Goal: Task Accomplishment & Management: Use online tool/utility

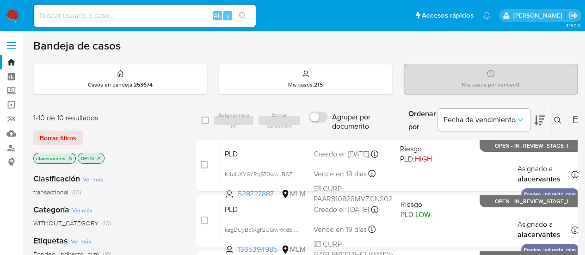
click at [359, 48] on div "Bandeja de casos" at bounding box center [305, 46] width 544 height 14
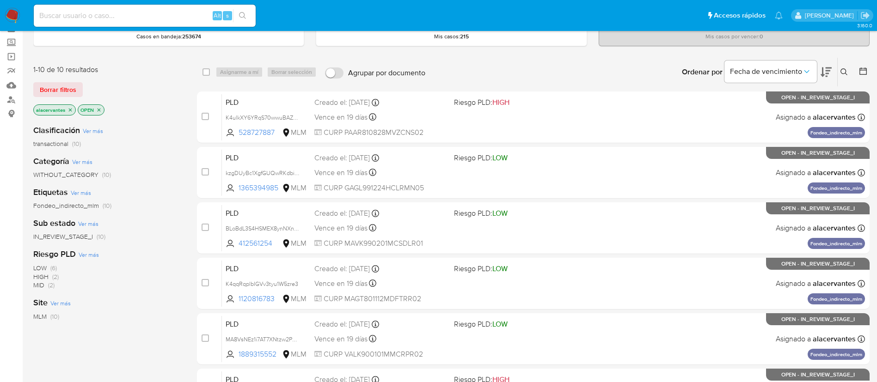
scroll to position [69, 0]
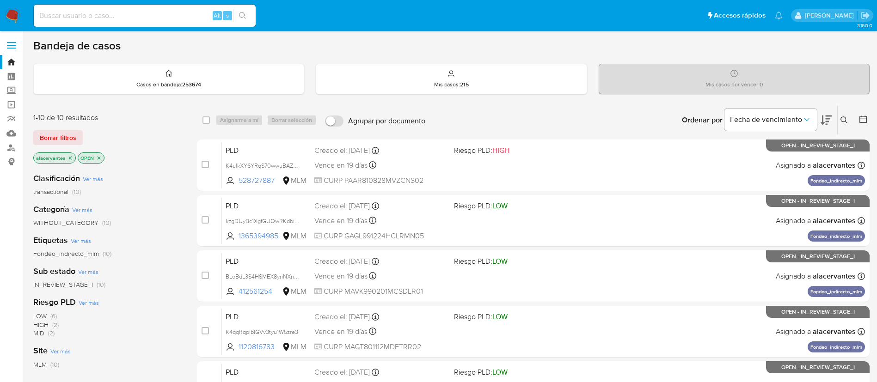
click at [847, 124] on button at bounding box center [845, 120] width 15 height 11
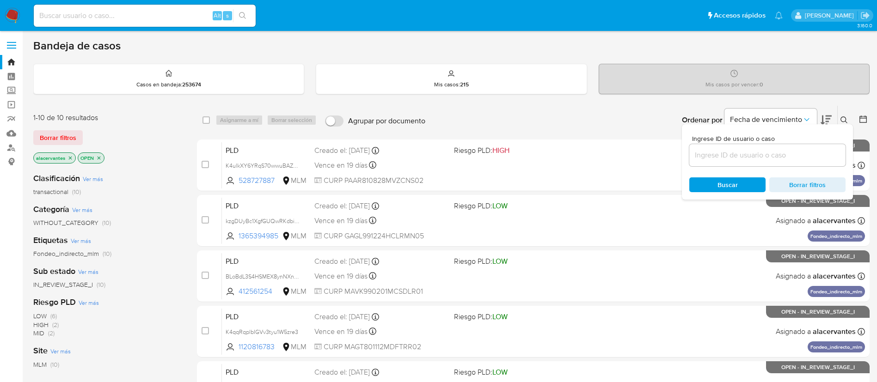
click at [724, 155] on input at bounding box center [767, 155] width 156 height 12
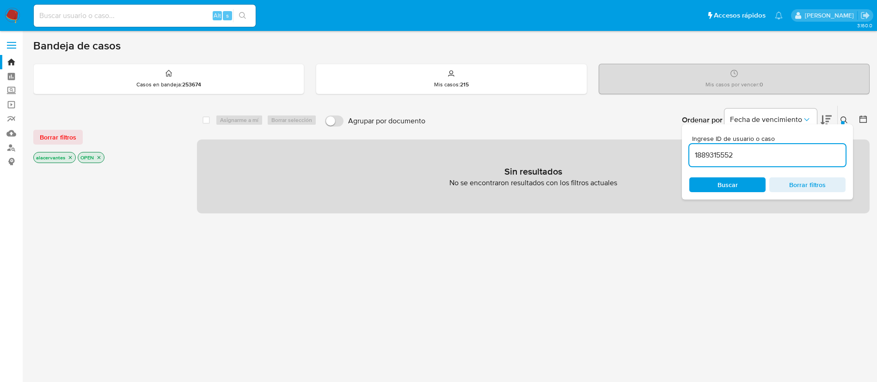
click at [752, 157] on input "1889315552" at bounding box center [767, 155] width 156 height 12
type input "1889315552"
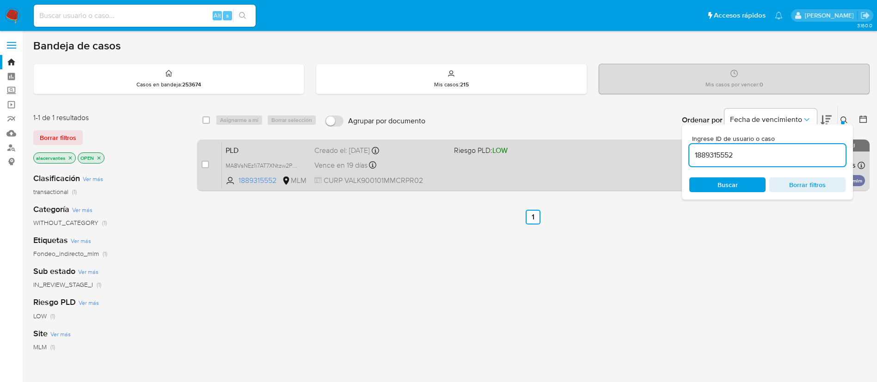
click at [565, 185] on div "PLD MA8VsNEz1i7AT7XNtzw2P3wZ 1889315552 MLM Riesgo PLD: LOW Creado el: 12/08/20…" at bounding box center [543, 165] width 643 height 47
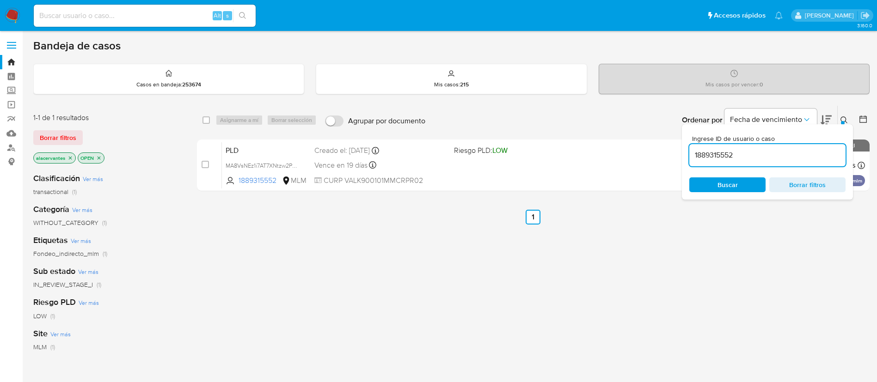
drag, startPoint x: 12, startPoint y: 16, endPoint x: 53, endPoint y: 6, distance: 41.9
click at [12, 17] on img at bounding box center [13, 16] width 16 height 16
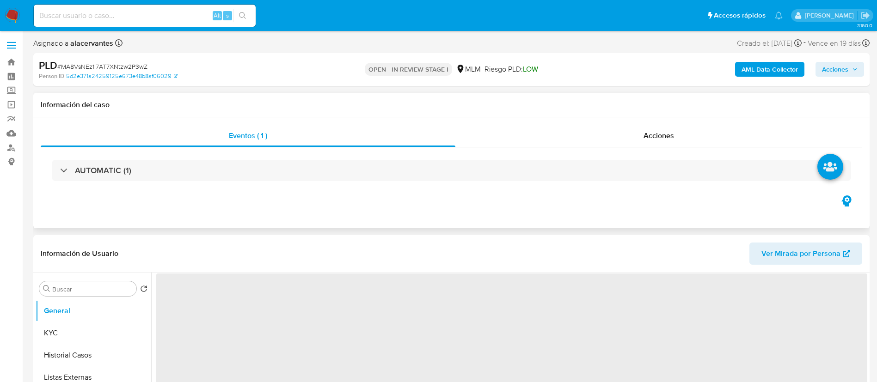
select select "10"
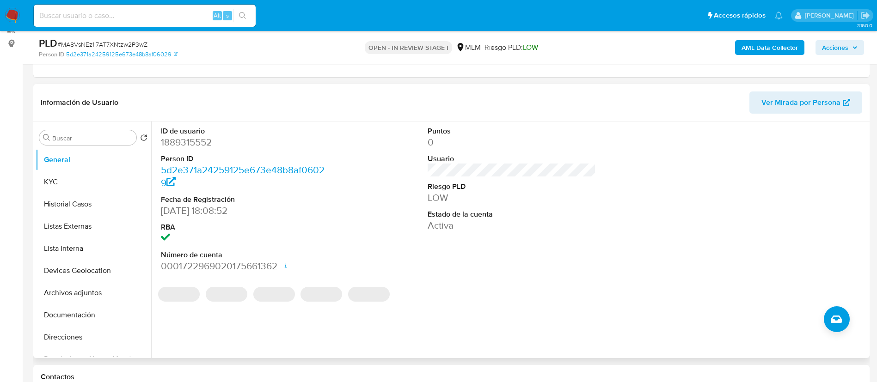
scroll to position [139, 0]
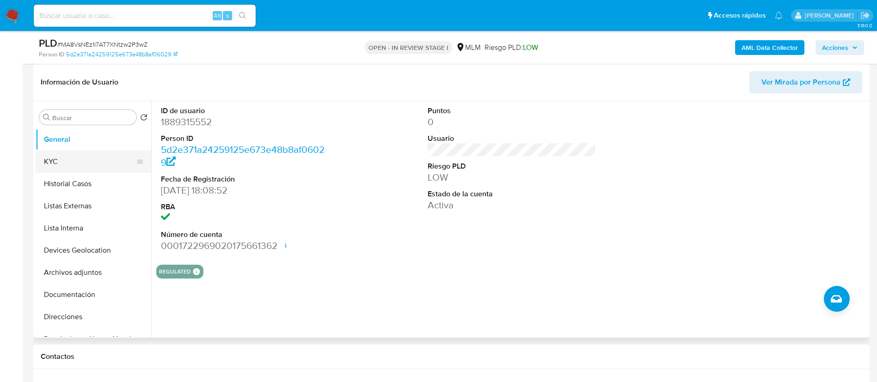
click at [64, 162] on button "KYC" at bounding box center [90, 162] width 108 height 22
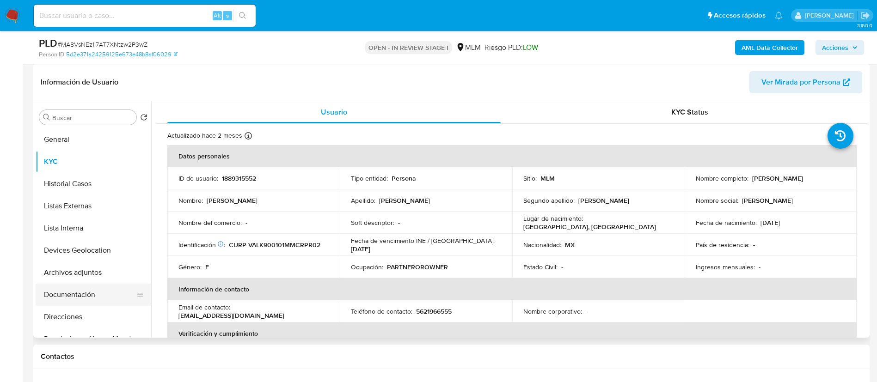
click at [93, 289] on button "Documentación" at bounding box center [90, 295] width 108 height 22
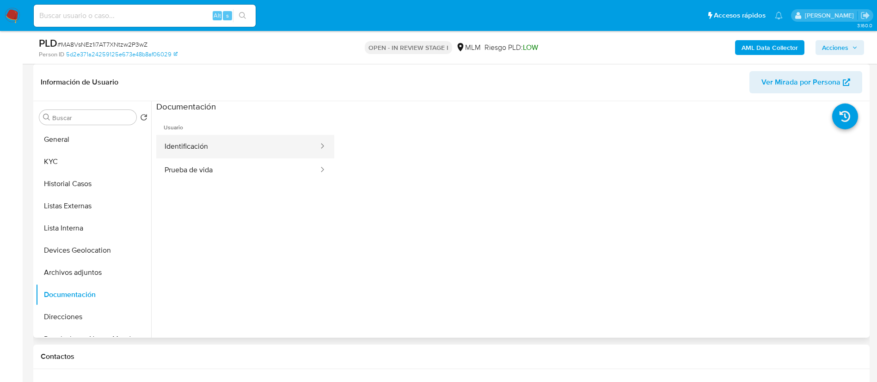
click at [222, 144] on button "Identificación" at bounding box center [237, 147] width 163 height 24
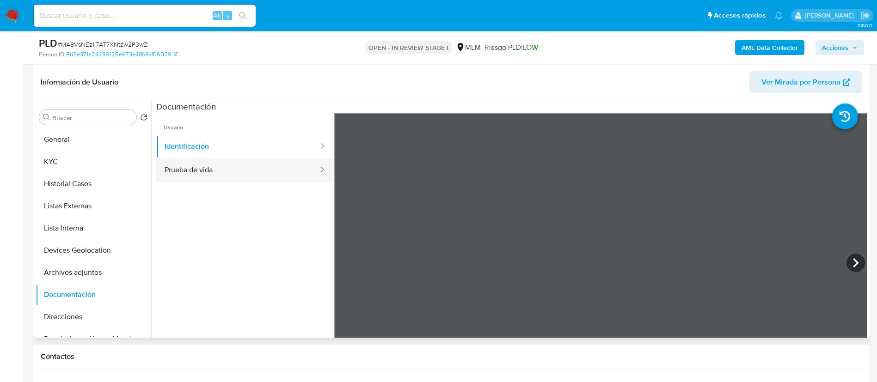
click at [272, 174] on button "Prueba de vida" at bounding box center [237, 171] width 163 height 24
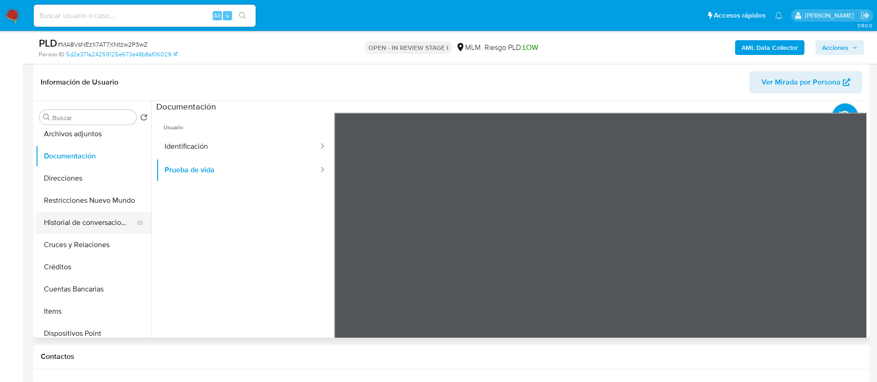
click at [95, 221] on button "Historial de conversaciones" at bounding box center [90, 223] width 108 height 22
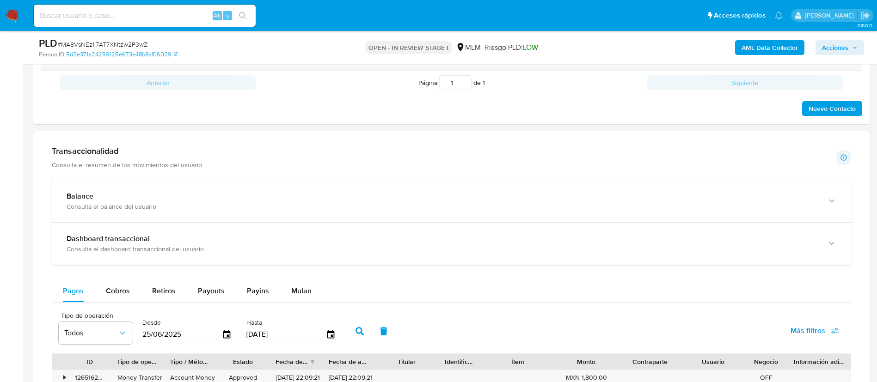
scroll to position [624, 0]
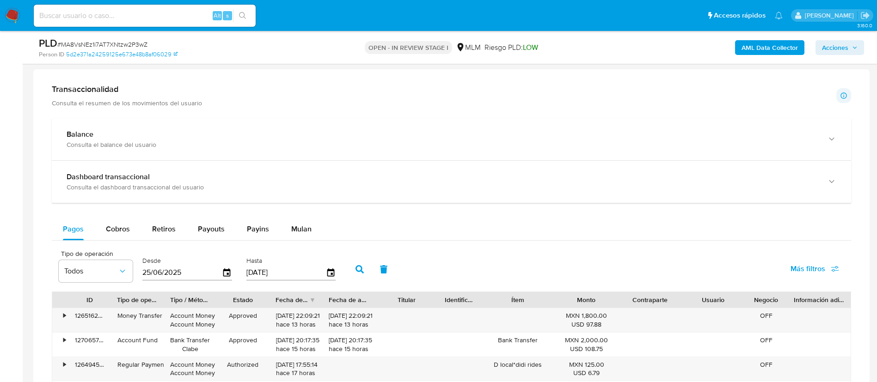
click at [272, 117] on div "Transaccionalidad Consulta el resumen de los movimientos del usuario Informació…" at bounding box center [452, 331] width 822 height 508
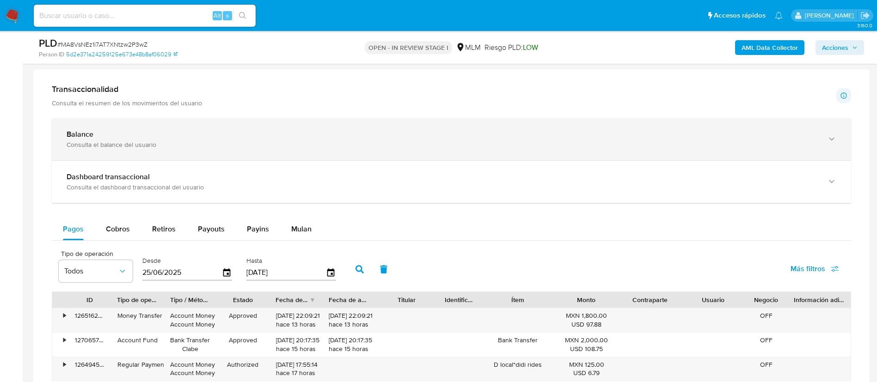
click at [271, 143] on div "Consulta el balance del usuario" at bounding box center [442, 145] width 751 height 8
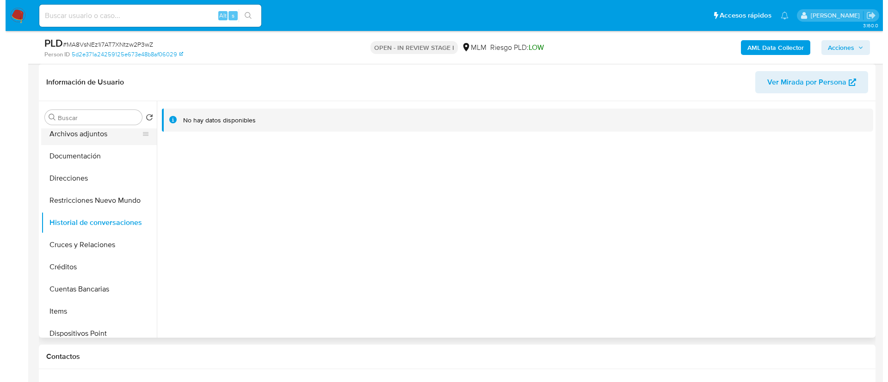
scroll to position [69, 0]
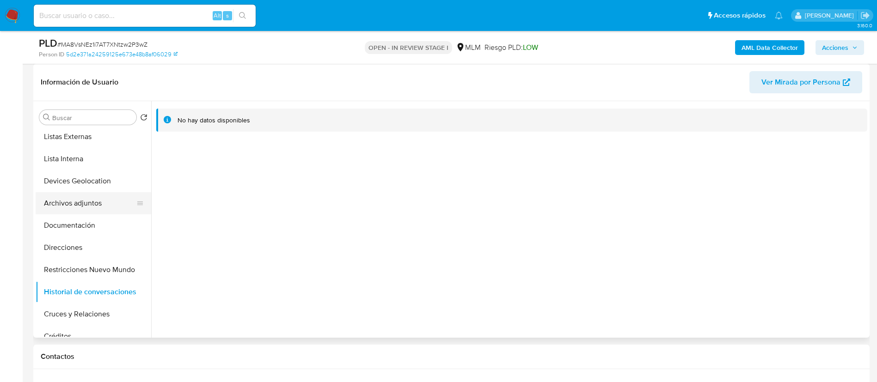
click at [97, 199] on button "Archivos adjuntos" at bounding box center [90, 203] width 108 height 22
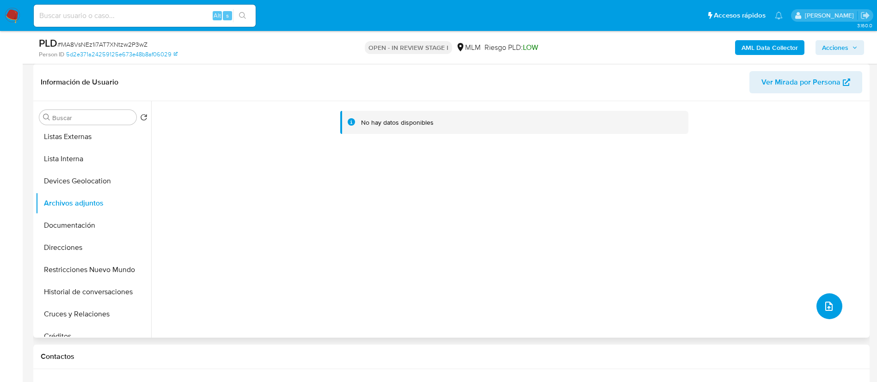
click at [817, 309] on button "upload-file" at bounding box center [830, 307] width 26 height 26
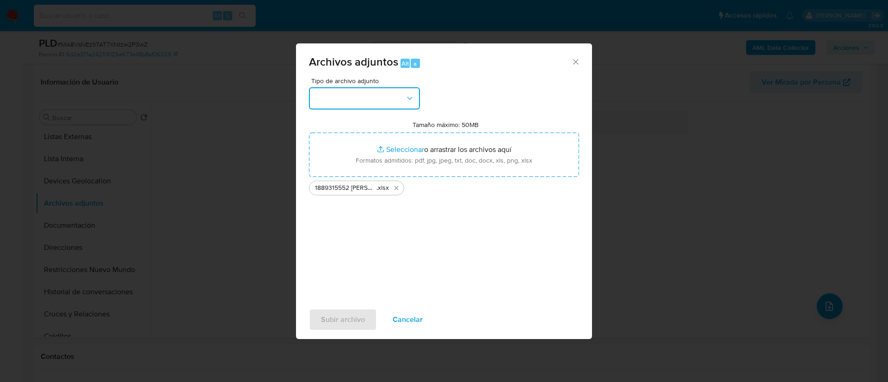
click at [362, 95] on button "button" at bounding box center [364, 98] width 111 height 22
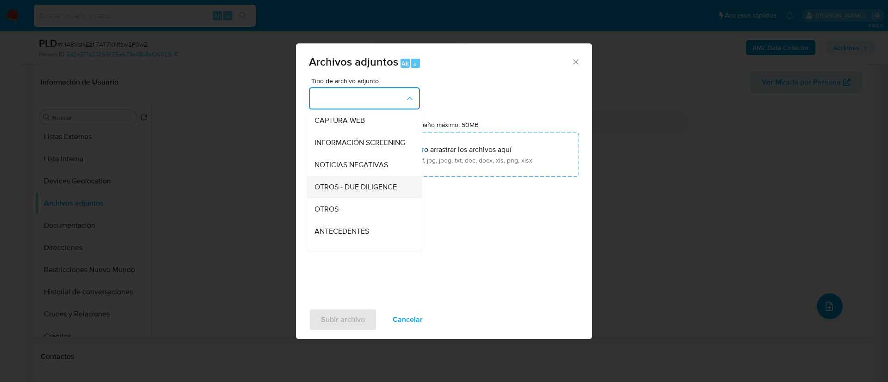
click at [355, 198] on div "OTROS - DUE DILIGENCE" at bounding box center [361, 187] width 94 height 22
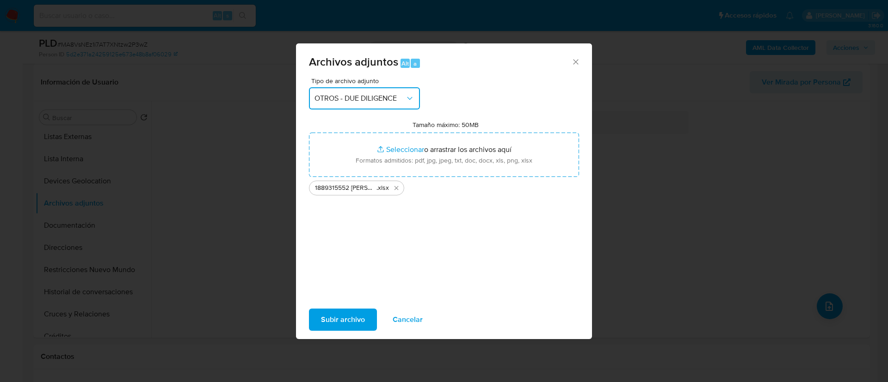
click at [356, 96] on span "OTROS - DUE DILIGENCE" at bounding box center [359, 98] width 91 height 9
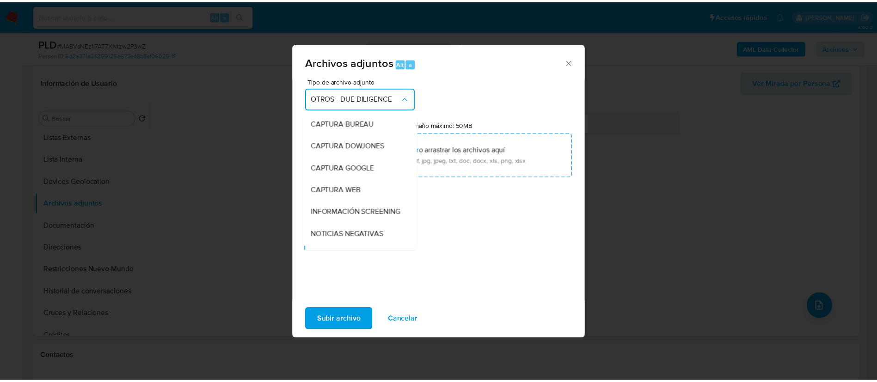
scroll to position [89, 0]
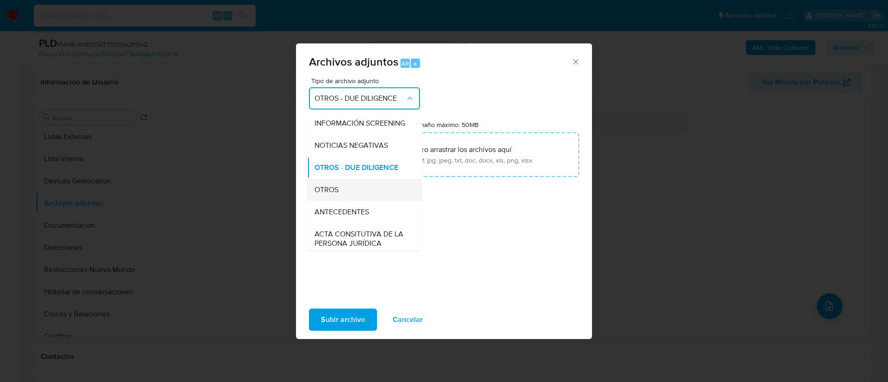
click at [355, 201] on div "OTROS" at bounding box center [361, 190] width 94 height 22
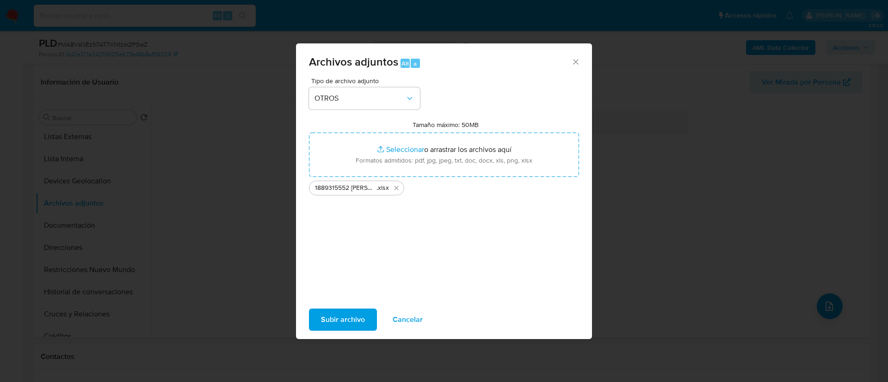
click at [356, 310] on span "Subir archivo" at bounding box center [343, 320] width 44 height 20
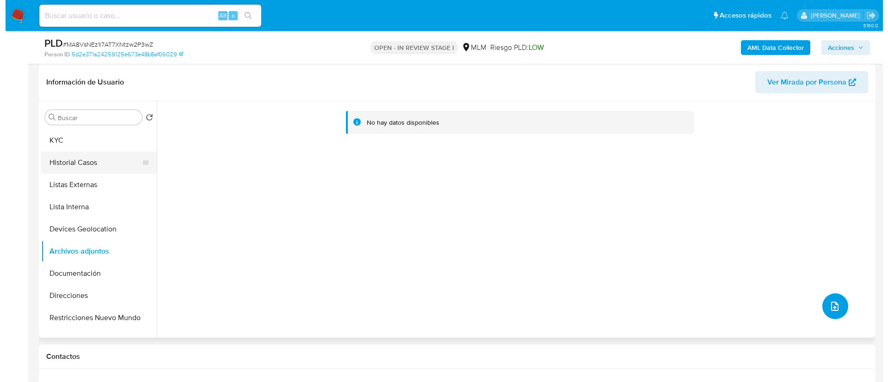
scroll to position [0, 0]
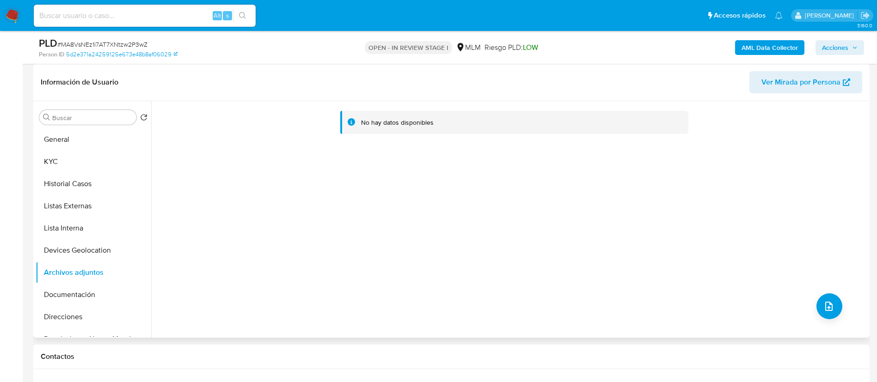
click at [77, 127] on div "Buscar Volver al orden por defecto General KYC Historial Casos Listas Externas …" at bounding box center [94, 220] width 116 height 235
click at [78, 135] on button "General" at bounding box center [90, 140] width 108 height 22
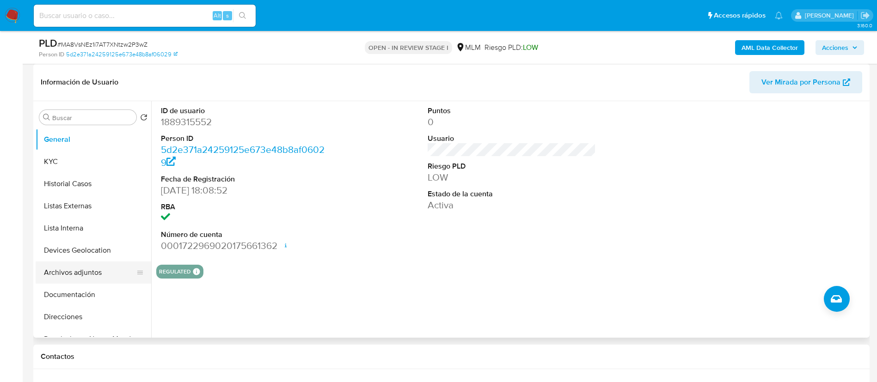
click at [104, 272] on button "Archivos adjuntos" at bounding box center [90, 273] width 108 height 22
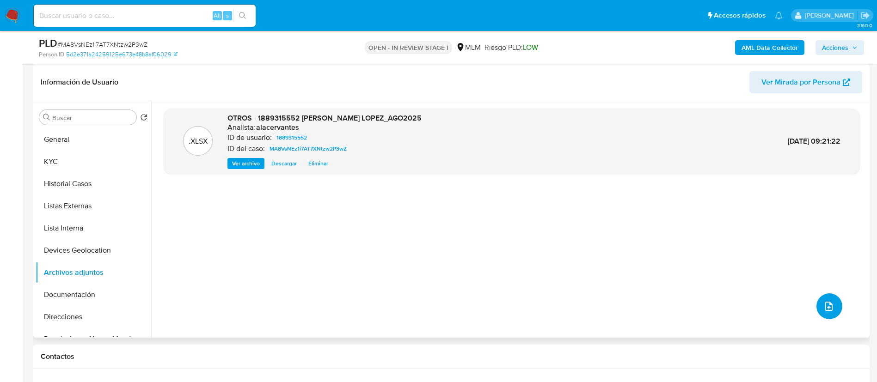
click at [819, 301] on button "upload-file" at bounding box center [830, 307] width 26 height 26
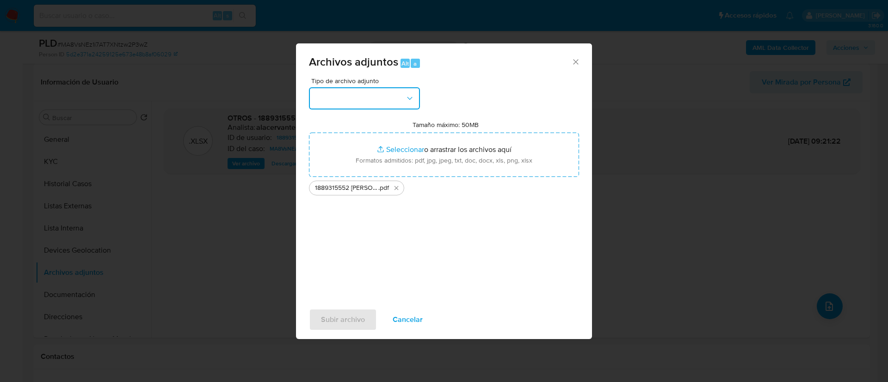
click at [360, 98] on button "button" at bounding box center [364, 98] width 111 height 22
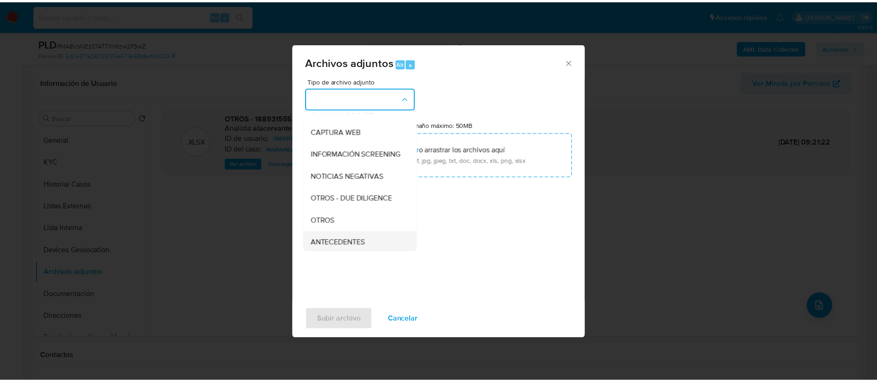
scroll to position [139, 0]
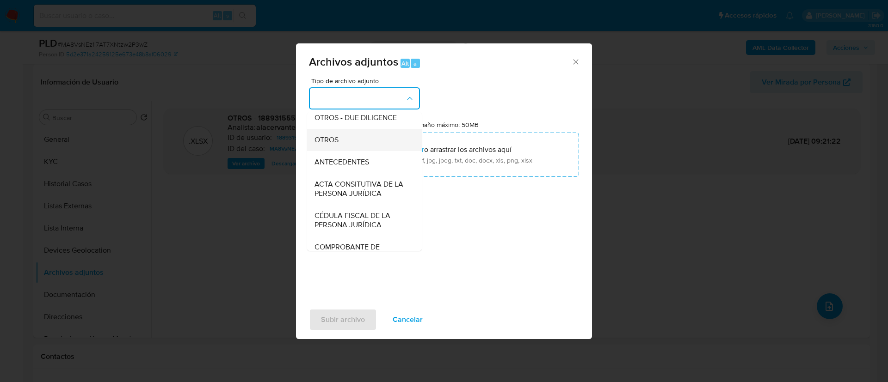
click at [348, 149] on div "OTROS" at bounding box center [361, 140] width 94 height 22
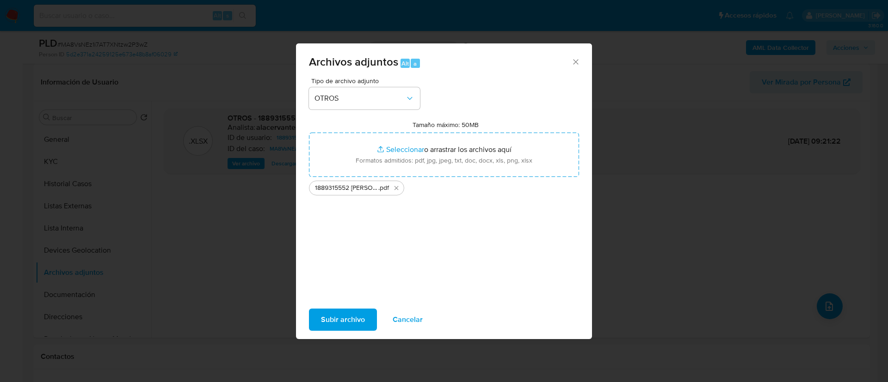
click at [349, 318] on span "Subir archivo" at bounding box center [343, 320] width 44 height 20
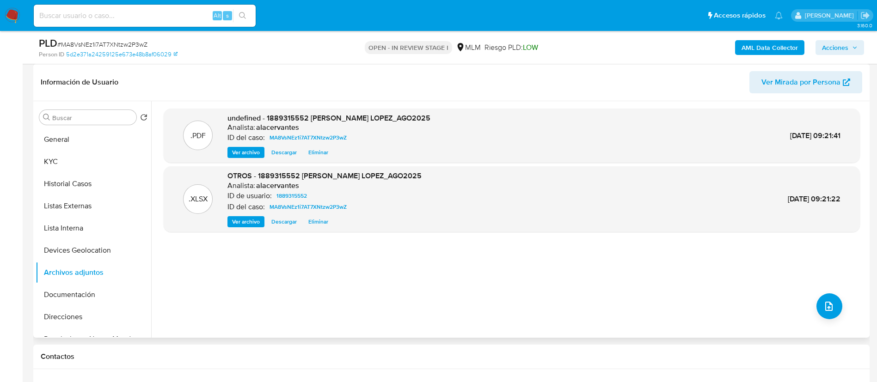
click at [247, 150] on span "Ver archivo" at bounding box center [246, 152] width 28 height 9
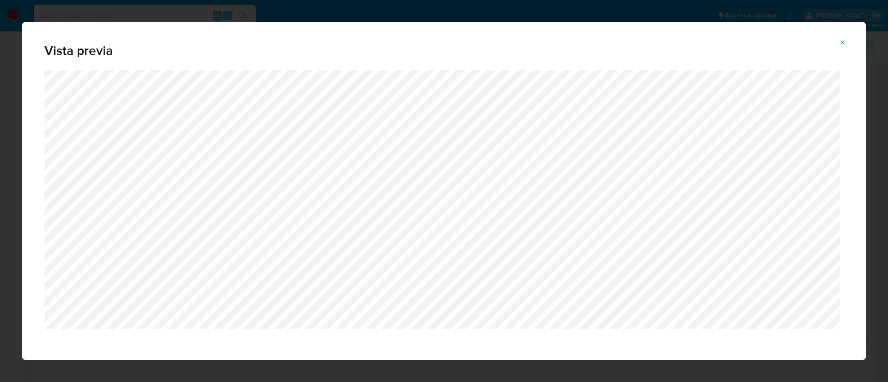
click at [839, 37] on span "Attachment preview" at bounding box center [842, 42] width 7 height 13
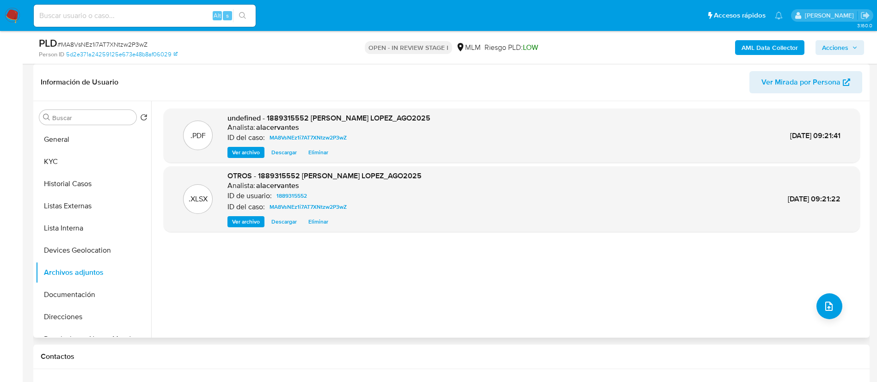
click at [835, 48] on span "Acciones" at bounding box center [835, 47] width 26 height 15
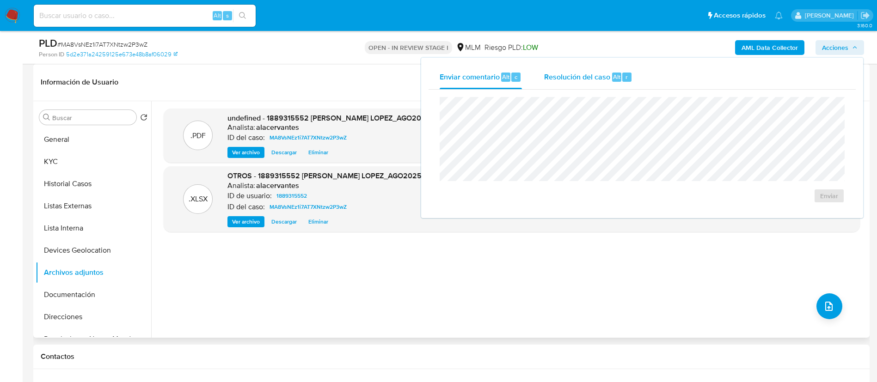
click at [589, 81] on span "Resolución del caso" at bounding box center [577, 76] width 66 height 11
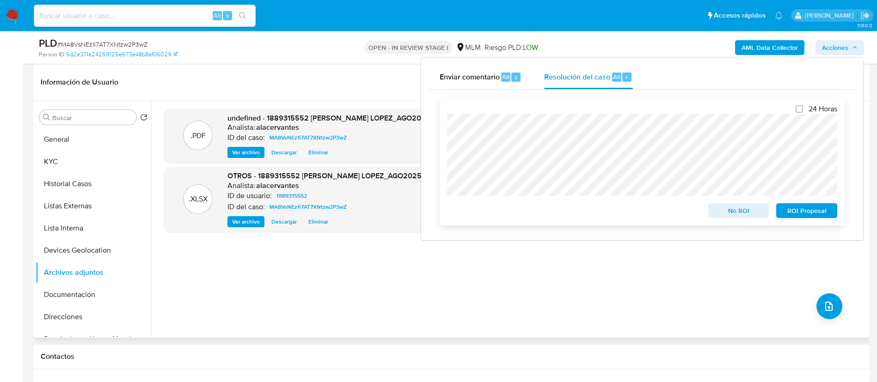
click at [810, 207] on span "ROI Proposal" at bounding box center [807, 210] width 48 height 13
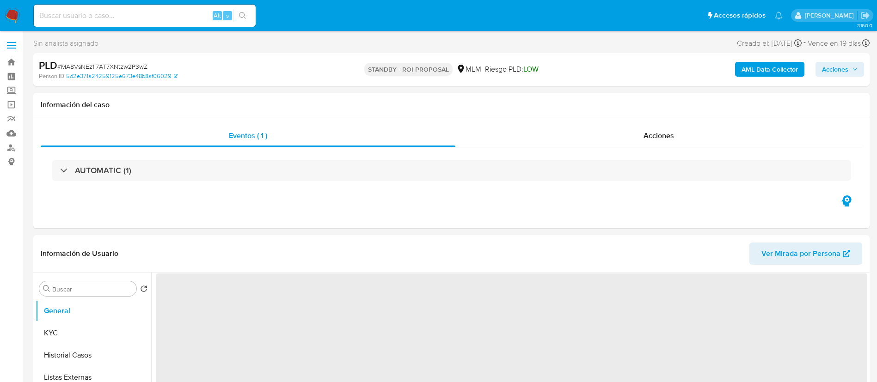
select select "10"
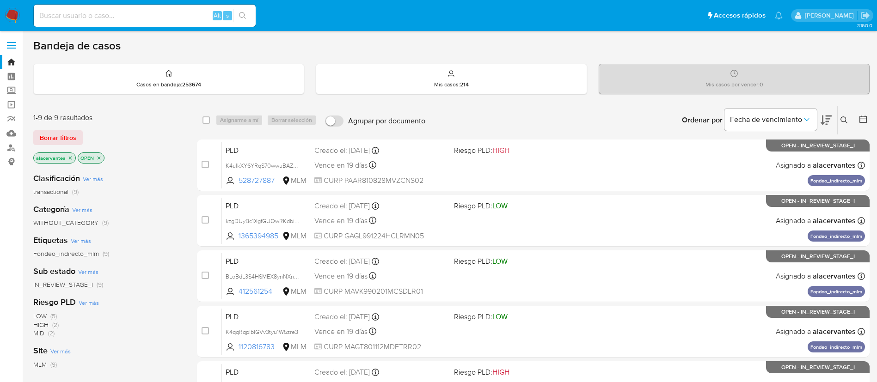
click at [843, 119] on icon at bounding box center [844, 120] width 7 height 7
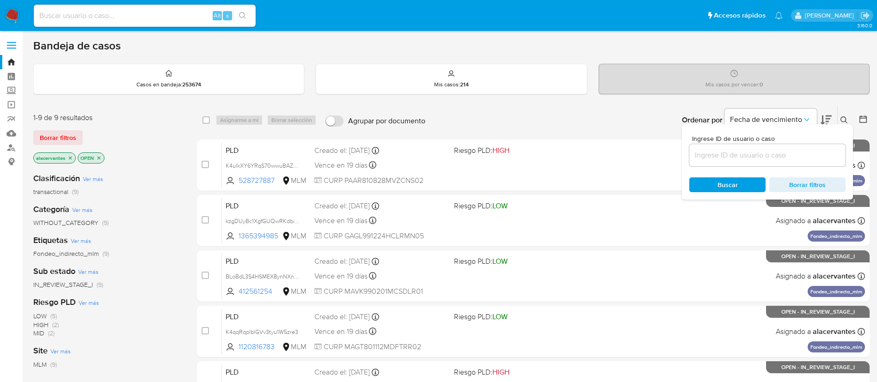
click at [721, 157] on input at bounding box center [767, 155] width 156 height 12
type input "528727887"
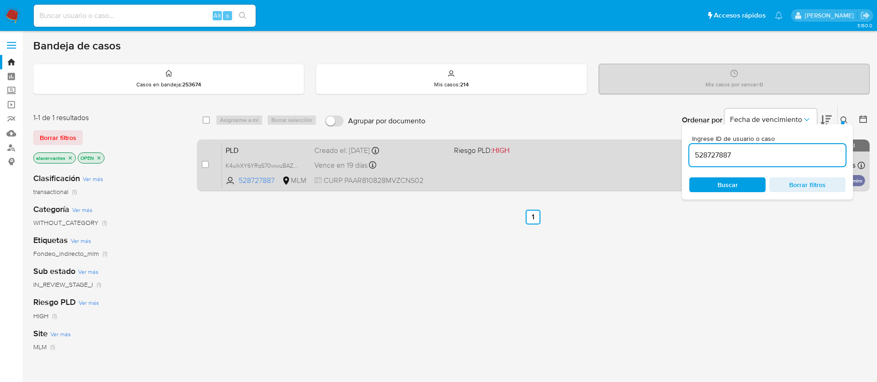
click at [570, 148] on span "Riesgo PLD: HIGH" at bounding box center [520, 150] width 132 height 12
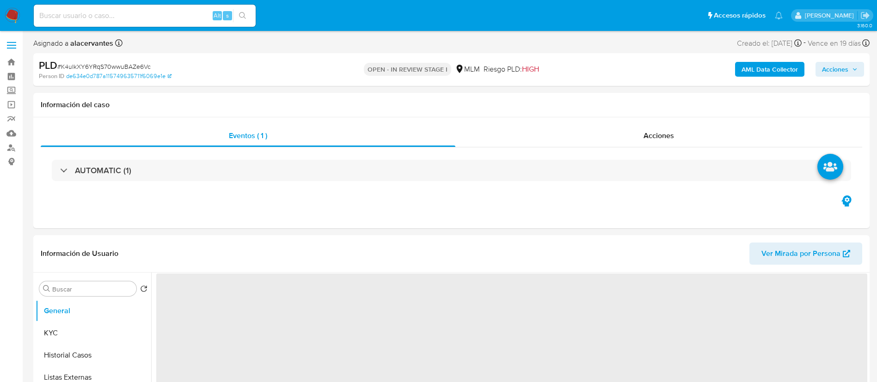
select select "10"
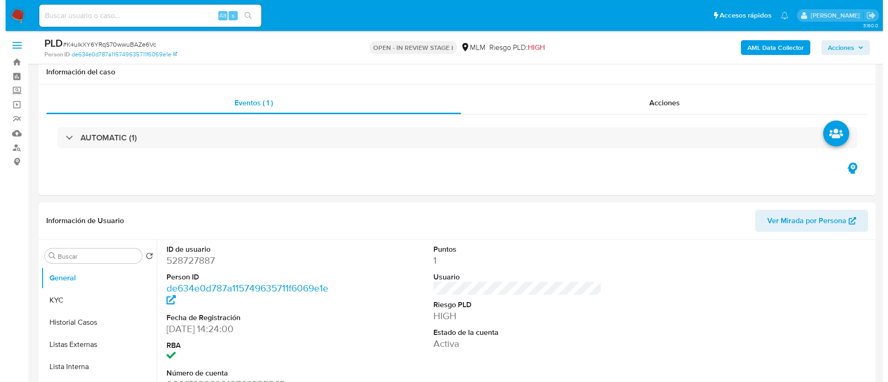
scroll to position [139, 0]
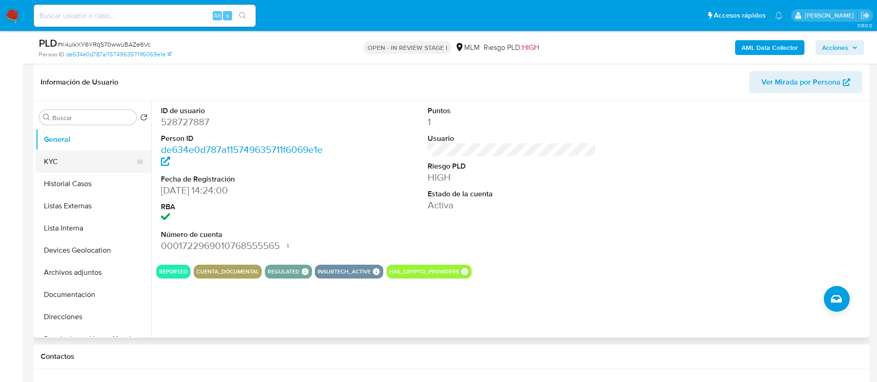
click at [78, 162] on button "KYC" at bounding box center [90, 162] width 108 height 22
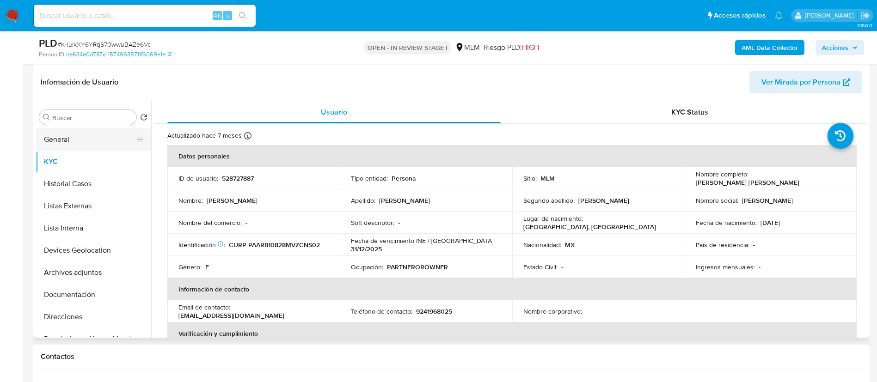
click at [66, 141] on button "General" at bounding box center [90, 140] width 108 height 22
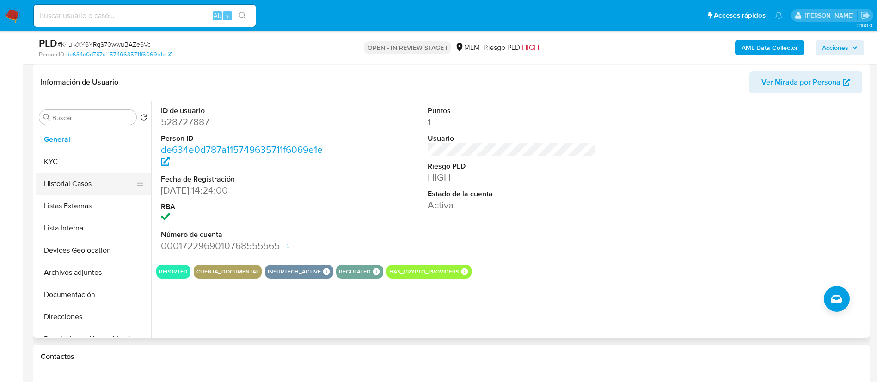
click at [87, 186] on button "Historial Casos" at bounding box center [90, 184] width 108 height 22
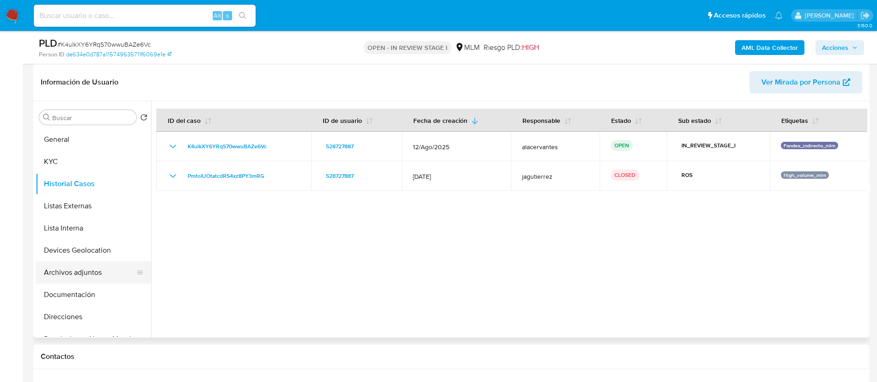
click at [82, 266] on button "Archivos adjuntos" at bounding box center [90, 273] width 108 height 22
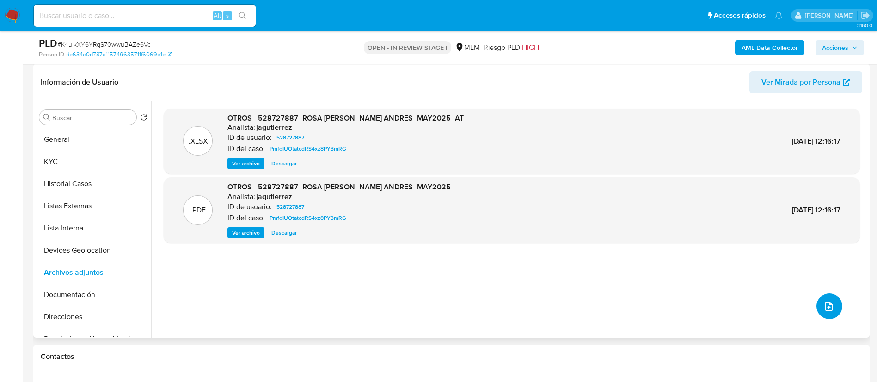
click at [836, 307] on button "upload-file" at bounding box center [830, 307] width 26 height 26
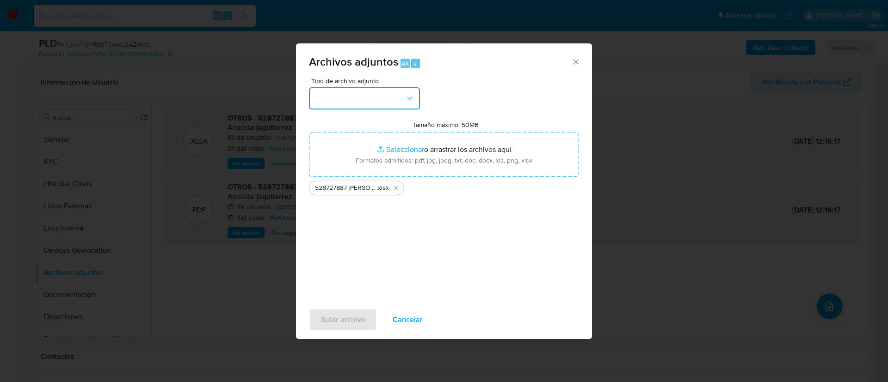
click at [393, 93] on button "button" at bounding box center [364, 98] width 111 height 22
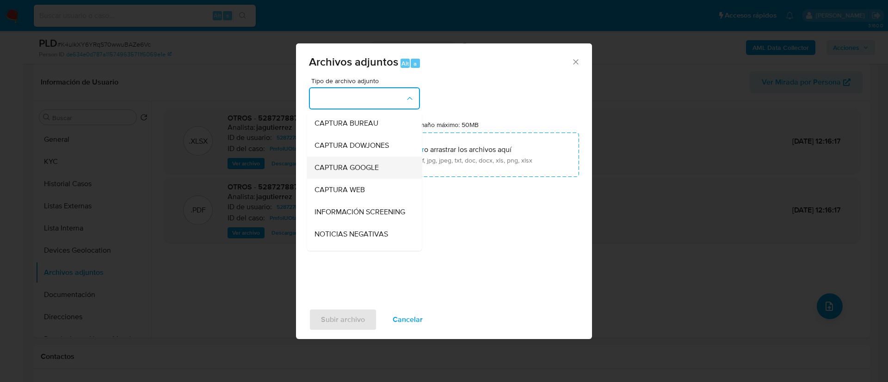
scroll to position [69, 0]
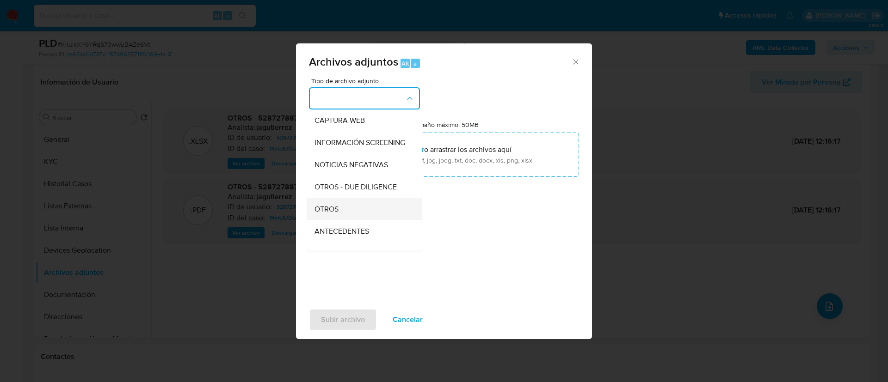
click at [347, 209] on div "OTROS" at bounding box center [361, 209] width 94 height 22
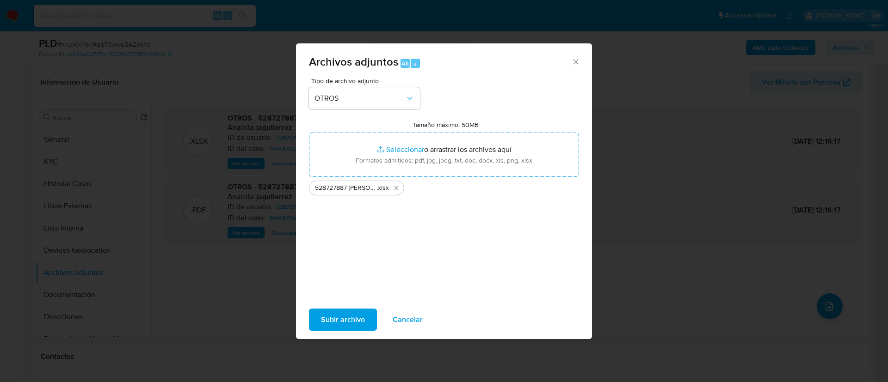
click at [353, 321] on span "Subir archivo" at bounding box center [343, 320] width 44 height 20
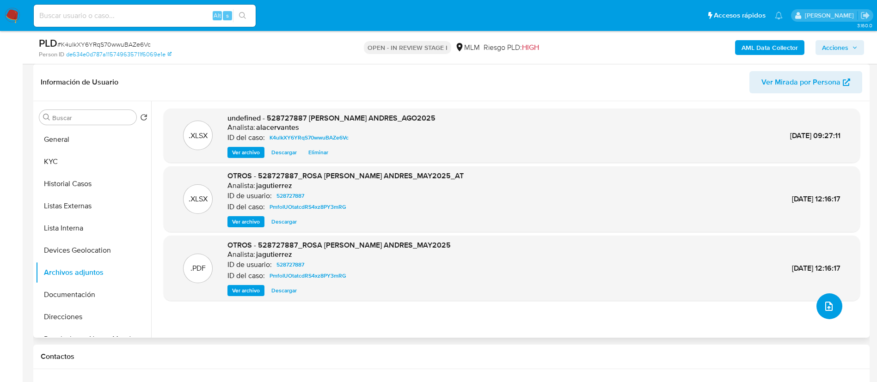
click at [820, 295] on button "upload-file" at bounding box center [830, 307] width 26 height 26
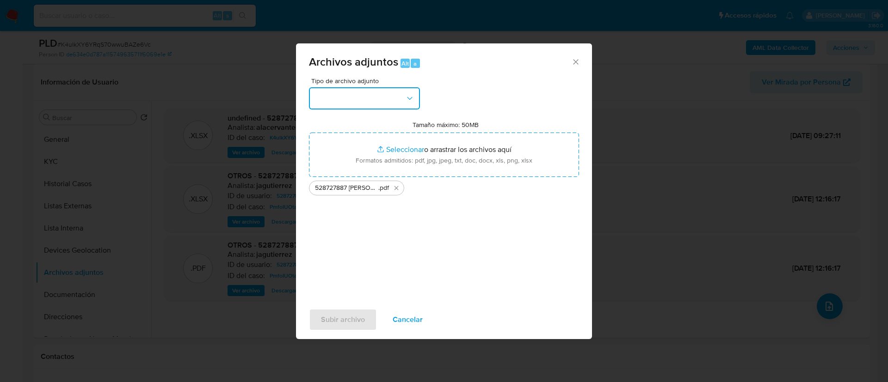
click at [403, 97] on button "button" at bounding box center [364, 98] width 111 height 22
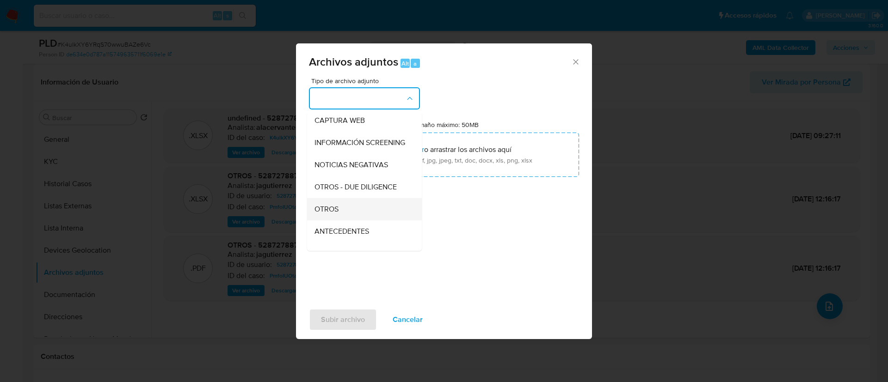
click at [360, 215] on div "OTROS" at bounding box center [361, 209] width 94 height 22
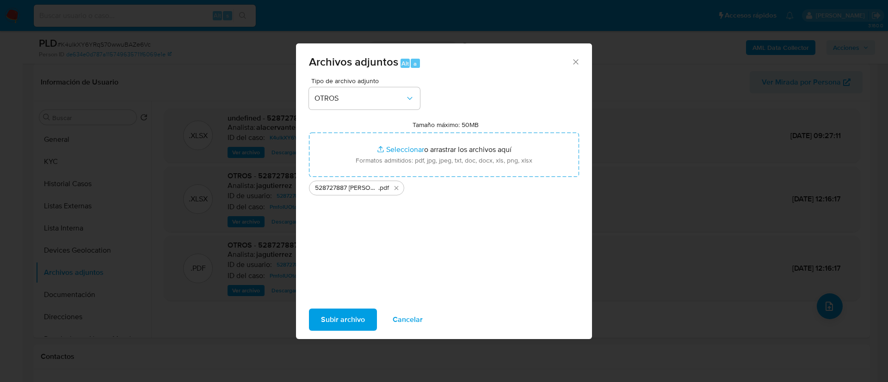
click at [359, 315] on span "Subir archivo" at bounding box center [343, 320] width 44 height 20
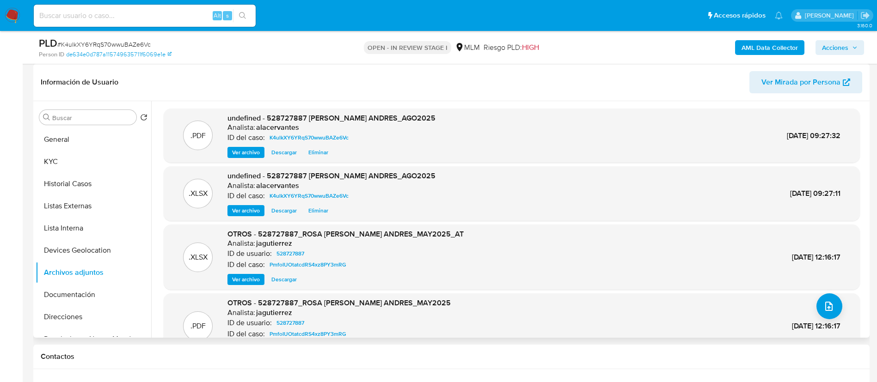
click at [253, 153] on span "Ver archivo" at bounding box center [246, 152] width 28 height 9
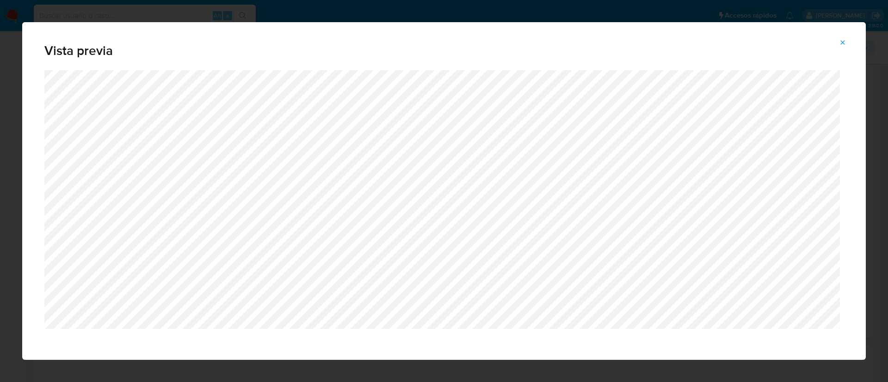
click at [848, 42] on button "Attachment preview" at bounding box center [842, 42] width 20 height 15
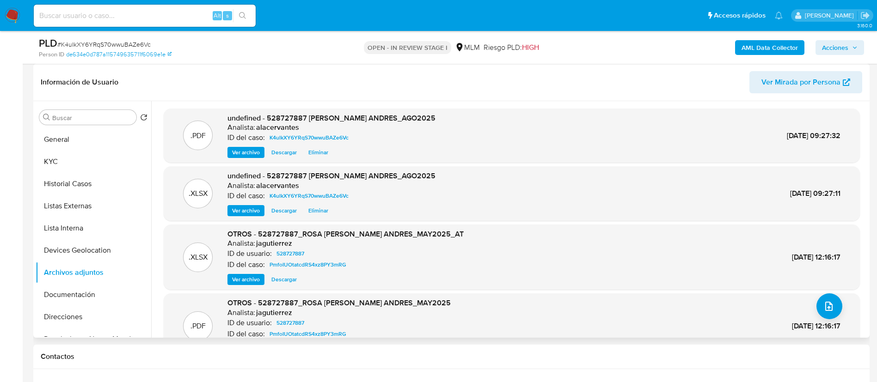
click at [851, 42] on span "Acciones" at bounding box center [840, 47] width 36 height 13
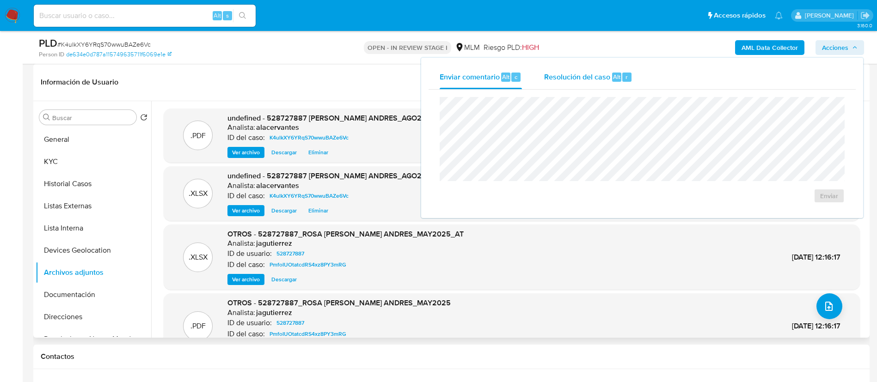
click at [566, 81] on span "Resolución del caso" at bounding box center [577, 76] width 66 height 11
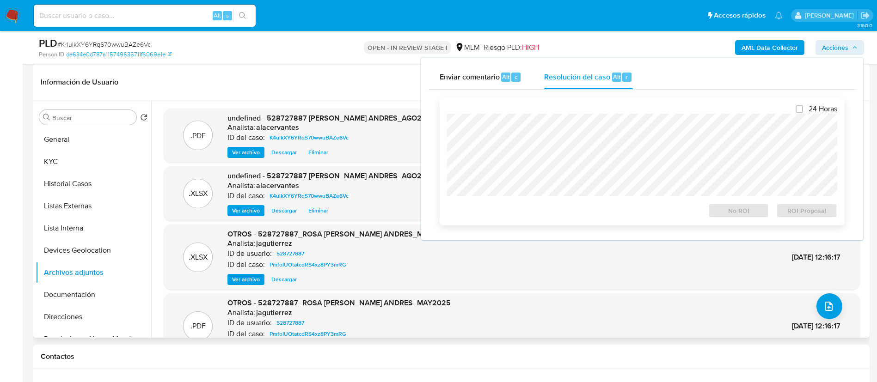
click at [562, 111] on div "24 Horas No ROI ROI Proposal" at bounding box center [642, 161] width 390 height 114
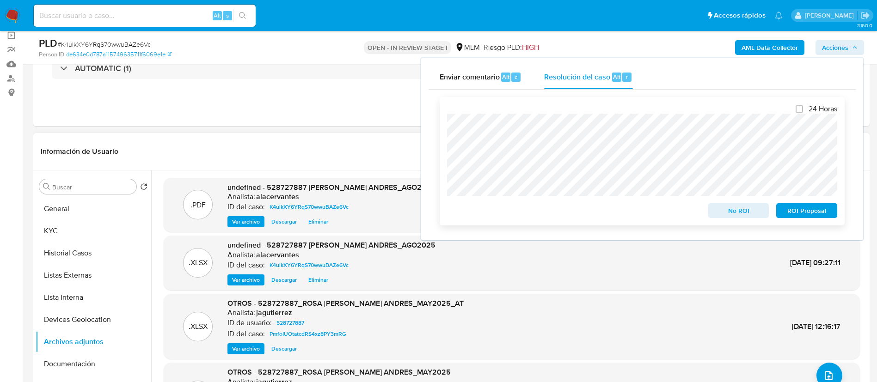
click at [732, 213] on span "No ROI" at bounding box center [739, 210] width 48 height 13
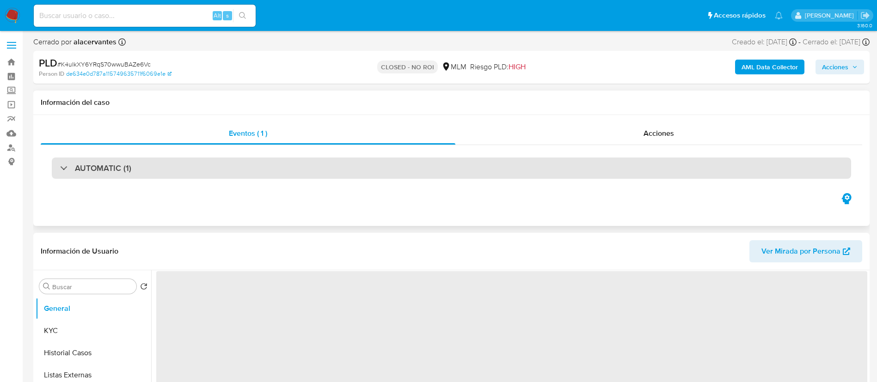
select select "10"
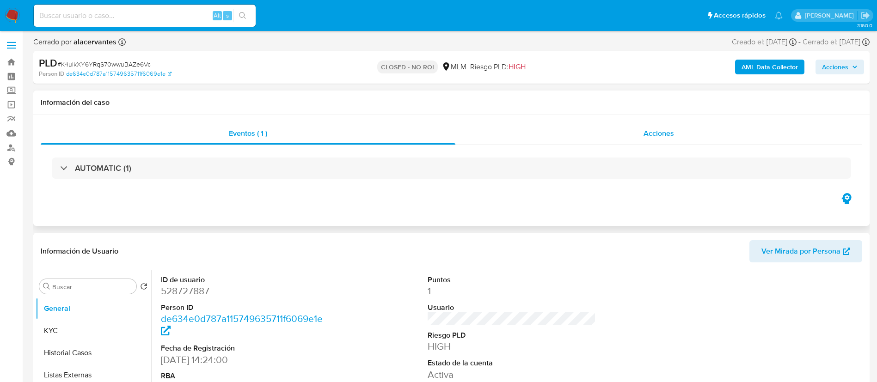
click at [625, 137] on div "Acciones" at bounding box center [658, 134] width 407 height 22
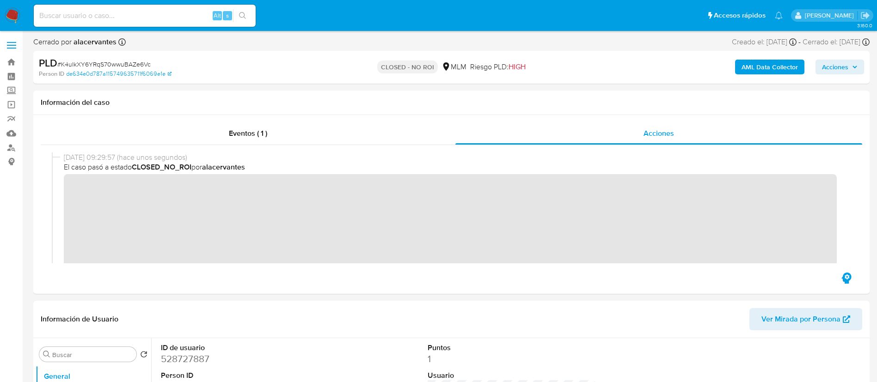
click at [13, 20] on img at bounding box center [13, 16] width 16 height 16
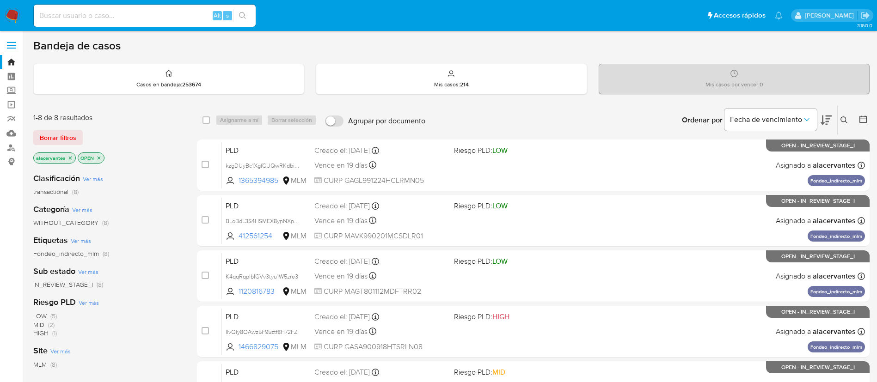
drag, startPoint x: 847, startPoint y: 121, endPoint x: 723, endPoint y: 60, distance: 137.9
click at [846, 121] on icon at bounding box center [844, 120] width 7 height 7
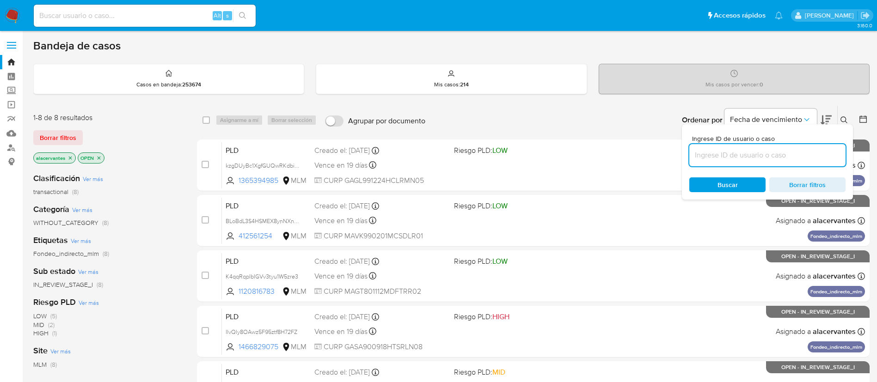
click at [761, 153] on input at bounding box center [767, 155] width 156 height 12
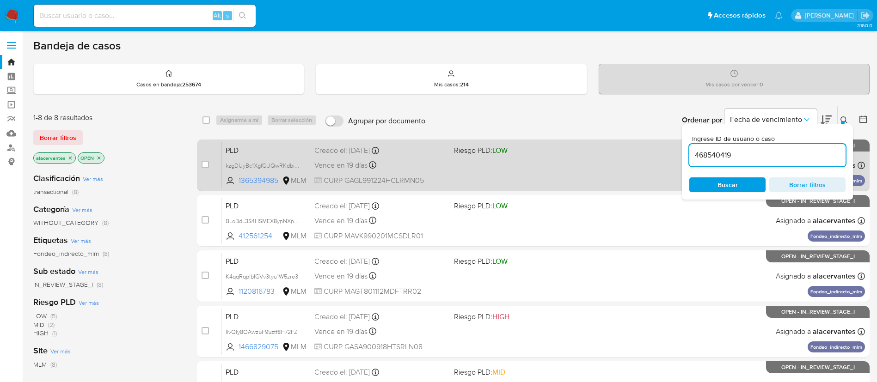
type input "468540419"
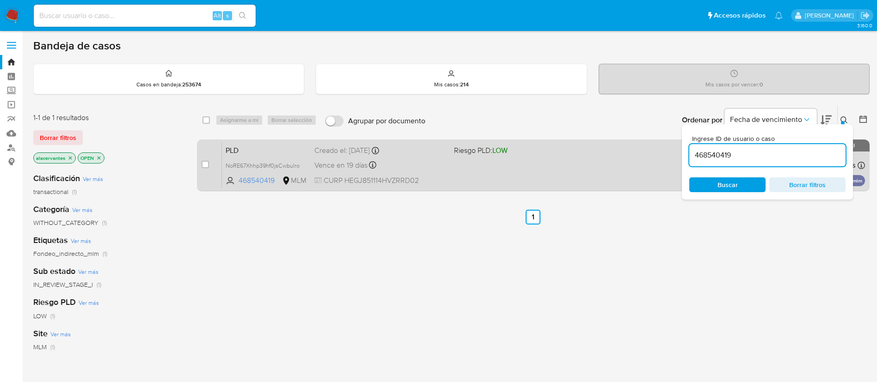
click at [446, 171] on div "Vence en 19 días Vence el [DATE] 02:04:05" at bounding box center [380, 165] width 132 height 12
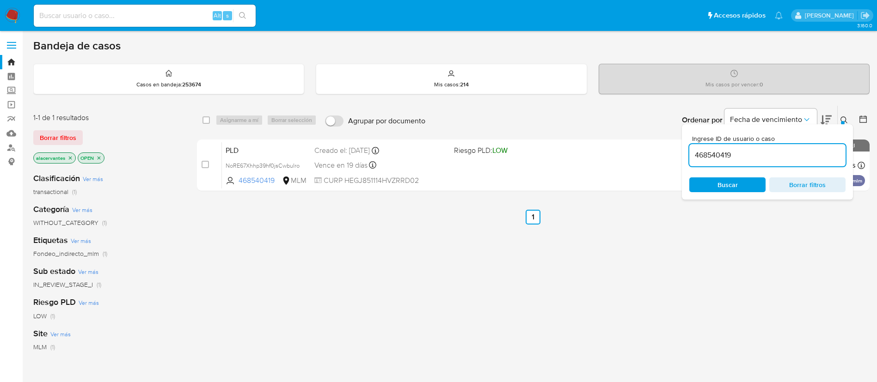
click at [20, 18] on nav "Pausado Ver notificaciones Alt s Accesos rápidos Presiona las siguientes teclas…" at bounding box center [438, 15] width 877 height 31
click at [18, 16] on img at bounding box center [13, 16] width 16 height 16
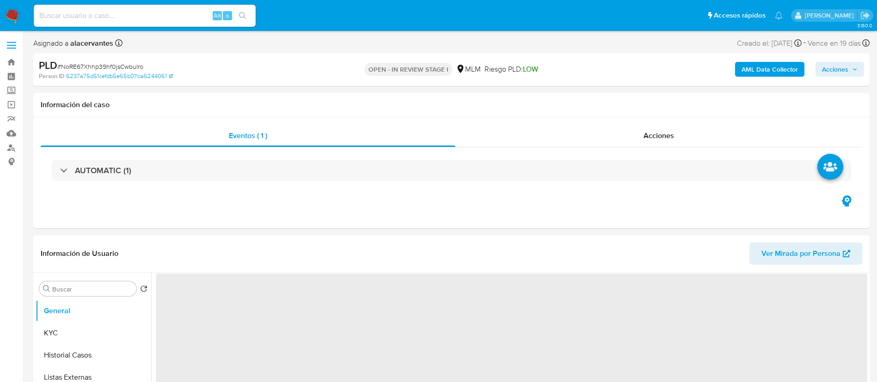
select select "10"
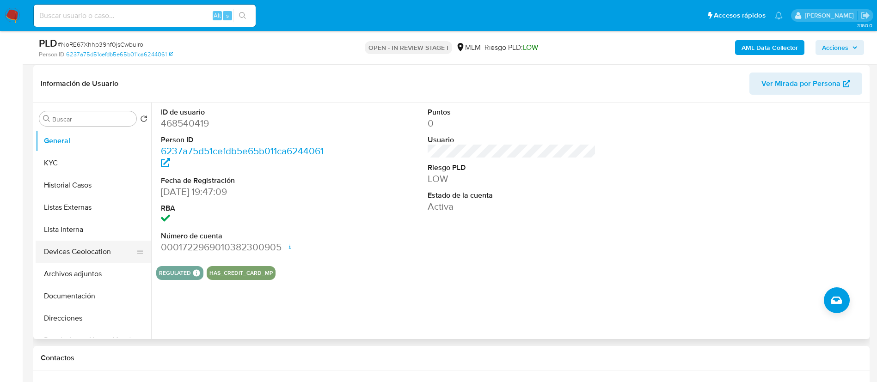
scroll to position [139, 0]
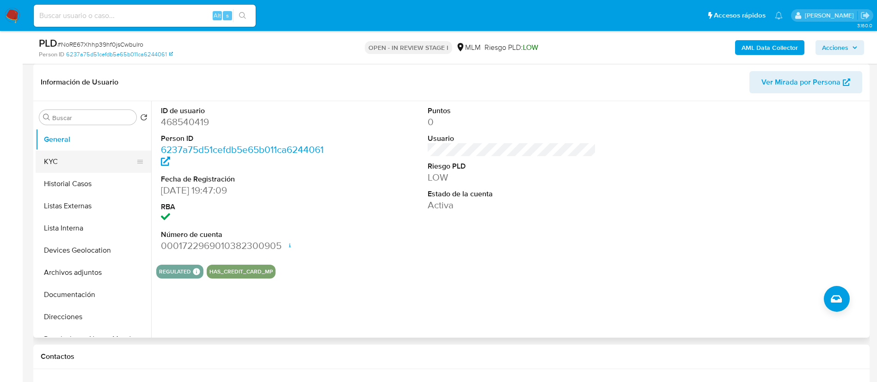
click at [81, 155] on button "KYC" at bounding box center [90, 162] width 108 height 22
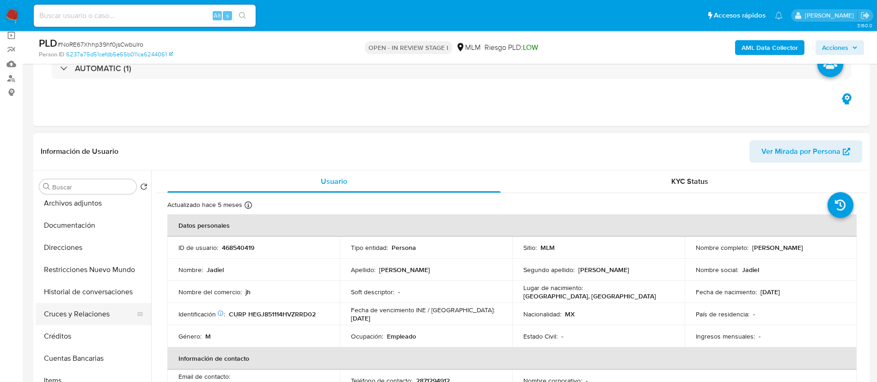
scroll to position [69, 0]
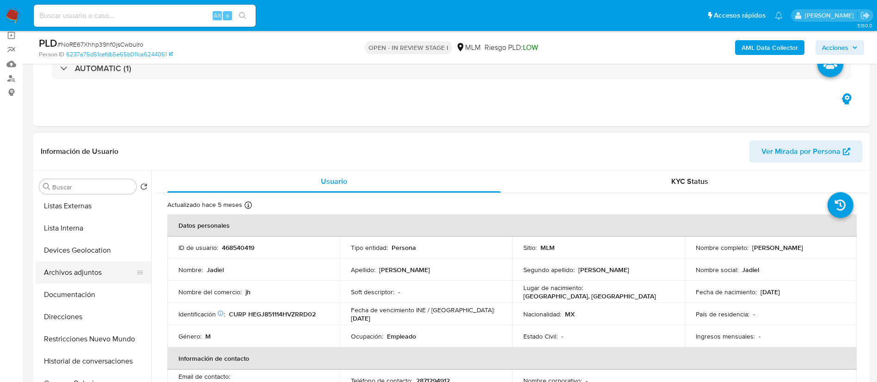
click at [87, 269] on button "Archivos adjuntos" at bounding box center [90, 273] width 108 height 22
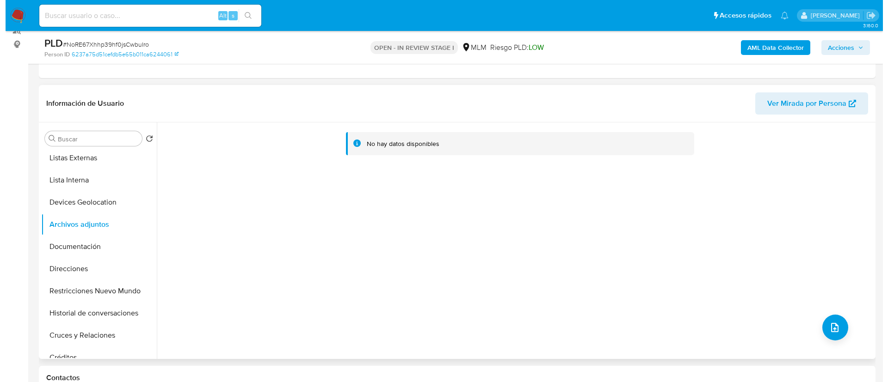
scroll to position [139, 0]
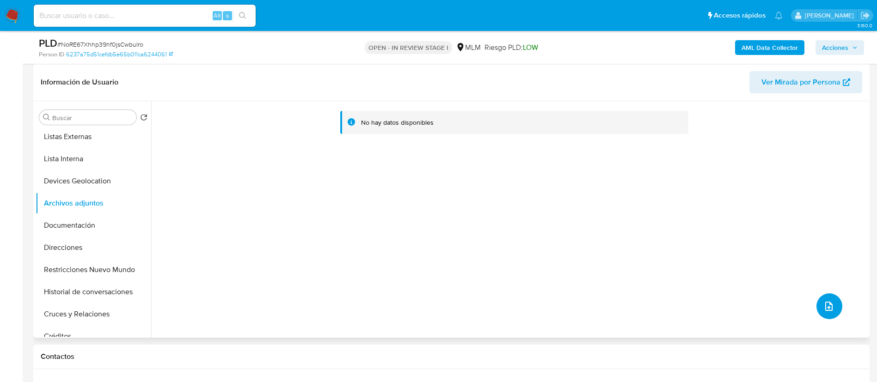
click at [833, 307] on button "upload-file" at bounding box center [830, 307] width 26 height 26
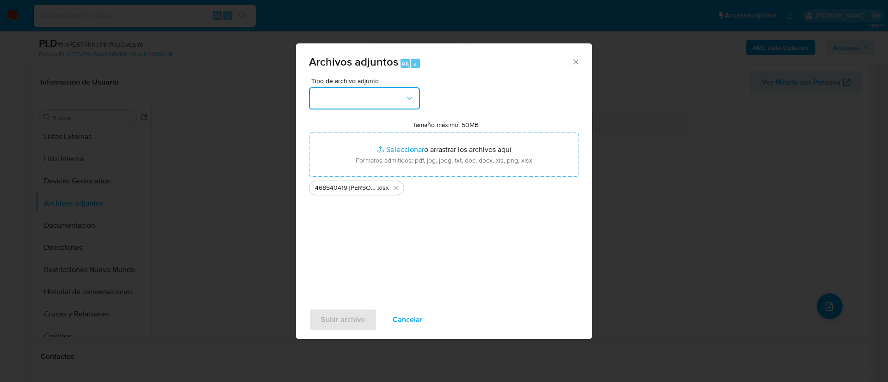
click at [338, 96] on button "button" at bounding box center [364, 98] width 111 height 22
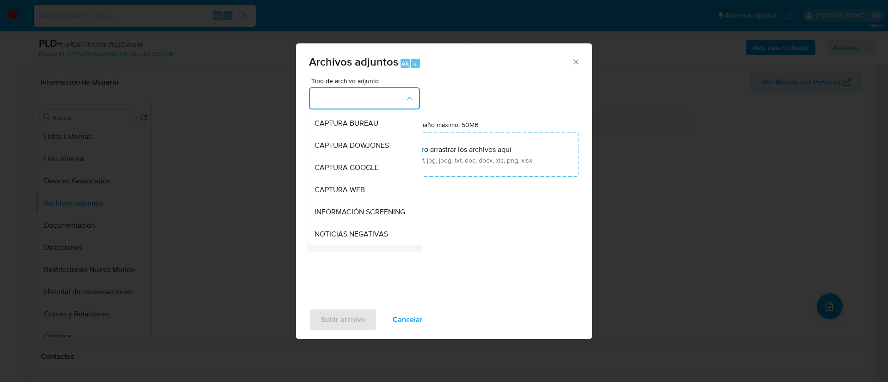
scroll to position [69, 0]
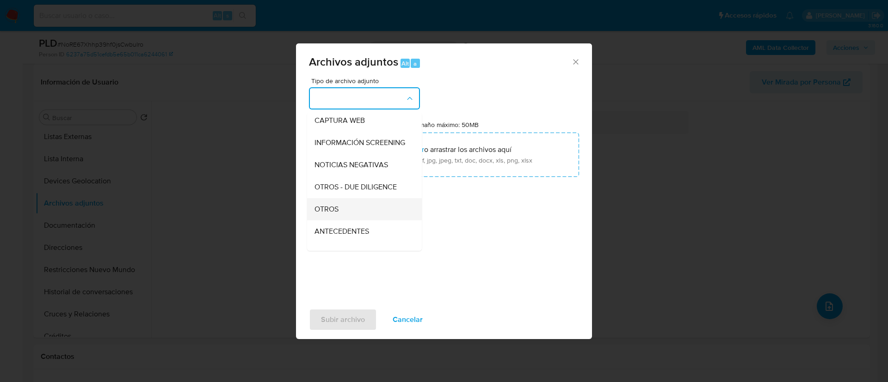
click at [353, 210] on div "OTROS" at bounding box center [361, 209] width 94 height 22
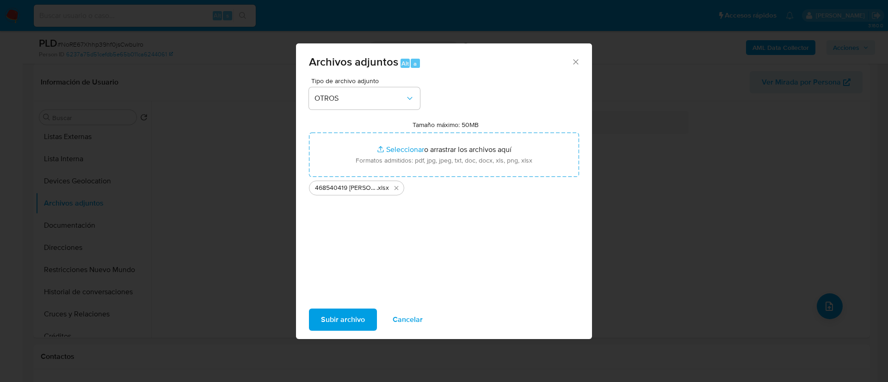
click at [351, 321] on span "Subir archivo" at bounding box center [343, 320] width 44 height 20
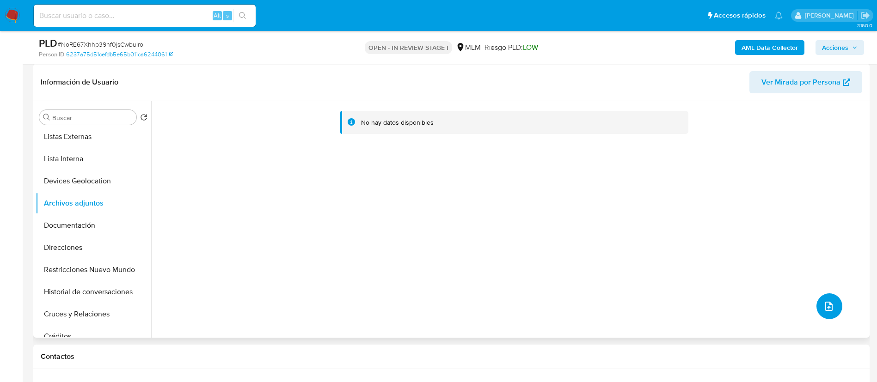
click at [837, 309] on button "upload-file" at bounding box center [830, 307] width 26 height 26
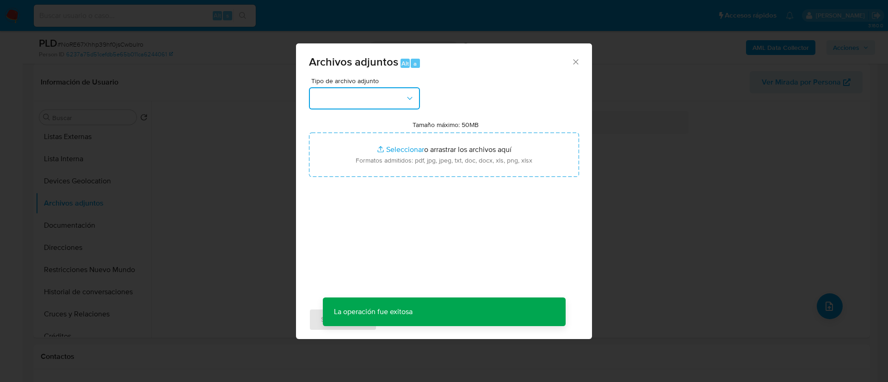
drag, startPoint x: 407, startPoint y: 94, endPoint x: 393, endPoint y: 103, distance: 16.0
click at [406, 94] on icon "button" at bounding box center [409, 98] width 9 height 9
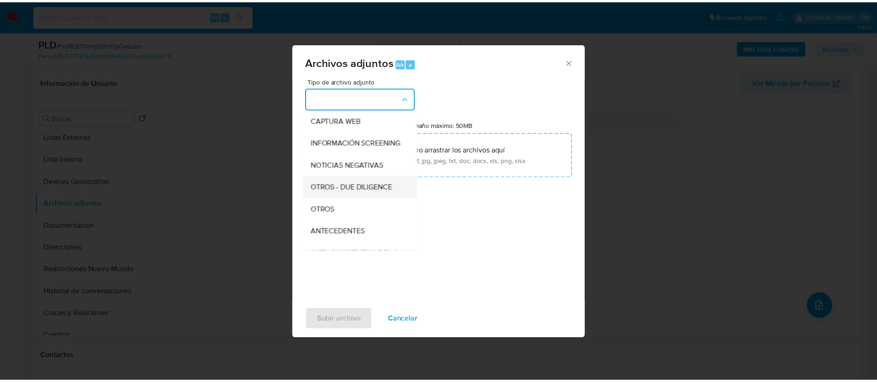
scroll to position [139, 0]
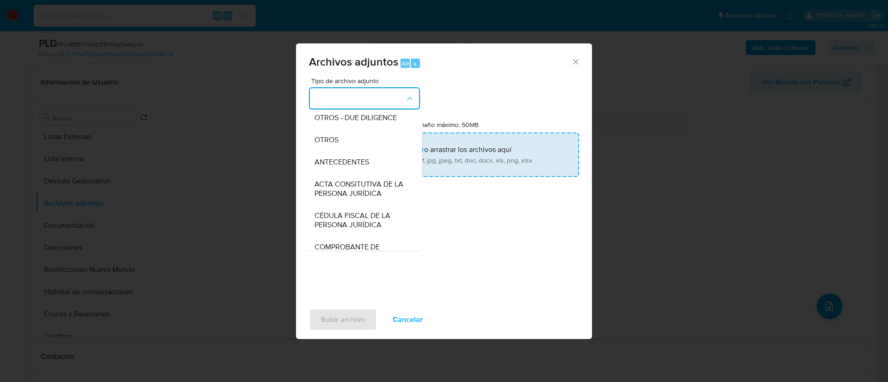
drag, startPoint x: 341, startPoint y: 153, endPoint x: 379, endPoint y: 140, distance: 39.9
click at [341, 151] on div "OTROS" at bounding box center [361, 140] width 94 height 22
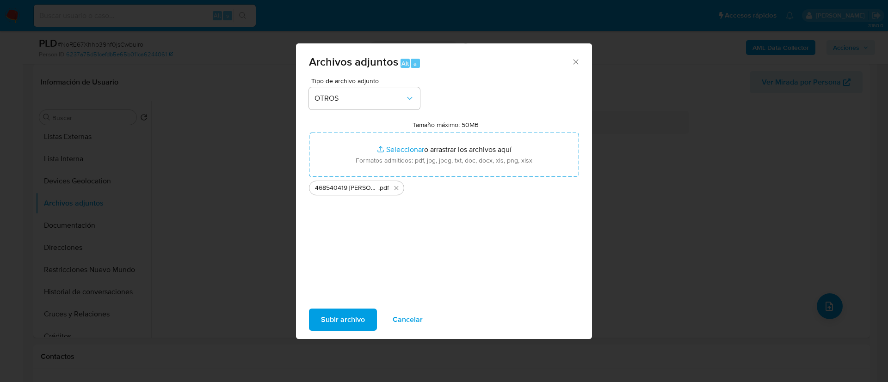
click at [354, 319] on span "Subir archivo" at bounding box center [343, 320] width 44 height 20
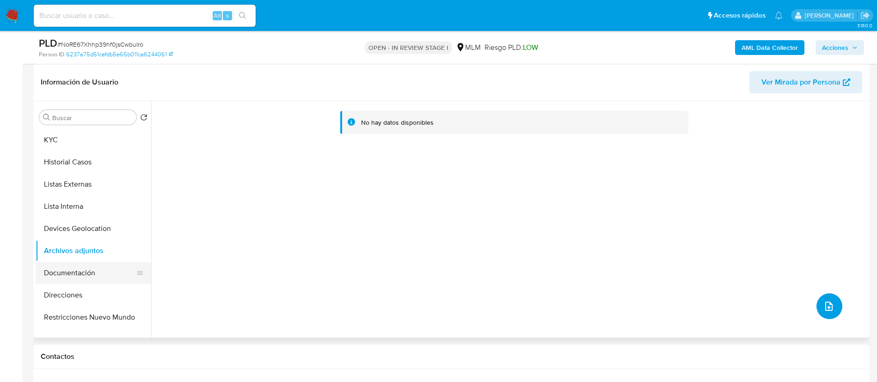
scroll to position [0, 0]
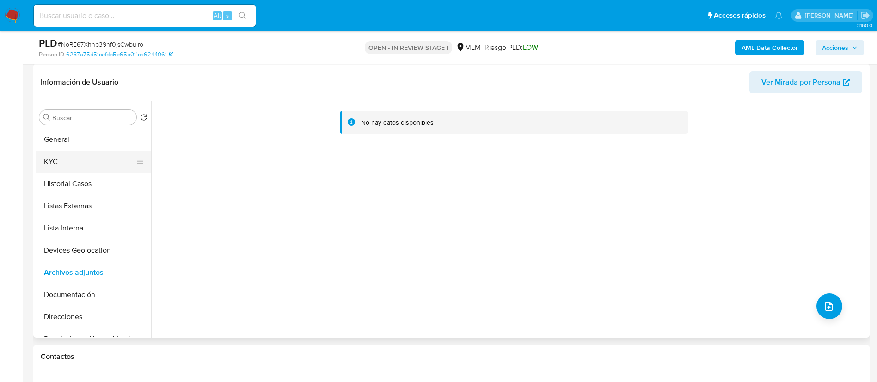
click at [78, 169] on button "KYC" at bounding box center [90, 162] width 108 height 22
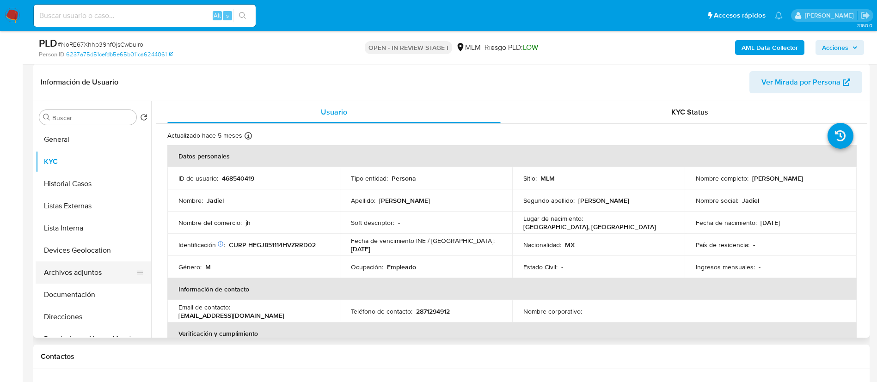
click at [87, 275] on button "Archivos adjuntos" at bounding box center [90, 273] width 108 height 22
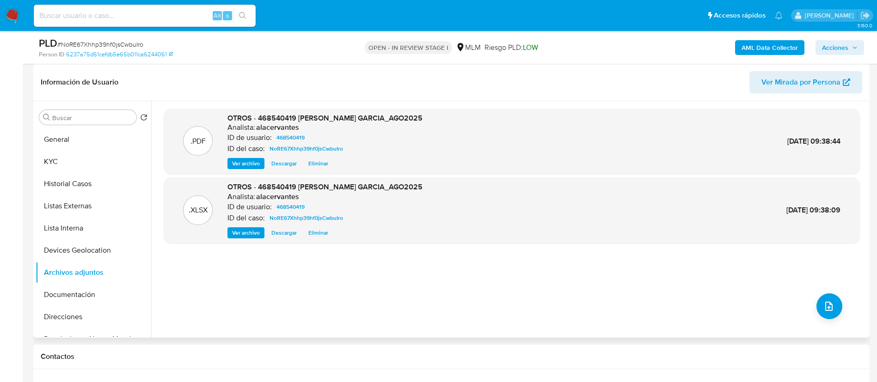
click at [238, 170] on div ".PDF OTROS - 468540419 [PERSON_NAME] GARCIA_AGO2025 Analista: alacervantes ID d…" at bounding box center [512, 142] width 696 height 66
click at [244, 167] on span "Ver archivo" at bounding box center [246, 163] width 28 height 9
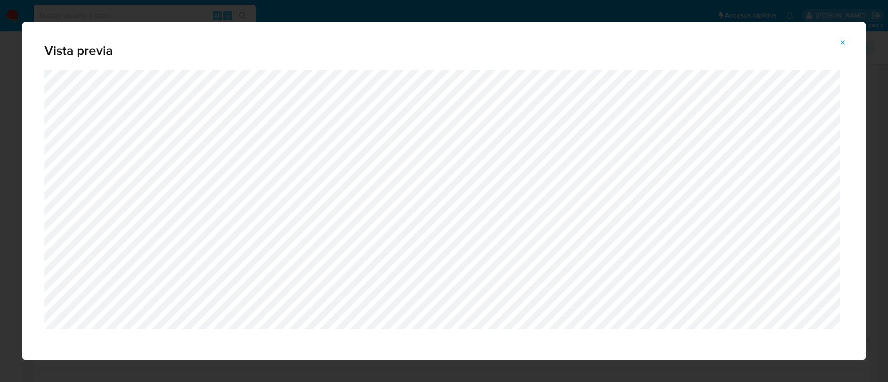
click at [847, 39] on button "Attachment preview" at bounding box center [842, 42] width 20 height 15
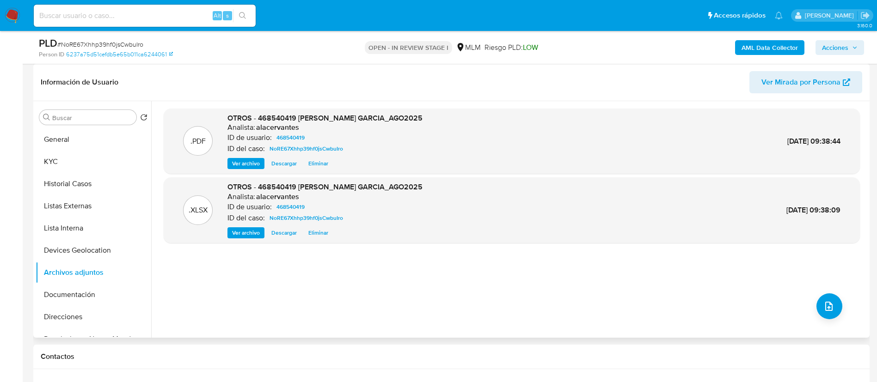
drag, startPoint x: 852, startPoint y: 40, endPoint x: 820, endPoint y: 50, distance: 33.5
click at [852, 40] on button "Acciones" at bounding box center [840, 47] width 49 height 15
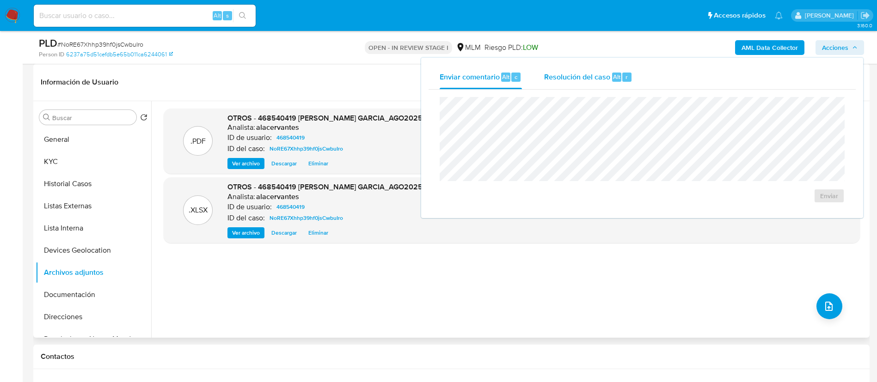
click at [568, 84] on div "Resolución del caso Alt r" at bounding box center [588, 77] width 88 height 24
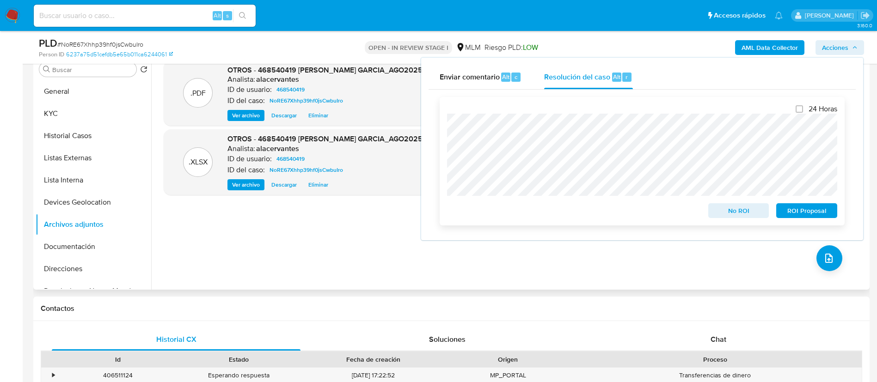
scroll to position [208, 0]
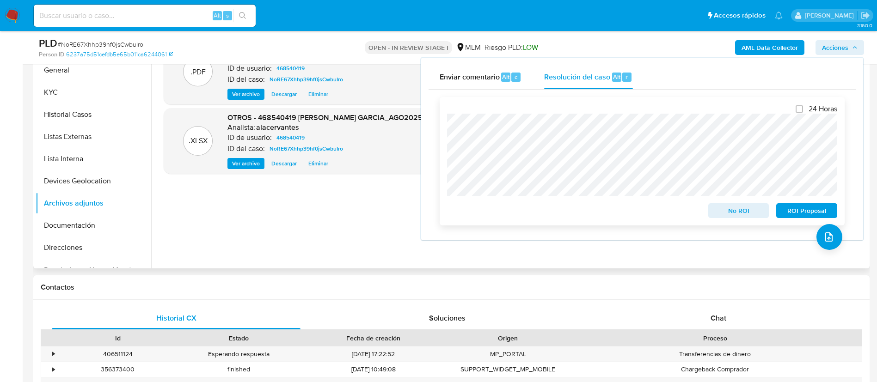
click at [740, 210] on span "No ROI" at bounding box center [739, 210] width 48 height 13
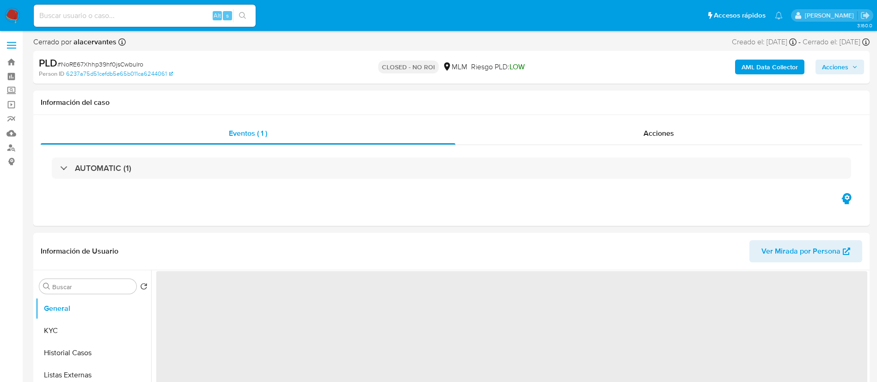
select select "10"
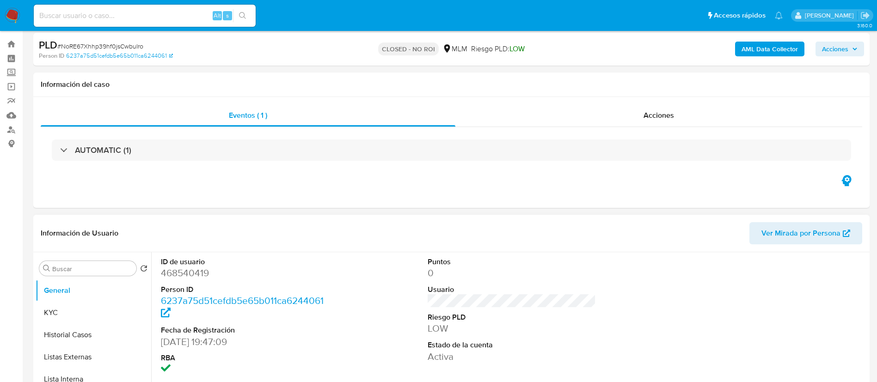
scroll to position [69, 0]
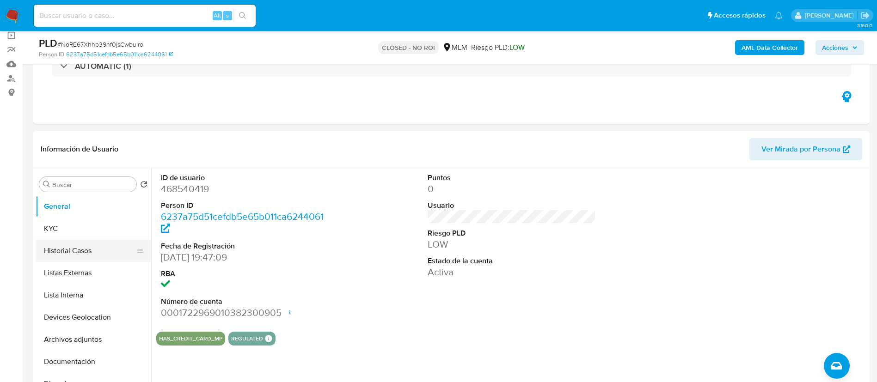
click at [68, 257] on button "Historial Casos" at bounding box center [90, 251] width 108 height 22
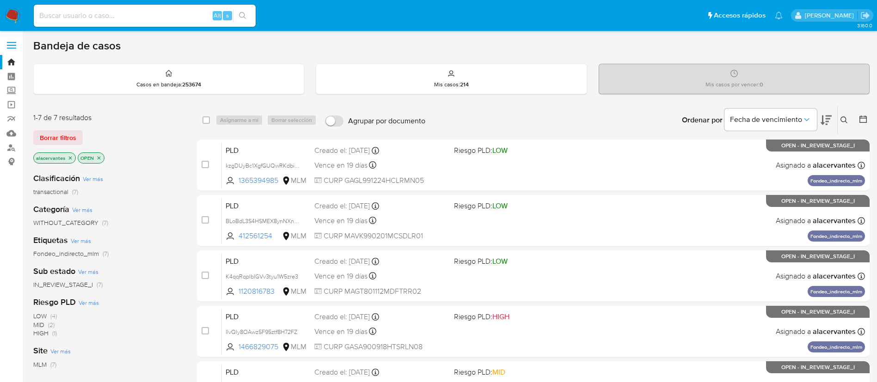
click at [845, 115] on button at bounding box center [845, 120] width 15 height 11
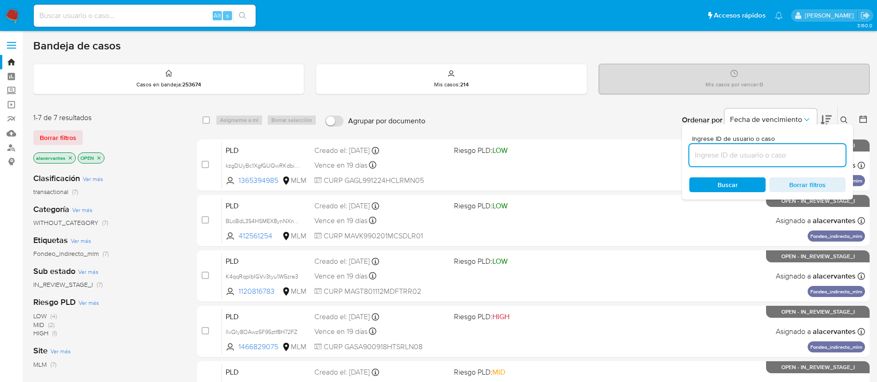
click at [727, 157] on input at bounding box center [767, 155] width 156 height 12
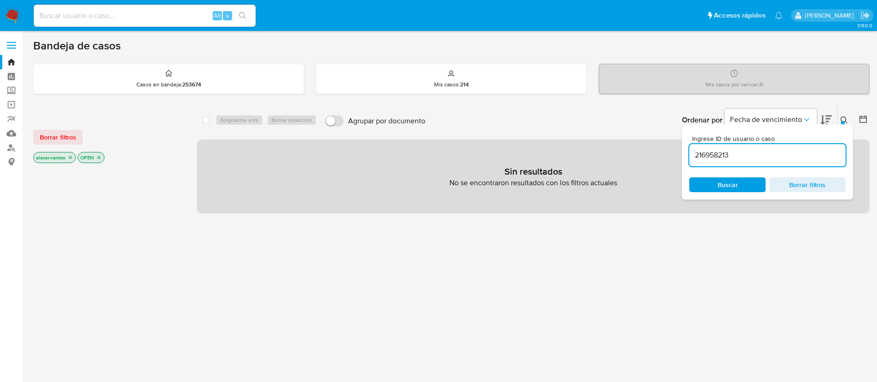
click at [753, 155] on input "216958213" at bounding box center [767, 155] width 156 height 12
type input "216958213"
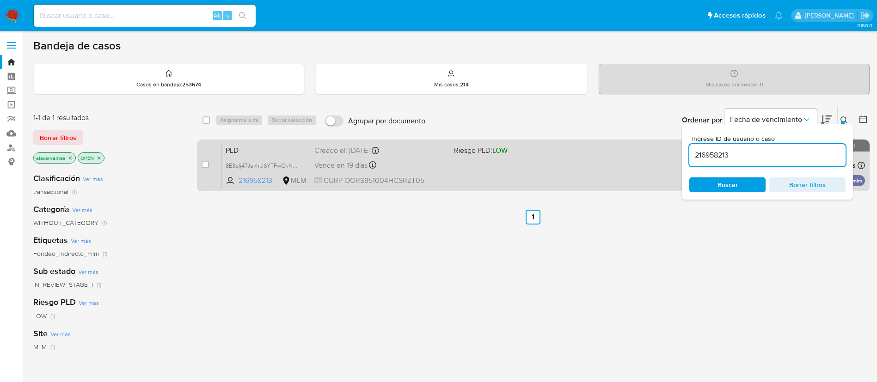
click at [468, 155] on span "Riesgo PLD: LOW" at bounding box center [481, 150] width 54 height 10
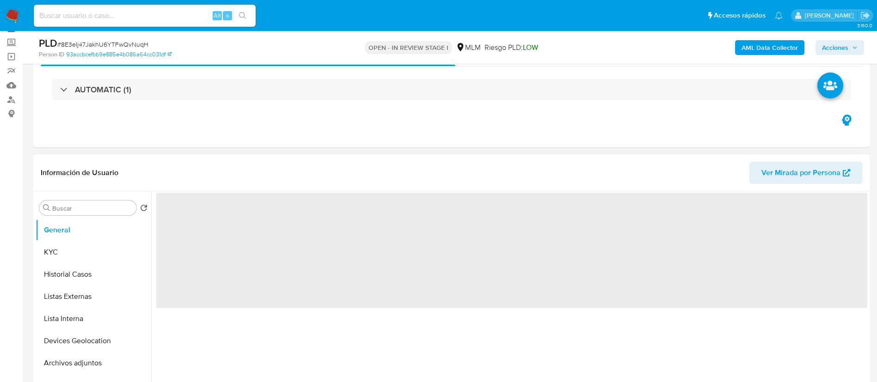
scroll to position [69, 0]
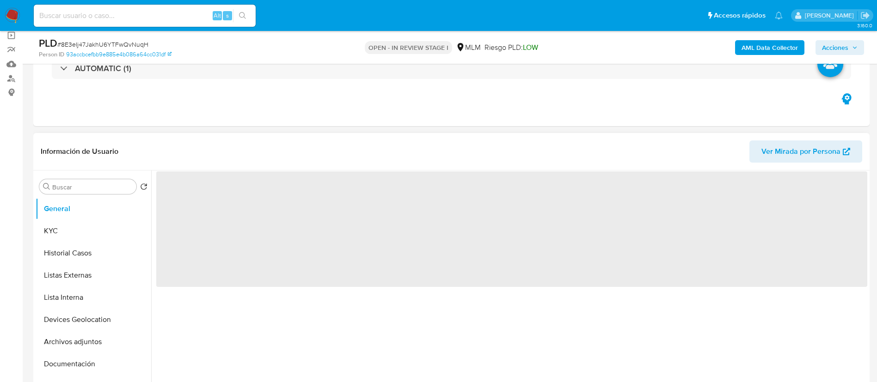
select select "10"
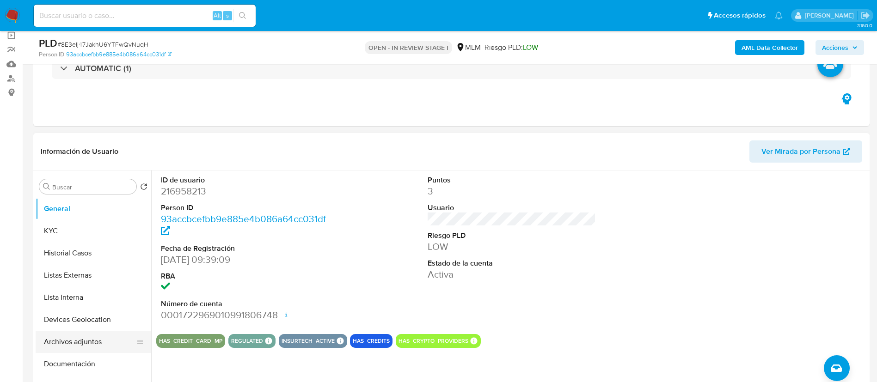
click at [82, 344] on button "Archivos adjuntos" at bounding box center [90, 342] width 108 height 22
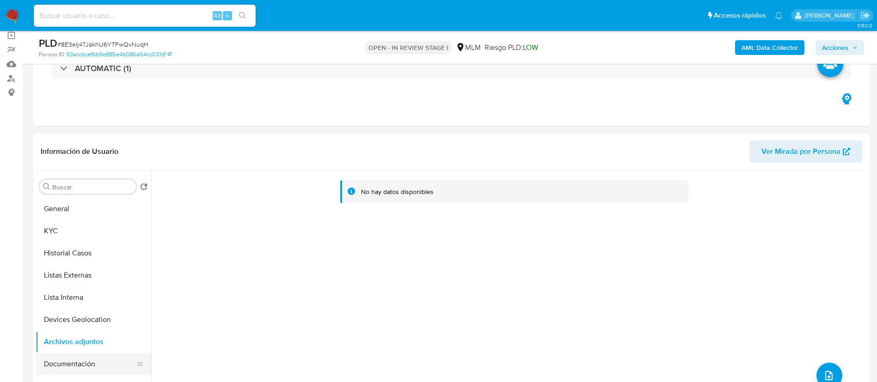
click at [83, 359] on button "Documentación" at bounding box center [90, 364] width 108 height 22
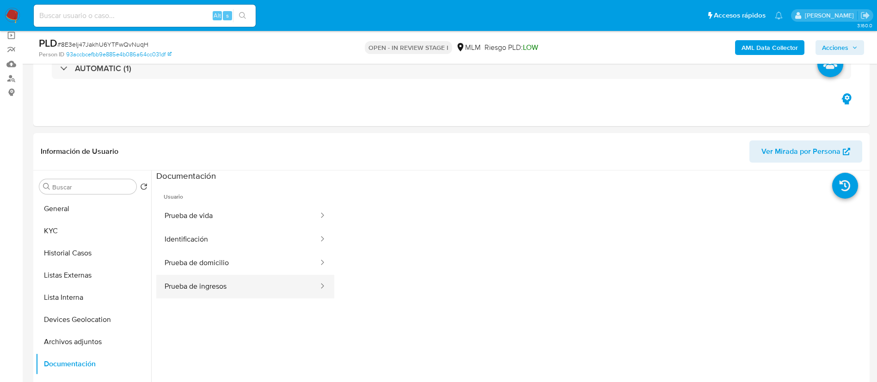
click at [236, 284] on button "Prueba de ingresos" at bounding box center [237, 287] width 163 height 24
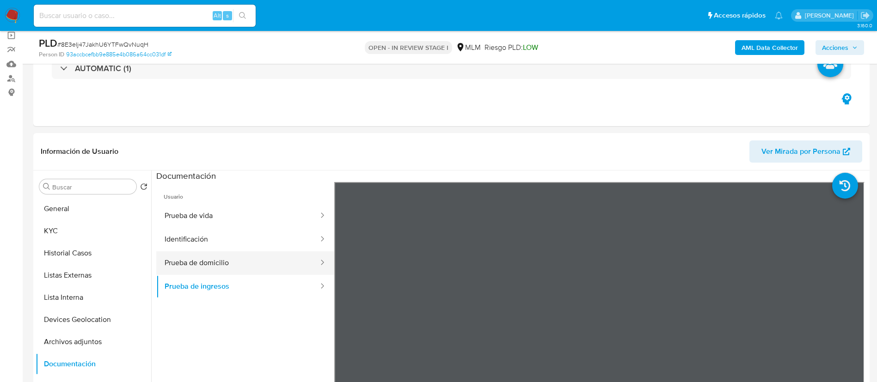
click at [187, 271] on button "Prueba de domicilio" at bounding box center [237, 264] width 163 height 24
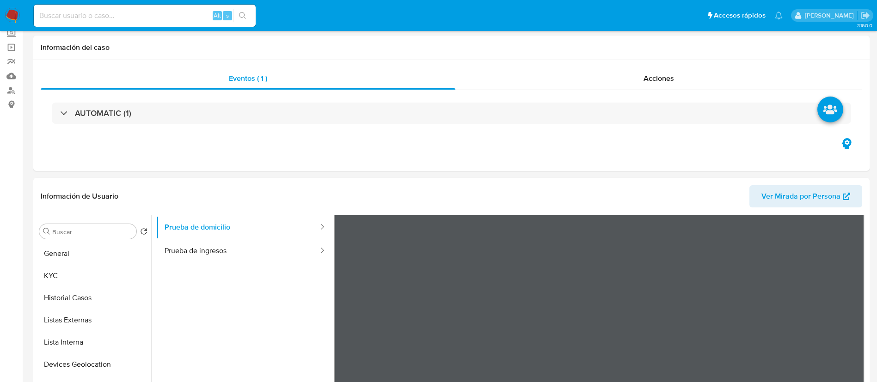
scroll to position [0, 0]
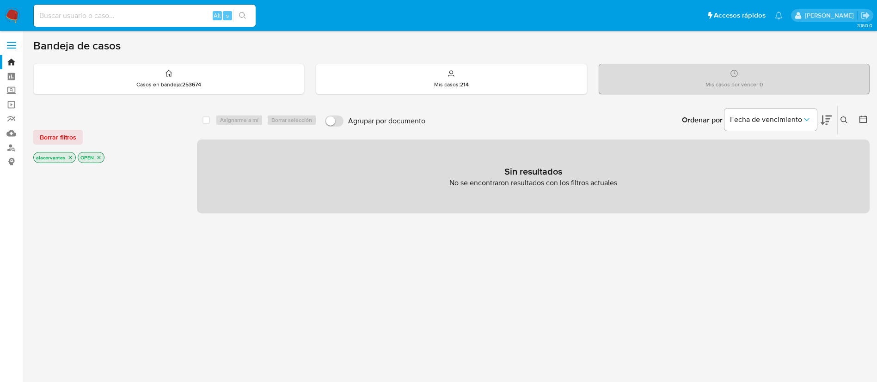
click at [846, 118] on icon at bounding box center [844, 120] width 7 height 7
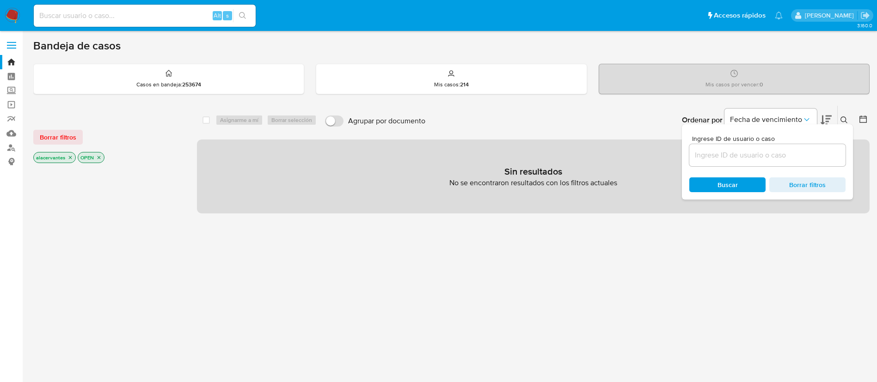
click at [754, 151] on input at bounding box center [767, 155] width 156 height 12
click at [761, 152] on input "216958213" at bounding box center [767, 155] width 156 height 12
type input "216958213"
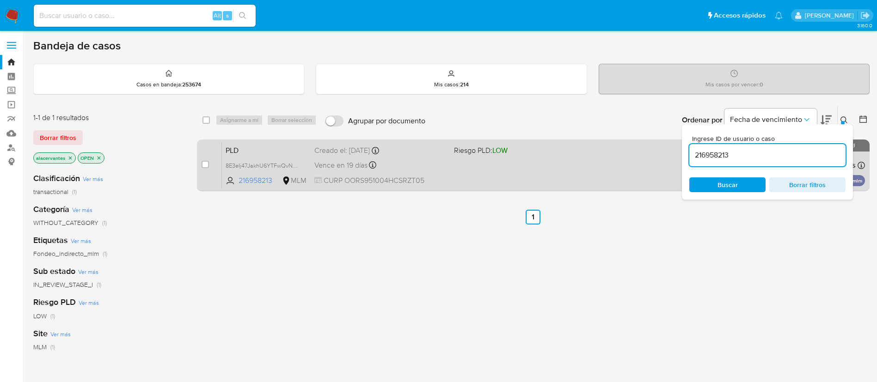
click at [553, 184] on div "PLD 8E3eIj47JakhU6YTFwQvNuqH 216958213 MLM Riesgo PLD: LOW Creado el: 12/08/202…" at bounding box center [543, 165] width 643 height 47
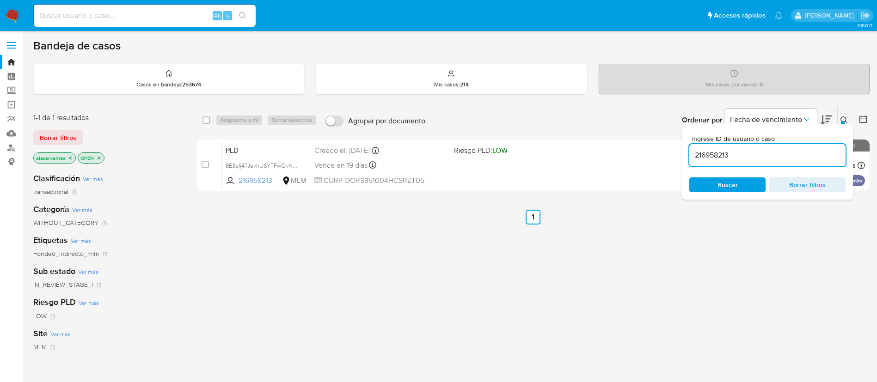
click at [15, 16] on img at bounding box center [13, 16] width 16 height 16
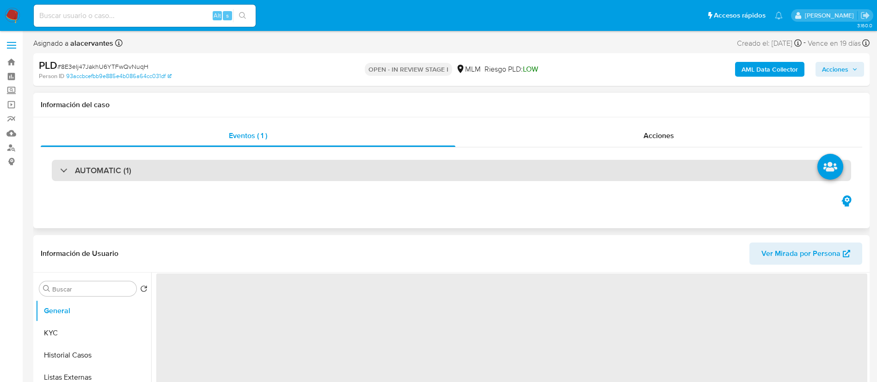
select select "10"
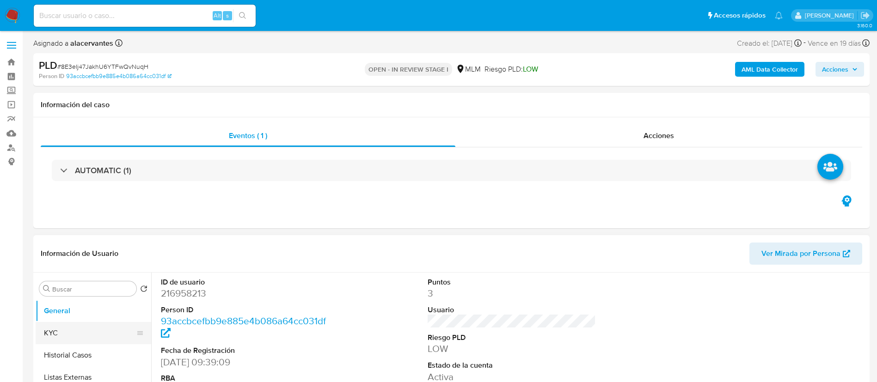
click at [79, 332] on button "KYC" at bounding box center [90, 333] width 108 height 22
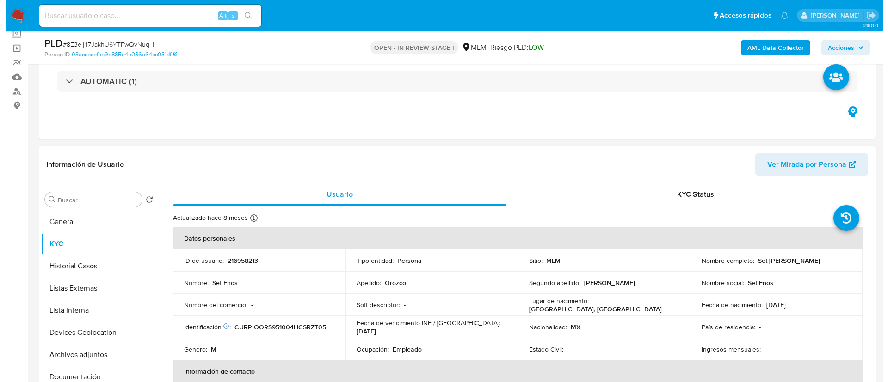
scroll to position [69, 0]
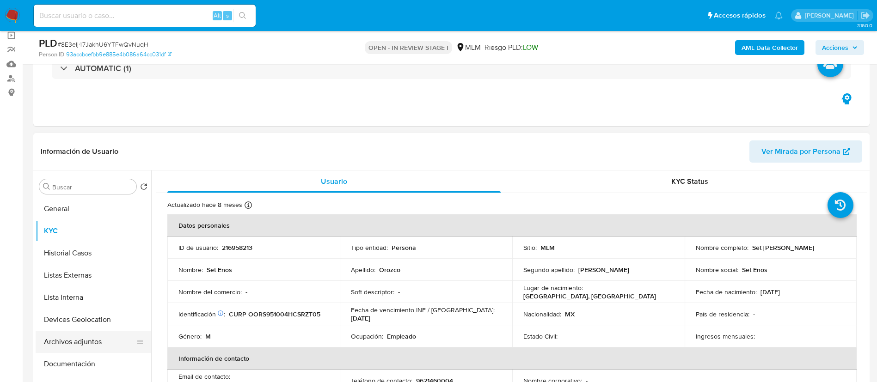
click at [92, 339] on button "Archivos adjuntos" at bounding box center [90, 342] width 108 height 22
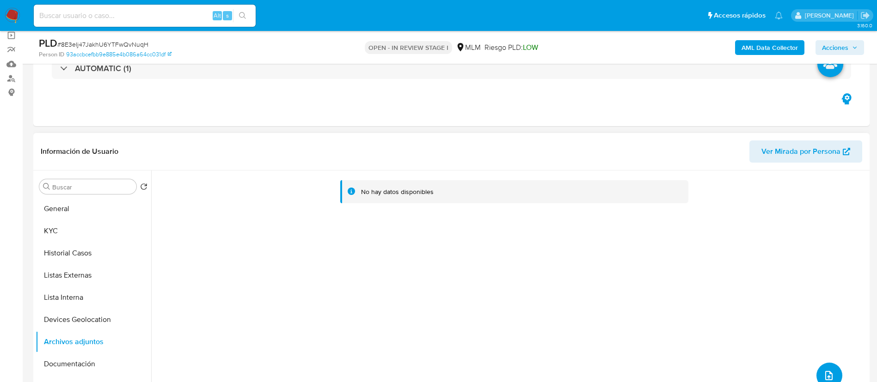
click at [831, 373] on button "upload-file" at bounding box center [830, 376] width 26 height 26
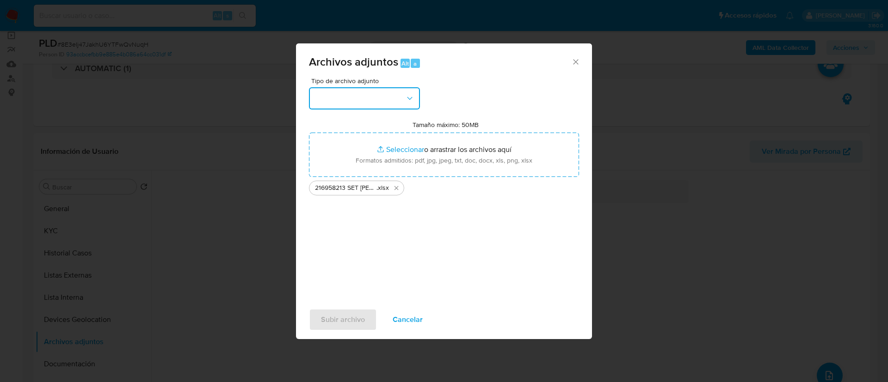
click at [381, 90] on button "button" at bounding box center [364, 98] width 111 height 22
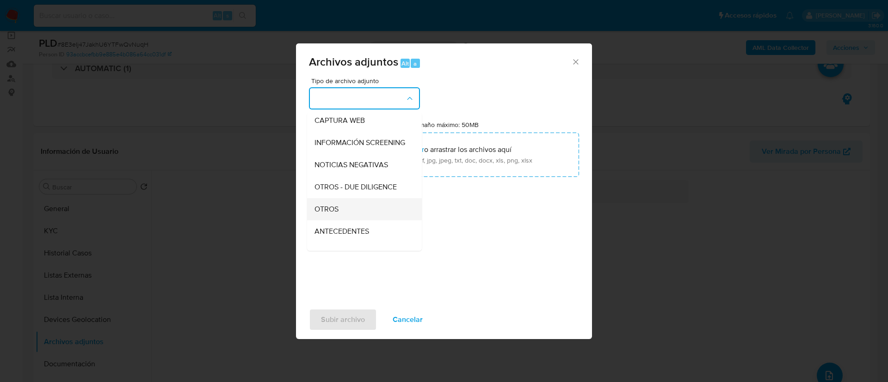
click at [349, 219] on div "OTROS" at bounding box center [361, 209] width 94 height 22
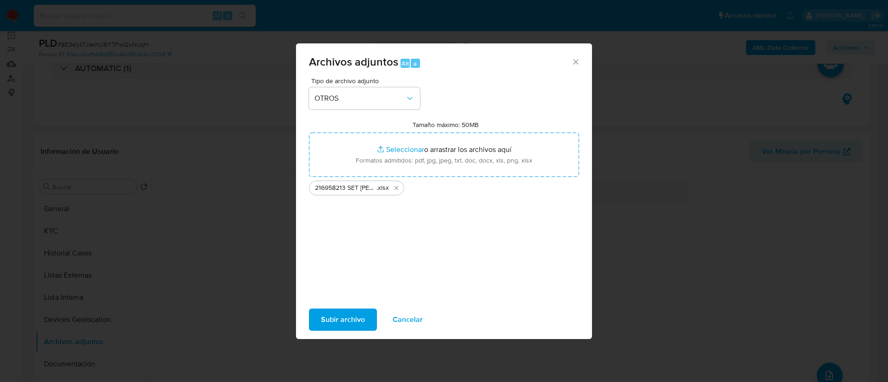
click at [351, 317] on span "Subir archivo" at bounding box center [343, 320] width 44 height 20
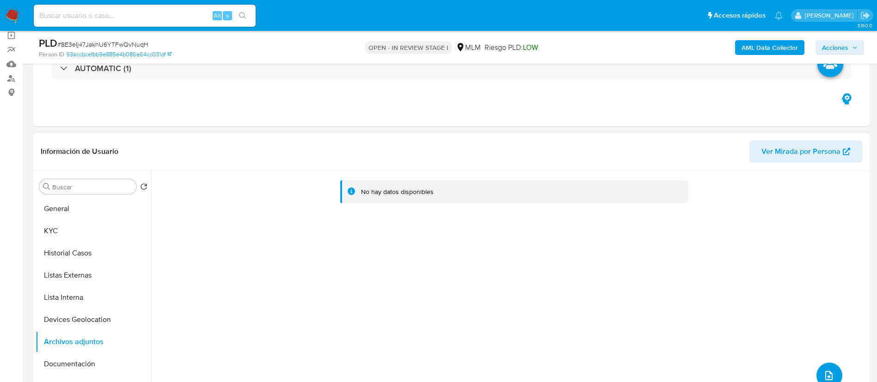
click at [826, 370] on icon "upload-file" at bounding box center [828, 375] width 11 height 11
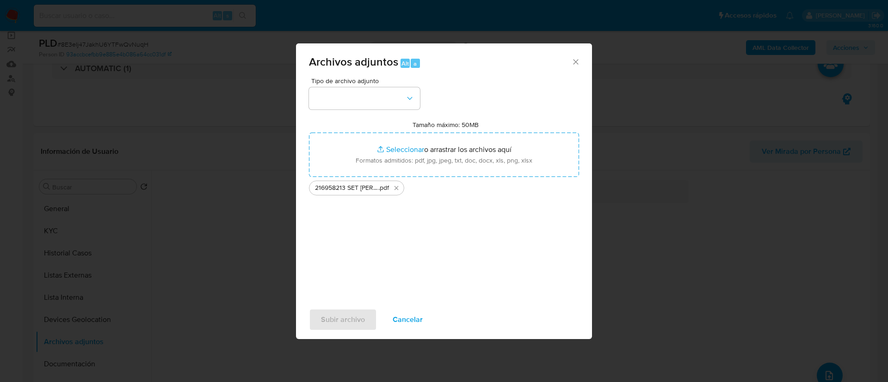
click at [371, 110] on div "Tipo de archivo adjunto Tamaño máximo: 50MB Seleccionar archivos Seleccionar o …" at bounding box center [444, 187] width 270 height 218
click at [369, 98] on button "button" at bounding box center [364, 98] width 111 height 22
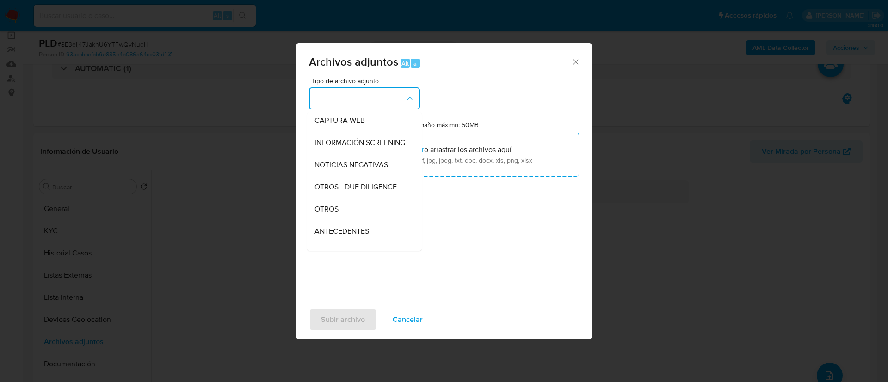
click at [354, 211] on div "OTROS" at bounding box center [361, 209] width 94 height 22
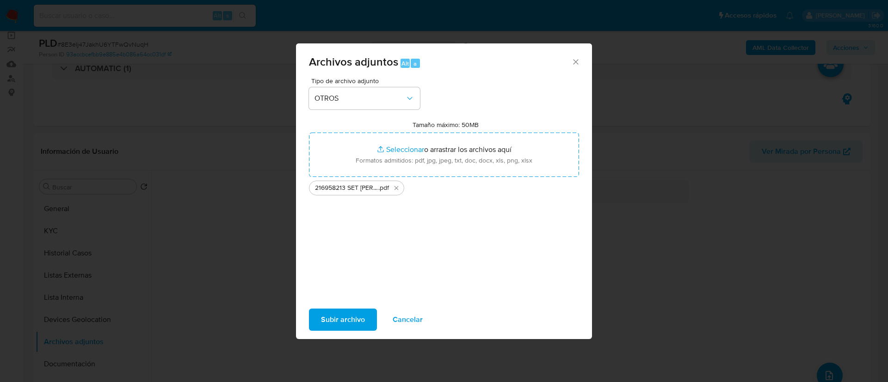
click at [355, 314] on span "Subir archivo" at bounding box center [343, 320] width 44 height 20
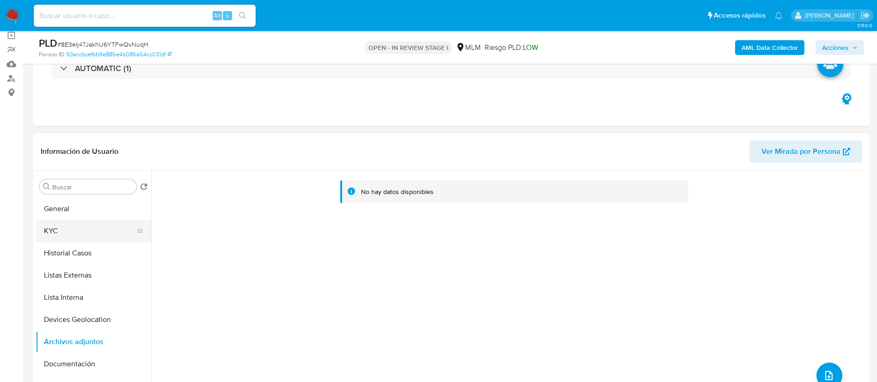
click at [96, 228] on button "KYC" at bounding box center [90, 231] width 108 height 22
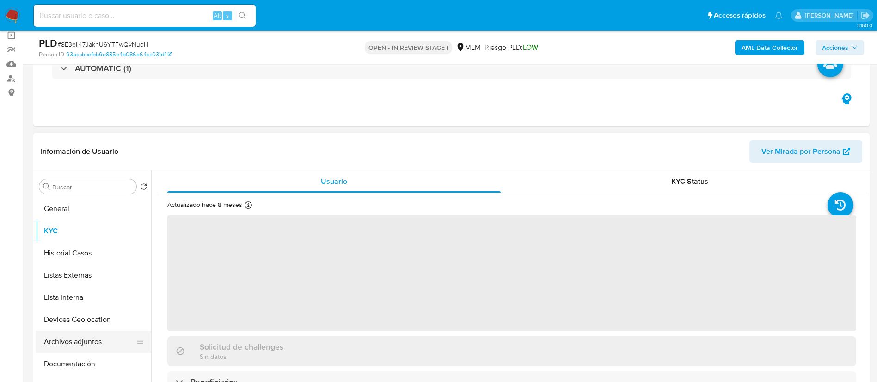
click at [84, 340] on button "Archivos adjuntos" at bounding box center [90, 342] width 108 height 22
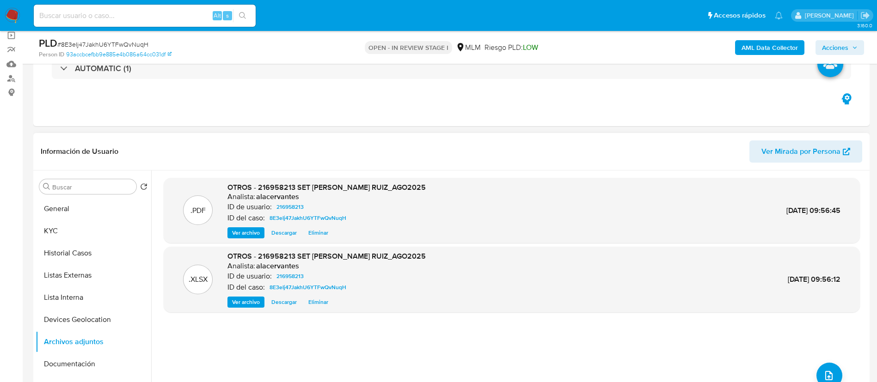
click at [247, 235] on span "Ver archivo" at bounding box center [246, 232] width 28 height 9
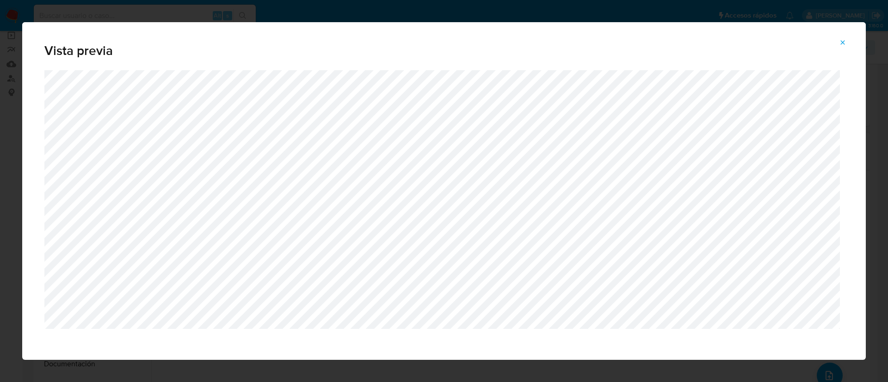
click at [848, 50] on div "Vista previa" at bounding box center [443, 191] width 843 height 338
click at [848, 45] on button "Attachment preview" at bounding box center [842, 42] width 20 height 15
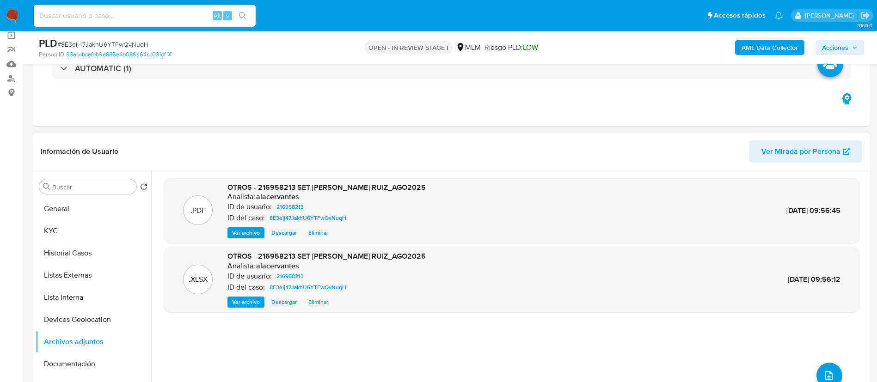
click at [832, 41] on span "Acciones" at bounding box center [835, 47] width 26 height 15
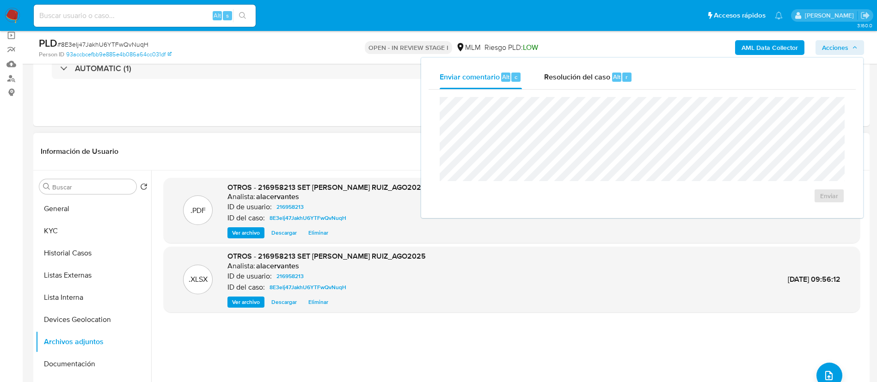
click at [550, 95] on div "Enviar" at bounding box center [642, 150] width 427 height 121
click at [568, 86] on div "Resolución del caso Alt r" at bounding box center [588, 77] width 88 height 24
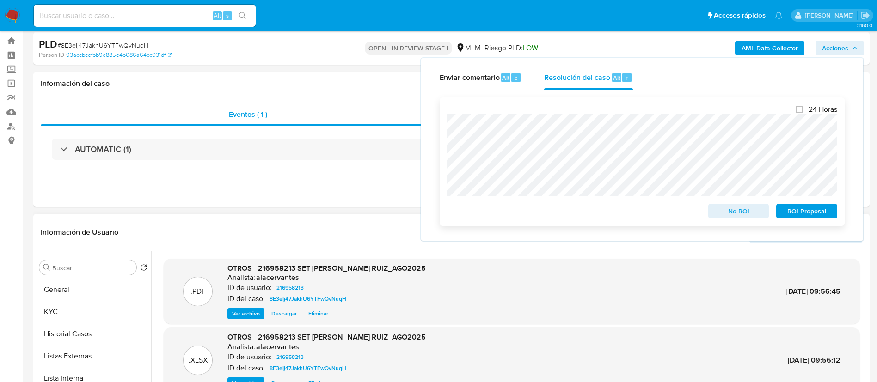
scroll to position [0, 0]
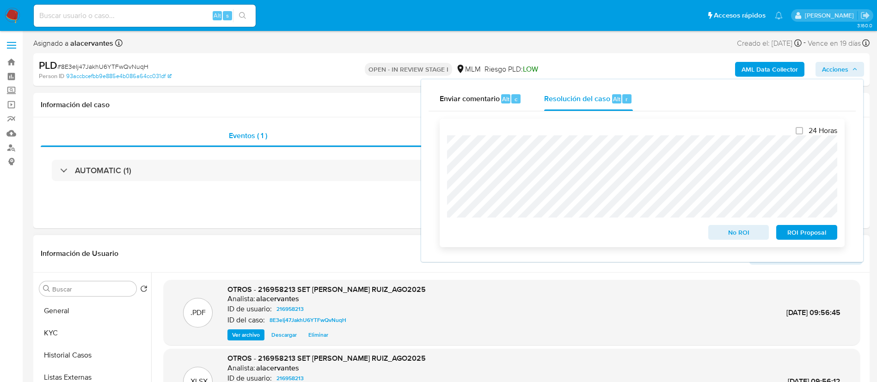
click at [812, 237] on span "ROI Proposal" at bounding box center [807, 232] width 48 height 13
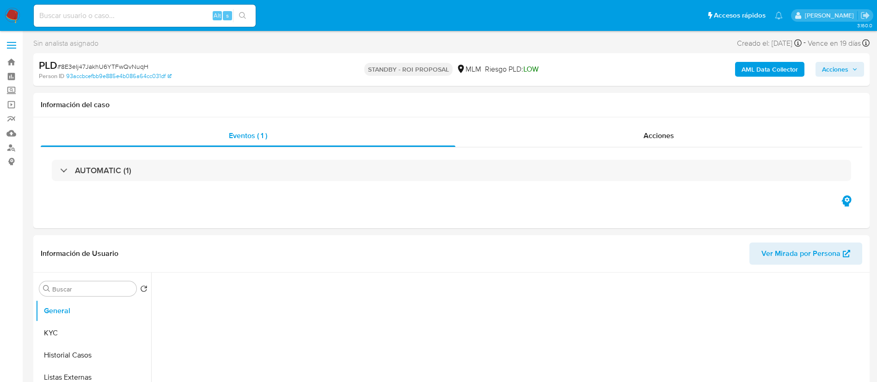
select select "10"
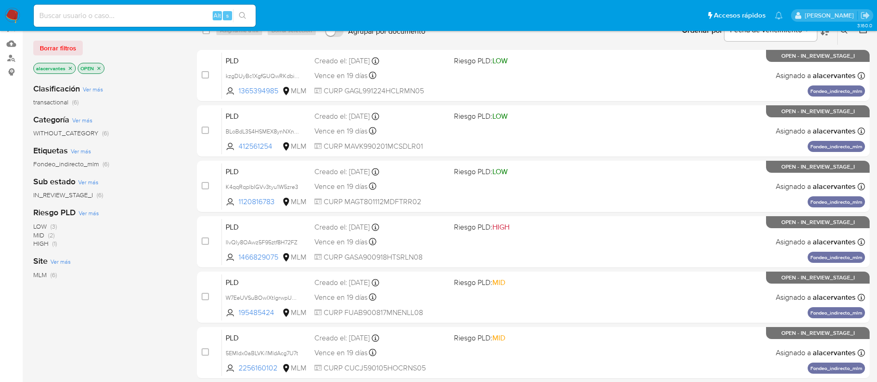
scroll to position [111, 0]
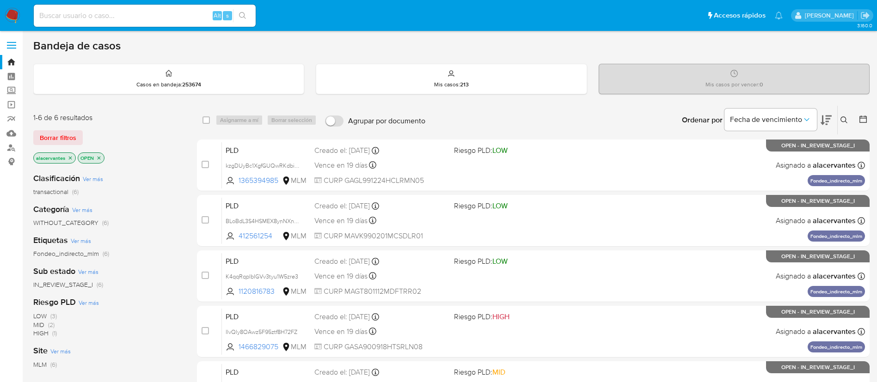
click at [848, 119] on icon at bounding box center [844, 120] width 7 height 7
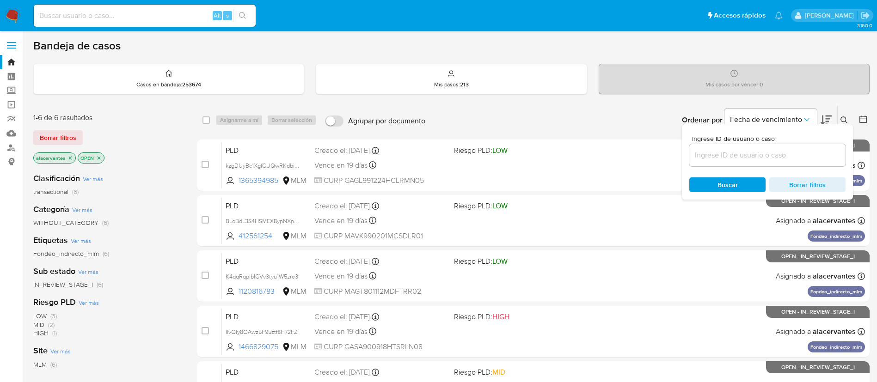
click at [747, 154] on input at bounding box center [767, 155] width 156 height 12
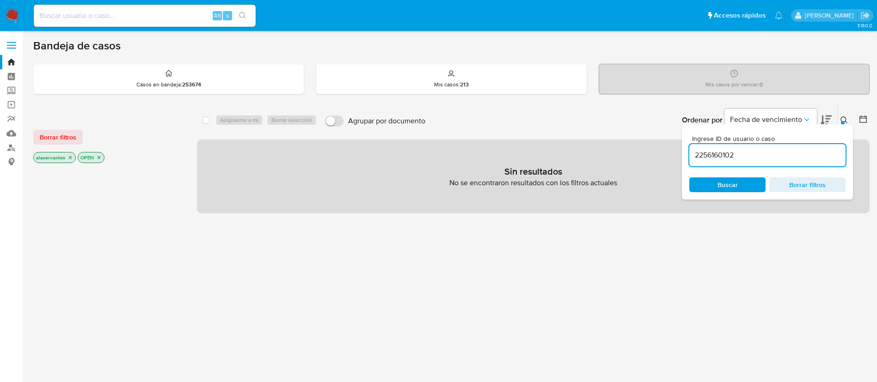
click at [755, 157] on input "2256160102" at bounding box center [767, 155] width 156 height 12
type input "2256160102"
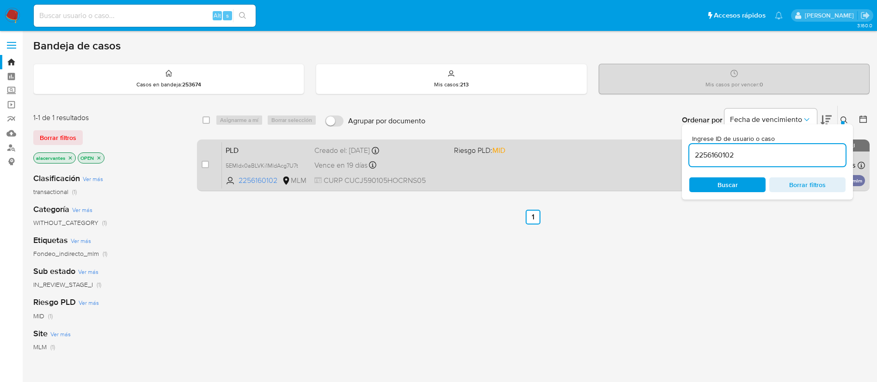
click at [544, 180] on div "PLD 5EMldx0aBLVKi1MldAcg7U7t 2256160102 MLM Riesgo PLD: MID Creado el: 12/08/20…" at bounding box center [543, 165] width 643 height 47
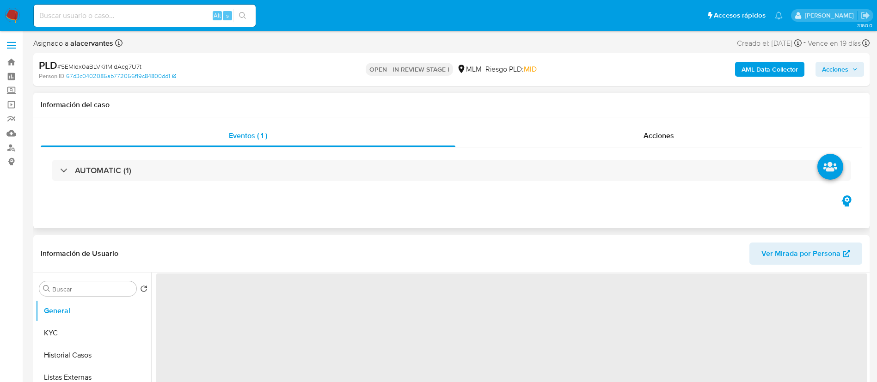
select select "10"
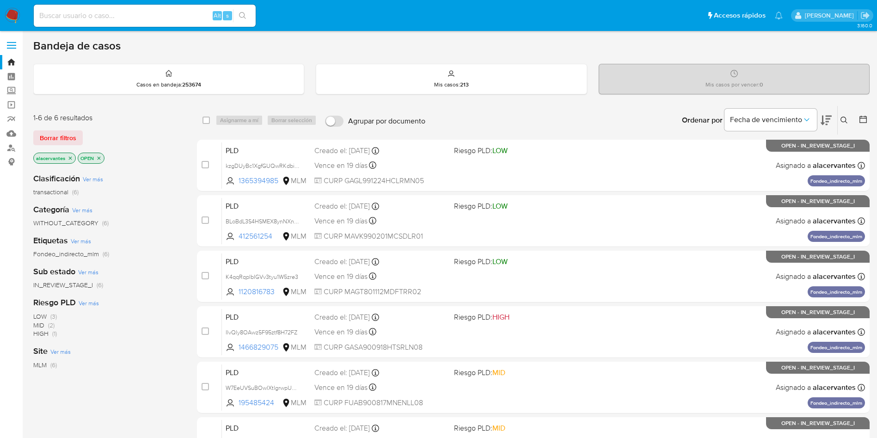
click at [162, 5] on div "Alt s" at bounding box center [145, 16] width 222 height 22
click at [166, 21] on input at bounding box center [145, 16] width 222 height 12
paste input "412561254"
type input "412561254"
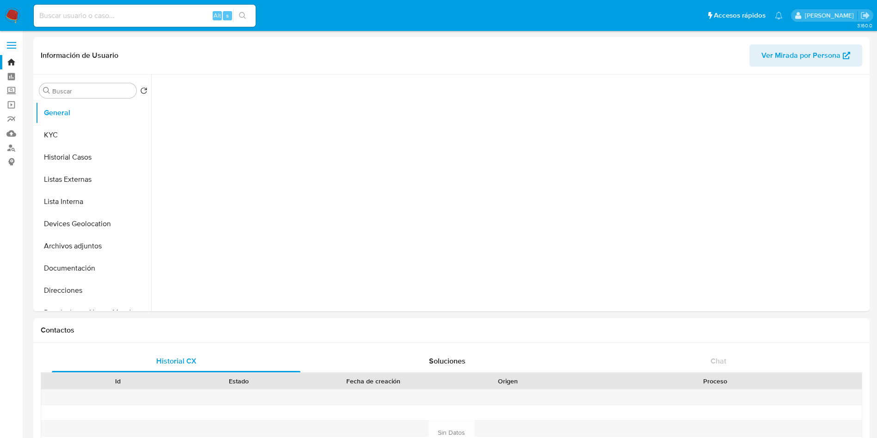
select select "10"
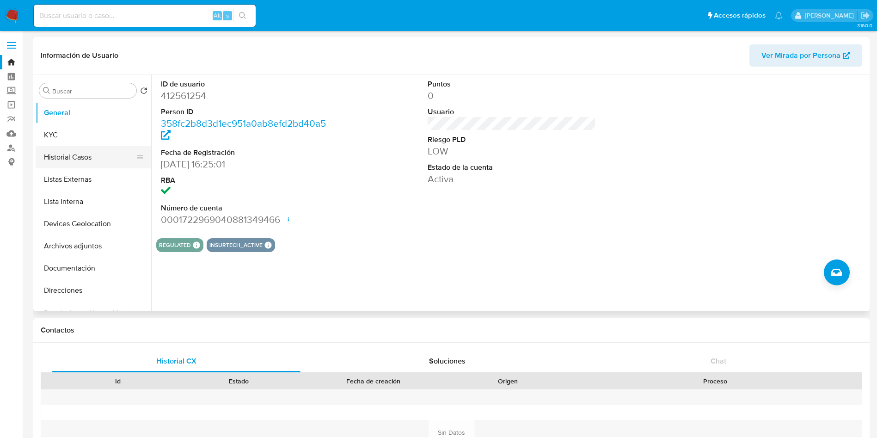
click at [98, 146] on button "Historial Casos" at bounding box center [90, 157] width 108 height 22
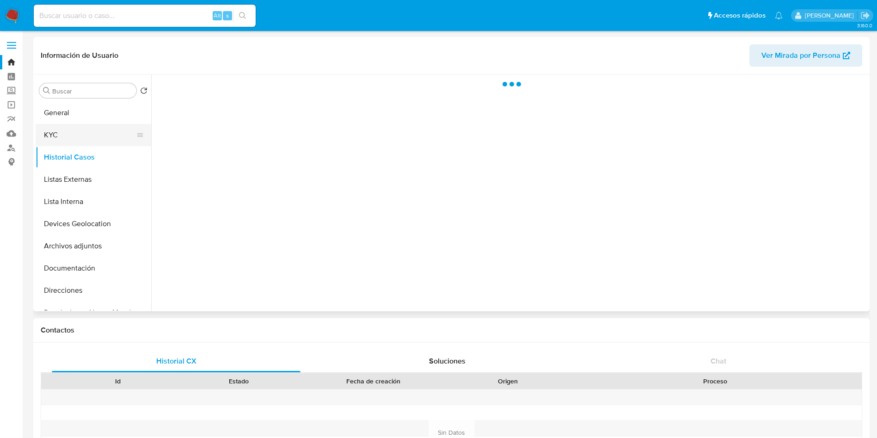
click at [95, 140] on button "KYC" at bounding box center [90, 135] width 108 height 22
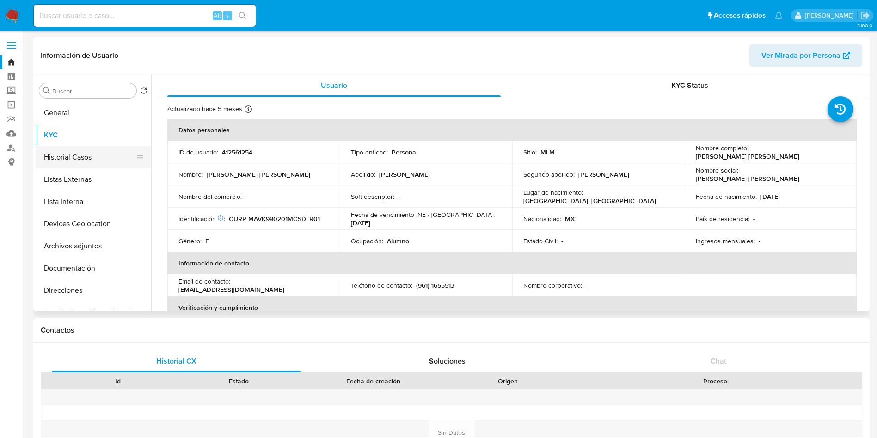
click at [86, 154] on button "Historial Casos" at bounding box center [90, 157] width 108 height 22
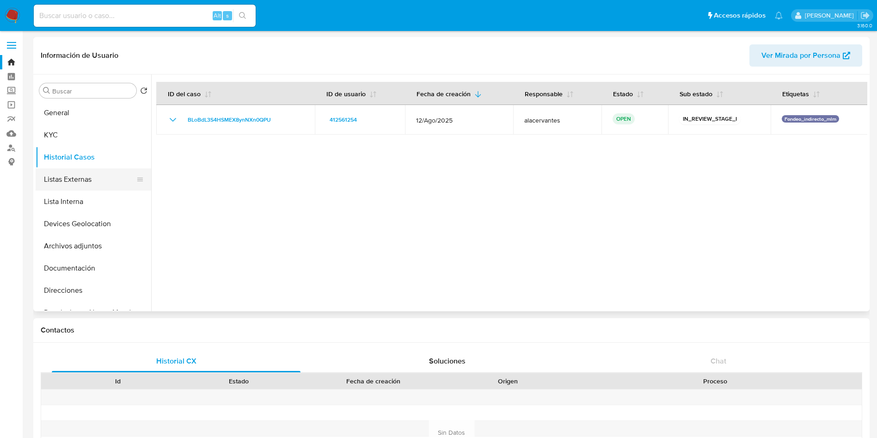
click at [85, 181] on button "Listas Externas" at bounding box center [90, 179] width 108 height 22
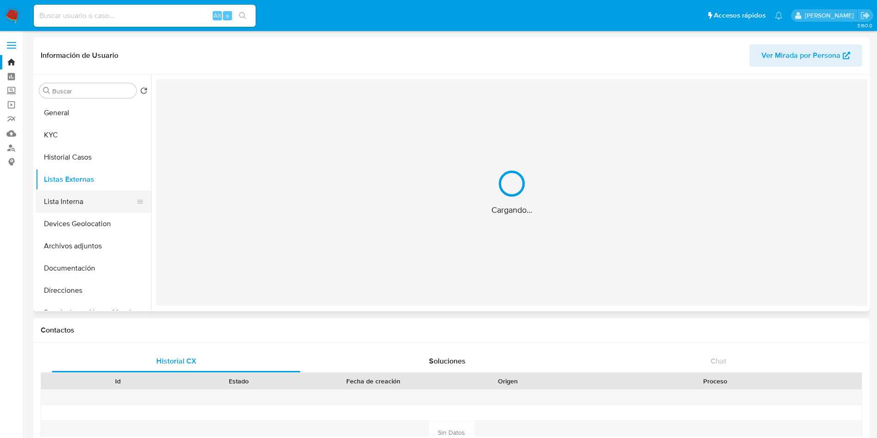
click at [89, 196] on button "Lista Interna" at bounding box center [90, 201] width 108 height 22
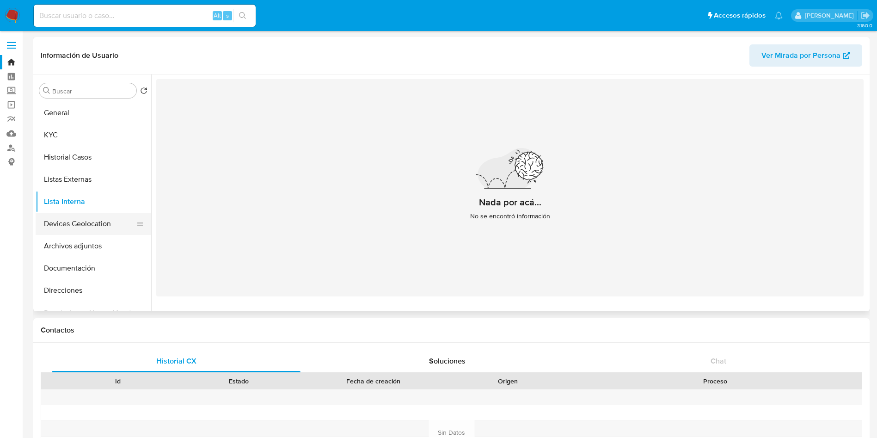
click at [96, 219] on button "Devices Geolocation" at bounding box center [90, 224] width 108 height 22
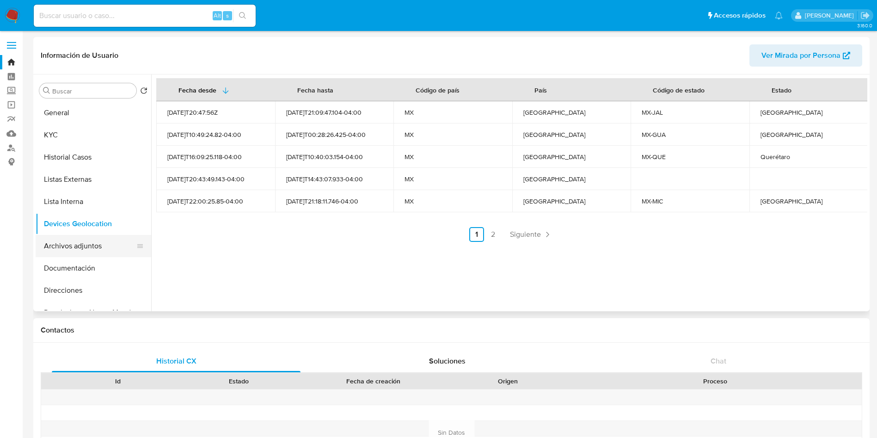
click at [95, 242] on button "Archivos adjuntos" at bounding box center [90, 246] width 108 height 22
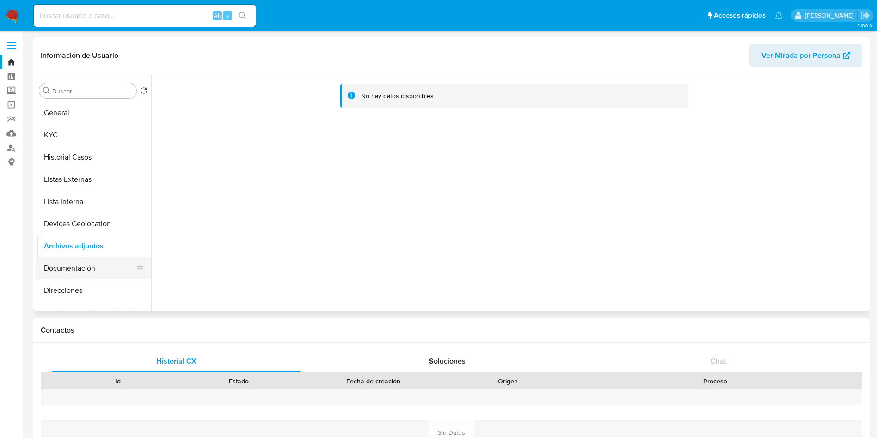
click at [94, 266] on button "Documentación" at bounding box center [90, 268] width 108 height 22
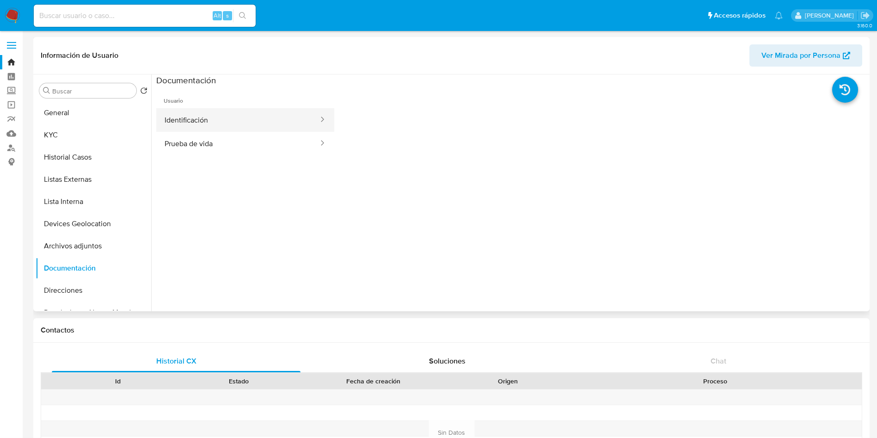
click at [212, 124] on button "Identificación" at bounding box center [237, 120] width 163 height 24
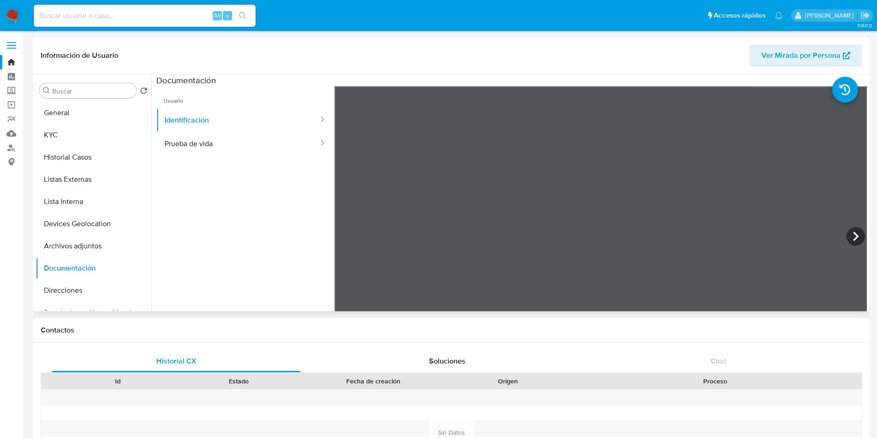
scroll to position [66, 0]
click at [247, 144] on button "Prueba de vida" at bounding box center [237, 144] width 163 height 24
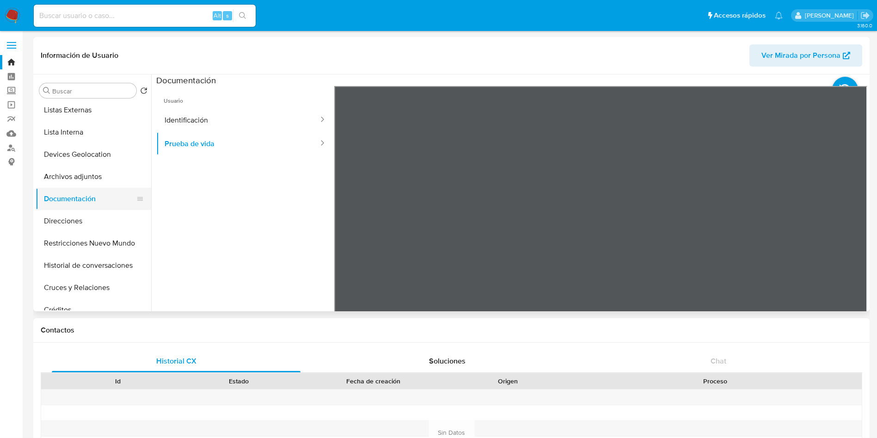
scroll to position [139, 0]
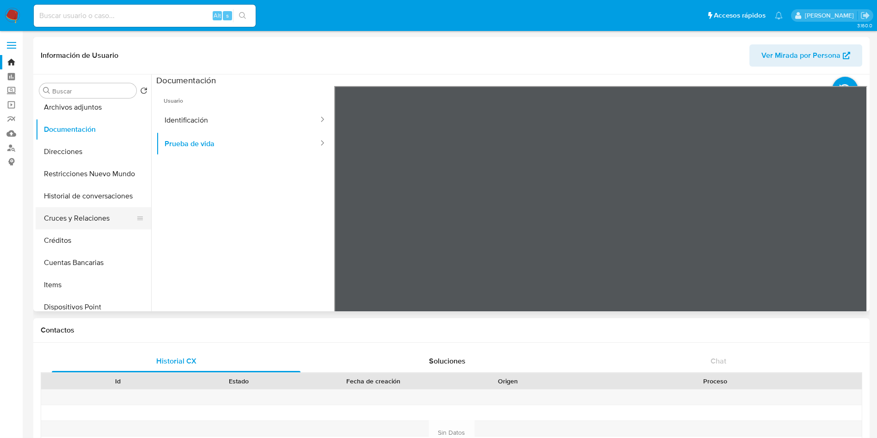
click at [90, 216] on button "Cruces y Relaciones" at bounding box center [90, 218] width 108 height 22
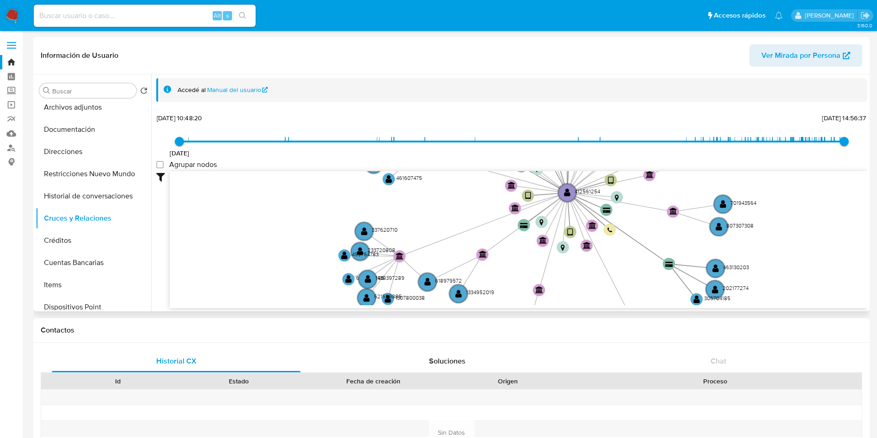
drag, startPoint x: 610, startPoint y: 219, endPoint x: 561, endPoint y: 288, distance: 84.3
click at [568, 288] on icon "device-673cab2876a465280d755904  user-412561254  412561254 device-638d0dde088…" at bounding box center [519, 238] width 698 height 134
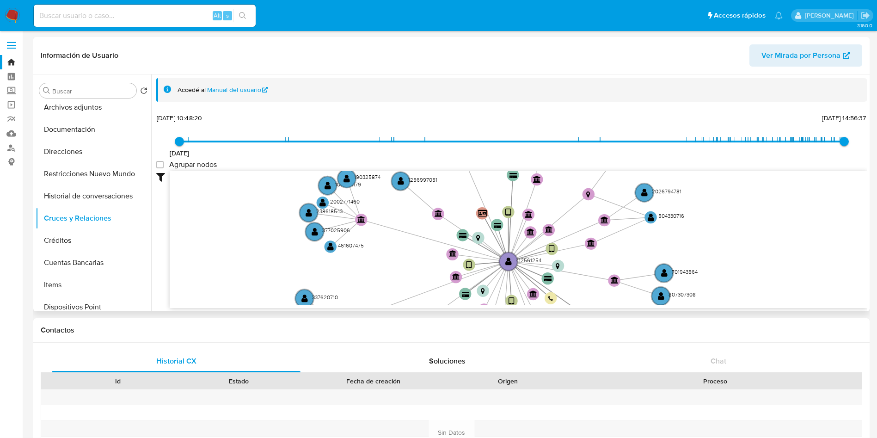
drag, startPoint x: 552, startPoint y: 233, endPoint x: 503, endPoint y: 288, distance: 73.6
click at [507, 288] on icon "device-673cab2876a465280d755904  user-412561254  412561254 device-638d0dde088…" at bounding box center [519, 238] width 698 height 134
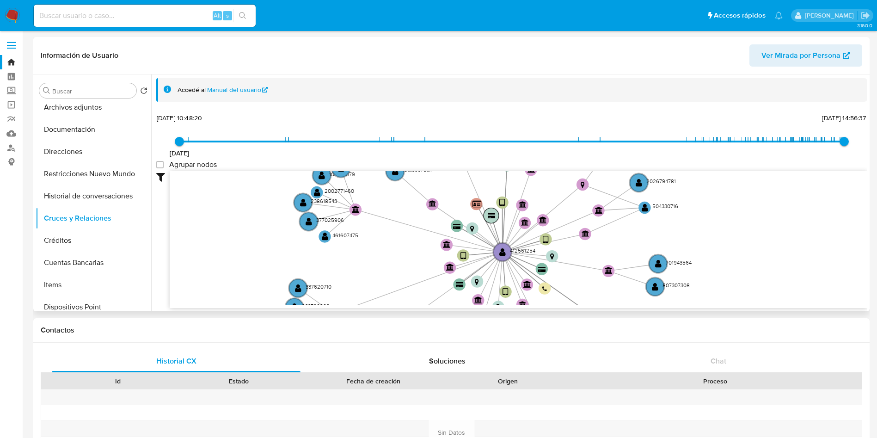
drag, startPoint x: 496, startPoint y: 237, endPoint x: 494, endPoint y: 208, distance: 28.7
click at [494, 208] on icon "device-673cab2876a465280d755904  user-412561254  412561254 device-638d0dde088…" at bounding box center [519, 238] width 698 height 134
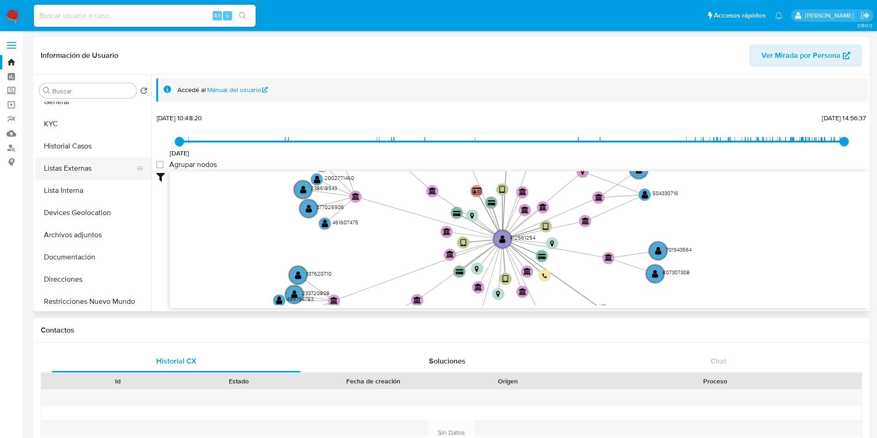
scroll to position [0, 0]
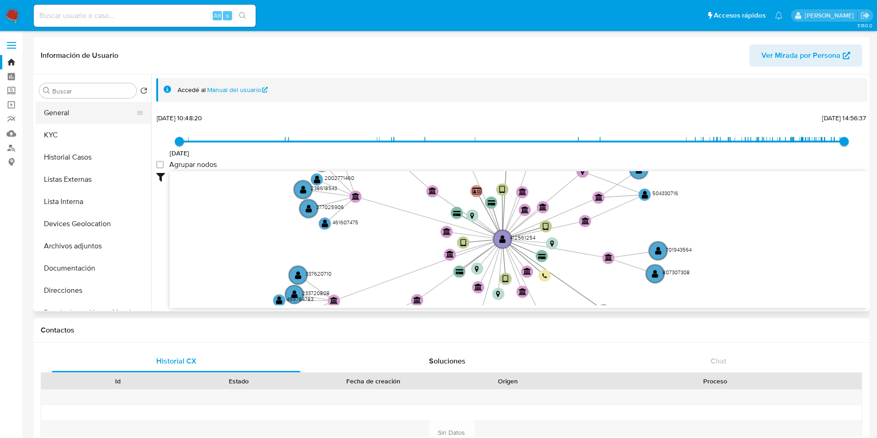
click at [61, 109] on button "General" at bounding box center [90, 113] width 108 height 22
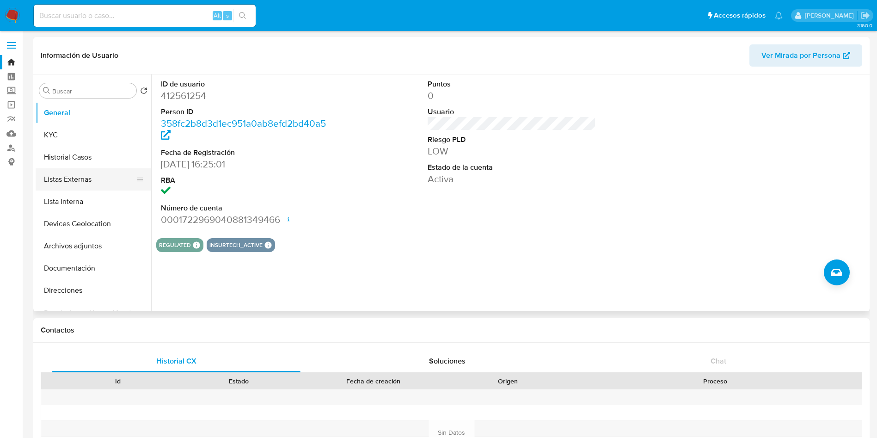
click at [63, 171] on button "Listas Externas" at bounding box center [90, 179] width 108 height 22
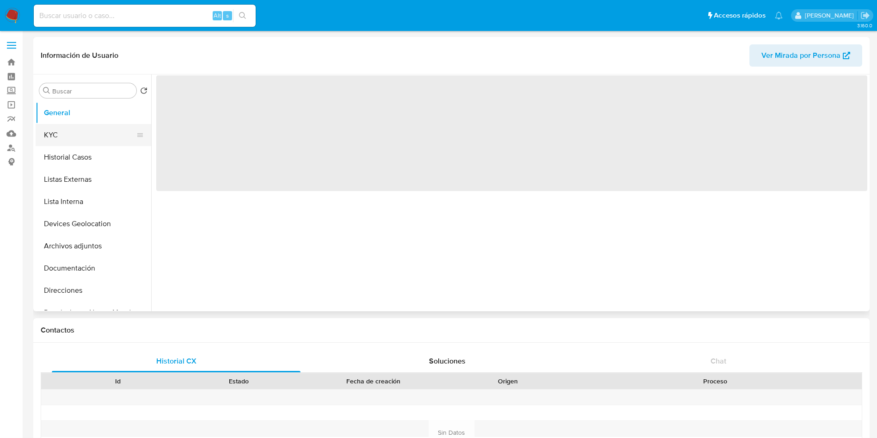
click at [74, 139] on button "KYC" at bounding box center [90, 135] width 108 height 22
select select "10"
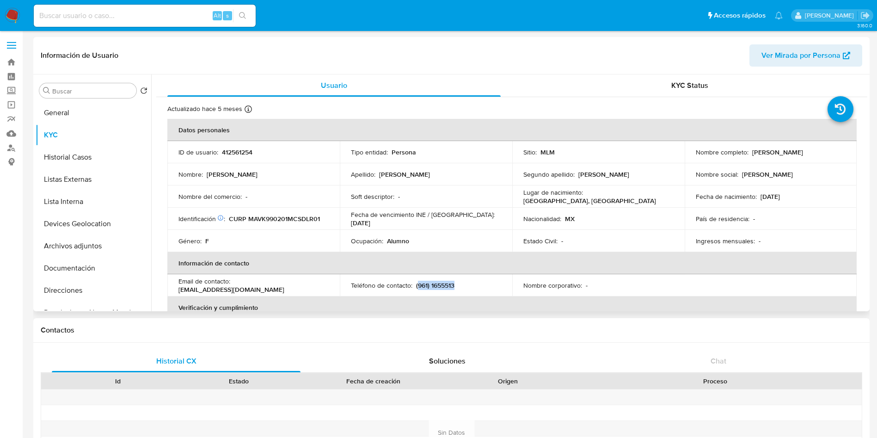
drag, startPoint x: 416, startPoint y: 285, endPoint x: 455, endPoint y: 284, distance: 39.8
click at [455, 284] on div "Teléfono de contacto : [PHONE_NUMBER]" at bounding box center [426, 285] width 150 height 8
copy p "961) 1655513"
drag, startPoint x: 234, startPoint y: 288, endPoint x: 308, endPoint y: 288, distance: 74.0
click at [308, 288] on div "Email de contacto : [EMAIL_ADDRESS][DOMAIN_NAME]" at bounding box center [253, 285] width 150 height 17
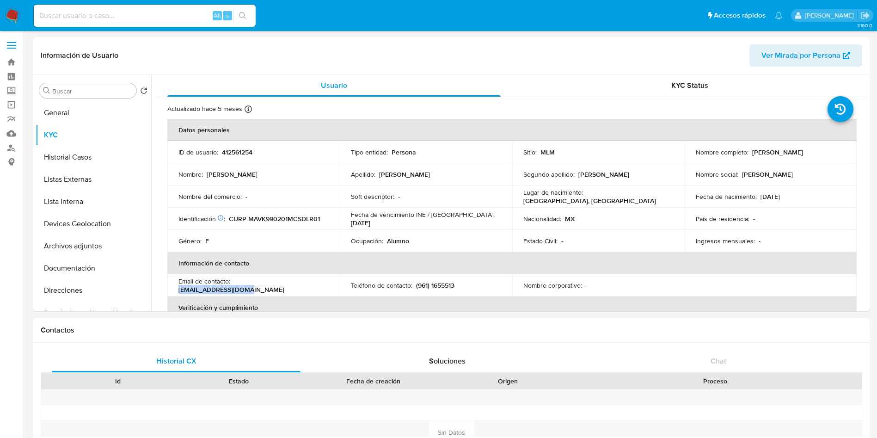
copy p "[EMAIL_ADDRESS][DOMAIN_NAME]"
click at [78, 115] on button "General" at bounding box center [90, 113] width 108 height 22
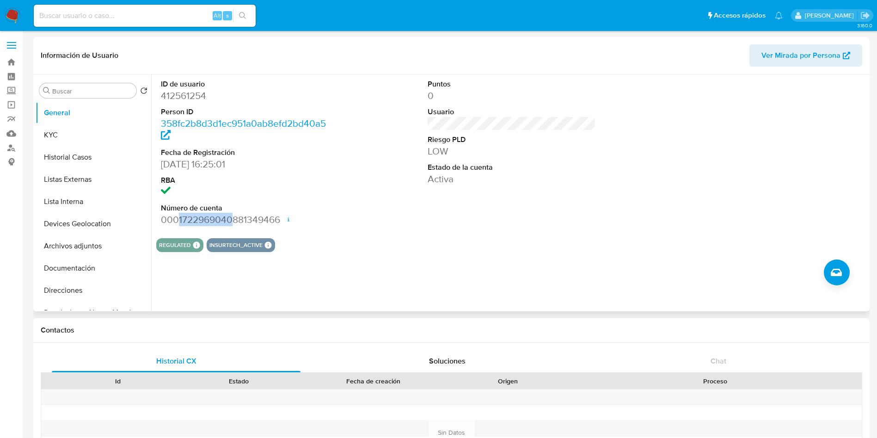
drag, startPoint x: 180, startPoint y: 220, endPoint x: 235, endPoint y: 224, distance: 55.1
click at [235, 224] on dd "0001722969040881349466 Fecha de apertura [DATE] 20:08 Estado ACTIVE" at bounding box center [245, 219] width 169 height 13
click at [201, 215] on dd "0001722969040881349466 Fecha de apertura [DATE] 20:08 Estado ACTIVE" at bounding box center [245, 219] width 169 height 13
drag, startPoint x: 181, startPoint y: 218, endPoint x: 291, endPoint y: 217, distance: 109.6
click at [280, 219] on dd "0001722969040881349466 Fecha de apertura [DATE] 20:08 Estado ACTIVE" at bounding box center [245, 219] width 169 height 13
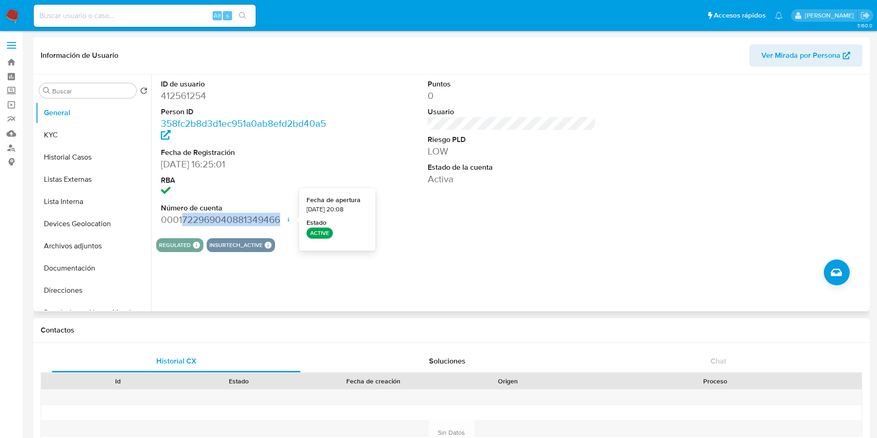
copy dd "722969040881349466"
click at [74, 230] on button "Devices Geolocation" at bounding box center [90, 224] width 108 height 22
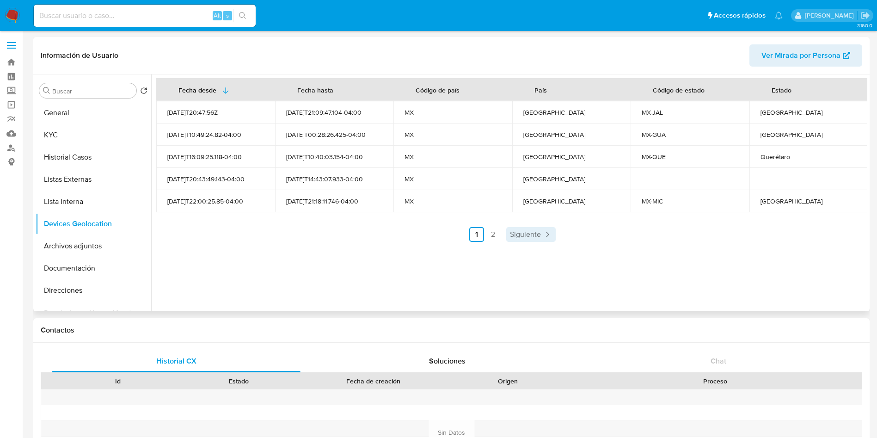
click at [540, 230] on link "Siguiente" at bounding box center [530, 234] width 49 height 15
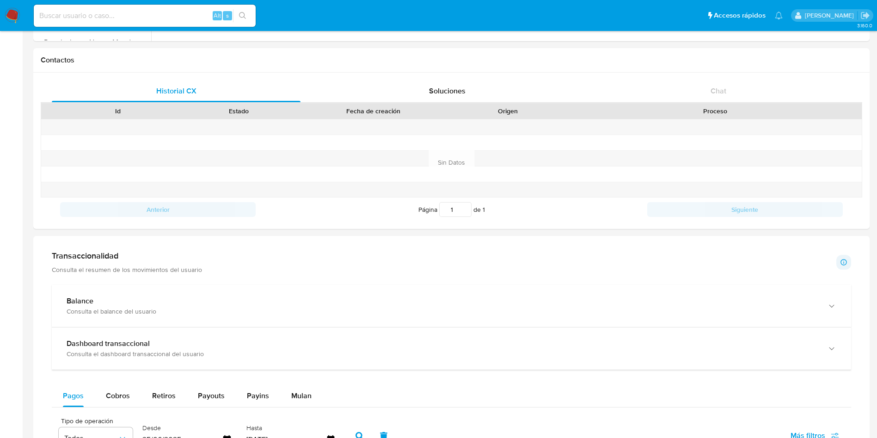
scroll to position [347, 0]
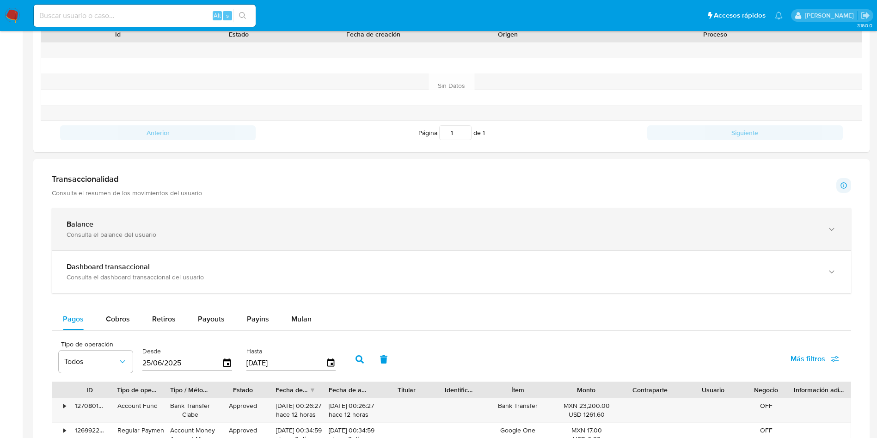
click at [330, 216] on div "Balance Consulta el balance del usuario" at bounding box center [451, 229] width 799 height 42
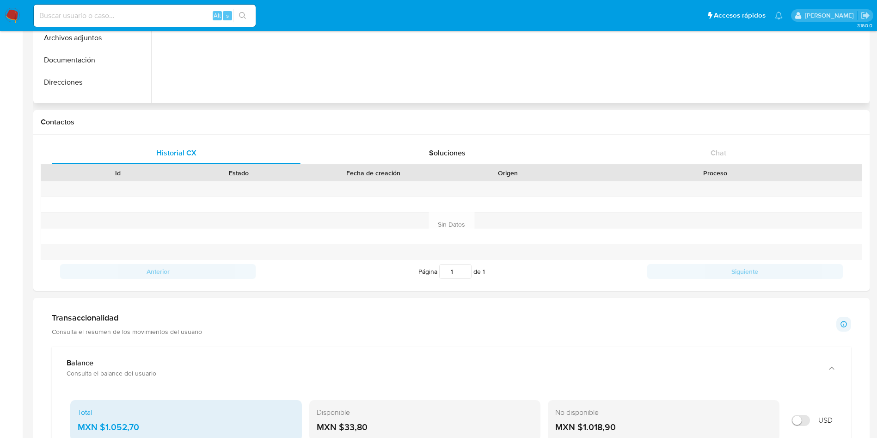
scroll to position [0, 0]
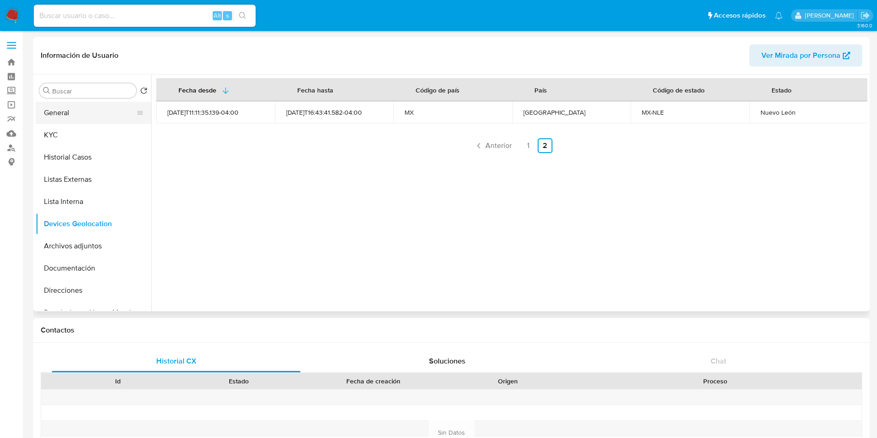
click at [85, 109] on button "General" at bounding box center [90, 113] width 108 height 22
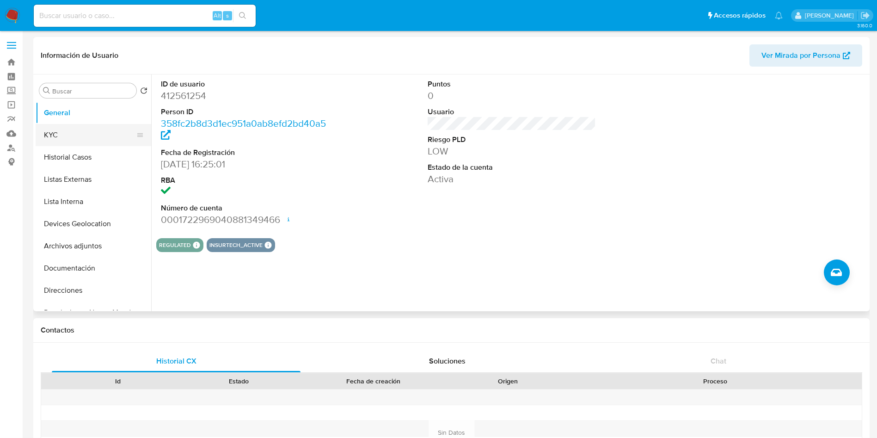
click at [89, 138] on button "KYC" at bounding box center [90, 135] width 108 height 22
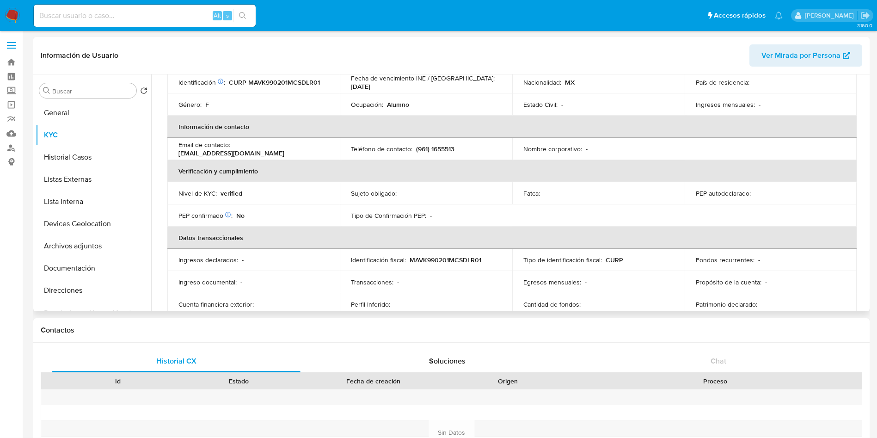
scroll to position [86, 0]
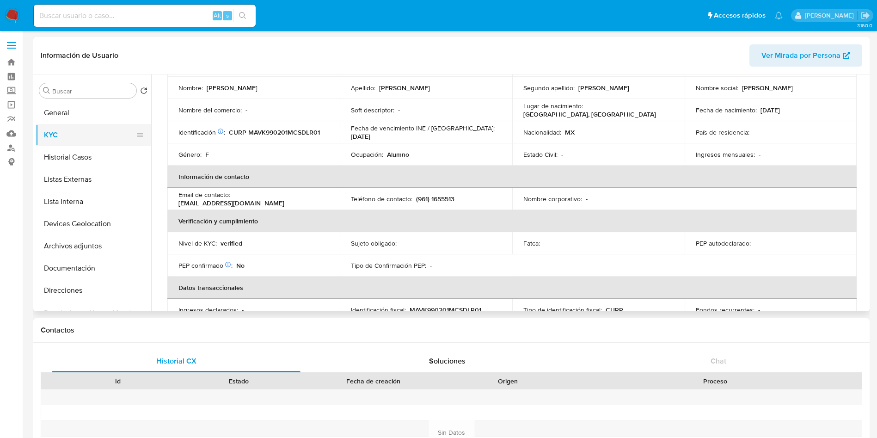
click at [64, 143] on button "KYC" at bounding box center [90, 135] width 108 height 22
click at [69, 160] on button "Historial Casos" at bounding box center [90, 157] width 108 height 22
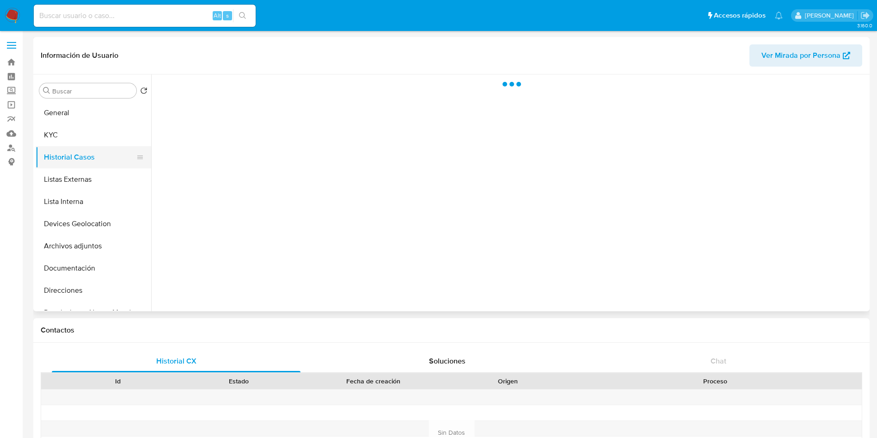
scroll to position [0, 0]
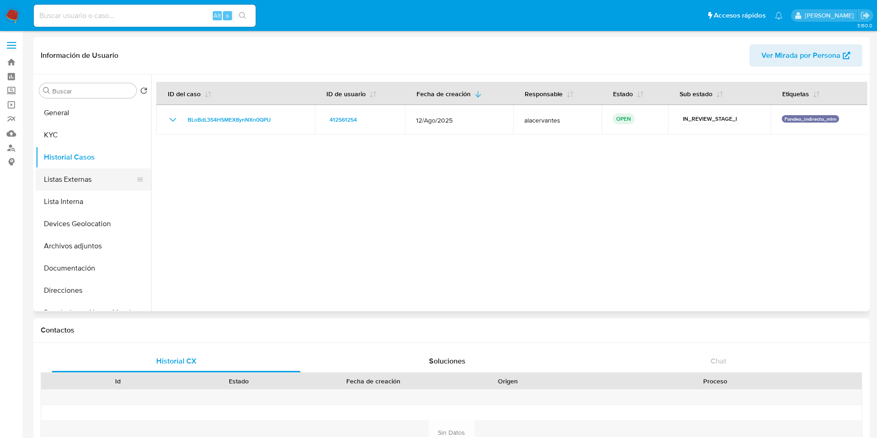
click at [77, 174] on button "Listas Externas" at bounding box center [90, 179] width 108 height 22
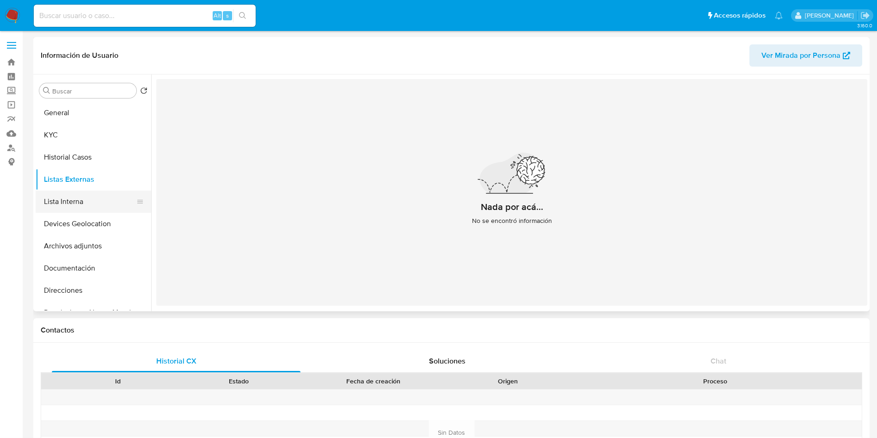
click at [77, 195] on button "Lista Interna" at bounding box center [90, 201] width 108 height 22
click at [91, 228] on button "Devices Geolocation" at bounding box center [90, 224] width 108 height 22
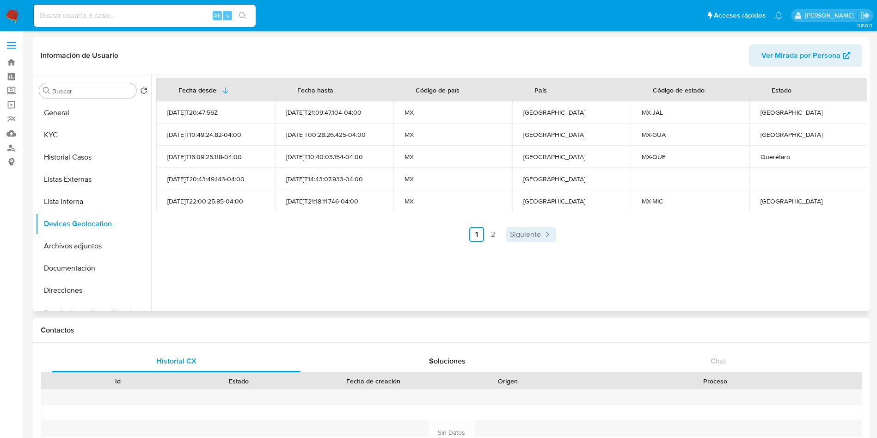
click at [549, 234] on icon "Paginación" at bounding box center [547, 234] width 9 height 9
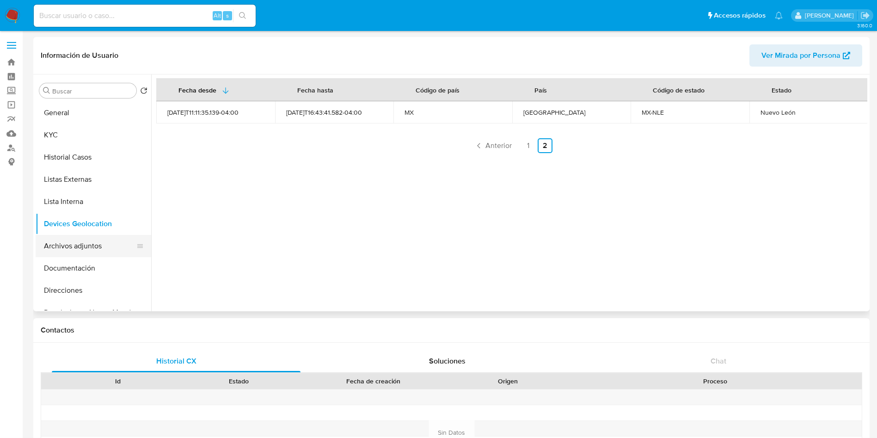
click at [84, 239] on button "Archivos adjuntos" at bounding box center [90, 246] width 108 height 22
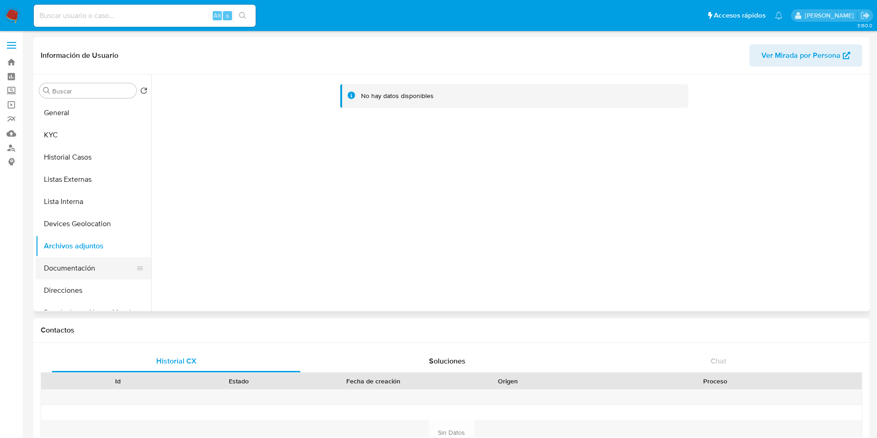
click at [80, 264] on button "Documentación" at bounding box center [90, 268] width 108 height 22
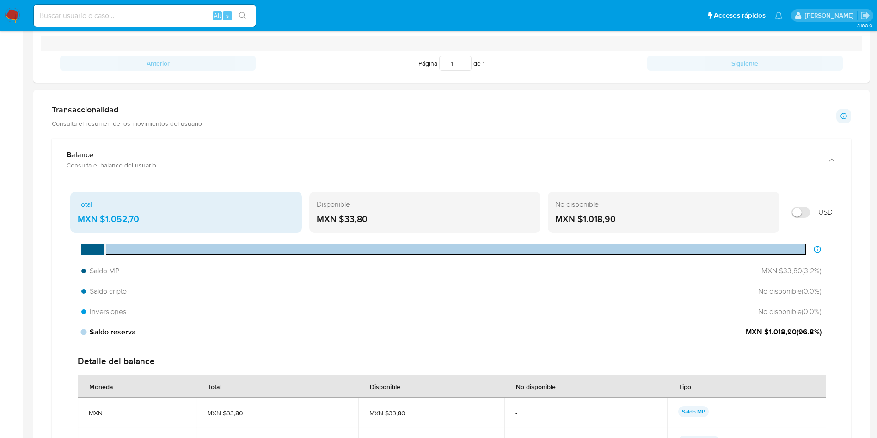
scroll to position [485, 0]
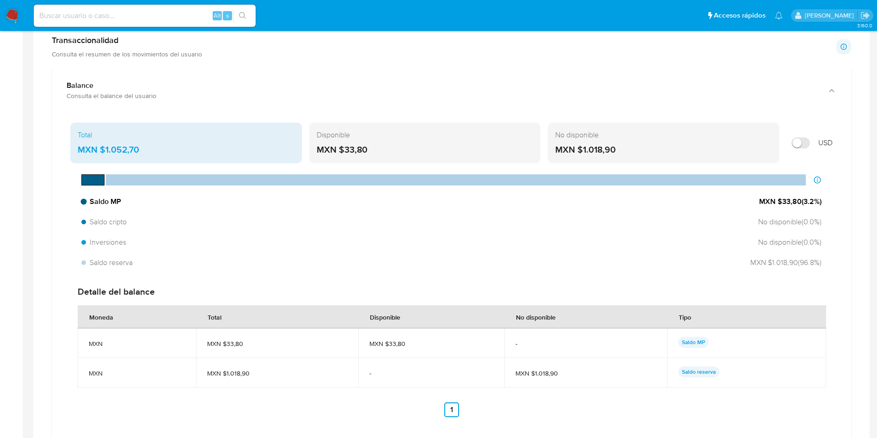
click at [809, 205] on span "MXN $33,80 ( 3.2 %)" at bounding box center [790, 202] width 62 height 10
click at [801, 217] on span "No disponible ( 0.0 %)" at bounding box center [788, 222] width 66 height 10
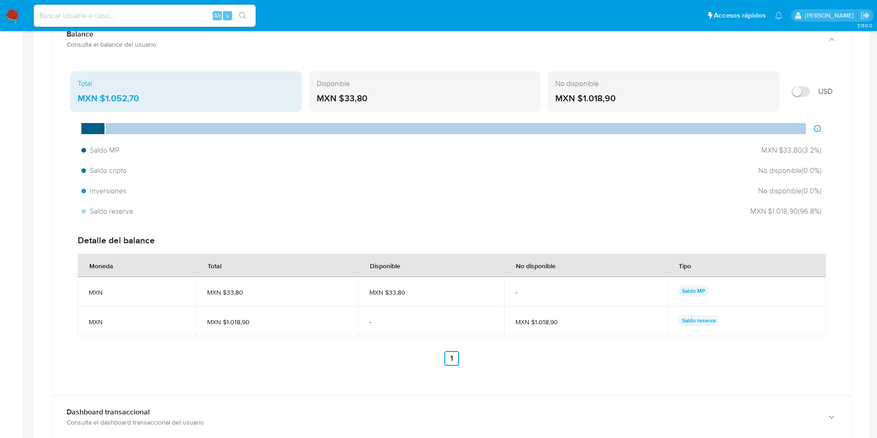
scroll to position [555, 0]
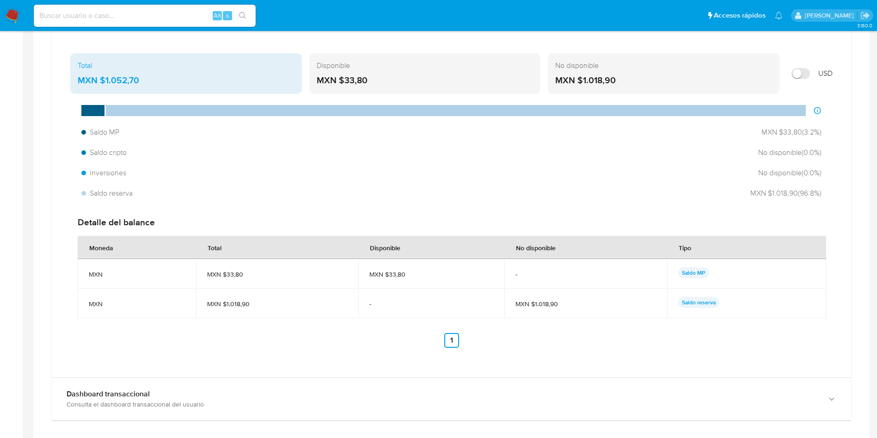
click at [705, 305] on p "Saldo reserva" at bounding box center [698, 302] width 41 height 11
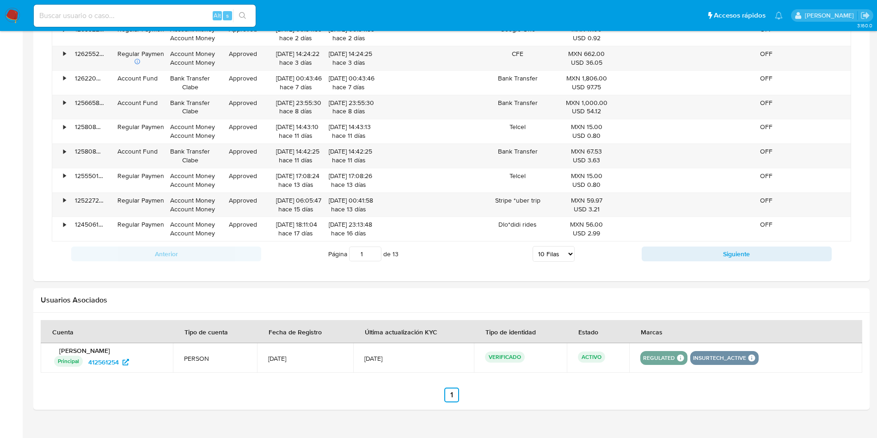
scroll to position [1101, 0]
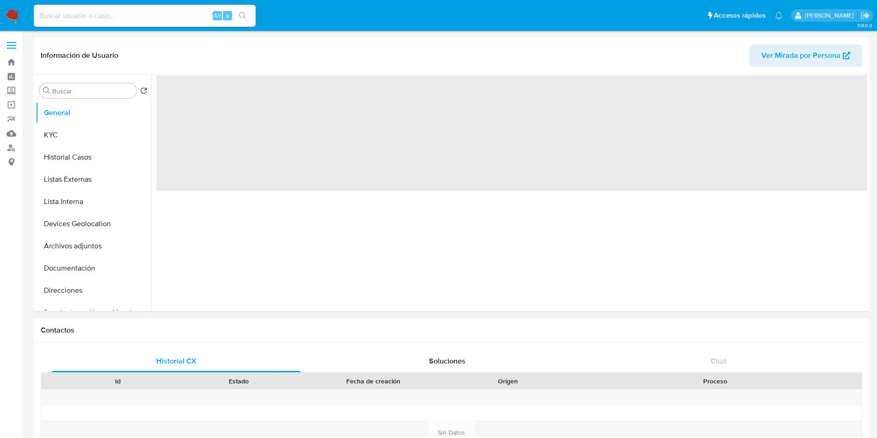
select select "10"
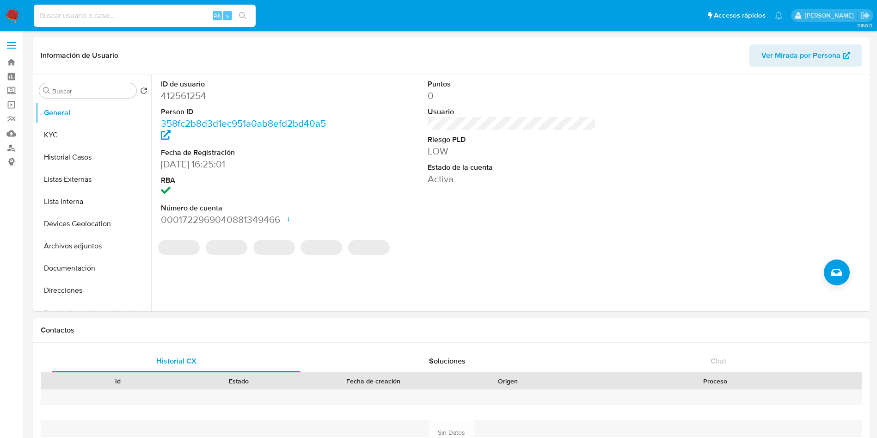
click at [134, 14] on input at bounding box center [145, 16] width 222 height 12
paste input "365054213"
type input "365054213"
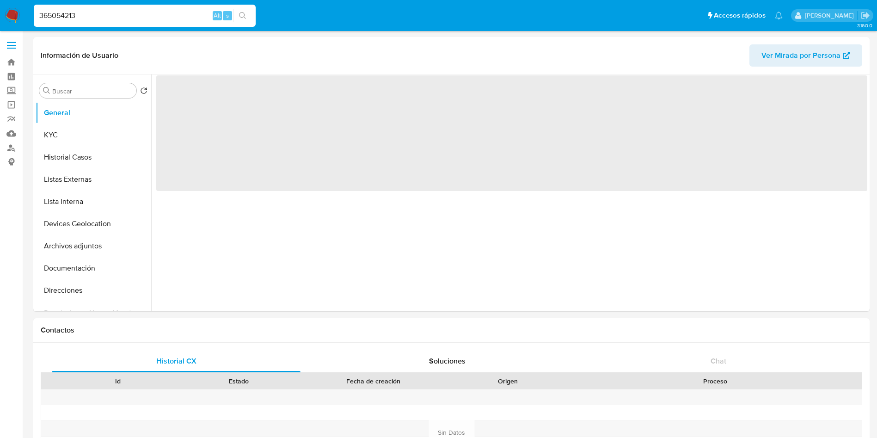
select select "10"
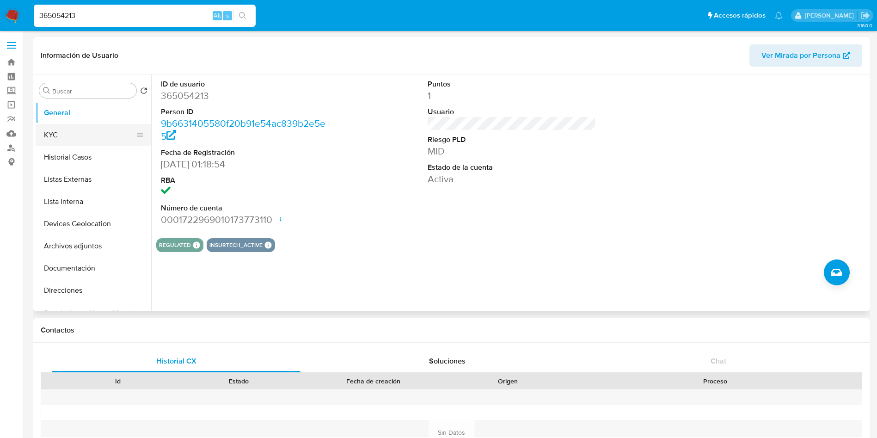
click at [83, 141] on button "KYC" at bounding box center [90, 135] width 108 height 22
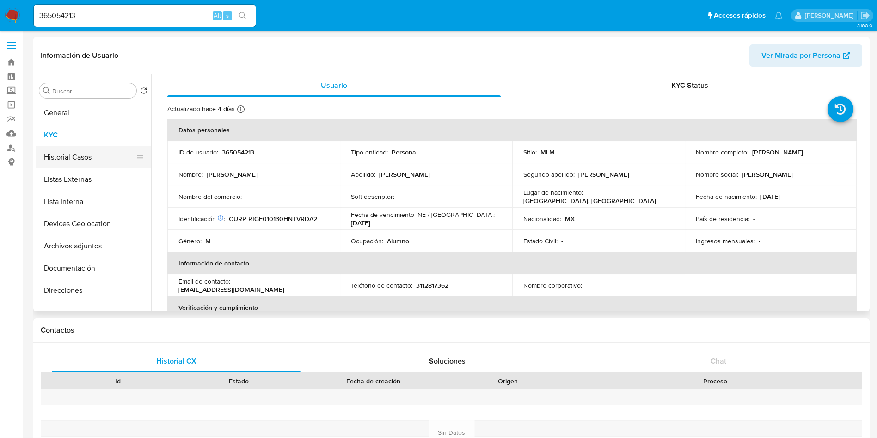
click at [81, 160] on button "Historial Casos" at bounding box center [90, 157] width 108 height 22
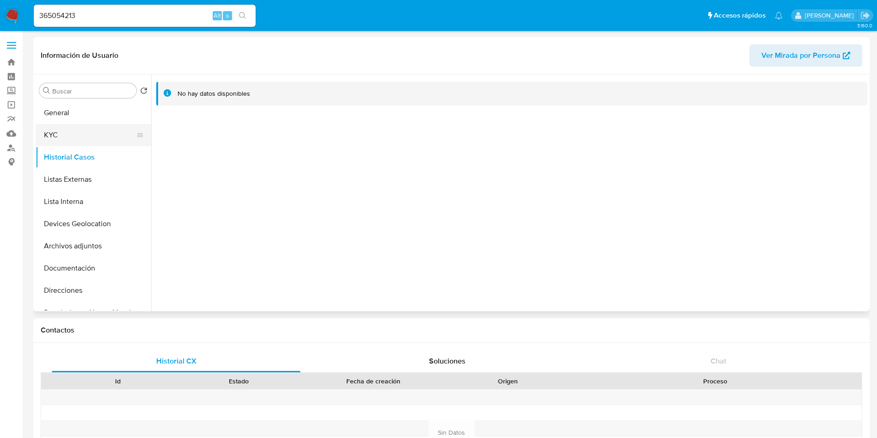
click at [58, 139] on button "KYC" at bounding box center [90, 135] width 108 height 22
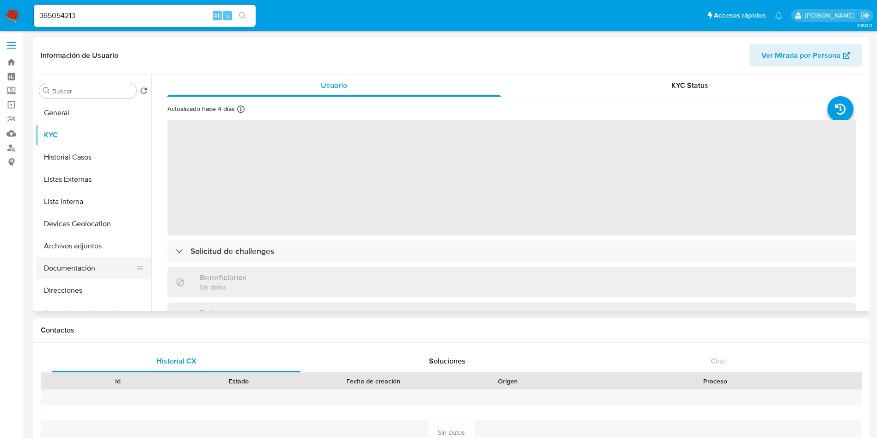
click at [80, 274] on button "Documentación" at bounding box center [90, 268] width 108 height 22
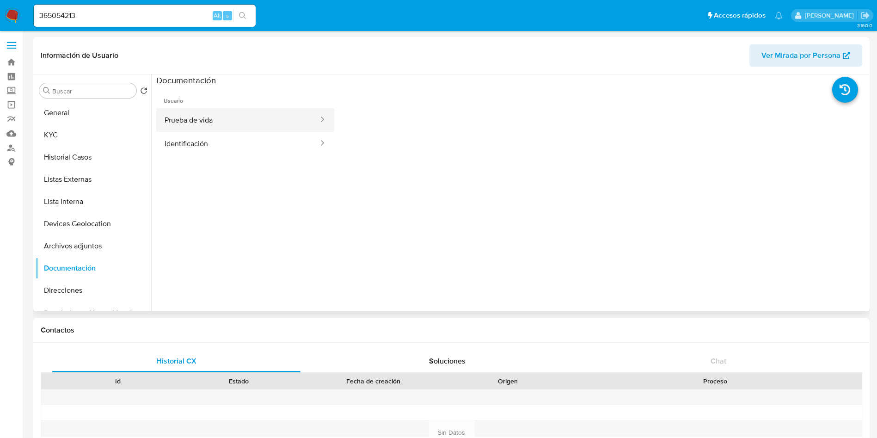
click at [240, 127] on button "Prueba de vida" at bounding box center [237, 120] width 163 height 24
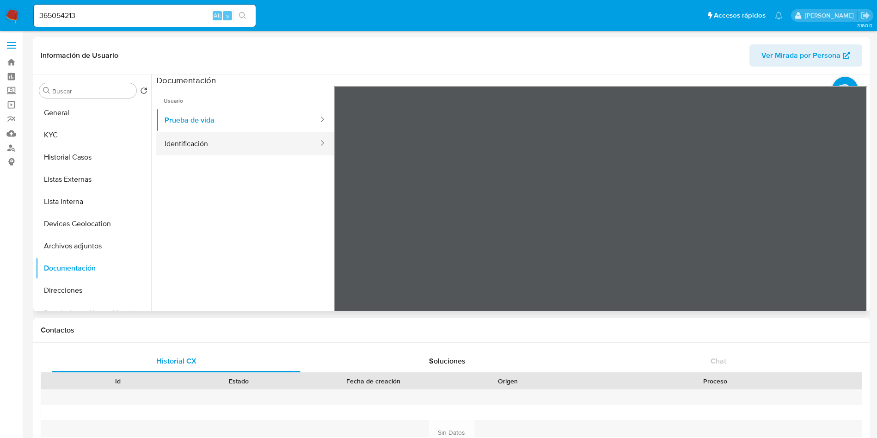
click at [236, 134] on button "Identificación" at bounding box center [237, 144] width 163 height 24
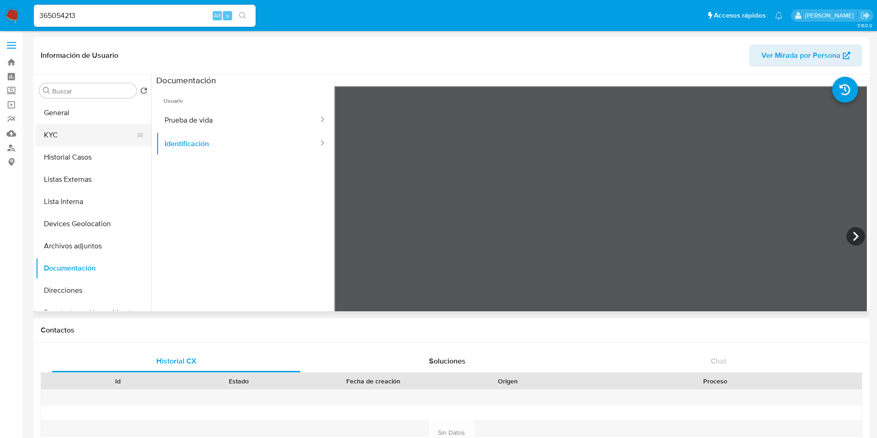
click at [68, 141] on button "KYC" at bounding box center [90, 135] width 108 height 22
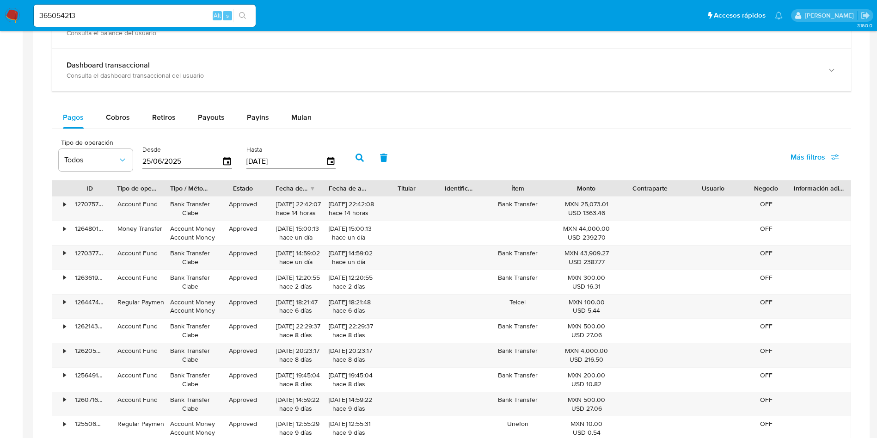
scroll to position [555, 0]
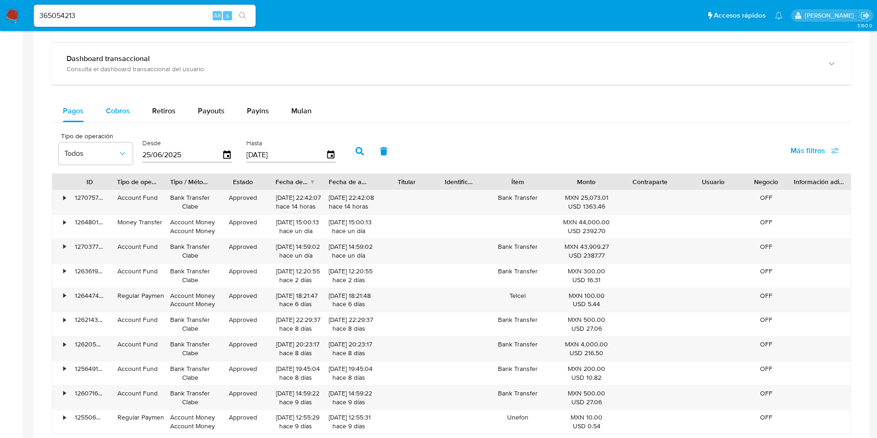
click at [128, 111] on span "Cobros" at bounding box center [118, 110] width 24 height 11
select select "10"
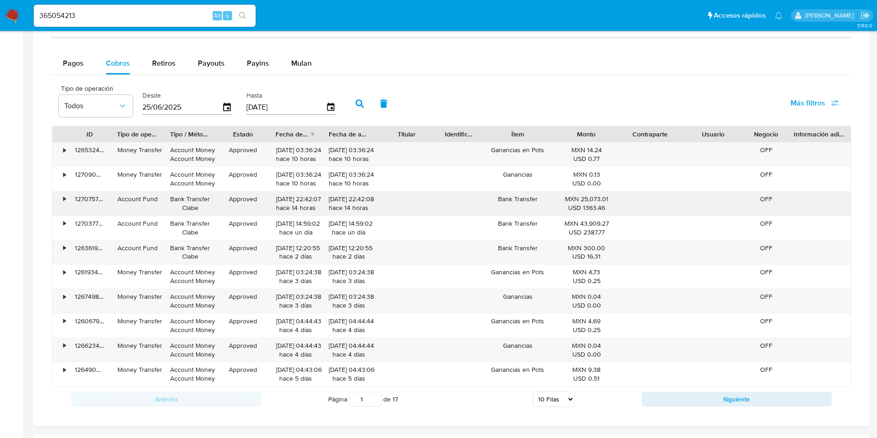
scroll to position [624, 0]
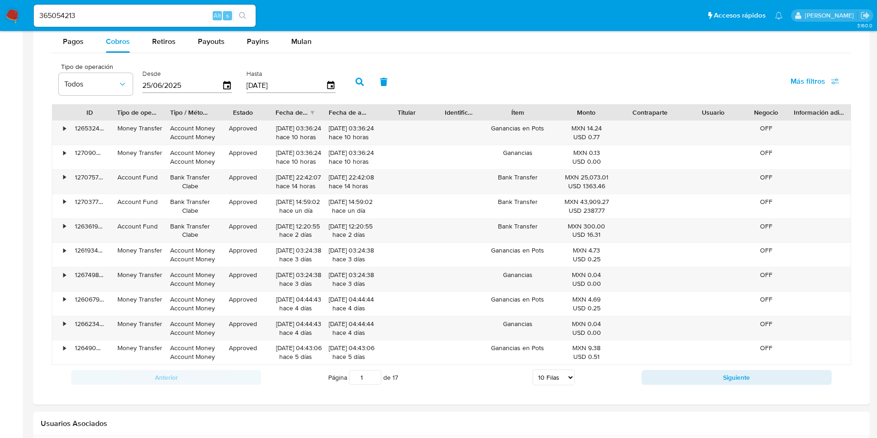
click at [716, 365] on div "Anterior Página 1 de 17 5 [PERSON_NAME] 10 [PERSON_NAME] 20 [PERSON_NAME] 25 [P…" at bounding box center [451, 377] width 799 height 25
click at [725, 374] on button "Siguiente" at bounding box center [737, 377] width 190 height 15
click at [713, 387] on div "Anterior Página 2 de 17 5 [PERSON_NAME] 10 [PERSON_NAME] 20 [PERSON_NAME] 25 [P…" at bounding box center [451, 377] width 799 height 25
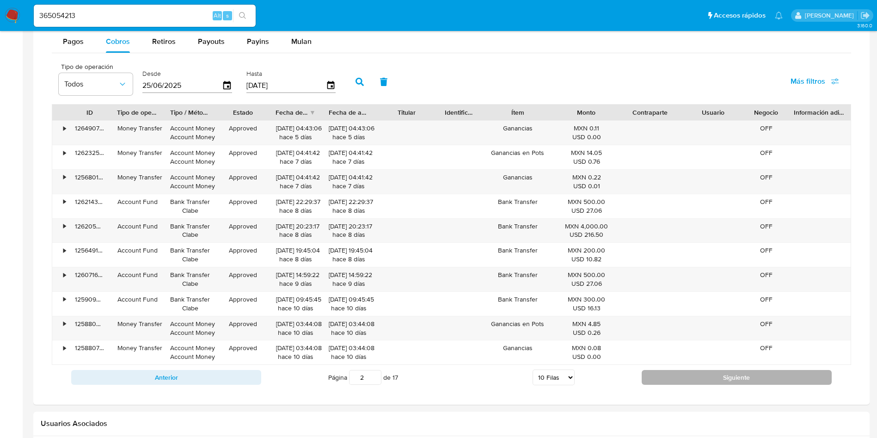
click at [712, 381] on button "Siguiente" at bounding box center [737, 377] width 190 height 15
type input "3"
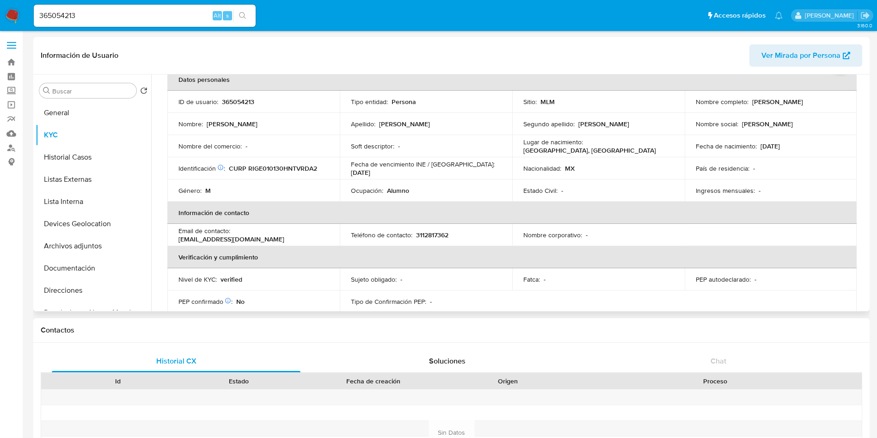
scroll to position [0, 0]
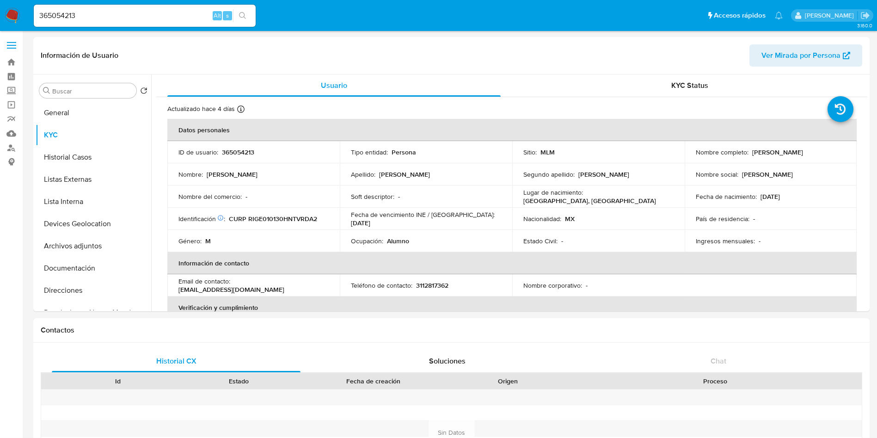
click at [142, 20] on input "365054213" at bounding box center [145, 16] width 222 height 12
paste input "504330716"
type input "504330716"
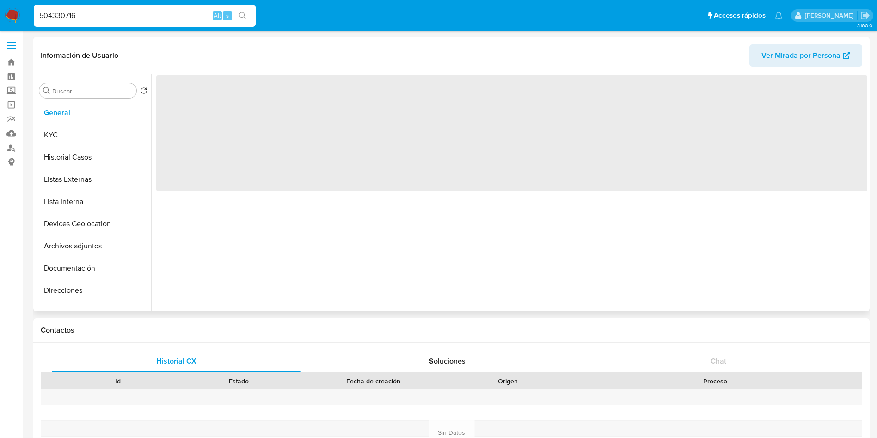
select select "10"
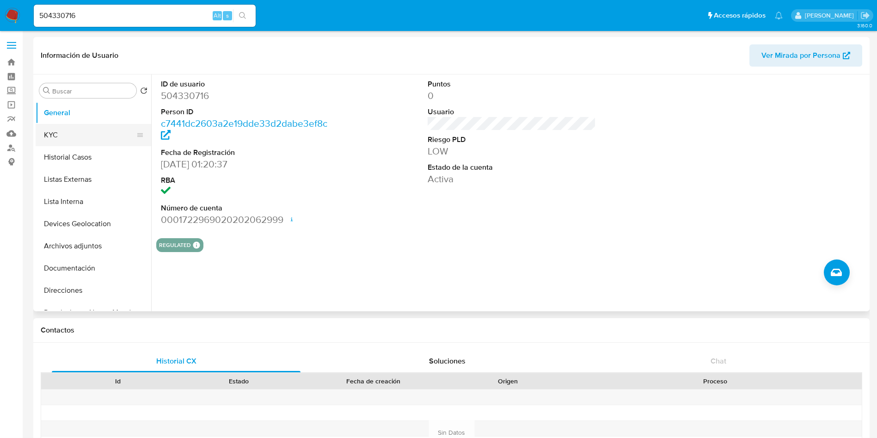
click at [77, 139] on button "KYC" at bounding box center [90, 135] width 108 height 22
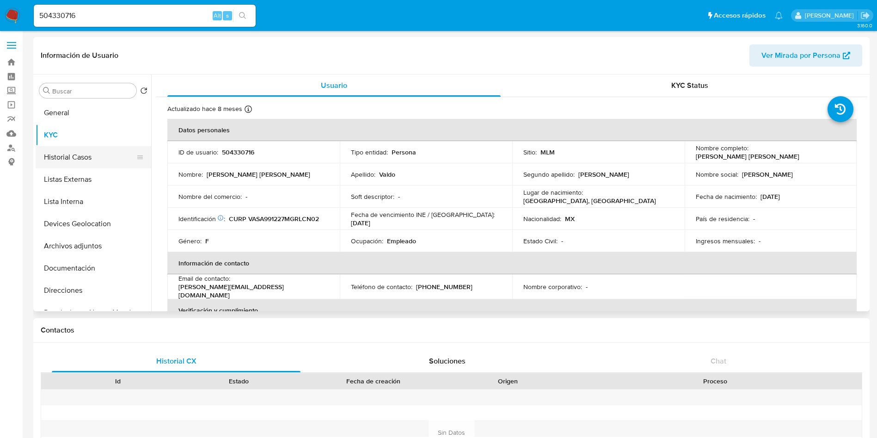
click at [90, 158] on button "Historial Casos" at bounding box center [90, 157] width 108 height 22
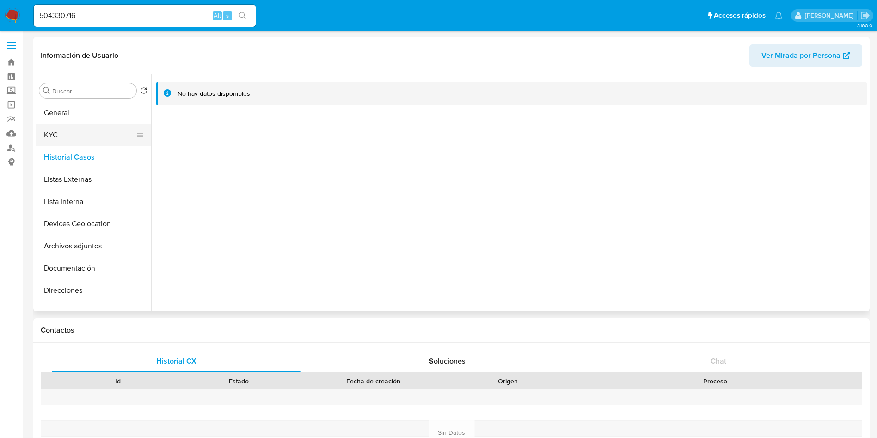
click at [81, 138] on button "KYC" at bounding box center [90, 135] width 108 height 22
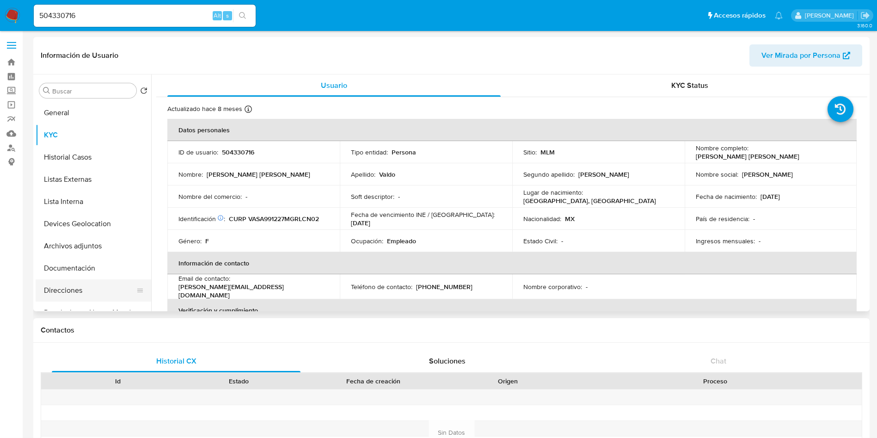
click at [89, 279] on button "Direcciones" at bounding box center [90, 290] width 108 height 22
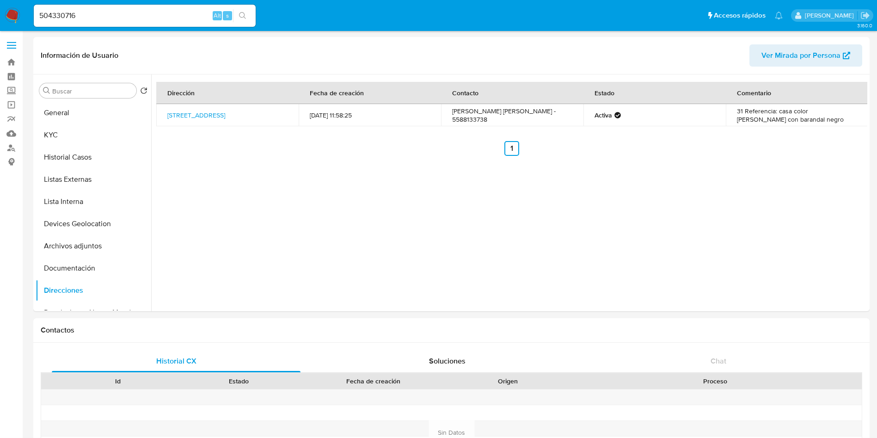
drag, startPoint x: 217, startPoint y: 116, endPoint x: 224, endPoint y: 183, distance: 67.4
click at [234, 178] on div "Dirección Fecha de creación Contacto Estado Comentario [STREET_ADDRESS] 31 [DAT…" at bounding box center [509, 192] width 716 height 237
click at [84, 270] on button "Documentación" at bounding box center [90, 268] width 108 height 22
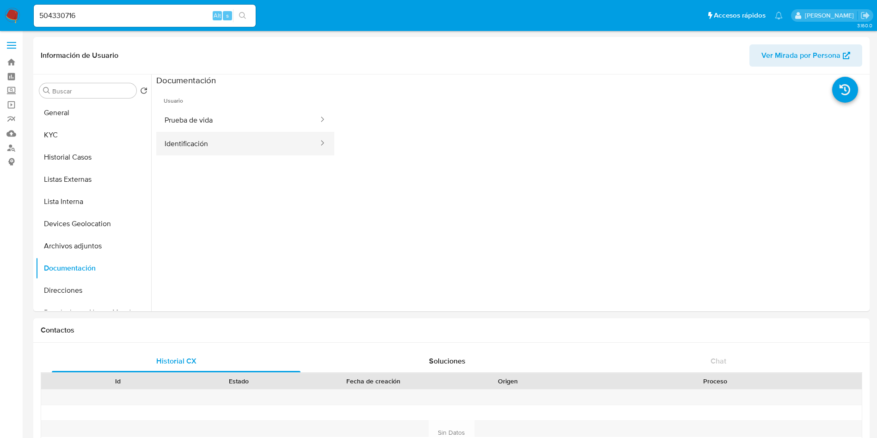
click at [183, 132] on button "Identificación" at bounding box center [237, 144] width 163 height 24
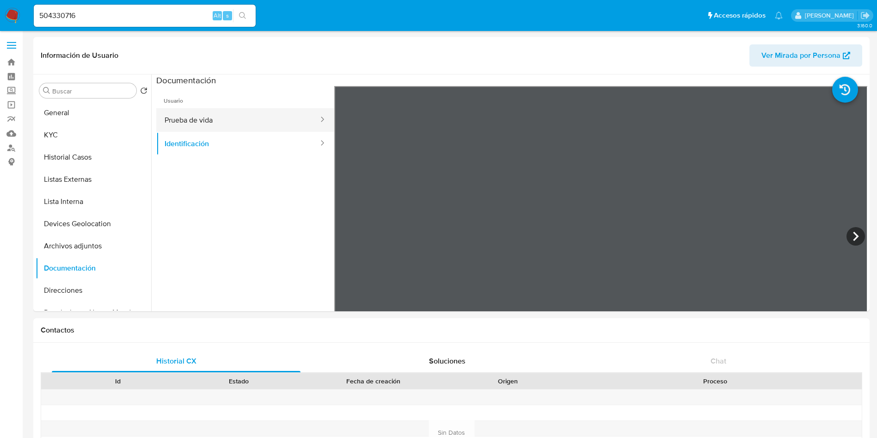
click at [248, 122] on button "Prueba de vida" at bounding box center [237, 120] width 163 height 24
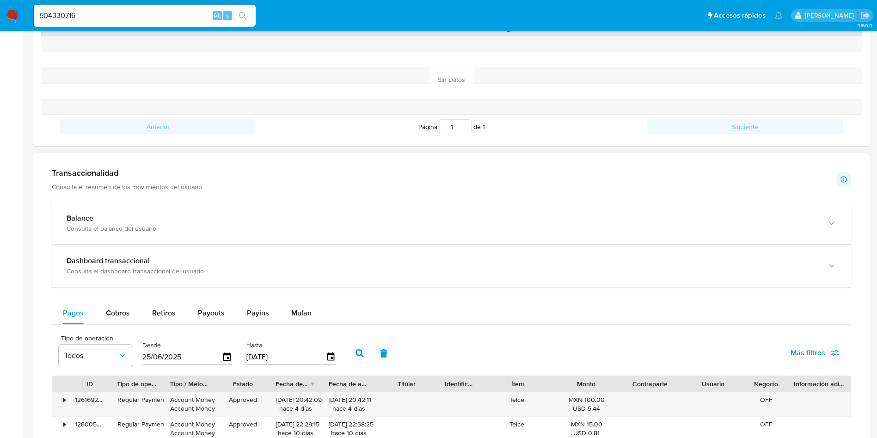
scroll to position [211, 0]
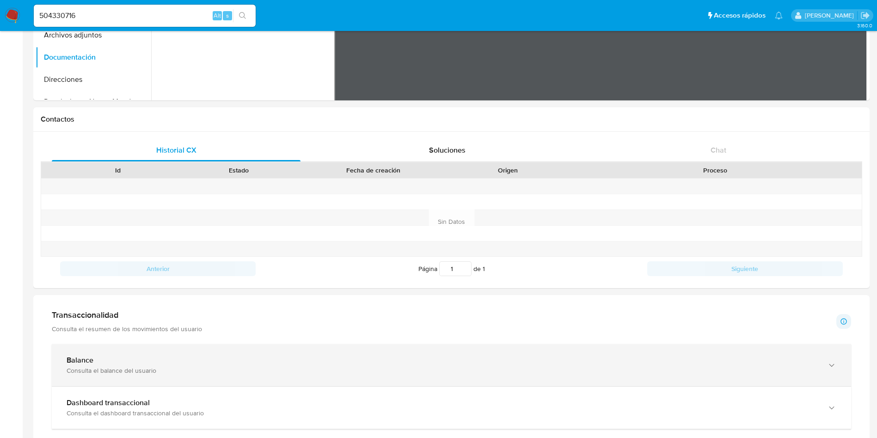
click at [294, 346] on div "Balance Consulta el balance del usuario" at bounding box center [451, 365] width 799 height 42
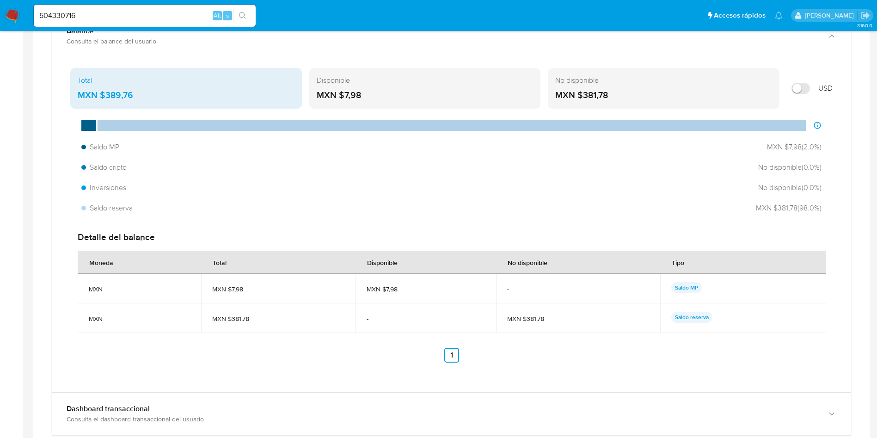
scroll to position [696, 0]
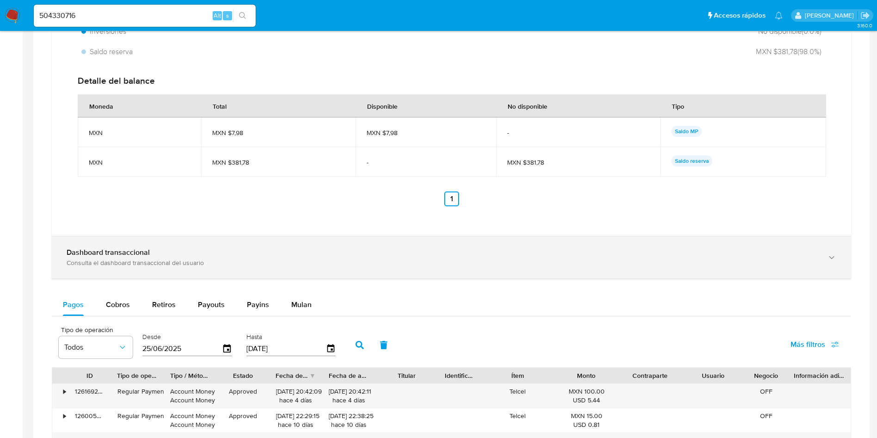
click at [357, 270] on div "Dashboard transaccional Consulta el dashboard transaccional del usuario" at bounding box center [451, 257] width 799 height 42
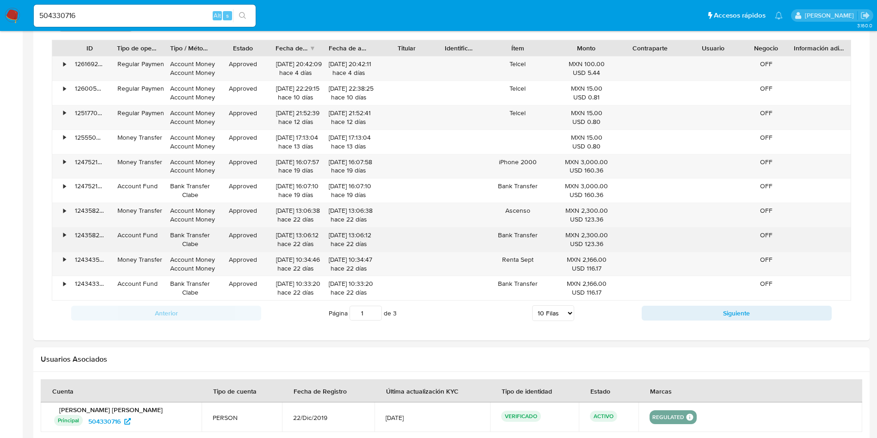
scroll to position [1390, 0]
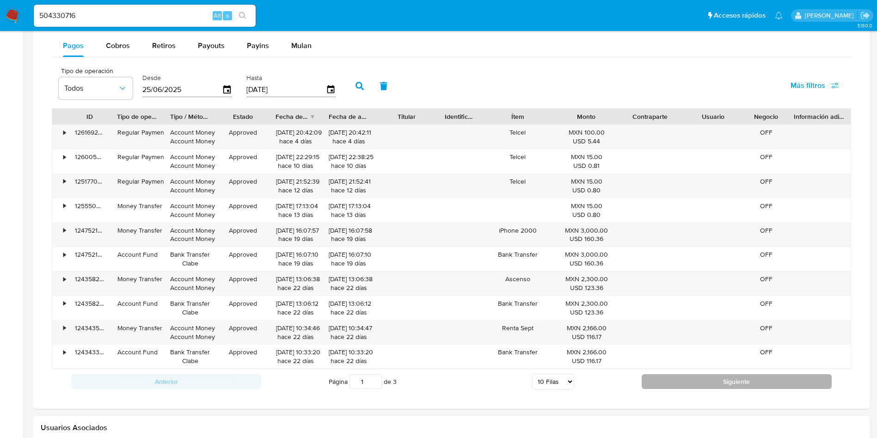
click at [737, 381] on button "Siguiente" at bounding box center [737, 381] width 190 height 15
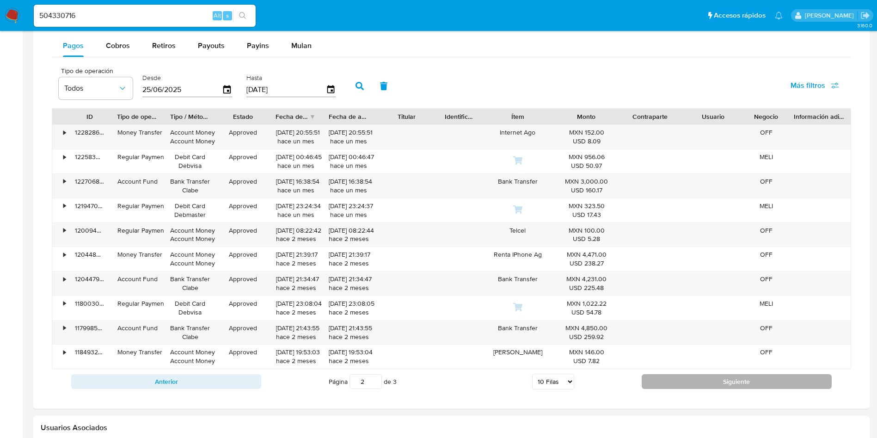
click at [736, 387] on button "Siguiente" at bounding box center [737, 381] width 190 height 15
type input "3"
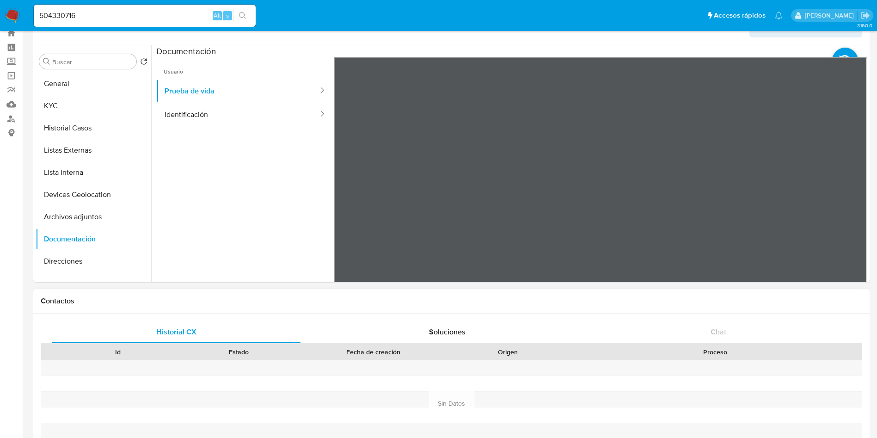
scroll to position [0, 0]
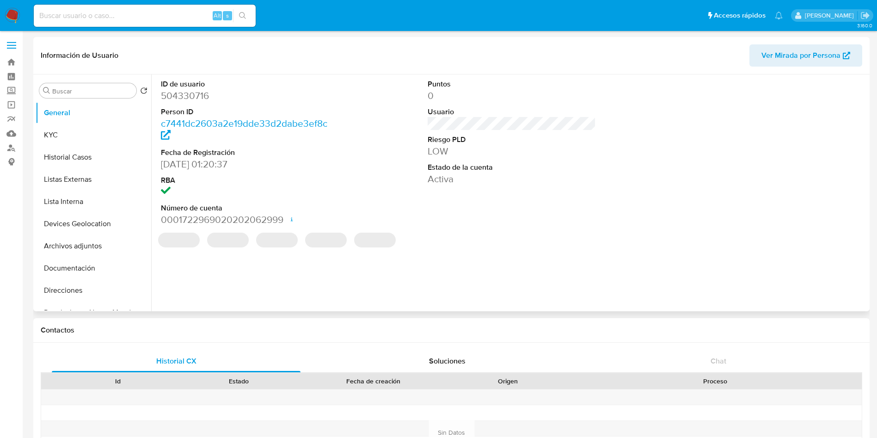
select select "10"
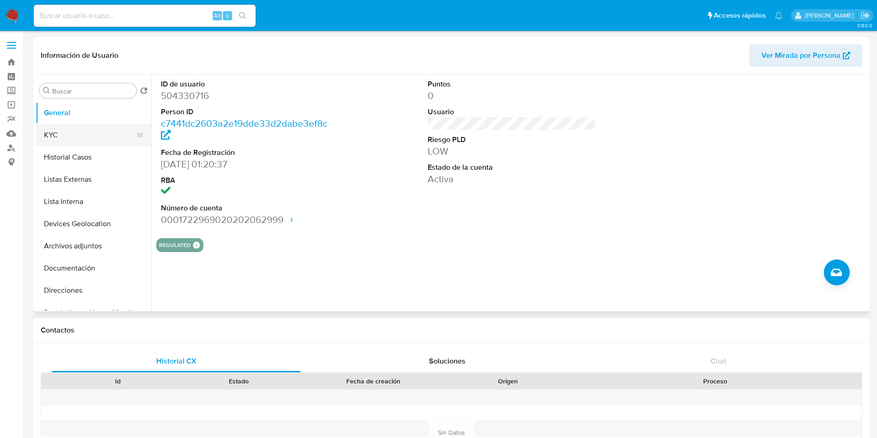
click at [63, 139] on button "KYC" at bounding box center [90, 135] width 108 height 22
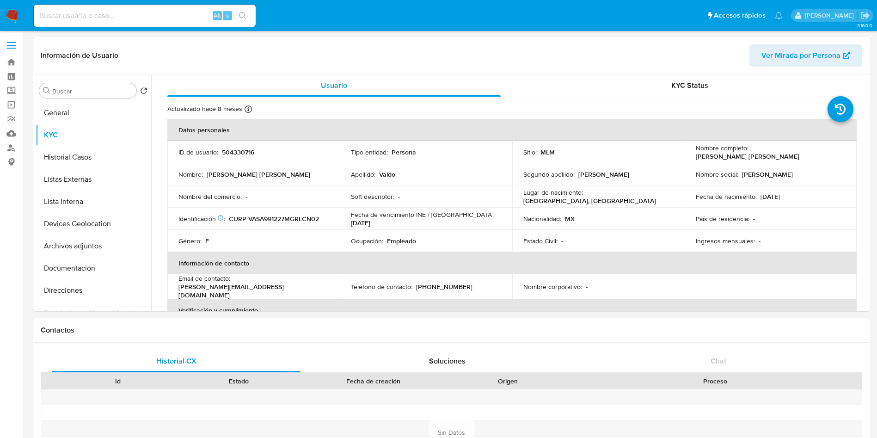
click at [109, 25] on div "Alt s" at bounding box center [145, 16] width 222 height 22
click at [109, 19] on input at bounding box center [145, 16] width 222 height 12
paste input "[PERSON_NAME]"
type input "[PERSON_NAME]"
click at [11, 94] on label "Screening" at bounding box center [55, 91] width 110 height 14
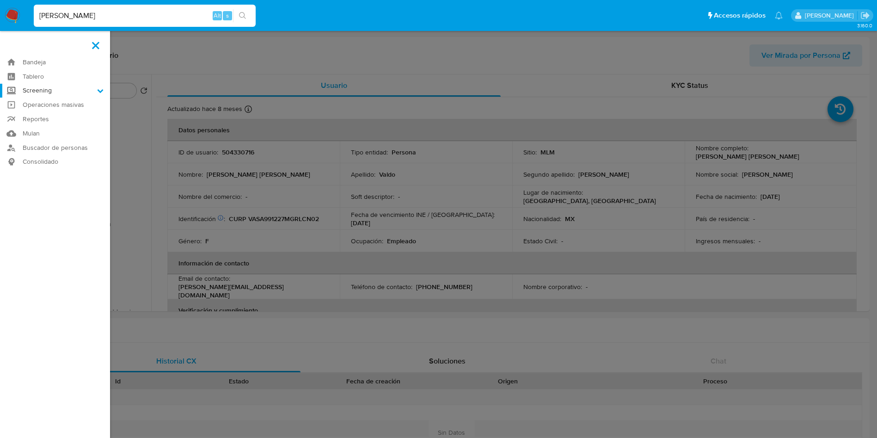
click at [0, 0] on input "Screening" at bounding box center [0, 0] width 0 height 0
click at [53, 130] on link "Herramientas" at bounding box center [55, 127] width 110 height 12
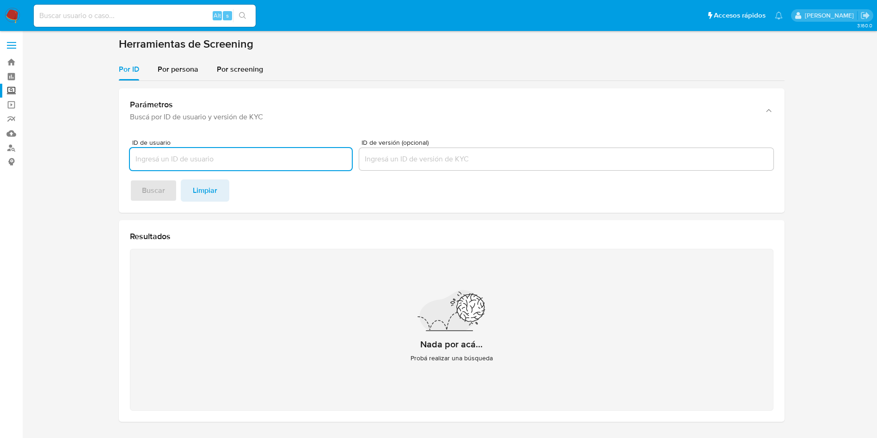
click at [181, 51] on h1 "Herramientas de Screening" at bounding box center [452, 44] width 666 height 14
click at [185, 65] on span "Por persona" at bounding box center [178, 69] width 41 height 11
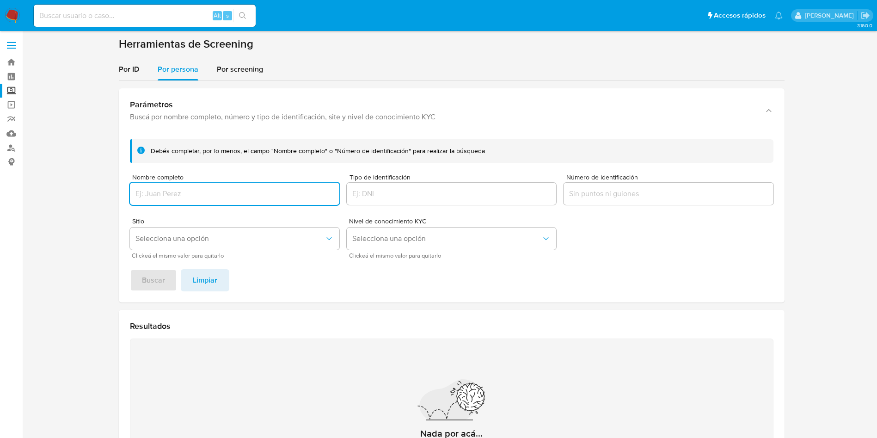
click at [222, 190] on input "Nombre completo" at bounding box center [234, 194] width 209 height 12
click at [146, 278] on span "Buscar" at bounding box center [153, 280] width 23 height 20
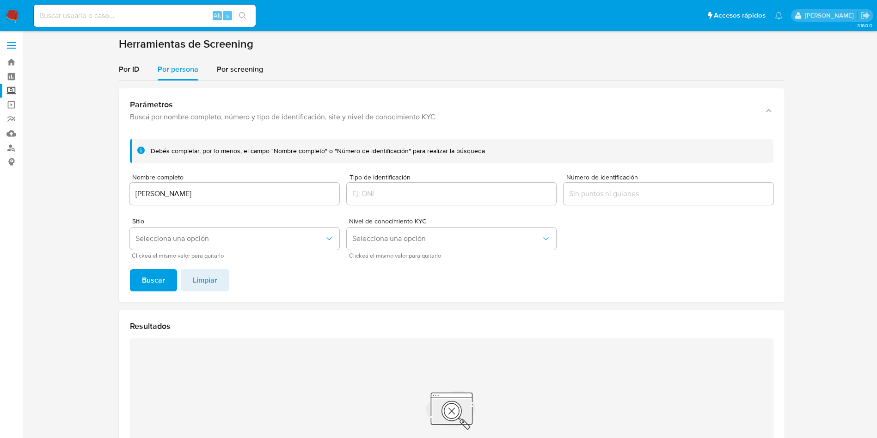
click at [236, 192] on input "ELIZABET VELASCO RUIZ" at bounding box center [234, 194] width 209 height 12
click at [153, 273] on span "Buscar" at bounding box center [153, 280] width 23 height 20
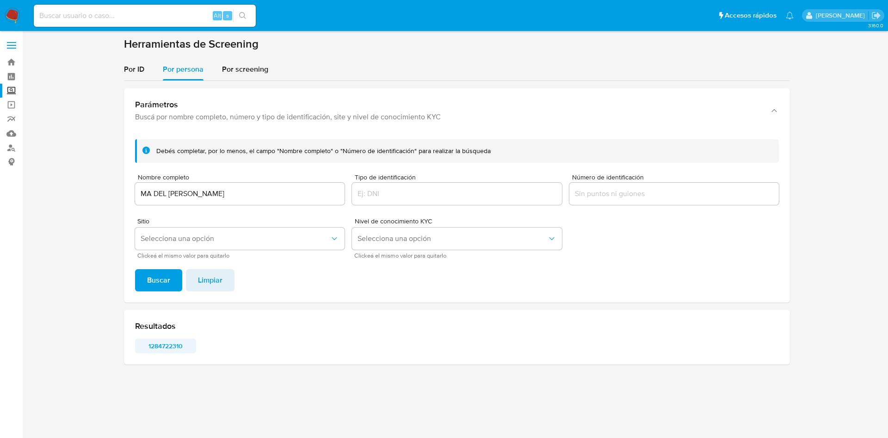
click at [168, 341] on span "1284722310" at bounding box center [165, 345] width 48 height 13
click at [209, 194] on input "MA DEL ROCIO MARTINEZ LOPEZ" at bounding box center [239, 194] width 209 height 12
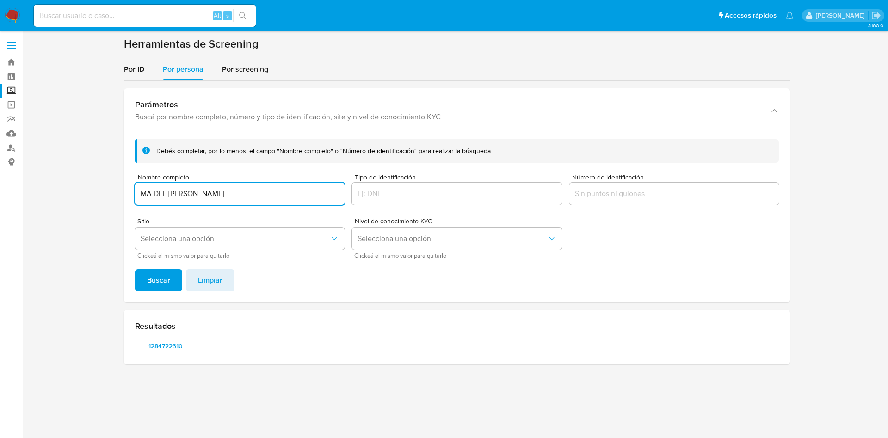
click at [209, 193] on input "MA DEL ROCIO MARTINEZ LOPEZ" at bounding box center [239, 194] width 209 height 12
type input "BEATRIZ ROSETTE RIVERA"
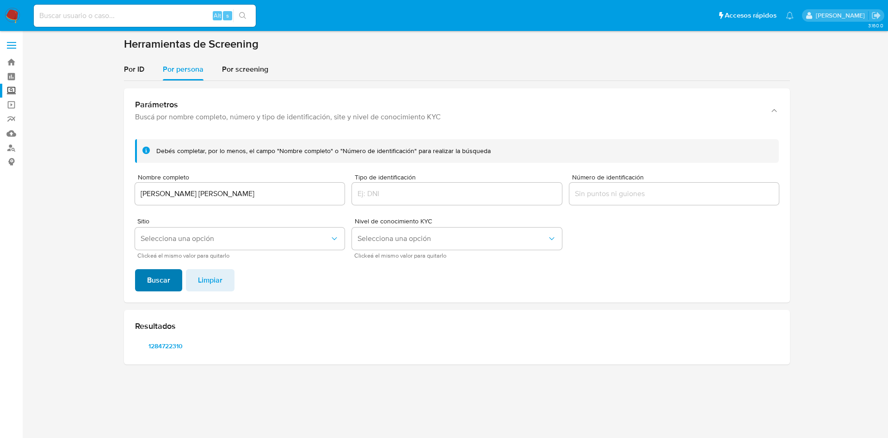
click at [168, 283] on span "Buscar" at bounding box center [158, 280] width 23 height 20
click at [171, 341] on span "1114902136" at bounding box center [165, 345] width 48 height 13
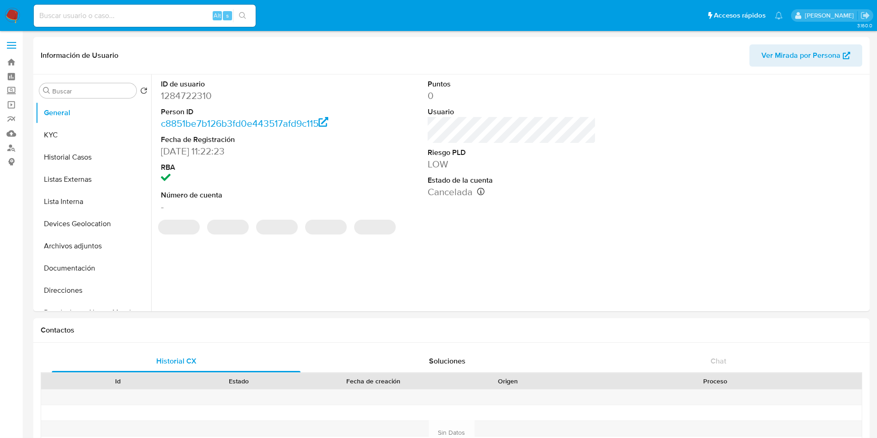
select select "10"
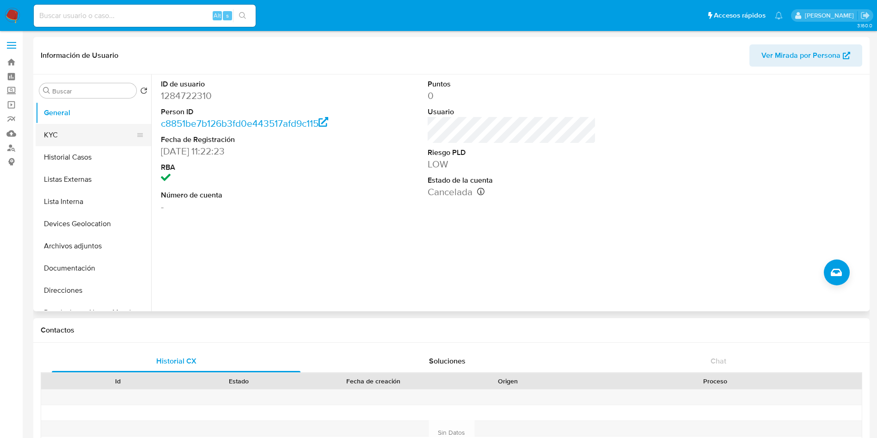
click at [77, 137] on button "KYC" at bounding box center [90, 135] width 108 height 22
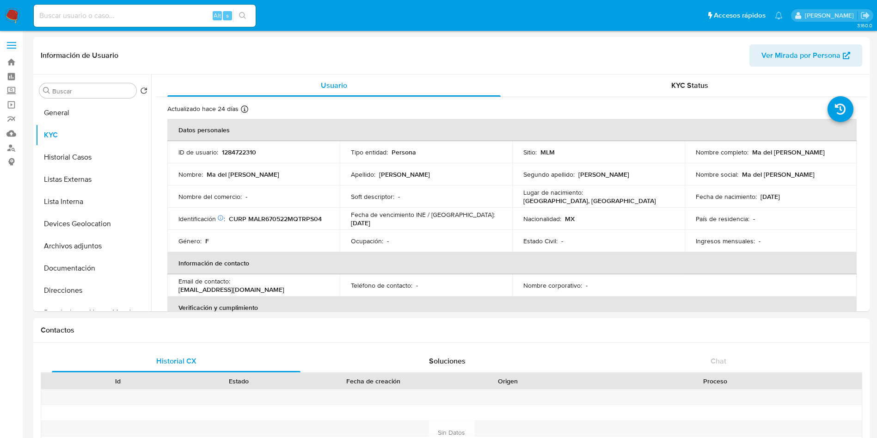
click at [160, 17] on input at bounding box center [145, 16] width 222 height 12
paste input "412561254"
type input "412561254"
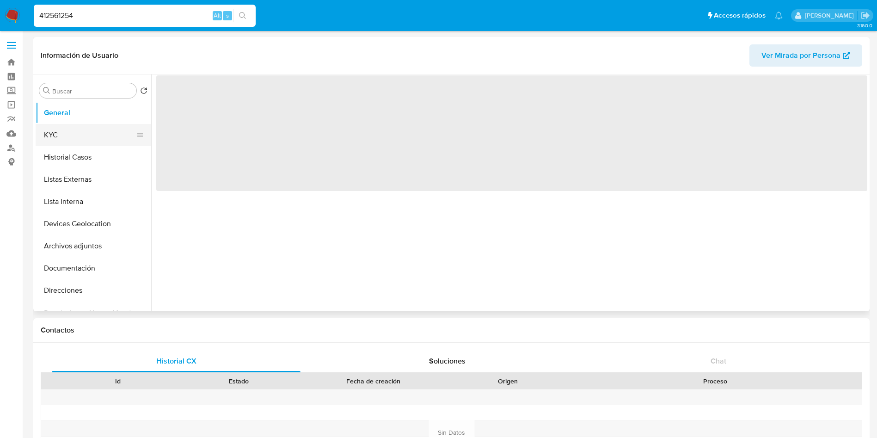
select select "10"
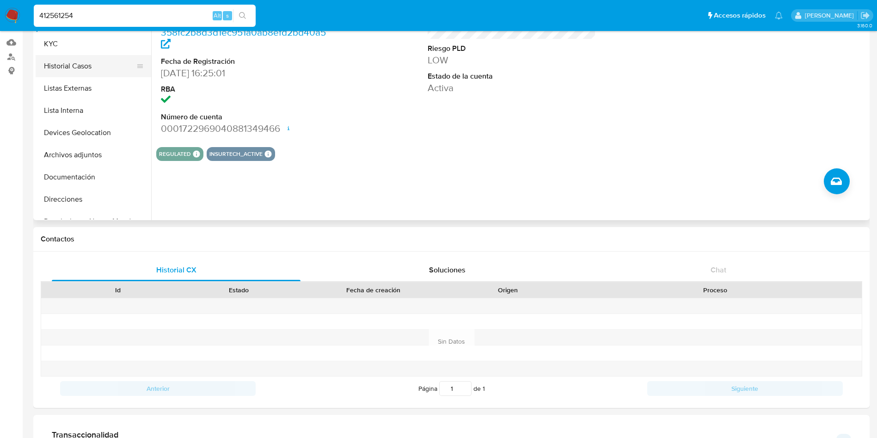
scroll to position [69, 0]
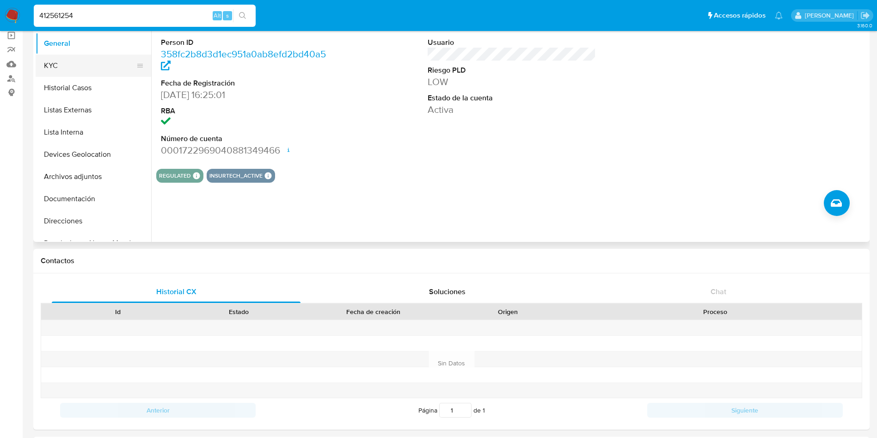
click at [74, 73] on button "KYC" at bounding box center [90, 66] width 108 height 22
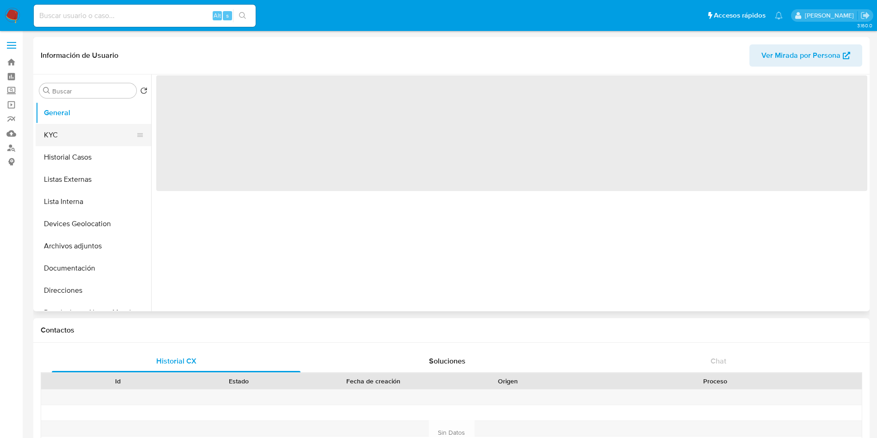
select select "10"
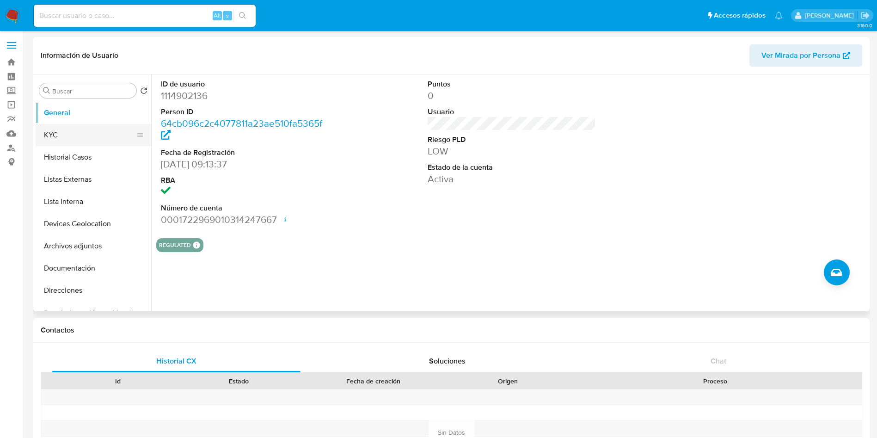
click at [80, 141] on button "KYC" at bounding box center [90, 135] width 108 height 22
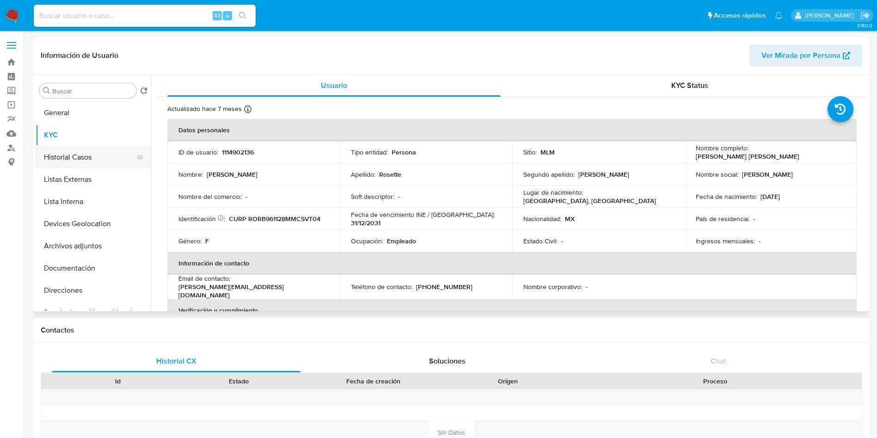
click at [76, 162] on button "Historial Casos" at bounding box center [90, 157] width 108 height 22
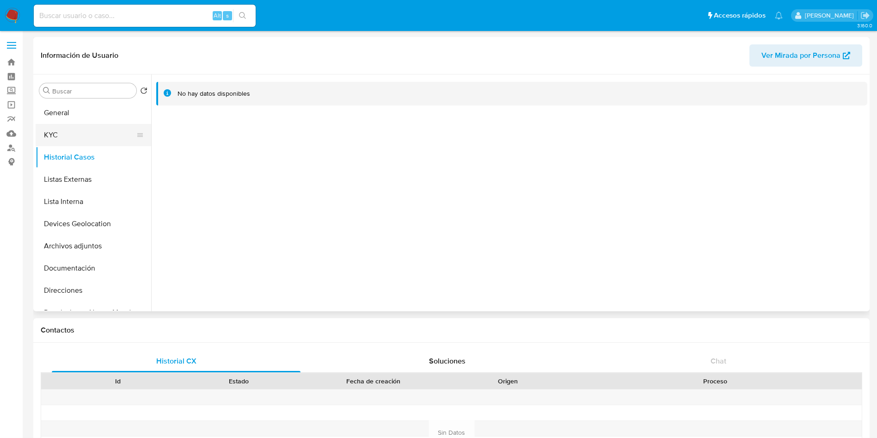
click at [83, 132] on button "KYC" at bounding box center [90, 135] width 108 height 22
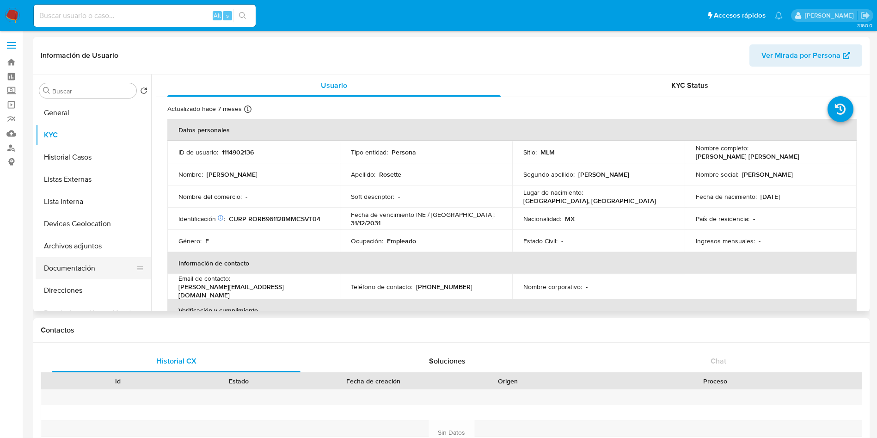
click at [78, 269] on button "Documentación" at bounding box center [90, 268] width 108 height 22
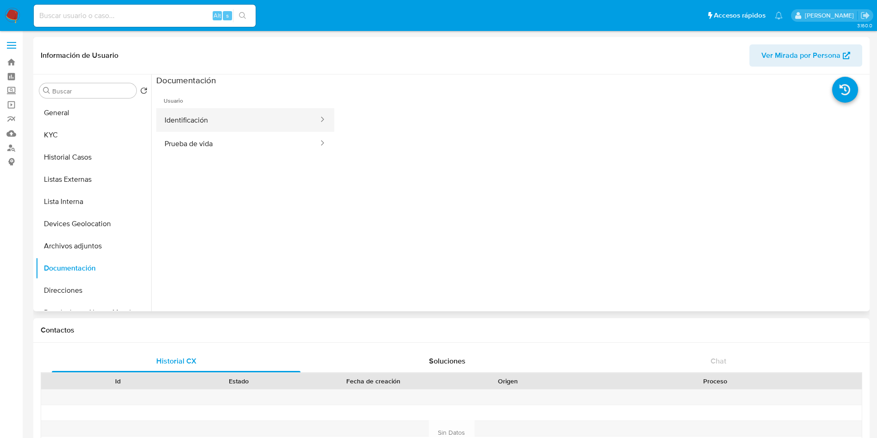
drag, startPoint x: 224, startPoint y: 131, endPoint x: 231, endPoint y: 128, distance: 7.5
click at [225, 131] on button "Identificación" at bounding box center [237, 120] width 163 height 24
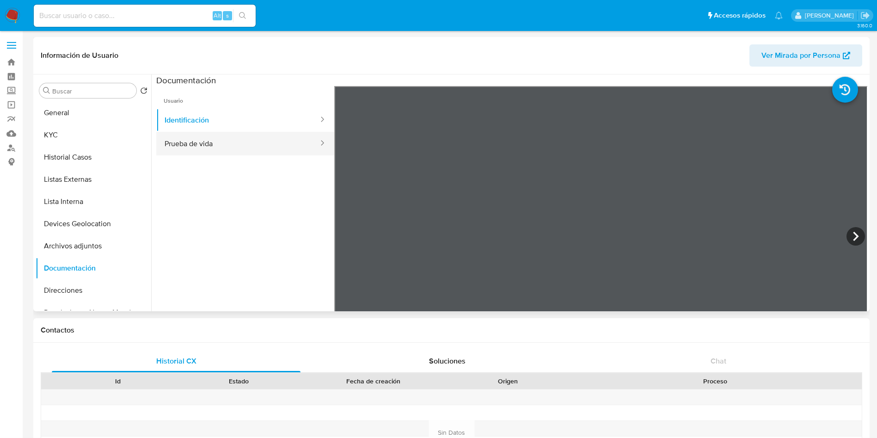
click at [267, 149] on button "Prueba de vida" at bounding box center [237, 144] width 163 height 24
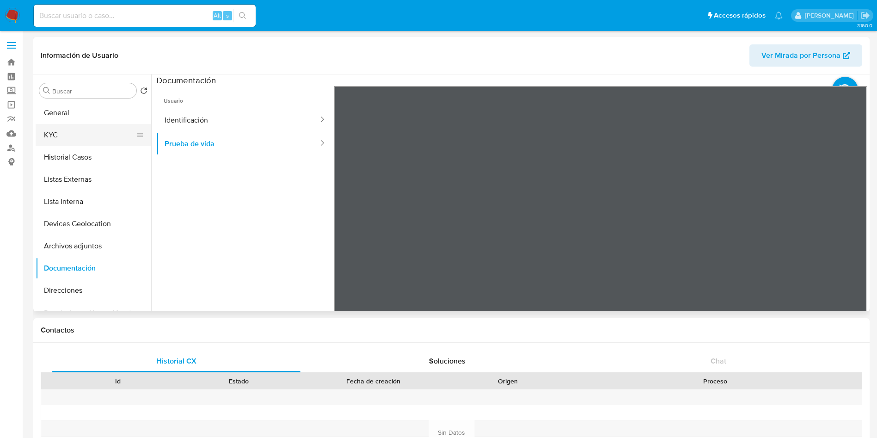
click at [77, 133] on button "KYC" at bounding box center [90, 135] width 108 height 22
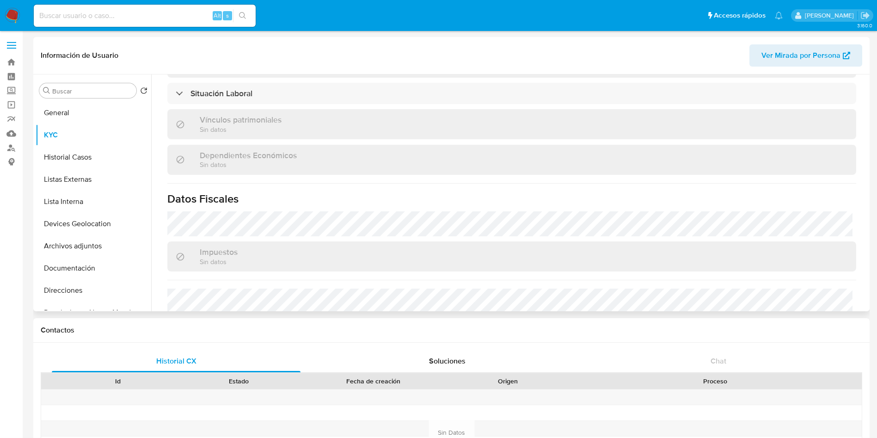
scroll to position [572, 0]
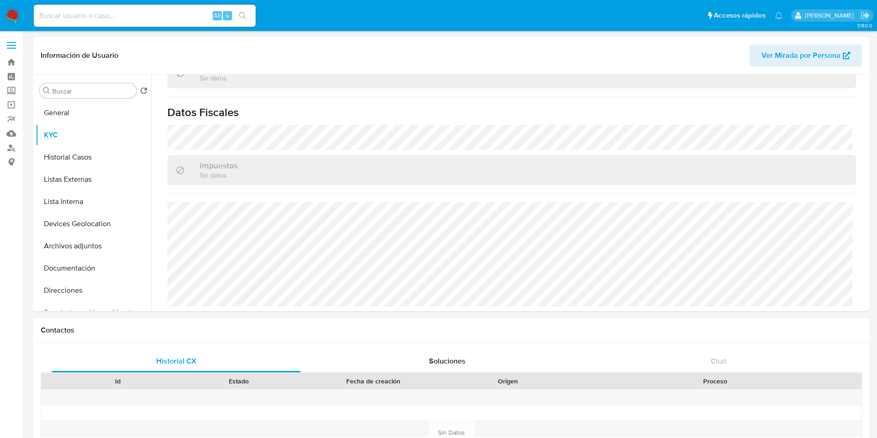
click at [52, 22] on div "Alt s" at bounding box center [145, 16] width 222 height 22
click at [56, 18] on input at bounding box center [145, 16] width 222 height 12
paste input "412561254"
type input "412561254"
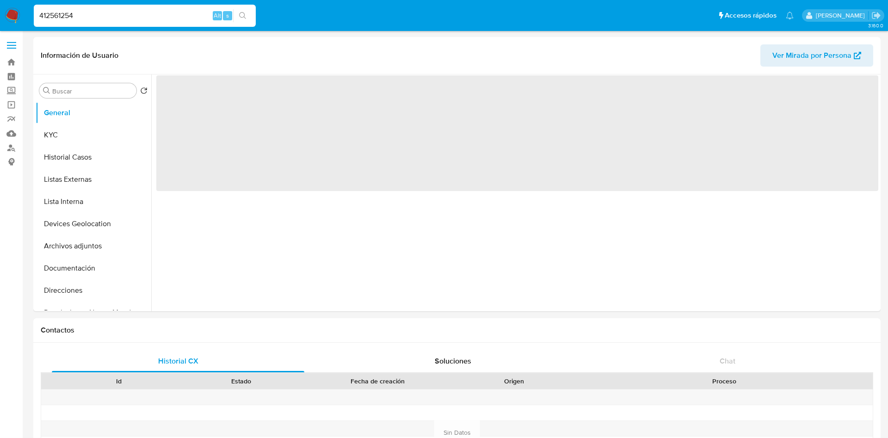
select select "10"
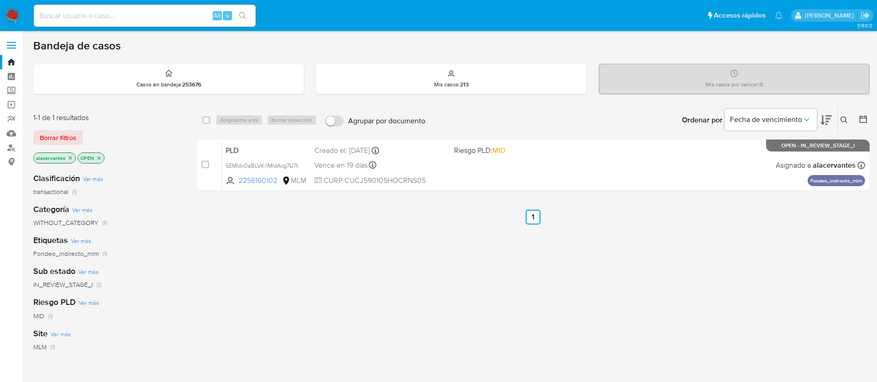
click at [11, 19] on img at bounding box center [13, 16] width 16 height 16
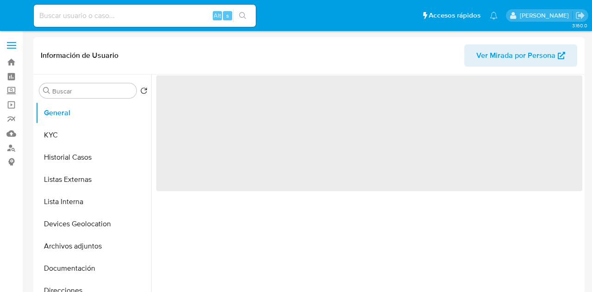
select select "10"
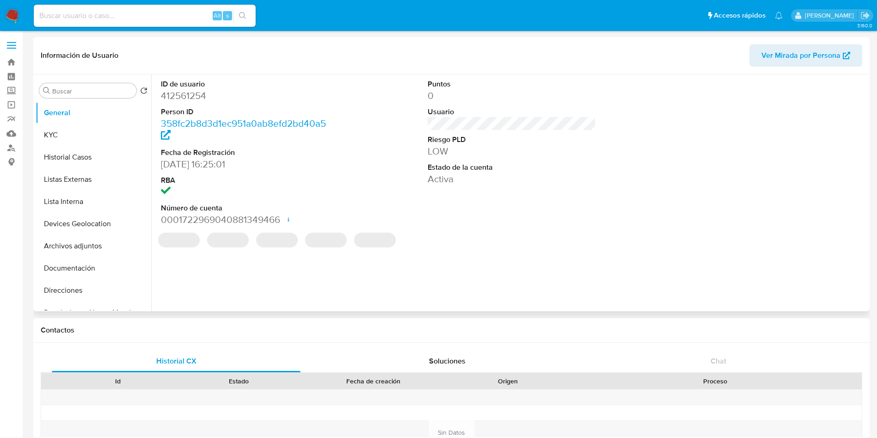
select select "10"
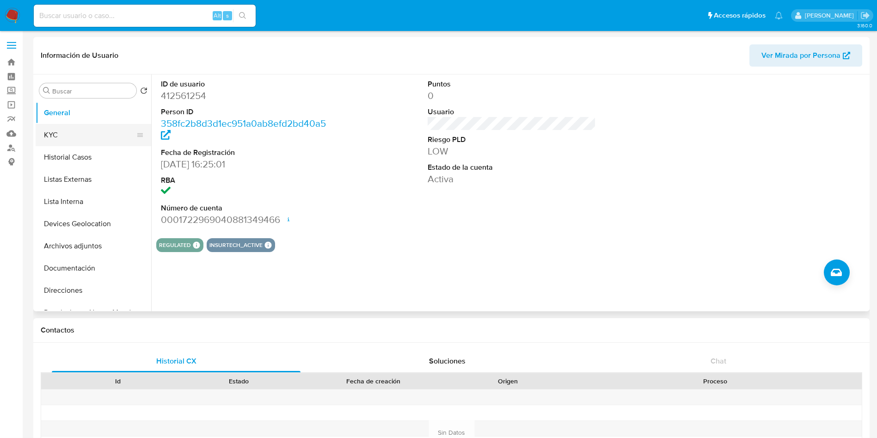
click at [53, 141] on button "KYC" at bounding box center [90, 135] width 108 height 22
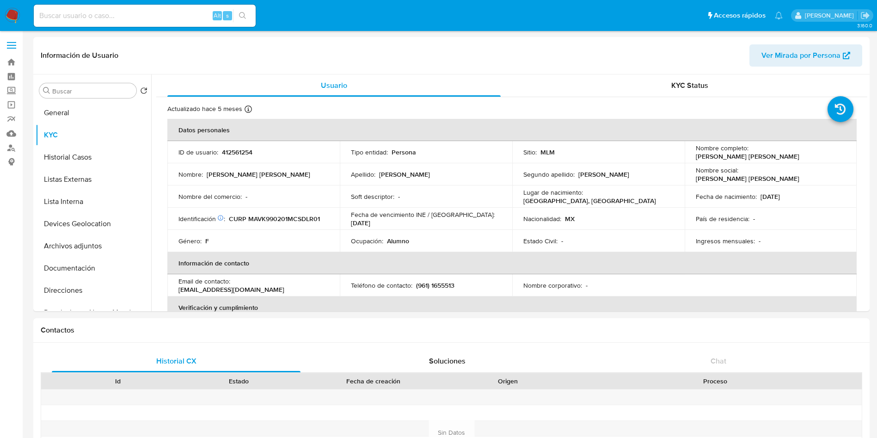
click at [151, 15] on input at bounding box center [145, 16] width 222 height 12
paste input "1492995962"
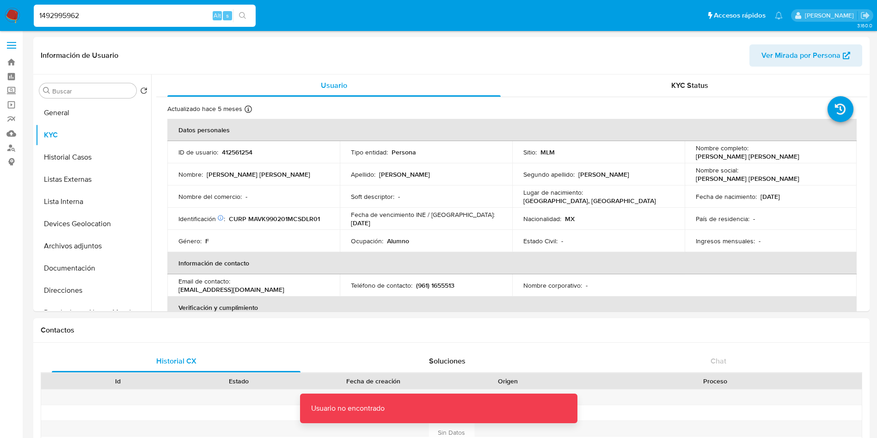
drag, startPoint x: 148, startPoint y: 6, endPoint x: 148, endPoint y: 11, distance: 5.5
click at [148, 11] on div "1492995962 Alt s" at bounding box center [145, 16] width 222 height 22
click at [148, 14] on input "1492995962" at bounding box center [145, 16] width 222 height 12
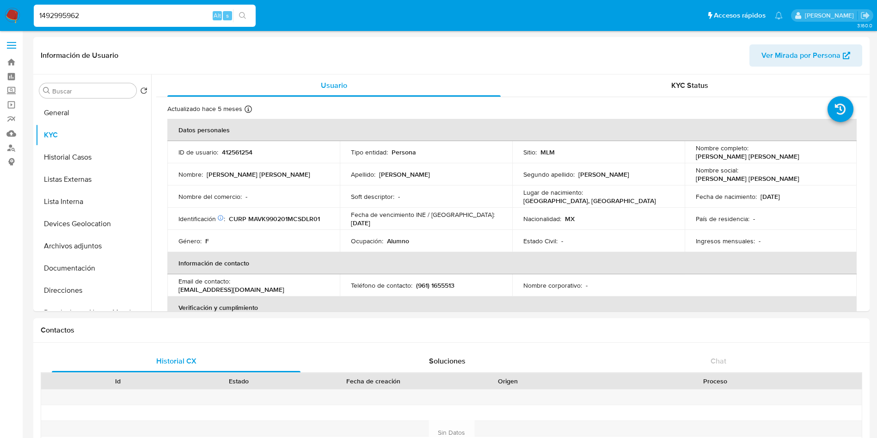
type input "1492995962"
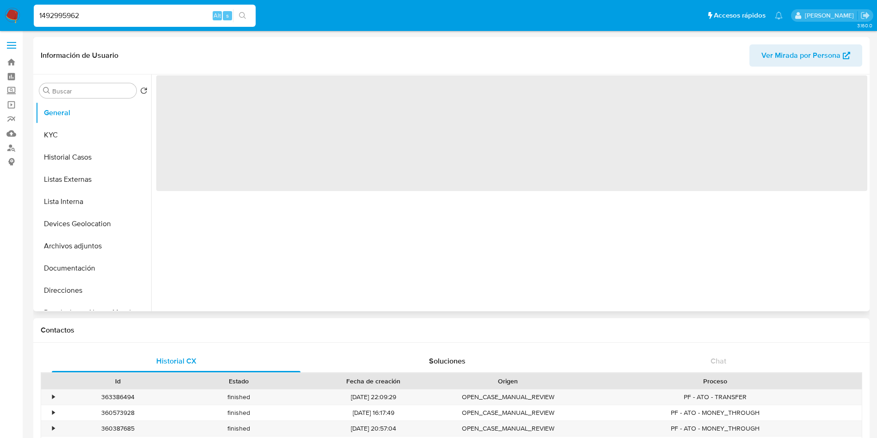
select select "10"
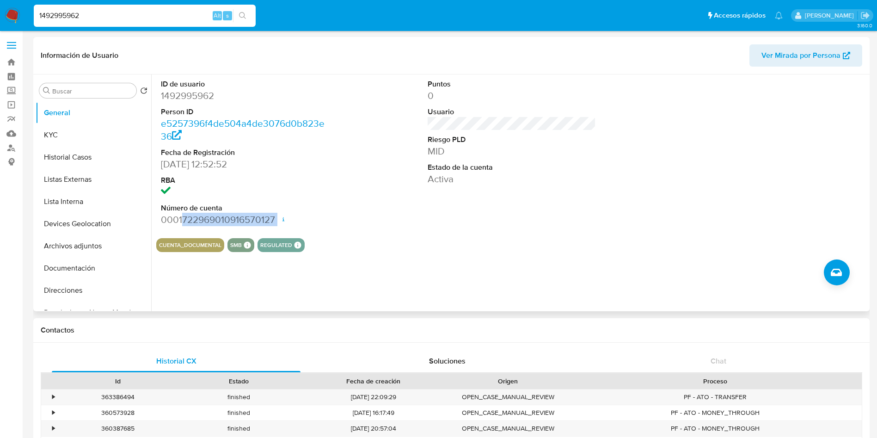
drag, startPoint x: 182, startPoint y: 221, endPoint x: 264, endPoint y: 228, distance: 82.6
click at [264, 228] on div "ID de usuario 1492995962 Person ID e5257396f4de504a4de3076d0b823e36 Fecha de Re…" at bounding box center [245, 152] width 178 height 156
copy dd "722969010916570127"
drag, startPoint x: 229, startPoint y: 216, endPoint x: 201, endPoint y: 221, distance: 28.1
click at [212, 226] on dd "0001722969010916570127 Fecha de apertura [DATE] 23:43 Estado ACTIVE" at bounding box center [245, 219] width 169 height 13
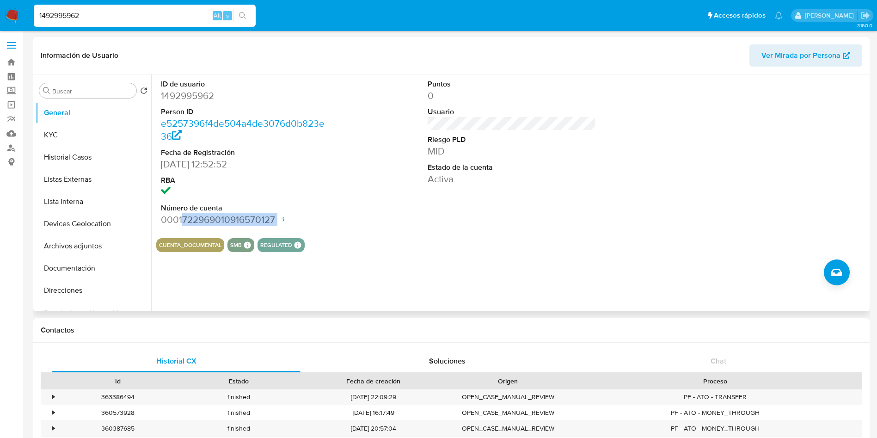
click at [193, 218] on dd "0001722969010916570127 Fecha de apertura [DATE] 23:43 Estado ACTIVE" at bounding box center [245, 219] width 169 height 13
drag, startPoint x: 181, startPoint y: 219, endPoint x: 280, endPoint y: 219, distance: 98.5
click at [280, 219] on dd "0001722969010916570127 Fecha de apertura [DATE] 23:43 Estado ACTIVE" at bounding box center [245, 219] width 169 height 13
copy dd "722969010916570127"
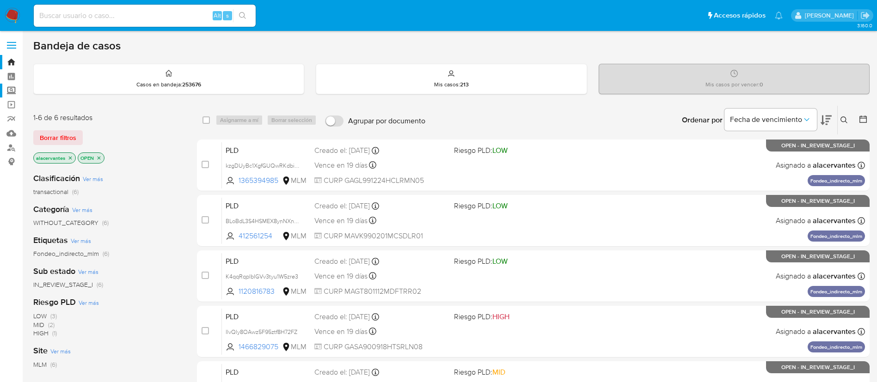
click at [9, 86] on label "Screening" at bounding box center [55, 91] width 110 height 14
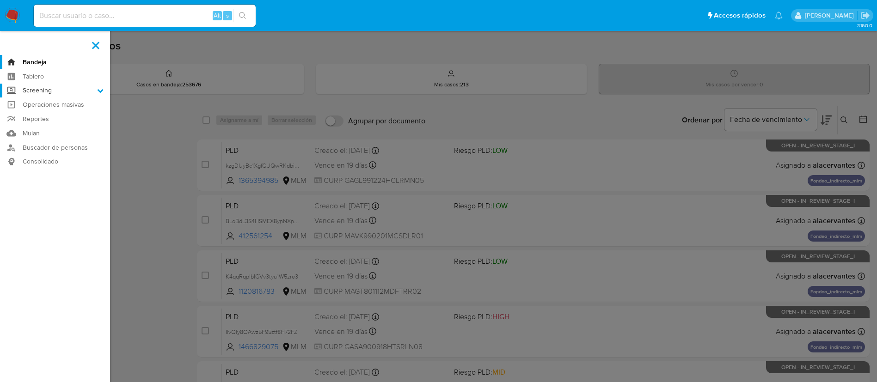
click at [0, 0] on input "Screening" at bounding box center [0, 0] width 0 height 0
click at [66, 133] on link "Operaciones masivas" at bounding box center [55, 140] width 110 height 14
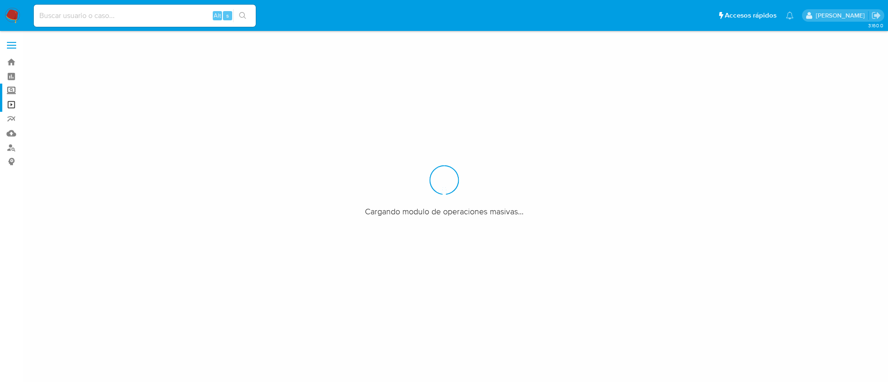
click at [14, 91] on label "Screening" at bounding box center [55, 91] width 110 height 14
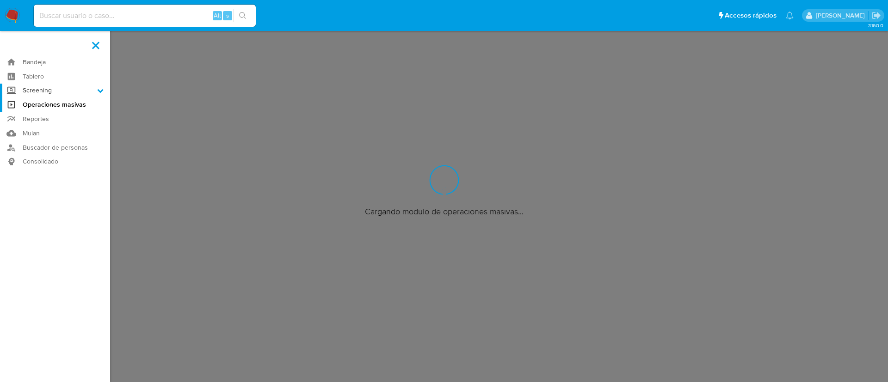
click at [0, 0] on input "Screening" at bounding box center [0, 0] width 0 height 0
click at [42, 104] on link "Búsqueda en Listas" at bounding box center [55, 104] width 110 height 12
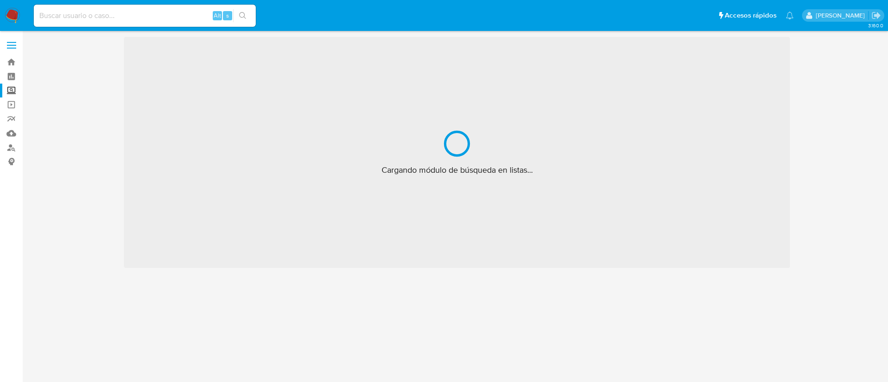
click at [9, 92] on label "Screening" at bounding box center [55, 91] width 110 height 14
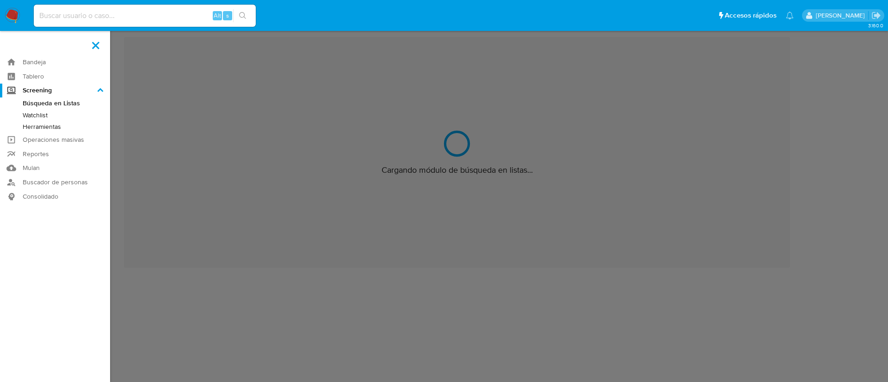
click at [0, 0] on input "Screening" at bounding box center [0, 0] width 0 height 0
click at [28, 125] on link "Herramientas" at bounding box center [55, 127] width 110 height 12
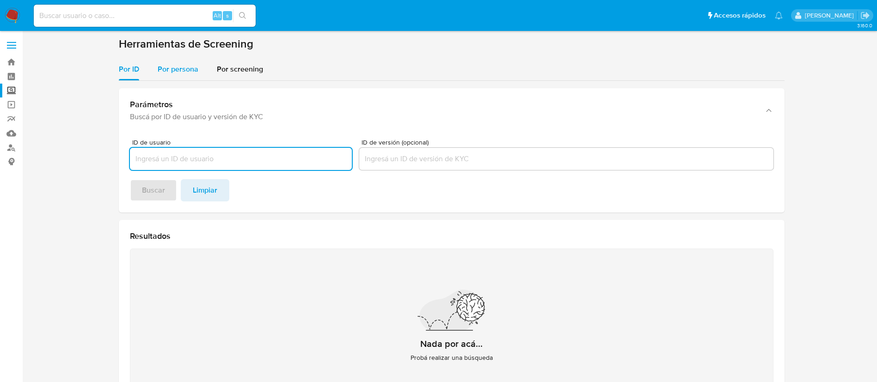
click at [190, 68] on span "Por persona" at bounding box center [178, 69] width 41 height 11
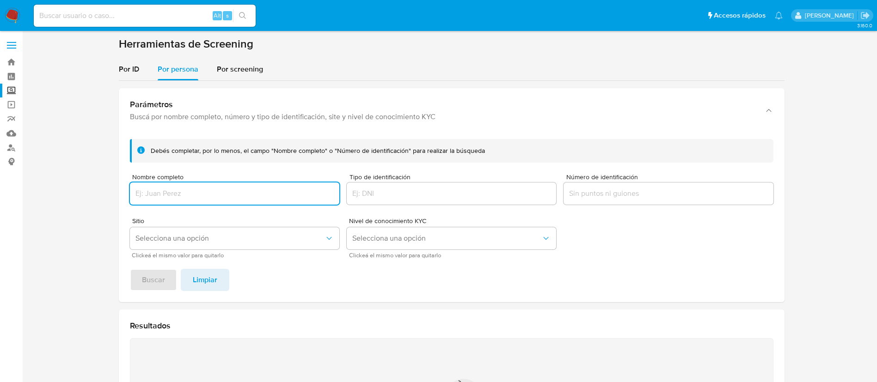
click at [198, 196] on input "Nombre completo" at bounding box center [234, 194] width 209 height 12
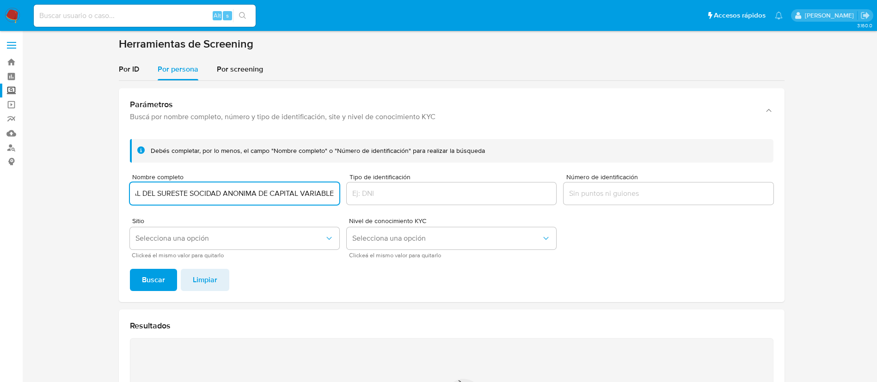
scroll to position [0, 190]
click at [130, 269] on button "Buscar" at bounding box center [153, 280] width 47 height 22
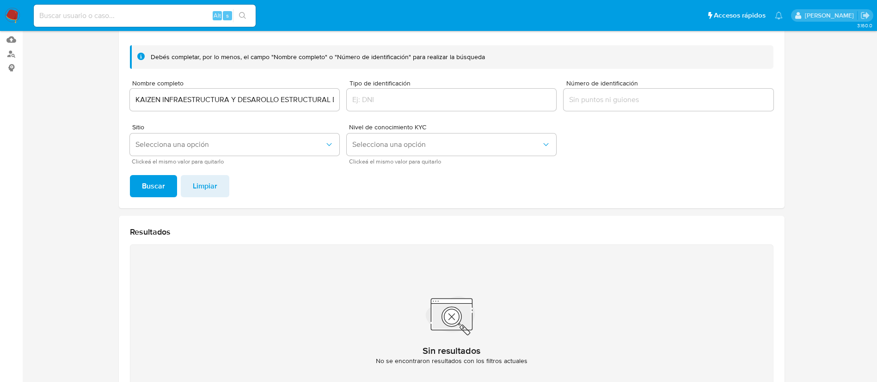
scroll to position [37, 0]
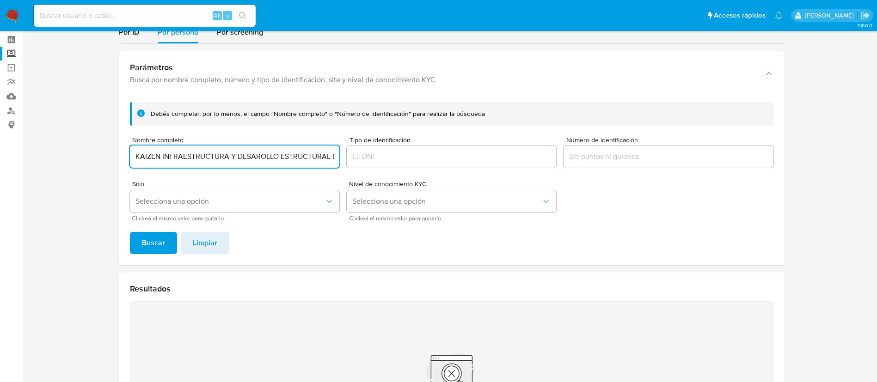
click at [313, 158] on input "KAIZEN INFRAESTRUCTURA Y DESAROLLO ESTRUCTURAL DEL SURESTE SOCIDAD ANONIMA DE C…" at bounding box center [234, 157] width 209 height 12
drag, startPoint x: 313, startPoint y: 158, endPoint x: 369, endPoint y: 161, distance: 56.5
click at [369, 161] on form "Debés completar, por lo menos, el campo "Nombre completo" o "Número de identifi…" at bounding box center [452, 161] width 644 height 119
click at [279, 159] on input "KAIZEN INFRAESTRUCTURA Y DESAROLLO ESTRUCTURAL DEL SURESTE SOCIDAD ANONIMA DE C…" at bounding box center [234, 157] width 209 height 12
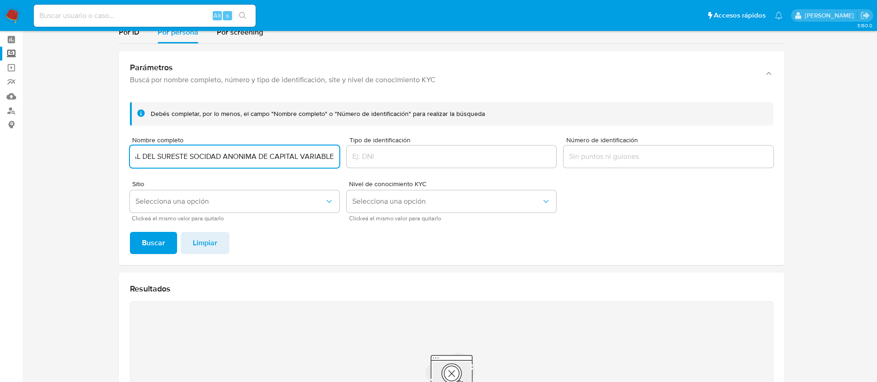
drag, startPoint x: 255, startPoint y: 153, endPoint x: 226, endPoint y: 153, distance: 29.1
click at [254, 153] on input "KAIZEN INFRAESTRUCTURA Y DESAROLLO ESTRUCTURAL DEL SURESTE SOCIDAD ANONIMA DE C…" at bounding box center [234, 157] width 209 height 12
drag, startPoint x: 192, startPoint y: 157, endPoint x: 417, endPoint y: 160, distance: 224.3
click at [416, 156] on form "Debés completar, por lo menos, el campo "Nombre completo" o "Número de identifi…" at bounding box center [452, 161] width 644 height 119
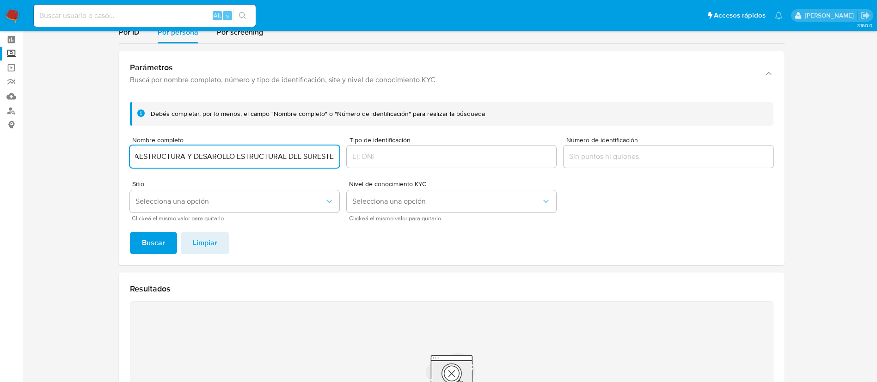
click at [130, 232] on button "Buscar" at bounding box center [153, 243] width 47 height 22
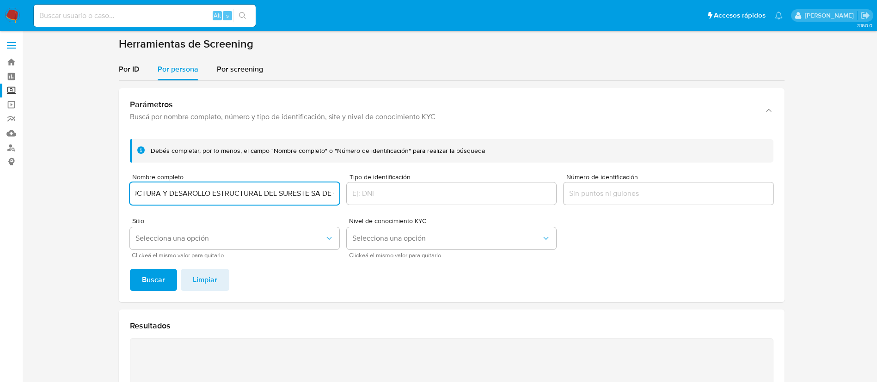
scroll to position [0, 79]
click at [130, 269] on button "Buscar" at bounding box center [153, 280] width 47 height 22
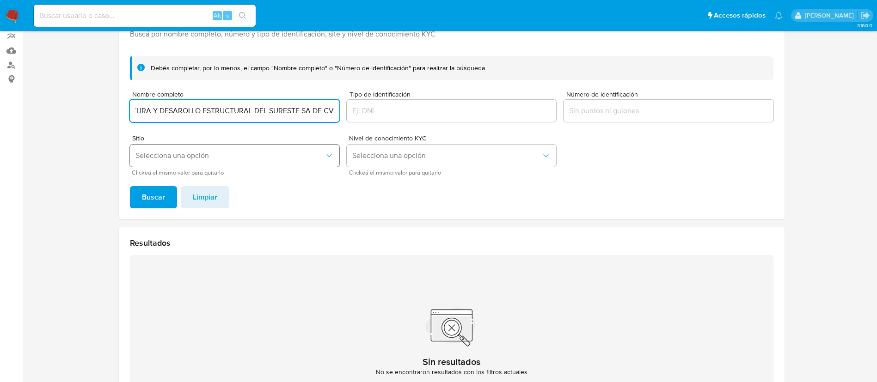
scroll to position [37, 0]
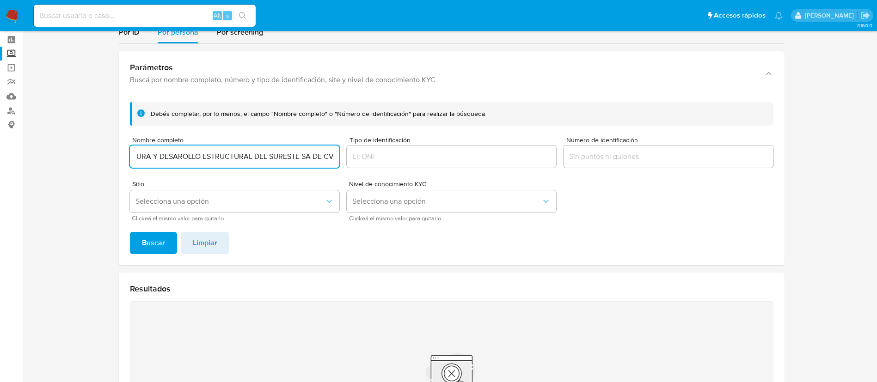
click at [330, 159] on input "KAIZEN INFRAESTRUCTURA Y DESAROLLO ESTRUCTURAL DEL SURESTE SA DE CV" at bounding box center [234, 157] width 209 height 12
click at [130, 232] on button "Buscar" at bounding box center [153, 243] width 47 height 22
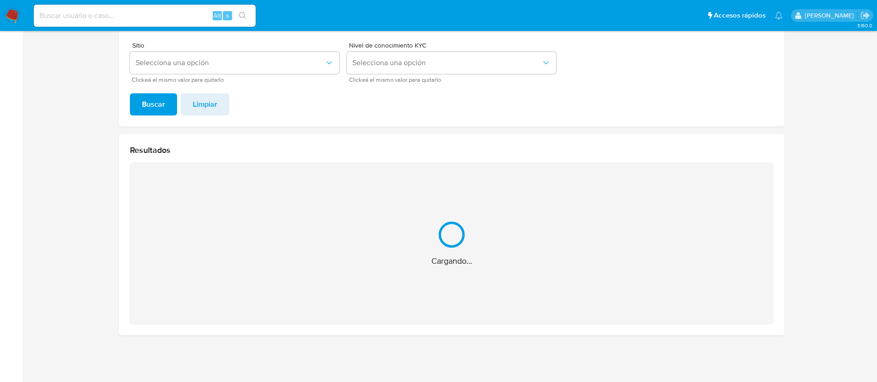
scroll to position [29, 0]
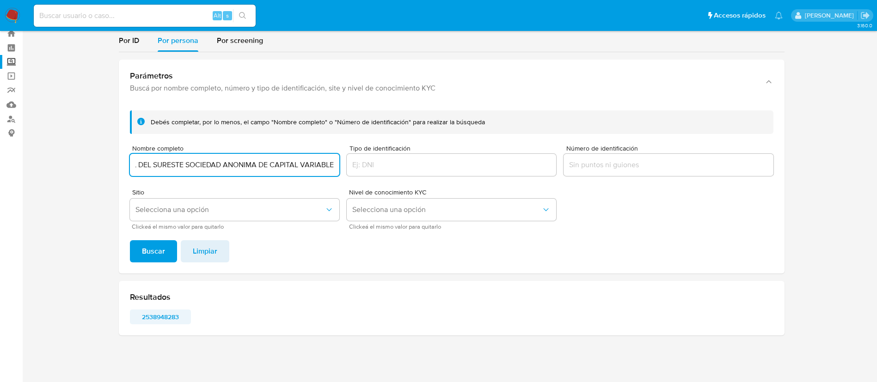
click at [174, 311] on span "2538948283" at bounding box center [160, 317] width 48 height 13
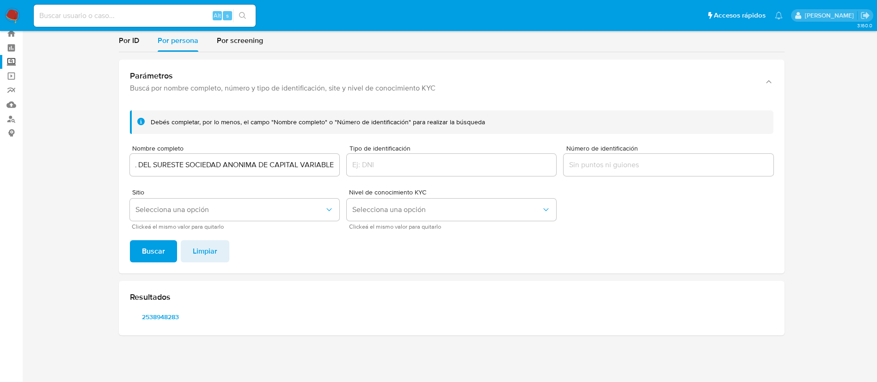
scroll to position [0, 0]
click at [241, 170] on input "KAIZEN INFRAESTRUCTURA Y DESAROLLO ESTRUCTURAL DEL SURESTE SOCIEDAD ANONIMA DE …" at bounding box center [234, 165] width 209 height 12
click at [242, 170] on input "KAIZEN INFRAESTRUCTURA Y DESAROLLO ESTRUCTURAL DEL SURESTE SOCIEDAD ANONIMA DE …" at bounding box center [234, 165] width 209 height 12
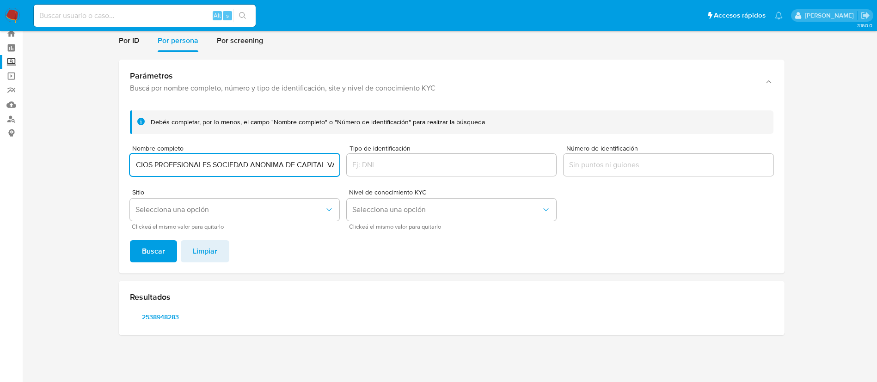
click at [130, 240] on button "Buscar" at bounding box center [153, 251] width 47 height 22
click at [171, 317] on span "2423902781" at bounding box center [160, 317] width 48 height 13
click at [199, 170] on input "BULDEN CONSTRUCCIONES Y SERVICIOS PROFESIONALES SOCIEDAD ANONIMA DE CAPITAL VAR…" at bounding box center [234, 165] width 209 height 12
click at [199, 167] on input "BULDEN CONSTRUCCIONES Y SERVICIOS PROFESIONALES SOCIEDAD ANONIMA DE CAPITAL VAR…" at bounding box center [234, 165] width 209 height 12
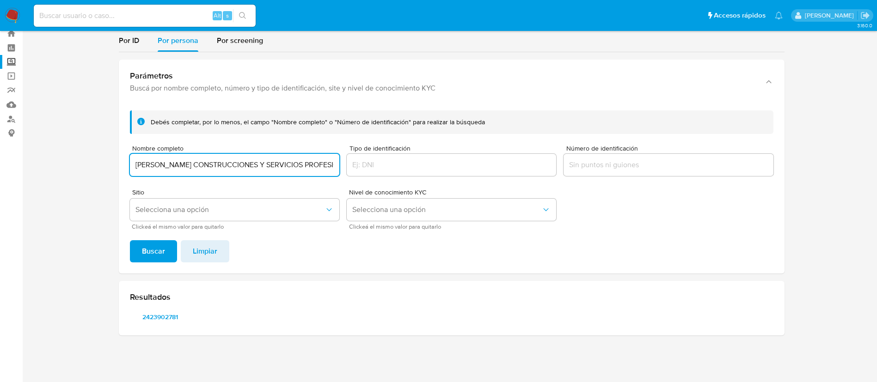
click at [199, 167] on input "BULDEN CONSTRUCCIONES Y SERVICIOS PROFESIONALES SOCIEDAD ANONIMA DE CAPITAL VAR…" at bounding box center [234, 165] width 209 height 12
click at [199, 166] on input "BULDEN CONSTRUCCIONES Y SERVICIOS PROFESIONALES SOCIEDAD ANONIMA DE CAPITAL VAR…" at bounding box center [234, 165] width 209 height 12
click at [130, 240] on button "Buscar" at bounding box center [153, 251] width 47 height 22
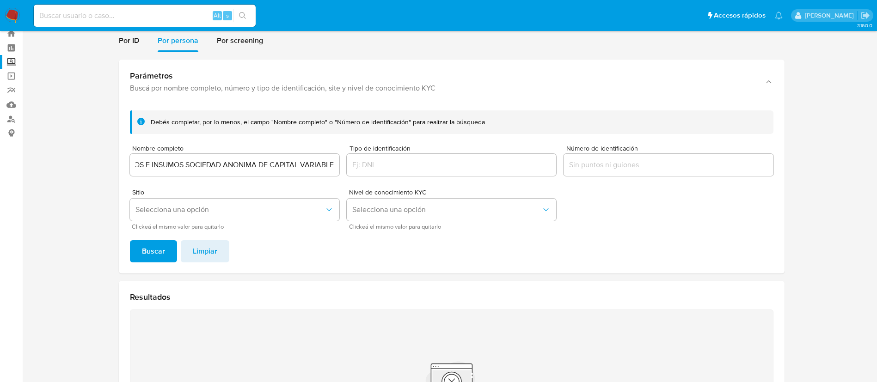
scroll to position [0, 0]
click at [227, 163] on input "PHARMA NOVA DISTRIBUIDORA DE INSTRUMENTOS MEDICOS E INSUMOS SOCIEDAD ANONIMA DE…" at bounding box center [234, 165] width 209 height 12
click at [228, 162] on input "PHARMA NOVA DISTRIBUIDORA DE INSTRUMENTOS MEDICOS E INSUMOS SOCIEDAD ANONIMA DE…" at bounding box center [234, 165] width 209 height 12
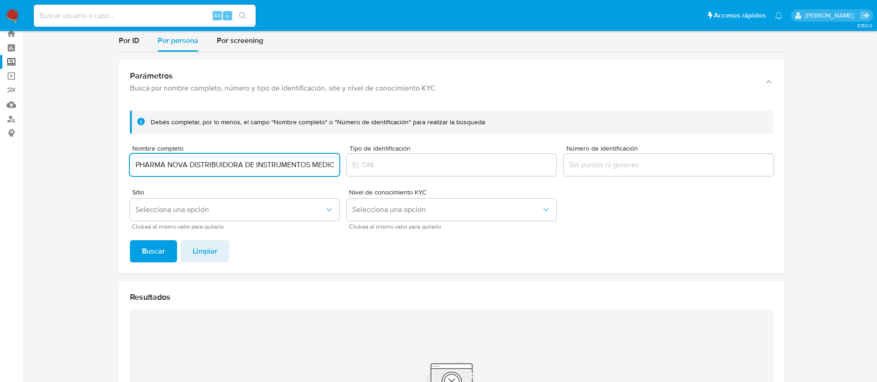
click at [228, 162] on input "PHARMA NOVA DISTRIBUIDORA DE INSTRUMENTOS MEDICOS E INSUMOS SOCIEDAD ANONIMA DE…" at bounding box center [234, 165] width 209 height 12
paste input "SERVICIOS Y PRODUCTOS DE LIMPIEZA IKI SA"
click at [263, 164] on input "SERVICIOS Y PRODUCTOS DE LIMPIEZA IKI SA" at bounding box center [234, 165] width 209 height 12
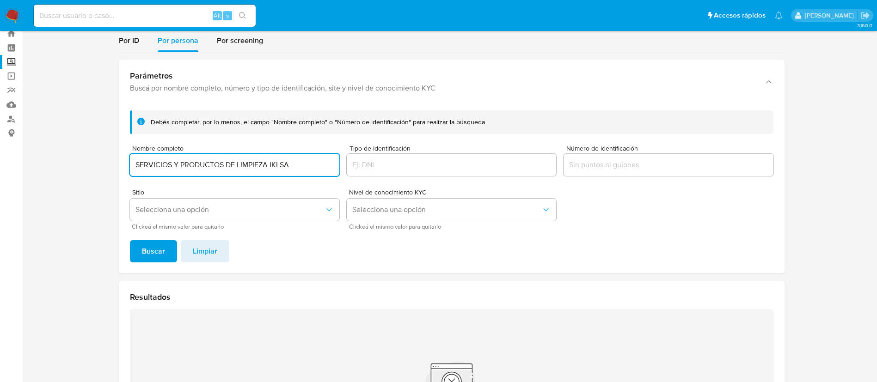
paste input "DE CV"
click at [148, 254] on span "Buscar" at bounding box center [153, 251] width 23 height 20
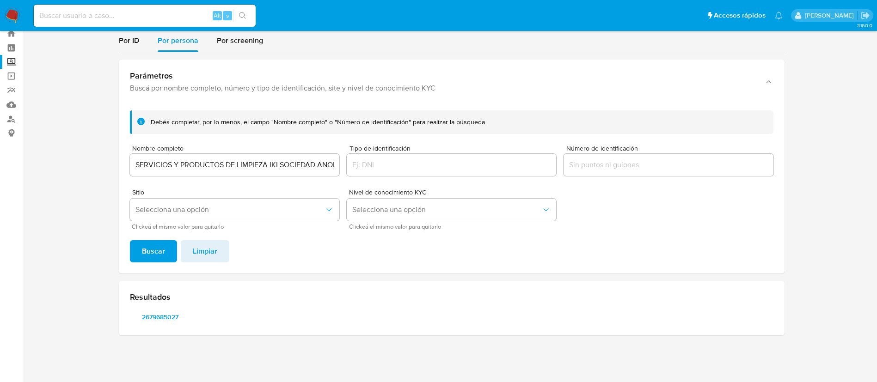
scroll to position [29, 0]
click at [180, 314] on span "2679685027" at bounding box center [160, 317] width 48 height 13
click at [206, 170] on input "SERVICIOS Y PRODUCTOS DE LIMPIEZA IKI SOCIEDAD ANONIMA DE CAPITAL VARIABLE" at bounding box center [234, 165] width 209 height 12
click at [208, 170] on input "SERVICIOS Y PRODUCTOS DE LIMPIEZA IKI SOCIEDAD ANONIMA DE CAPITAL VARIABLE" at bounding box center [234, 165] width 209 height 12
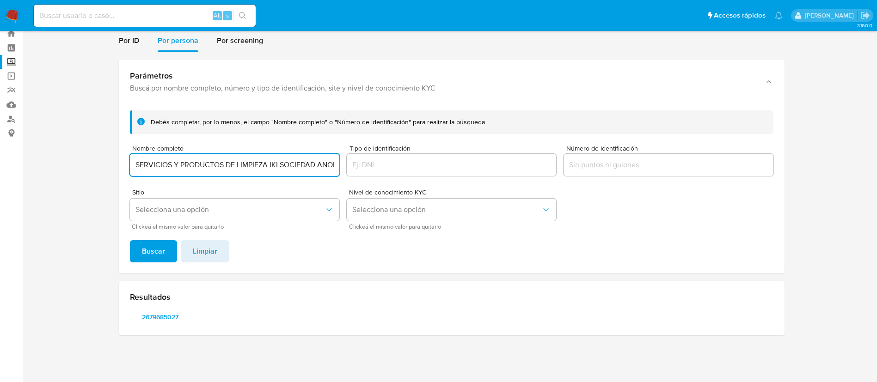
click at [208, 170] on input "SERVICIOS Y PRODUCTOS DE LIMPIEZA IKI SOCIEDAD ANONIMA DE CAPITAL VARIABLE" at bounding box center [234, 165] width 209 height 12
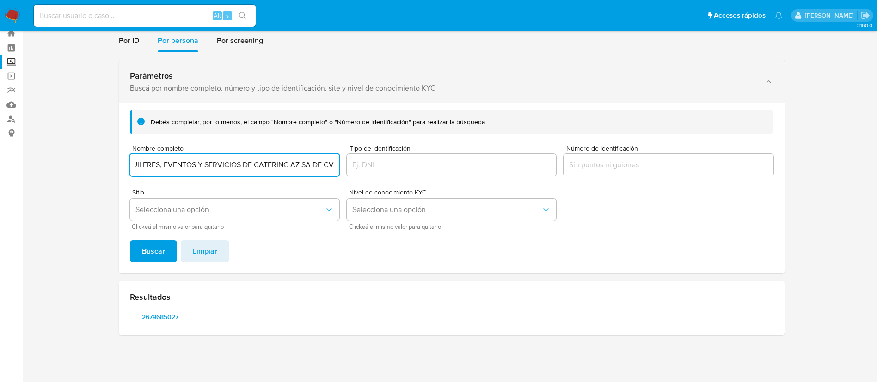
scroll to position [0, 0]
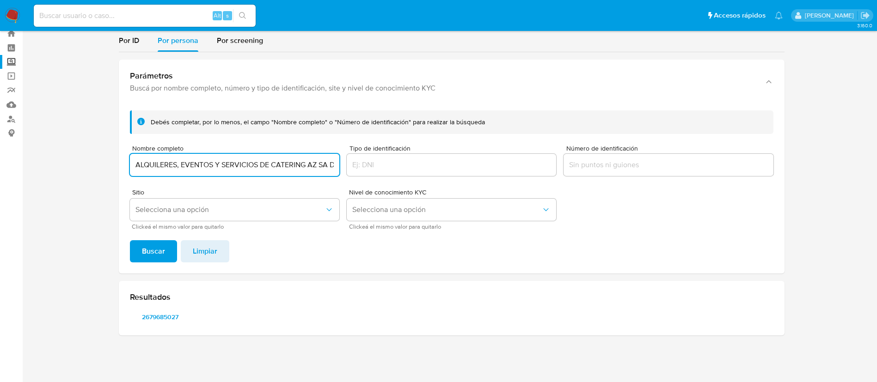
click at [327, 165] on input "ALQUILERES, EVENTOS Y SERVICIOS DE CATERING AZ SA DE CV" at bounding box center [234, 165] width 209 height 12
click at [319, 160] on input "ALQUILERES, EVENTOS Y SERVICIOS DE CATERING AZ SA DE CV" at bounding box center [234, 165] width 209 height 12
type input "ALQUILERES, EVENTOS Y SERVICIOS DE CATERING AZ SOCIEDAD ANONIMA DE CAPITAL VARI…"
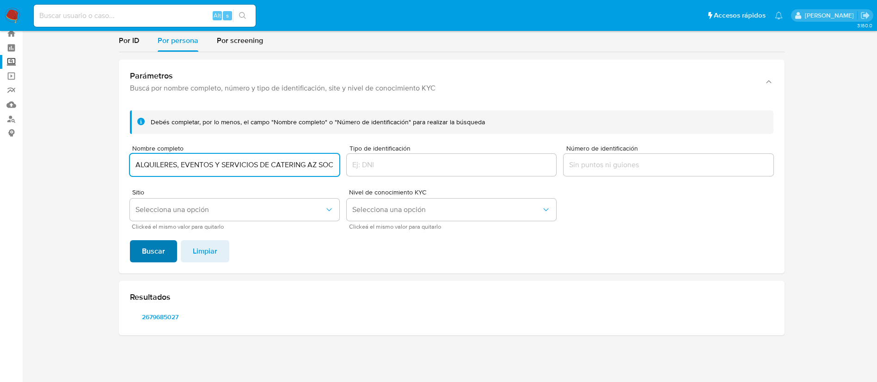
click at [163, 241] on span "Buscar" at bounding box center [153, 251] width 23 height 20
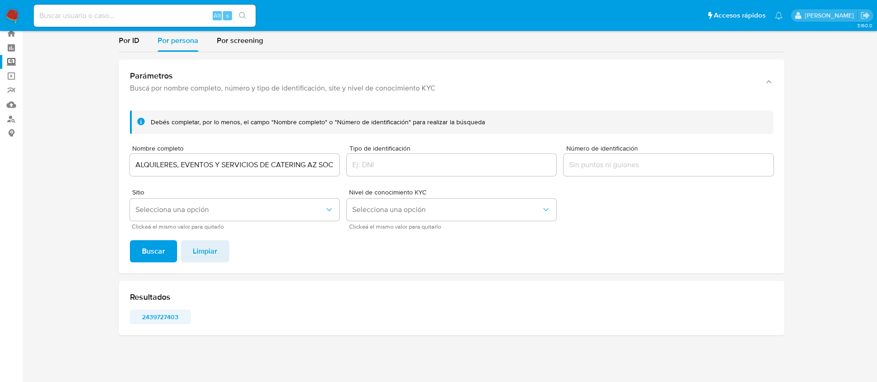
click at [168, 313] on span "2439727403" at bounding box center [160, 317] width 48 height 13
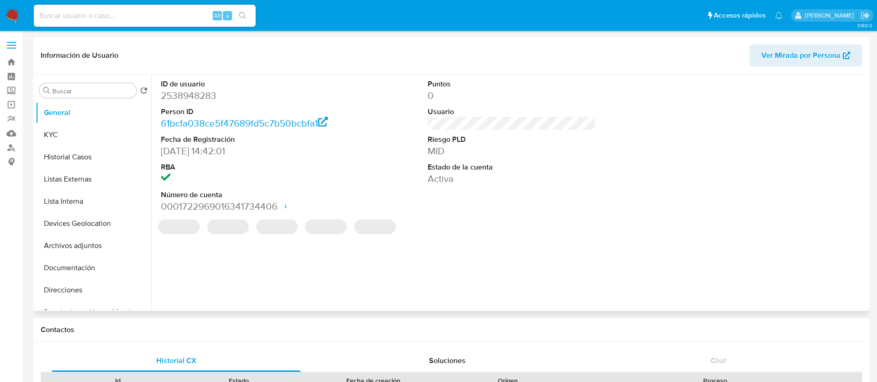
select select "10"
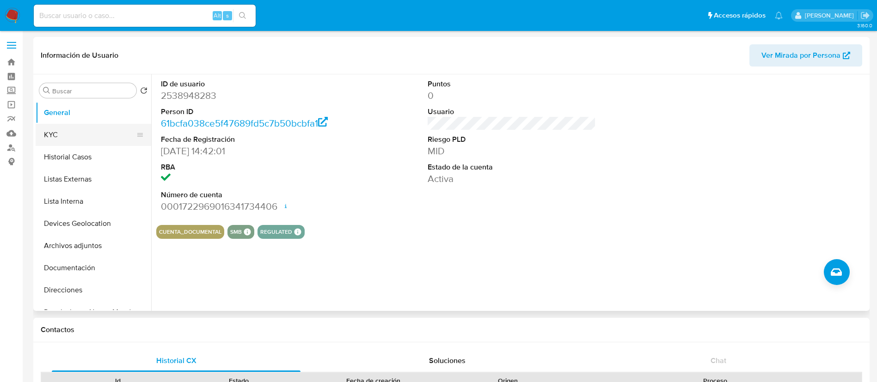
click at [87, 140] on button "KYC" at bounding box center [90, 135] width 108 height 22
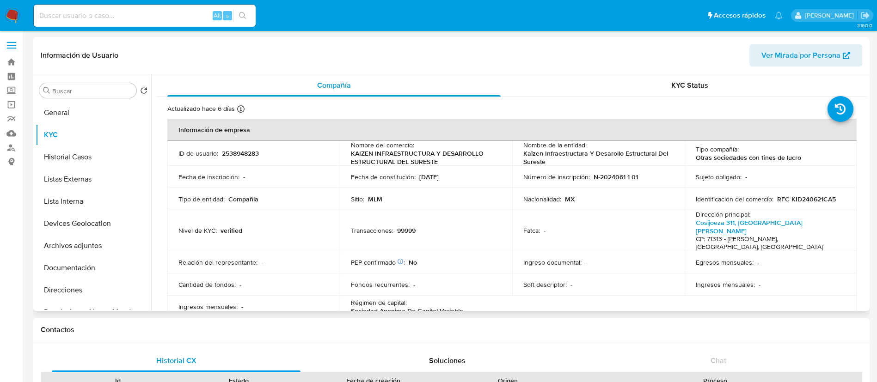
click at [250, 153] on p "2538948283" at bounding box center [240, 153] width 37 height 8
copy p "2538948283"
click at [57, 162] on button "Historial Casos" at bounding box center [90, 157] width 108 height 22
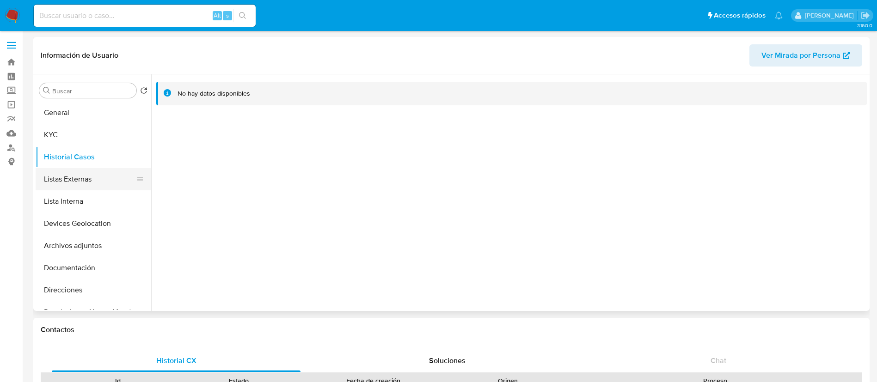
click at [65, 174] on button "Listas Externas" at bounding box center [90, 179] width 108 height 22
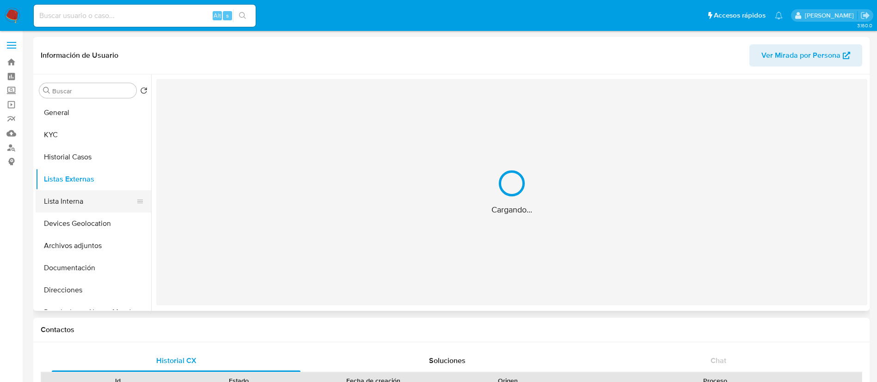
click at [79, 196] on button "Lista Interna" at bounding box center [90, 201] width 108 height 22
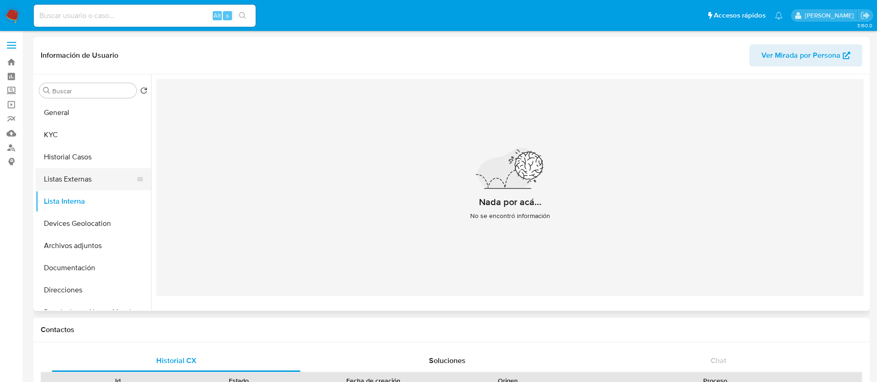
click at [94, 173] on button "Listas Externas" at bounding box center [90, 179] width 108 height 22
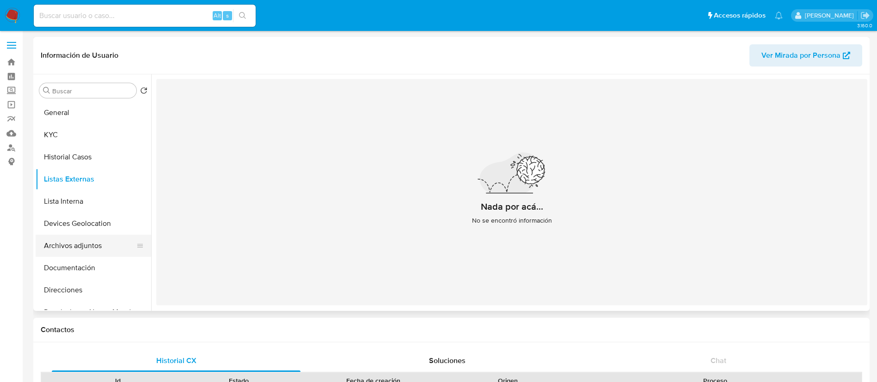
click at [89, 240] on button "Archivos adjuntos" at bounding box center [90, 246] width 108 height 22
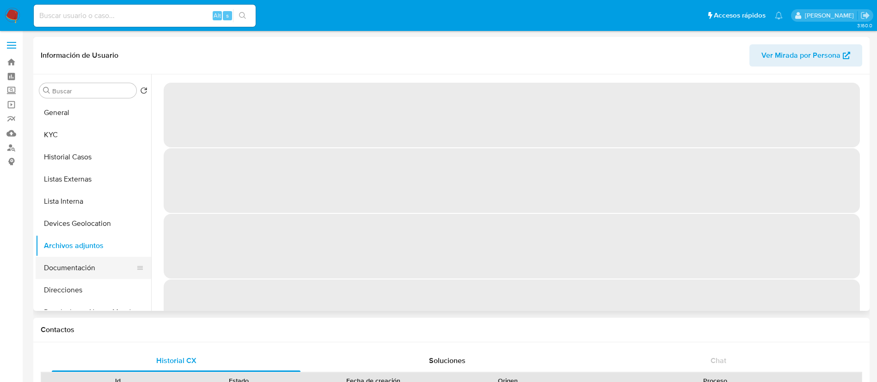
click at [89, 263] on button "Documentación" at bounding box center [90, 268] width 108 height 22
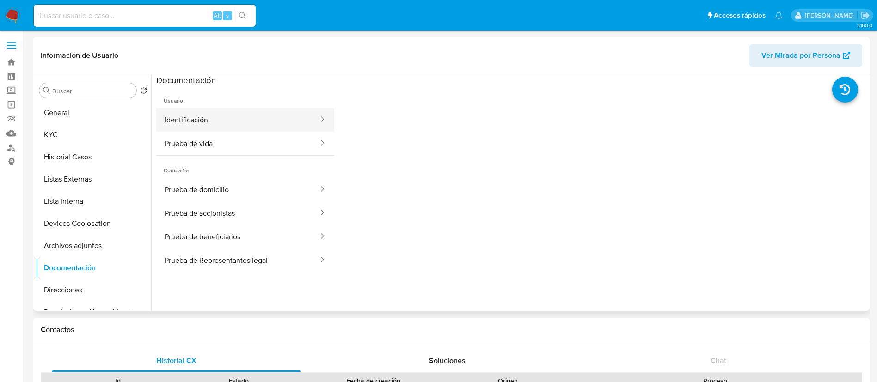
click at [237, 121] on button "Identificación" at bounding box center [237, 120] width 163 height 24
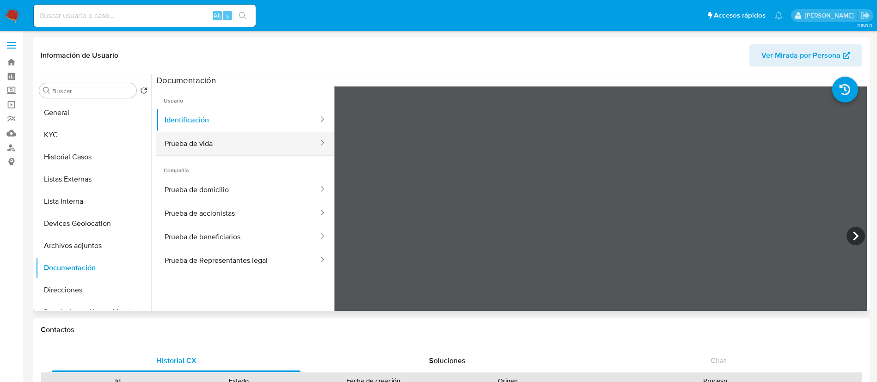
click at [239, 141] on button "Prueba de vida" at bounding box center [237, 144] width 163 height 24
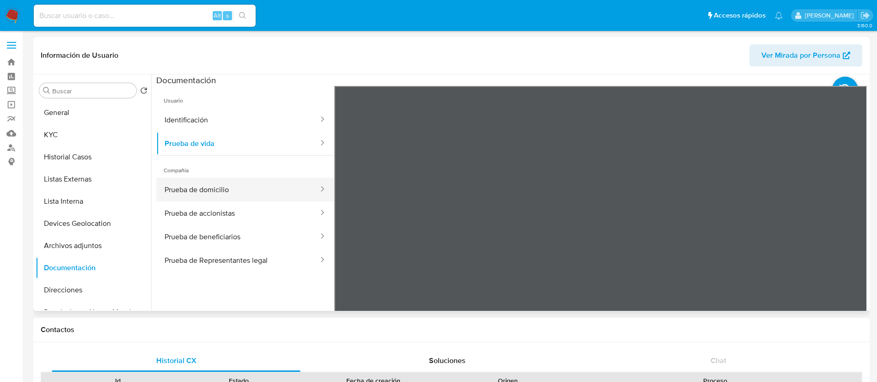
click at [221, 186] on button "Prueba de domicilio" at bounding box center [237, 190] width 163 height 24
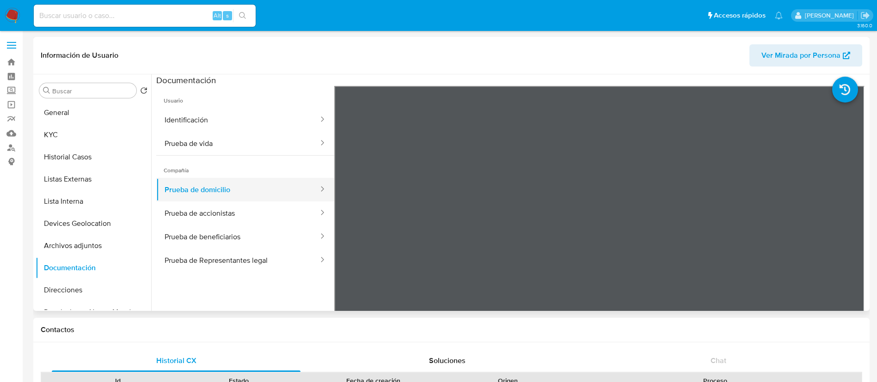
click at [198, 184] on button "Prueba de domicilio" at bounding box center [237, 190] width 163 height 24
click at [196, 216] on button "Prueba de accionistas" at bounding box center [237, 214] width 163 height 24
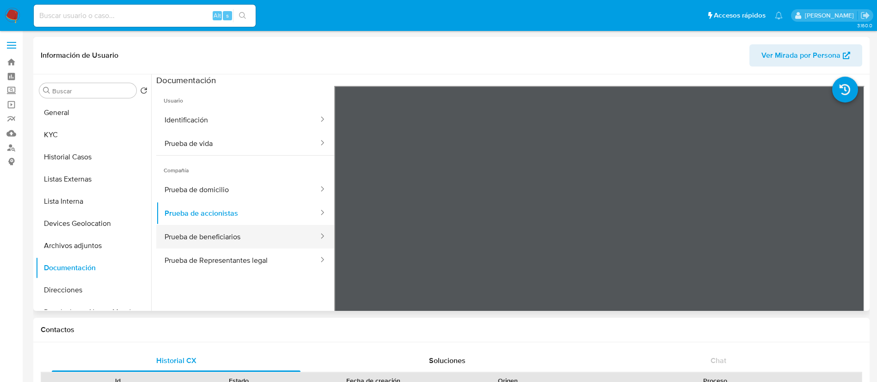
click at [247, 233] on button "Prueba de beneficiarios" at bounding box center [237, 237] width 163 height 24
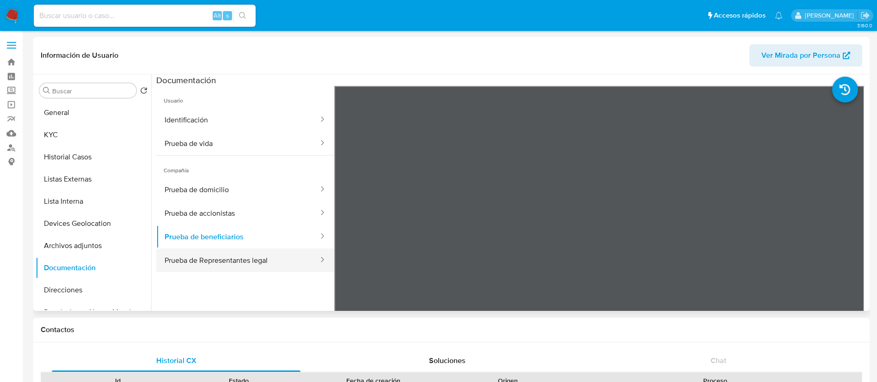
click at [260, 265] on button "Prueba de Representantes legal" at bounding box center [237, 261] width 163 height 24
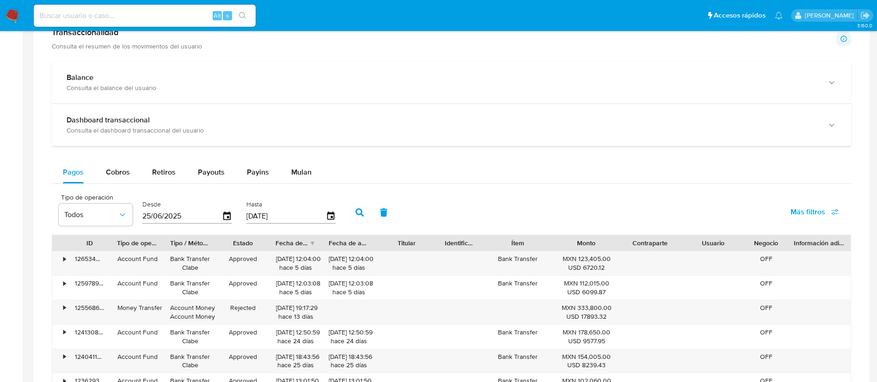
scroll to position [416, 0]
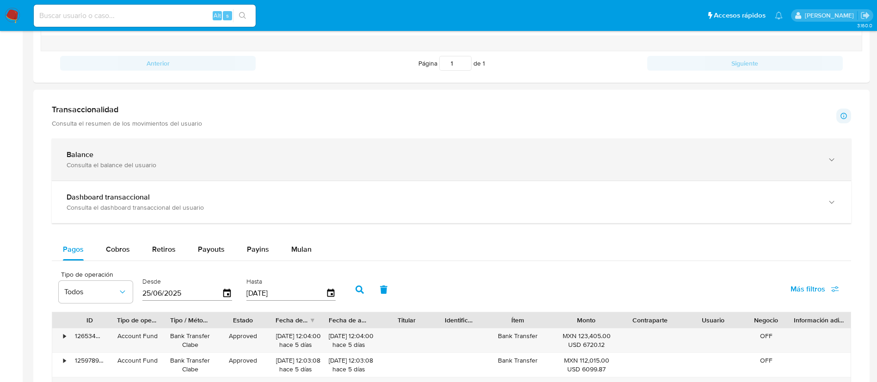
click at [121, 144] on div "Balance Consulta el balance del usuario" at bounding box center [451, 160] width 799 height 42
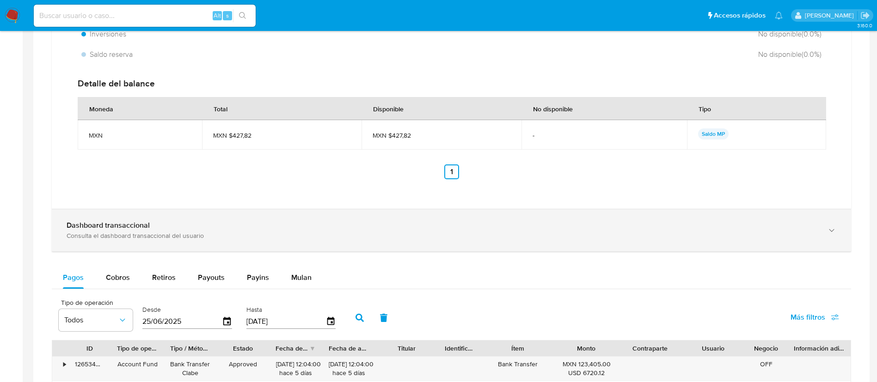
click at [461, 228] on div "Dashboard transaccional" at bounding box center [442, 225] width 751 height 9
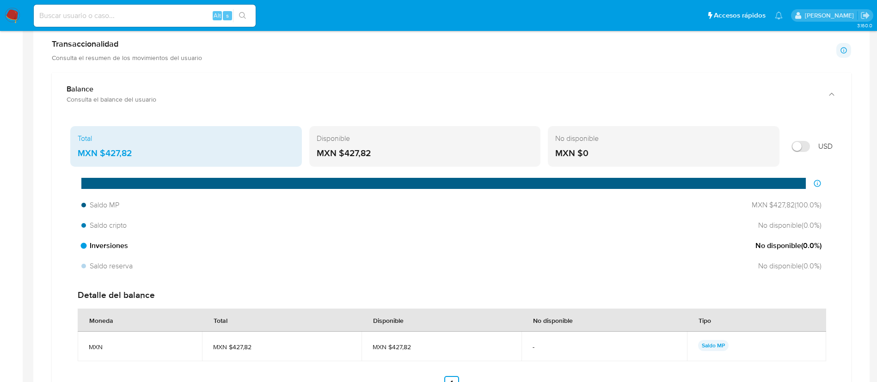
scroll to position [452, 0]
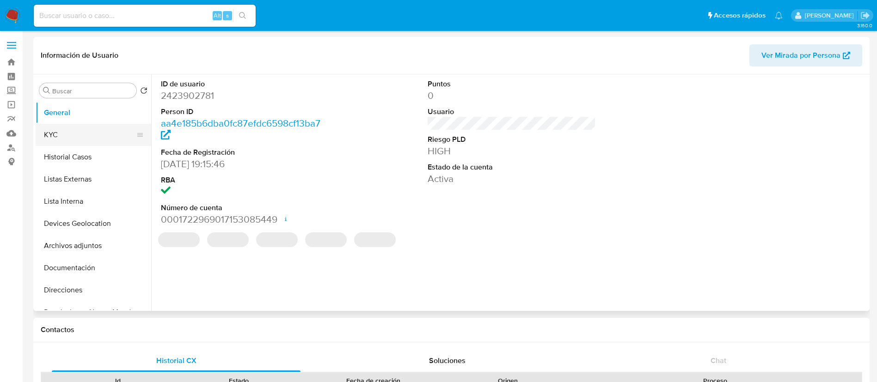
select select "10"
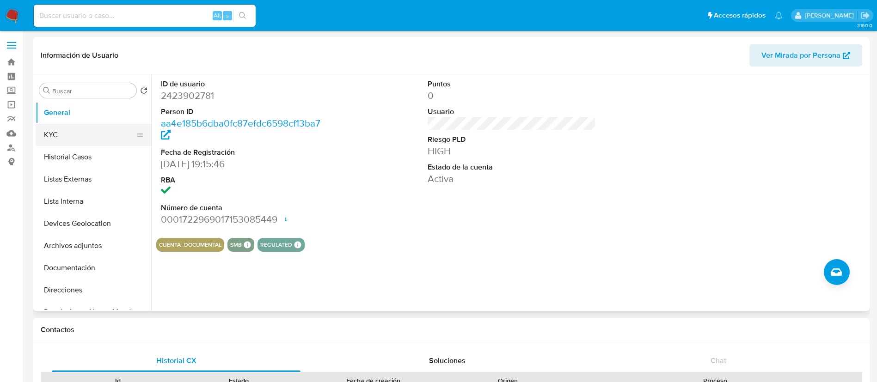
click at [79, 141] on button "KYC" at bounding box center [90, 135] width 108 height 22
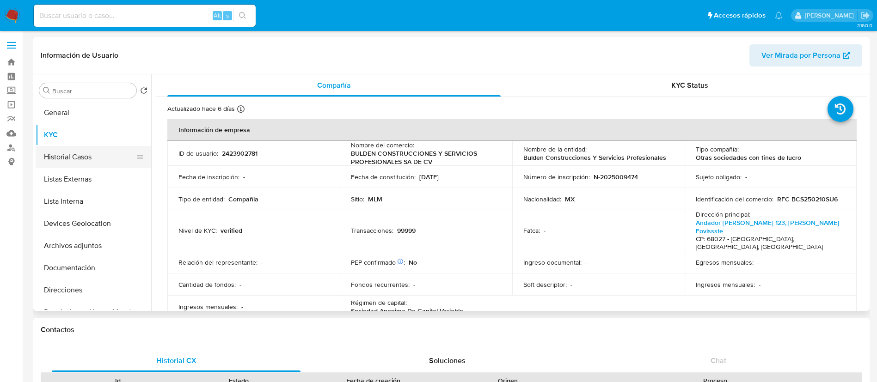
click at [70, 152] on button "Historial Casos" at bounding box center [90, 157] width 108 height 22
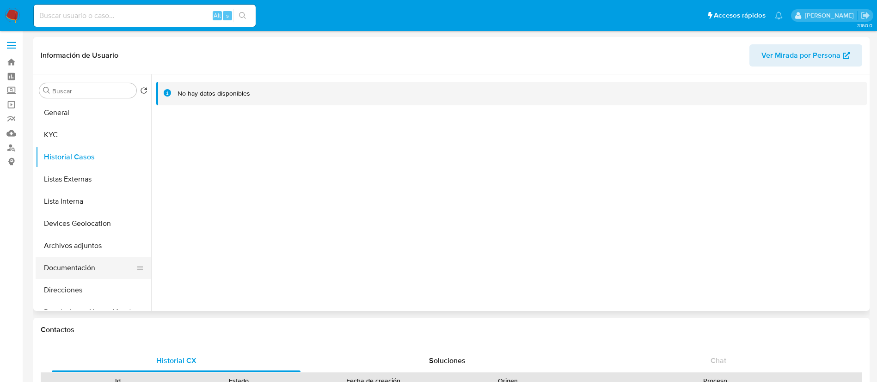
click at [84, 270] on button "Documentación" at bounding box center [90, 268] width 108 height 22
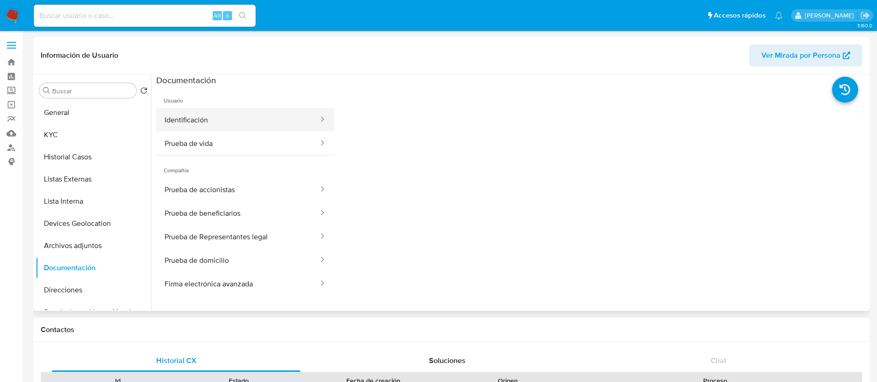
click at [243, 117] on button "Identificación" at bounding box center [237, 120] width 163 height 24
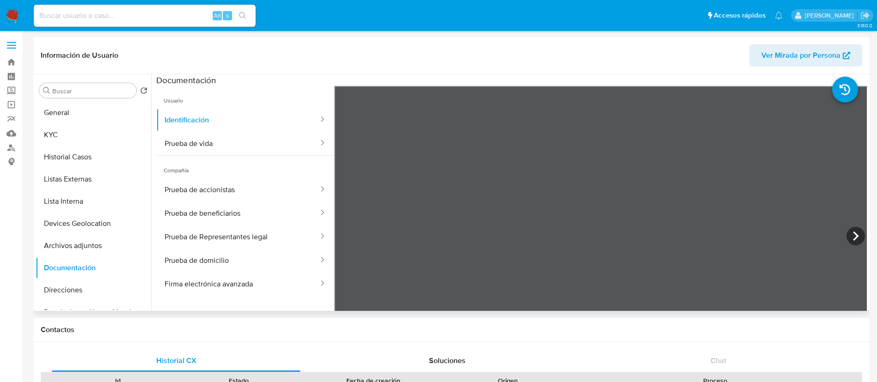
scroll to position [134, 0]
click at [213, 144] on button "Prueba de vida" at bounding box center [237, 144] width 163 height 24
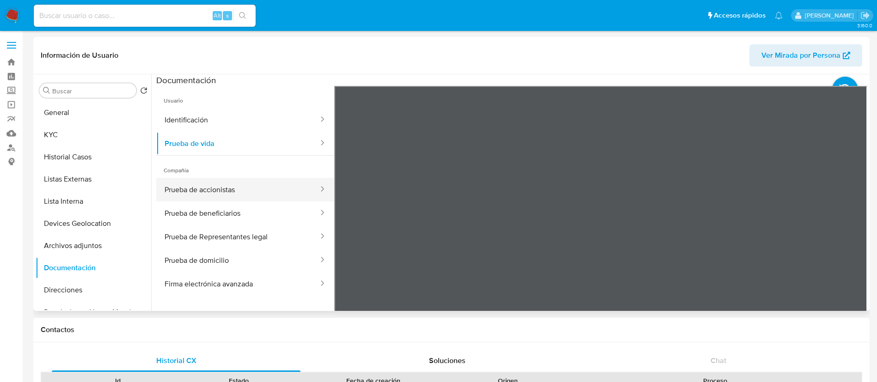
click at [202, 191] on button "Prueba de accionistas" at bounding box center [237, 190] width 163 height 24
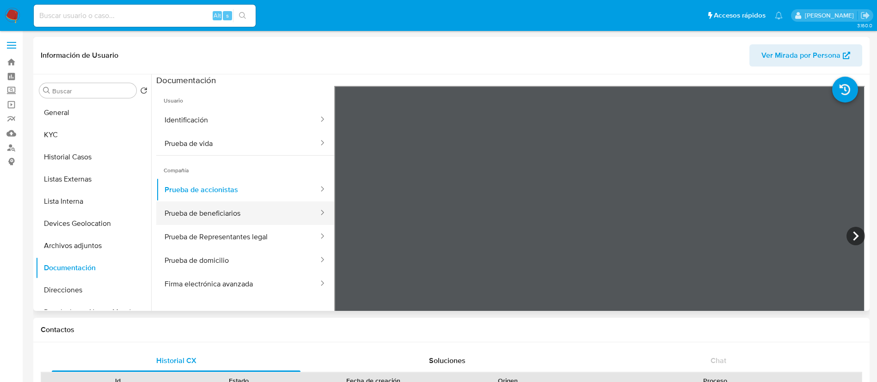
click at [185, 214] on button "Prueba de beneficiarios" at bounding box center [237, 214] width 163 height 24
click at [215, 204] on button "Prueba de beneficiarios" at bounding box center [237, 214] width 163 height 24
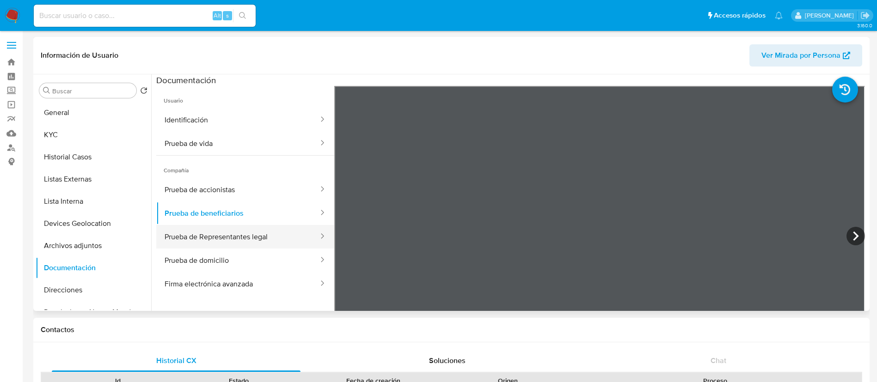
click at [215, 235] on button "Prueba de Representantes legal" at bounding box center [237, 237] width 163 height 24
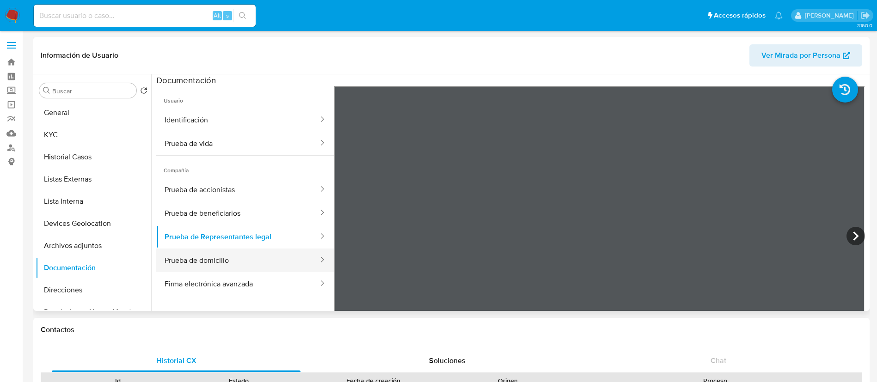
click at [184, 266] on button "Prueba de domicilio" at bounding box center [237, 261] width 163 height 24
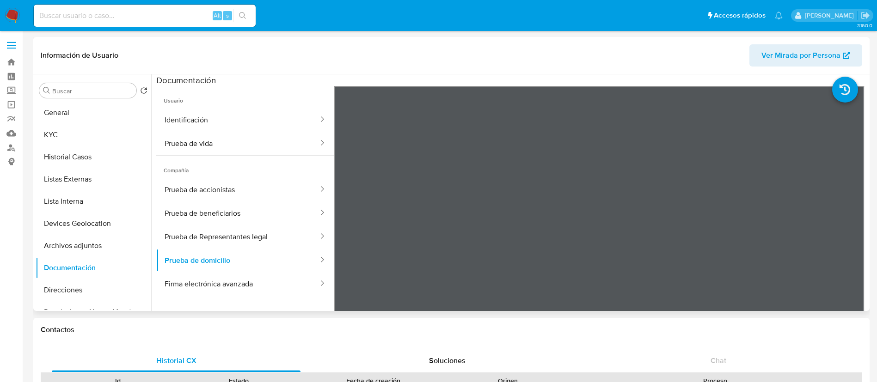
scroll to position [183, 0]
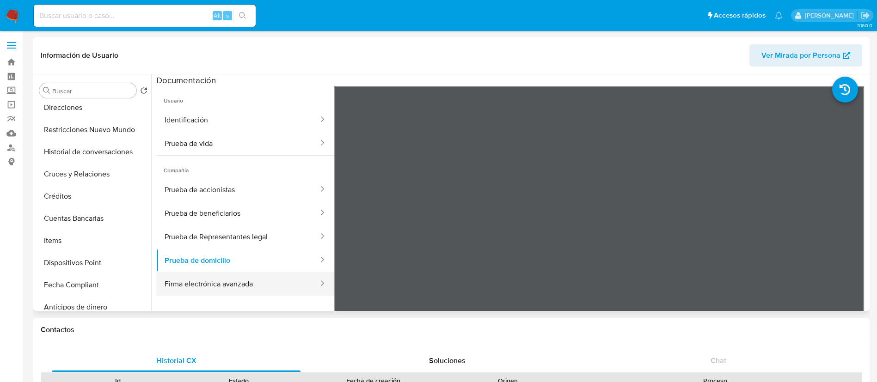
click at [202, 290] on button "Firma electrónica avanzada" at bounding box center [237, 284] width 163 height 24
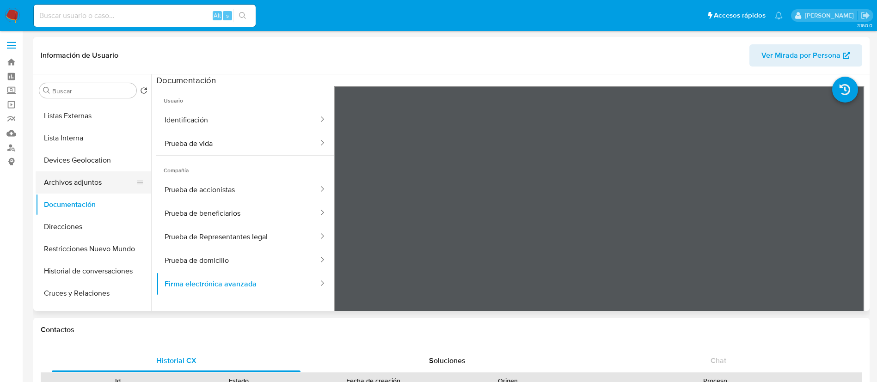
scroll to position [0, 0]
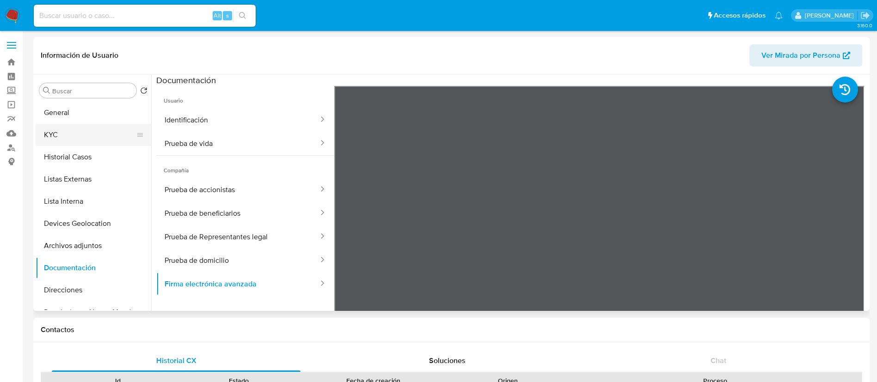
click at [84, 130] on button "KYC" at bounding box center [90, 135] width 108 height 22
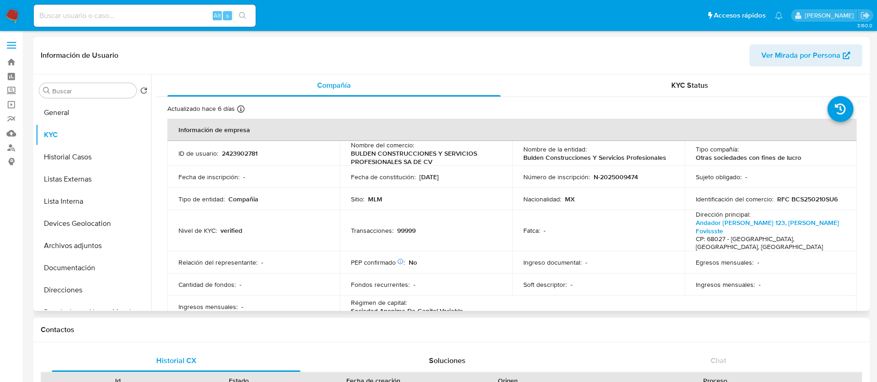
click at [237, 158] on p "2423902781" at bounding box center [240, 153] width 36 height 8
copy p "2423902781"
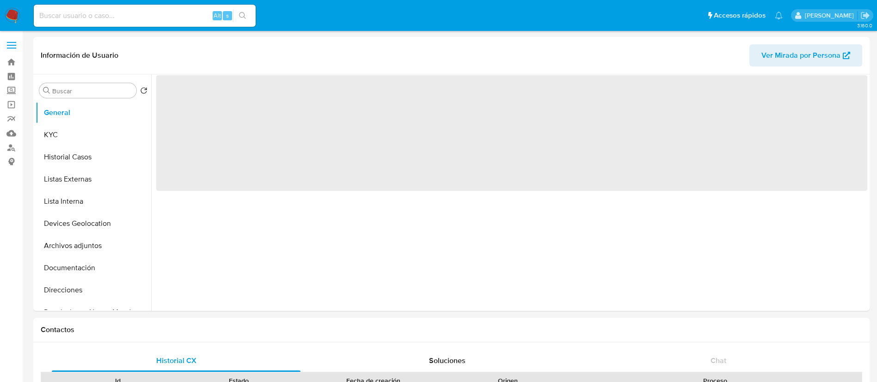
select select "10"
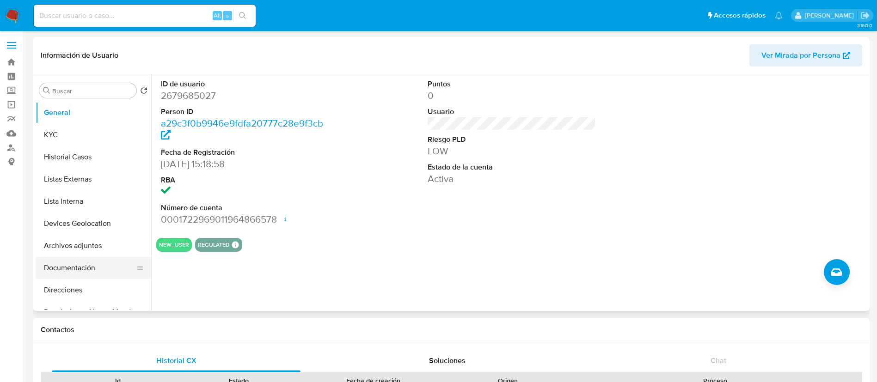
click at [86, 270] on button "Documentación" at bounding box center [90, 268] width 108 height 22
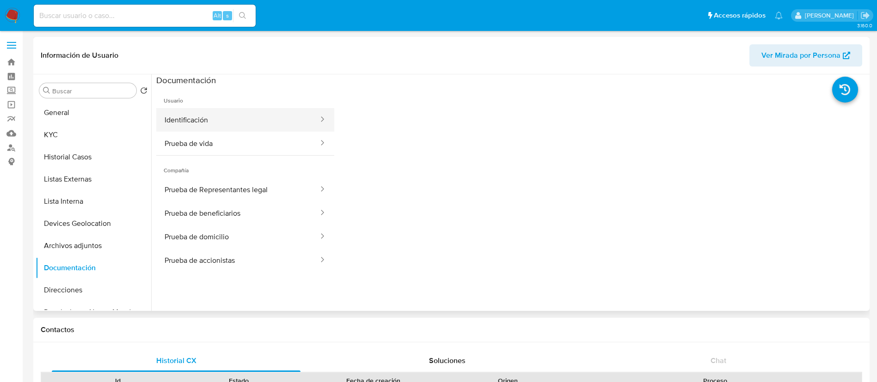
click at [220, 127] on button "Identificación" at bounding box center [237, 120] width 163 height 24
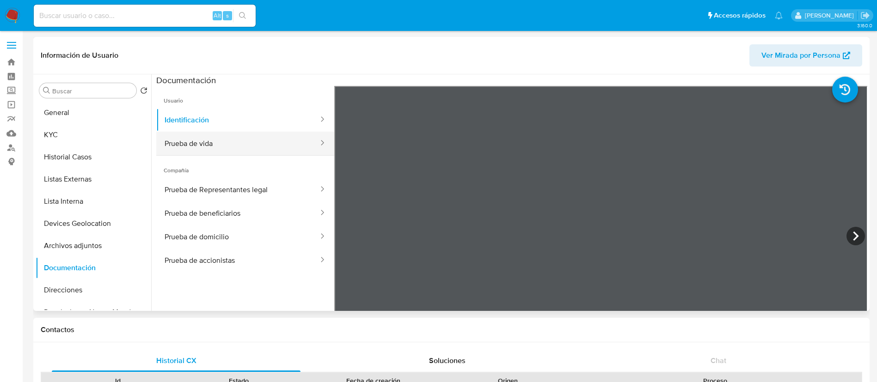
click at [200, 133] on button "Prueba de vida" at bounding box center [237, 144] width 163 height 24
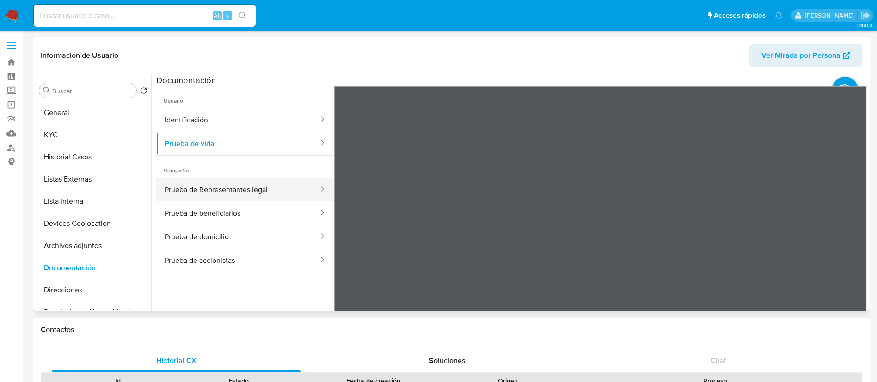
click at [223, 191] on button "Prueba de Representantes legal" at bounding box center [237, 190] width 163 height 24
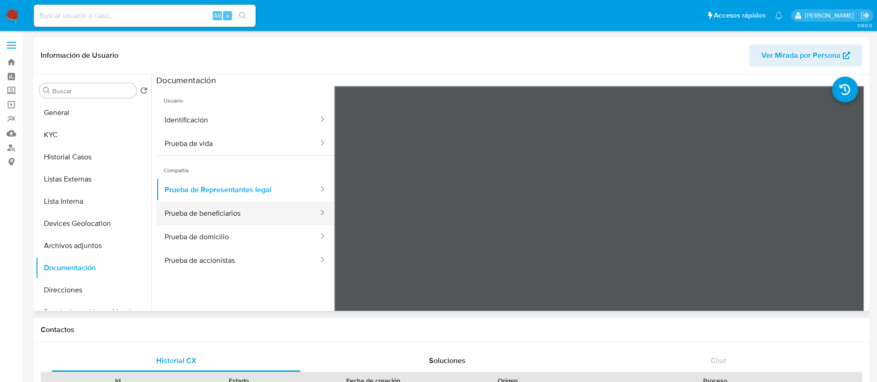
click at [249, 213] on button "Prueba de beneficiarios" at bounding box center [237, 214] width 163 height 24
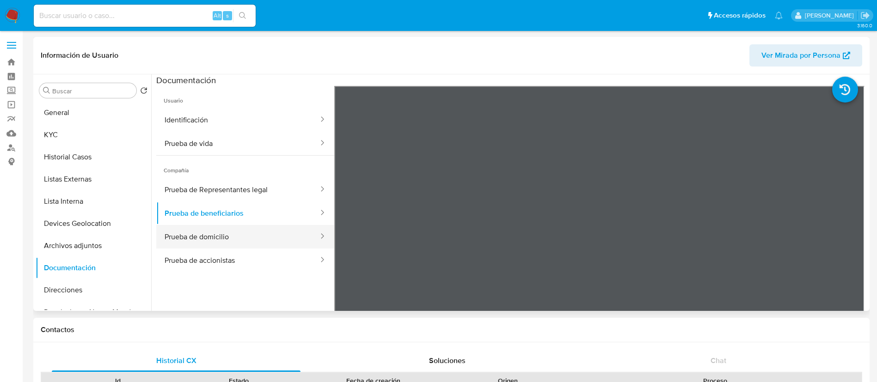
click at [247, 234] on button "Prueba de domicilio" at bounding box center [237, 237] width 163 height 24
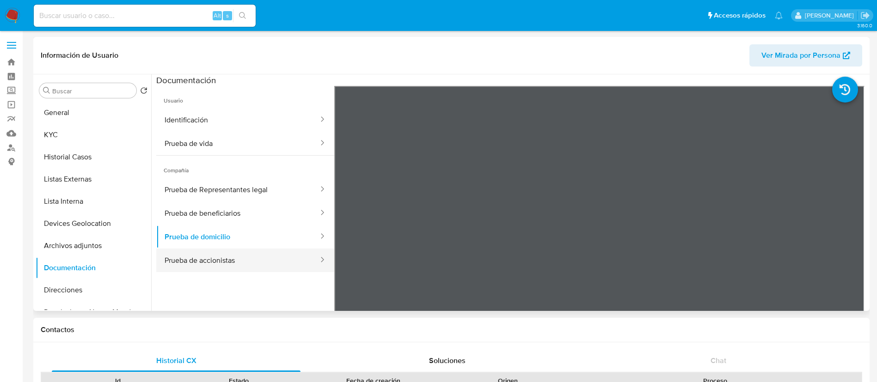
click at [248, 260] on button "Prueba de accionistas" at bounding box center [237, 261] width 163 height 24
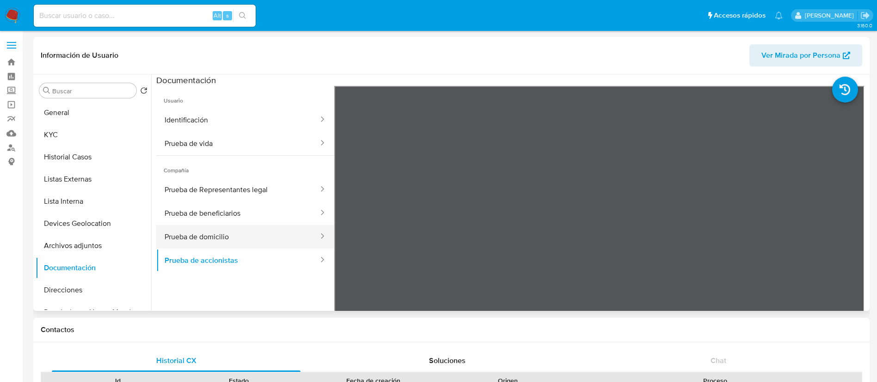
click at [239, 229] on button "Prueba de domicilio" at bounding box center [237, 237] width 163 height 24
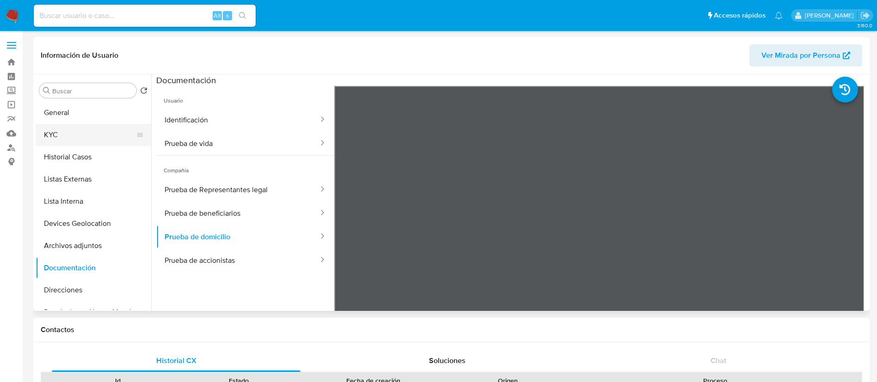
click at [72, 138] on button "KYC" at bounding box center [90, 135] width 108 height 22
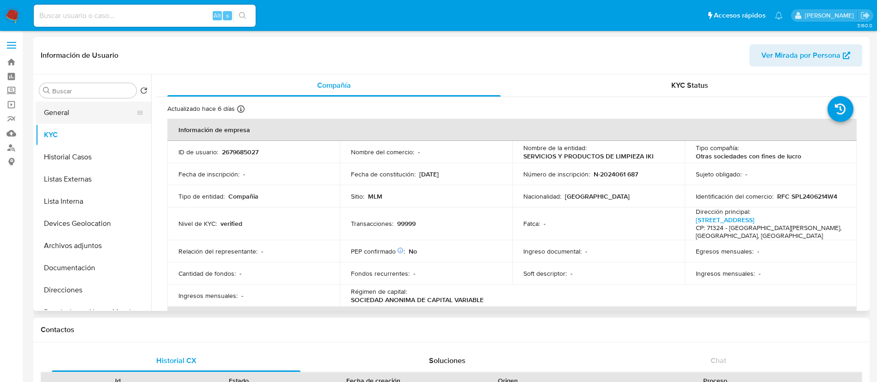
click at [77, 116] on button "General" at bounding box center [90, 113] width 108 height 22
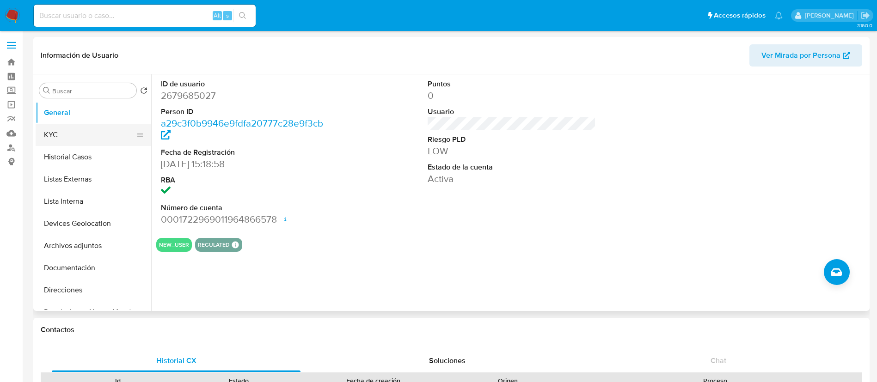
click at [65, 132] on button "KYC" at bounding box center [90, 135] width 108 height 22
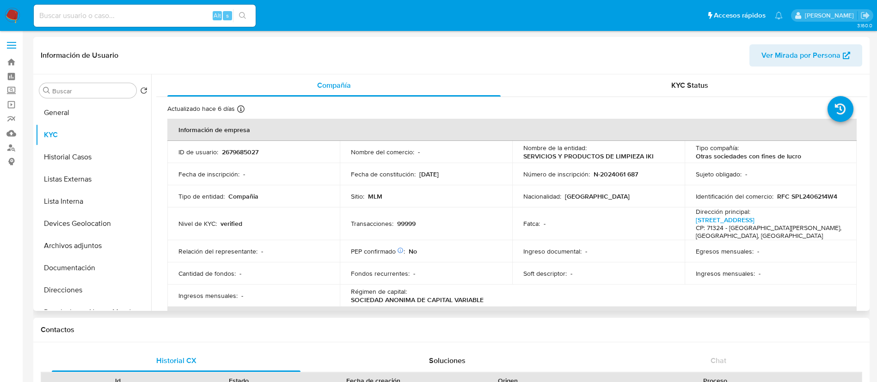
click at [242, 148] on p "2679685027" at bounding box center [240, 152] width 37 height 8
copy p "2679685027"
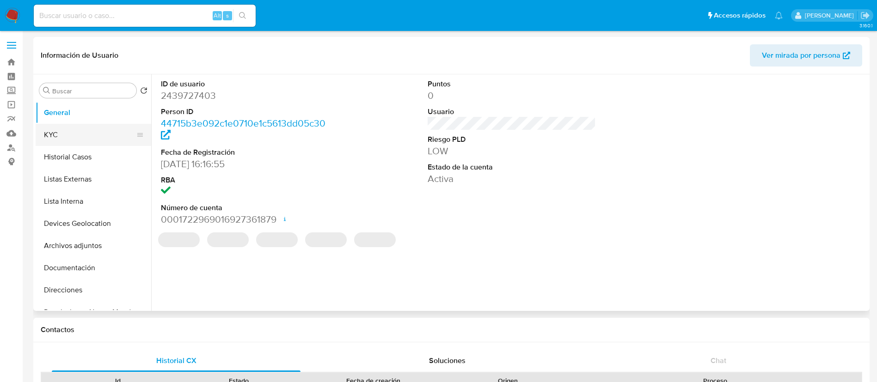
select select "10"
click at [57, 141] on button "KYC" at bounding box center [90, 135] width 108 height 22
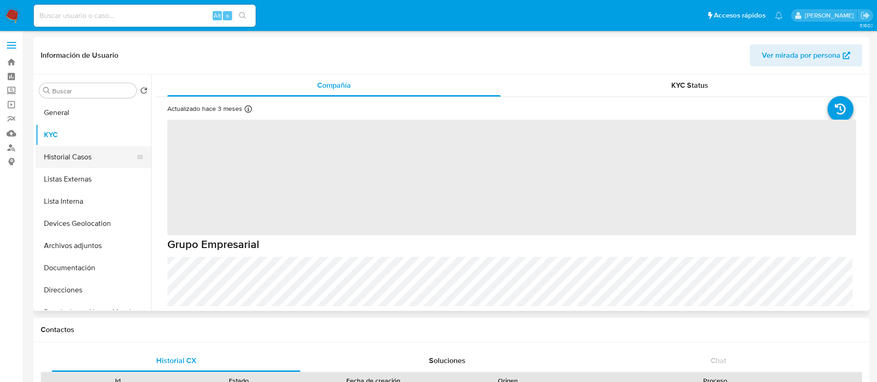
click at [61, 153] on button "Historial Casos" at bounding box center [90, 157] width 108 height 22
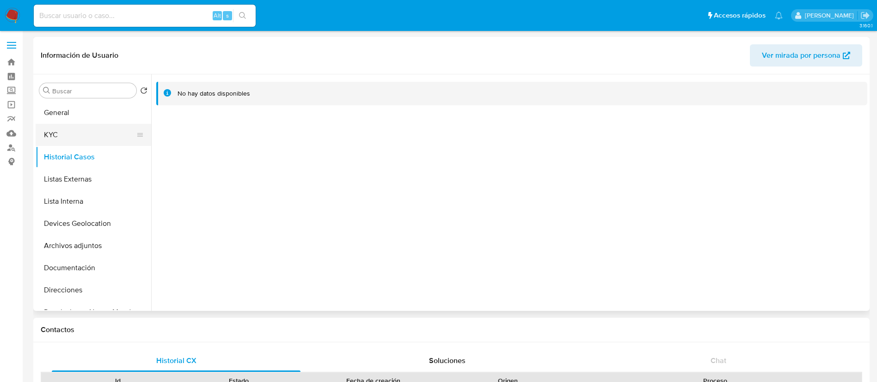
click at [64, 126] on button "KYC" at bounding box center [90, 135] width 108 height 22
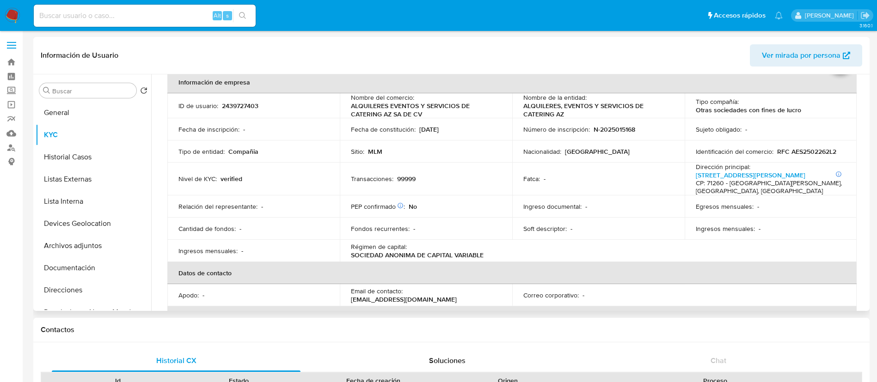
scroll to position [69, 0]
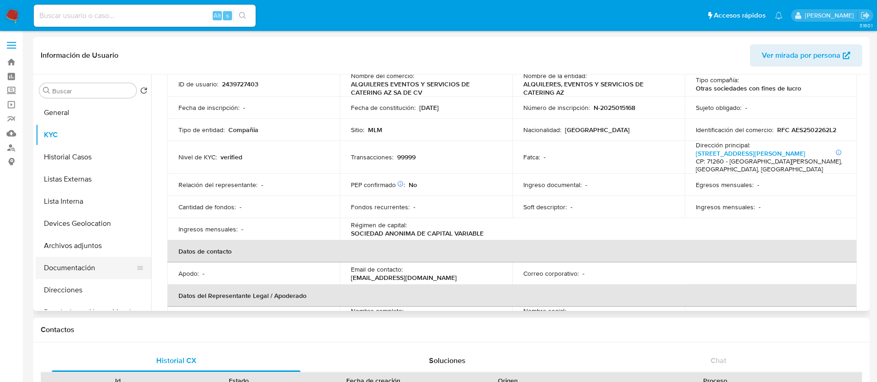
click at [69, 270] on button "Documentación" at bounding box center [90, 268] width 108 height 22
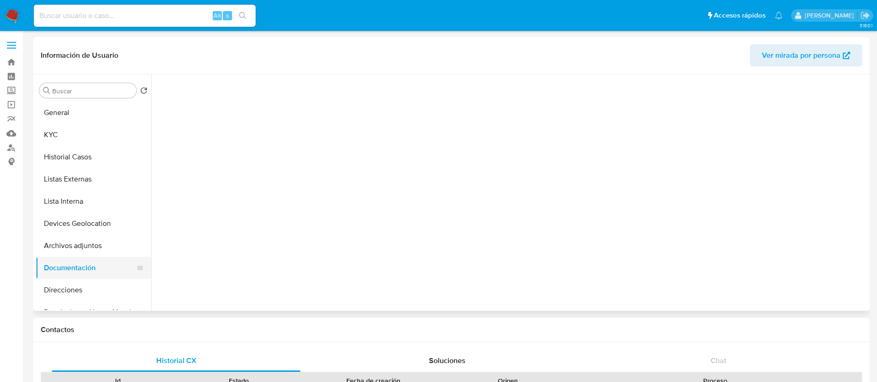
scroll to position [0, 0]
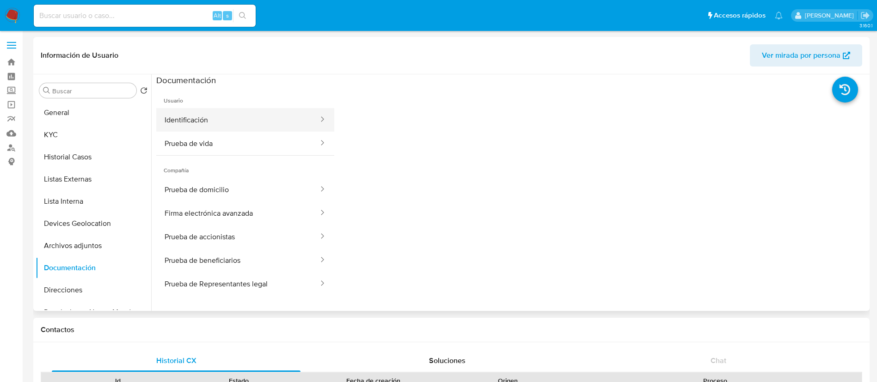
click at [225, 118] on button "Identificación" at bounding box center [237, 120] width 163 height 24
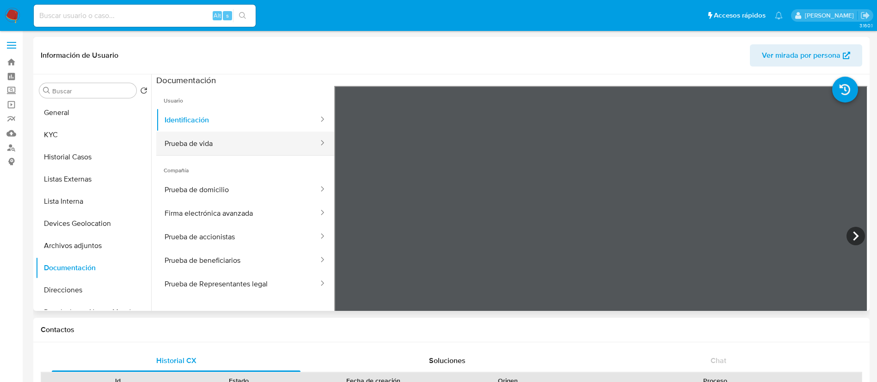
click at [223, 144] on button "Prueba de vida" at bounding box center [237, 144] width 163 height 24
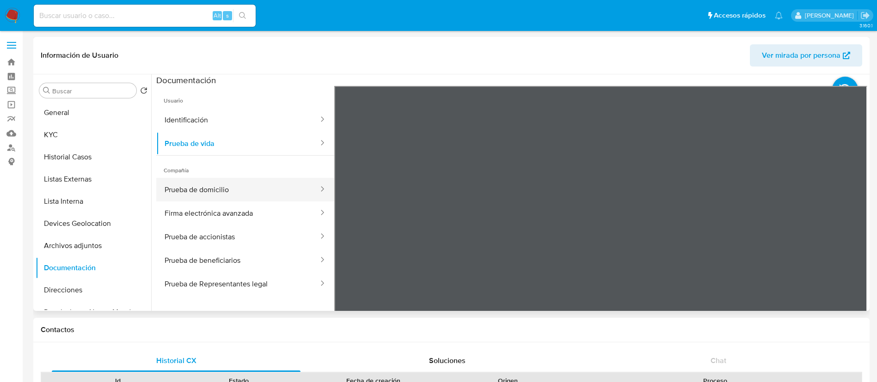
click at [246, 191] on button "Prueba de domicilio" at bounding box center [237, 190] width 163 height 24
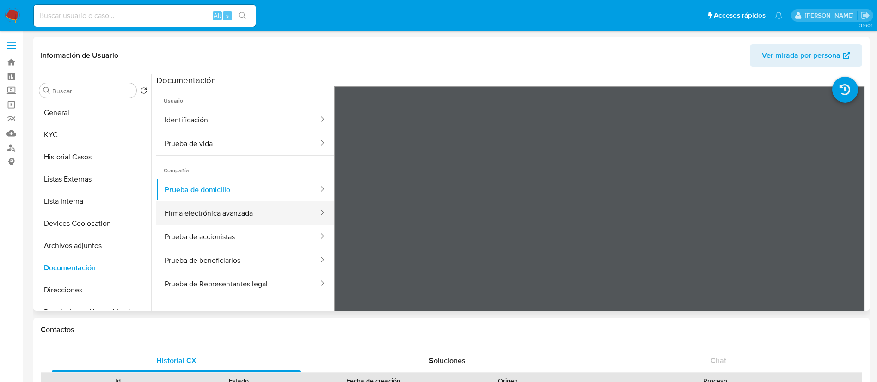
click at [257, 209] on button "Firma electrónica avanzada" at bounding box center [237, 214] width 163 height 24
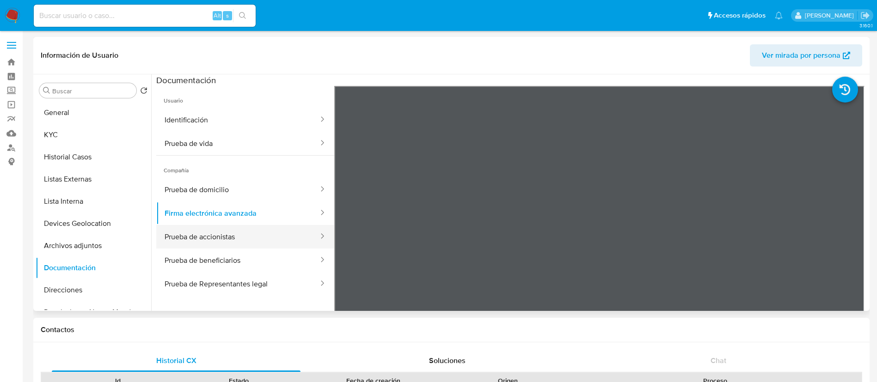
click at [257, 231] on button "Prueba de accionistas" at bounding box center [237, 237] width 163 height 24
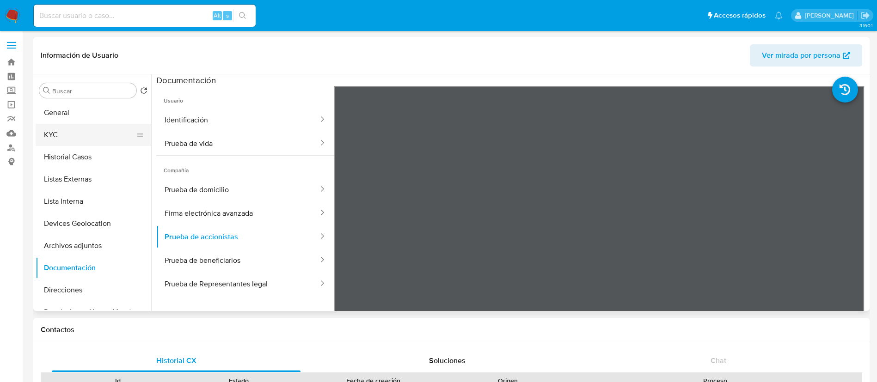
click at [78, 136] on button "KYC" at bounding box center [90, 135] width 108 height 22
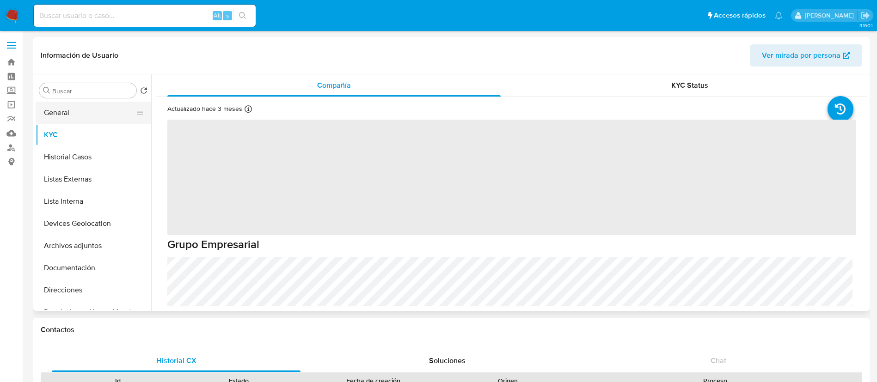
click at [78, 115] on button "General" at bounding box center [90, 113] width 108 height 22
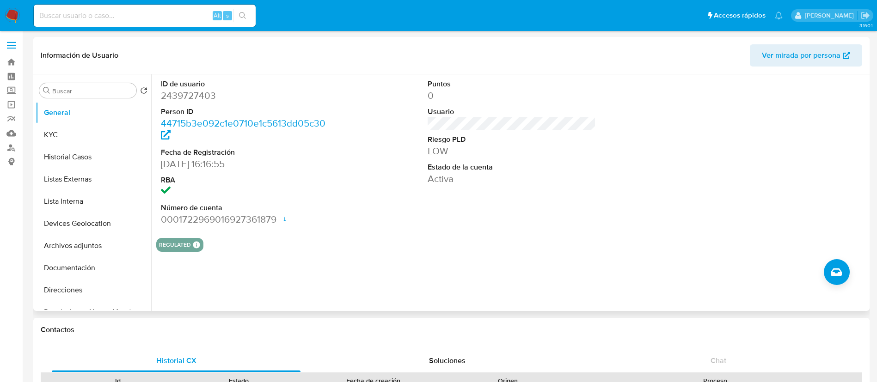
click at [187, 94] on dd "2439727403" at bounding box center [245, 95] width 169 height 13
copy dd "2439727403"
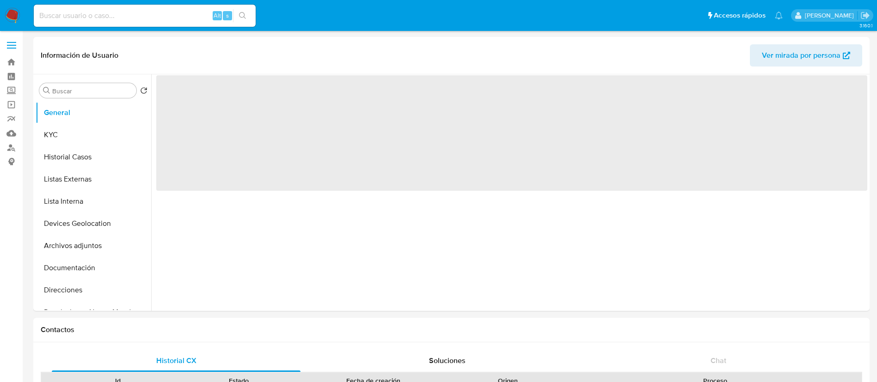
select select "10"
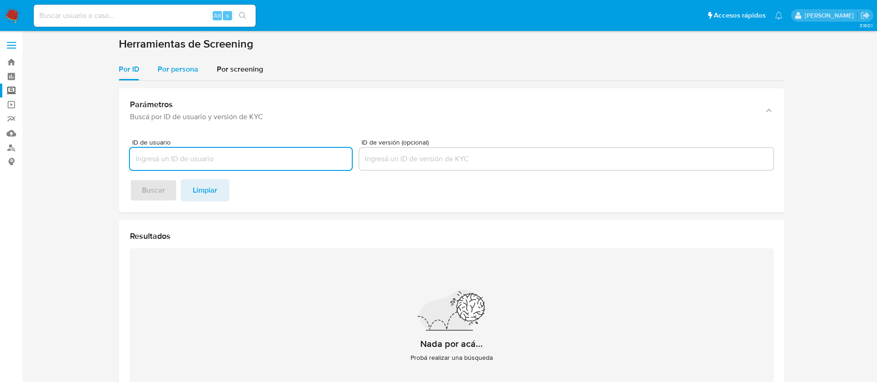
click at [177, 66] on span "Por persona" at bounding box center [178, 69] width 41 height 11
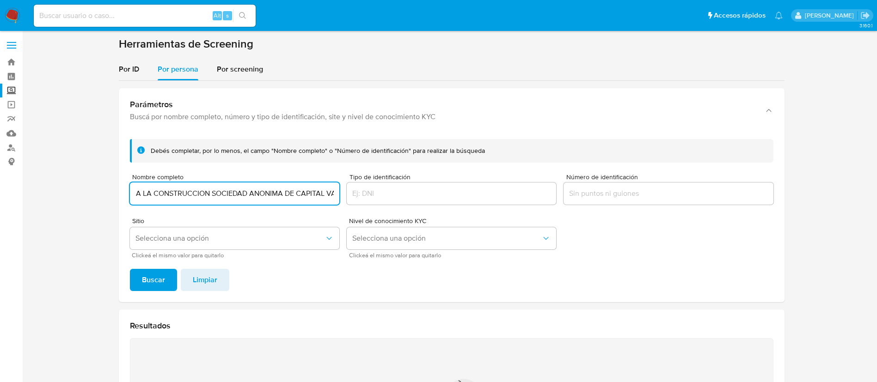
scroll to position [0, 160]
type input "MAUSDLAY MAQUINARIA Y EQUIPO PARA LA CONSTRUCCION SOCIEDAD ANONIMA DE CAPITAL V…"
click at [162, 281] on span "Buscar" at bounding box center [153, 280] width 23 height 20
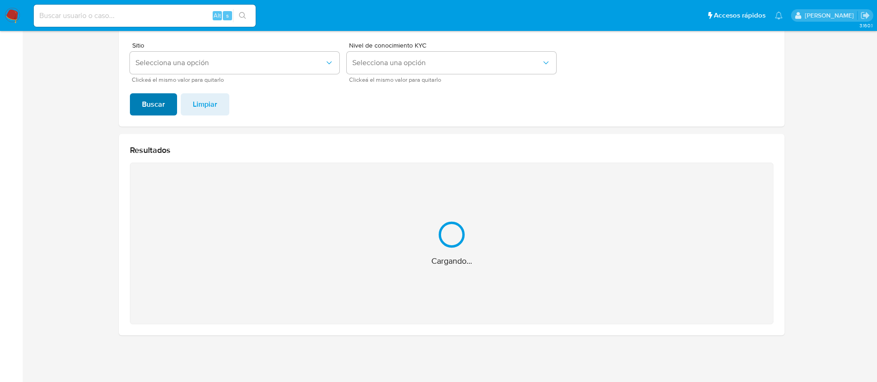
scroll to position [29, 0]
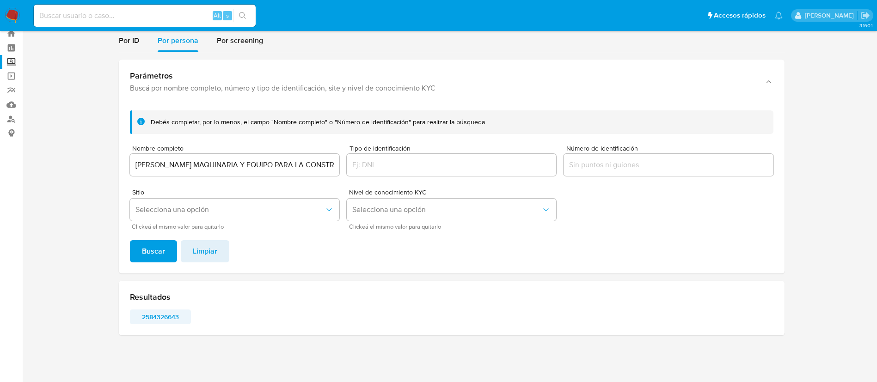
click at [174, 317] on span "2584326643" at bounding box center [160, 317] width 48 height 13
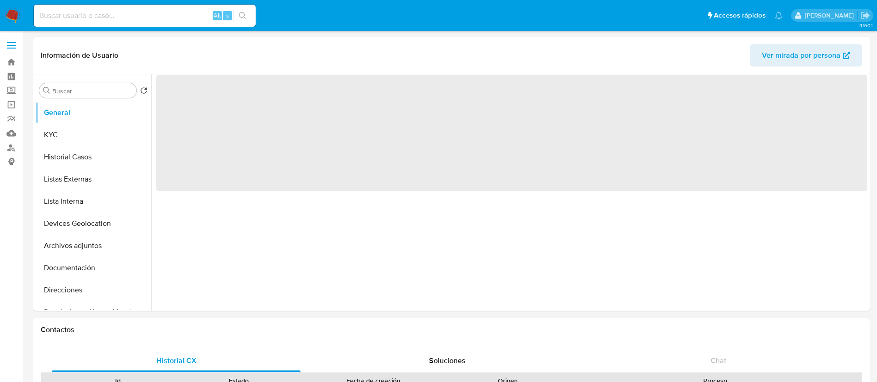
select select "10"
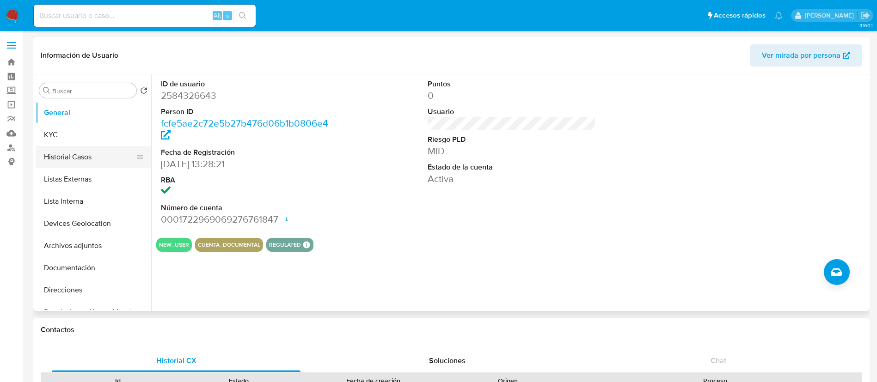
click at [76, 157] on button "Historial Casos" at bounding box center [90, 157] width 108 height 22
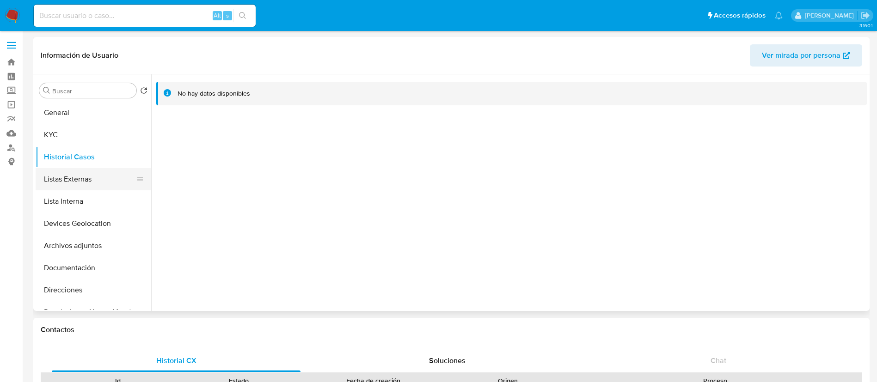
click at [79, 177] on button "Listas Externas" at bounding box center [90, 179] width 108 height 22
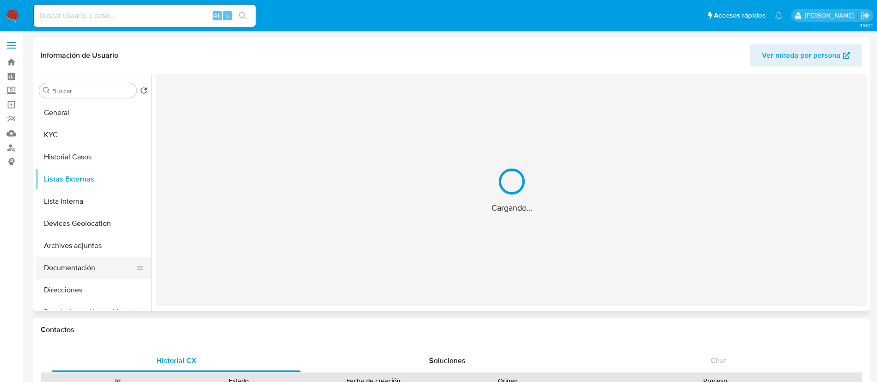
click at [93, 268] on button "Documentación" at bounding box center [90, 268] width 108 height 22
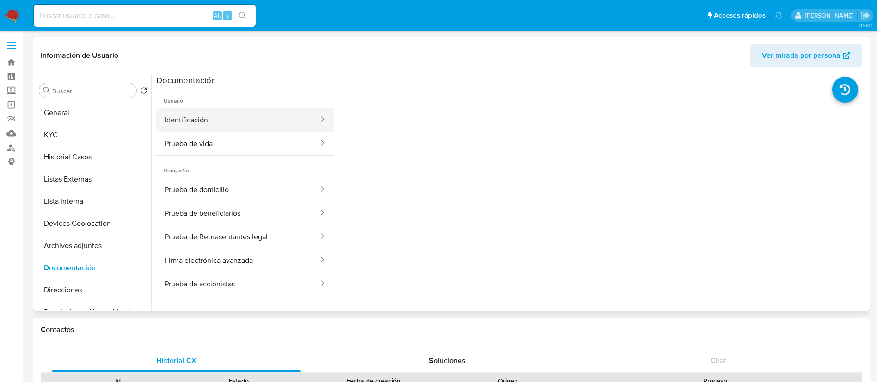
click at [233, 122] on button "Identificación" at bounding box center [237, 120] width 163 height 24
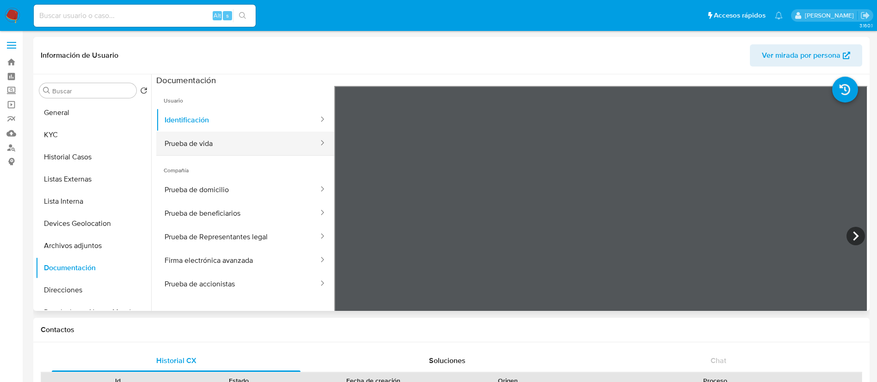
click at [203, 137] on button "Prueba de vida" at bounding box center [237, 144] width 163 height 24
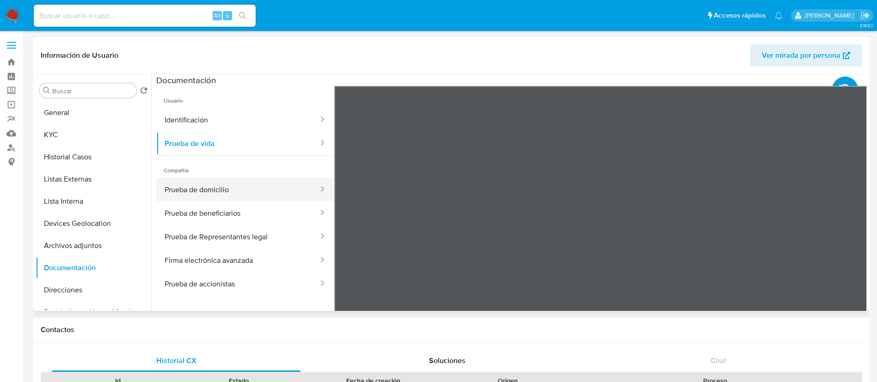
click at [241, 187] on button "Prueba de domicilio" at bounding box center [237, 190] width 163 height 24
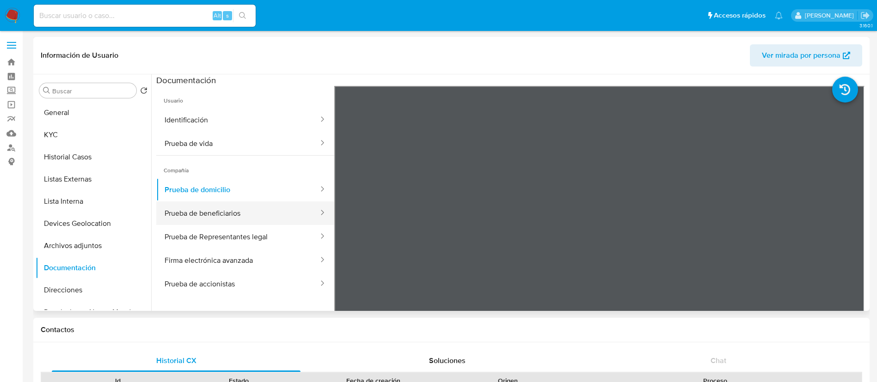
click at [242, 218] on button "Prueba de beneficiarios" at bounding box center [237, 214] width 163 height 24
click at [243, 202] on button "Prueba de beneficiarios" at bounding box center [237, 214] width 163 height 24
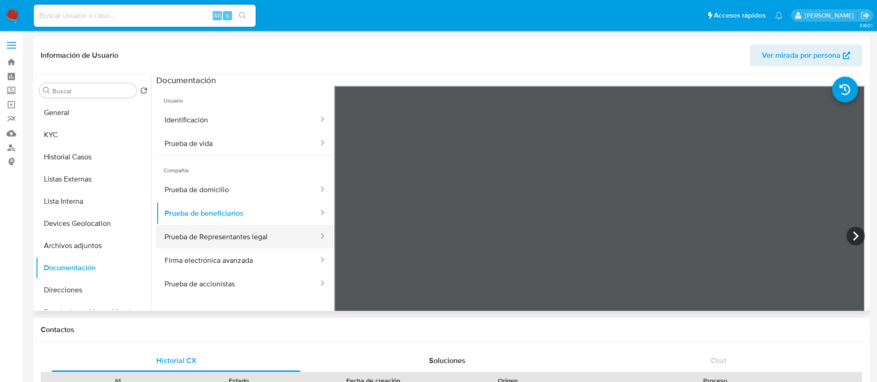
click at [247, 233] on button "Prueba de Representantes legal" at bounding box center [237, 237] width 163 height 24
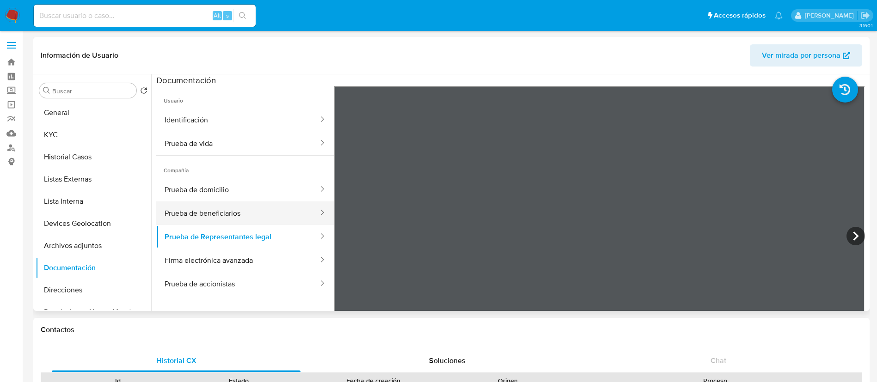
click at [246, 216] on button "Prueba de beneficiarios" at bounding box center [237, 214] width 163 height 24
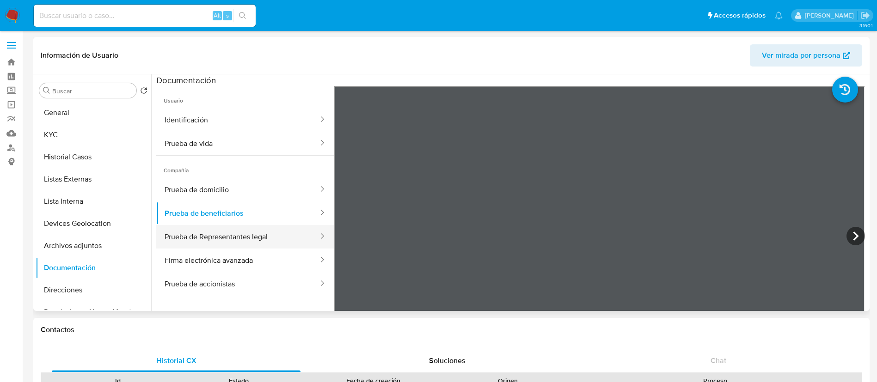
click at [252, 239] on button "Prueba de Representantes legal" at bounding box center [237, 237] width 163 height 24
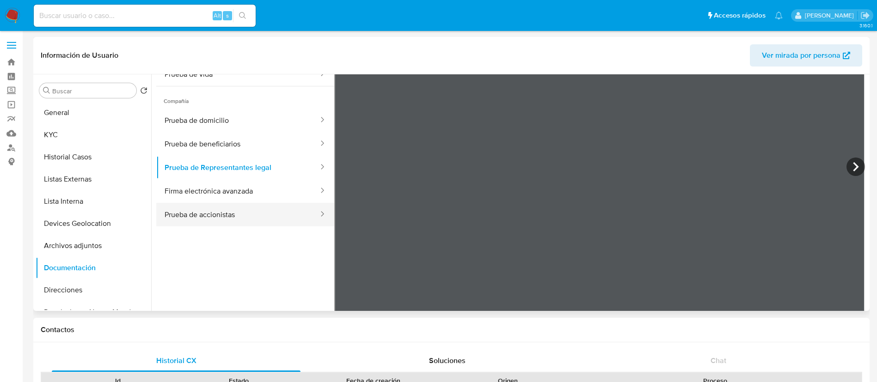
click at [256, 215] on button "Prueba de accionistas" at bounding box center [237, 215] width 163 height 24
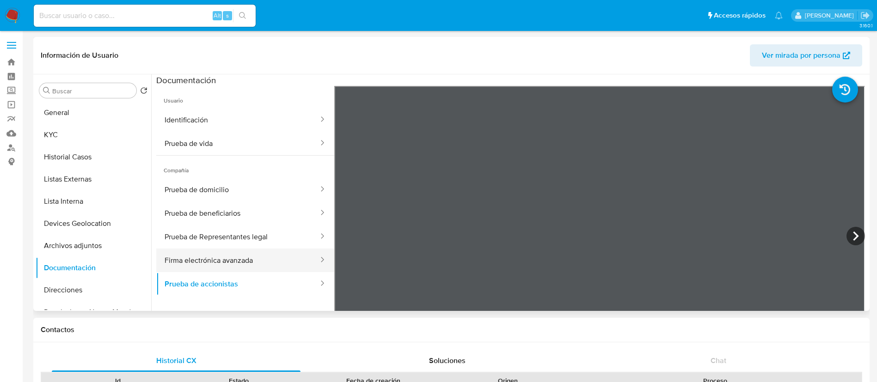
click at [223, 265] on button "Firma electrónica avanzada" at bounding box center [237, 261] width 163 height 24
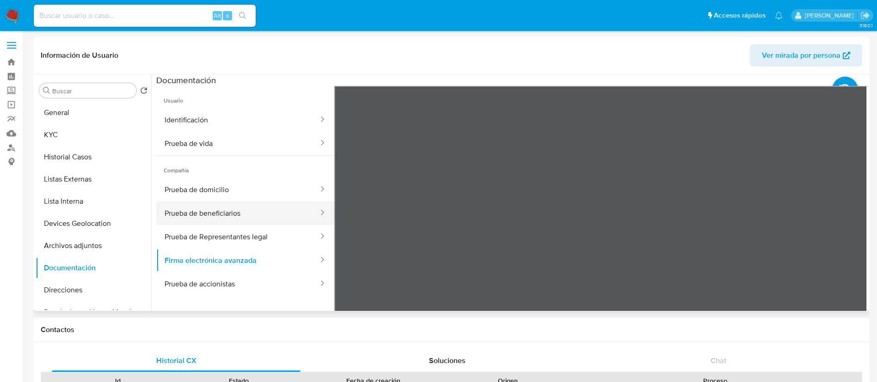
click at [227, 212] on button "Prueba de beneficiarios" at bounding box center [237, 214] width 163 height 24
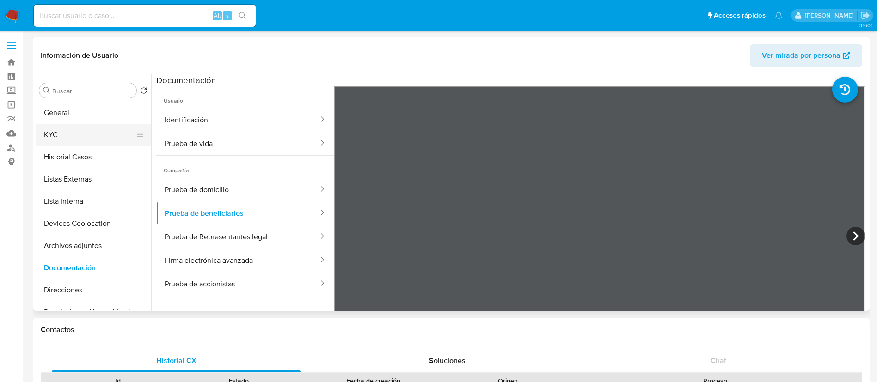
click at [83, 142] on button "KYC" at bounding box center [90, 135] width 108 height 22
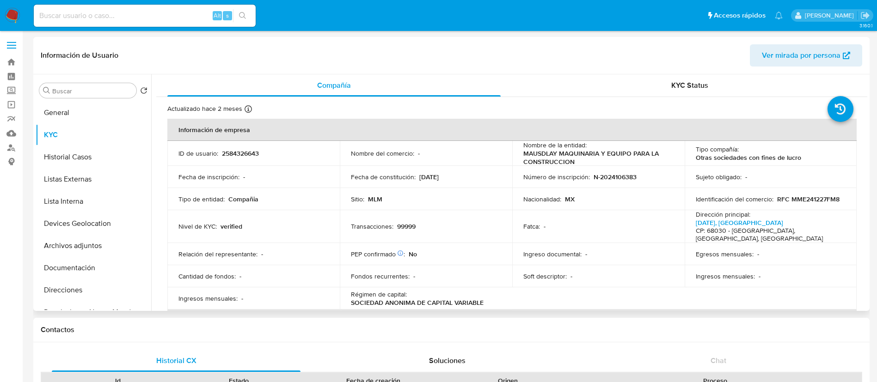
click at [247, 154] on p "2584326643" at bounding box center [240, 153] width 37 height 8
copy p "2584326643"
click at [137, 16] on input at bounding box center [145, 16] width 222 height 12
paste input "272909683"
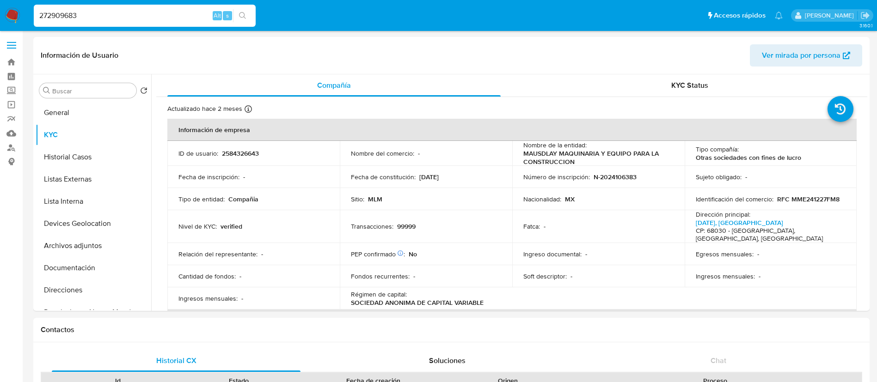
type input "272909683"
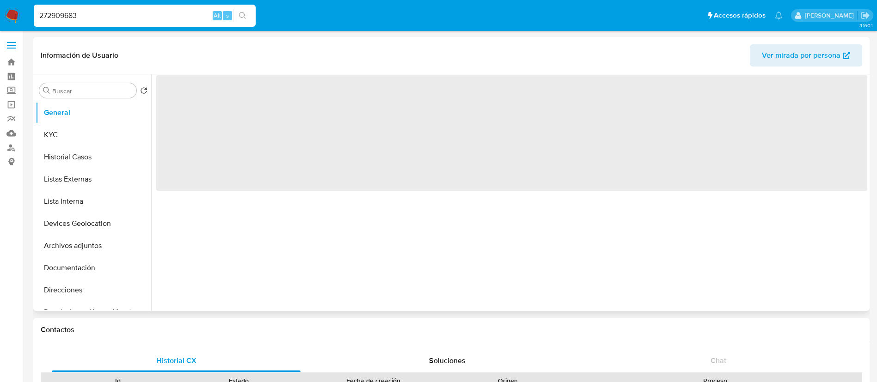
select select "10"
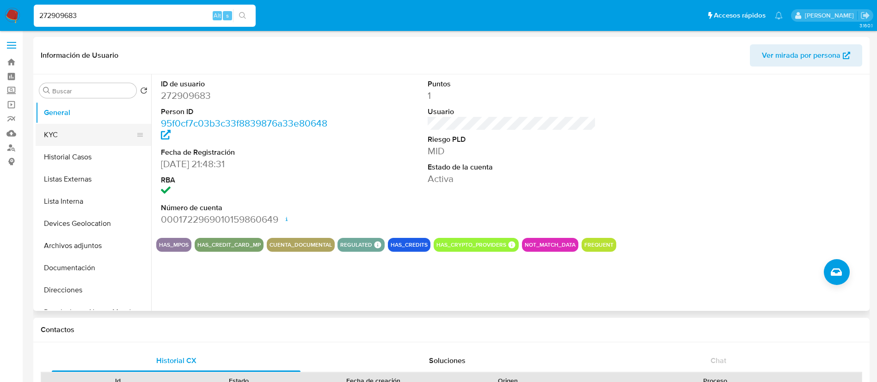
click at [66, 138] on button "KYC" at bounding box center [90, 135] width 108 height 22
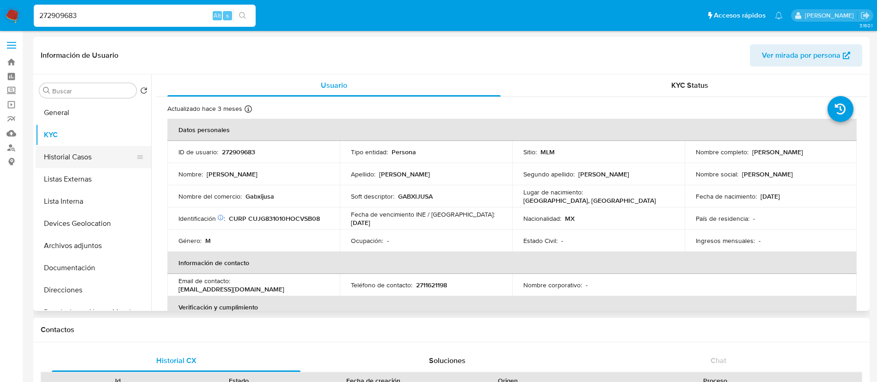
click at [62, 148] on button "Historial Casos" at bounding box center [90, 157] width 108 height 22
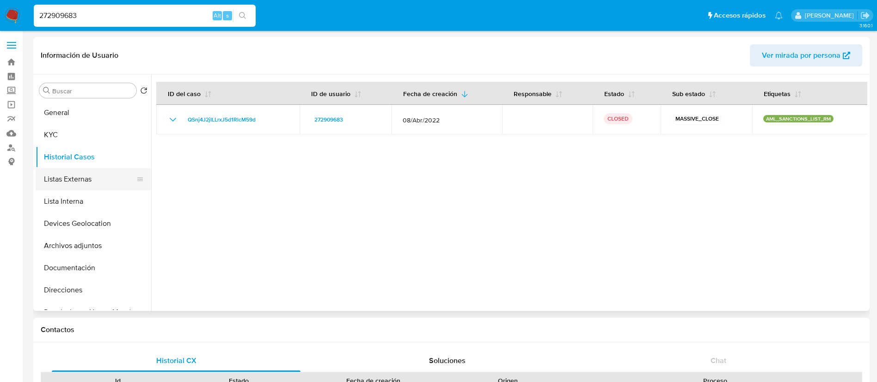
click at [71, 187] on button "Listas Externas" at bounding box center [90, 179] width 108 height 22
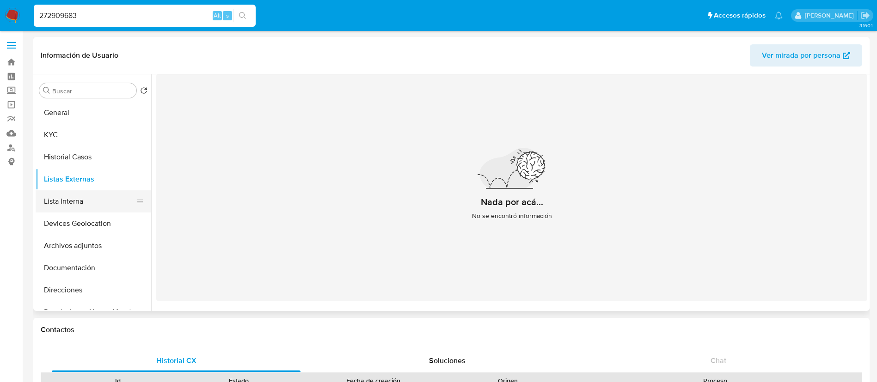
click at [78, 205] on button "Lista Interna" at bounding box center [90, 201] width 108 height 22
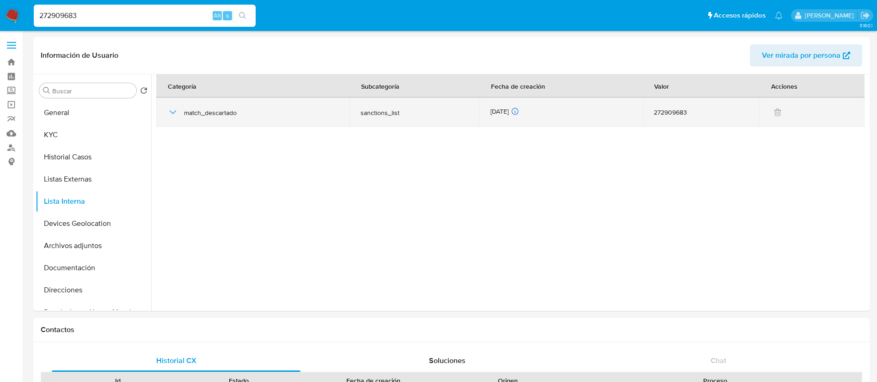
click at [172, 100] on div "match_descartado" at bounding box center [252, 113] width 171 height 30
click at [173, 105] on div "match_descartado" at bounding box center [252, 113] width 171 height 30
click at [173, 109] on icon "button" at bounding box center [172, 112] width 11 height 11
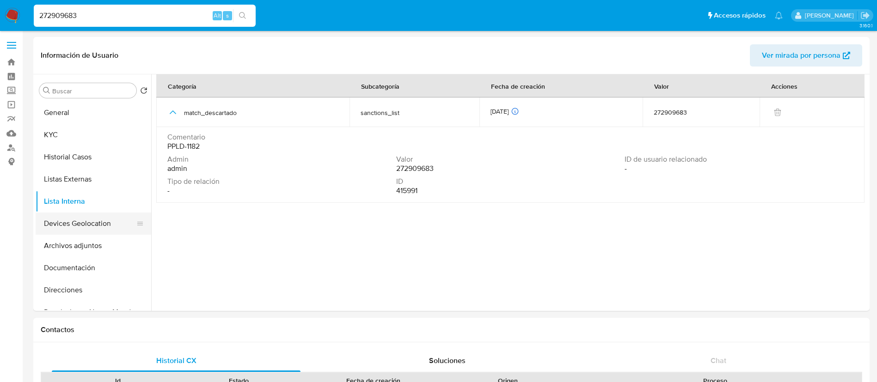
click at [78, 226] on button "Devices Geolocation" at bounding box center [90, 224] width 108 height 22
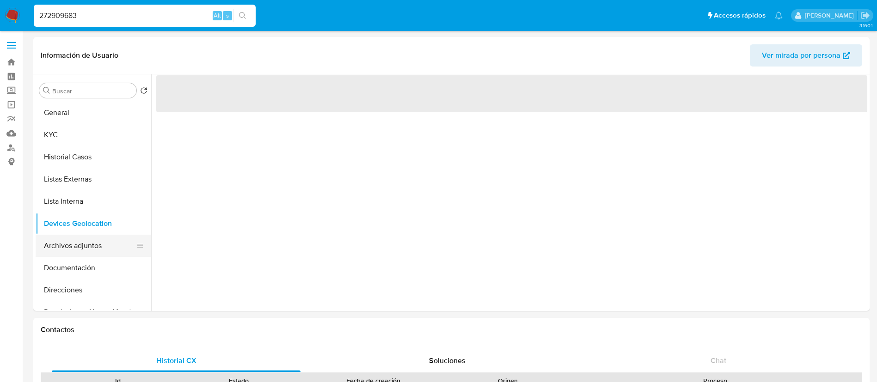
click at [83, 245] on button "Archivos adjuntos" at bounding box center [90, 246] width 108 height 22
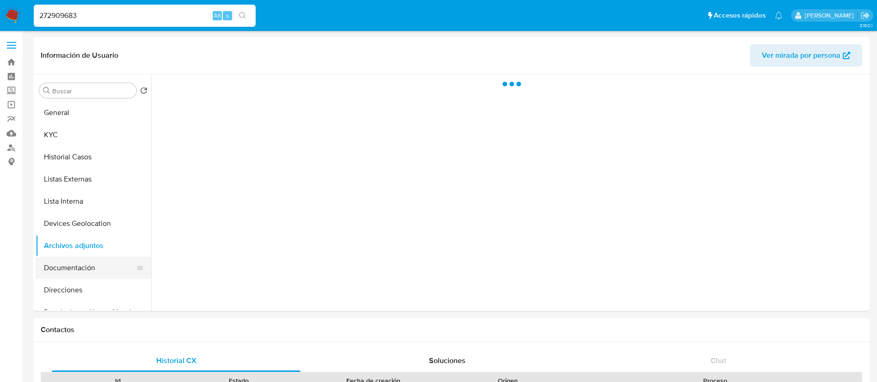
click at [83, 264] on button "Documentación" at bounding box center [90, 268] width 108 height 22
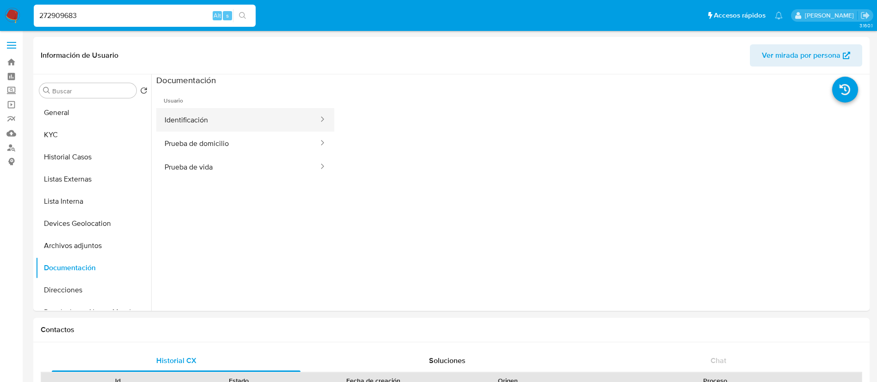
click at [249, 120] on button "Identificación" at bounding box center [237, 120] width 163 height 24
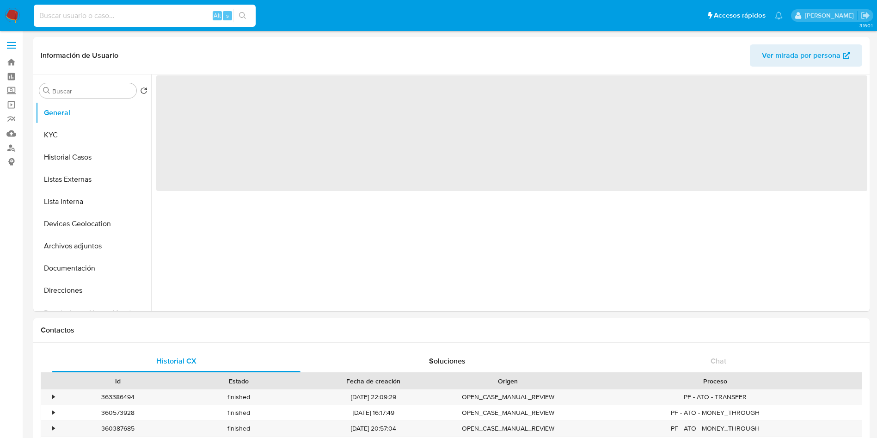
click at [118, 14] on input at bounding box center [145, 16] width 222 height 12
select select "10"
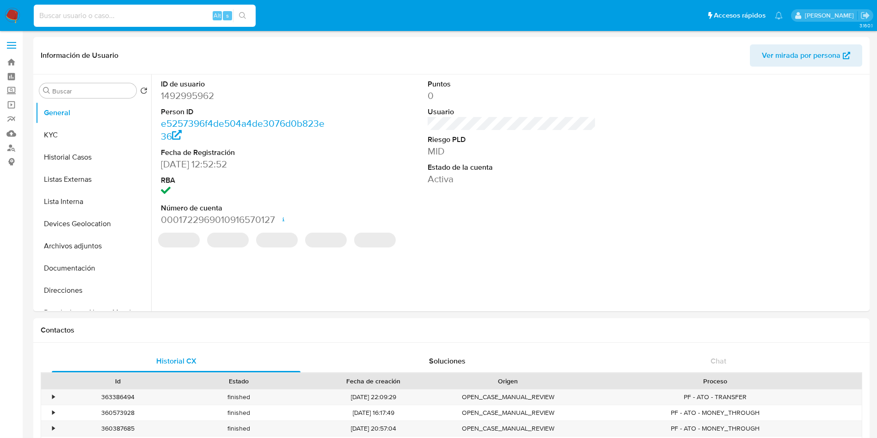
paste input "1967248852"
type input "1967248852"
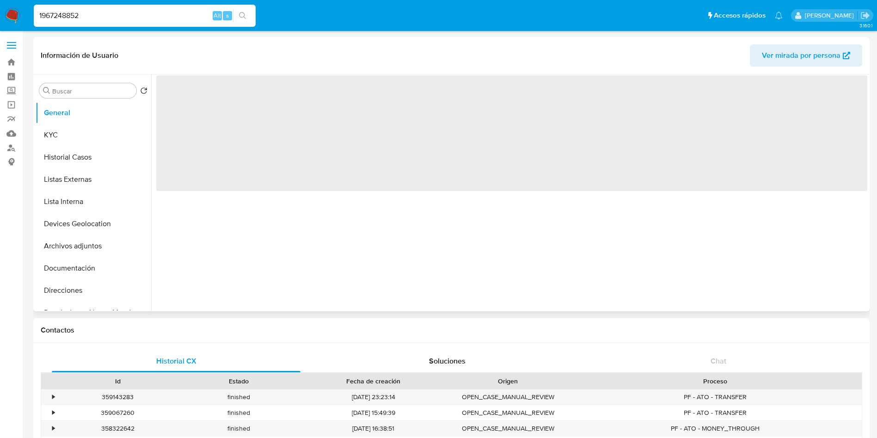
select select "10"
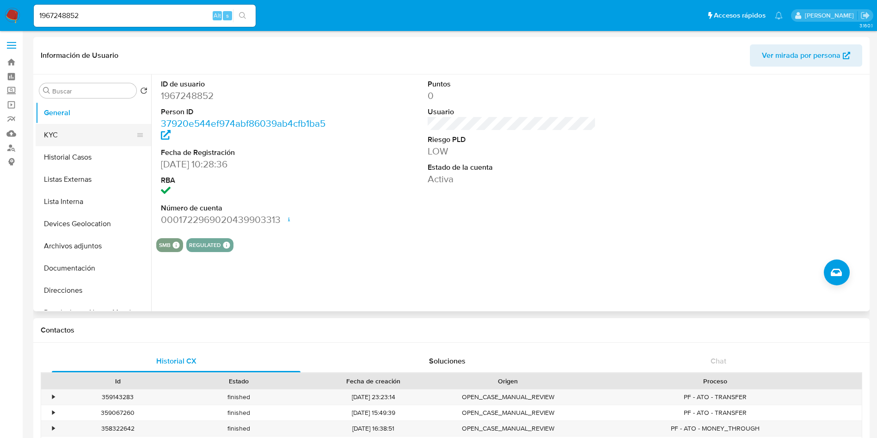
click at [54, 135] on button "KYC" at bounding box center [90, 135] width 108 height 22
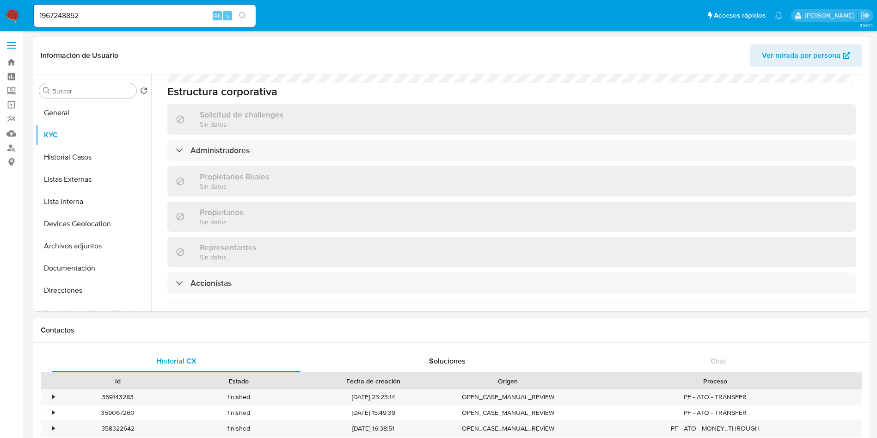
scroll to position [485, 0]
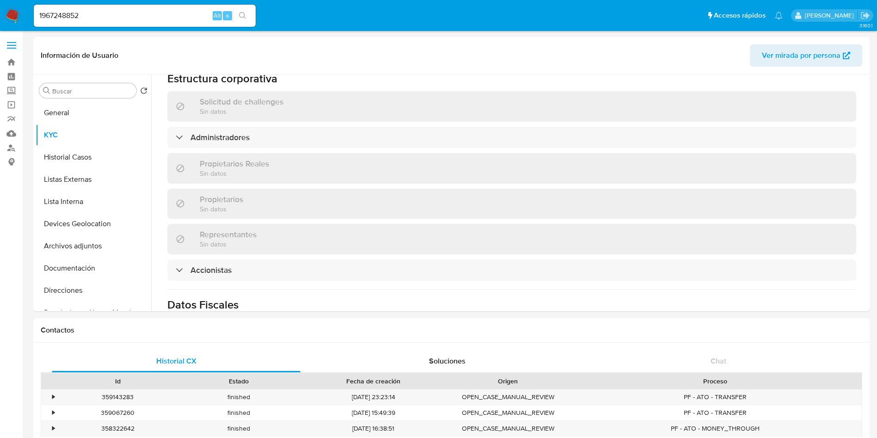
click at [428, 133] on div "Información de empresa ID de usuario : 1967248852 Nombre del comercio : RENTA D…" at bounding box center [511, 66] width 689 height 866
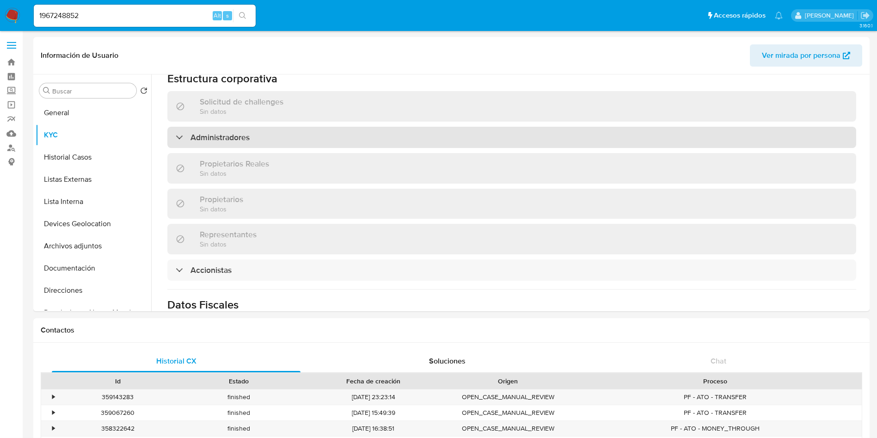
click at [430, 127] on div "Administradores" at bounding box center [511, 137] width 689 height 21
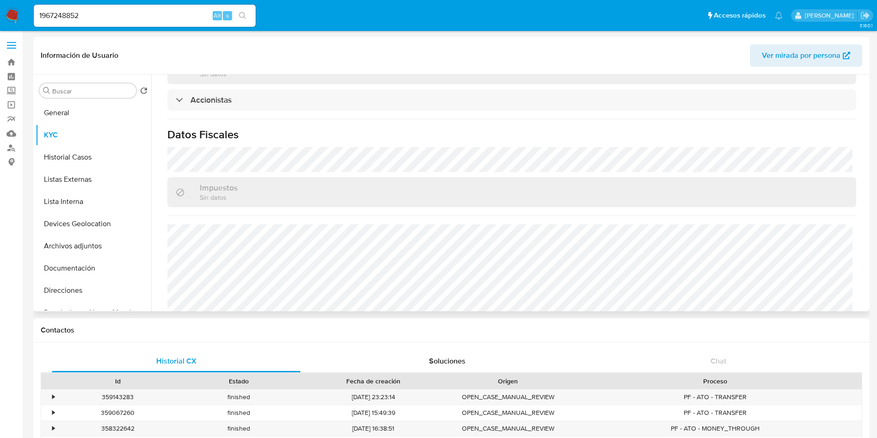
scroll to position [752, 0]
click at [89, 156] on button "Historial Casos" at bounding box center [90, 157] width 108 height 22
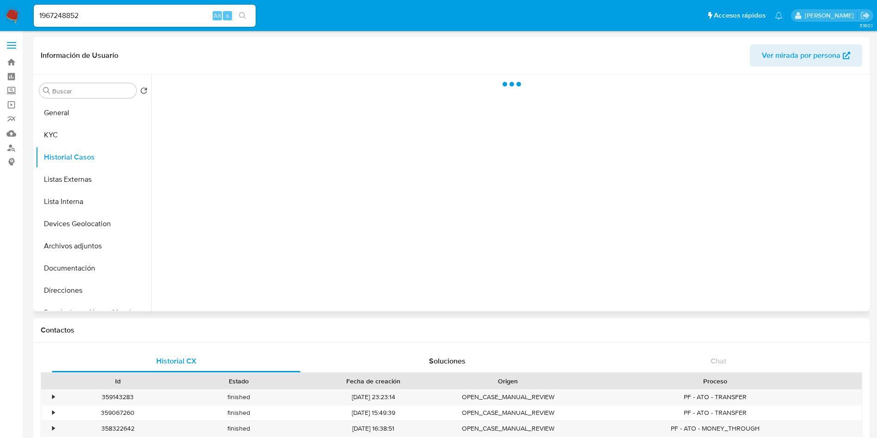
scroll to position [0, 0]
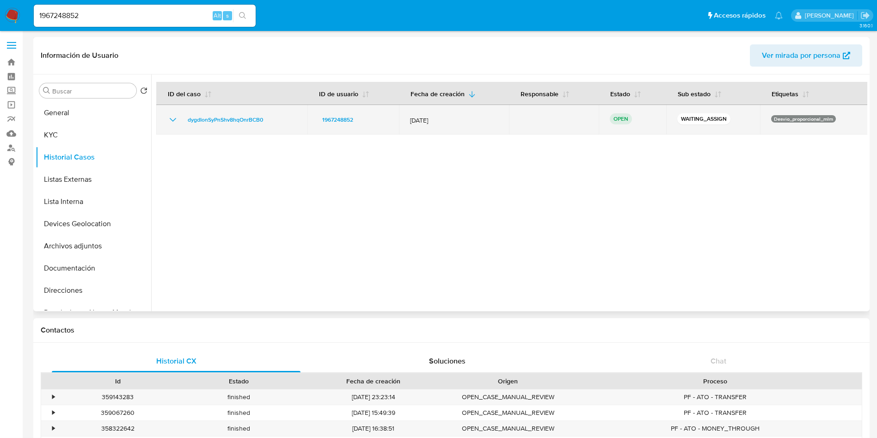
click at [175, 120] on icon "Mostrar/Ocultar" at bounding box center [172, 119] width 11 height 11
click at [175, 120] on icon "Mostrar/Ocultar" at bounding box center [173, 120] width 6 height 4
click at [172, 121] on icon "Mostrar/Ocultar" at bounding box center [172, 119] width 11 height 11
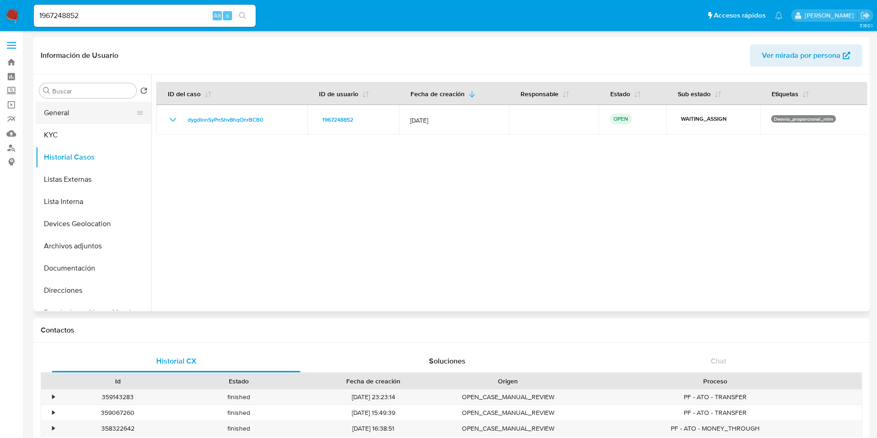
click at [80, 114] on button "General" at bounding box center [90, 113] width 108 height 22
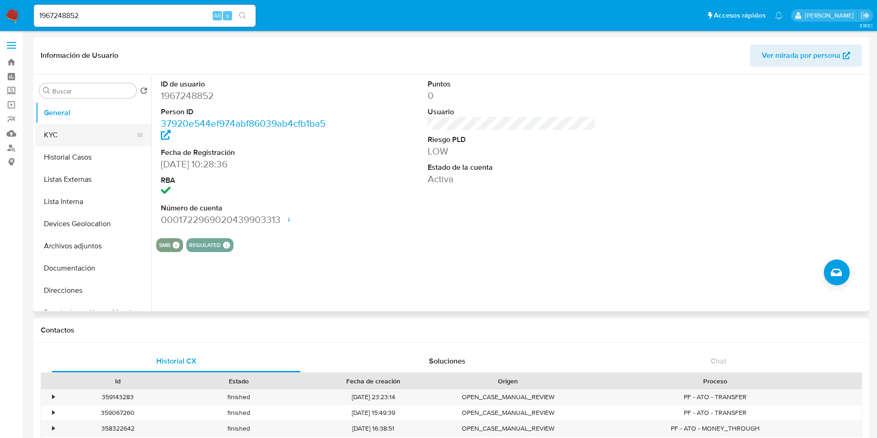
click at [80, 139] on button "KYC" at bounding box center [90, 135] width 108 height 22
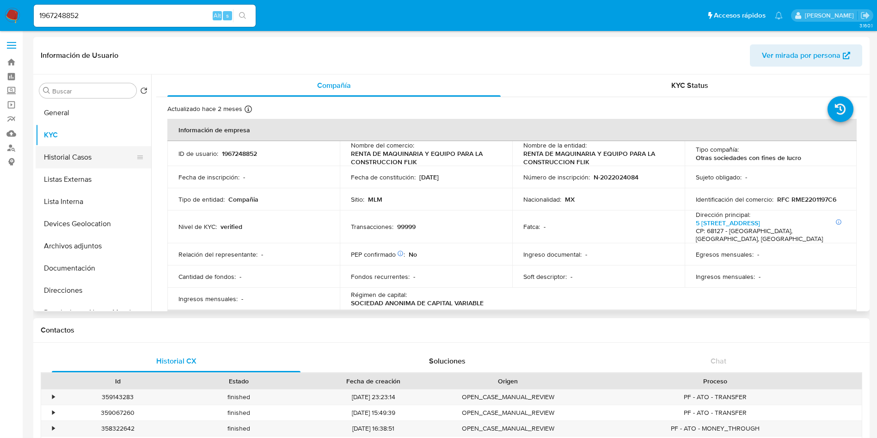
click at [86, 166] on button "Historial Casos" at bounding box center [90, 157] width 108 height 22
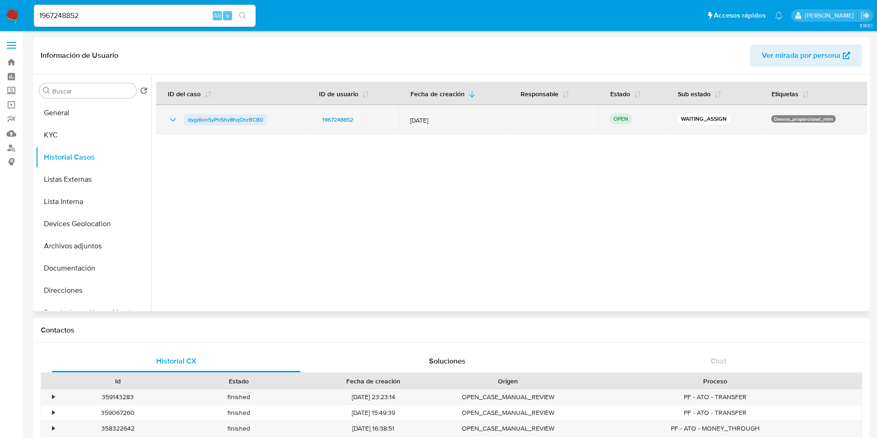
drag, startPoint x: 267, startPoint y: 120, endPoint x: 186, endPoint y: 120, distance: 81.4
click at [186, 120] on div "dygdIonSyPnShv8hqOnrBCB0" at bounding box center [231, 119] width 129 height 11
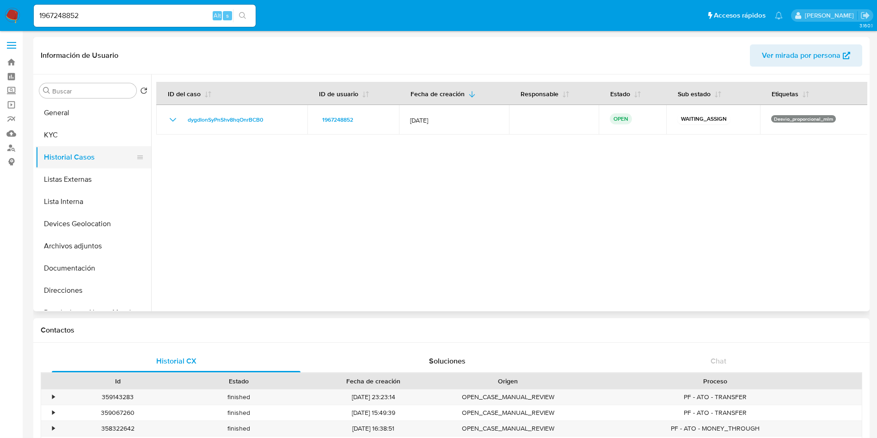
click at [83, 167] on button "Historial Casos" at bounding box center [90, 157] width 108 height 22
click at [74, 176] on button "Listas Externas" at bounding box center [90, 179] width 108 height 22
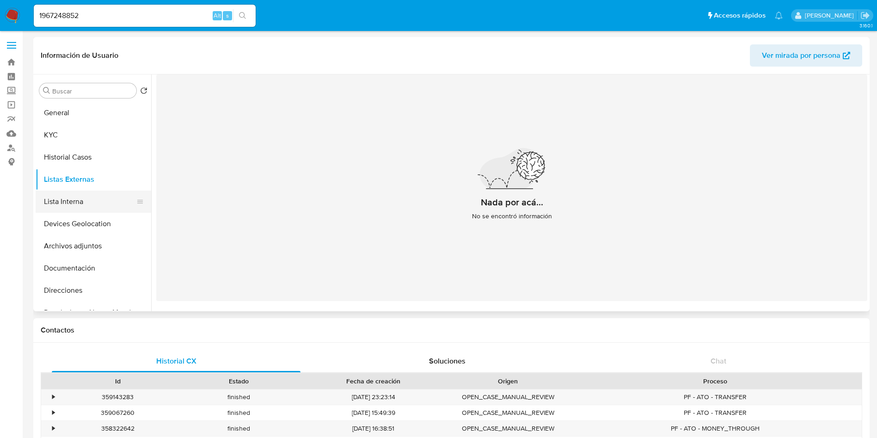
click at [56, 209] on button "Lista Interna" at bounding box center [90, 201] width 108 height 22
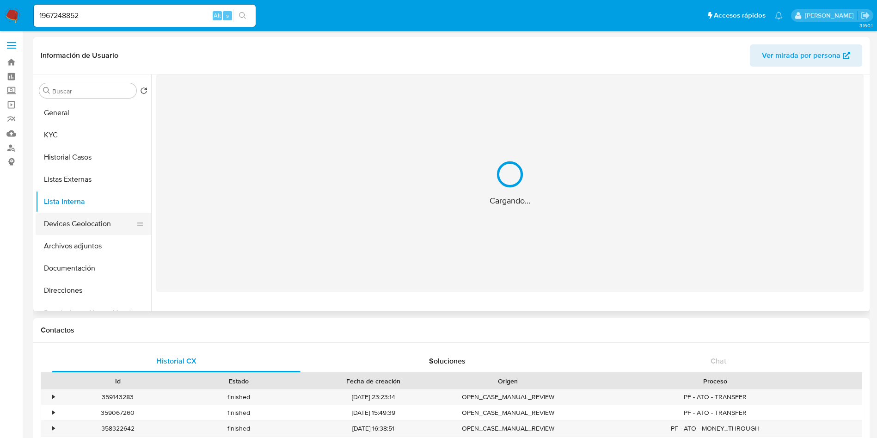
click at [86, 223] on button "Devices Geolocation" at bounding box center [90, 224] width 108 height 22
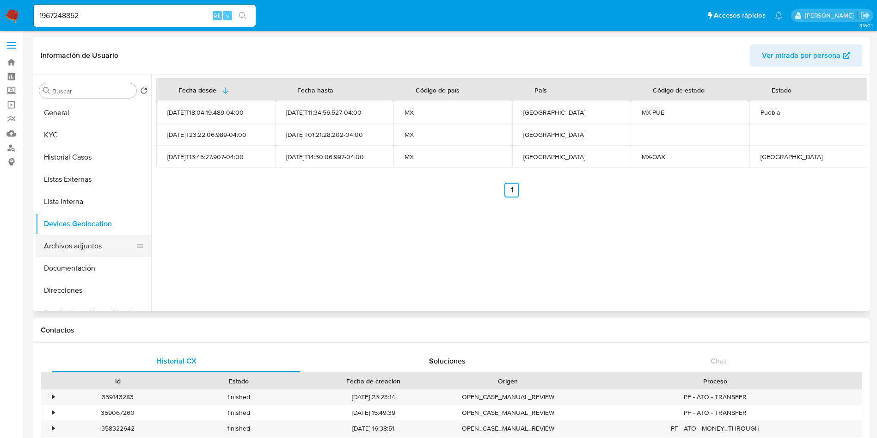
click at [76, 252] on button "Archivos adjuntos" at bounding box center [90, 246] width 108 height 22
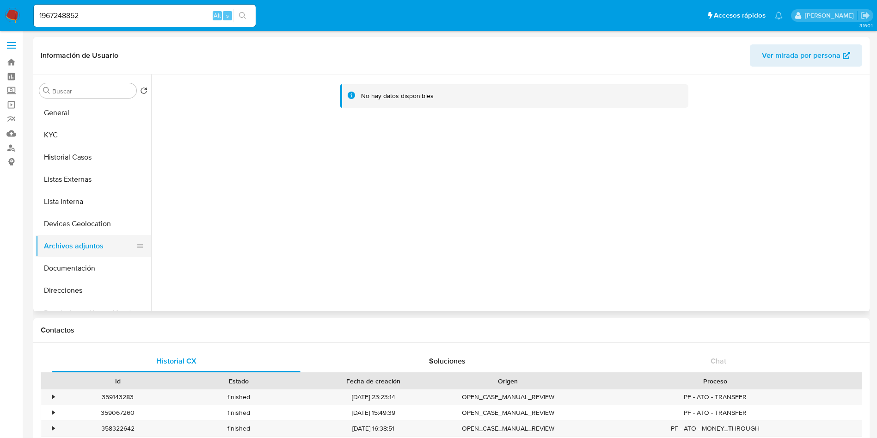
click at [82, 254] on button "Archivos adjuntos" at bounding box center [90, 246] width 108 height 22
click at [91, 270] on button "Documentación" at bounding box center [90, 268] width 108 height 22
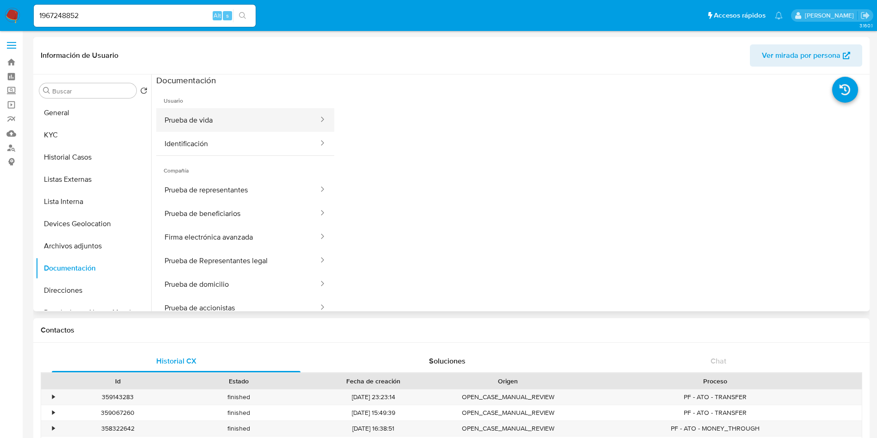
click at [265, 119] on button "Prueba de vida" at bounding box center [237, 120] width 163 height 24
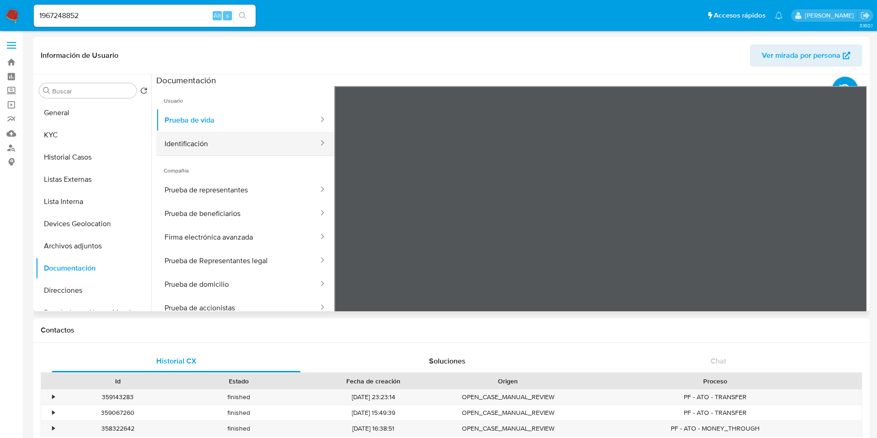
click at [222, 141] on button "Identificación" at bounding box center [237, 144] width 163 height 24
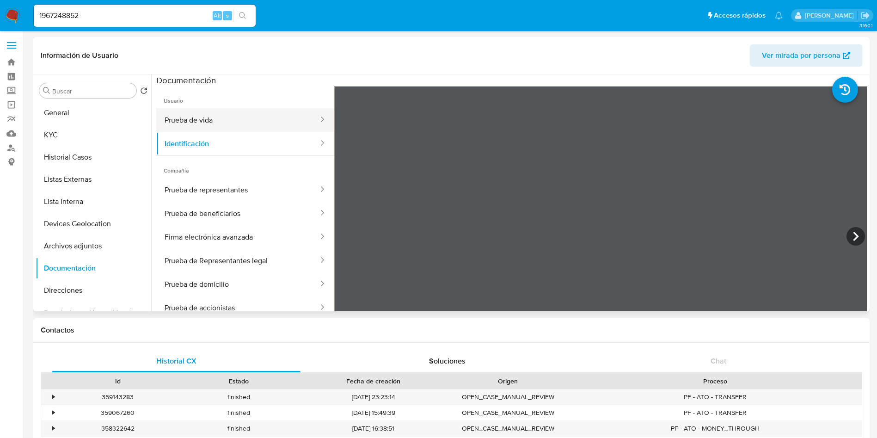
click at [215, 117] on button "Prueba de vida" at bounding box center [237, 120] width 163 height 24
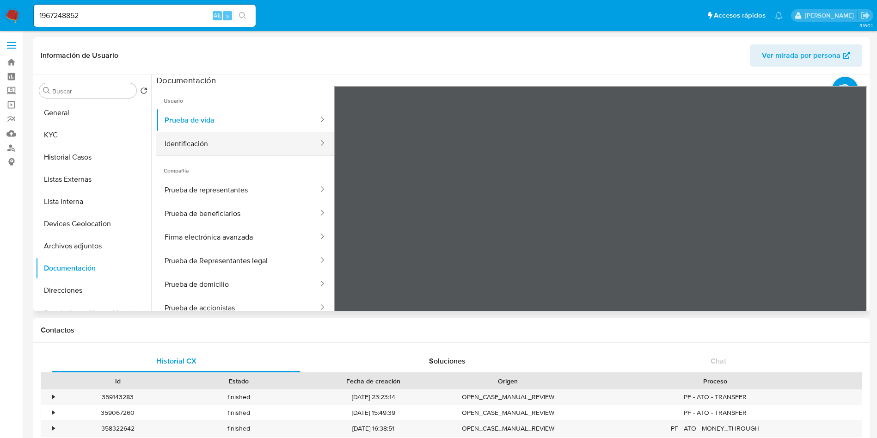
click at [257, 150] on button "Identificación" at bounding box center [237, 144] width 163 height 24
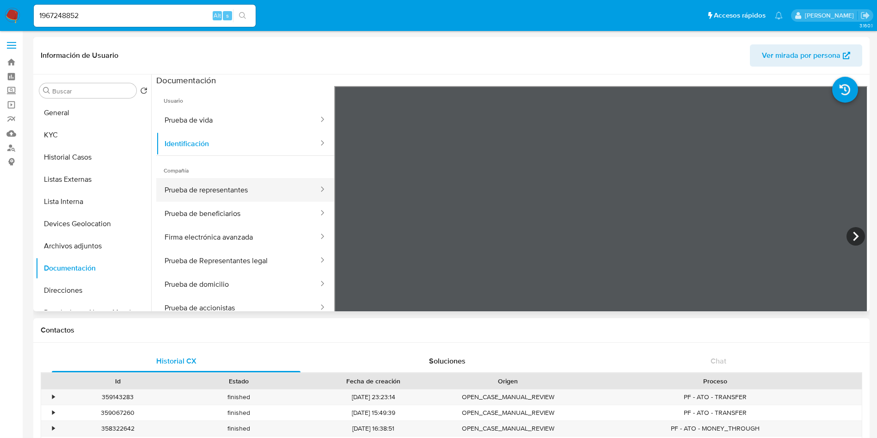
click at [232, 184] on button "Prueba de representantes" at bounding box center [237, 190] width 163 height 24
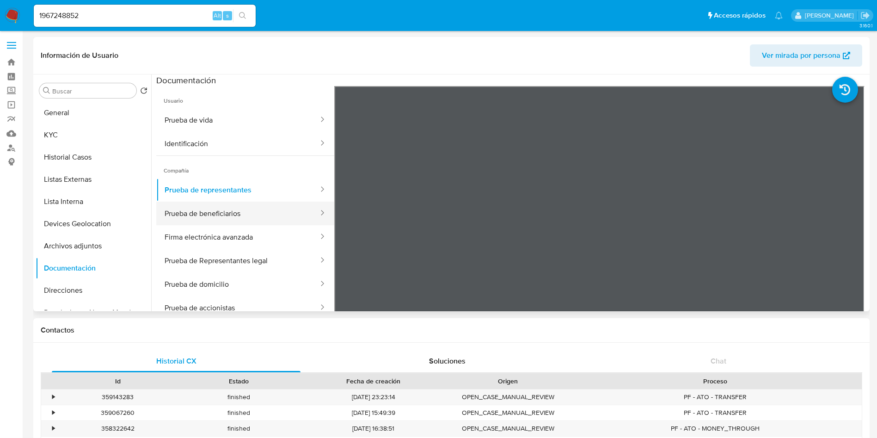
click at [238, 217] on button "Prueba de beneficiarios" at bounding box center [237, 214] width 163 height 24
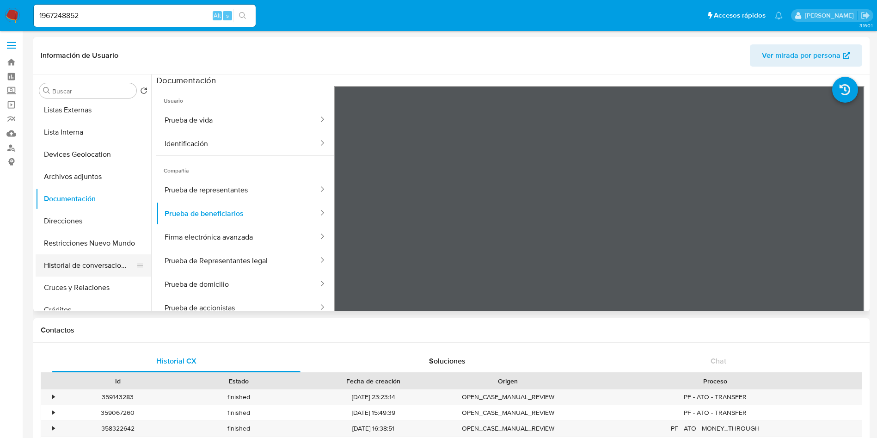
click at [98, 263] on button "Historial de conversaciones" at bounding box center [90, 265] width 108 height 22
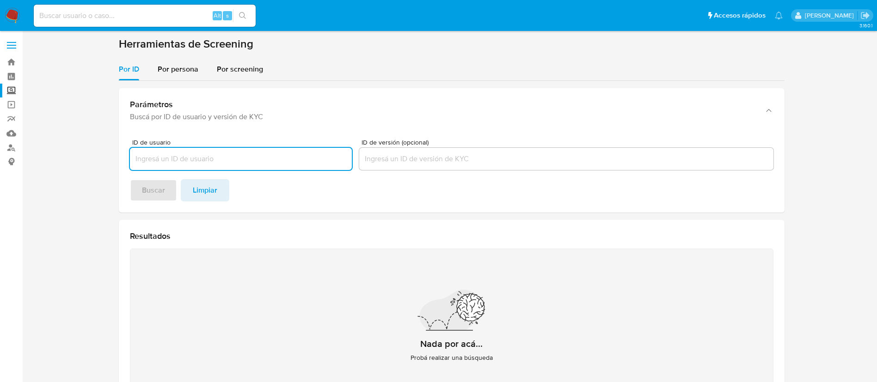
click at [12, 19] on img at bounding box center [13, 16] width 16 height 16
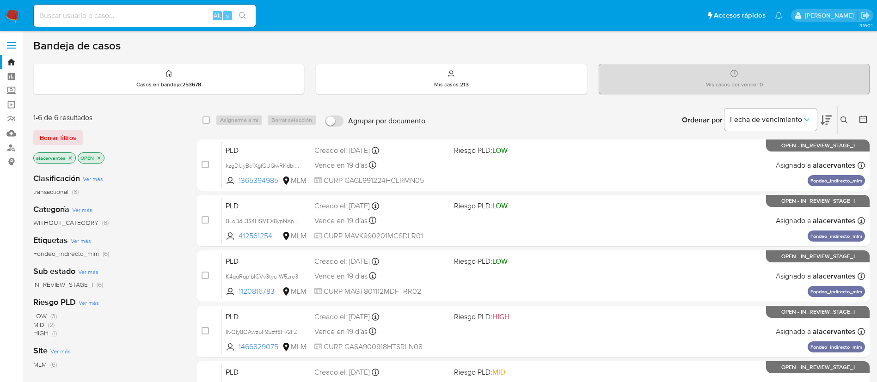
click at [842, 122] on icon at bounding box center [844, 120] width 7 height 7
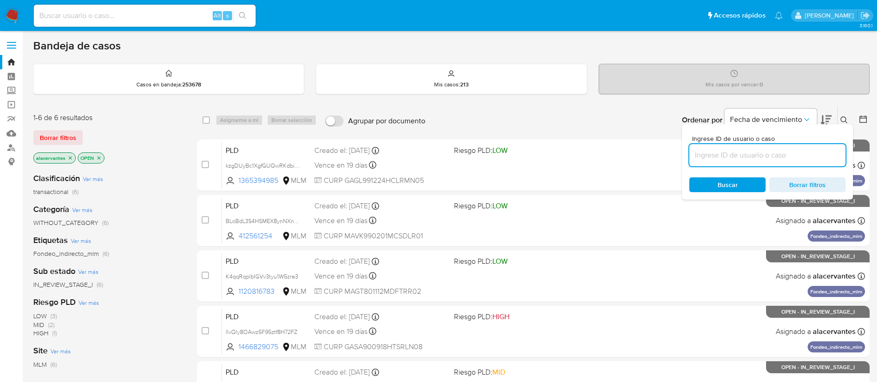
click at [743, 157] on input at bounding box center [767, 155] width 156 height 12
type input "dygdIonSyPnShv8hqOnrBCB0"
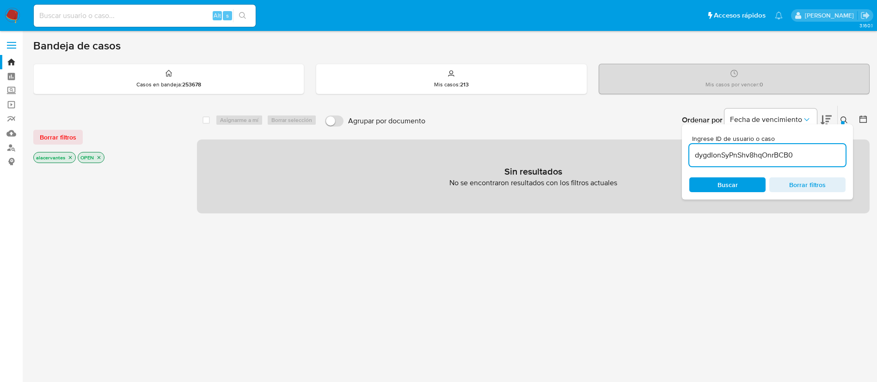
click at [69, 158] on icon "close-filter" at bounding box center [70, 157] width 3 height 3
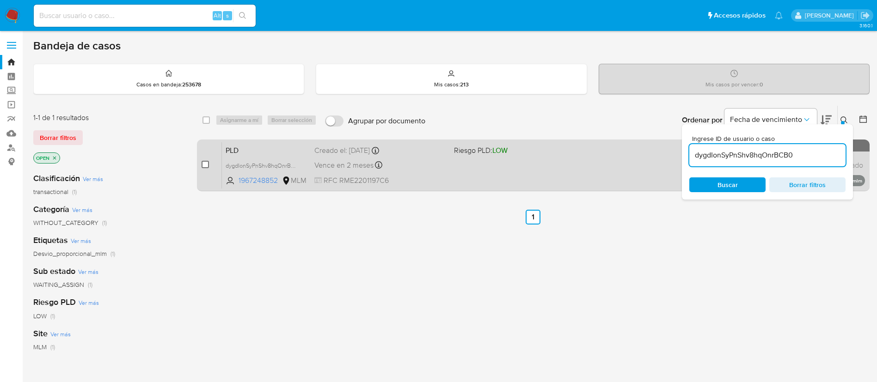
click at [207, 161] on input "checkbox" at bounding box center [205, 164] width 7 height 7
checkbox input "true"
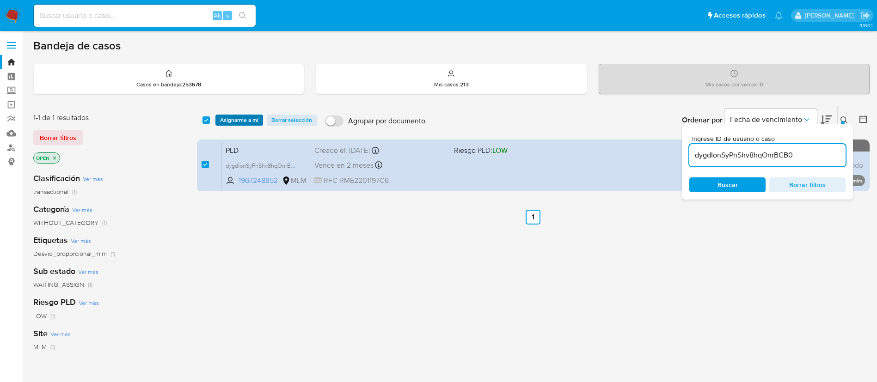
click at [239, 116] on span "Asignarme a mí" at bounding box center [239, 120] width 38 height 9
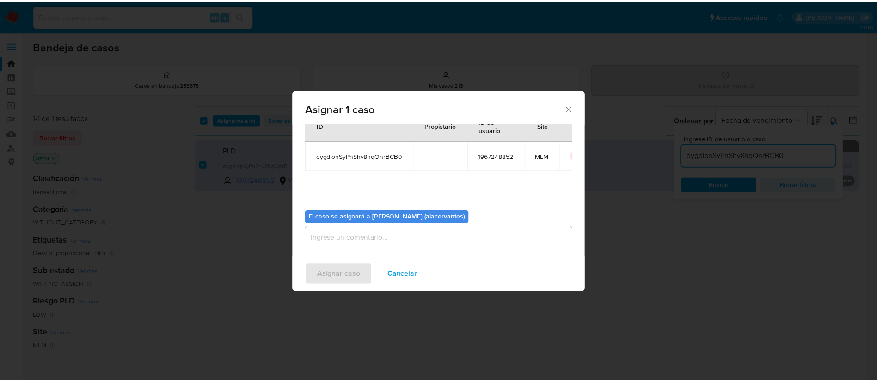
scroll to position [48, 0]
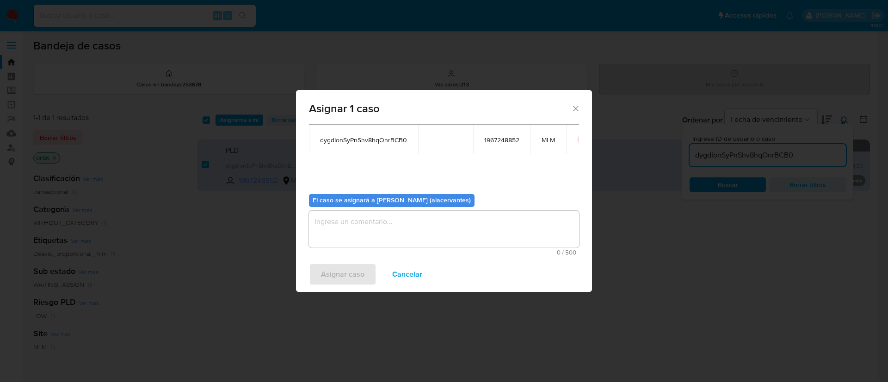
click at [409, 227] on textarea "assign-modal" at bounding box center [444, 229] width 270 height 37
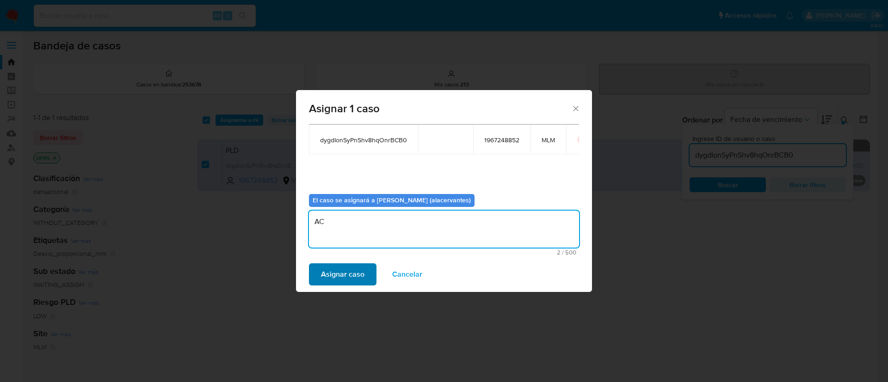
type textarea "AC"
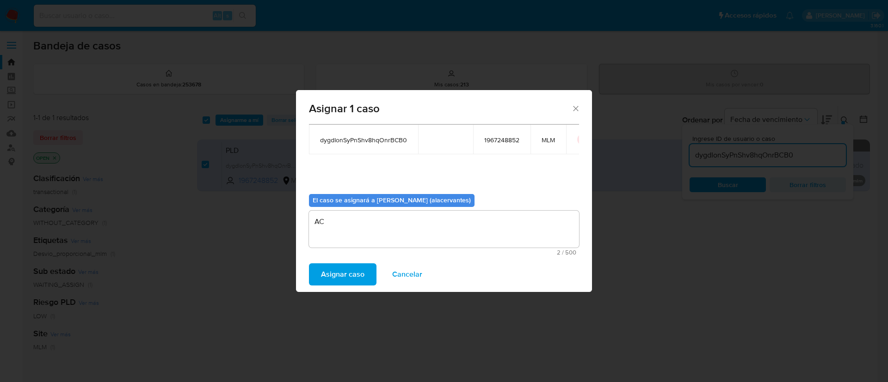
click at [341, 271] on span "Asignar caso" at bounding box center [342, 274] width 43 height 20
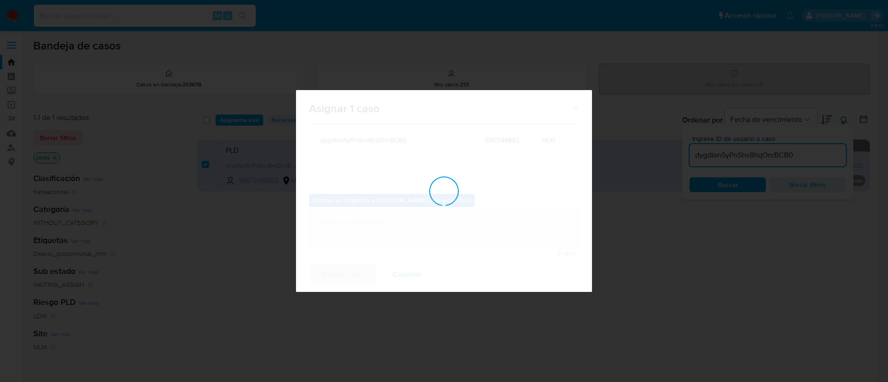
checkbox input "false"
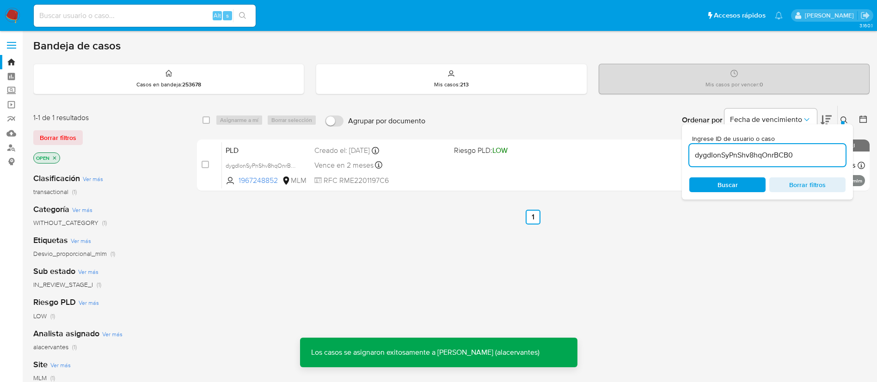
click at [15, 13] on img at bounding box center [13, 16] width 16 height 16
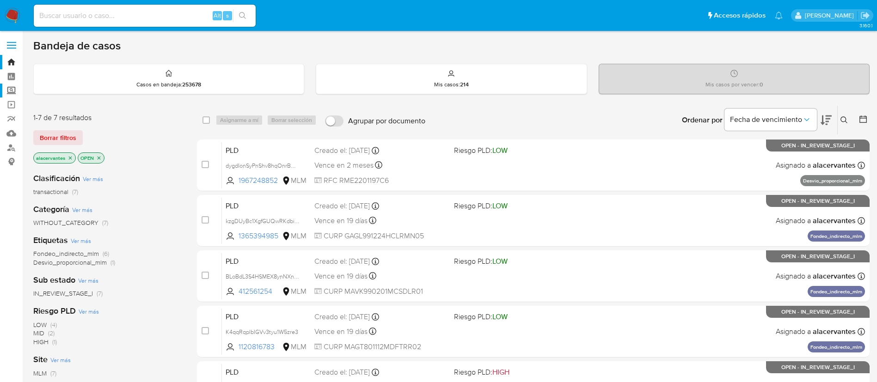
drag, startPoint x: 8, startPoint y: 92, endPoint x: 15, endPoint y: 91, distance: 7.5
click at [8, 92] on label "Screening" at bounding box center [55, 91] width 110 height 14
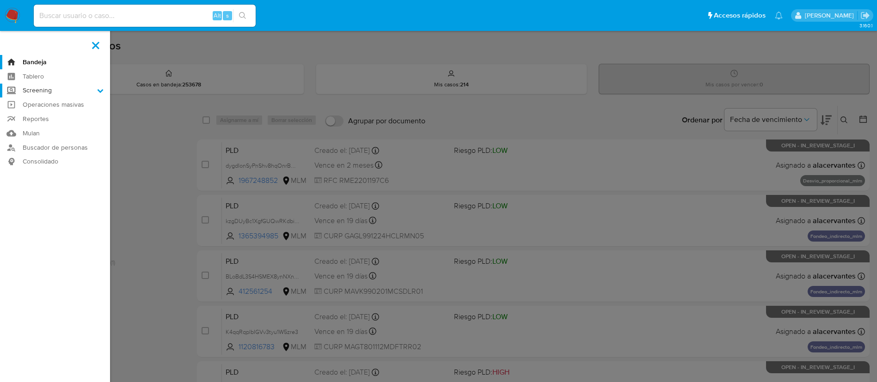
click at [0, 0] on input "Screening" at bounding box center [0, 0] width 0 height 0
click at [51, 131] on link "Herramientas" at bounding box center [55, 127] width 110 height 12
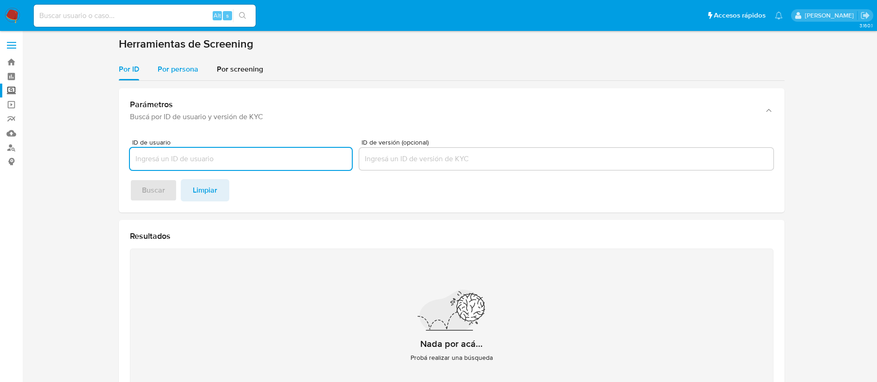
drag, startPoint x: 162, startPoint y: 59, endPoint x: 174, endPoint y: 79, distance: 22.8
click at [162, 59] on div "Por persona" at bounding box center [178, 69] width 41 height 22
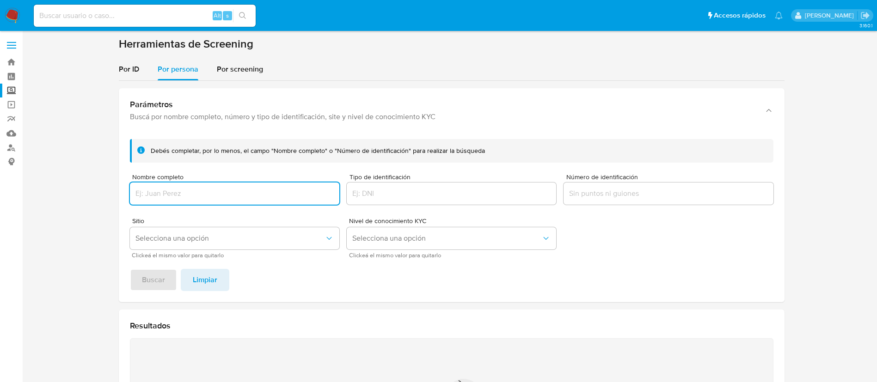
click at [210, 199] on input "Nombre completo" at bounding box center [234, 194] width 209 height 12
click at [130, 269] on button "Buscar" at bounding box center [153, 280] width 47 height 22
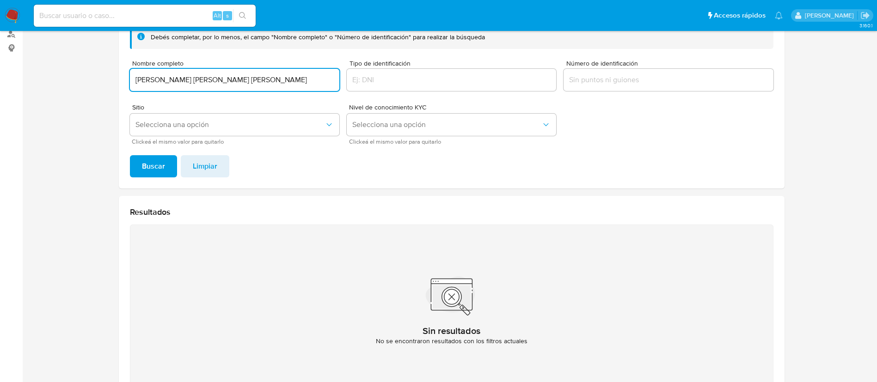
scroll to position [37, 0]
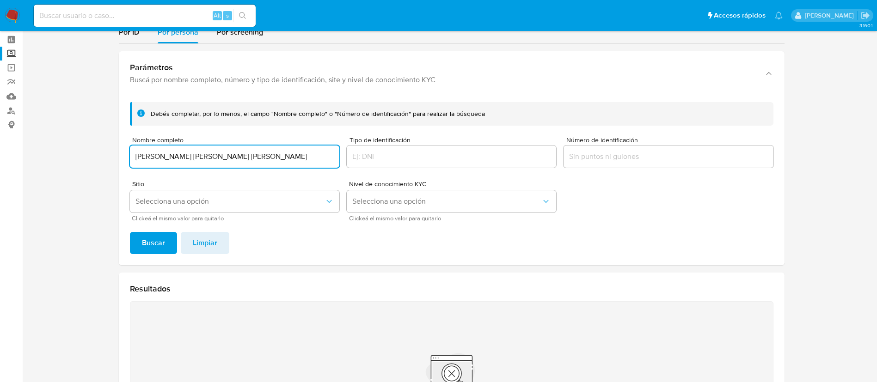
click at [147, 153] on input "[PERSON_NAME] [PERSON_NAME] [PERSON_NAME]" at bounding box center [234, 157] width 209 height 12
drag, startPoint x: 278, startPoint y: 157, endPoint x: 105, endPoint y: 159, distance: 173.4
click at [105, 159] on section at bounding box center [451, 241] width 836 height 482
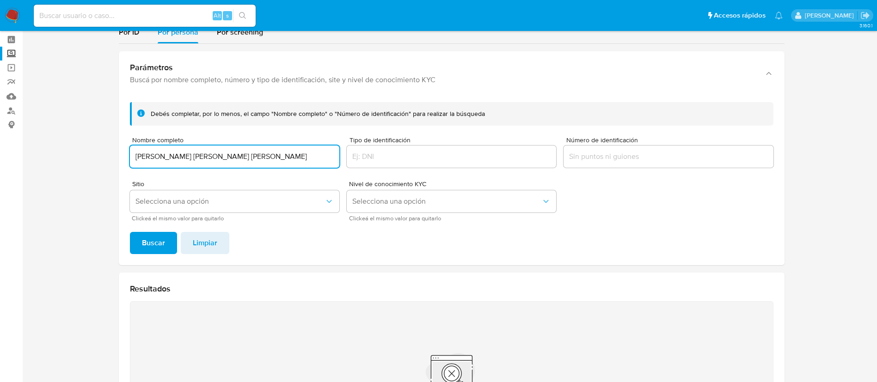
click at [130, 232] on button "Buscar" at bounding box center [153, 243] width 47 height 22
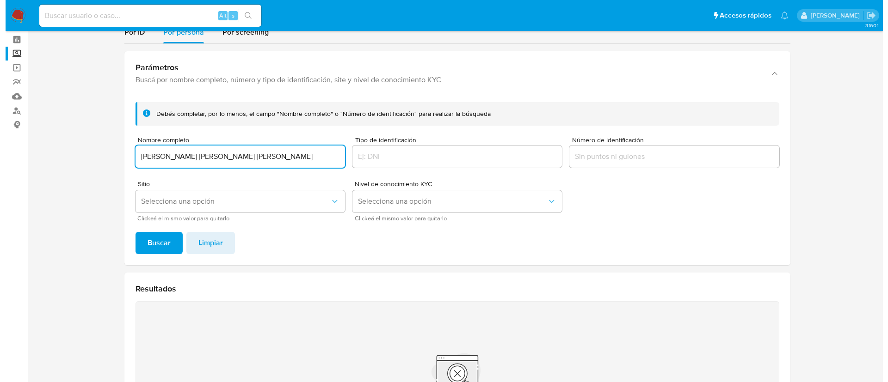
scroll to position [176, 0]
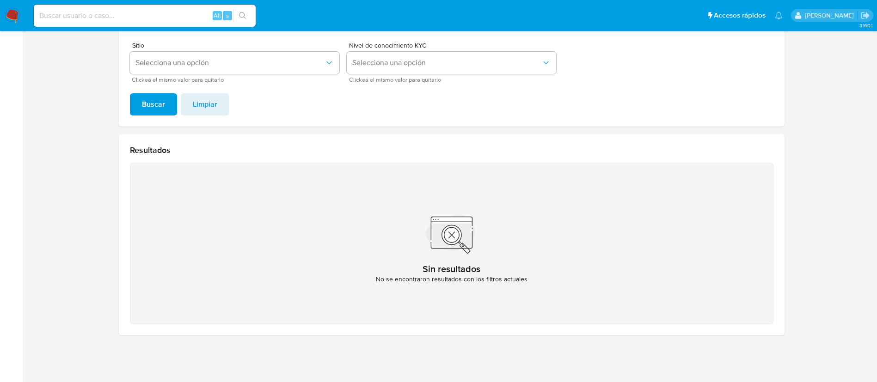
click at [285, 78] on span "Clickeá el mismo valor para quitarlo" at bounding box center [236, 80] width 209 height 5
click at [286, 65] on span "Selecciona una opción" at bounding box center [229, 62] width 189 height 9
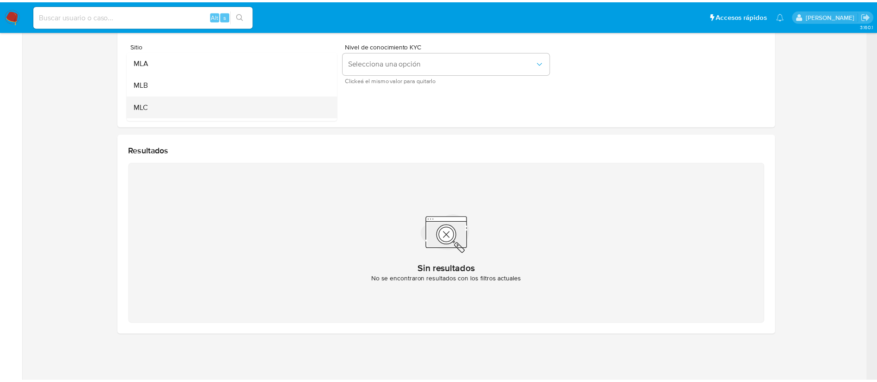
scroll to position [64, 0]
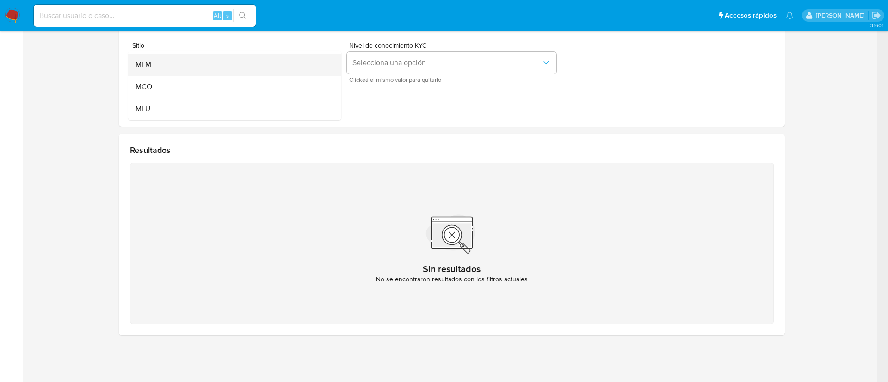
click at [178, 65] on div "MLM" at bounding box center [231, 65] width 193 height 22
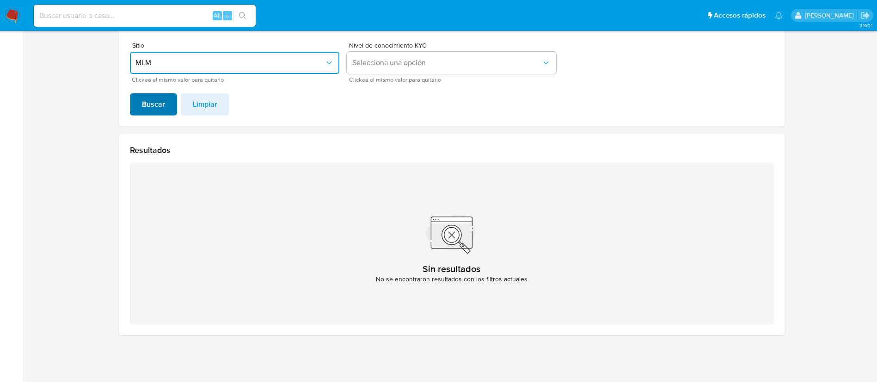
click at [153, 106] on span "Buscar" at bounding box center [153, 104] width 23 height 20
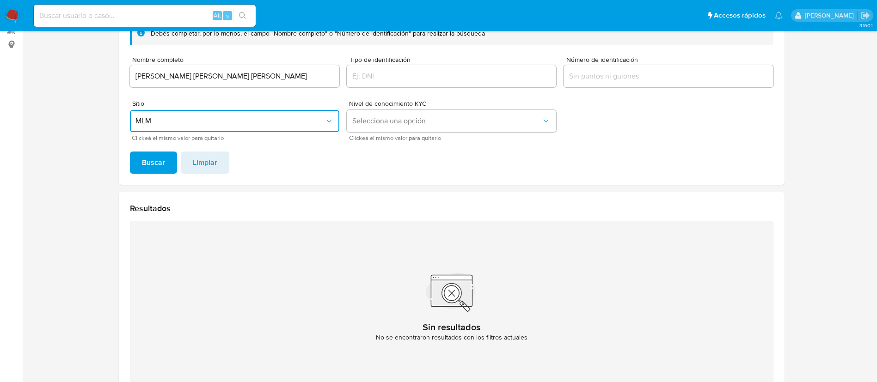
scroll to position [37, 0]
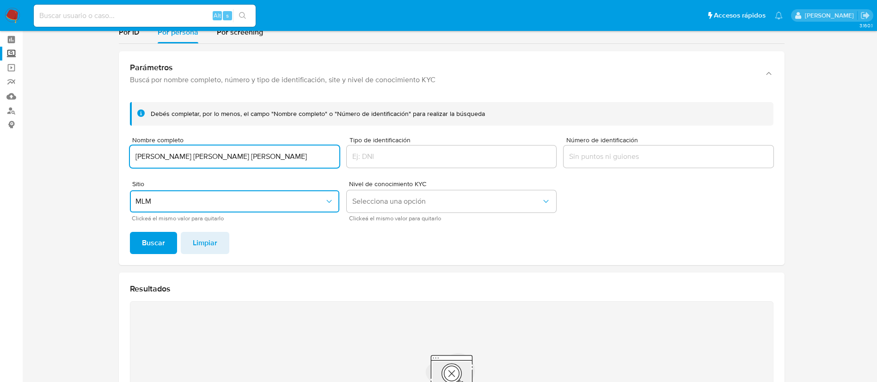
click at [209, 162] on input "[PERSON_NAME] [PERSON_NAME] [PERSON_NAME]" at bounding box center [234, 157] width 209 height 12
click at [162, 241] on span "Buscar" at bounding box center [153, 243] width 23 height 20
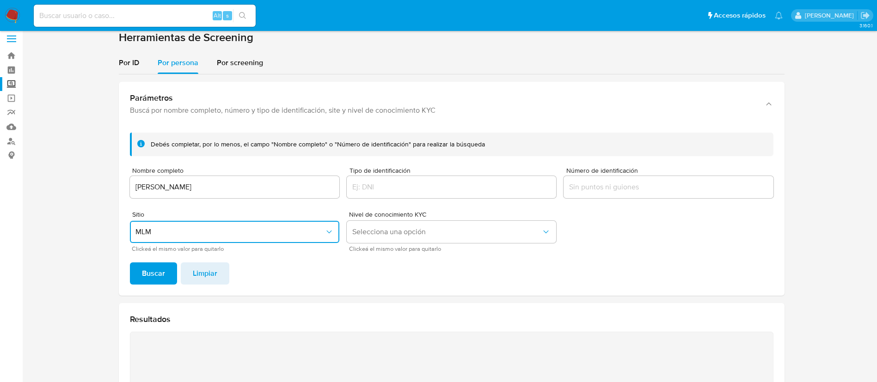
scroll to position [0, 0]
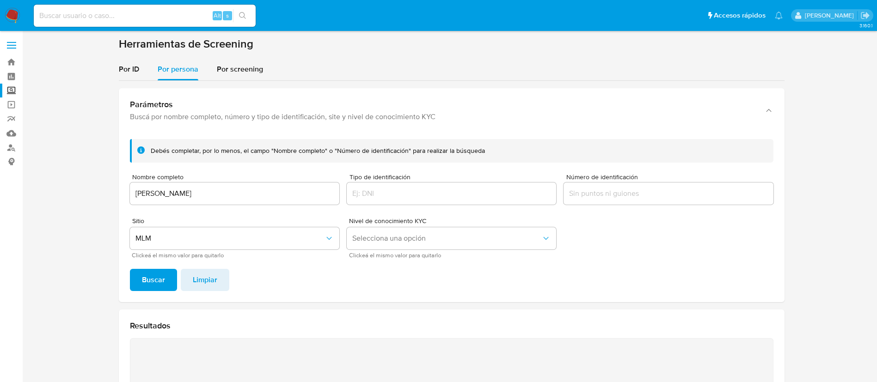
click at [229, 208] on form "[PERSON_NAME] completar, por lo menos, el campo "Nombre completo" o "Número de …" at bounding box center [452, 198] width 644 height 119
click at [227, 197] on input "DORCA VARGAS VARGAS" at bounding box center [234, 194] width 209 height 12
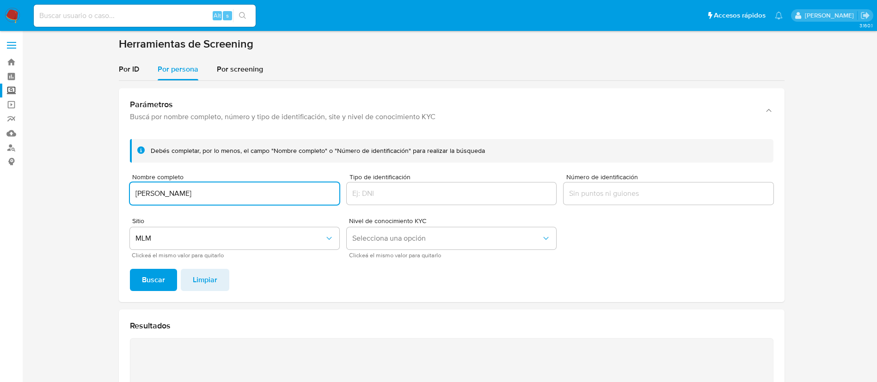
click at [227, 197] on input "DORCA VARGAS VARGAS" at bounding box center [234, 194] width 209 height 12
click at [145, 282] on span "Buscar" at bounding box center [153, 280] width 23 height 20
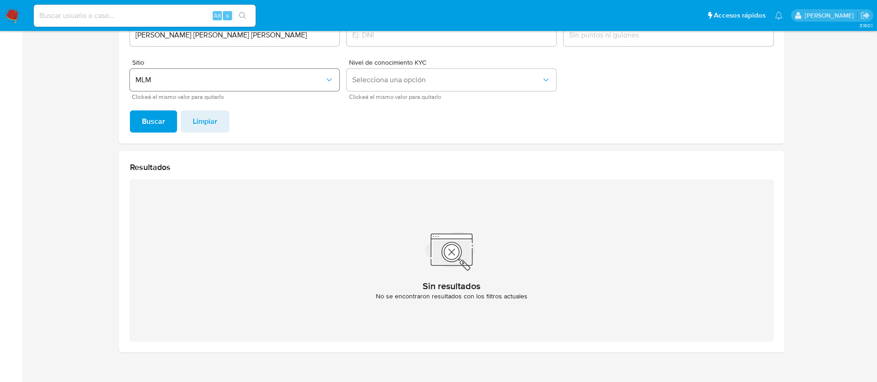
scroll to position [89, 0]
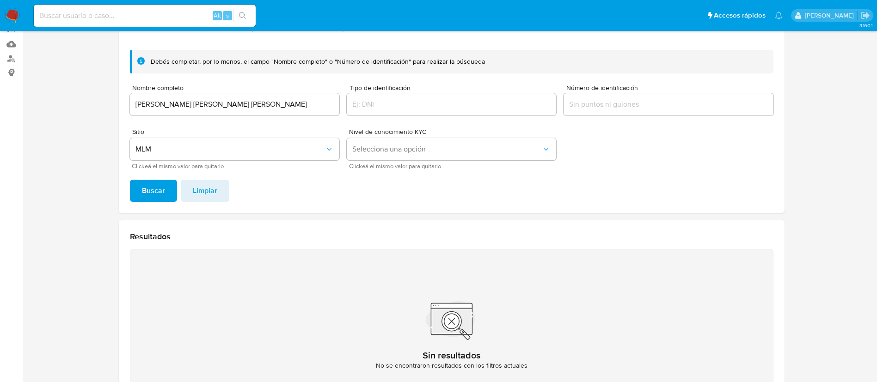
click at [202, 109] on input "WILLIAM ALEXIS MARTINEZ ROJAS" at bounding box center [234, 104] width 209 height 12
click at [200, 109] on input "WILLIAM ALEXIS MARTINEZ ROJAS" at bounding box center [234, 104] width 209 height 12
click at [199, 109] on input "WILLIAM ALEXIS MARTINEZ ROJAS" at bounding box center [234, 104] width 209 height 12
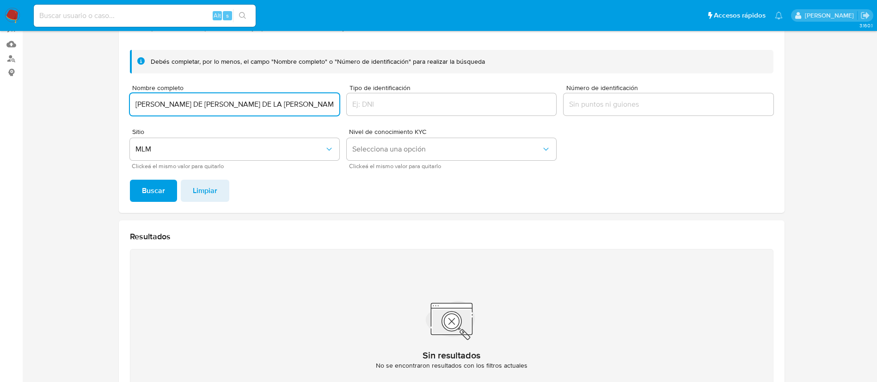
click at [130, 180] on button "Buscar" at bounding box center [153, 191] width 47 height 22
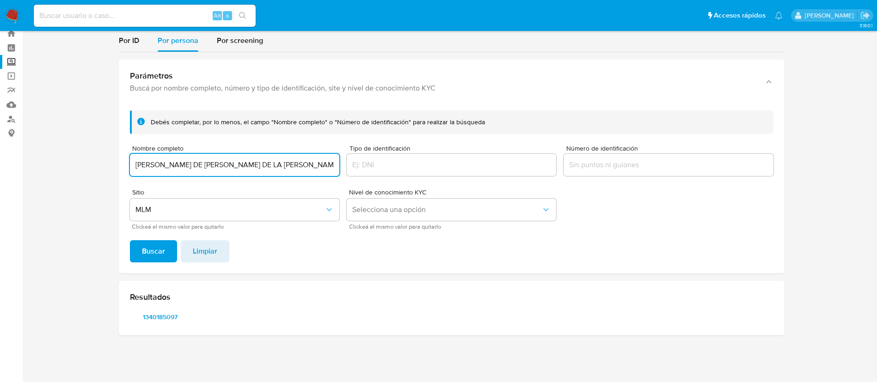
scroll to position [29, 0]
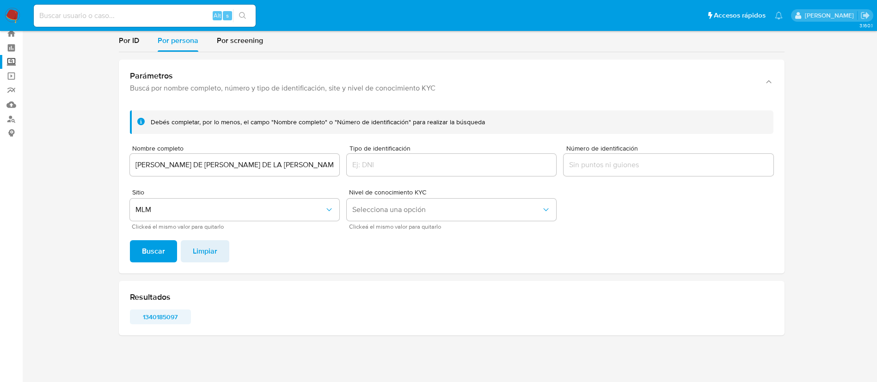
click at [172, 323] on span "1340185097" at bounding box center [160, 317] width 48 height 13
click at [205, 169] on input "TERESA DE JESUS DE LA LUZ CONTRERAS" at bounding box center [234, 165] width 209 height 12
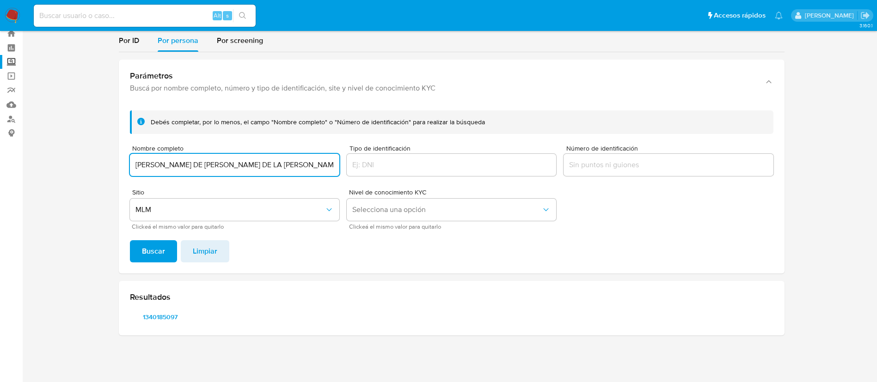
click at [205, 169] on input "TERESA DE JESUS DE LA LUZ CONTRERAS" at bounding box center [234, 165] width 209 height 12
click at [240, 161] on input "TERESA DE JESUS DE LA LUZ CONTRERAS" at bounding box center [234, 165] width 209 height 12
click at [240, 162] on input "TERESA DE JESUS DE LA LUZ CONTRERAS" at bounding box center [234, 165] width 209 height 12
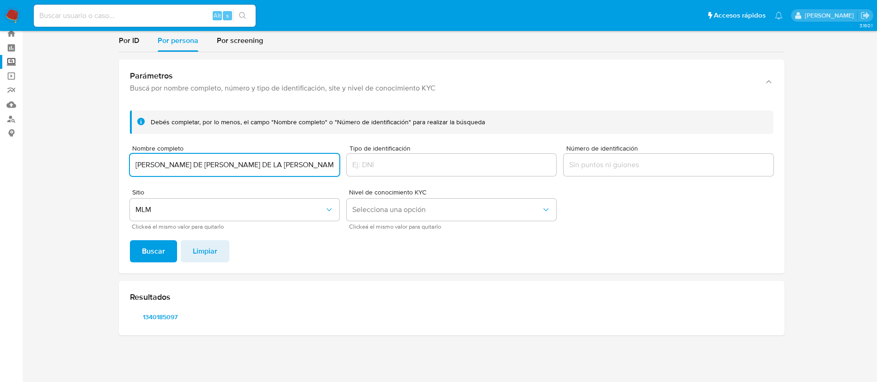
paste input "SERVICIOS INGENIERIA Y SUMINISTRO CAHLI SA DE CV"
click at [151, 252] on span "Buscar" at bounding box center [153, 251] width 23 height 20
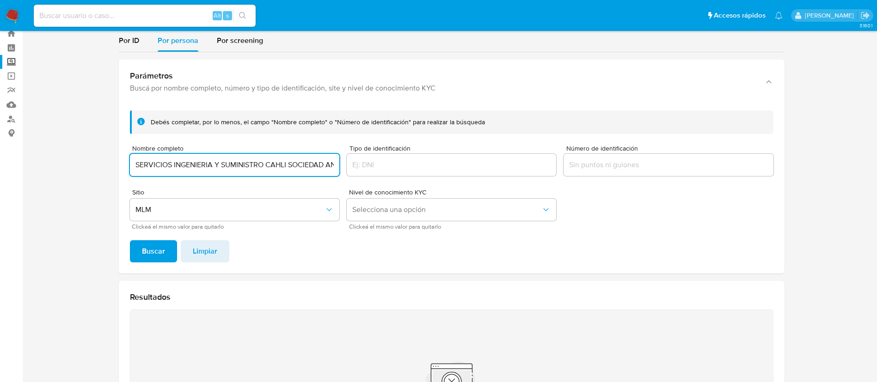
scroll to position [0, 103]
drag, startPoint x: 237, startPoint y: 163, endPoint x: 402, endPoint y: 164, distance: 165.1
click at [402, 164] on form "Debés completar, por lo menos, el campo "Nombre completo" o "Número de identifi…" at bounding box center [452, 170] width 644 height 119
click at [256, 163] on input "SERVICIOS INGENIERIA Y SUMINISTRO CAHLI SOCIEDAD ANONIMA DE CAPITAL VARIABLE" at bounding box center [234, 165] width 209 height 12
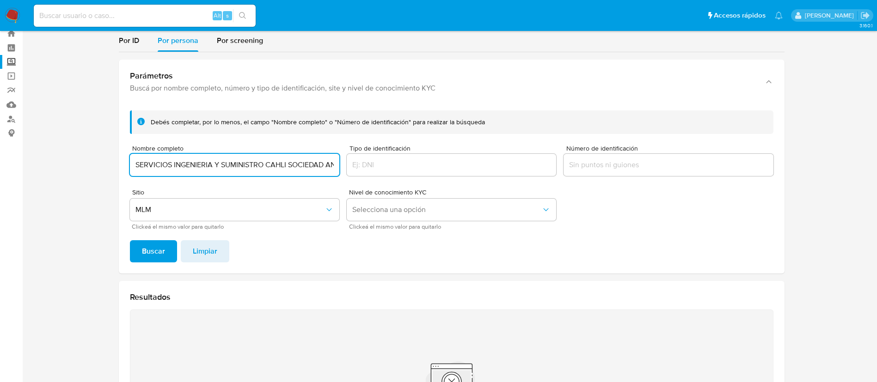
click at [256, 163] on input "SERVICIOS INGENIERIA Y SUMINISTRO CAHLI SOCIEDAD ANONIMA DE CAPITAL VARIABLE" at bounding box center [234, 165] width 209 height 12
paste input "AN ANTONIO DE LA CAL"
click at [151, 248] on span "Buscar" at bounding box center [153, 251] width 23 height 20
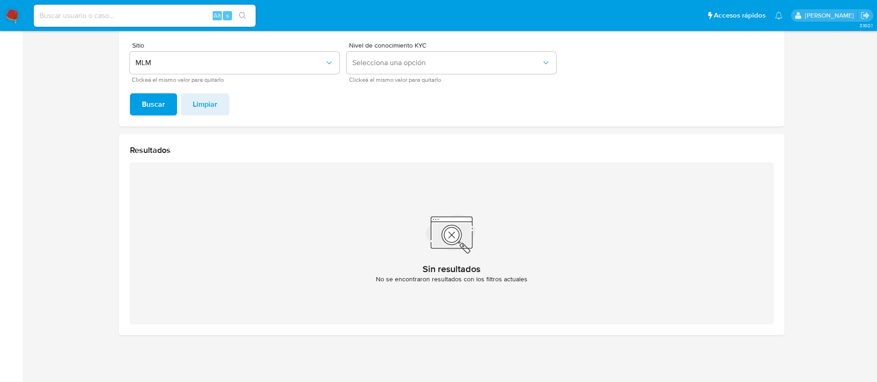
scroll to position [37, 0]
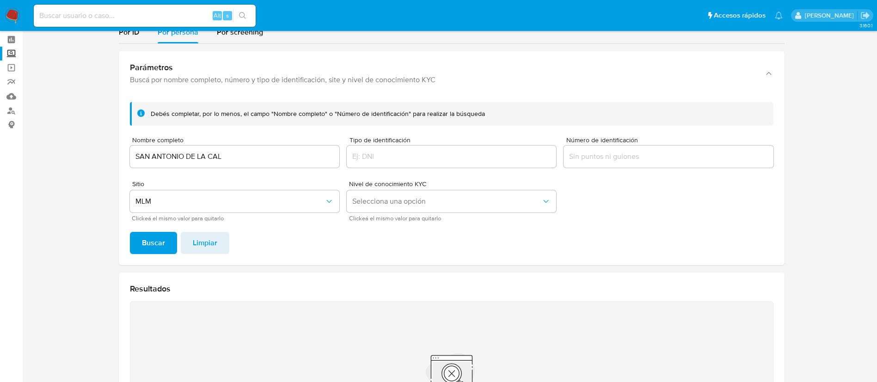
click at [235, 155] on input "SAN ANTONIO DE LA CAL" at bounding box center [234, 157] width 209 height 12
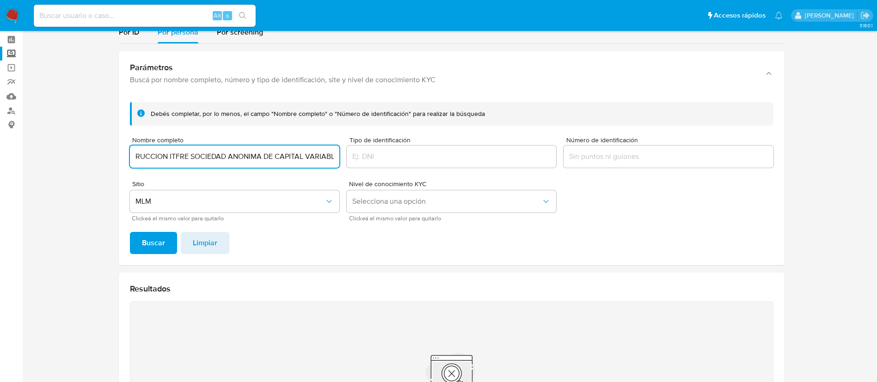
scroll to position [0, 141]
click at [150, 250] on span "Buscar" at bounding box center [153, 243] width 23 height 20
drag, startPoint x: 273, startPoint y: 157, endPoint x: 423, endPoint y: 161, distance: 149.9
click at [423, 161] on form "Debés completar, por lo menos, el campo "Nombre completo" o "Número de identifi…" at bounding box center [452, 161] width 644 height 119
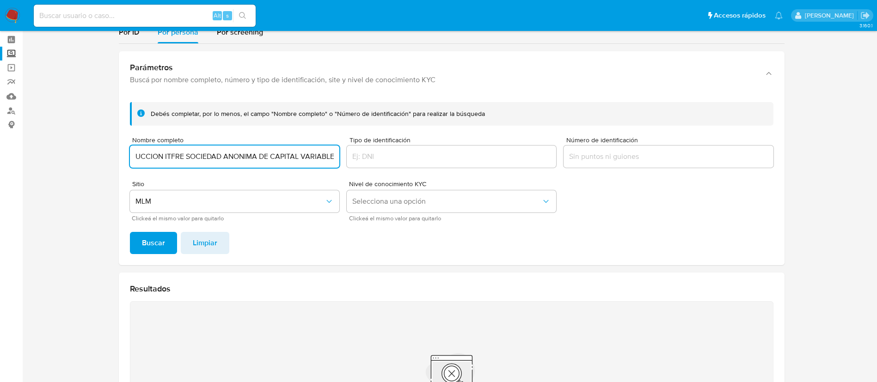
click at [303, 163] on div "CORPORATIVO ESPECIALISTA EN CONSTRUCCION ITFRE SOCIEDAD ANONIMA DE CAPITAL VARI…" at bounding box center [234, 157] width 209 height 22
click at [285, 161] on input "CORPORATIVO ESPECIALISTA EN CONSTRUCCION ITFRE SOCIEDAD ANONIMA DE CAPITAL VARI…" at bounding box center [234, 157] width 209 height 12
click at [226, 164] on div "CORPORATIVO ESPECIALISTA EN CONSTRUCCION ITFRE SOCIEDAD ANONIMA DE CAPITAL VARI…" at bounding box center [234, 157] width 209 height 22
click at [226, 157] on input "CORPORATIVO ESPECIALISTA EN CONSTRUCCION ITFRE SOCIEDAD ANONIMA DE CAPITAL VARI…" at bounding box center [234, 157] width 209 height 12
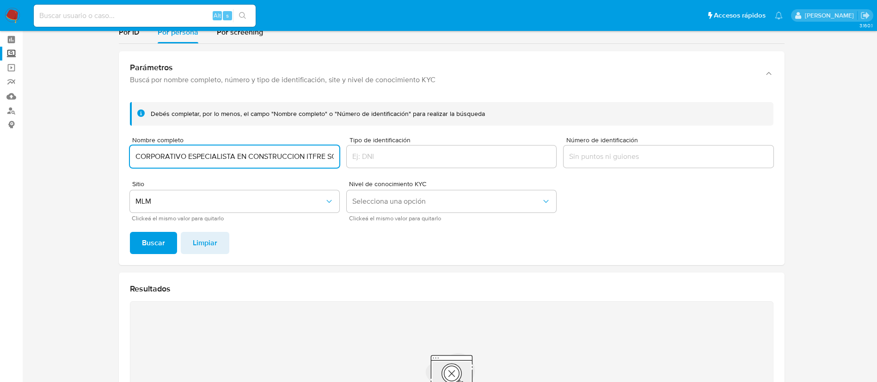
click at [226, 157] on input "CORPORATIVO ESPECIALISTA EN CONSTRUCCION ITFRE SOCIEDAD ANONIMA DE CAPITAL VARI…" at bounding box center [234, 157] width 209 height 12
paste input "MARKONSAI SA DE CV"
click at [130, 232] on button "Buscar" at bounding box center [153, 243] width 47 height 22
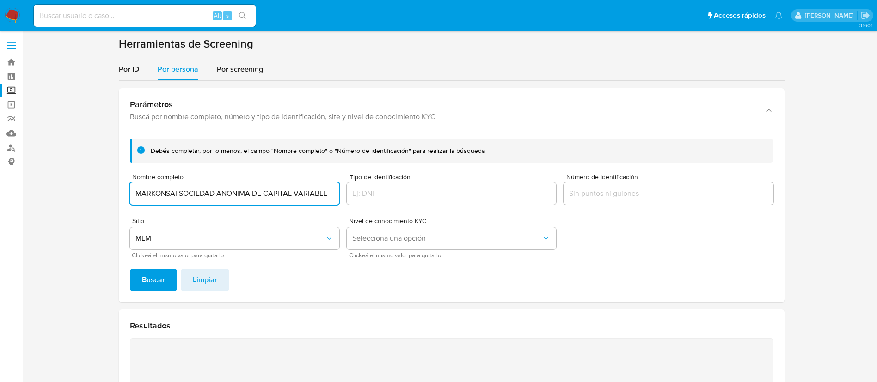
click at [259, 188] on input "MARKONSAI SOCIEDAD ANONIMA DE CAPITAL VARIABLE" at bounding box center [234, 194] width 209 height 12
paste input "name: BARTOLO LOPEZ GARCIA || alias:"
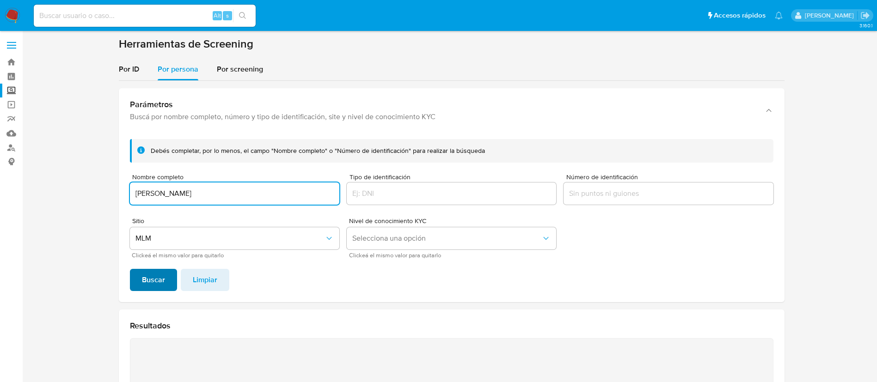
type input "BARTOLO LOPEZ GARCIA"
click at [158, 276] on span "Buscar" at bounding box center [153, 280] width 23 height 20
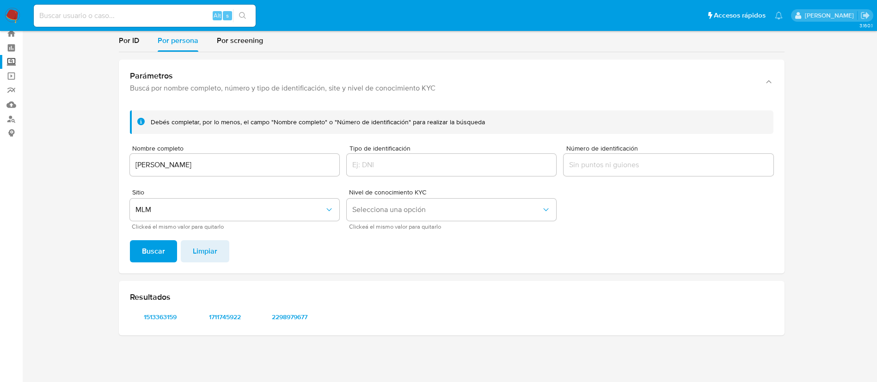
scroll to position [29, 0]
click at [176, 328] on div "Resultados 1513363159 1711745922 2298979677" at bounding box center [452, 308] width 666 height 55
click at [166, 327] on div "Resultados 1513363159 1711745922 2298979677" at bounding box center [452, 308] width 666 height 55
click at [165, 309] on div "Resultados 1513363159 1711745922 2298979677" at bounding box center [452, 308] width 666 height 55
click at [171, 325] on div "Resultados 1513363159 1711745922 2298979677" at bounding box center [452, 308] width 666 height 55
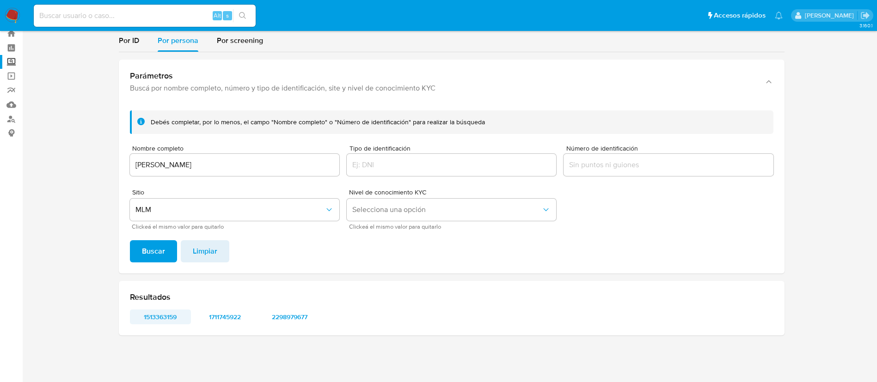
click at [171, 319] on span "1513363159" at bounding box center [160, 317] width 48 height 13
click at [228, 318] on span "1711745922" at bounding box center [225, 317] width 48 height 13
click at [286, 315] on span "2298979677" at bounding box center [290, 317] width 48 height 13
click at [176, 163] on input "BARTOLO LOPEZ GARCIA" at bounding box center [234, 165] width 209 height 12
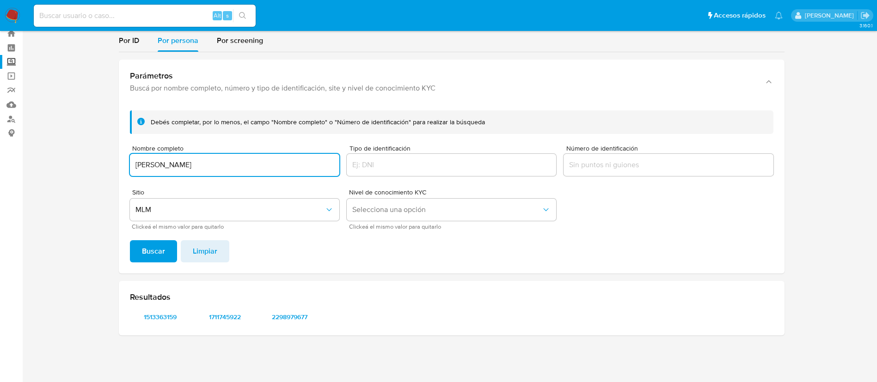
click at [176, 163] on input "BARTOLO LOPEZ GARCIA" at bounding box center [234, 165] width 209 height 12
click at [147, 14] on input at bounding box center [145, 16] width 222 height 12
paste input "1878757834"
type input "1878757834"
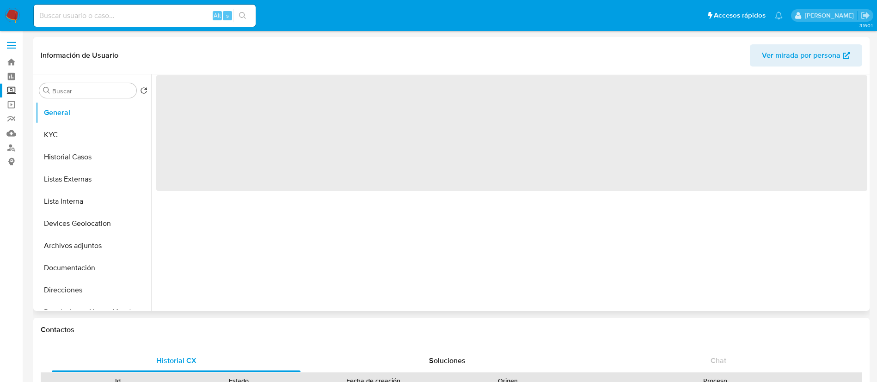
select select "10"
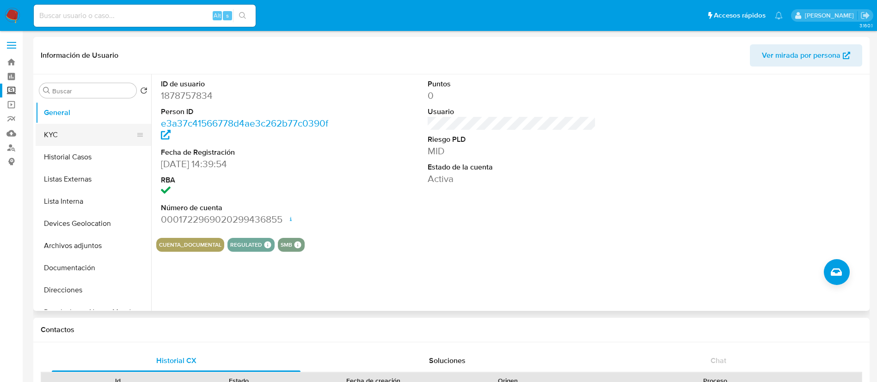
click at [82, 140] on button "KYC" at bounding box center [90, 135] width 108 height 22
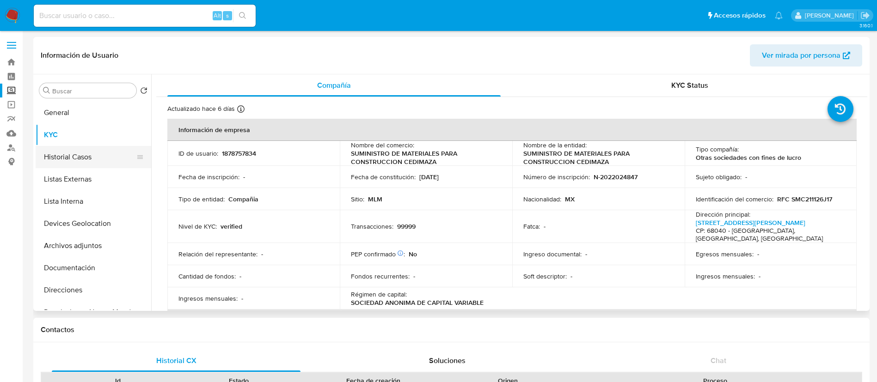
click at [82, 166] on button "Historial Casos" at bounding box center [90, 157] width 108 height 22
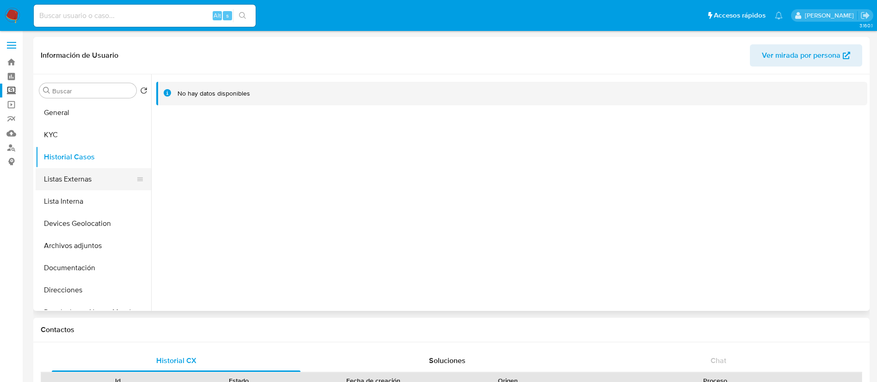
click at [82, 184] on button "Listas Externas" at bounding box center [90, 179] width 108 height 22
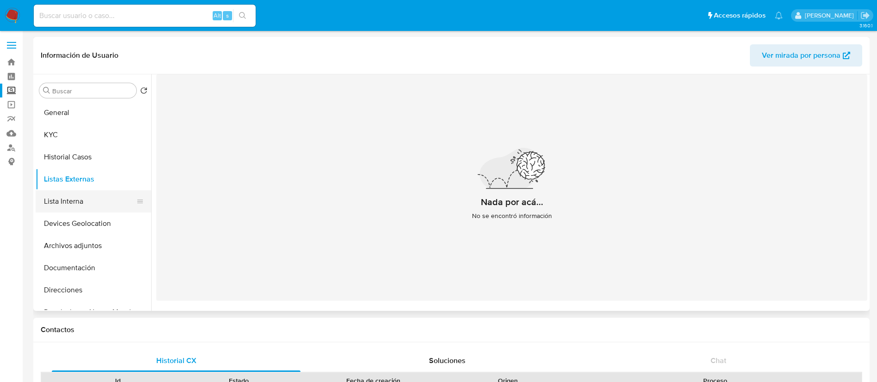
click at [102, 199] on button "Lista Interna" at bounding box center [90, 201] width 108 height 22
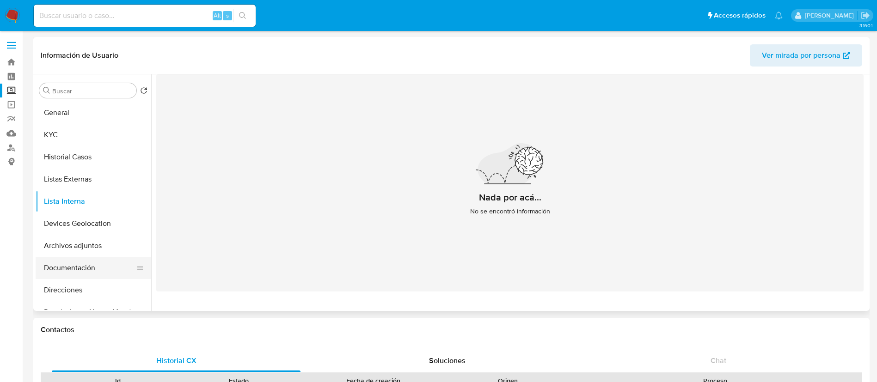
click at [86, 267] on button "Documentación" at bounding box center [90, 268] width 108 height 22
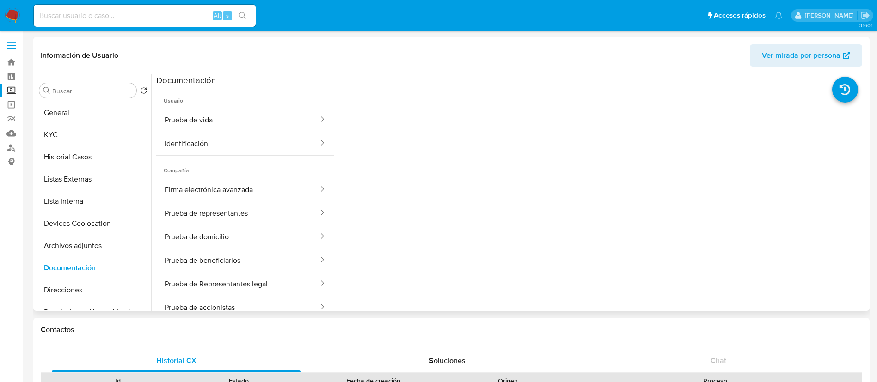
click at [212, 105] on span "Usuario" at bounding box center [245, 97] width 178 height 22
click at [220, 123] on button "Prueba de vida" at bounding box center [237, 120] width 163 height 24
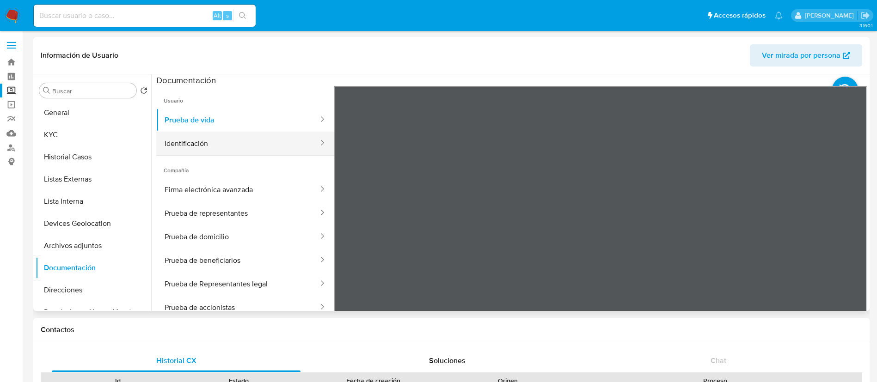
click at [193, 139] on button "Identificación" at bounding box center [237, 144] width 163 height 24
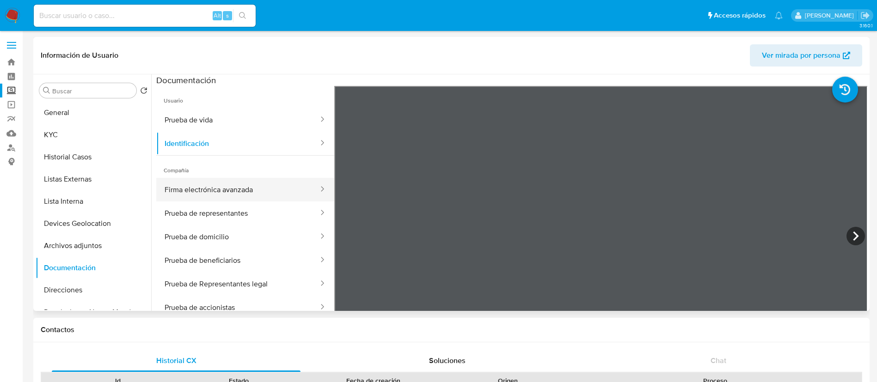
click at [219, 200] on button "Firma electrónica avanzada" at bounding box center [237, 190] width 163 height 24
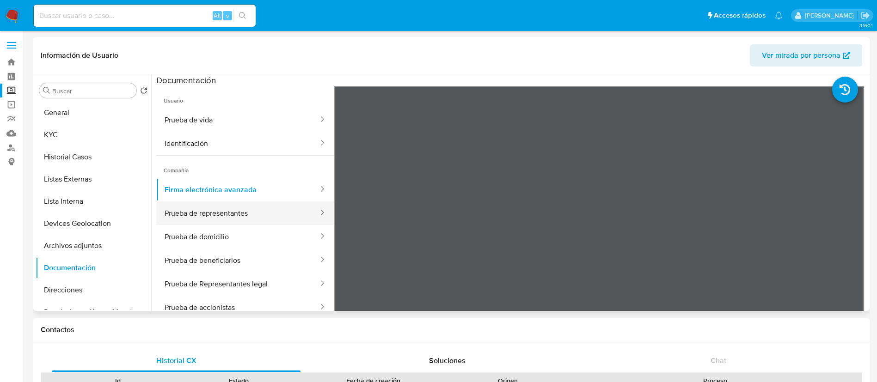
click at [235, 221] on button "Prueba de representantes" at bounding box center [237, 214] width 163 height 24
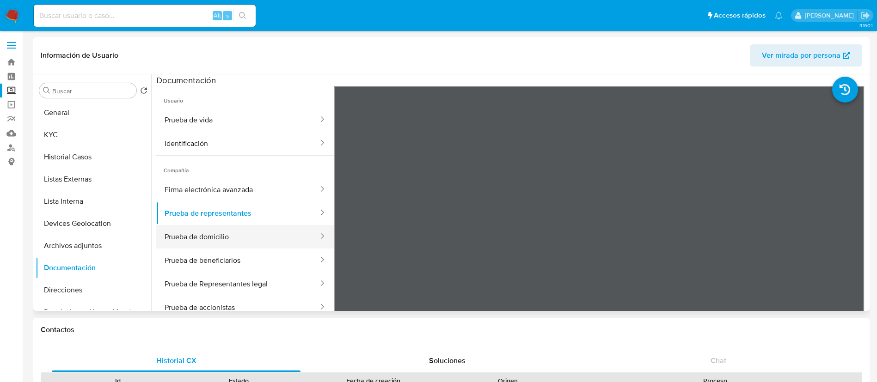
click at [232, 231] on button "Prueba de domicilio" at bounding box center [237, 237] width 163 height 24
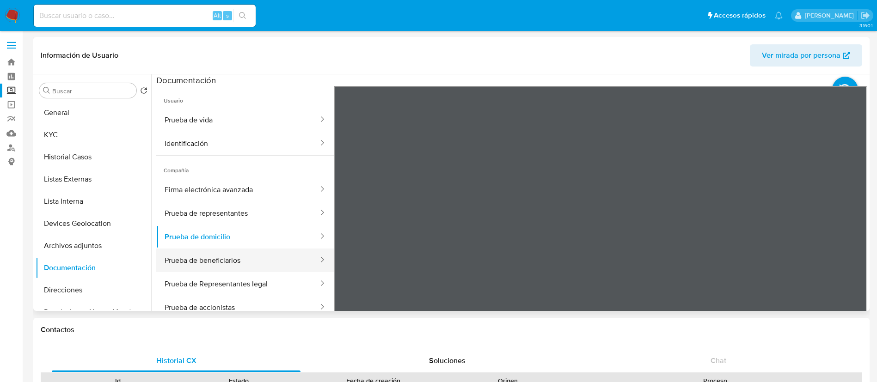
click at [255, 263] on button "Prueba de beneficiarios" at bounding box center [237, 261] width 163 height 24
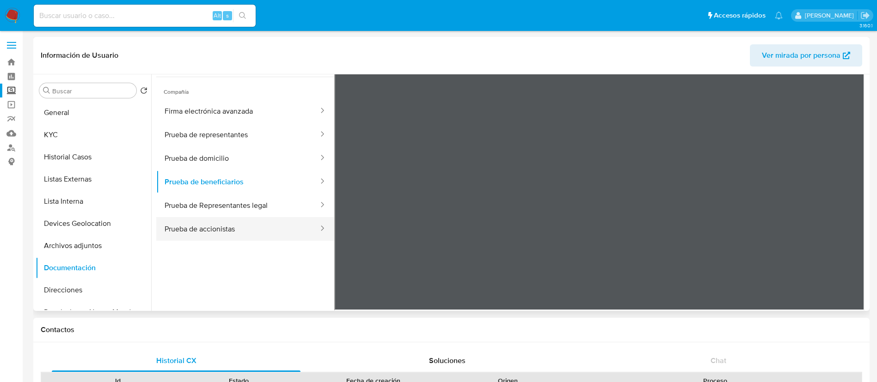
scroll to position [81, 0]
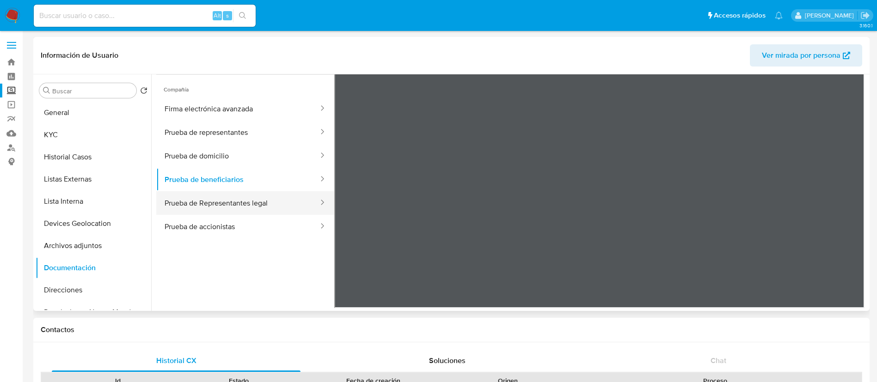
click at [259, 206] on button "Prueba de Representantes legal" at bounding box center [237, 203] width 163 height 24
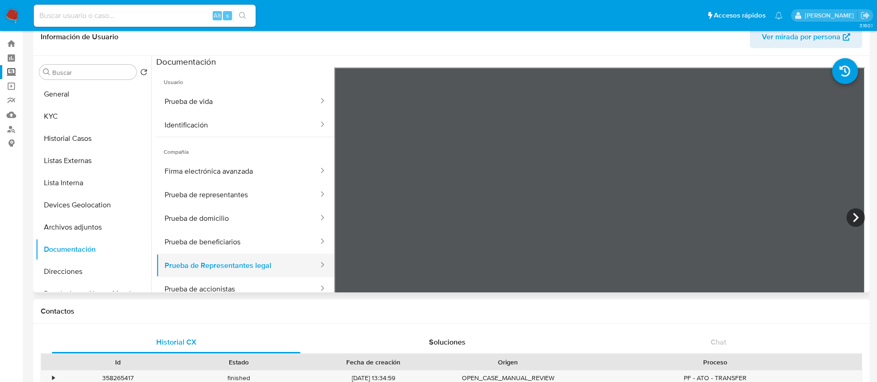
scroll to position [0, 0]
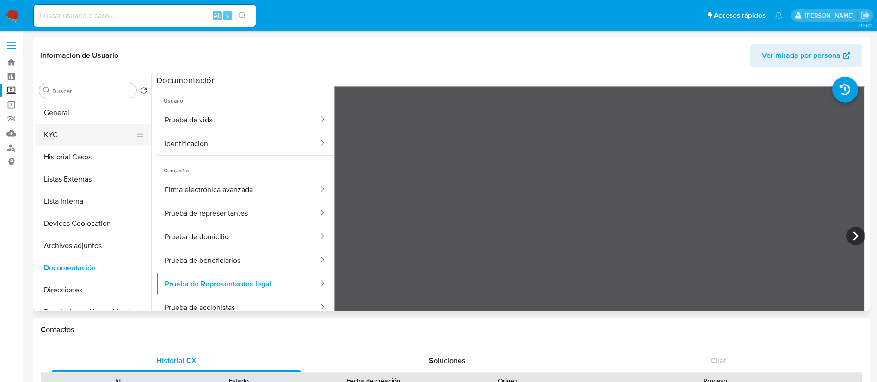
click at [68, 133] on button "KYC" at bounding box center [90, 135] width 108 height 22
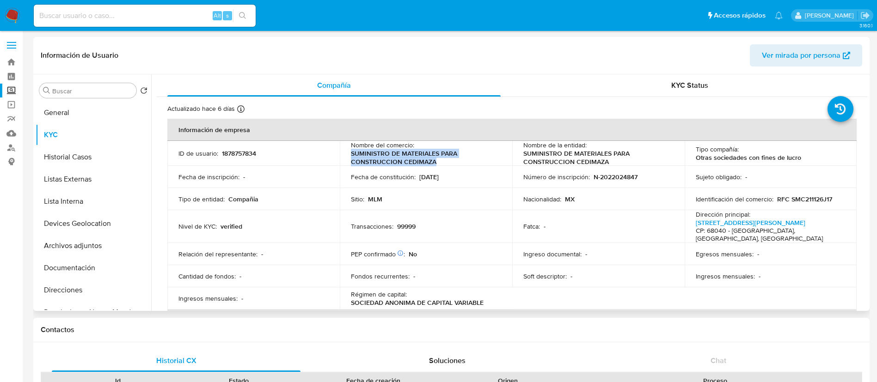
drag, startPoint x: 349, startPoint y: 152, endPoint x: 447, endPoint y: 159, distance: 98.3
click at [447, 159] on td "Nombre del comercio : SUMINISTRO DE MATERIALES PARA CONSTRUCCION CEDIMAZA" at bounding box center [426, 153] width 172 height 25
copy p "SUMINISTRO DE MATERIALES PARA CONSTRUCCION CEDIMAZA"
click at [155, 16] on input at bounding box center [145, 16] width 222 height 12
paste input "1967248852"
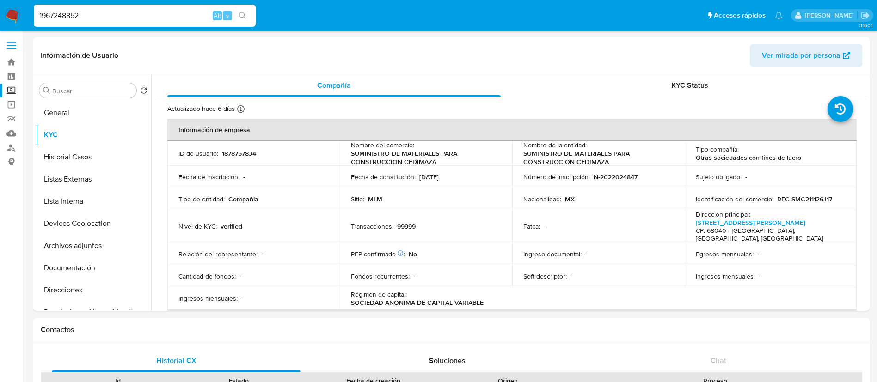
type input "1967248852"
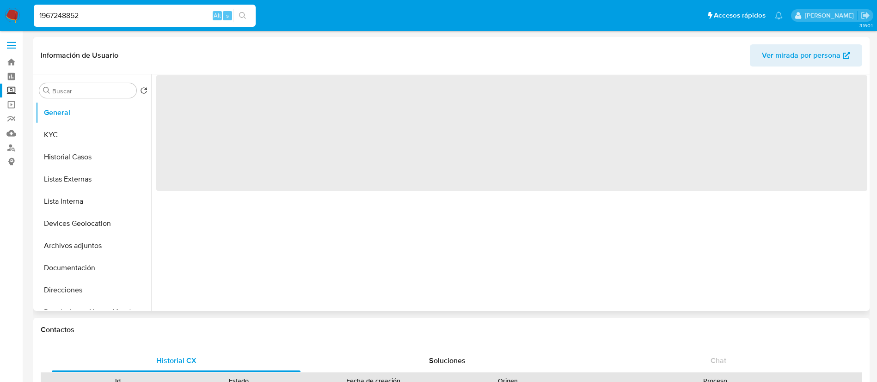
select select "10"
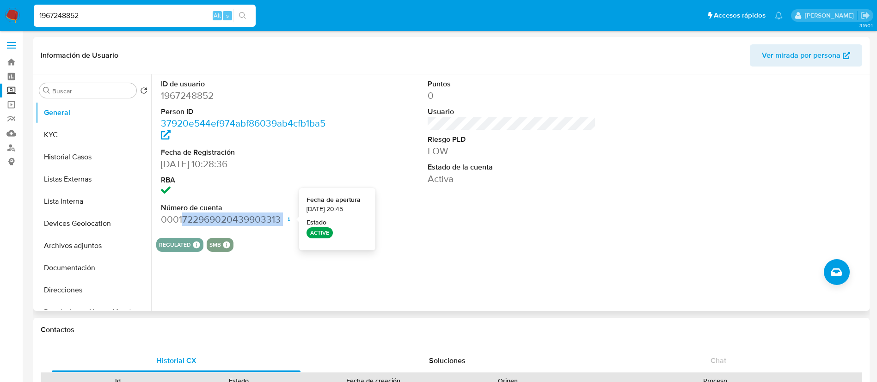
drag, startPoint x: 182, startPoint y: 218, endPoint x: 285, endPoint y: 216, distance: 103.1
click at [285, 216] on dd "0001722969020439903313 Fecha de apertura 16/09/2024 20:45 Estado ACTIVE" at bounding box center [245, 219] width 169 height 13
copy dd "722969020439903313"
click at [10, 94] on label "Screening" at bounding box center [55, 91] width 110 height 14
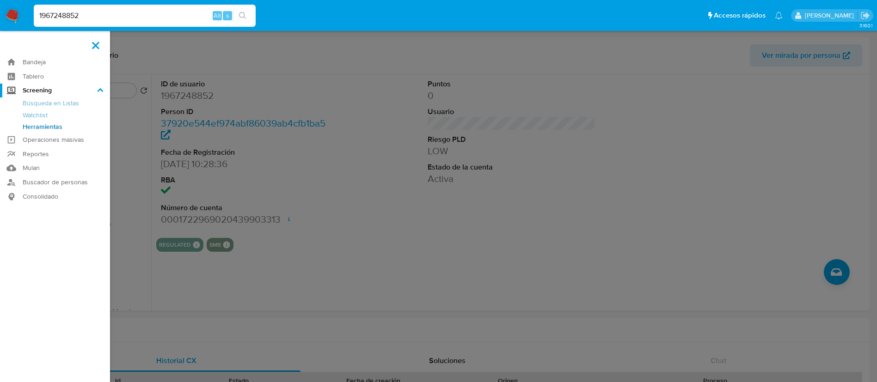
click at [0, 0] on input "Screening" at bounding box center [0, 0] width 0 height 0
click at [31, 123] on link "Herramientas" at bounding box center [55, 127] width 110 height 12
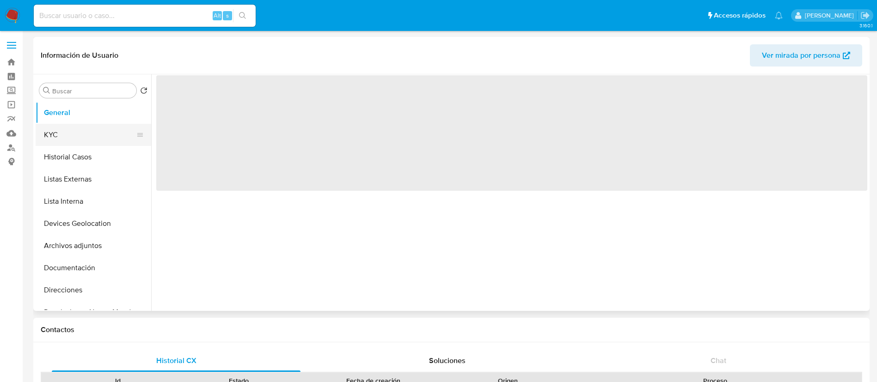
select select "10"
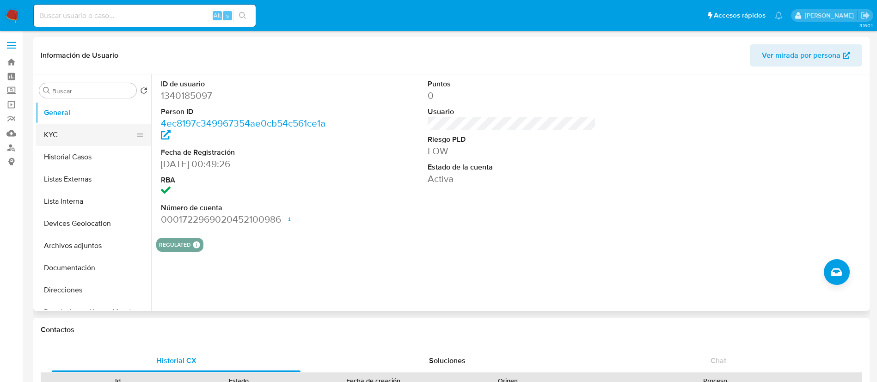
click at [75, 138] on button "KYC" at bounding box center [90, 135] width 108 height 22
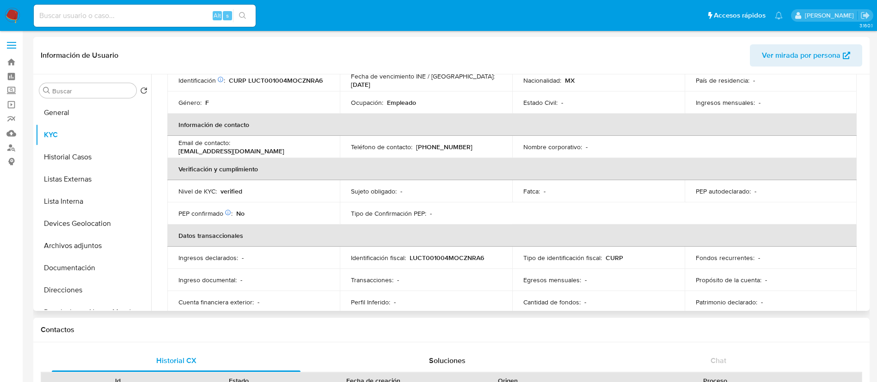
scroll to position [139, 0]
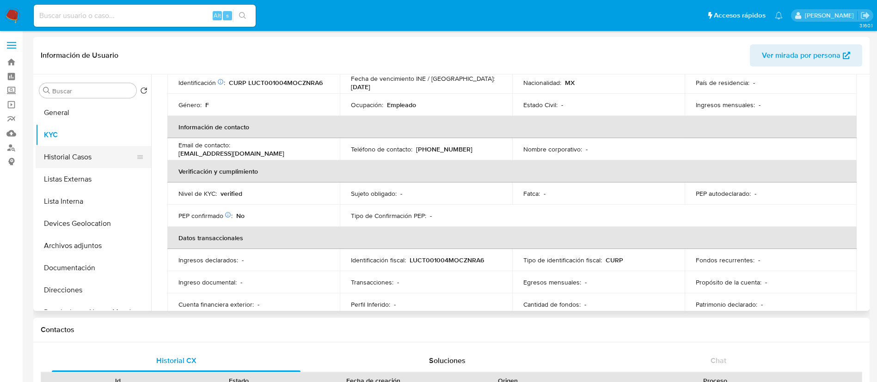
click at [82, 157] on button "Historial Casos" at bounding box center [90, 157] width 108 height 22
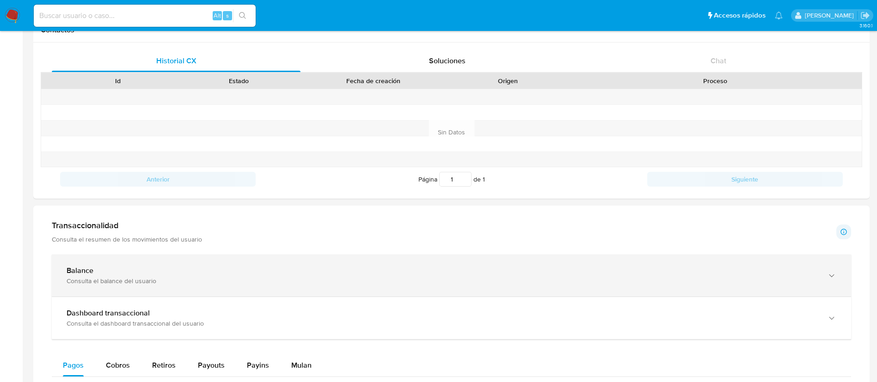
scroll to position [347, 0]
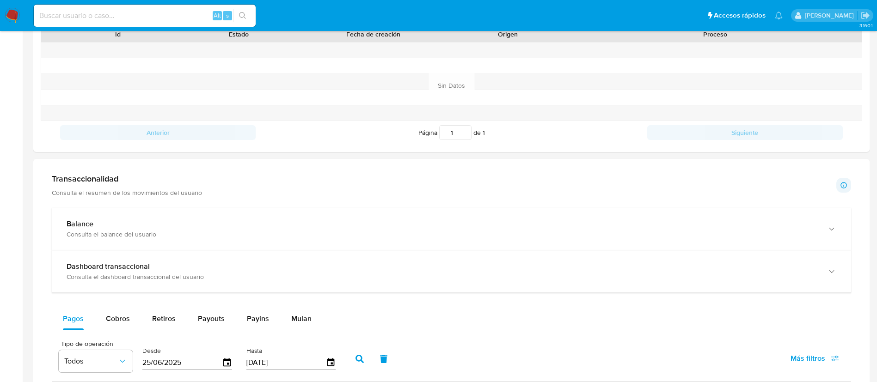
click at [184, 191] on p "Consulta el resumen de los movimientos del usuario" at bounding box center [127, 193] width 150 height 8
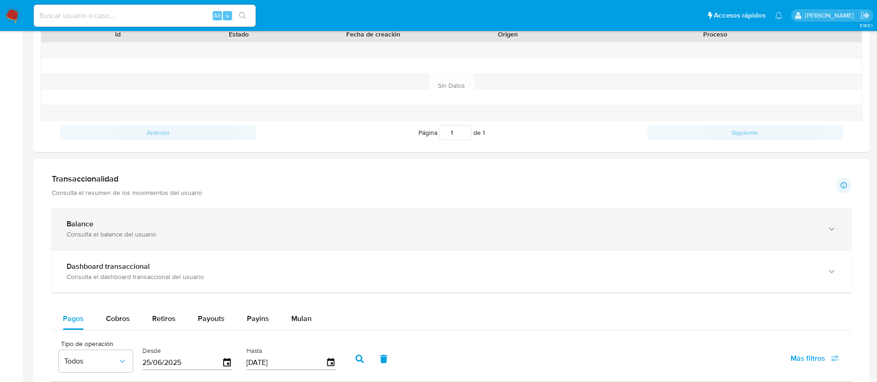
click at [183, 221] on div "Balance" at bounding box center [442, 224] width 751 height 9
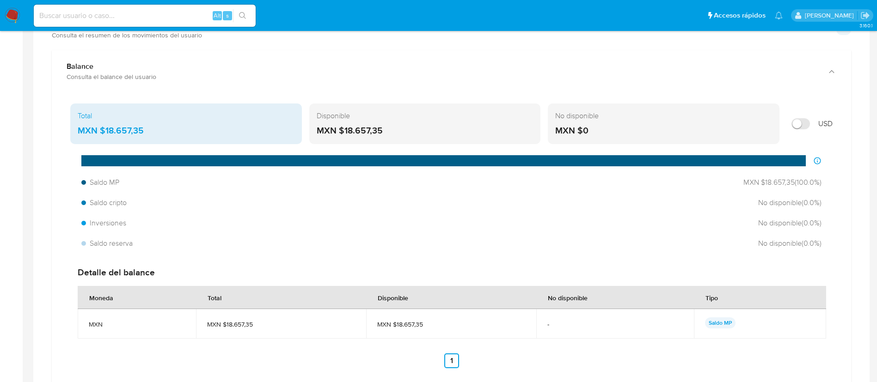
scroll to position [485, 0]
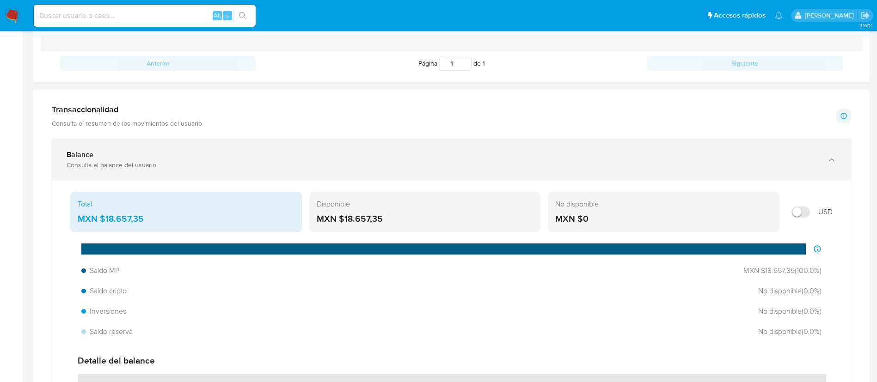
click at [224, 166] on div "Consulta el balance del usuario" at bounding box center [442, 165] width 751 height 8
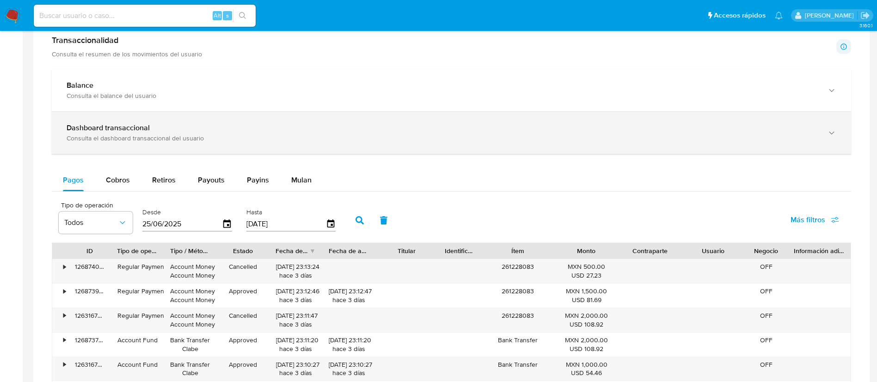
click at [194, 142] on div "Consulta el dashboard transaccional del usuario" at bounding box center [442, 138] width 751 height 8
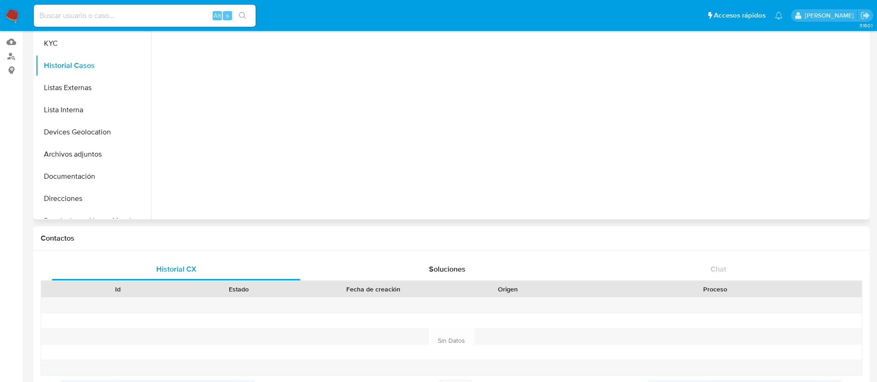
scroll to position [0, 0]
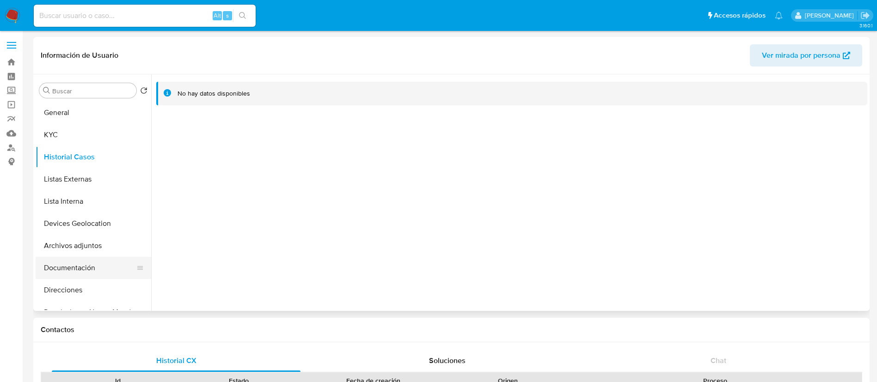
click at [75, 266] on button "Documentación" at bounding box center [90, 268] width 108 height 22
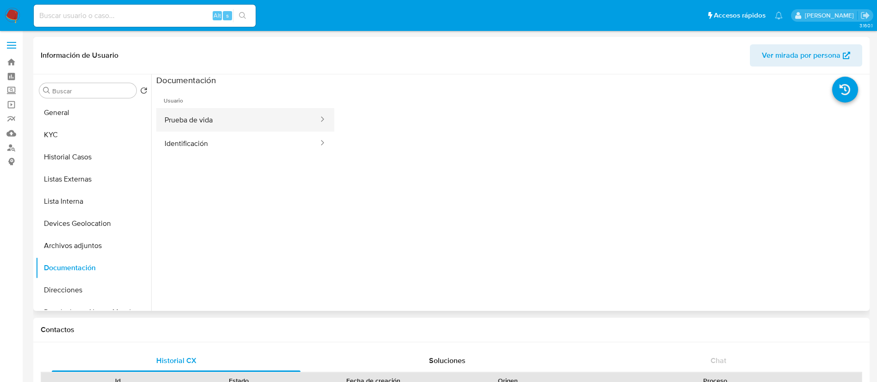
click at [225, 113] on button "Prueba de vida" at bounding box center [237, 120] width 163 height 24
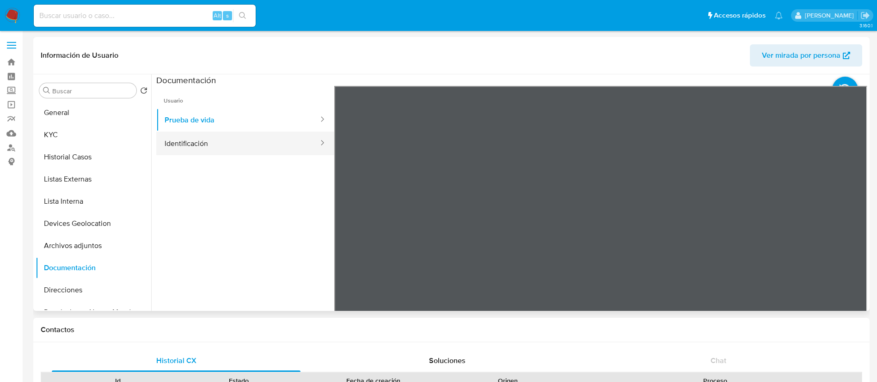
click at [218, 147] on button "Identificación" at bounding box center [237, 144] width 163 height 24
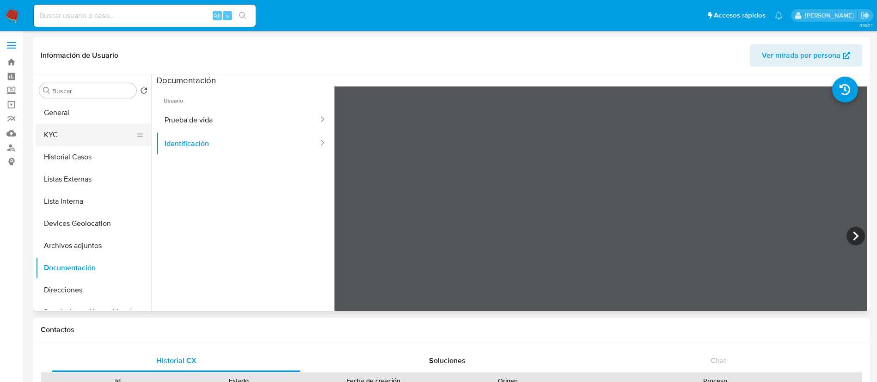
click at [87, 129] on button "KYC" at bounding box center [90, 135] width 108 height 22
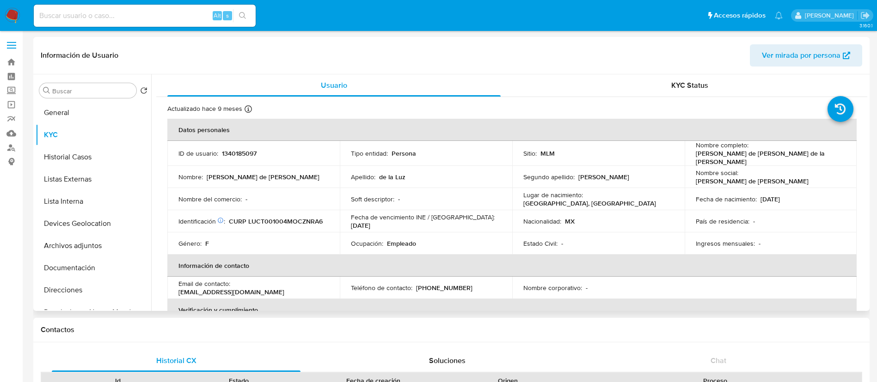
click at [239, 155] on p "1340185097" at bounding box center [239, 153] width 35 height 8
click at [243, 153] on p "1340185097" at bounding box center [239, 153] width 35 height 8
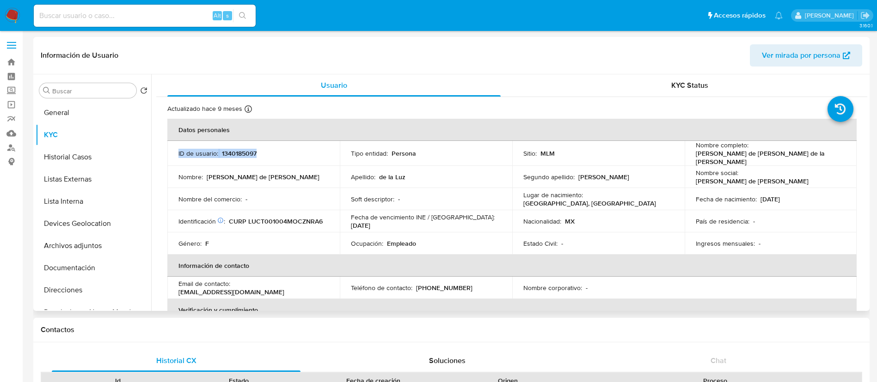
click at [243, 153] on p "1340185097" at bounding box center [239, 153] width 35 height 8
click at [248, 151] on p "1340185097" at bounding box center [239, 153] width 35 height 8
click at [243, 149] on p "1340185097" at bounding box center [239, 153] width 35 height 8
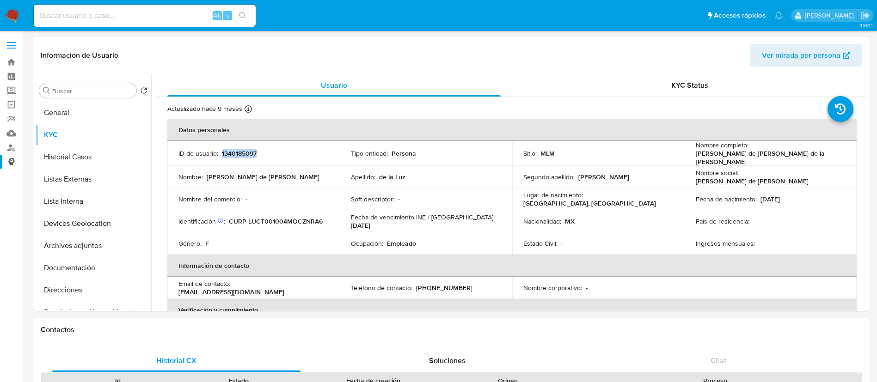
copy p "1340185097"
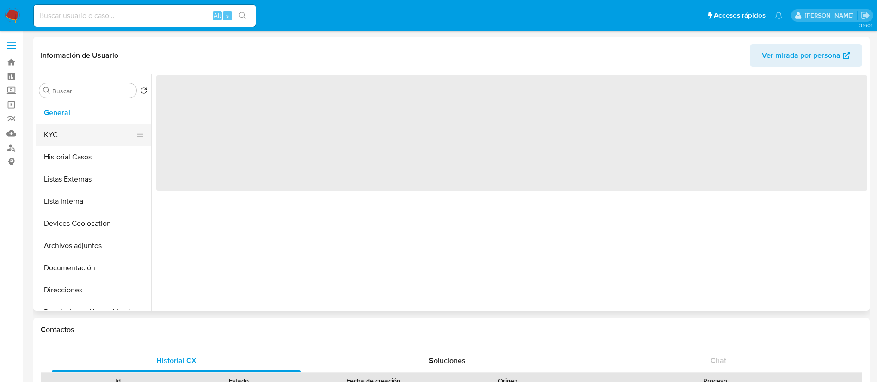
select select "10"
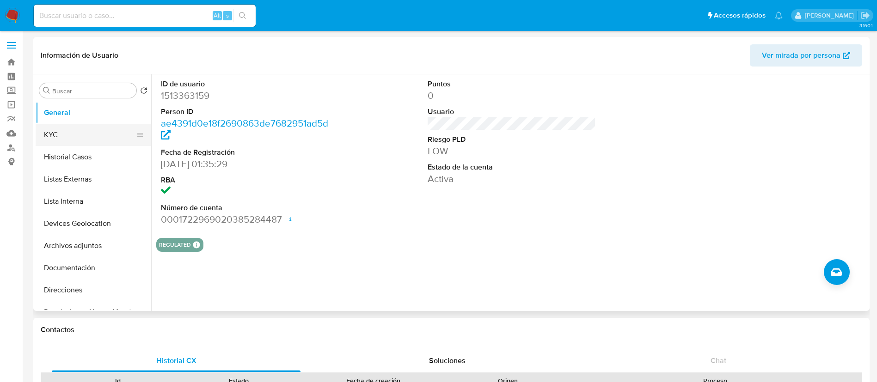
click at [88, 137] on button "KYC" at bounding box center [90, 135] width 108 height 22
select select "10"
click at [94, 144] on button "KYC" at bounding box center [90, 135] width 108 height 22
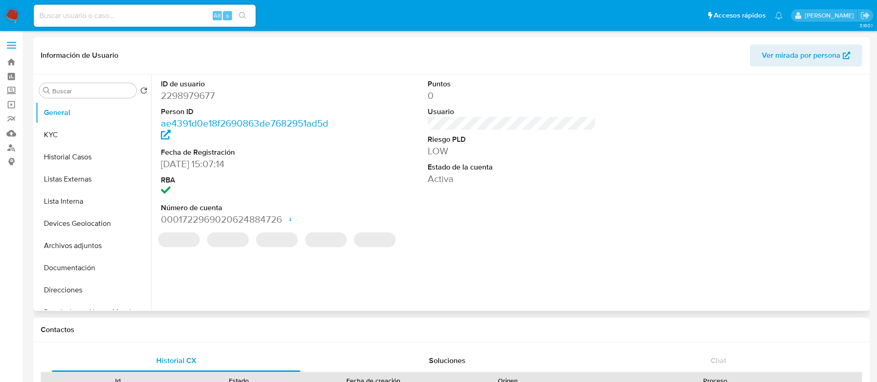
select select "10"
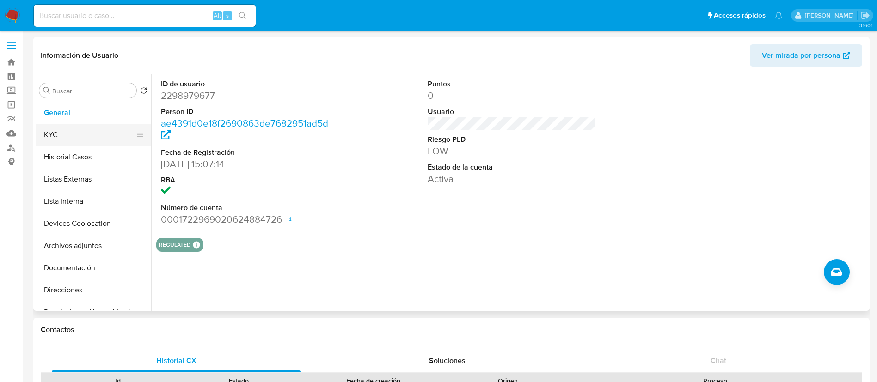
click at [75, 131] on button "KYC" at bounding box center [90, 135] width 108 height 22
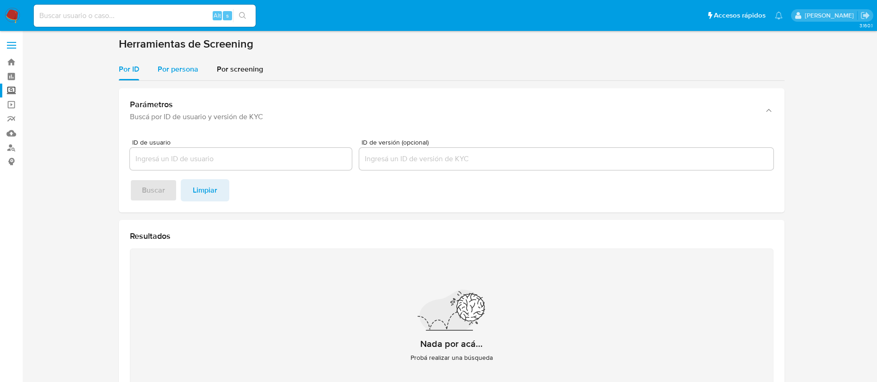
click at [186, 71] on span "Por persona" at bounding box center [178, 69] width 41 height 11
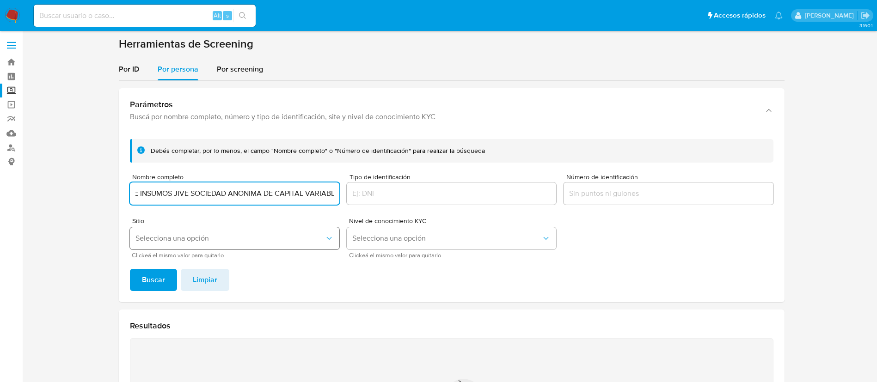
scroll to position [0, 64]
click at [130, 269] on button "Buscar" at bounding box center [153, 280] width 47 height 22
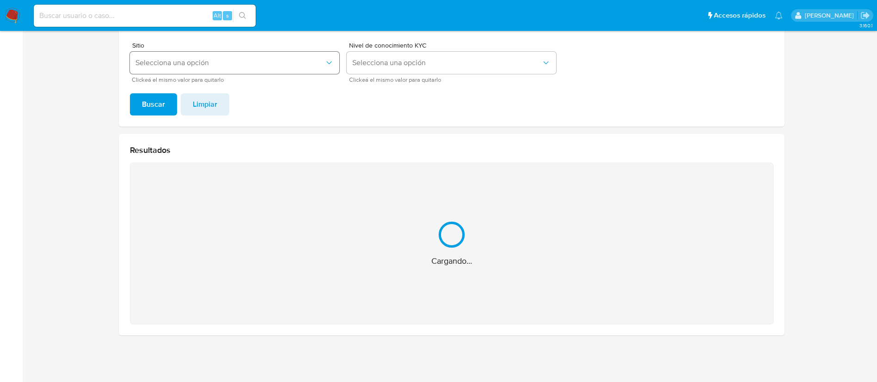
scroll to position [29, 0]
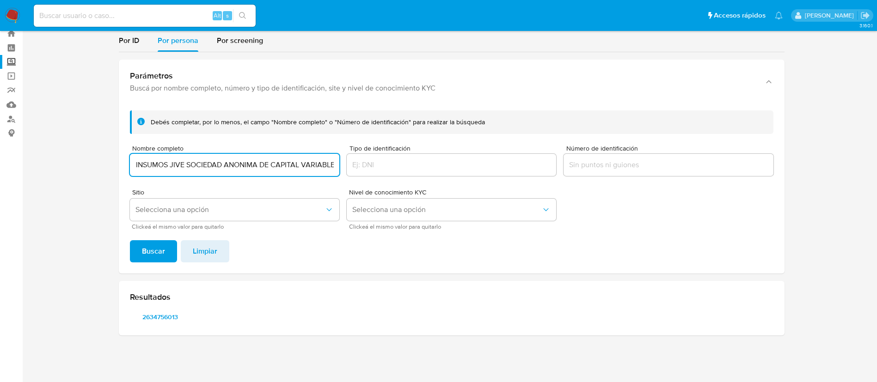
click at [225, 225] on span "Clickeá el mismo valor para quitarlo" at bounding box center [236, 227] width 209 height 5
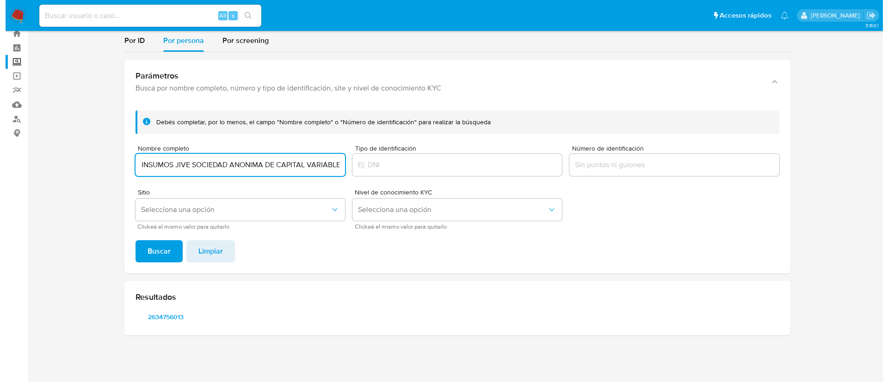
scroll to position [0, 0]
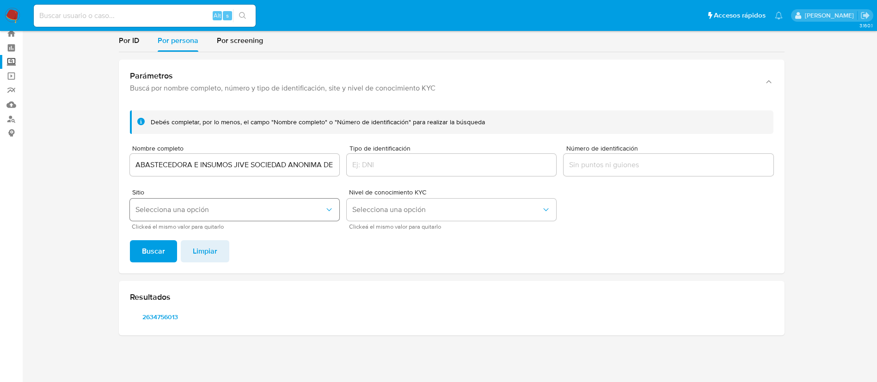
click at [214, 215] on button "Selecciona una opción" at bounding box center [234, 210] width 209 height 22
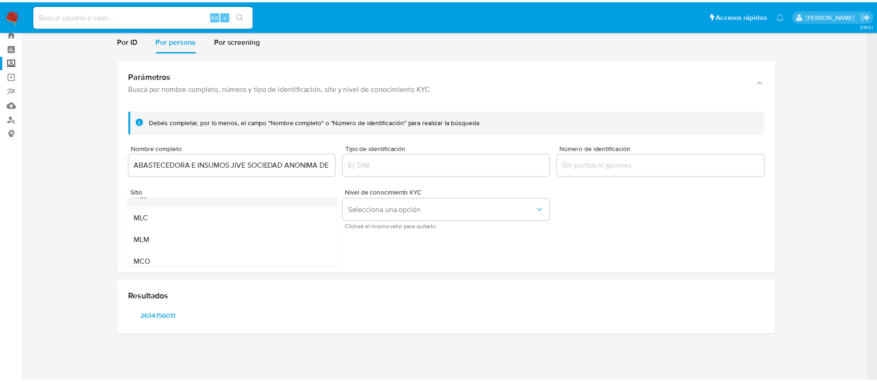
scroll to position [64, 0]
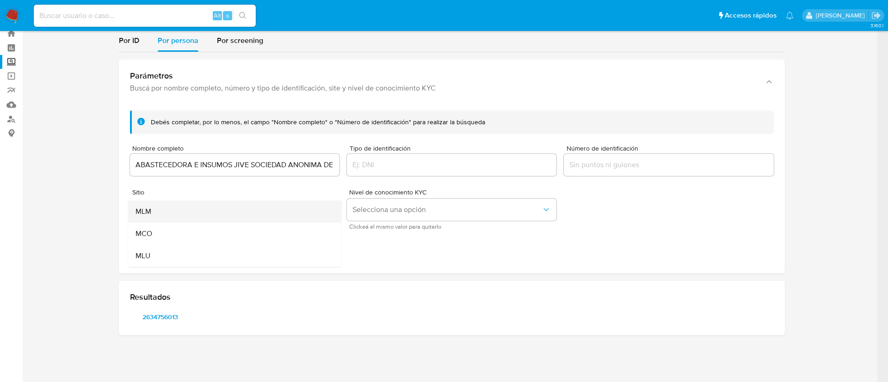
click at [168, 212] on div "MLM" at bounding box center [231, 212] width 193 height 22
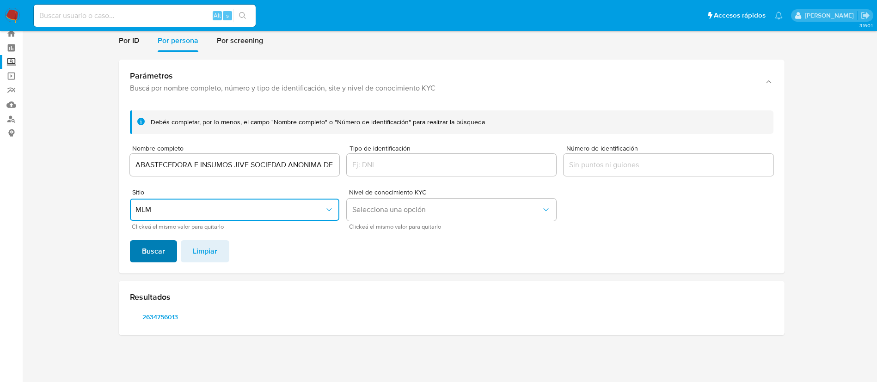
click at [161, 259] on span "Buscar" at bounding box center [153, 251] width 23 height 20
click at [161, 318] on span "2634756013" at bounding box center [160, 317] width 48 height 13
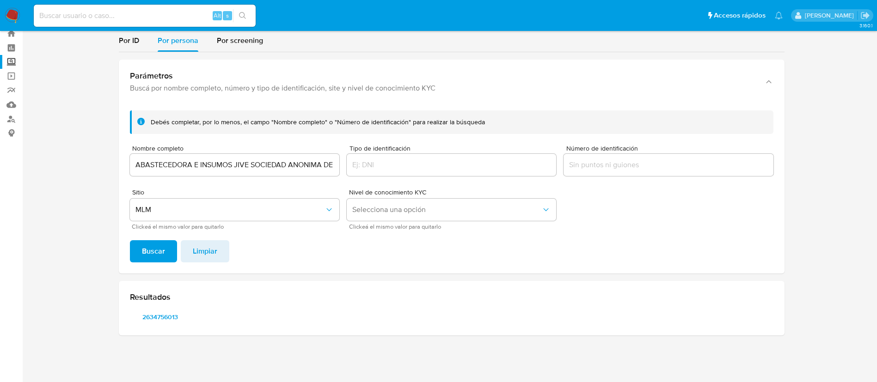
click at [221, 164] on input "ABASTECEDORA E INSUMOS JIVE SOCIEDAD ANONIMA DE CAPITAL VARIABLE" at bounding box center [234, 165] width 209 height 12
click at [130, 240] on button "Buscar" at bounding box center [153, 251] width 47 height 22
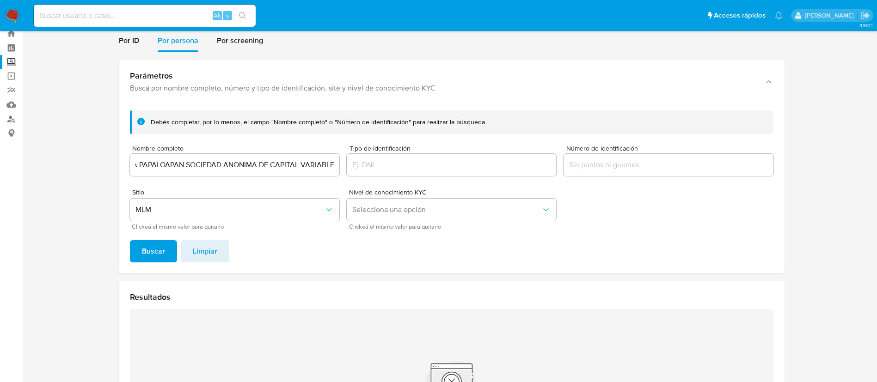
scroll to position [0, 0]
click at [205, 164] on input "INDUSTRIA TEXTILERA PAPALOAPAN SOCIEDAD ANONIMA DE CAPITAL VARIABLE" at bounding box center [234, 165] width 209 height 12
click at [205, 163] on input "INDUSTRIA TEXTILERA PAPALOAPAN SOCIEDAD ANONIMA DE CAPITAL VARIABLE" at bounding box center [234, 165] width 209 height 12
paste input "SERVICIOS ADMINISTRATIVOS Y PROFECIONALES DEYSER SA DE CV"
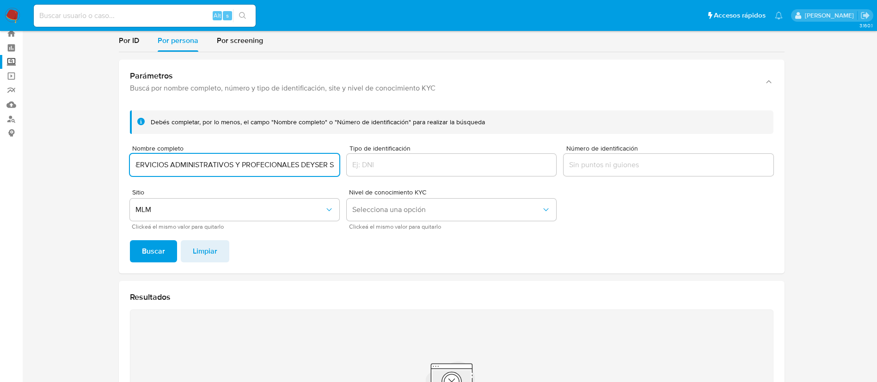
scroll to position [0, 4]
type input "SERVICIOS ADMINISTRATIVOS Y PROFECIONALES DEYSER S"
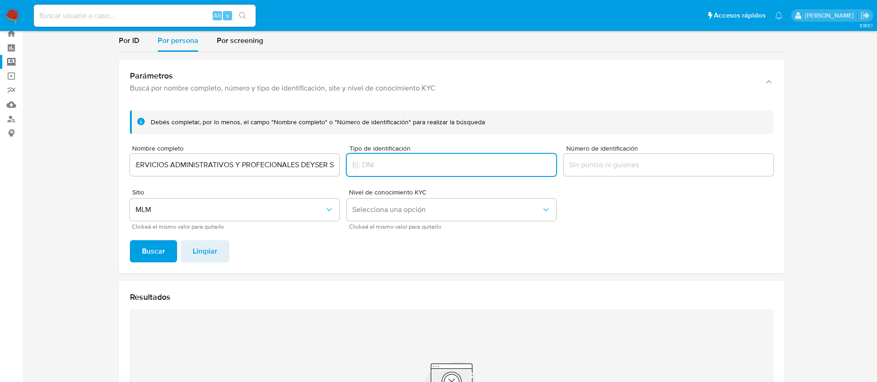
scroll to position [0, 0]
type input "O"
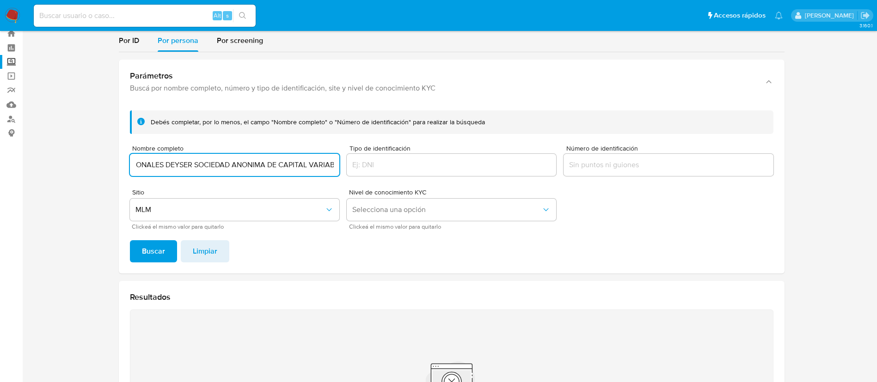
scroll to position [0, 147]
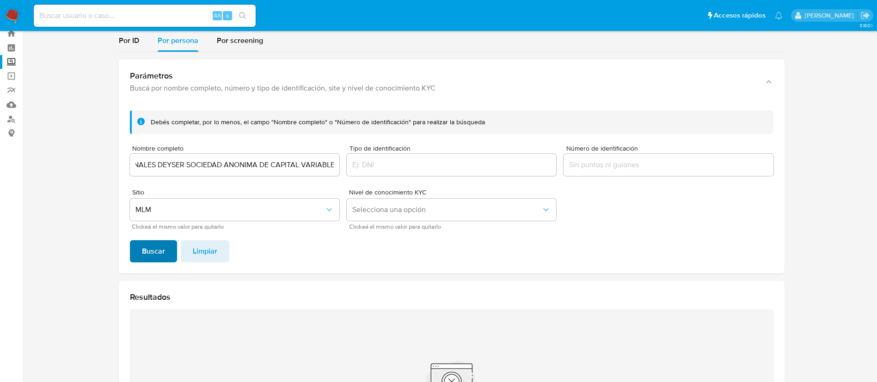
click at [164, 258] on span "Buscar" at bounding box center [153, 251] width 23 height 20
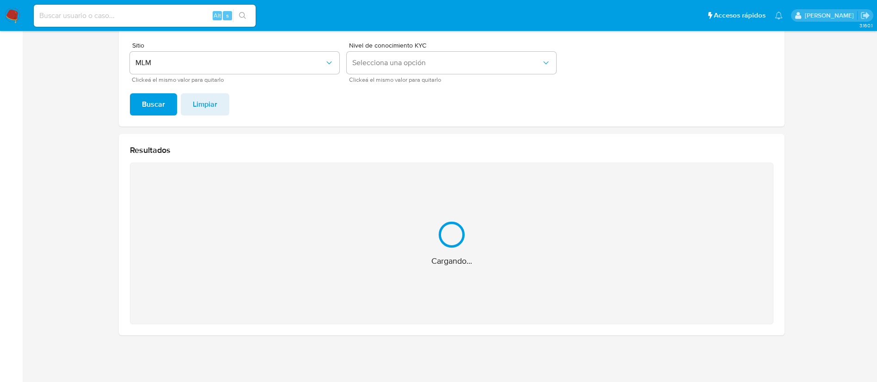
scroll to position [29, 0]
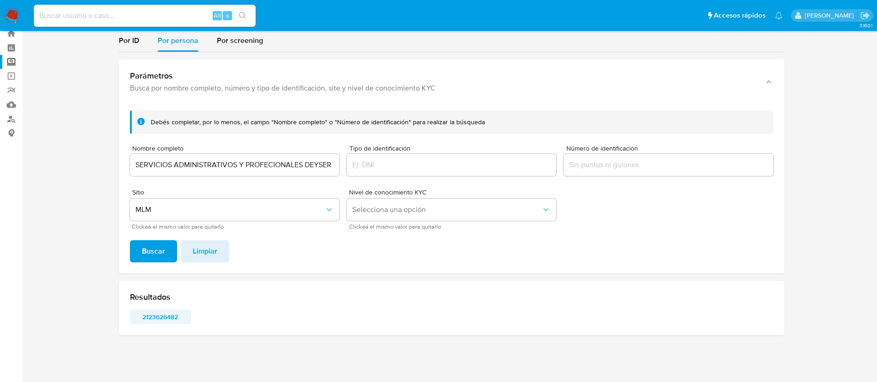
click at [171, 316] on span "2123626482" at bounding box center [160, 317] width 48 height 13
click at [257, 170] on input "SERVICIOS ADMINISTRATIVOS Y PROFECIONALES DEYSER SOCIEDAD ANONIMA DE CAPITAL VA…" at bounding box center [234, 165] width 209 height 12
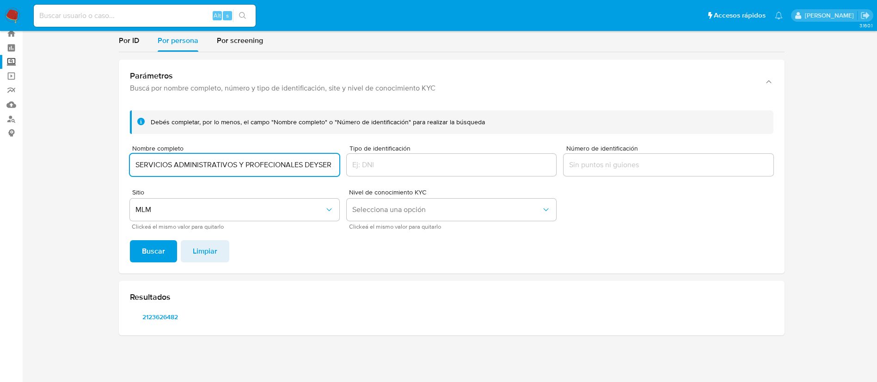
click at [257, 170] on input "SERVICIOS ADMINISTRATIVOS Y PROFECIONALES DEYSER SOCIEDAD ANONIMA DE CAPITAL VA…" at bounding box center [234, 165] width 209 height 12
type input "INGRID CUEVAS JOSE"
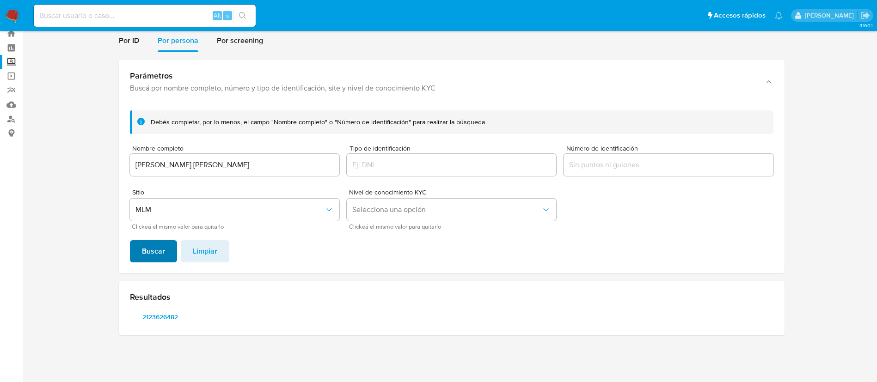
click at [137, 250] on button "Buscar" at bounding box center [153, 251] width 47 height 22
click at [176, 311] on span "1453652886" at bounding box center [160, 317] width 48 height 13
click at [196, 159] on input "INGRID CUEVAS JOSE" at bounding box center [234, 165] width 209 height 12
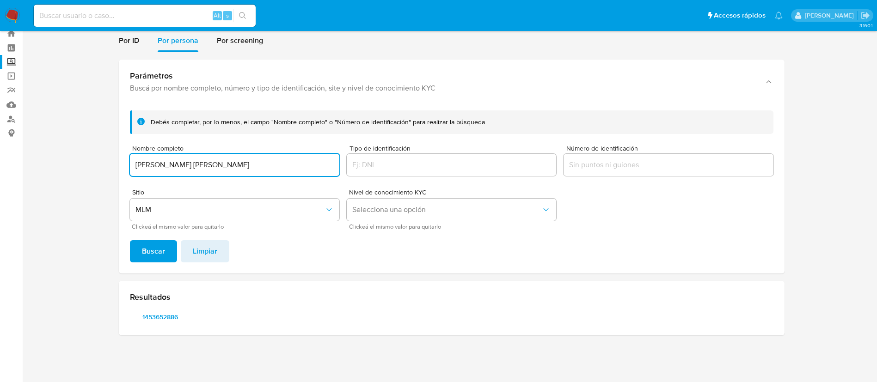
click at [196, 159] on input "INGRID CUEVAS JOSE" at bounding box center [234, 165] width 209 height 12
click at [196, 160] on input "INGRID CUEVAS JOSE" at bounding box center [234, 165] width 209 height 12
paste input "KHARU BERENICE AGUET GIL"
type input "KHARU BERENICE AGUET GIL"
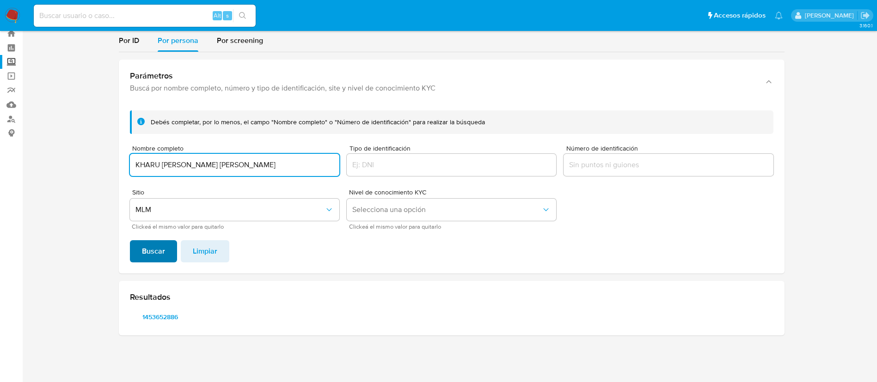
click at [146, 248] on span "Buscar" at bounding box center [153, 251] width 23 height 20
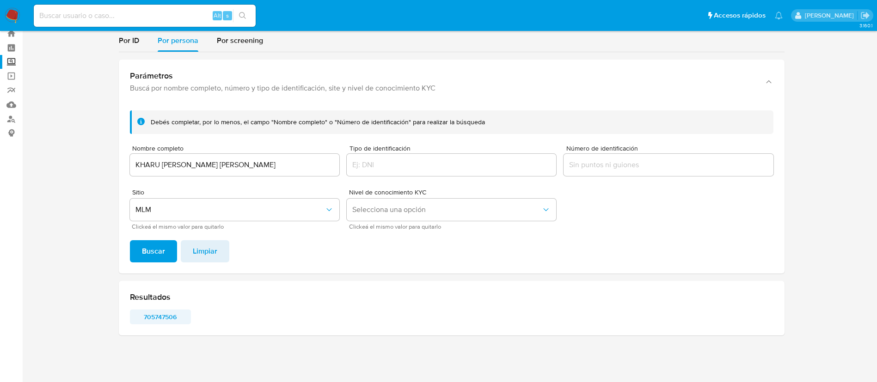
click at [155, 319] on span "705747506" at bounding box center [160, 317] width 48 height 13
click at [176, 10] on input at bounding box center [145, 16] width 222 height 12
paste input "195485424"
type input "195485424"
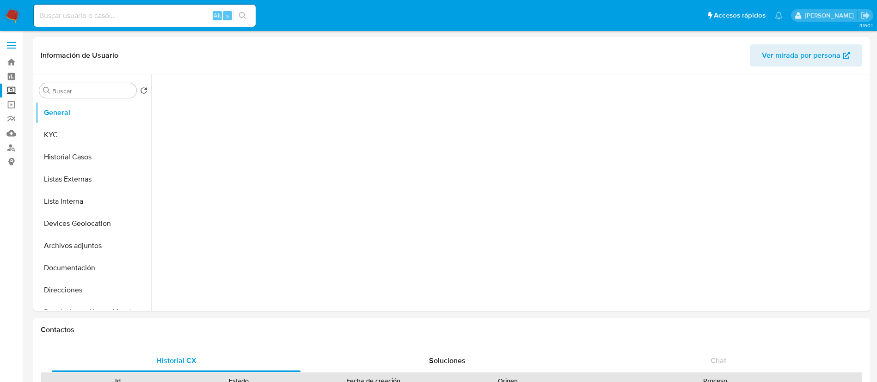
select select "10"
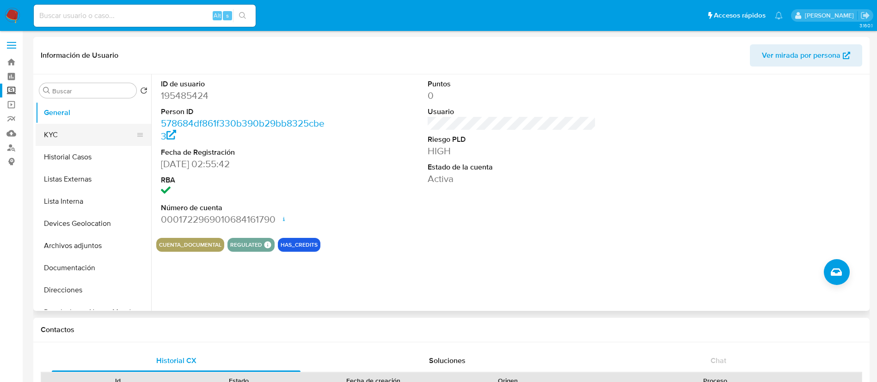
click at [69, 141] on button "KYC" at bounding box center [90, 135] width 108 height 22
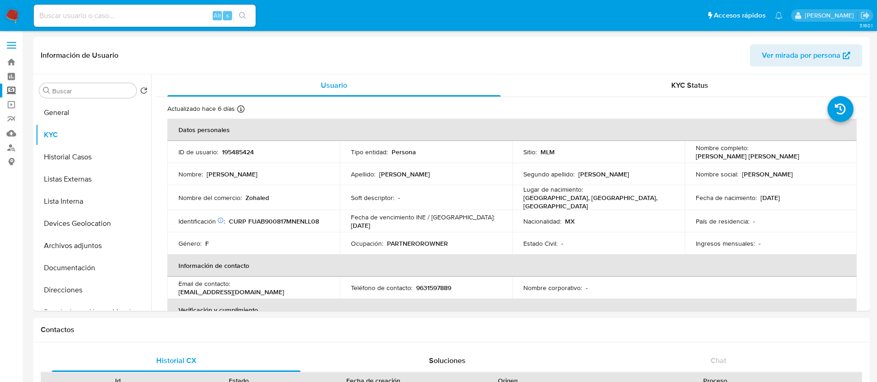
click at [12, 18] on img at bounding box center [13, 16] width 16 height 16
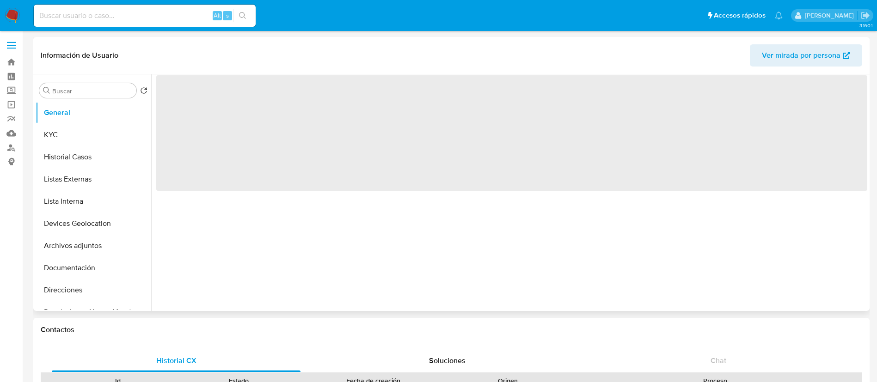
select select "10"
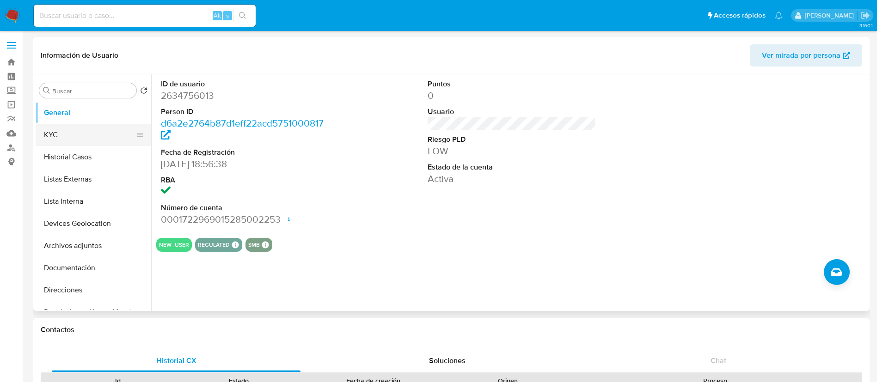
click at [75, 133] on button "KYC" at bounding box center [90, 135] width 108 height 22
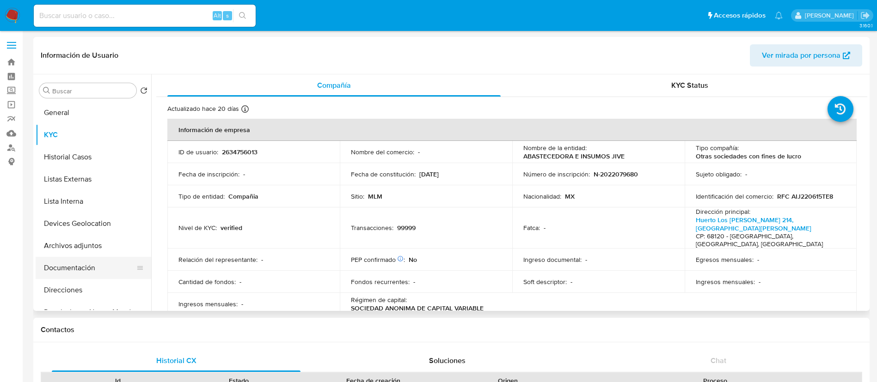
click at [91, 277] on button "Documentación" at bounding box center [90, 268] width 108 height 22
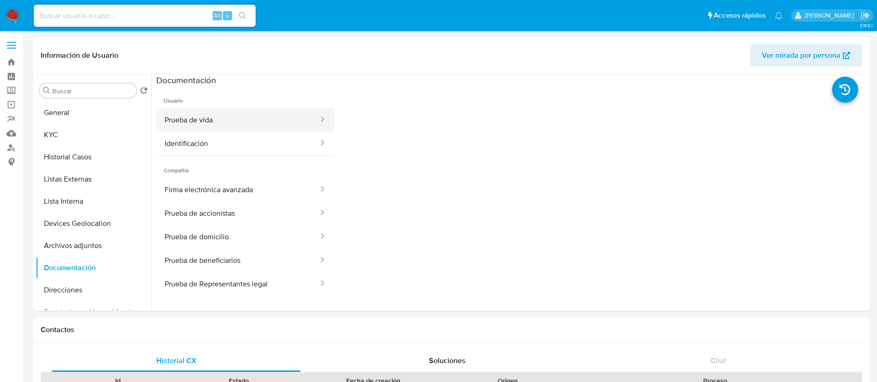
click at [238, 116] on button "Prueba de vida" at bounding box center [237, 120] width 163 height 24
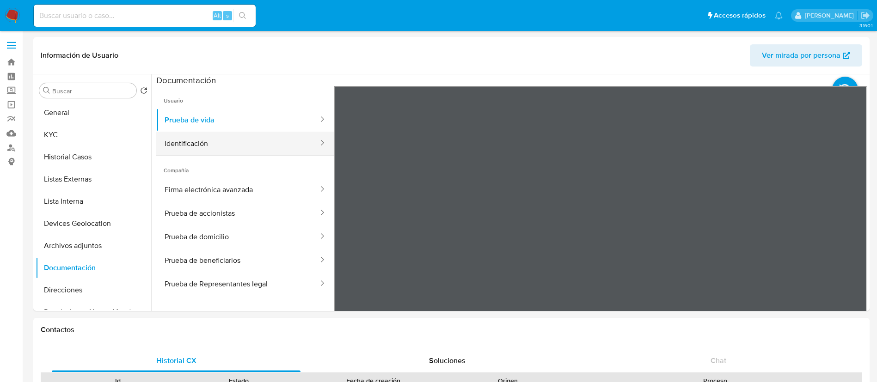
click at [267, 153] on button "Identificación" at bounding box center [237, 144] width 163 height 24
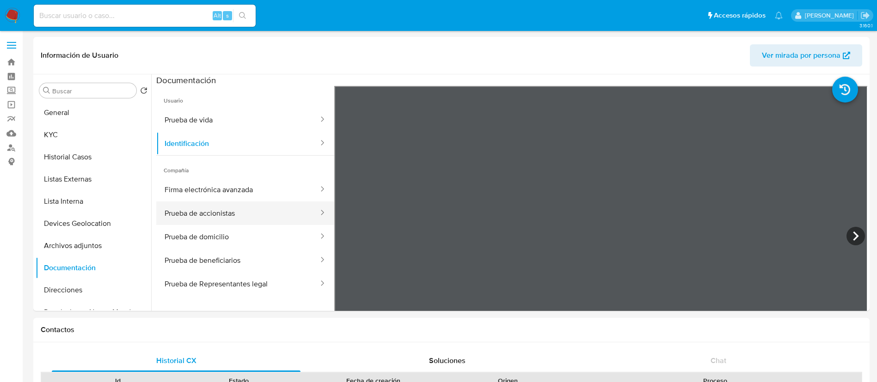
click at [222, 215] on button "Prueba de accionistas" at bounding box center [237, 214] width 163 height 24
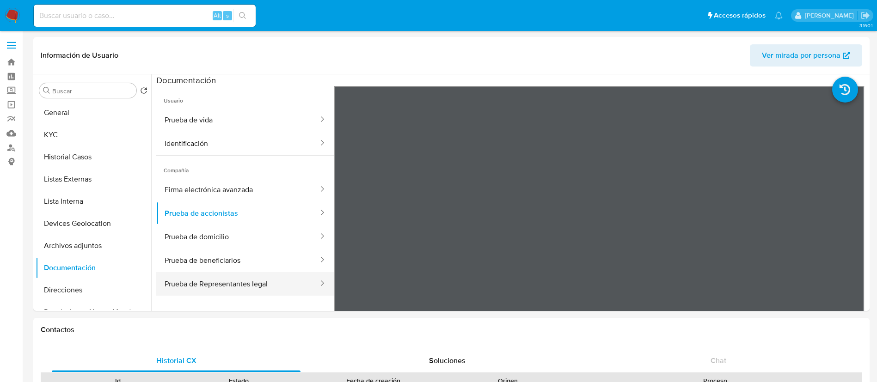
click at [292, 279] on button "Prueba de Representantes legal" at bounding box center [237, 284] width 163 height 24
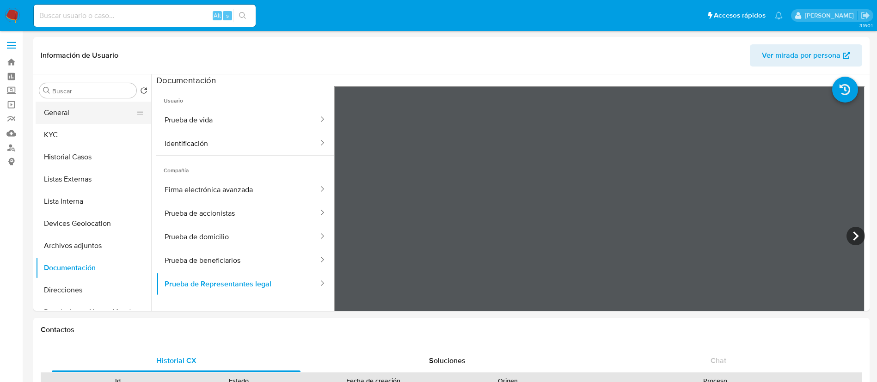
click at [67, 108] on button "General" at bounding box center [90, 113] width 108 height 22
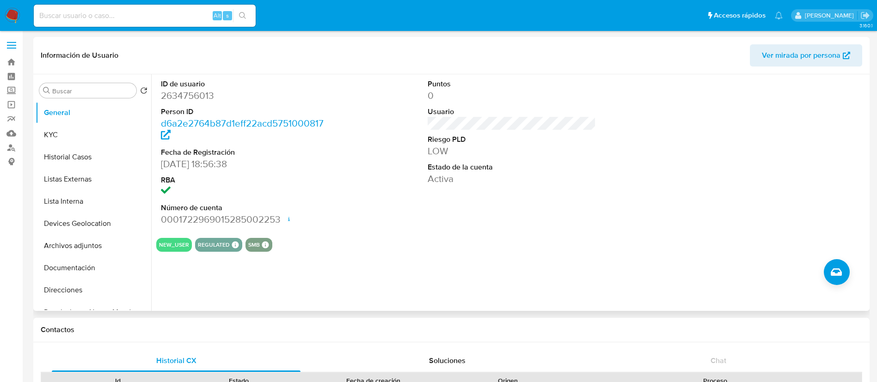
click at [197, 92] on dd "2634756013" at bounding box center [245, 95] width 169 height 13
copy dd "2634756013"
click at [142, 4] on div "Alt s" at bounding box center [145, 16] width 222 height 26
click at [142, 16] on input at bounding box center [145, 16] width 222 height 12
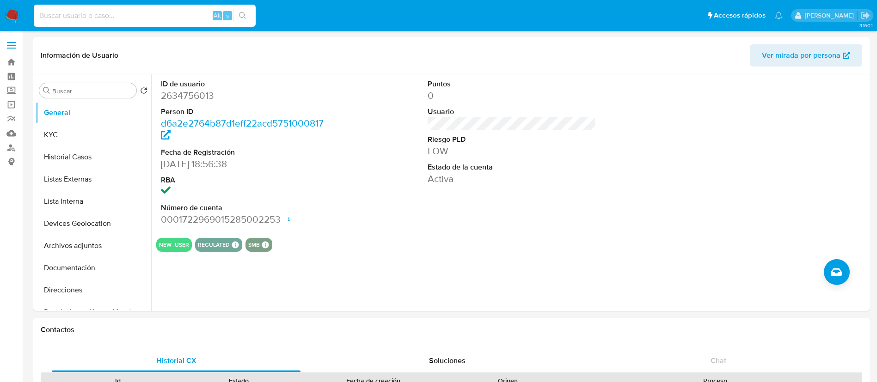
paste input "1878757834"
type input "1878757834"
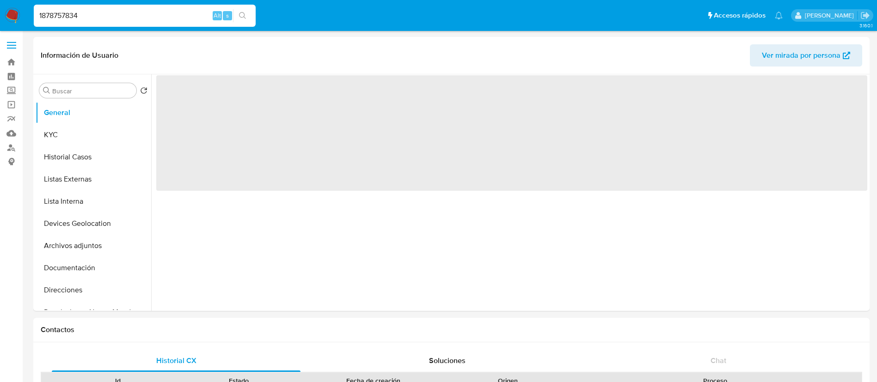
select select "10"
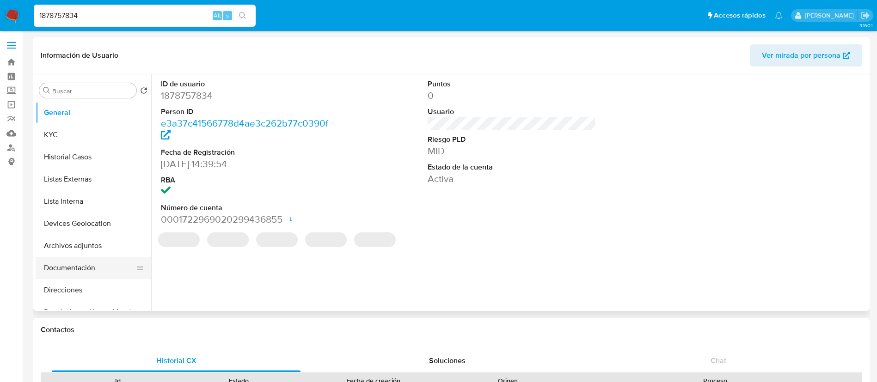
click at [73, 259] on button "Documentación" at bounding box center [90, 268] width 108 height 22
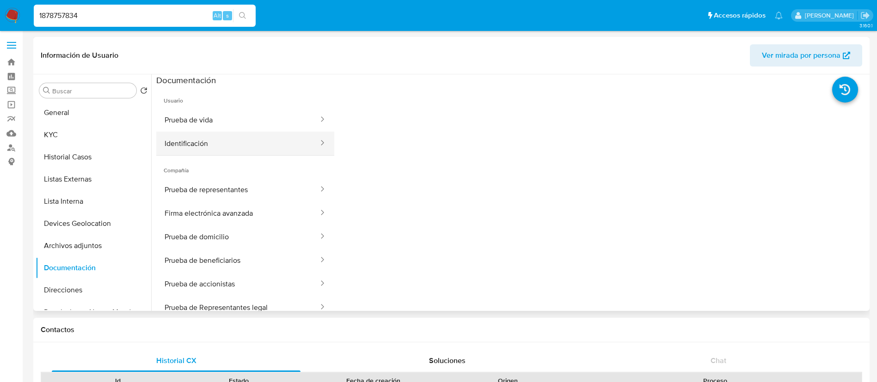
click at [227, 142] on button "Identificación" at bounding box center [237, 144] width 163 height 24
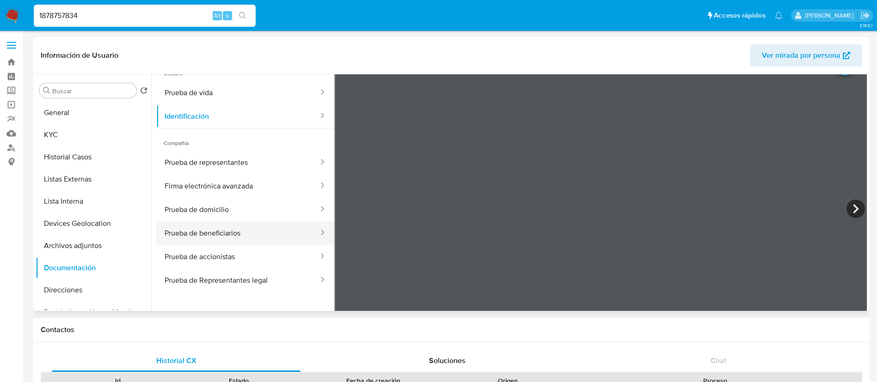
scroll to position [69, 0]
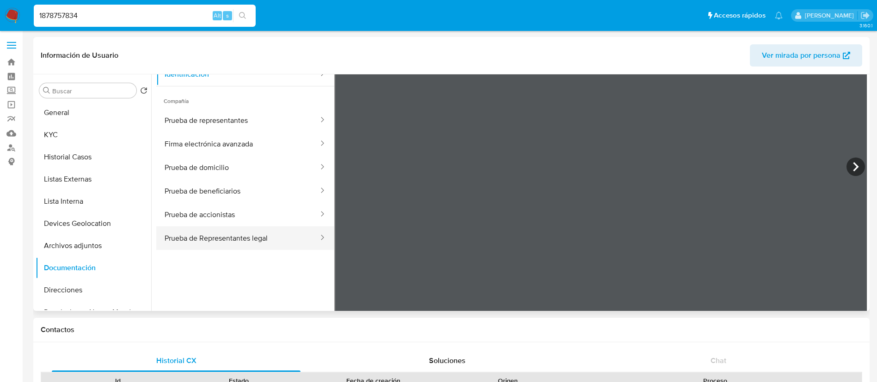
click at [245, 244] on button "Prueba de Representantes legal" at bounding box center [237, 239] width 163 height 24
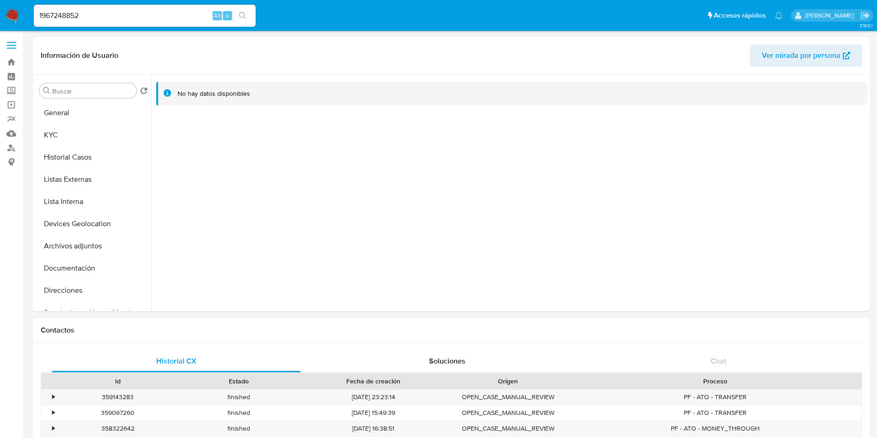
select select "10"
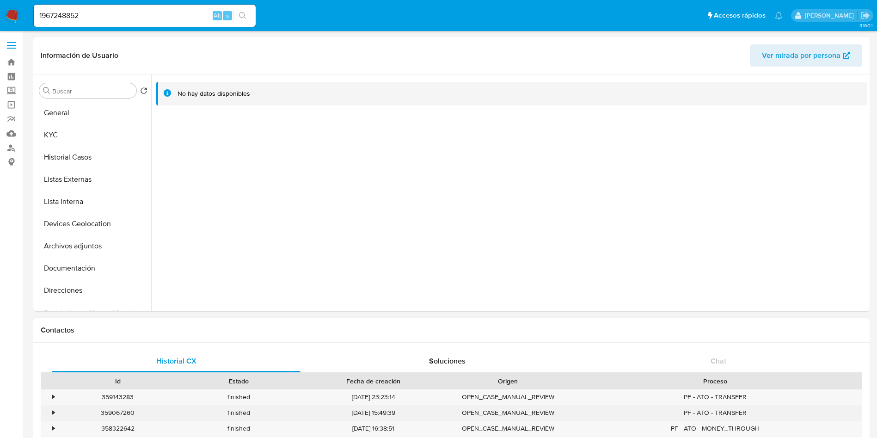
scroll to position [69, 0]
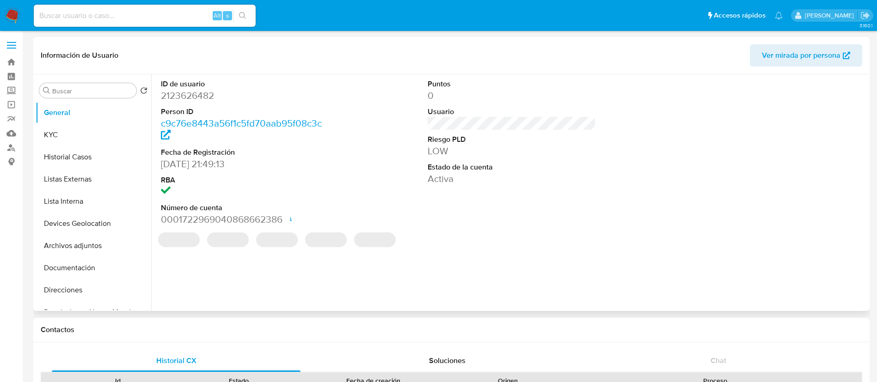
select select "10"
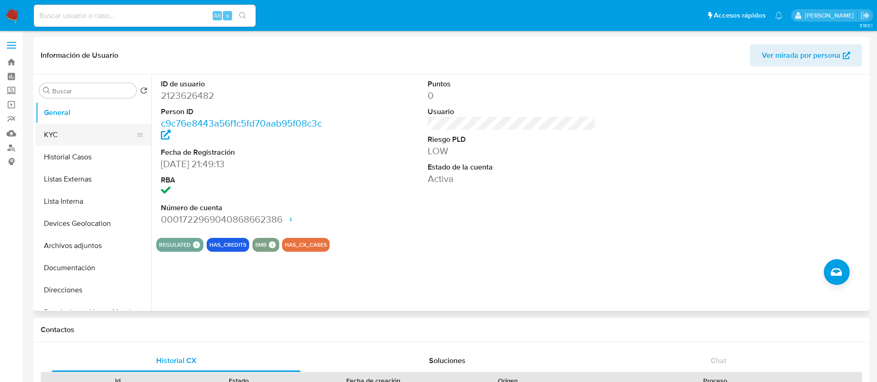
click at [86, 137] on button "KYC" at bounding box center [90, 135] width 108 height 22
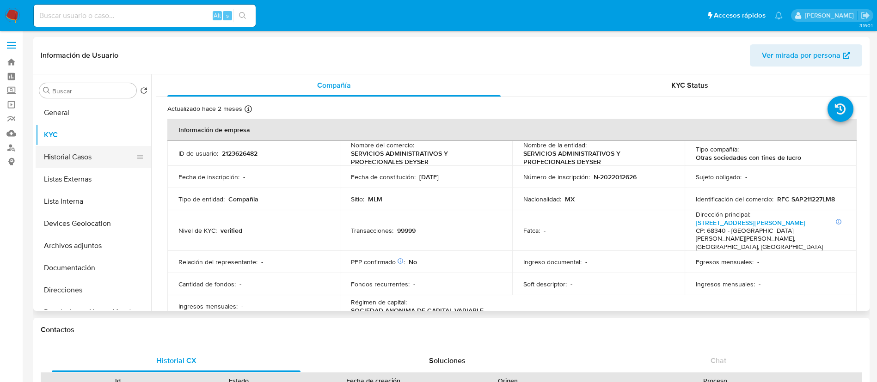
click at [72, 148] on button "Historial Casos" at bounding box center [90, 157] width 108 height 22
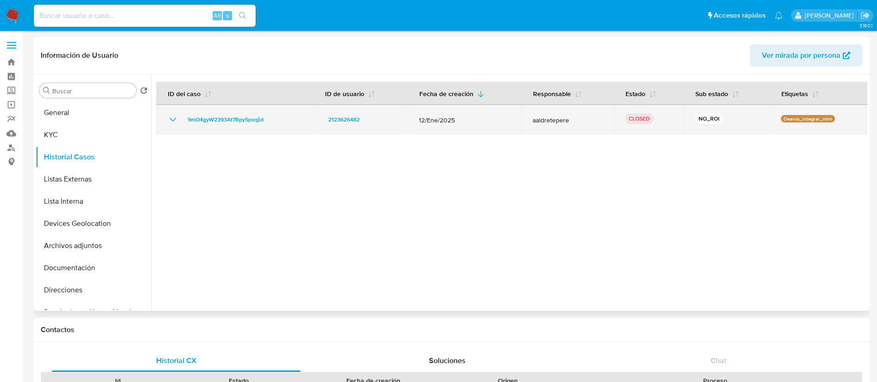
click at [179, 118] on div "9mO4gyW2393Af7Bpy5pxqjid" at bounding box center [234, 119] width 135 height 11
click at [178, 117] on icon "Mostrar/Ocultar" at bounding box center [172, 119] width 11 height 11
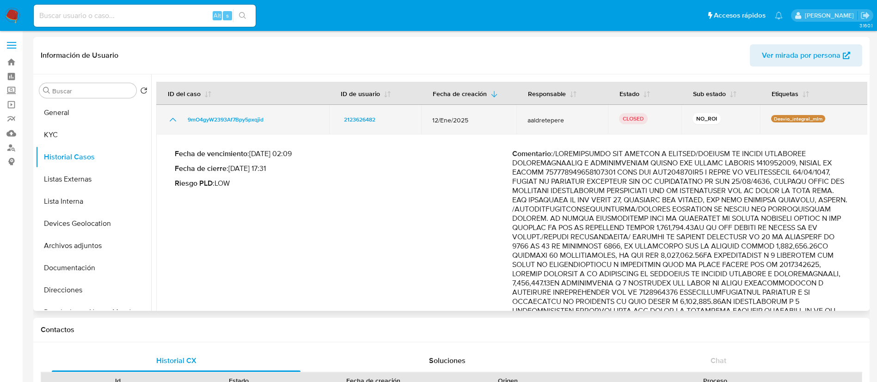
click at [169, 117] on icon "Mostrar/Ocultar" at bounding box center [172, 119] width 11 height 11
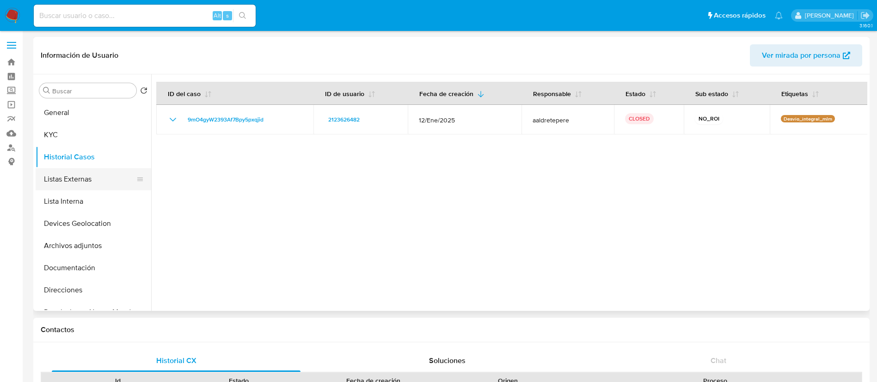
click at [76, 178] on button "Listas Externas" at bounding box center [90, 179] width 108 height 22
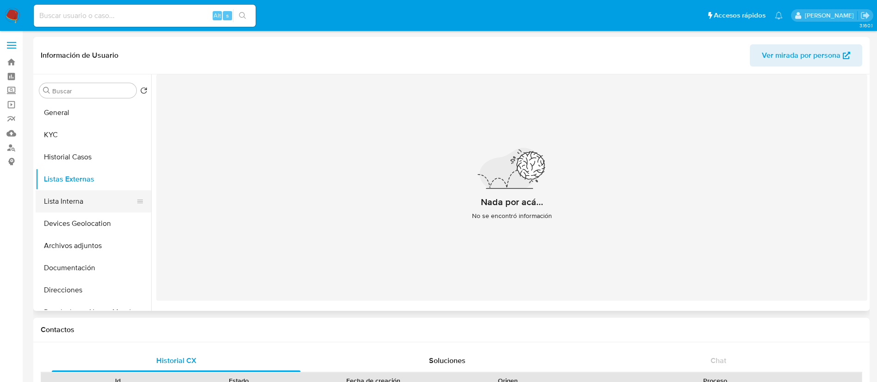
click at [81, 197] on button "Lista Interna" at bounding box center [90, 201] width 108 height 22
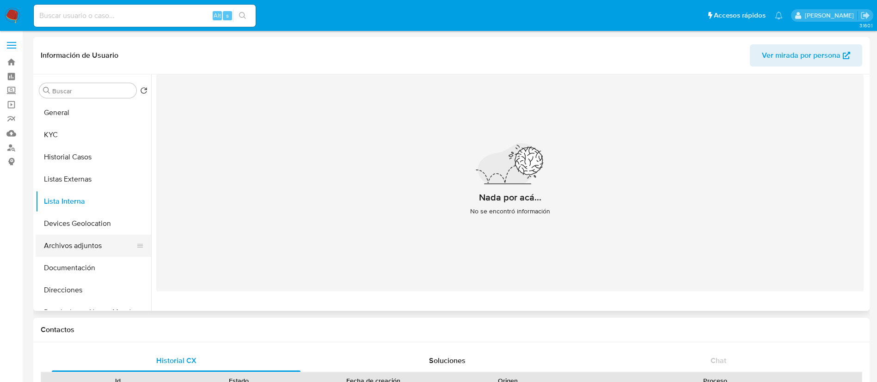
click at [93, 246] on button "Archivos adjuntos" at bounding box center [90, 246] width 108 height 22
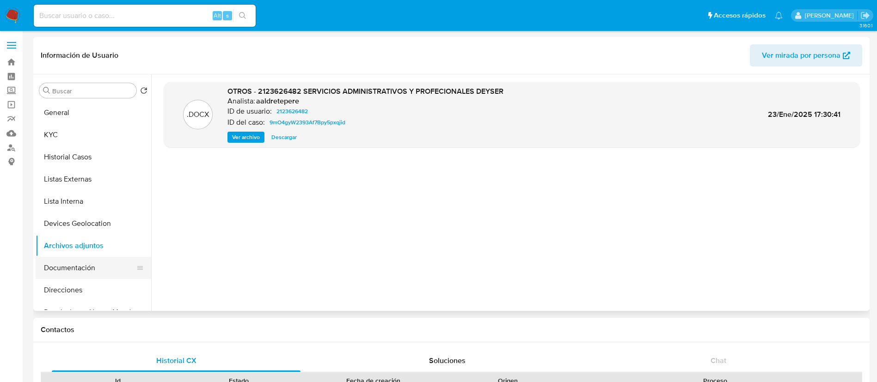
click at [86, 263] on button "Documentación" at bounding box center [90, 268] width 108 height 22
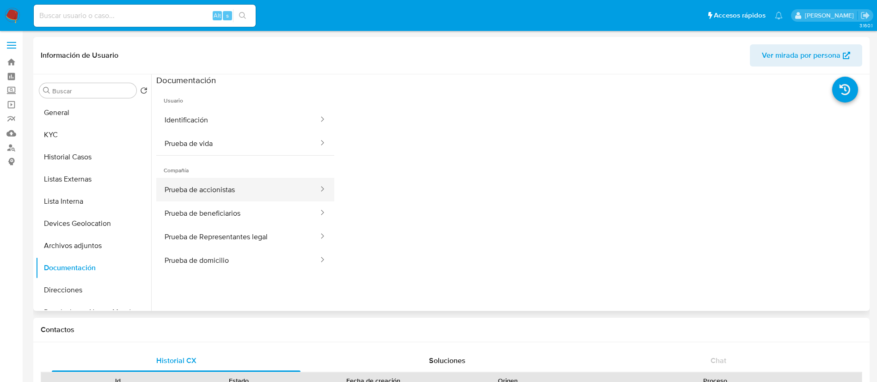
click at [230, 186] on button "Prueba de accionistas" at bounding box center [237, 190] width 163 height 24
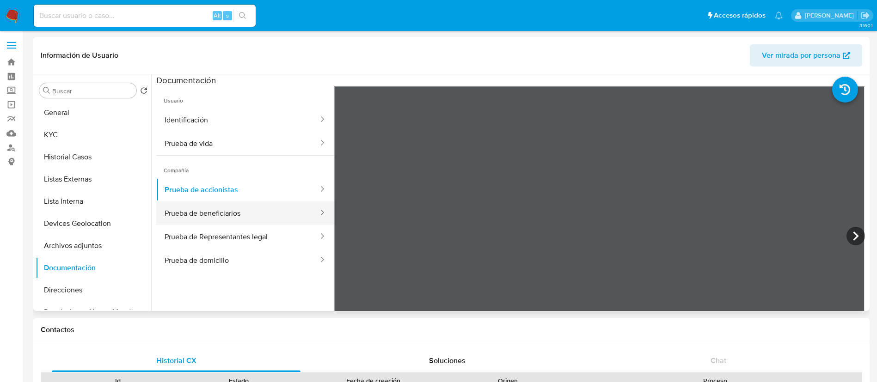
click at [210, 217] on button "Prueba de beneficiarios" at bounding box center [237, 214] width 163 height 24
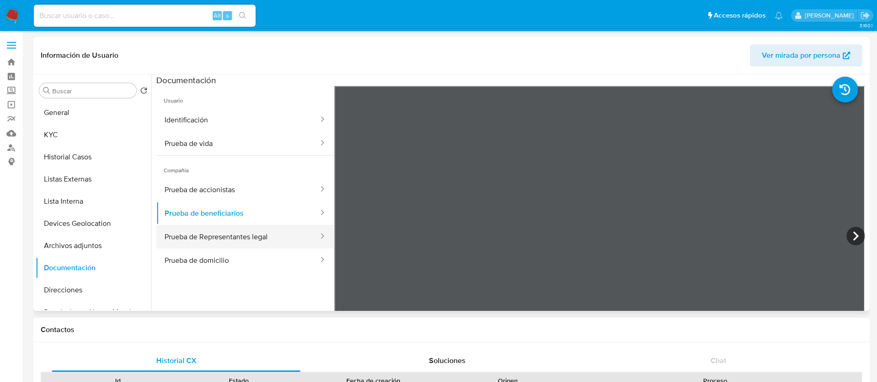
click at [239, 239] on button "Prueba de Representantes legal" at bounding box center [237, 237] width 163 height 24
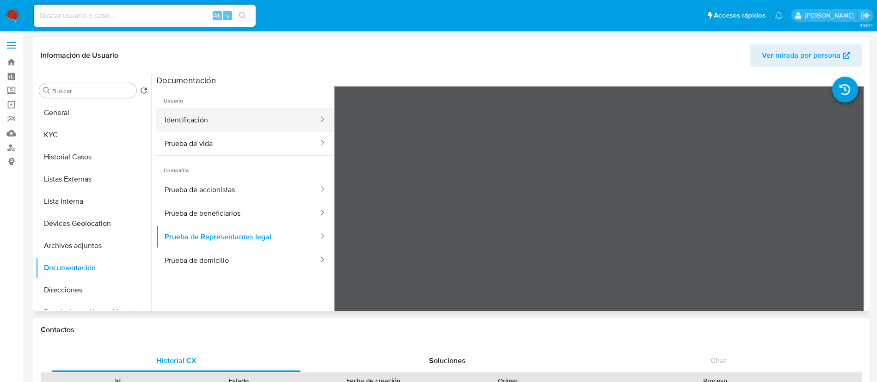
click at [221, 124] on button "Identificación" at bounding box center [237, 120] width 163 height 24
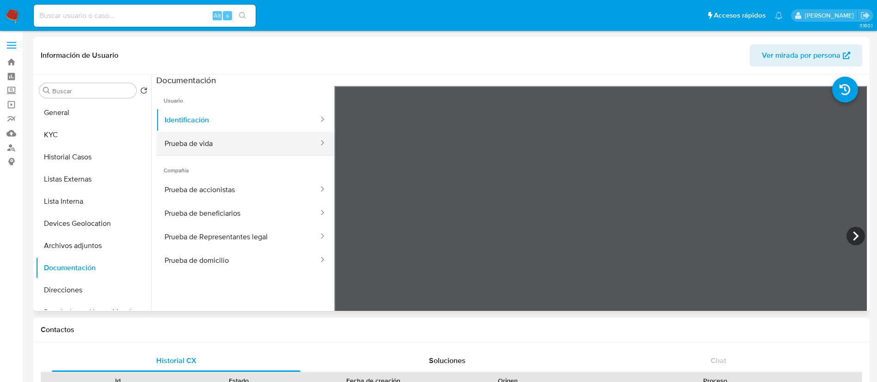
click at [231, 150] on button "Prueba de vida" at bounding box center [237, 144] width 163 height 24
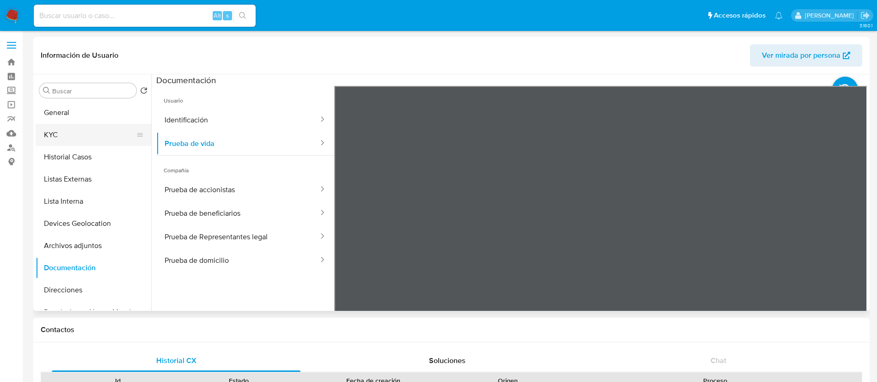
drag, startPoint x: 67, startPoint y: 133, endPoint x: 142, endPoint y: 135, distance: 74.9
click at [67, 133] on button "KYC" at bounding box center [90, 135] width 108 height 22
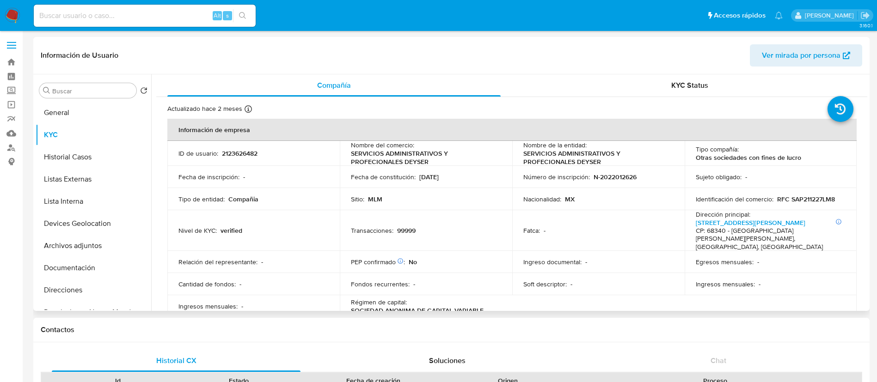
click at [250, 152] on p "2123626482" at bounding box center [240, 153] width 36 height 8
copy p "2123626482"
click at [143, 16] on input at bounding box center [145, 16] width 222 height 12
type input "1967248852"
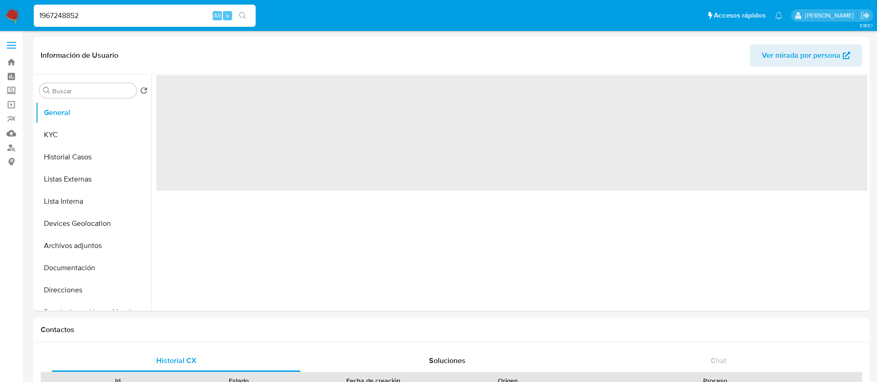
select select "10"
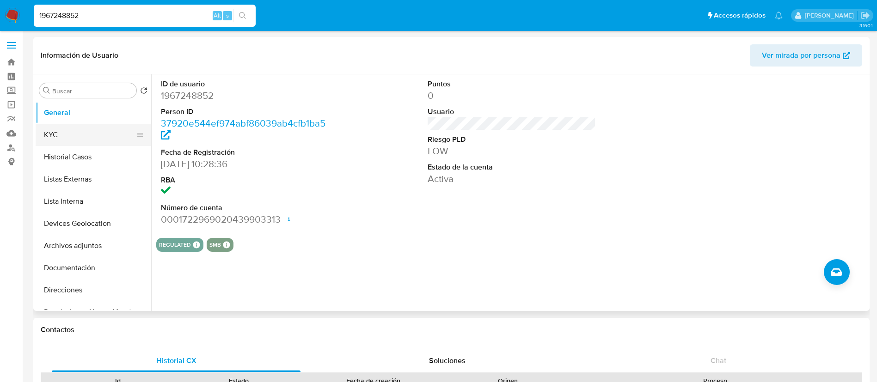
click at [84, 140] on button "KYC" at bounding box center [90, 135] width 108 height 22
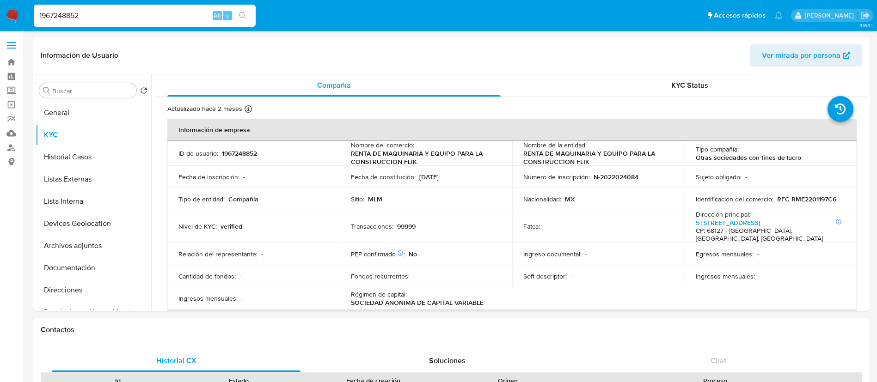
click at [113, 11] on input "1967248852" at bounding box center [145, 16] width 222 height 12
type input "1492995962"
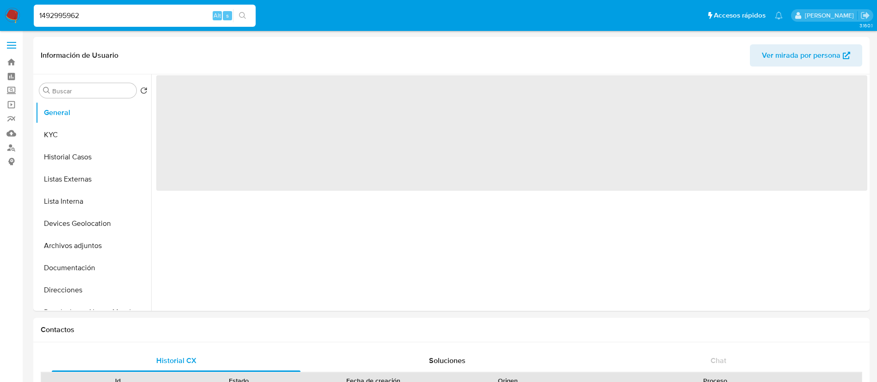
select select "10"
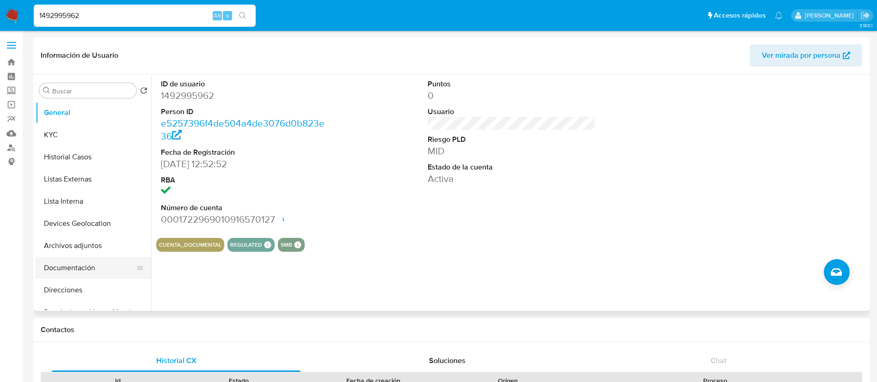
click at [85, 276] on button "Documentación" at bounding box center [90, 268] width 108 height 22
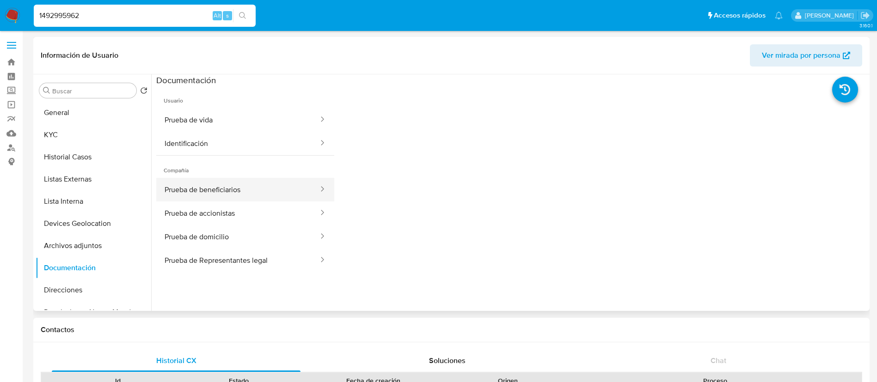
click at [215, 196] on button "Prueba de beneficiarios" at bounding box center [237, 190] width 163 height 24
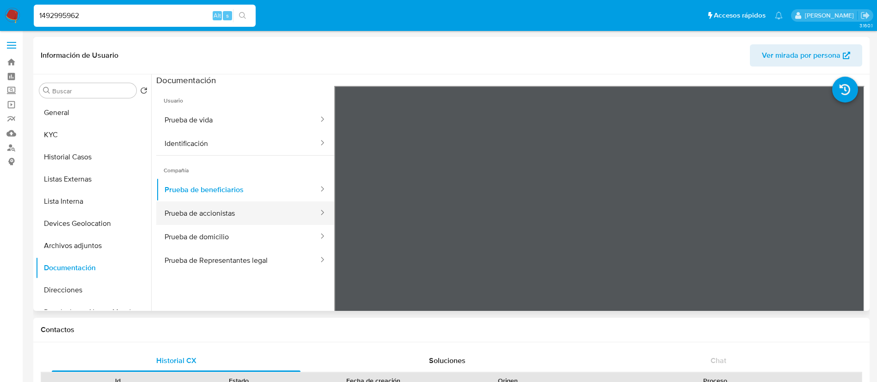
click at [240, 218] on button "Prueba de accionistas" at bounding box center [237, 214] width 163 height 24
click at [266, 253] on button "Prueba de Representantes legal" at bounding box center [237, 261] width 163 height 24
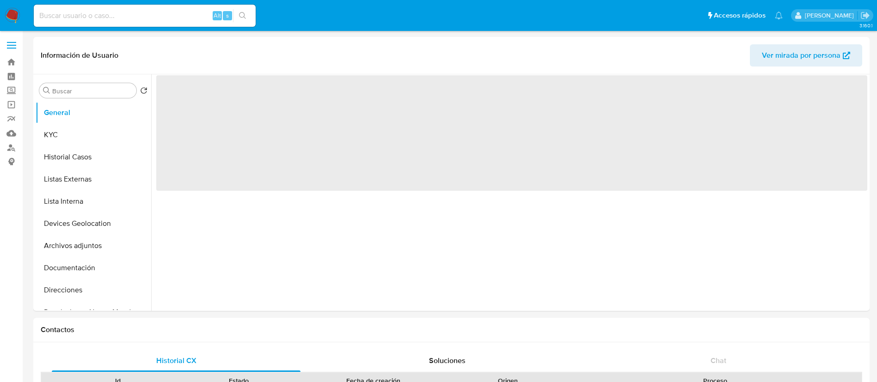
select select "10"
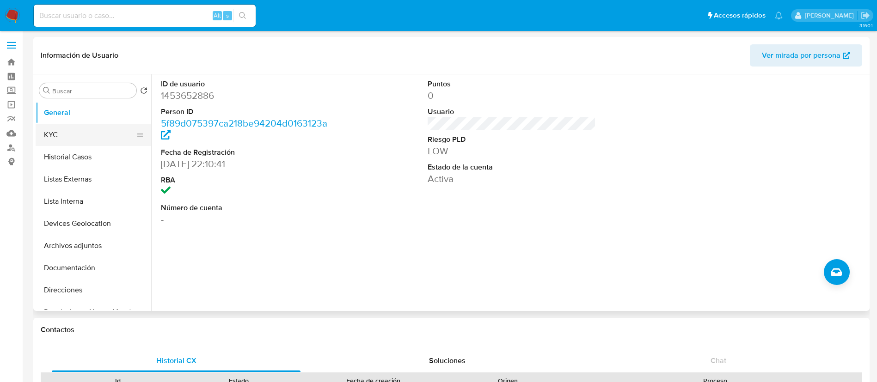
click at [87, 136] on button "KYC" at bounding box center [90, 135] width 108 height 22
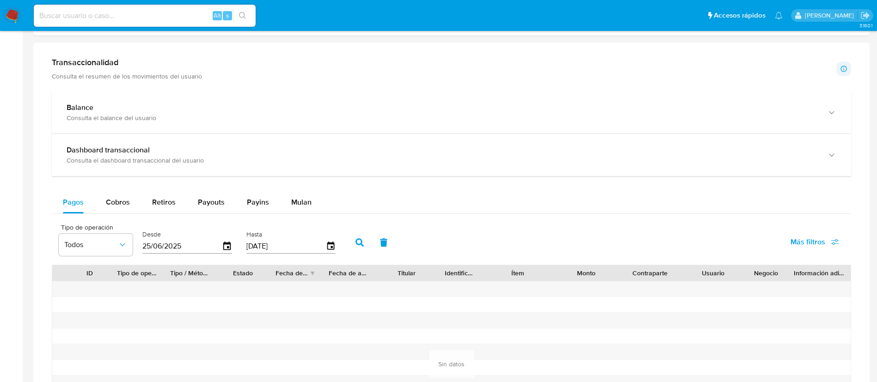
scroll to position [485, 0]
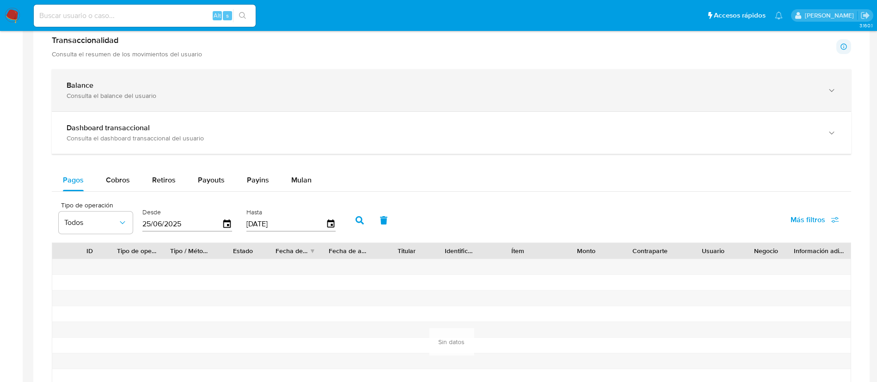
click at [83, 83] on b "Balance" at bounding box center [80, 85] width 27 height 11
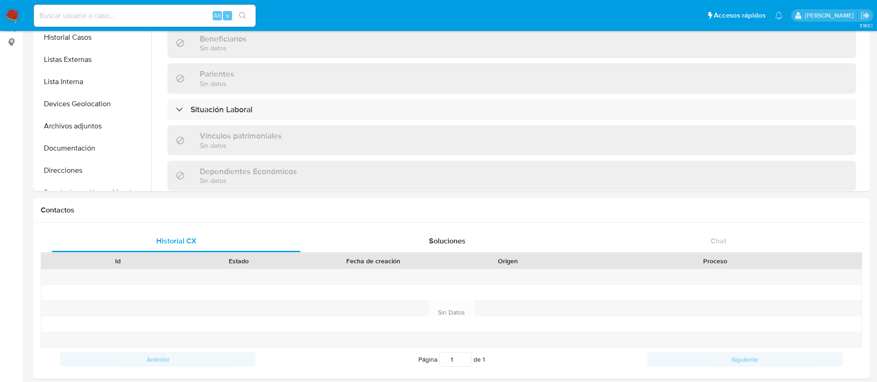
scroll to position [0, 0]
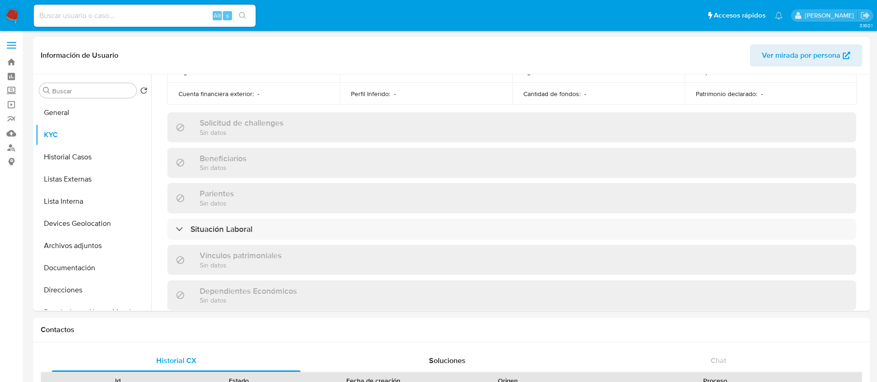
drag, startPoint x: 155, startPoint y: 8, endPoint x: 142, endPoint y: 8, distance: 13.0
click at [155, 8] on div "Alt s" at bounding box center [145, 16] width 222 height 22
click at [129, 10] on input at bounding box center [145, 16] width 222 height 12
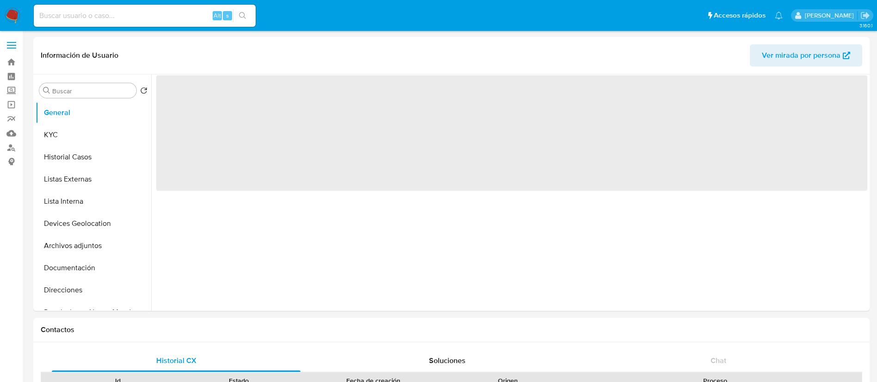
select select "10"
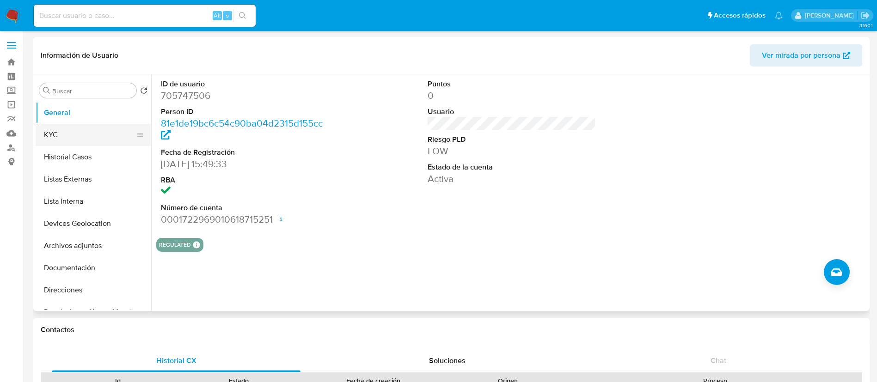
click at [80, 138] on button "KYC" at bounding box center [90, 135] width 108 height 22
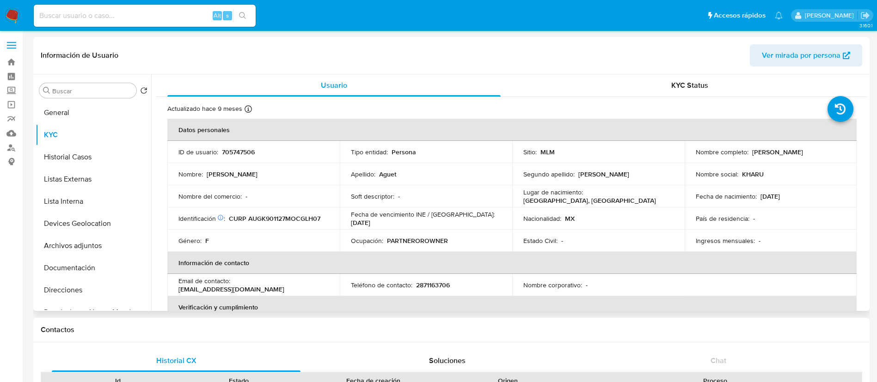
click at [247, 148] on p "705747506" at bounding box center [238, 152] width 33 height 8
copy p "705747506"
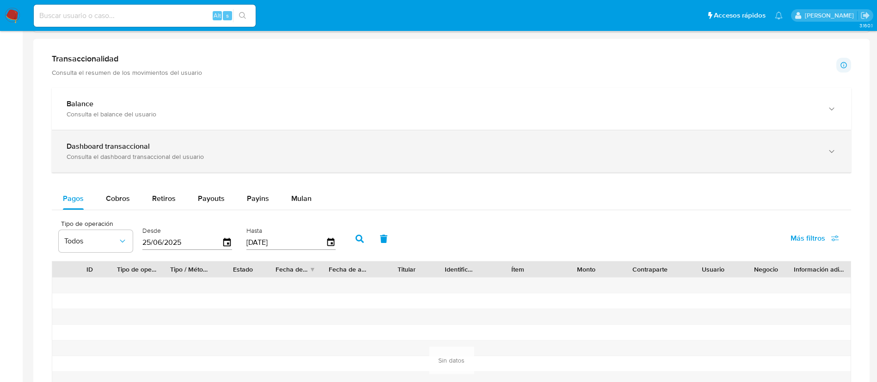
scroll to position [416, 0]
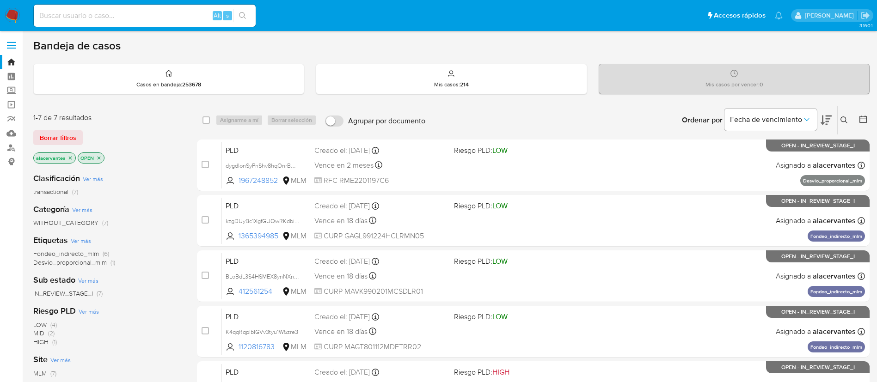
click at [845, 118] on icon at bounding box center [844, 120] width 7 height 7
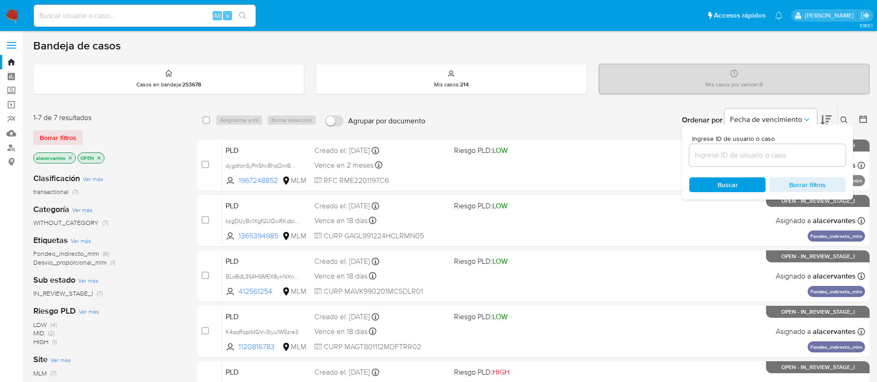
click at [722, 151] on input at bounding box center [767, 155] width 156 height 12
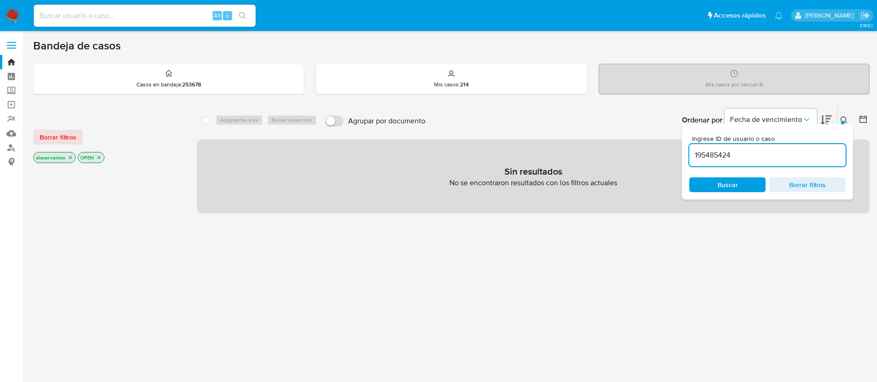
click at [745, 155] on input "195485424" at bounding box center [767, 155] width 156 height 12
type input "195485424"
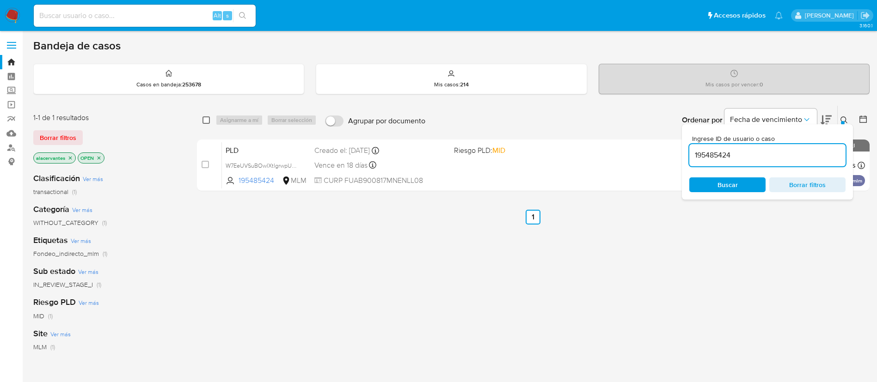
click at [209, 118] on input "checkbox" at bounding box center [206, 120] width 7 height 7
checkbox input "true"
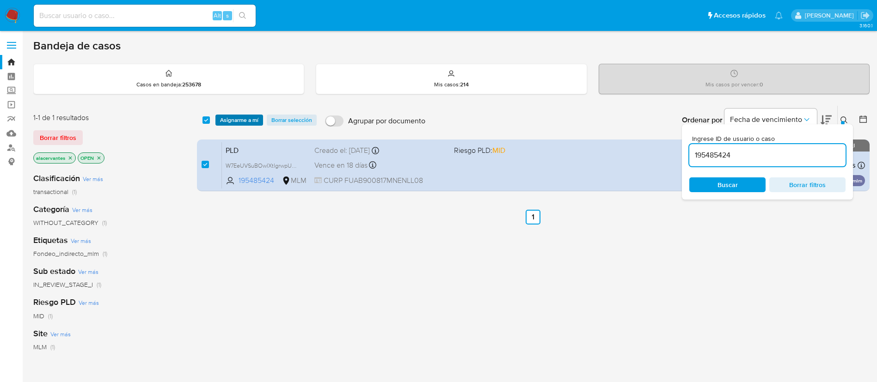
click at [227, 117] on span "Asignarme a mí" at bounding box center [239, 120] width 38 height 9
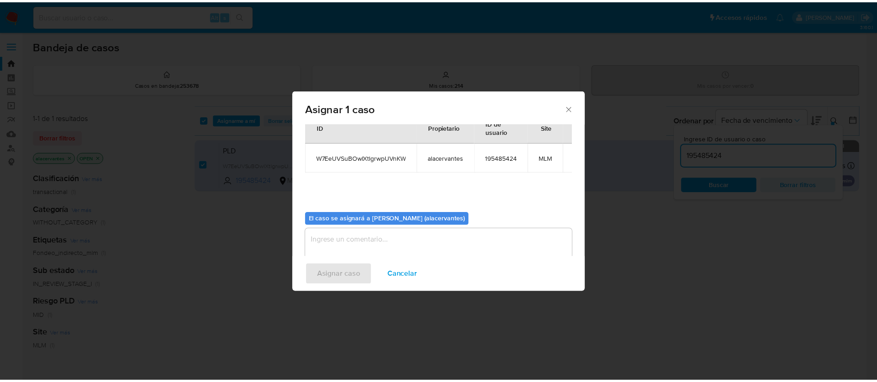
scroll to position [59, 0]
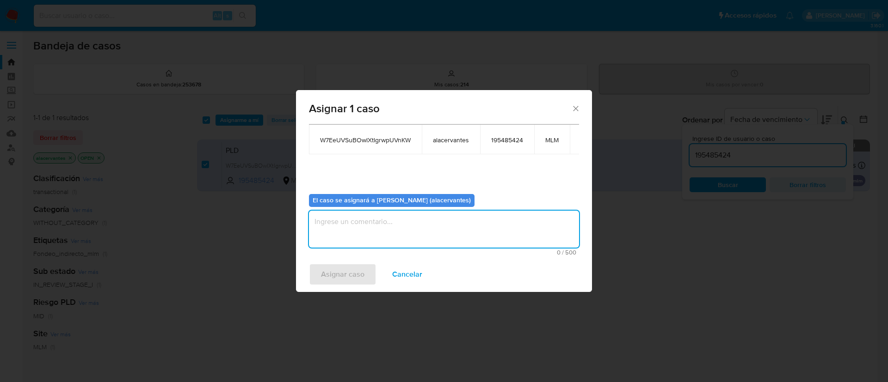
click at [398, 211] on textarea "assign-modal" at bounding box center [444, 229] width 270 height 37
type textarea "AC"
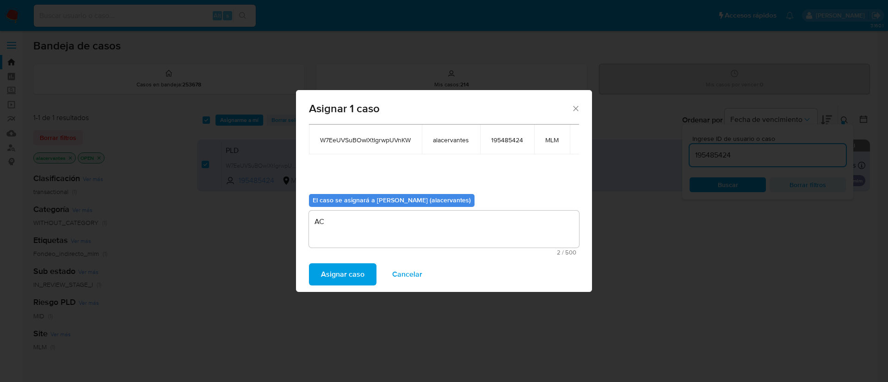
drag, startPoint x: 330, startPoint y: 276, endPoint x: 429, endPoint y: 256, distance: 101.1
click at [467, 245] on div "Asignar 1 caso Casos a asignar: ID Propietario ID de usuario Site W7EeUVSuBOwlX…" at bounding box center [444, 191] width 296 height 202
click at [401, 268] on span "Cancelar" at bounding box center [407, 274] width 30 height 20
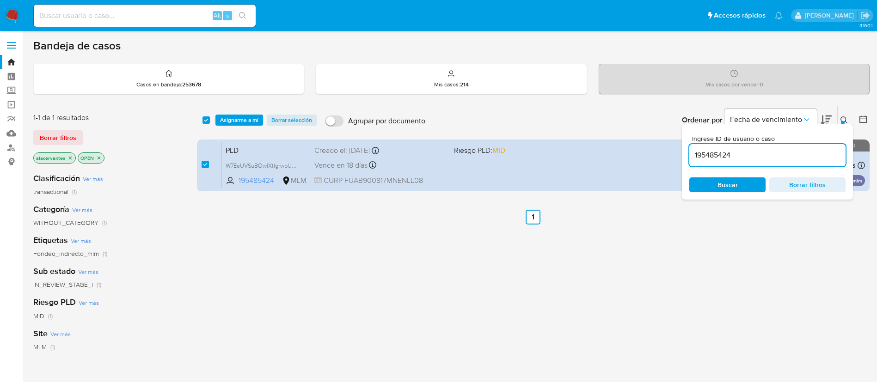
click at [766, 218] on ul "Anterior 1 Siguiente" at bounding box center [533, 217] width 673 height 15
click at [847, 117] on icon at bounding box center [844, 120] width 7 height 7
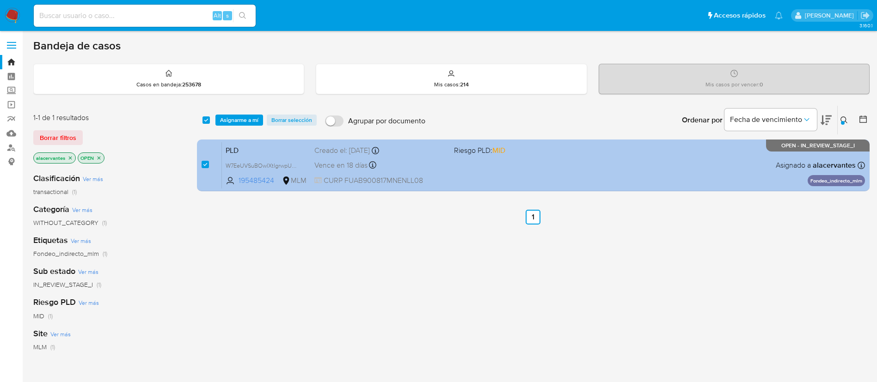
click at [522, 181] on div "PLD W7EeUVSuBOwlXtlgrwpUVnKW 195485424 MLM Riesgo PLD: MID Creado el: 12/08/202…" at bounding box center [543, 165] width 643 height 47
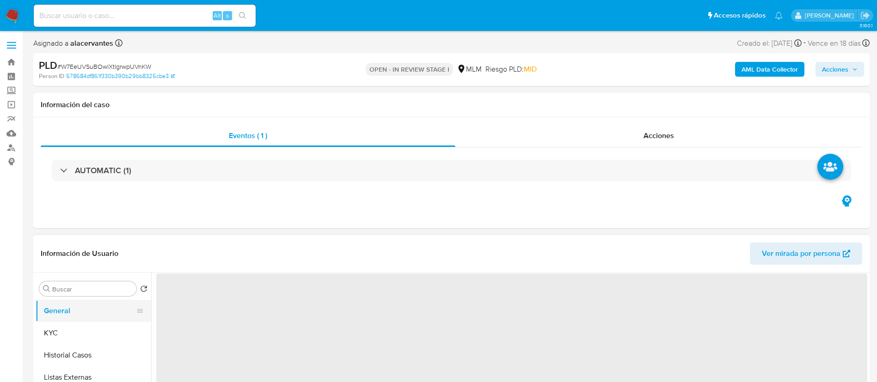
select select "10"
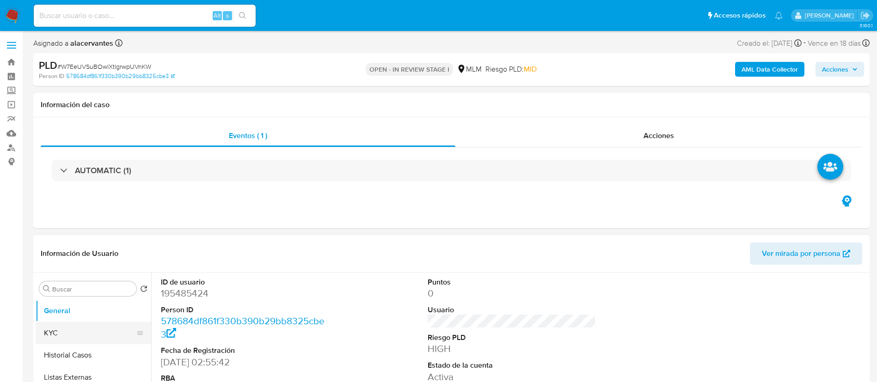
click at [76, 329] on button "KYC" at bounding box center [90, 333] width 108 height 22
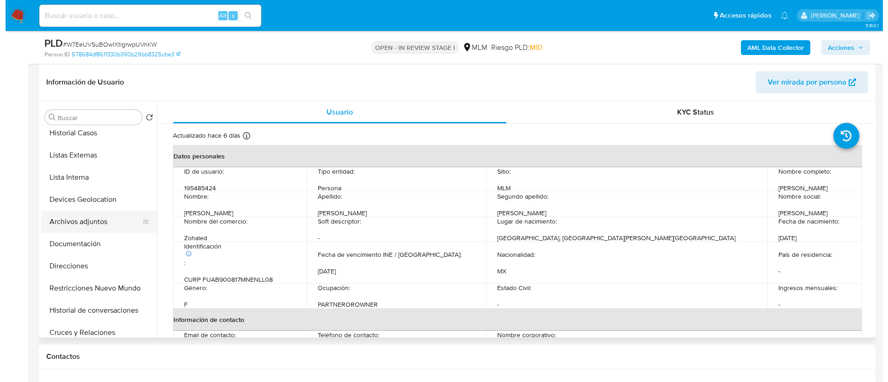
scroll to position [69, 0]
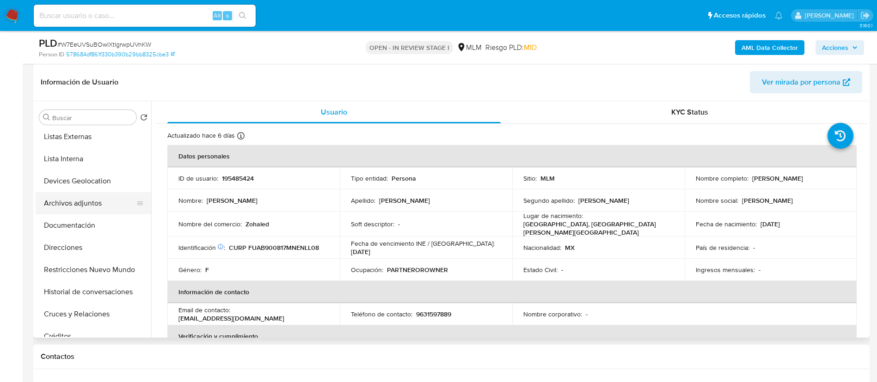
click at [87, 201] on button "Archivos adjuntos" at bounding box center [90, 203] width 108 height 22
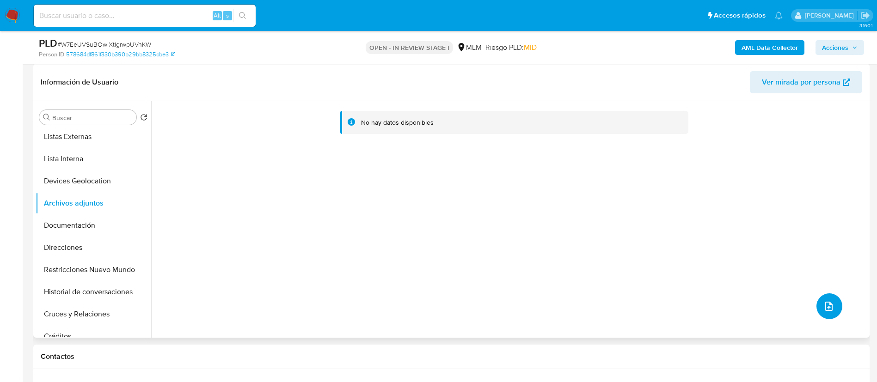
click at [828, 301] on icon "upload-file" at bounding box center [828, 306] width 11 height 11
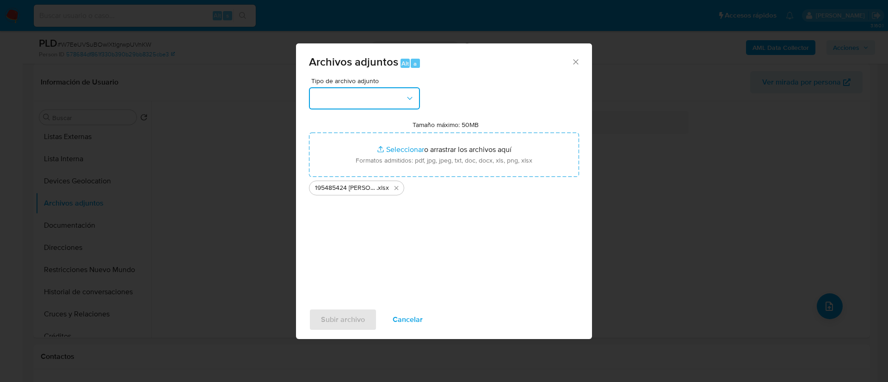
click at [384, 97] on button "button" at bounding box center [364, 98] width 111 height 22
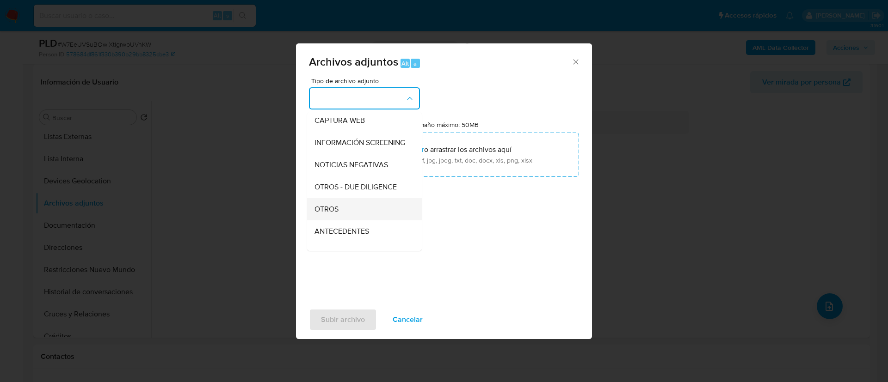
click at [358, 208] on div "OTROS" at bounding box center [361, 209] width 94 height 22
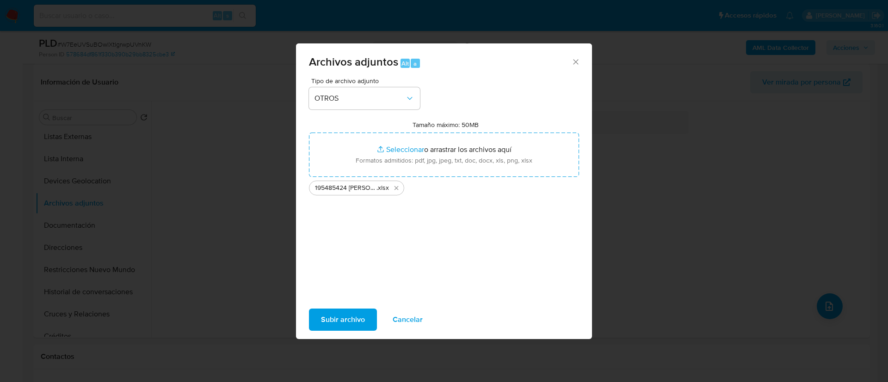
click at [346, 317] on span "Subir archivo" at bounding box center [343, 320] width 44 height 20
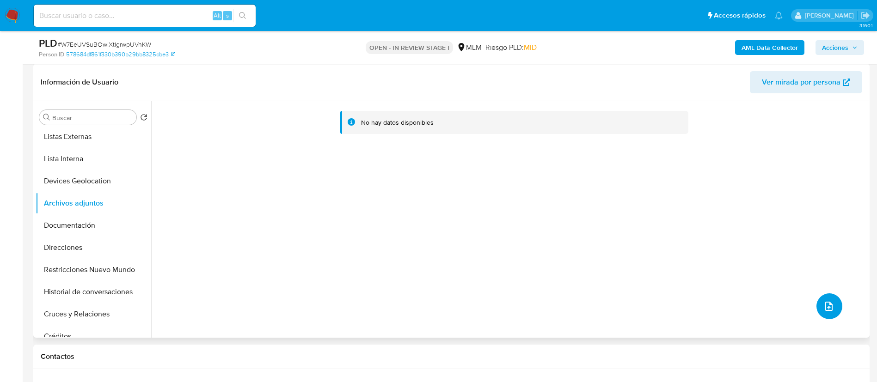
click at [837, 308] on button "upload-file" at bounding box center [830, 307] width 26 height 26
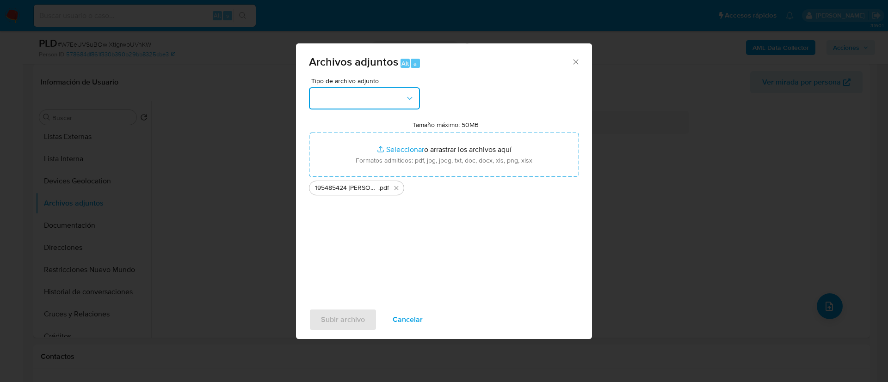
click at [379, 92] on button "button" at bounding box center [364, 98] width 111 height 22
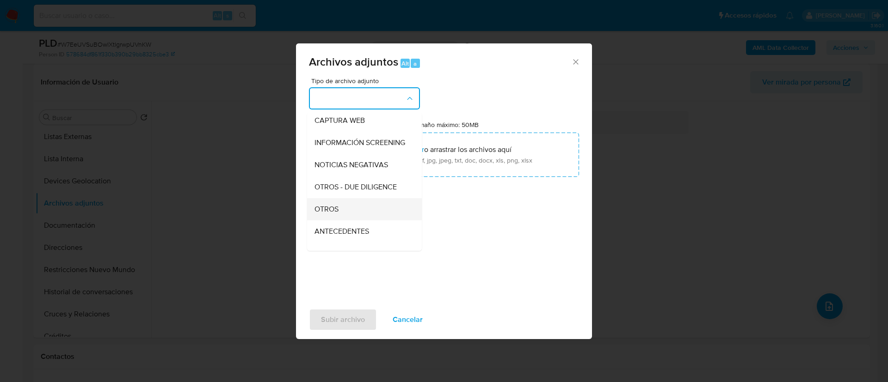
click at [348, 221] on div "OTROS" at bounding box center [361, 209] width 94 height 22
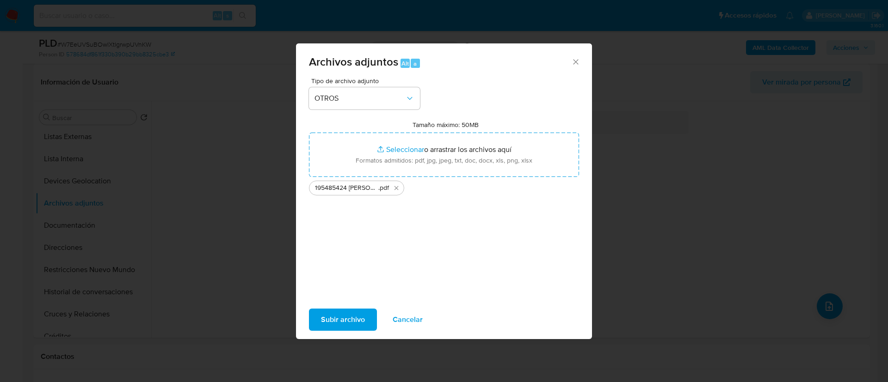
click at [345, 312] on span "Subir archivo" at bounding box center [343, 320] width 44 height 20
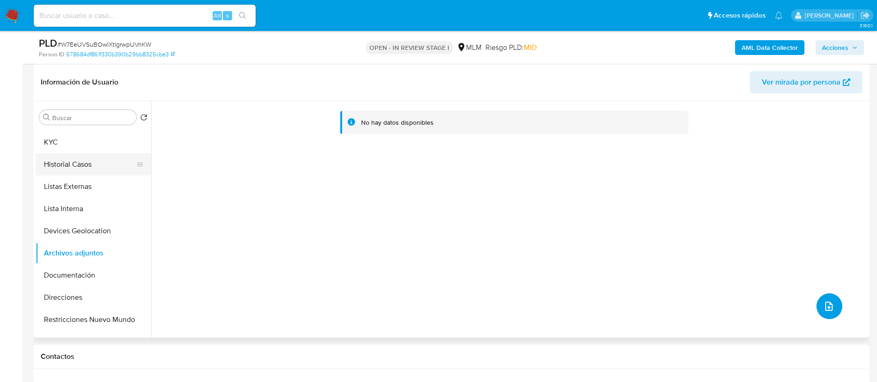
scroll to position [0, 0]
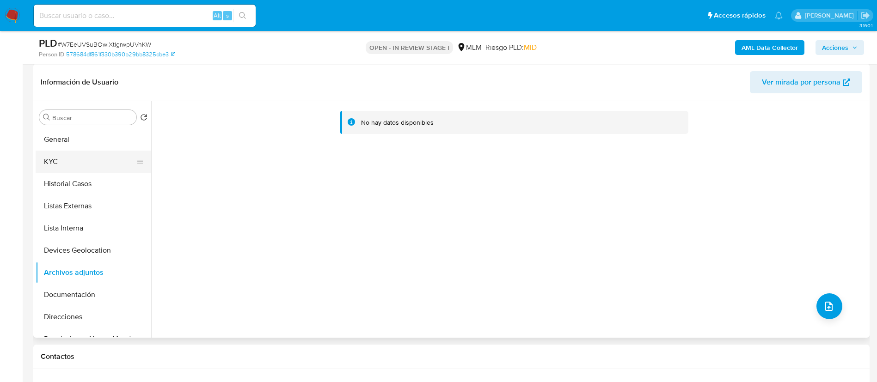
click at [86, 165] on button "KYC" at bounding box center [90, 162] width 108 height 22
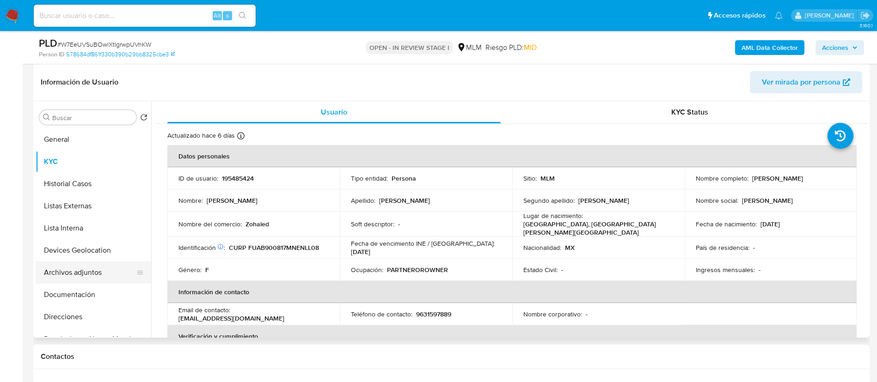
click at [72, 273] on button "Archivos adjuntos" at bounding box center [90, 273] width 108 height 22
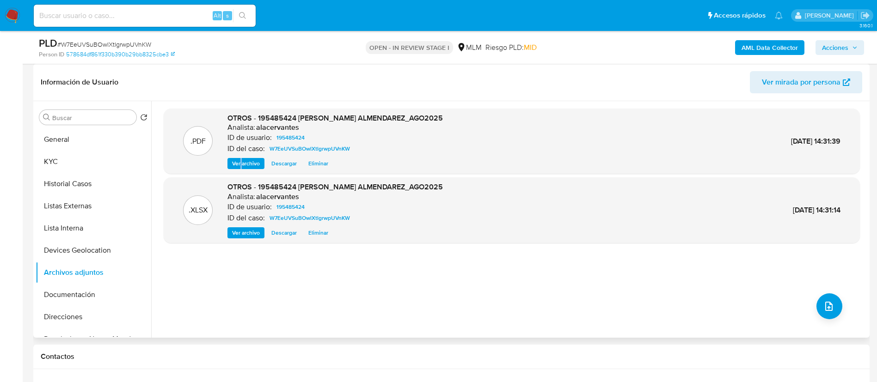
click at [241, 169] on div ".PDF OTROS - 195485424 BLANCA MABELINE FUNEZ ALMENDAREZ_AGO2025 Analista: alace…" at bounding box center [512, 142] width 696 height 66
click at [242, 166] on span "Ver archivo" at bounding box center [246, 163] width 28 height 9
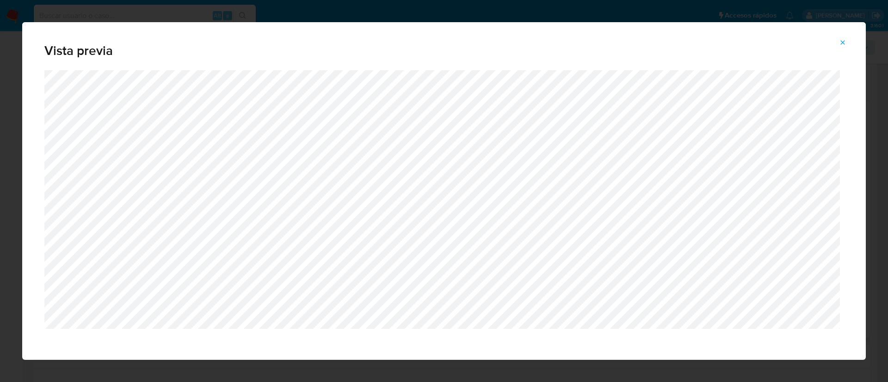
click at [840, 46] on icon "Attachment preview" at bounding box center [842, 42] width 7 height 7
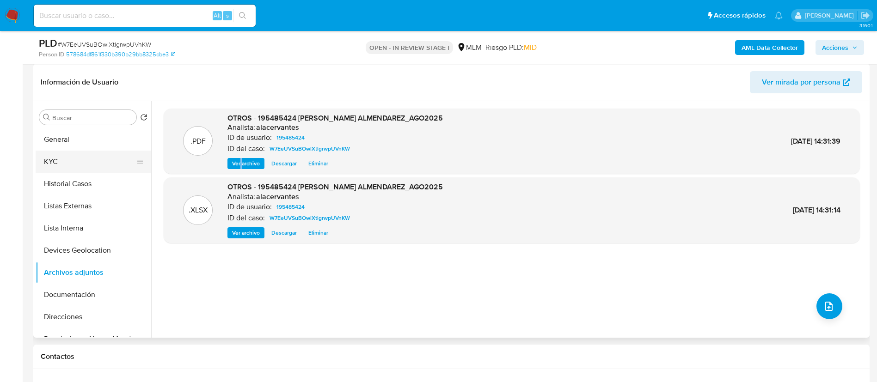
click at [47, 167] on button "KYC" at bounding box center [90, 162] width 108 height 22
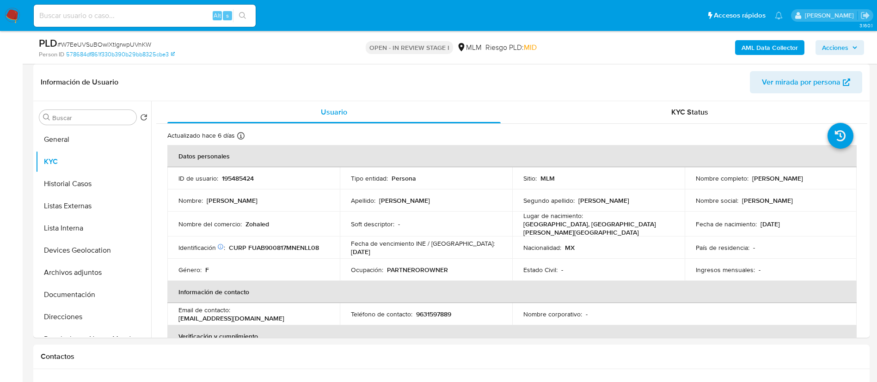
click at [843, 49] on span "Acciones" at bounding box center [835, 47] width 26 height 15
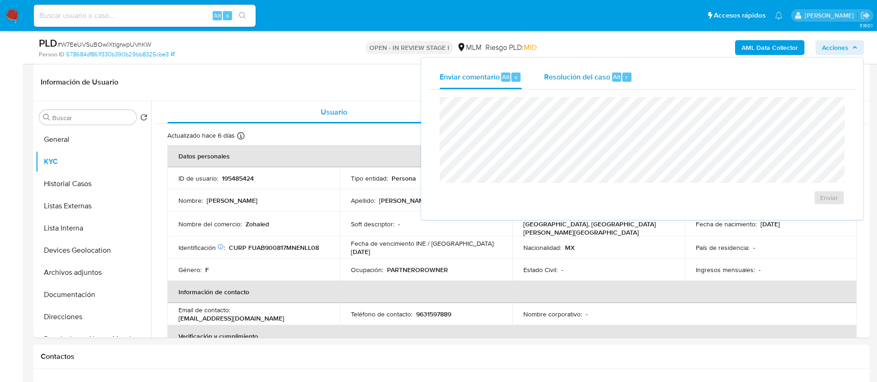
click at [610, 80] on div "Resolución del caso Alt r" at bounding box center [588, 77] width 88 height 24
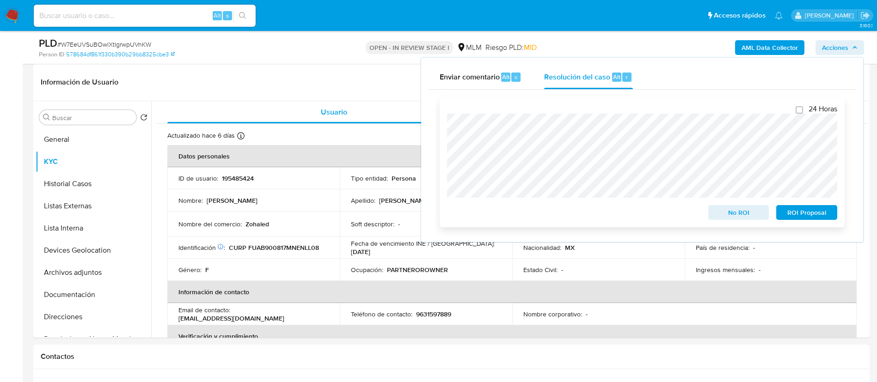
click at [739, 213] on span "No ROI" at bounding box center [739, 212] width 48 height 13
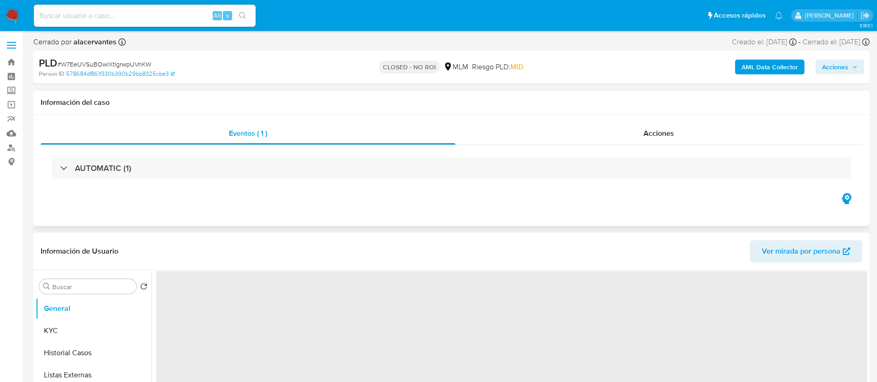
select select "10"
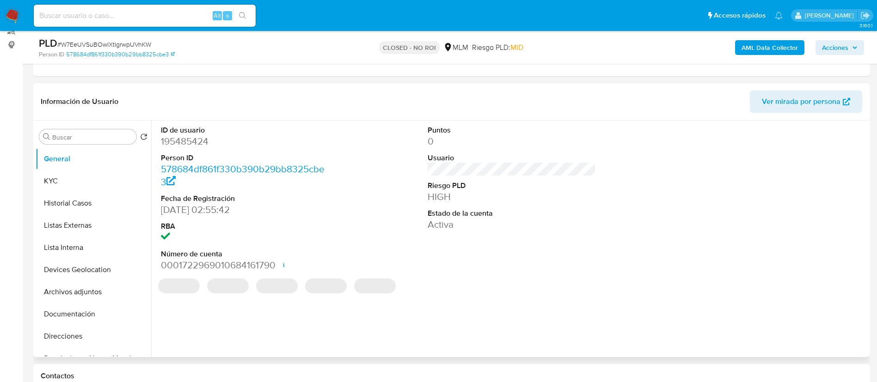
scroll to position [139, 0]
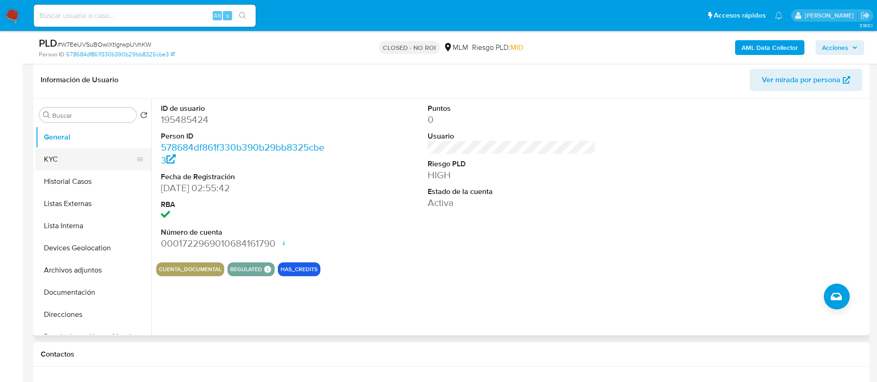
click at [63, 159] on button "KYC" at bounding box center [90, 159] width 108 height 22
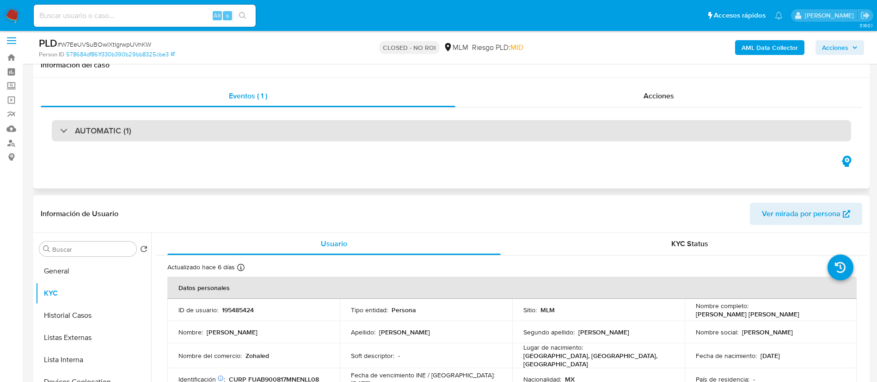
scroll to position [0, 0]
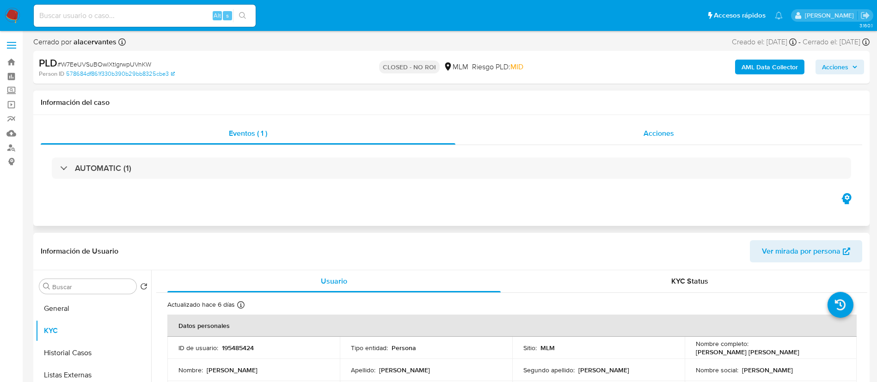
click at [630, 123] on div "Acciones" at bounding box center [658, 134] width 407 height 22
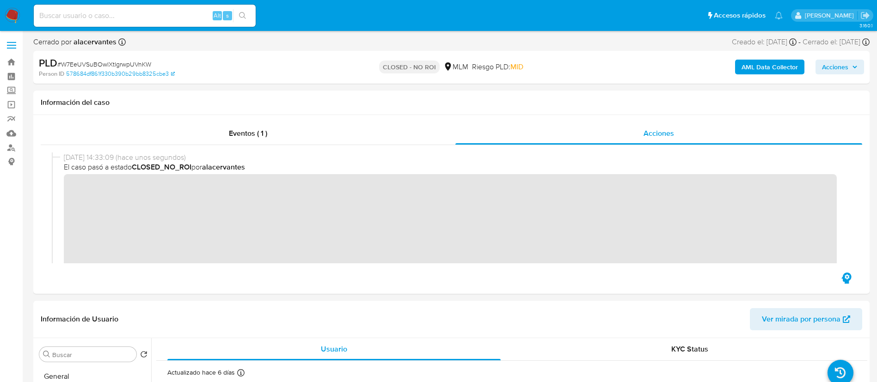
click at [8, 15] on img at bounding box center [13, 16] width 16 height 16
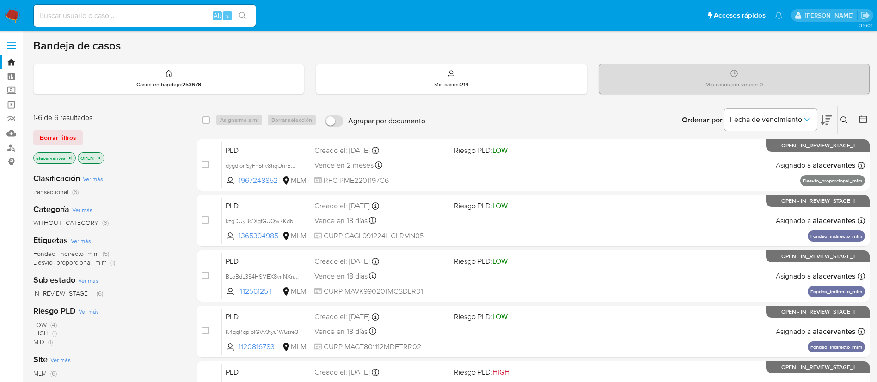
click at [844, 120] on icon at bounding box center [844, 120] width 7 height 7
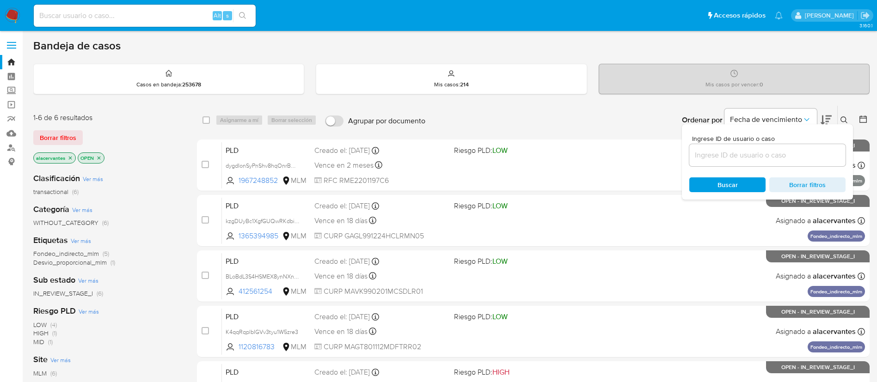
click at [755, 157] on input at bounding box center [767, 155] width 156 height 12
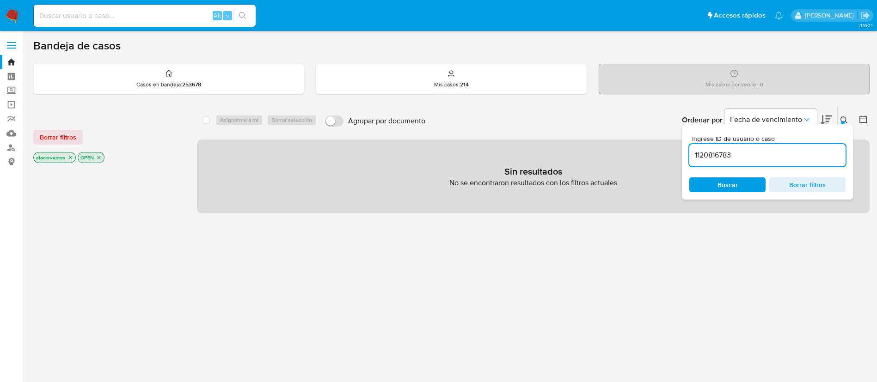
click at [749, 160] on input "1120816783" at bounding box center [767, 155] width 156 height 12
type input "1120816783"
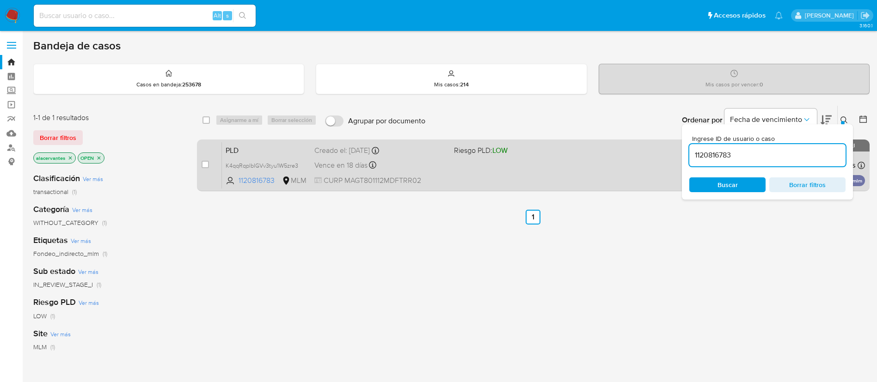
click at [429, 176] on span "CURP MAGT801112MDFTRR02" at bounding box center [380, 181] width 132 height 10
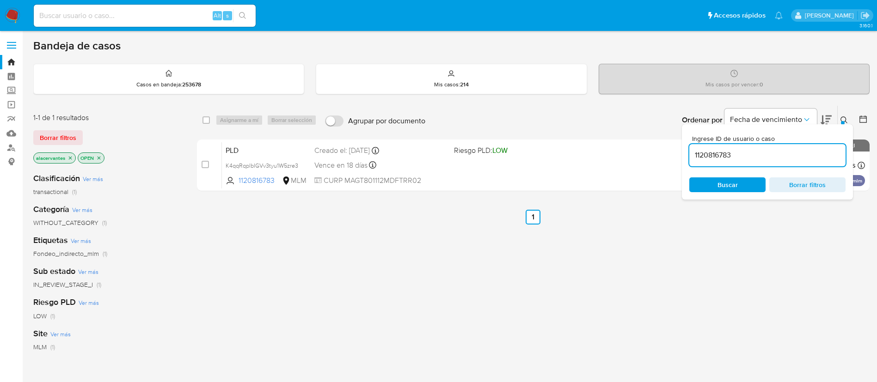
click at [12, 10] on img at bounding box center [13, 16] width 16 height 16
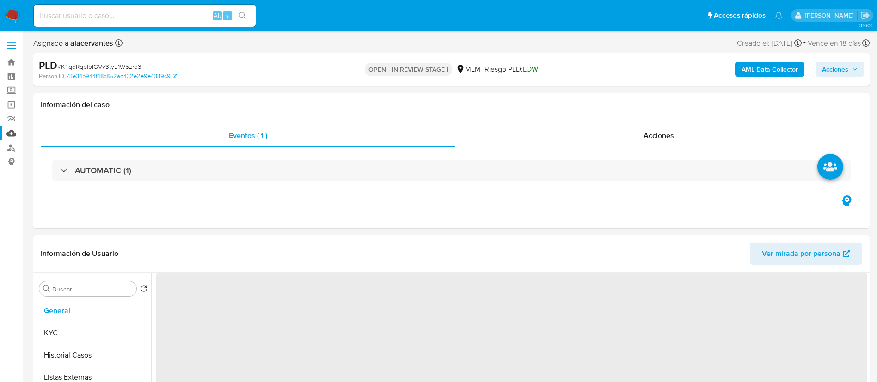
select select "10"
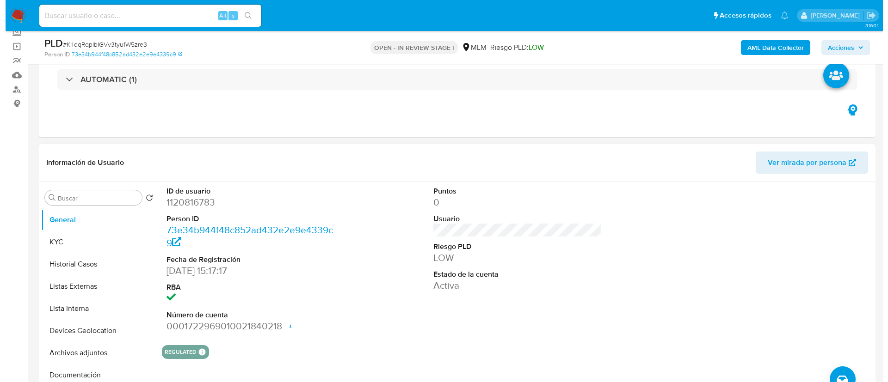
scroll to position [139, 0]
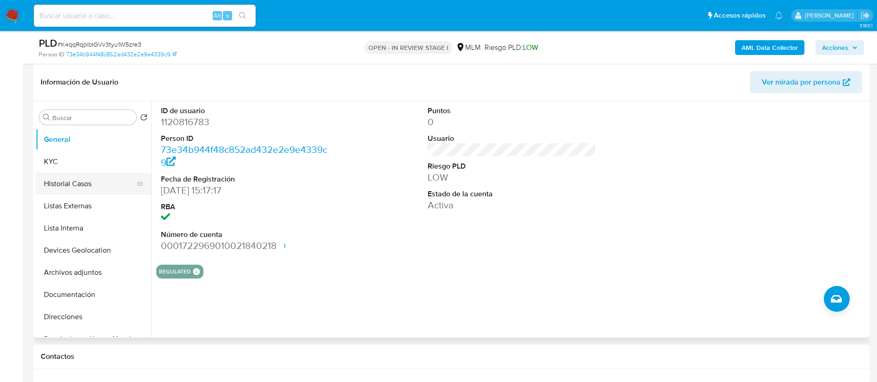
click at [83, 176] on button "Historial Casos" at bounding box center [90, 184] width 108 height 22
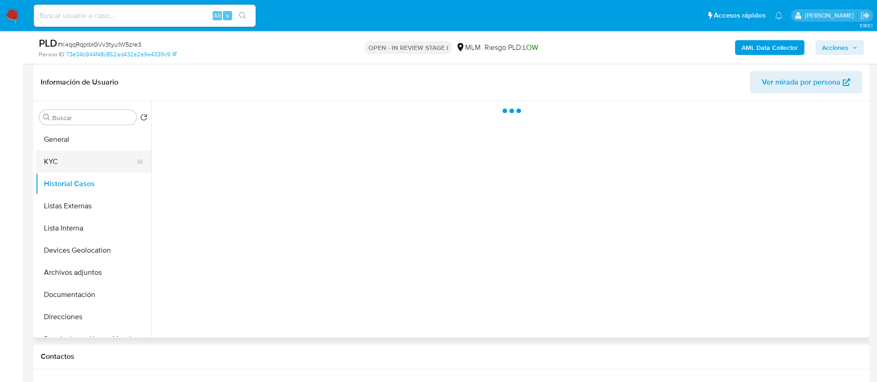
click at [80, 169] on button "KYC" at bounding box center [90, 162] width 108 height 22
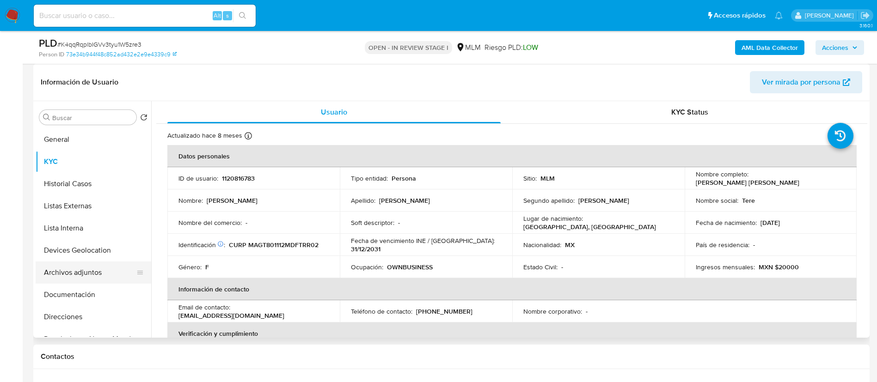
click at [95, 271] on button "Archivos adjuntos" at bounding box center [90, 273] width 108 height 22
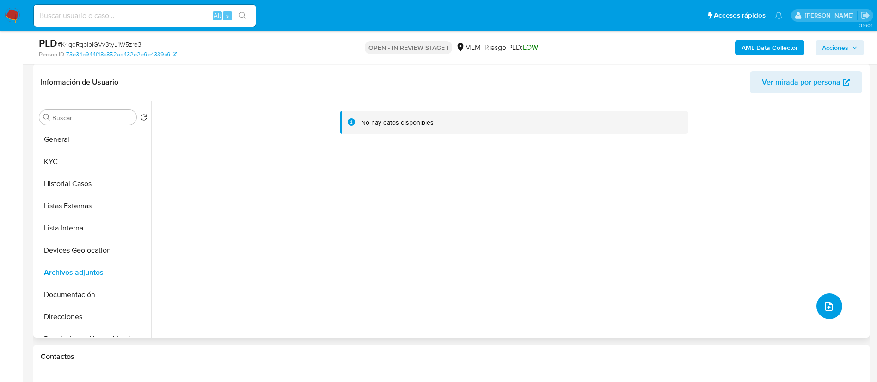
click at [826, 300] on button "upload-file" at bounding box center [830, 307] width 26 height 26
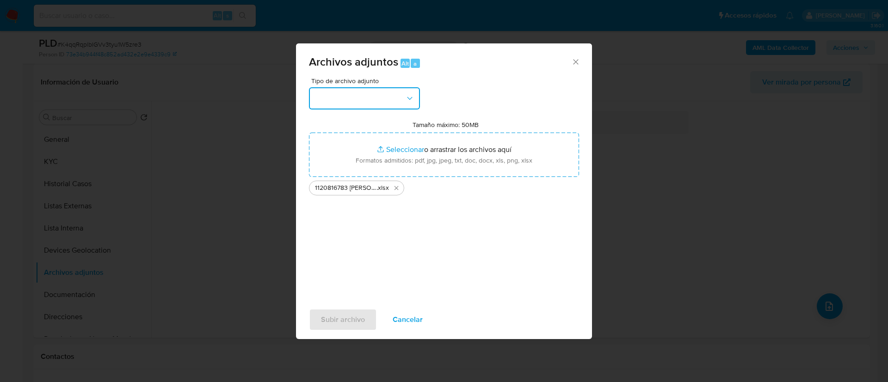
click at [393, 101] on button "button" at bounding box center [364, 98] width 111 height 22
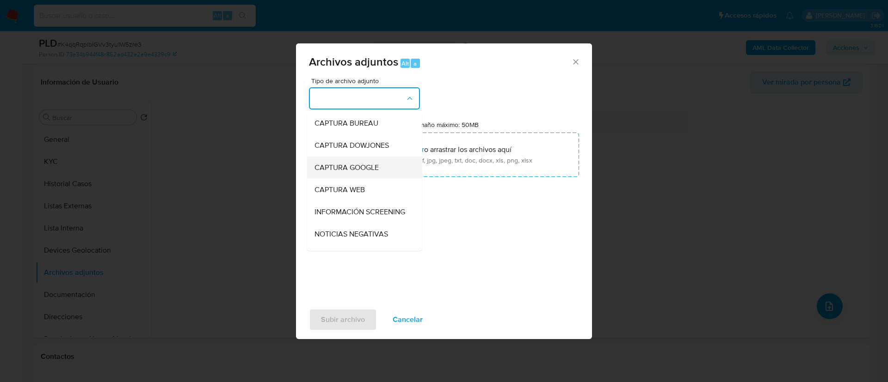
scroll to position [69, 0]
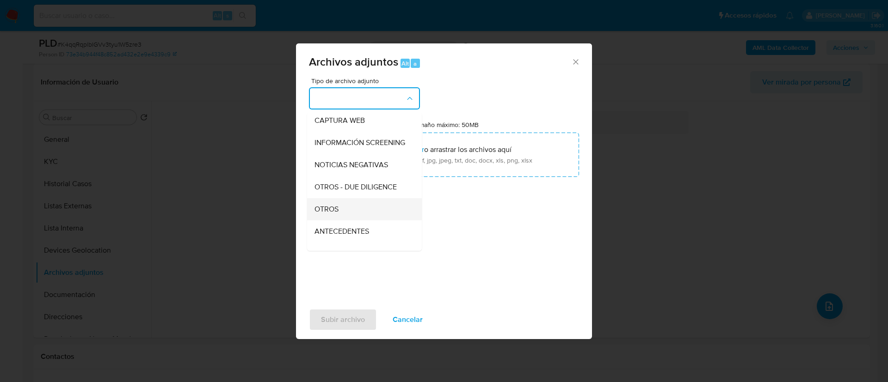
click at [346, 221] on div "OTROS" at bounding box center [361, 209] width 94 height 22
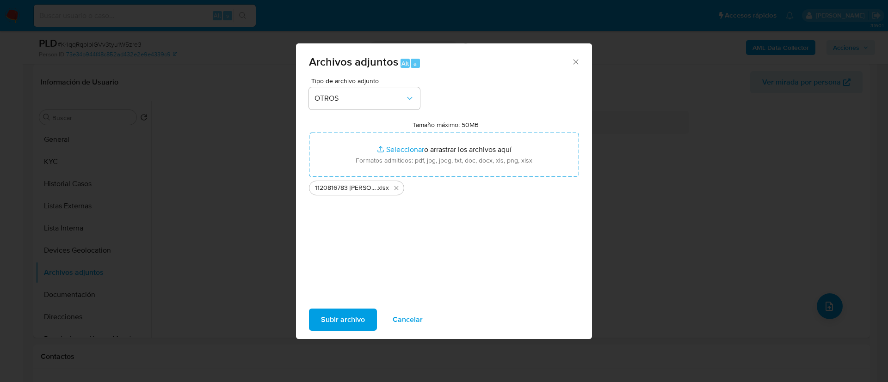
click at [347, 319] on span "Subir archivo" at bounding box center [343, 320] width 44 height 20
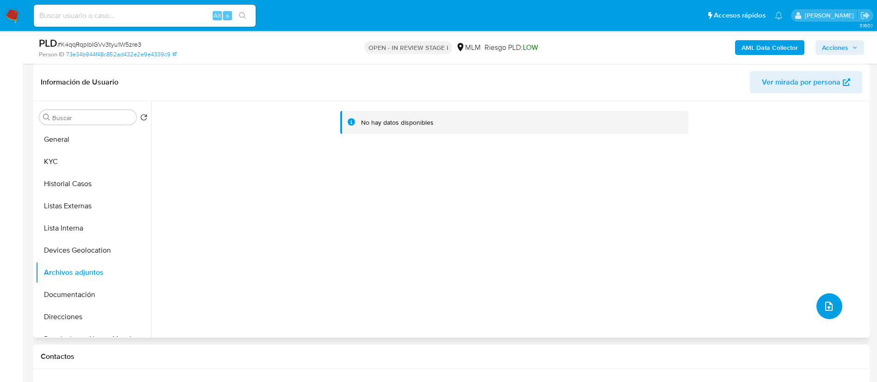
click at [827, 301] on icon "upload-file" at bounding box center [828, 306] width 11 height 11
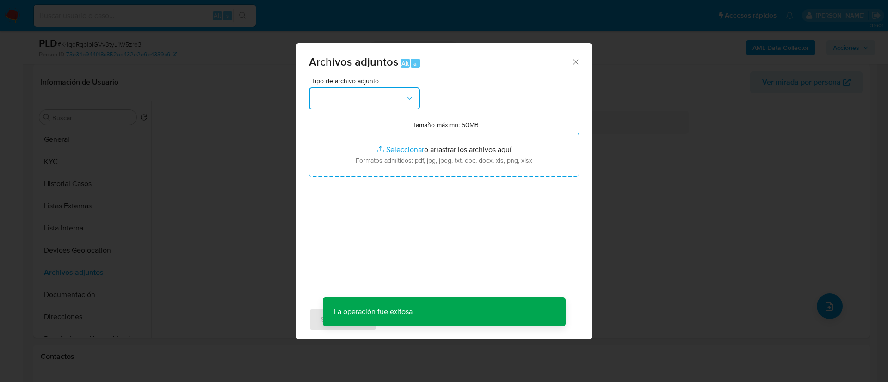
click at [393, 98] on button "button" at bounding box center [364, 98] width 111 height 22
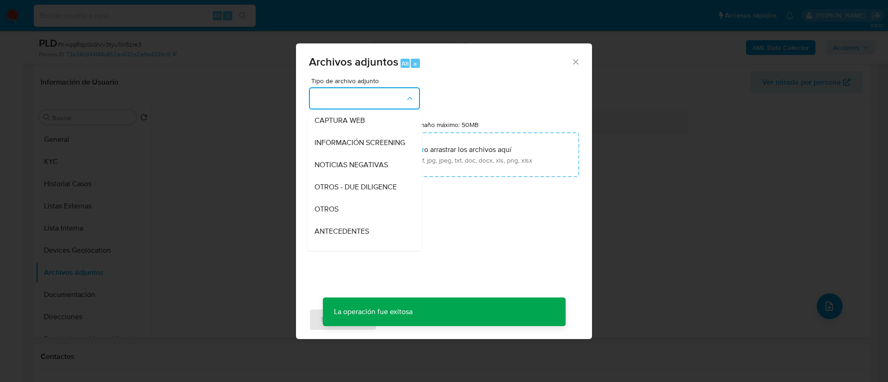
click at [351, 216] on div "OTROS" at bounding box center [361, 209] width 94 height 22
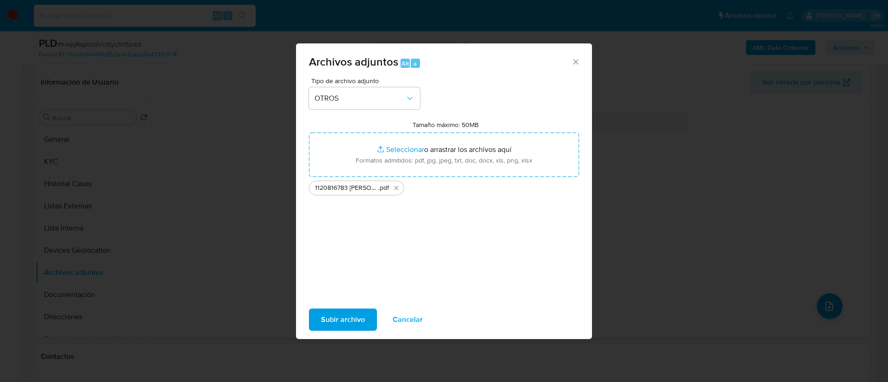
click at [332, 330] on span "Subir archivo" at bounding box center [343, 320] width 44 height 20
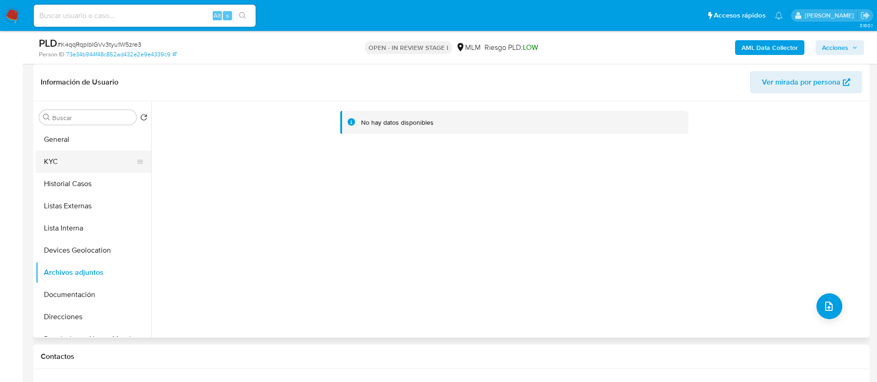
click at [73, 168] on button "KYC" at bounding box center [90, 162] width 108 height 22
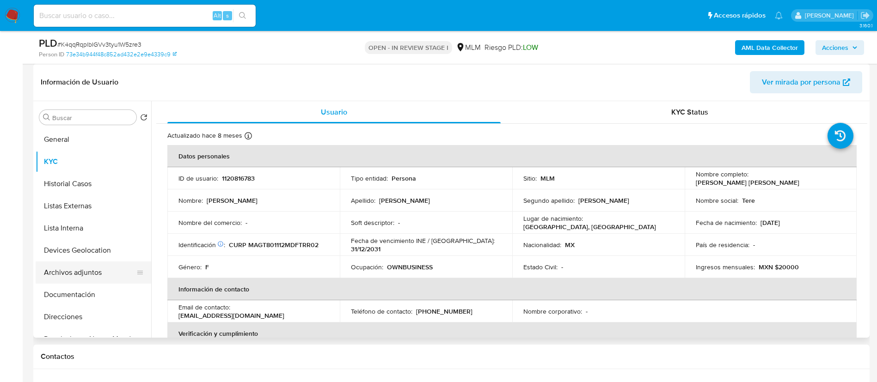
click at [72, 273] on button "Archivos adjuntos" at bounding box center [90, 273] width 108 height 22
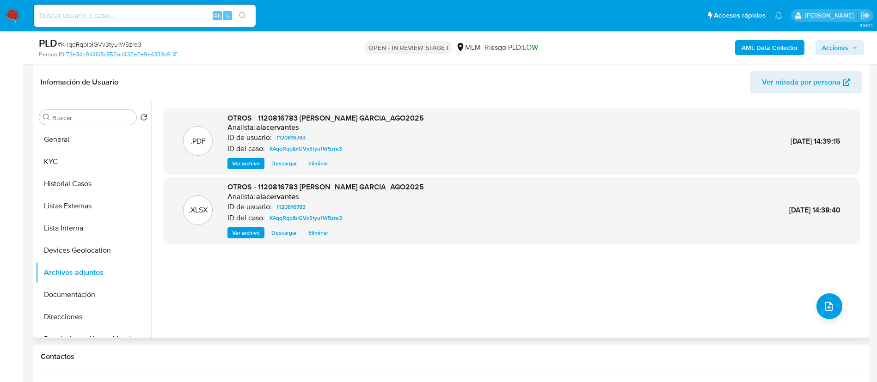
click at [249, 162] on span "Ver archivo" at bounding box center [246, 163] width 28 height 9
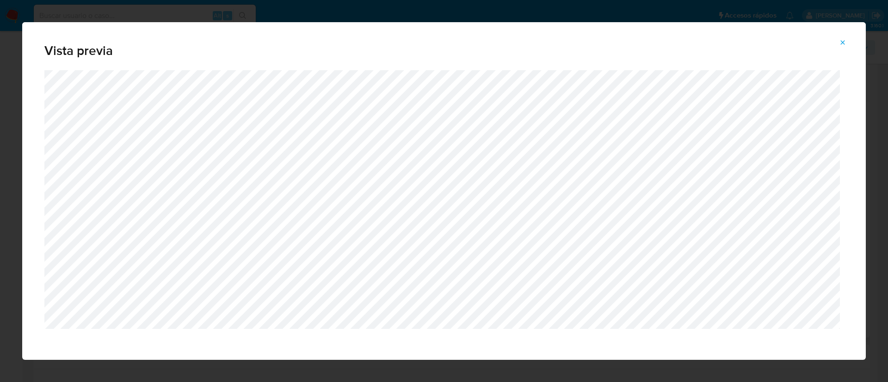
drag, startPoint x: 845, startPoint y: 43, endPoint x: 816, endPoint y: 49, distance: 30.2
click at [844, 43] on icon "Attachment preview" at bounding box center [842, 42] width 7 height 7
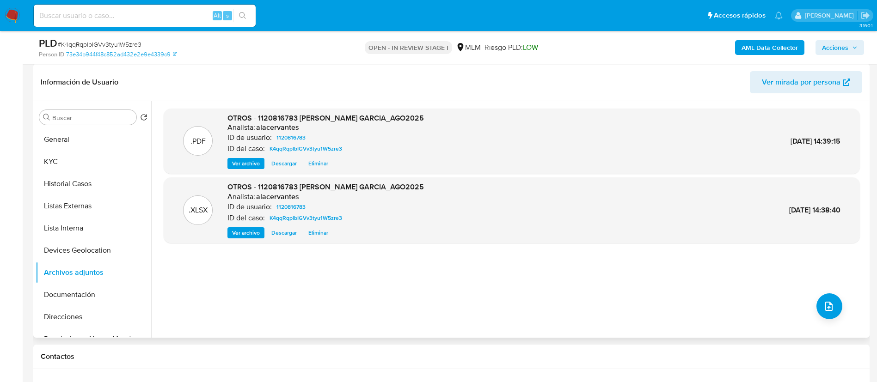
click at [834, 49] on span "Acciones" at bounding box center [835, 47] width 26 height 15
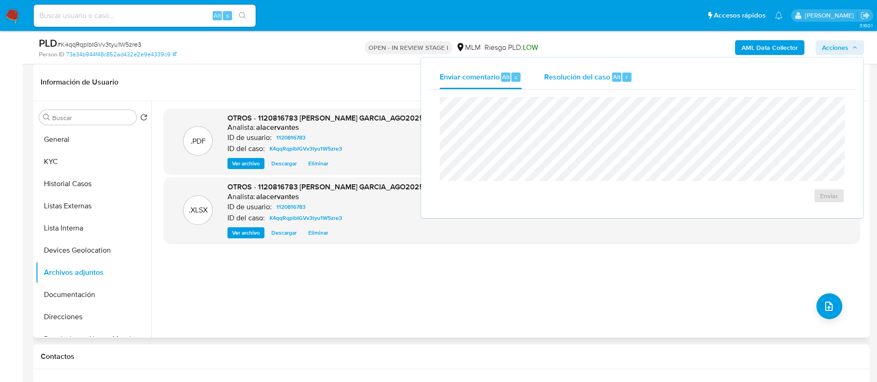
click at [620, 74] on div "Alt" at bounding box center [616, 77] width 9 height 9
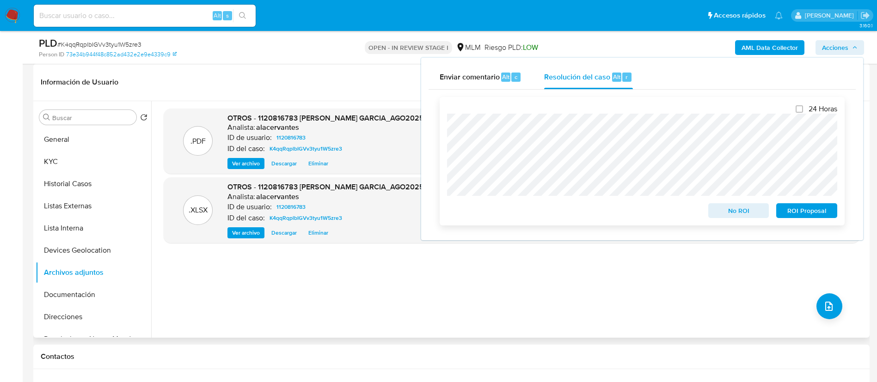
click at [741, 208] on span "No ROI" at bounding box center [739, 210] width 48 height 13
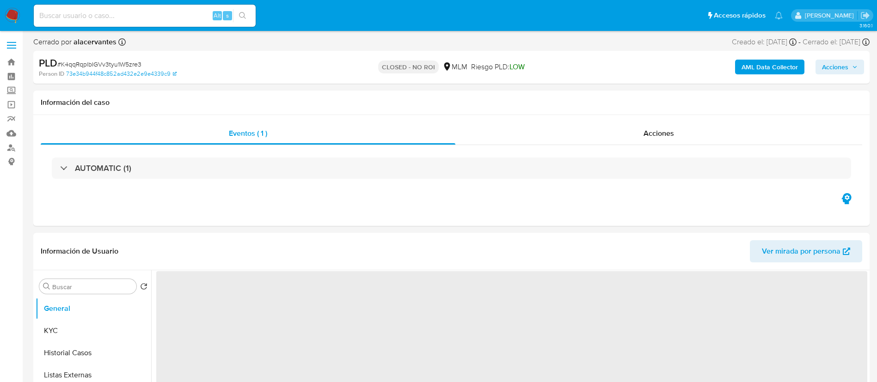
select select "10"
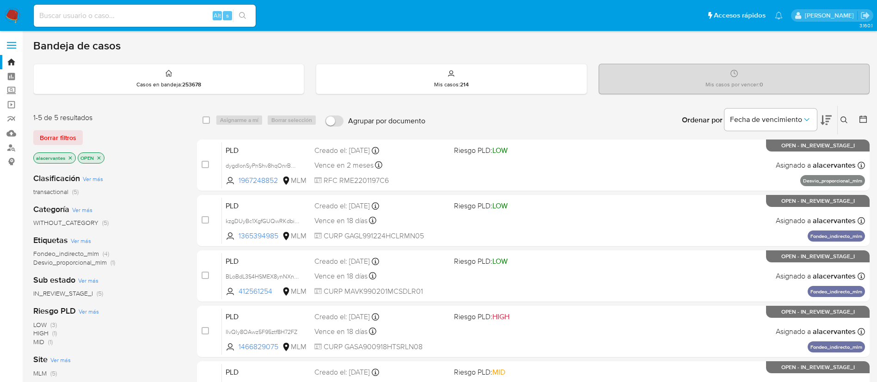
click at [848, 120] on button at bounding box center [845, 120] width 15 height 11
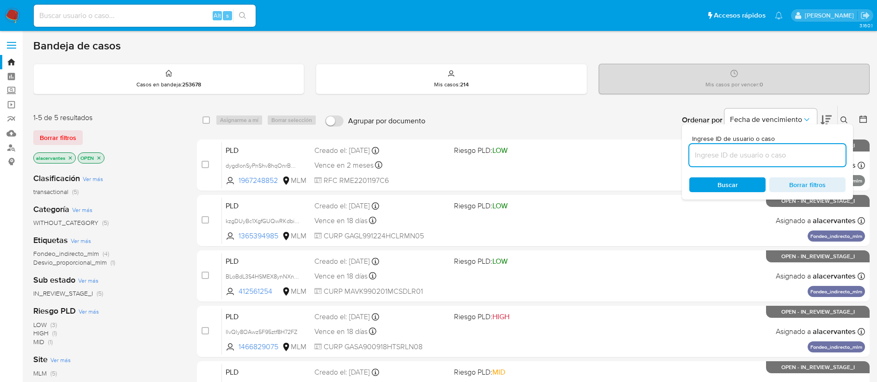
click at [762, 153] on input at bounding box center [767, 155] width 156 height 12
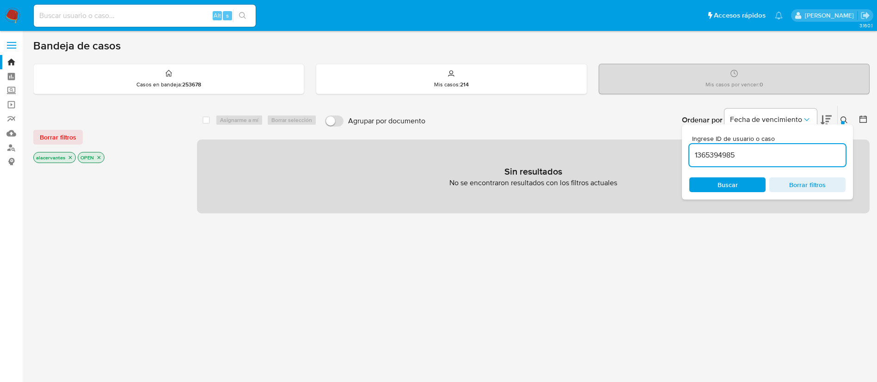
click at [757, 160] on input "1365394985" at bounding box center [767, 155] width 156 height 12
type input "1365394985"
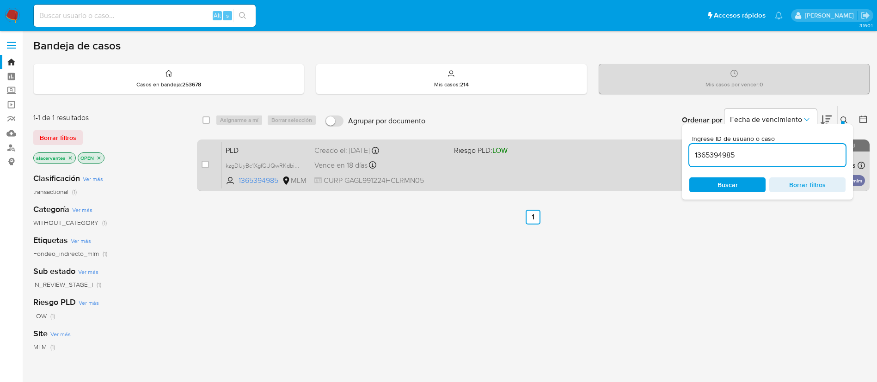
click at [533, 173] on div "PLD kzgDUyBc1XgfGUQwRKdbio4c 1365394985 MLM Riesgo PLD: LOW Creado el: [DATE] C…" at bounding box center [543, 165] width 643 height 47
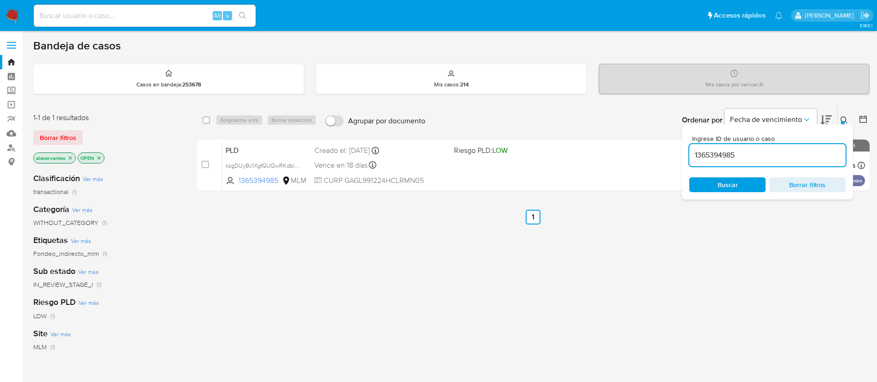
drag, startPoint x: 12, startPoint y: 20, endPoint x: 40, endPoint y: 5, distance: 32.1
click at [12, 20] on img at bounding box center [13, 16] width 16 height 16
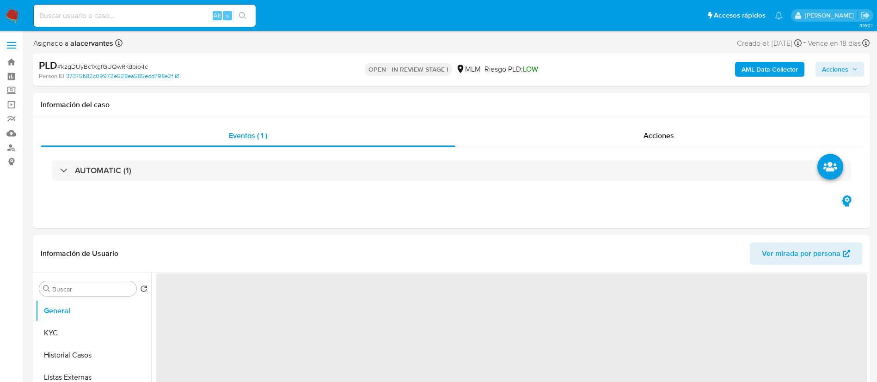
select select "10"
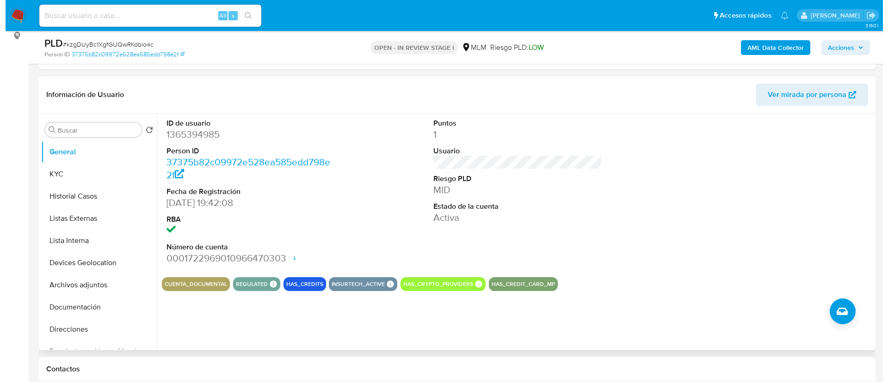
scroll to position [139, 0]
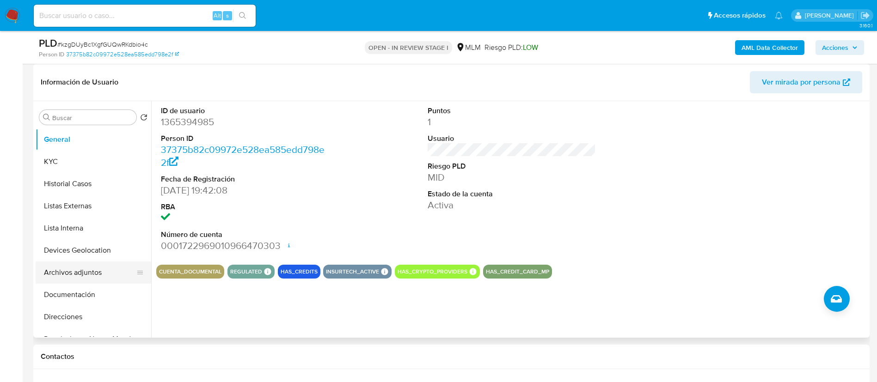
click at [75, 275] on button "Archivos adjuntos" at bounding box center [90, 273] width 108 height 22
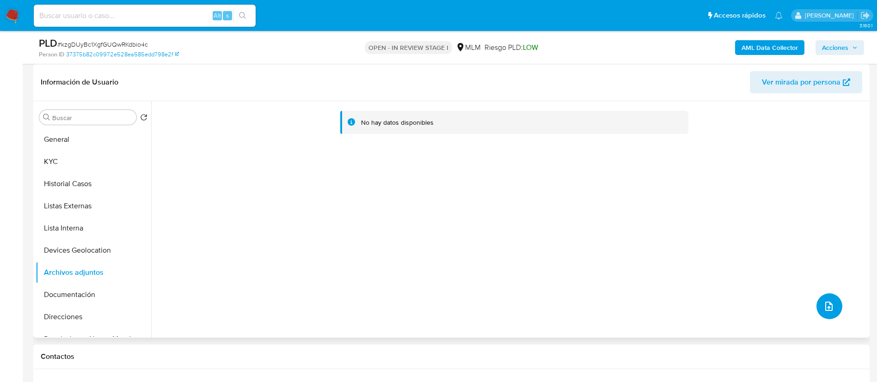
click at [823, 302] on icon "upload-file" at bounding box center [828, 306] width 11 height 11
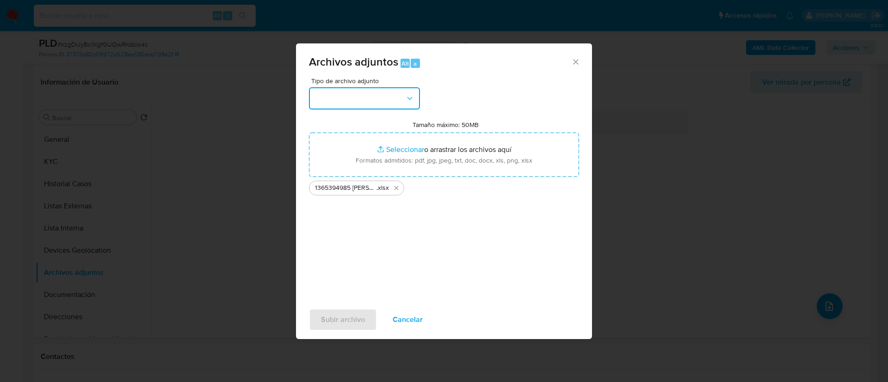
click at [360, 94] on button "button" at bounding box center [364, 98] width 111 height 22
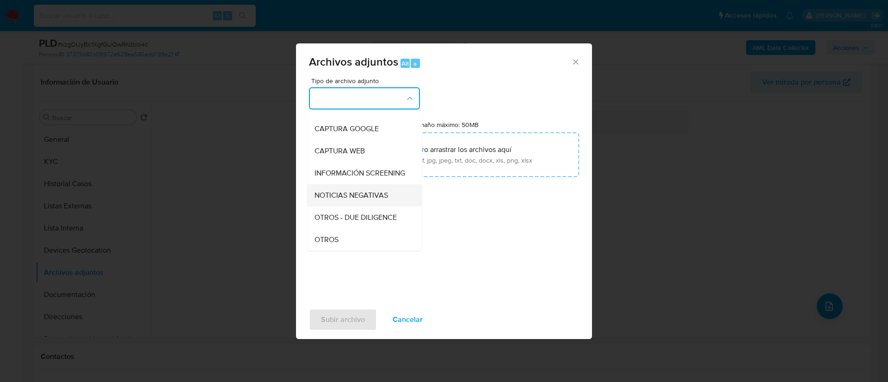
scroll to position [69, 0]
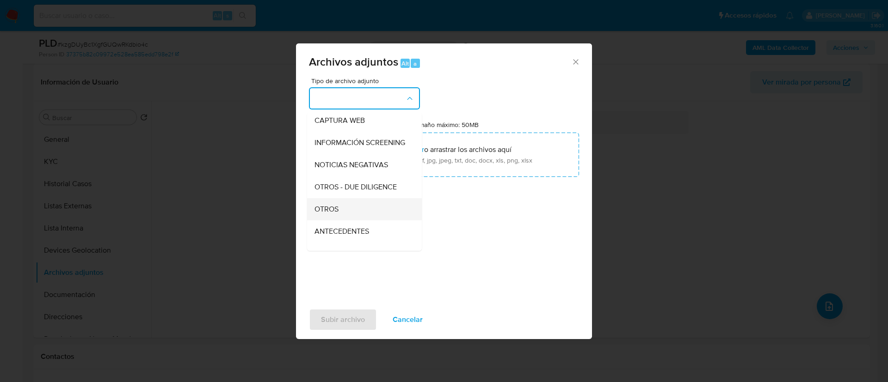
click at [350, 214] on div "OTROS" at bounding box center [361, 209] width 94 height 22
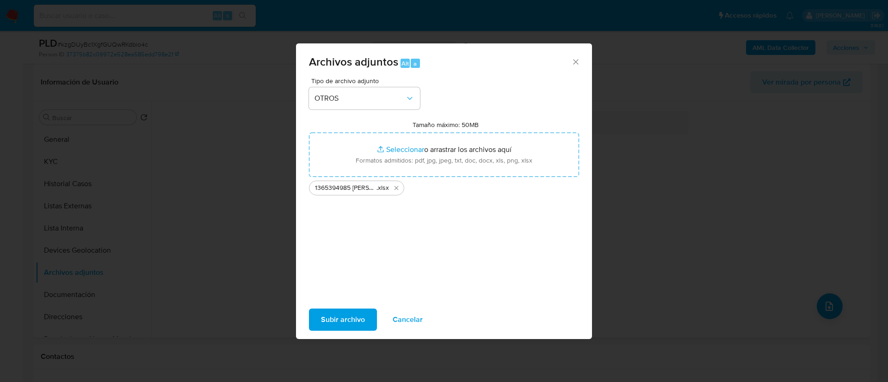
click at [343, 317] on span "Subir archivo" at bounding box center [343, 320] width 44 height 20
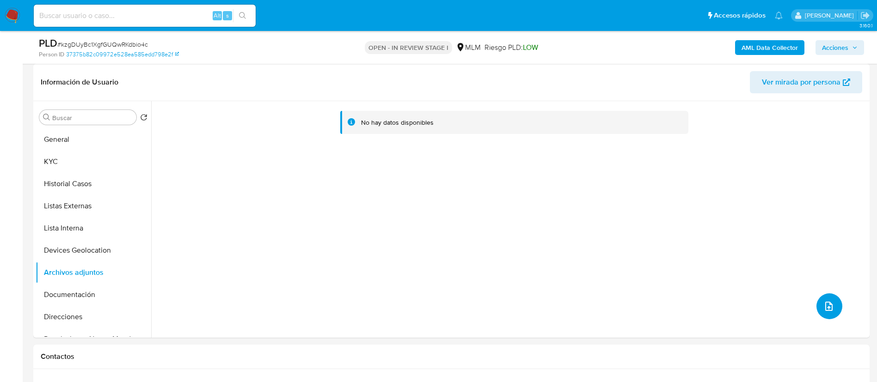
click at [825, 308] on icon "upload-file" at bounding box center [828, 306] width 7 height 9
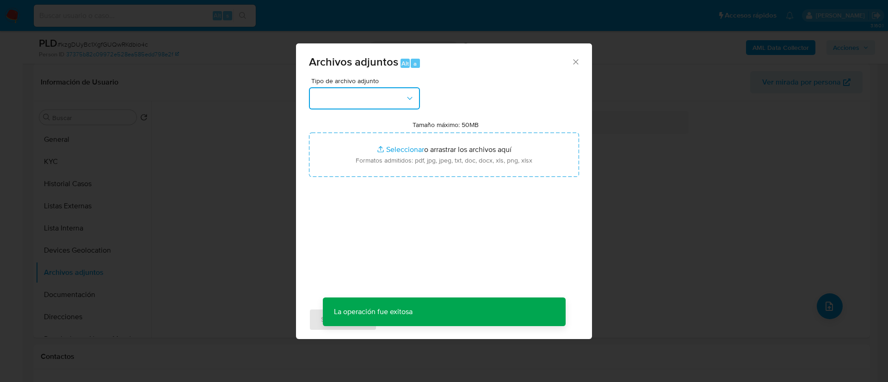
click at [344, 104] on button "button" at bounding box center [364, 98] width 111 height 22
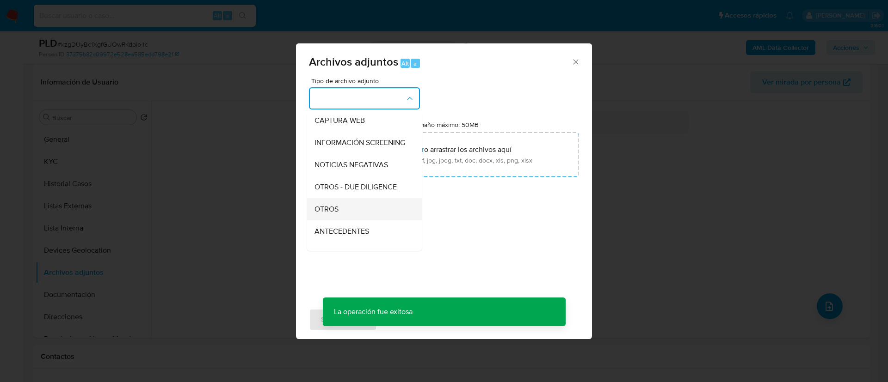
click at [356, 211] on div "OTROS" at bounding box center [361, 209] width 94 height 22
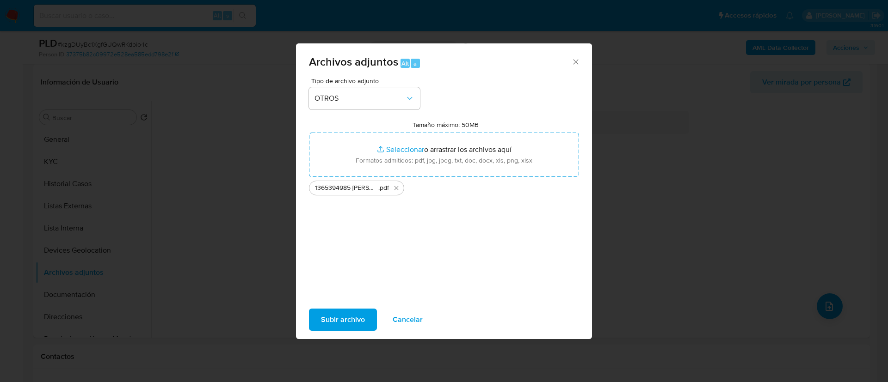
click at [361, 328] on span "Subir archivo" at bounding box center [343, 320] width 44 height 20
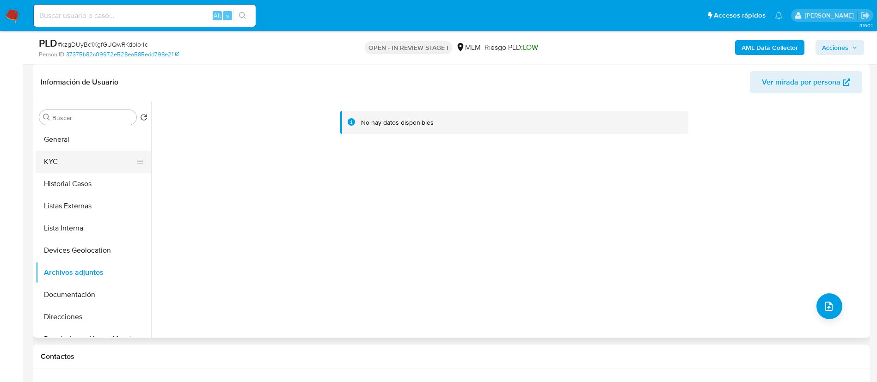
click at [78, 156] on button "KYC" at bounding box center [90, 162] width 108 height 22
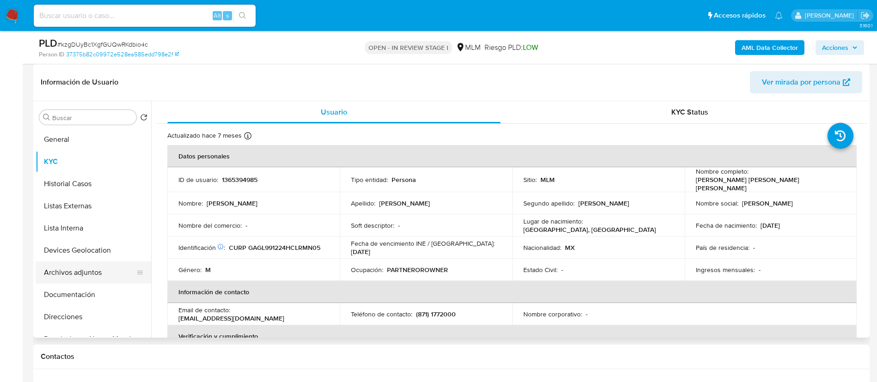
click at [87, 274] on button "Archivos adjuntos" at bounding box center [90, 273] width 108 height 22
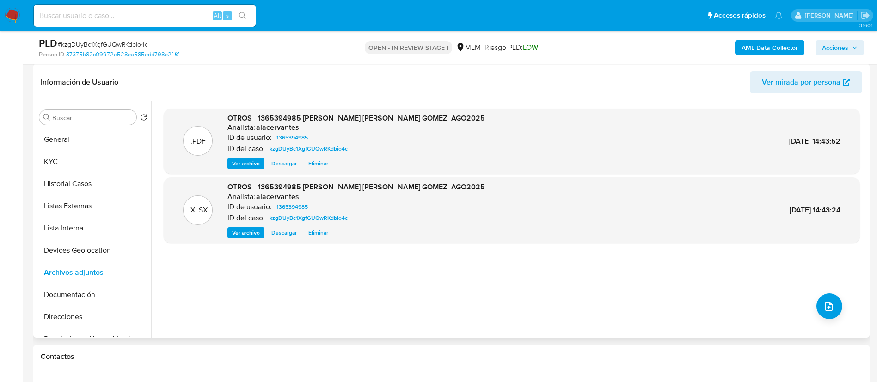
click at [248, 160] on span "Ver archivo" at bounding box center [246, 163] width 28 height 9
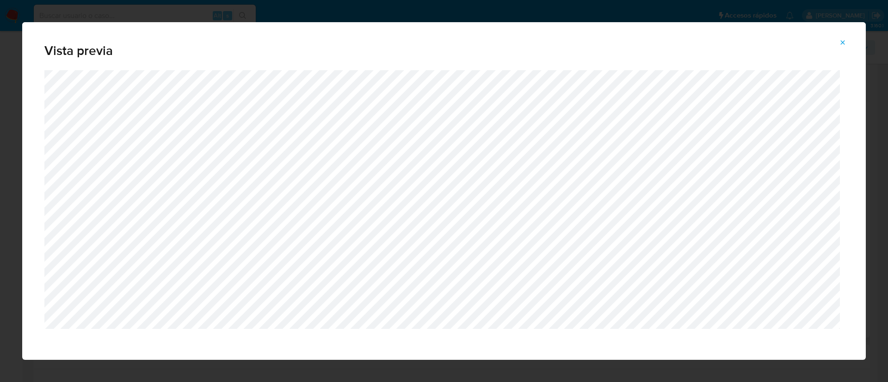
click at [843, 37] on span "Attachment preview" at bounding box center [842, 42] width 7 height 13
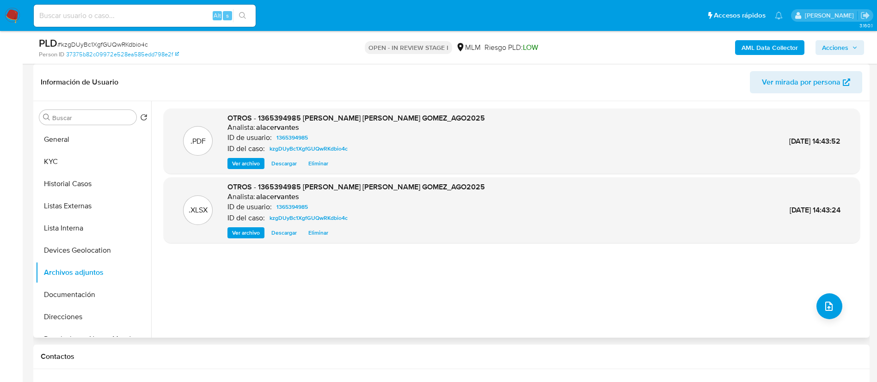
click at [825, 43] on span "Acciones" at bounding box center [835, 47] width 26 height 15
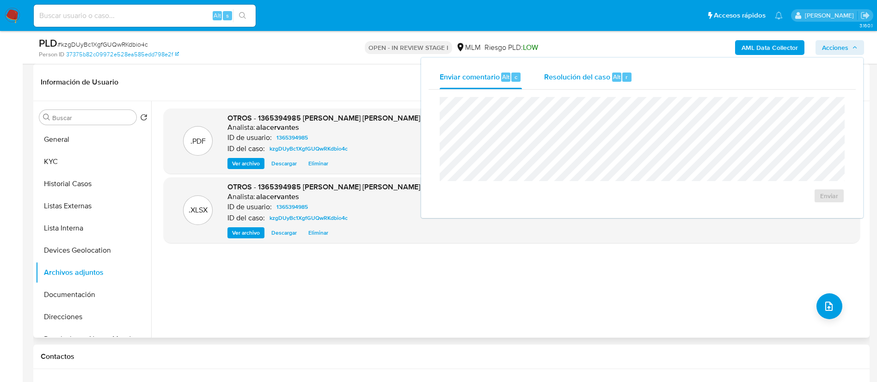
click at [566, 89] on div "Resolución del caso Alt r" at bounding box center [588, 77] width 88 height 24
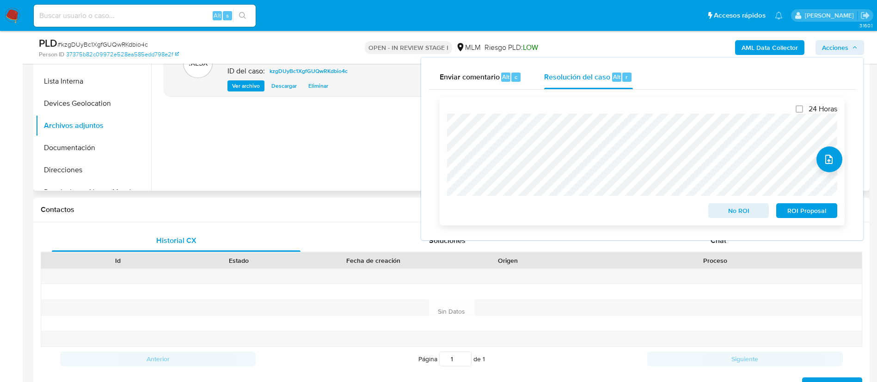
scroll to position [347, 0]
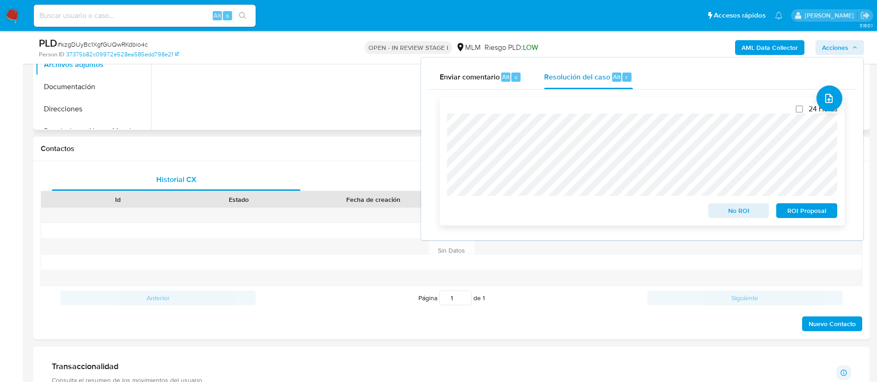
click at [757, 208] on span "No ROI" at bounding box center [739, 210] width 48 height 13
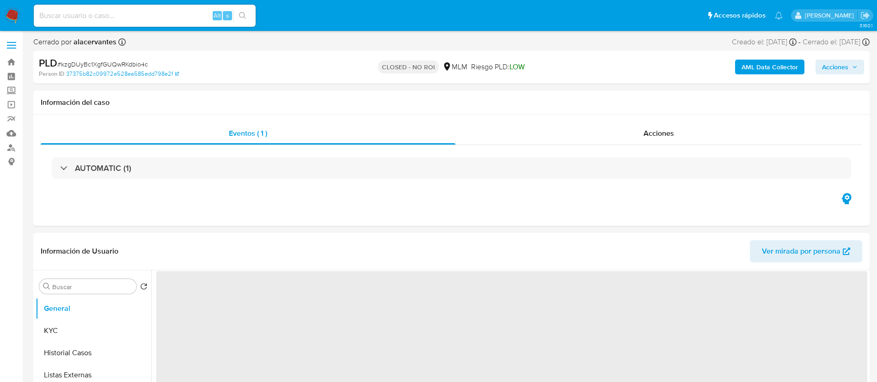
select select "10"
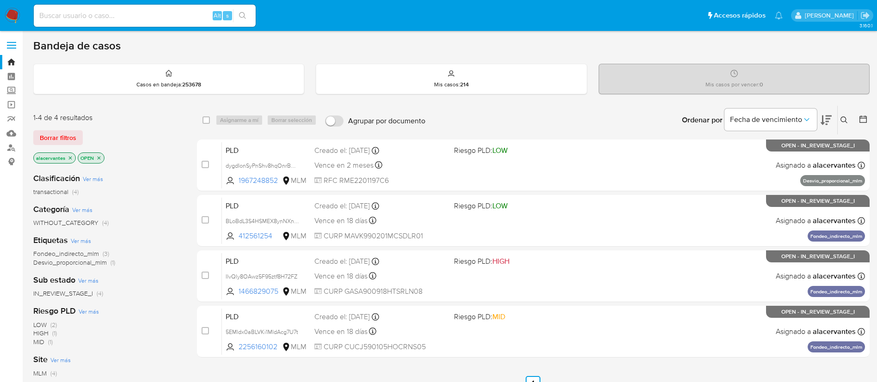
drag, startPoint x: 845, startPoint y: 119, endPoint x: 818, endPoint y: 128, distance: 27.8
click at [845, 120] on icon at bounding box center [844, 120] width 7 height 7
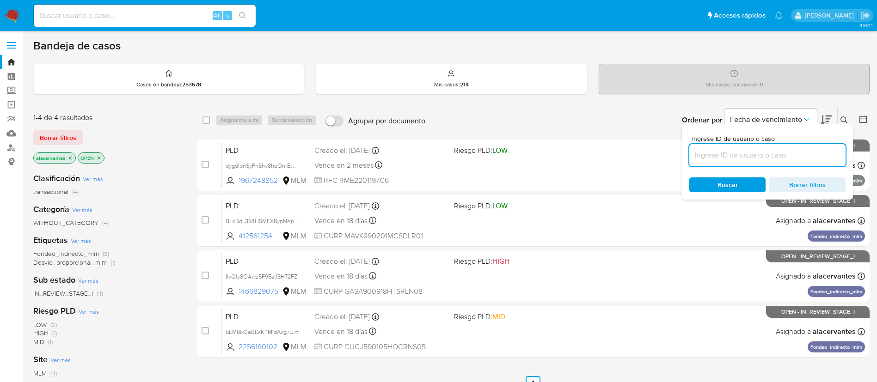
click at [735, 153] on input at bounding box center [767, 155] width 156 height 12
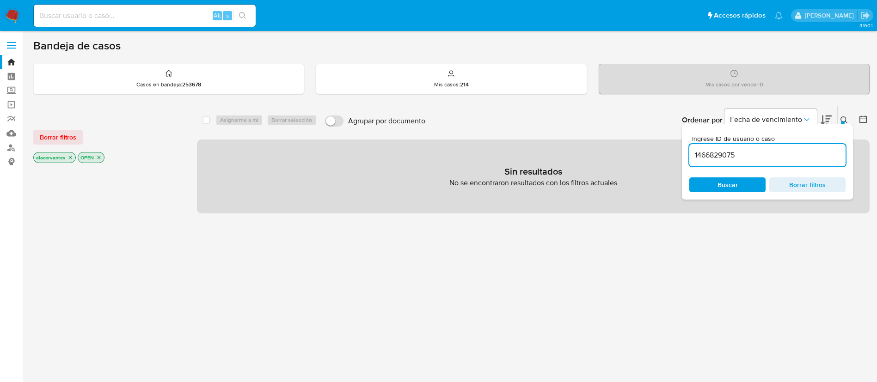
click at [750, 157] on input "1466829075" at bounding box center [767, 155] width 156 height 12
type input "1466829075"
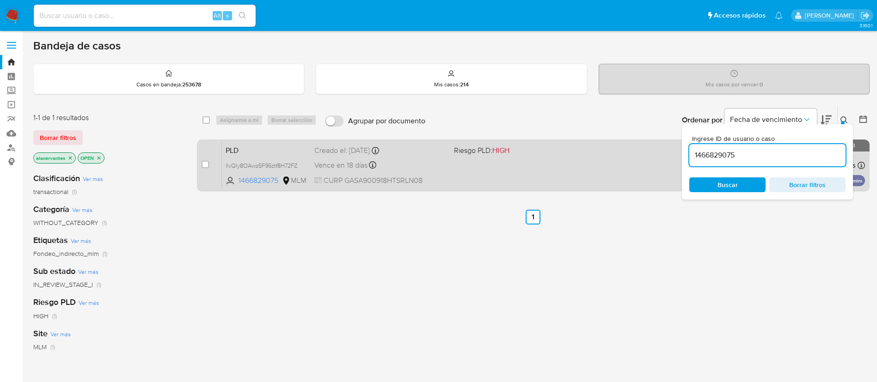
click at [627, 170] on div "PLD IlvQly8OAwz5F95ztf8H72FZ 1466829075 MLM Riesgo PLD: HIGH Creado el: 12/08/2…" at bounding box center [543, 165] width 643 height 47
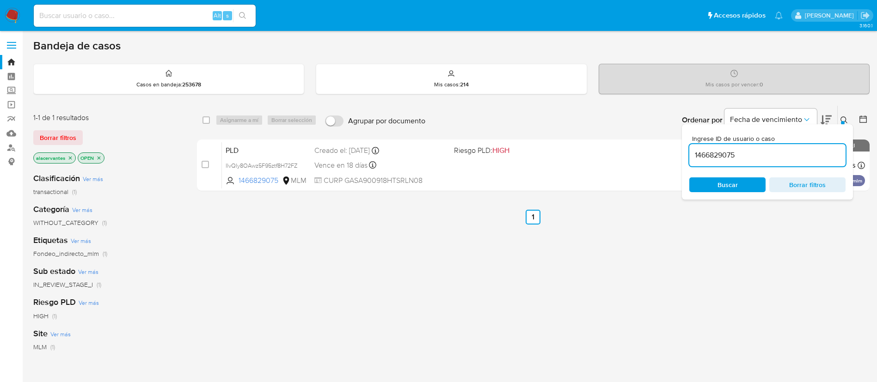
click at [12, 12] on img at bounding box center [13, 16] width 16 height 16
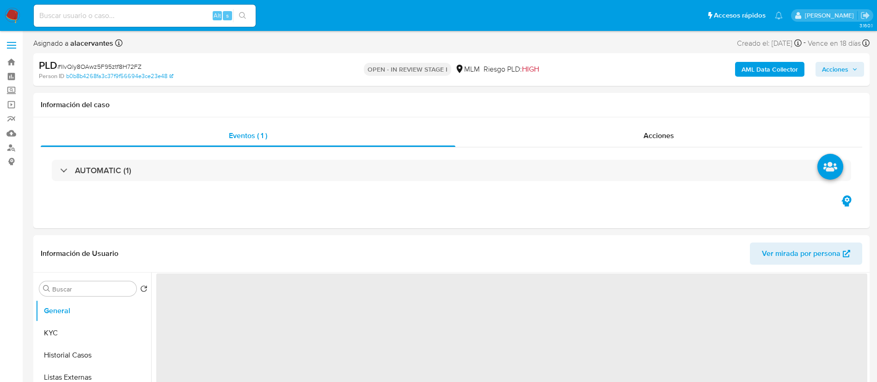
select select "10"
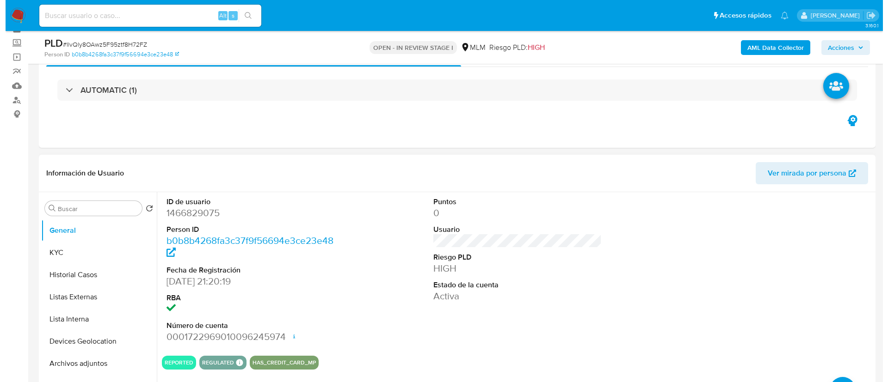
scroll to position [69, 0]
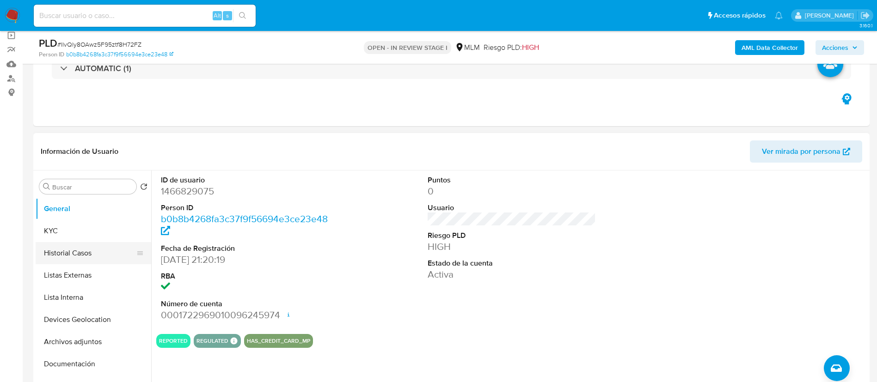
click at [52, 250] on button "Historial Casos" at bounding box center [90, 253] width 108 height 22
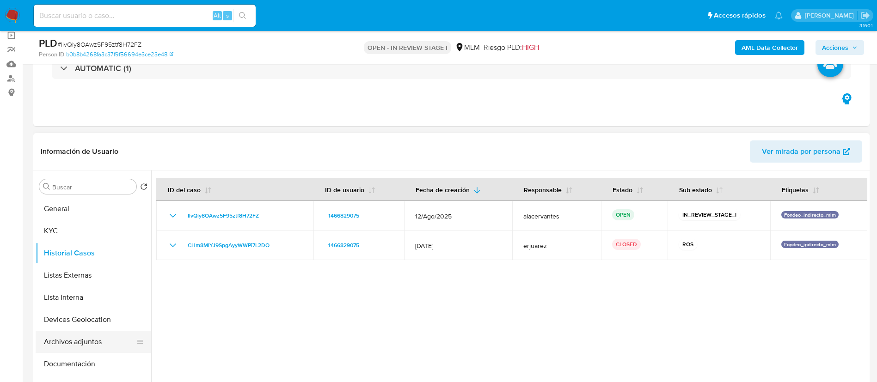
click at [85, 338] on button "Archivos adjuntos" at bounding box center [90, 342] width 108 height 22
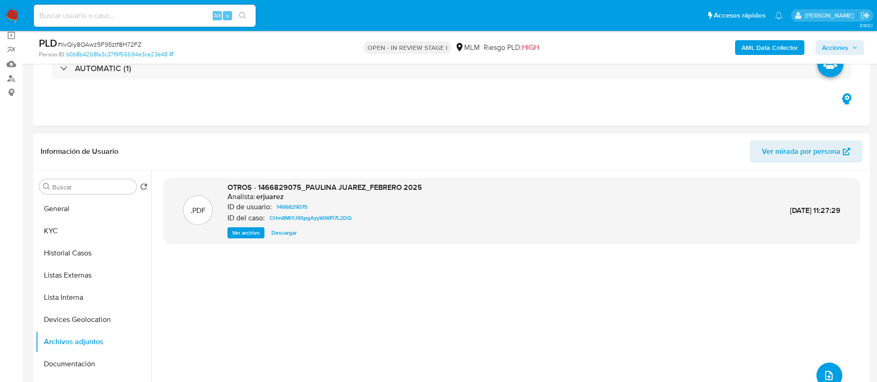
click at [823, 376] on icon "upload-file" at bounding box center [828, 375] width 11 height 11
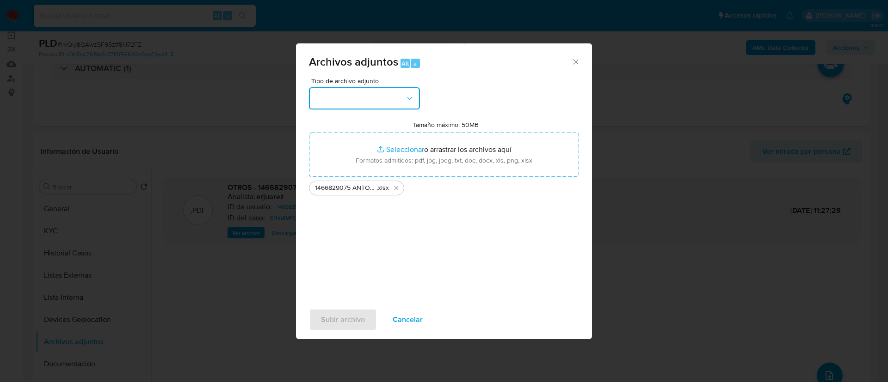
click at [396, 102] on button "button" at bounding box center [364, 98] width 111 height 22
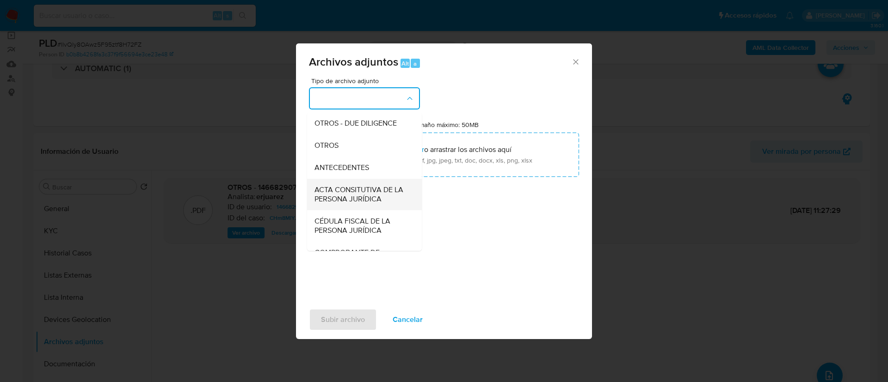
scroll to position [139, 0]
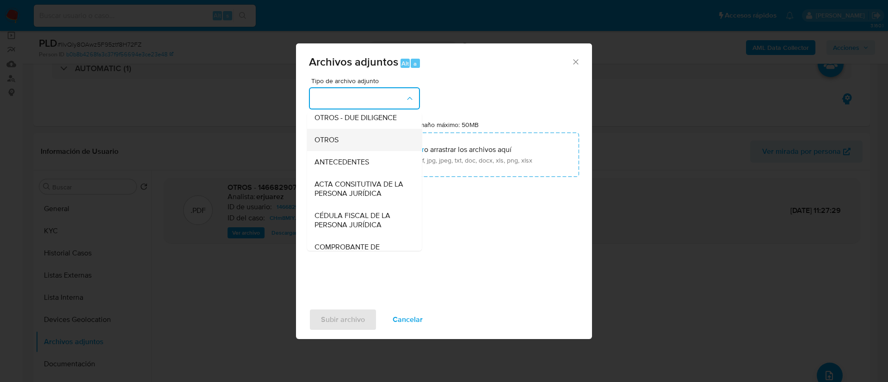
click at [341, 151] on div "OTROS" at bounding box center [361, 140] width 94 height 22
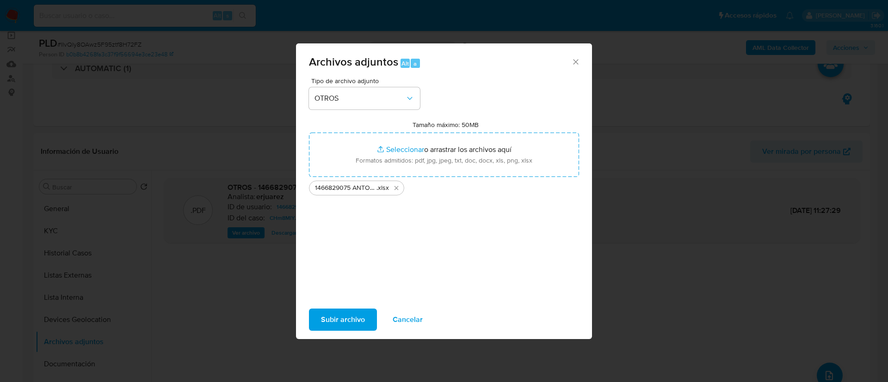
click at [346, 317] on span "Subir archivo" at bounding box center [343, 320] width 44 height 20
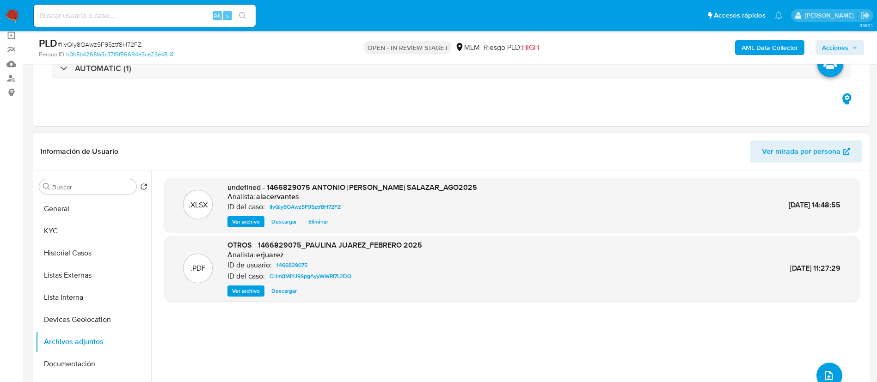
click at [829, 368] on button "upload-file" at bounding box center [830, 376] width 26 height 26
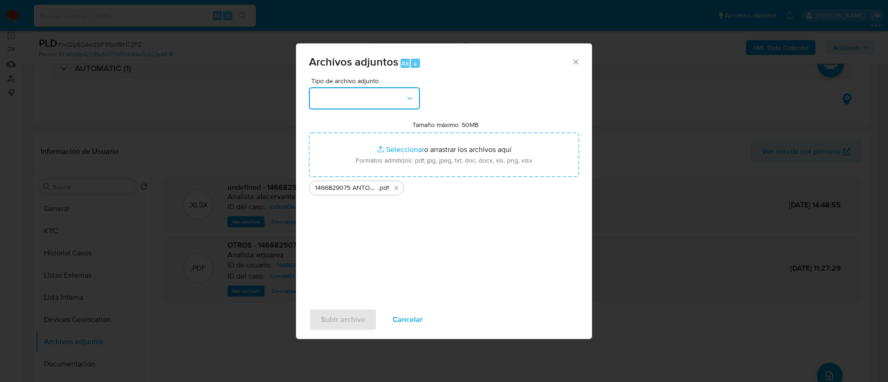
drag, startPoint x: 380, startPoint y: 92, endPoint x: 384, endPoint y: 99, distance: 8.1
click at [380, 91] on button "button" at bounding box center [364, 98] width 111 height 22
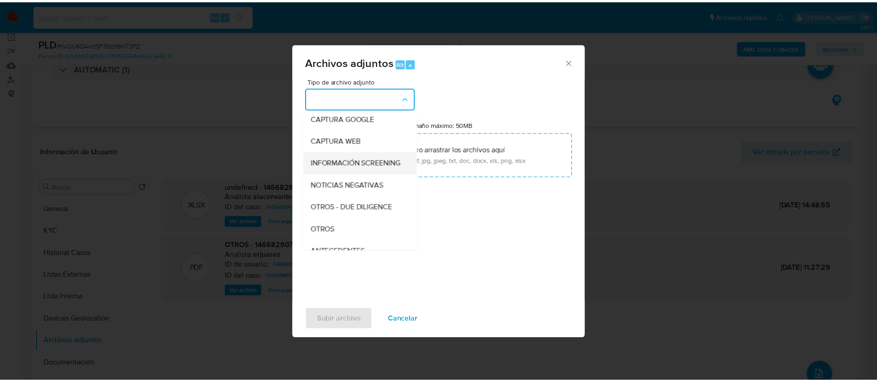
scroll to position [69, 0]
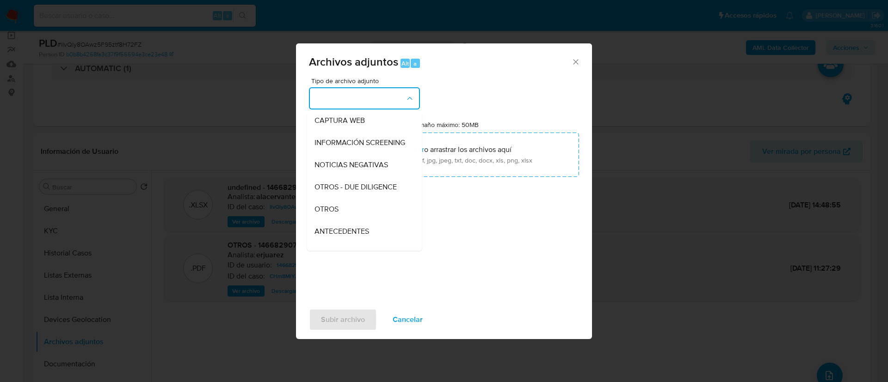
click at [343, 215] on div "OTROS" at bounding box center [361, 209] width 94 height 22
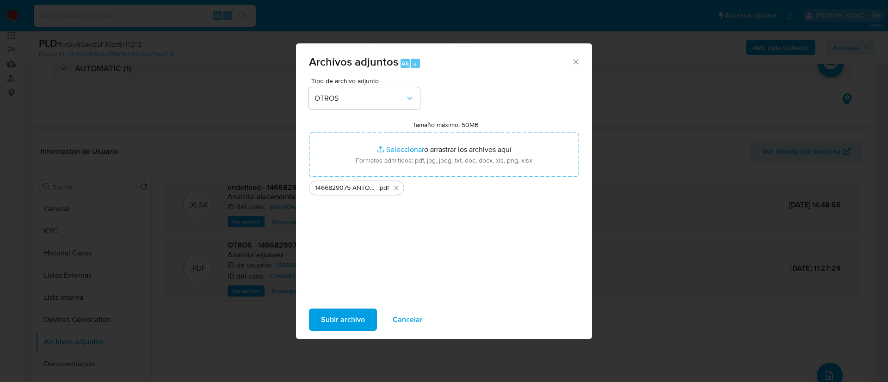
click at [342, 315] on span "Subir archivo" at bounding box center [343, 320] width 44 height 20
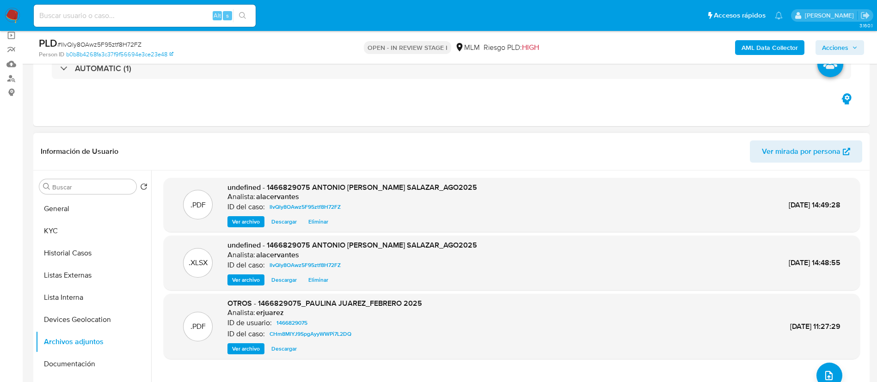
click at [241, 217] on span "Ver archivo" at bounding box center [246, 221] width 28 height 9
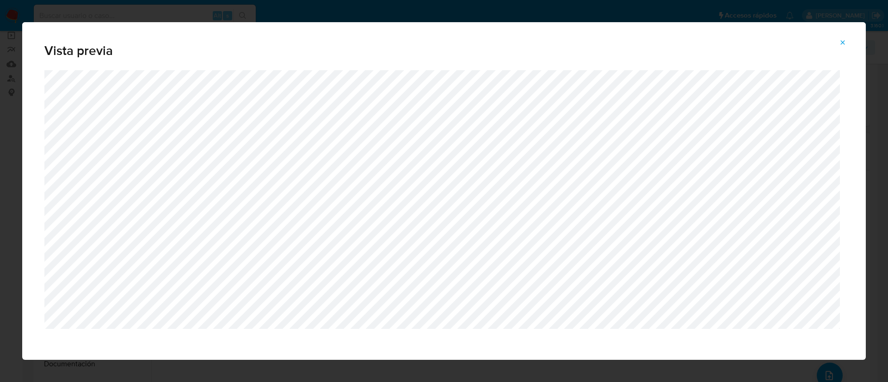
click at [840, 49] on span "Attachment preview" at bounding box center [842, 42] width 7 height 13
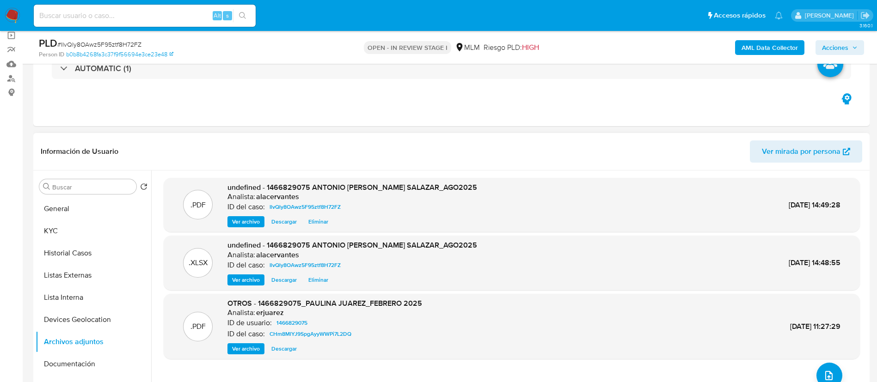
click at [832, 50] on span "Acciones" at bounding box center [835, 47] width 26 height 15
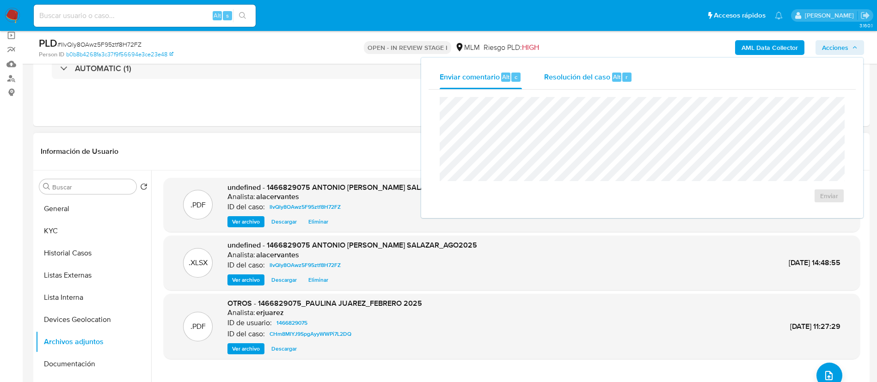
click at [590, 72] on span "Resolución del caso" at bounding box center [577, 76] width 66 height 11
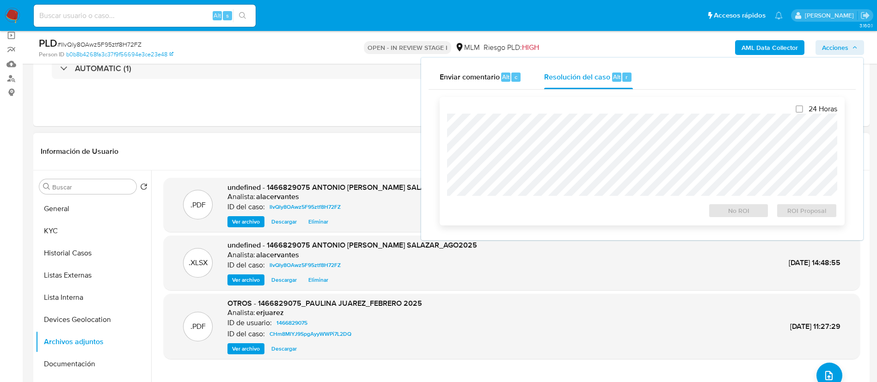
click at [571, 115] on div at bounding box center [642, 155] width 390 height 82
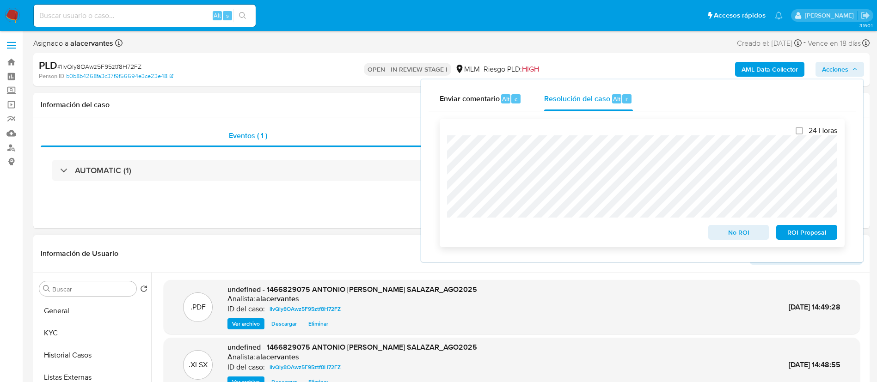
click at [725, 232] on span "No ROI" at bounding box center [739, 232] width 48 height 13
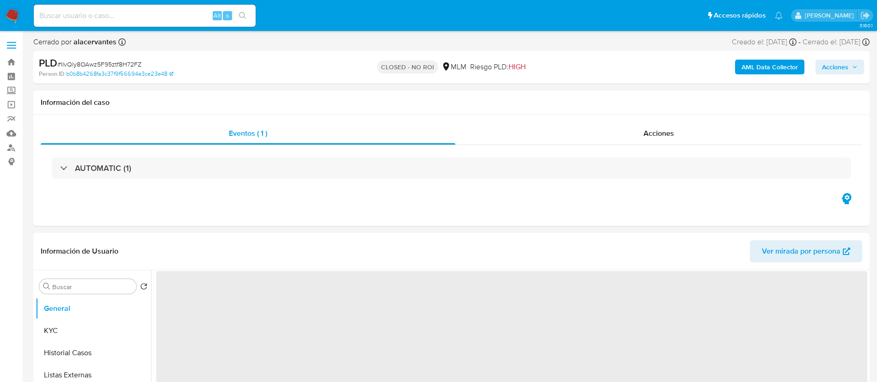
select select "10"
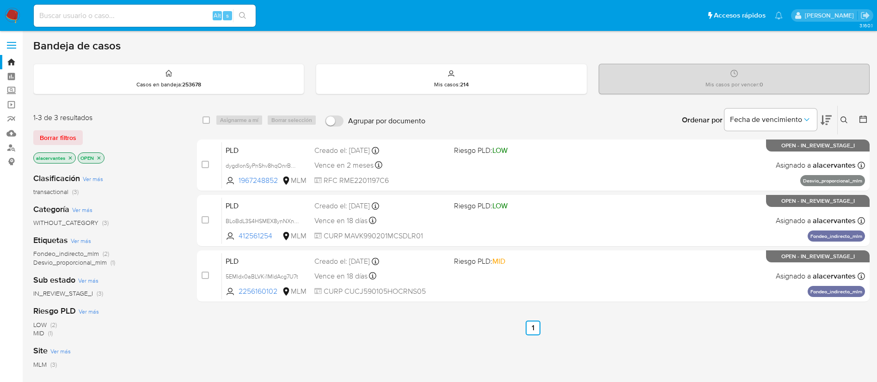
click at [848, 118] on icon at bounding box center [844, 120] width 7 height 7
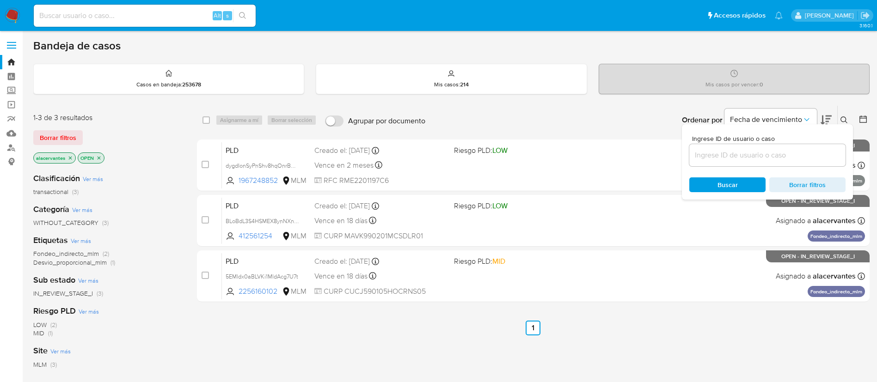
click at [725, 156] on input at bounding box center [767, 155] width 156 height 12
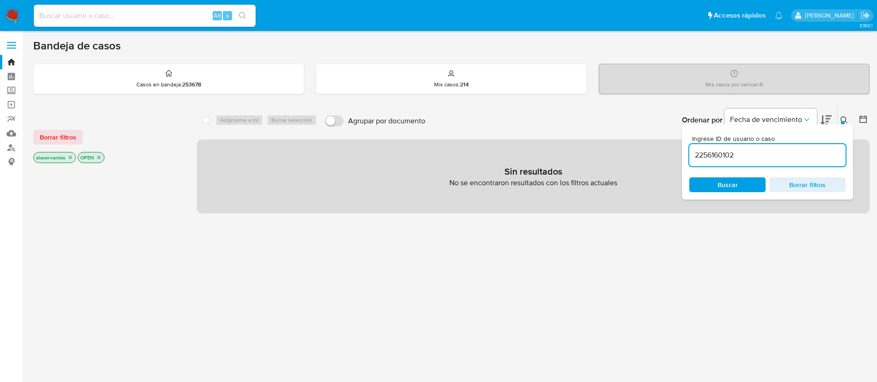
click at [746, 162] on div "2256160102" at bounding box center [767, 155] width 156 height 22
click at [746, 154] on input "2256160102" at bounding box center [767, 155] width 156 height 12
type input "2256160102"
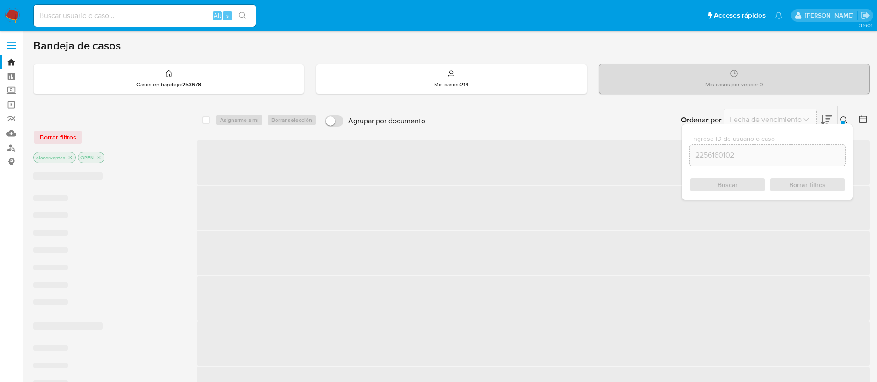
drag, startPoint x: 736, startPoint y: 182, endPoint x: 731, endPoint y: 184, distance: 5.0
click at [735, 182] on div "Buscar Borrar filtros" at bounding box center [767, 185] width 156 height 15
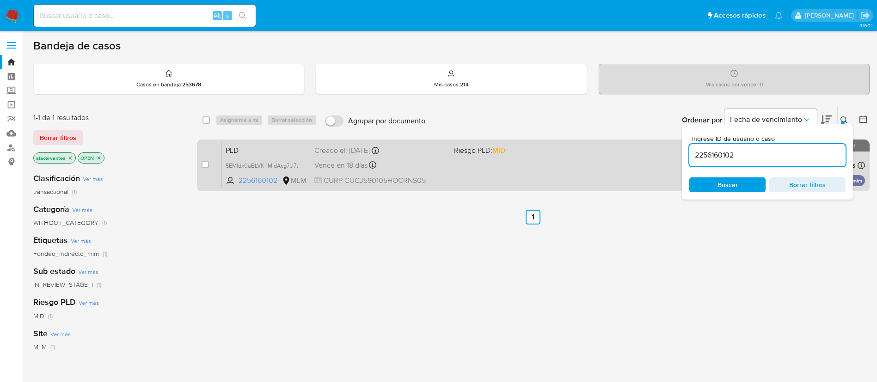
click at [491, 172] on div "PLD 5EMldx0aBLVKi1MldAcg7U7t 2256160102 MLM Riesgo PLD: MID Creado el: 12/08/20…" at bounding box center [543, 165] width 643 height 47
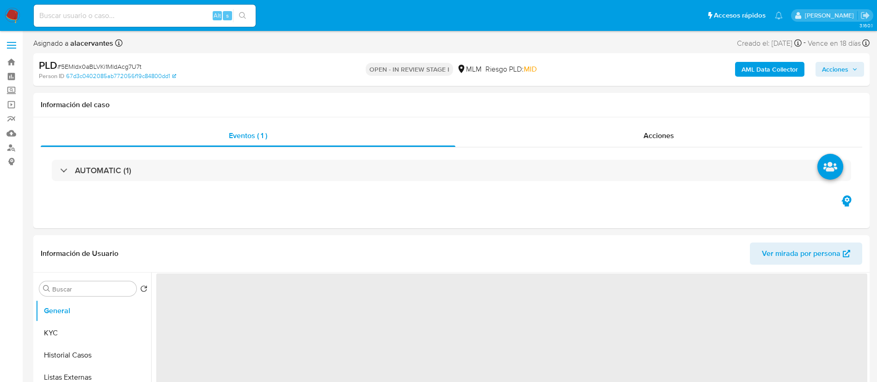
select select "10"
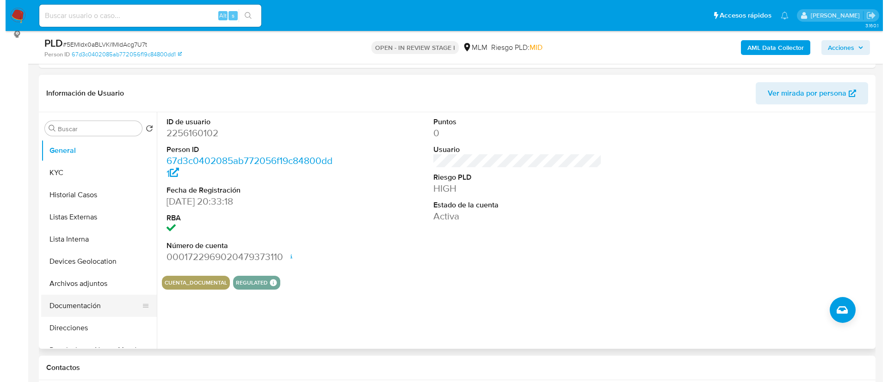
scroll to position [139, 0]
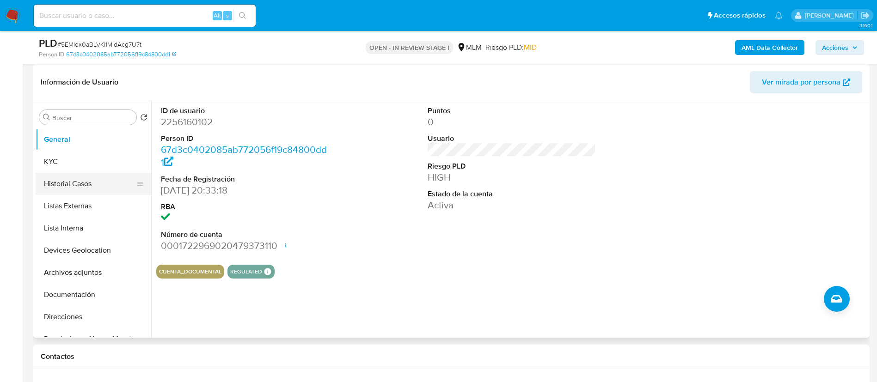
click at [96, 186] on button "Historial Casos" at bounding box center [90, 184] width 108 height 22
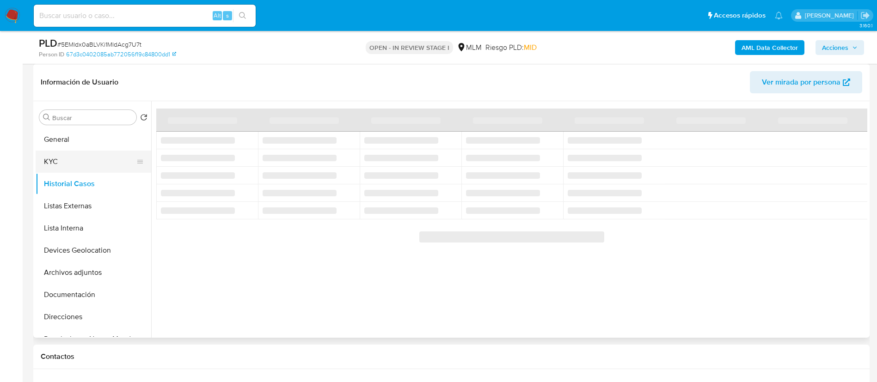
click at [79, 159] on button "KYC" at bounding box center [90, 162] width 108 height 22
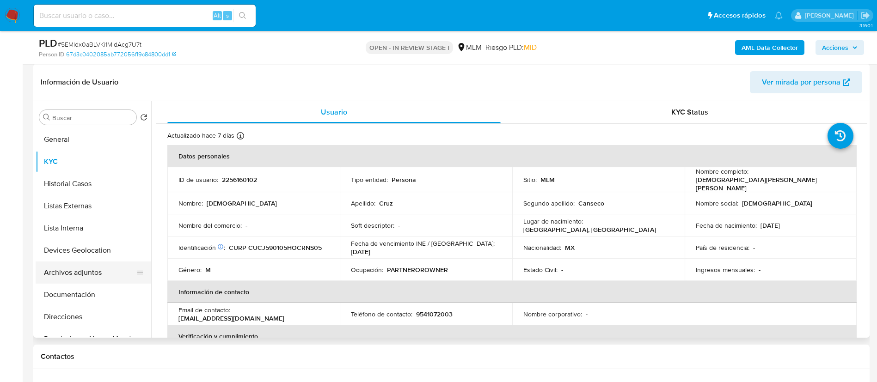
click at [87, 270] on button "Archivos adjuntos" at bounding box center [90, 273] width 108 height 22
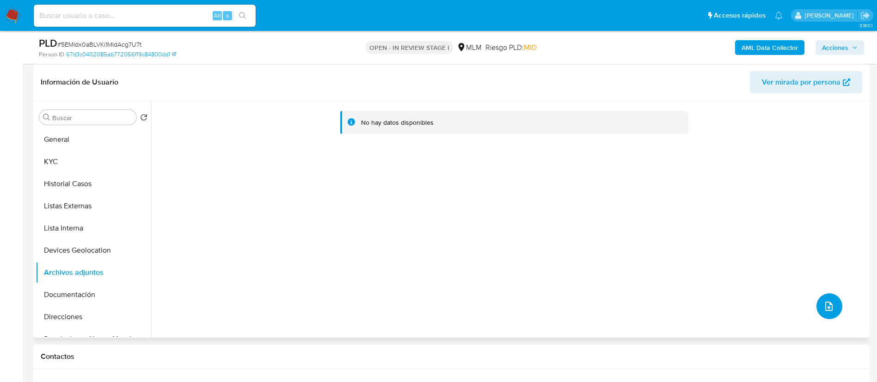
click at [817, 304] on button "upload-file" at bounding box center [830, 307] width 26 height 26
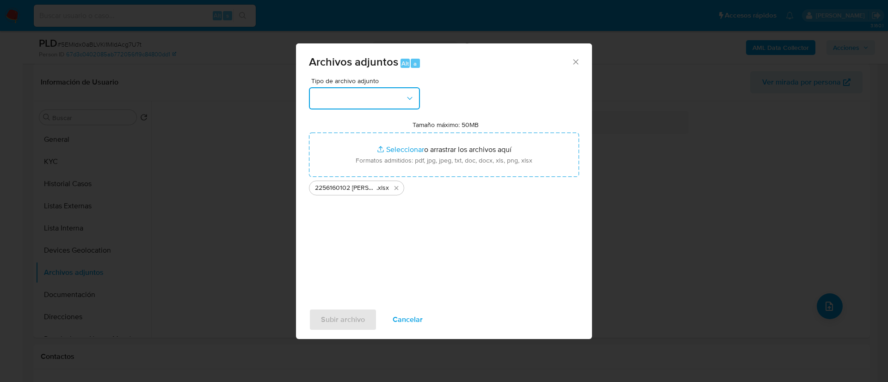
click at [406, 91] on button "button" at bounding box center [364, 98] width 111 height 22
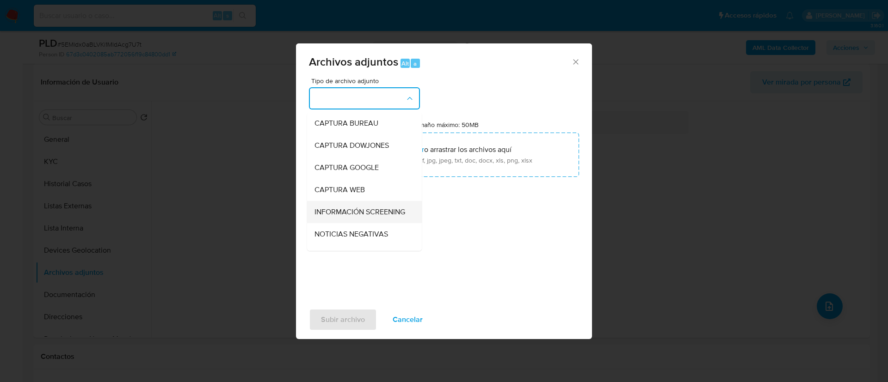
scroll to position [69, 0]
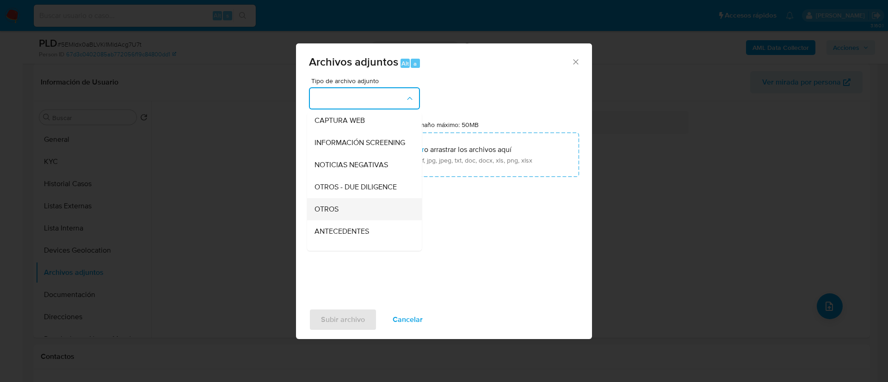
click at [341, 218] on div "OTROS" at bounding box center [361, 209] width 94 height 22
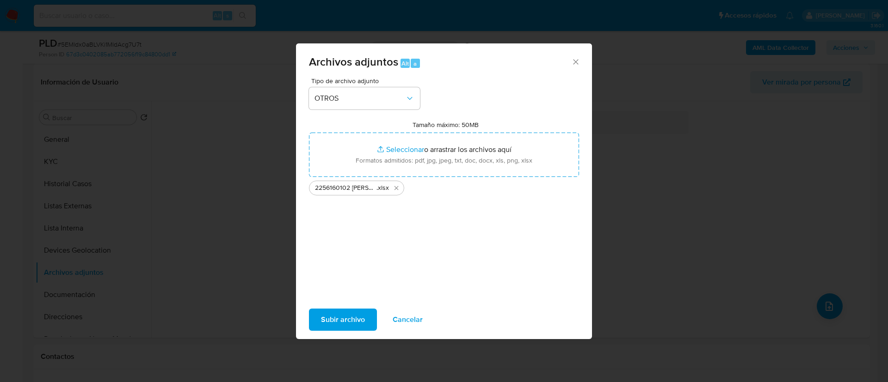
click at [341, 317] on span "Subir archivo" at bounding box center [343, 320] width 44 height 20
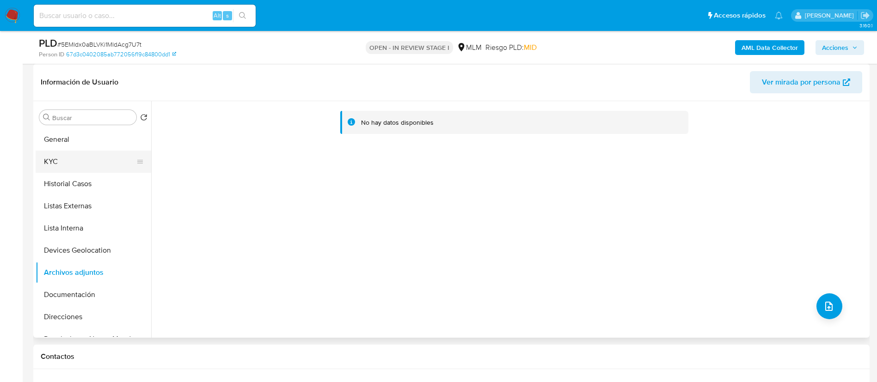
click at [97, 155] on button "KYC" at bounding box center [90, 162] width 108 height 22
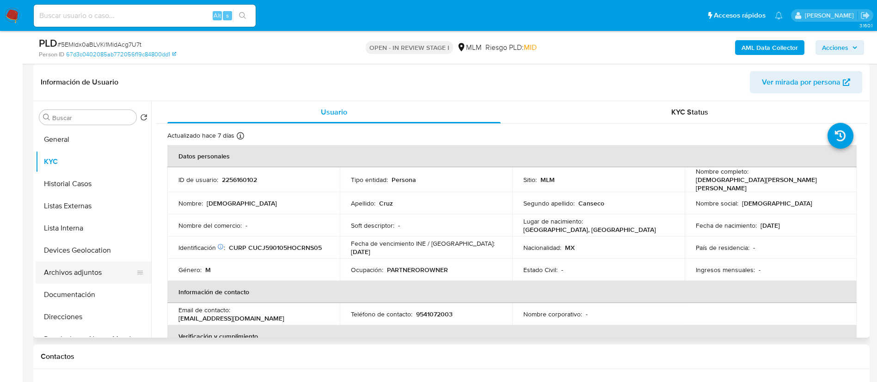
click at [81, 274] on button "Archivos adjuntos" at bounding box center [90, 273] width 108 height 22
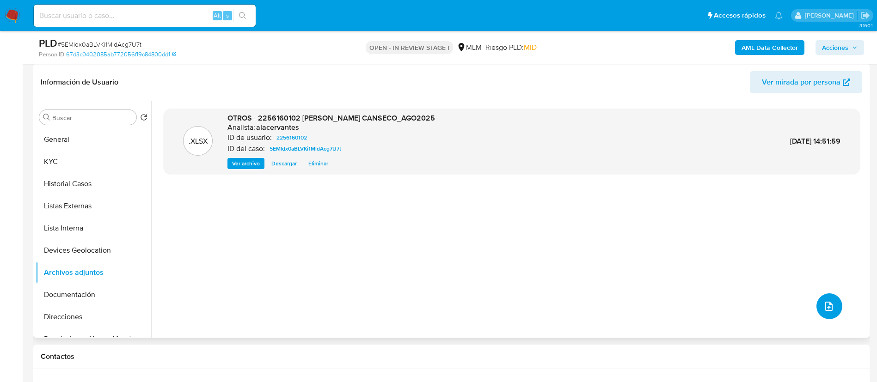
click at [823, 311] on icon "upload-file" at bounding box center [828, 306] width 11 height 11
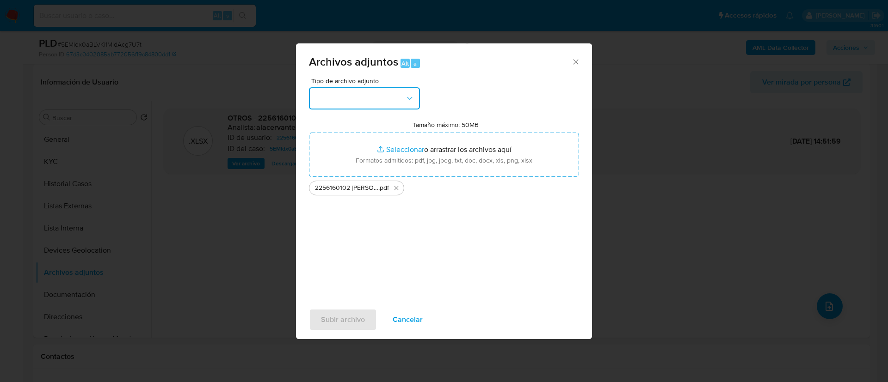
click at [360, 101] on button "button" at bounding box center [364, 98] width 111 height 22
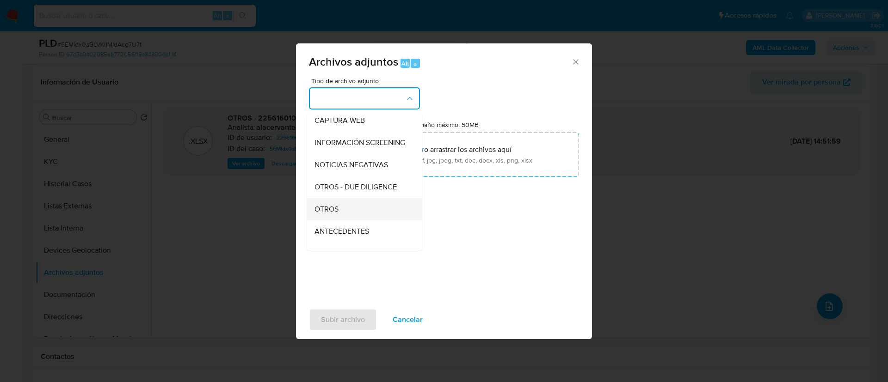
click at [357, 215] on div "OTROS" at bounding box center [361, 209] width 94 height 22
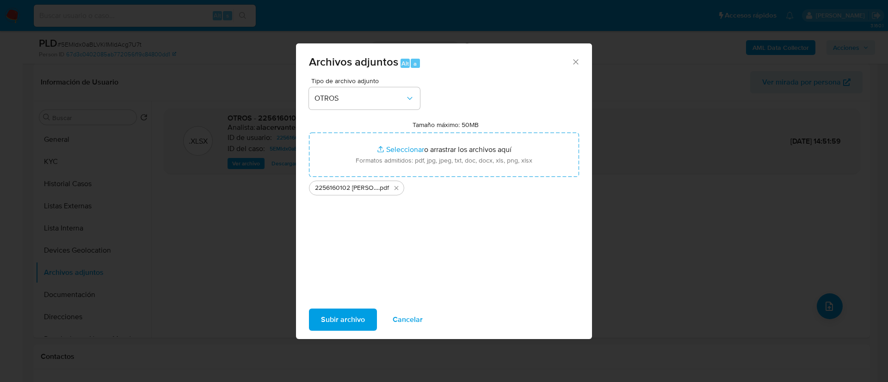
click at [349, 313] on span "Subir archivo" at bounding box center [343, 320] width 44 height 20
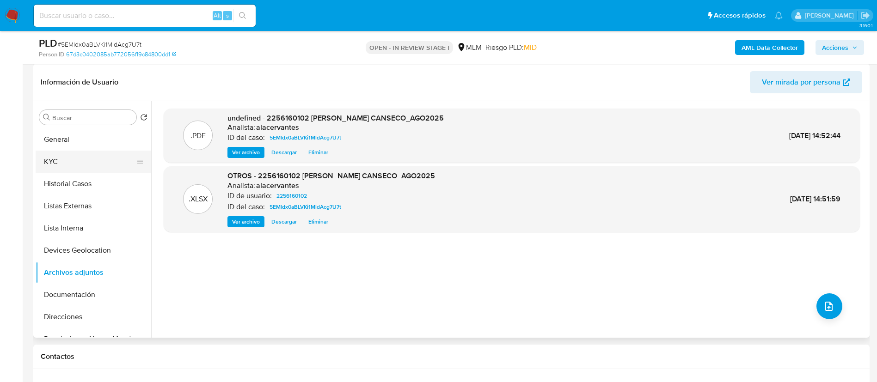
click at [72, 166] on button "KYC" at bounding box center [90, 162] width 108 height 22
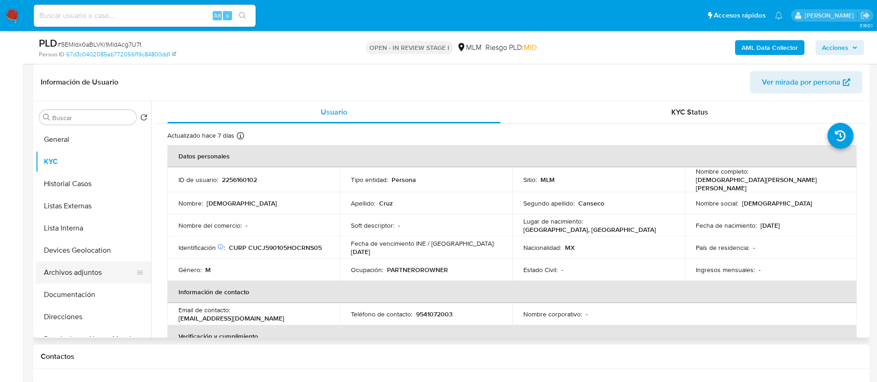
click at [84, 274] on button "Archivos adjuntos" at bounding box center [90, 273] width 108 height 22
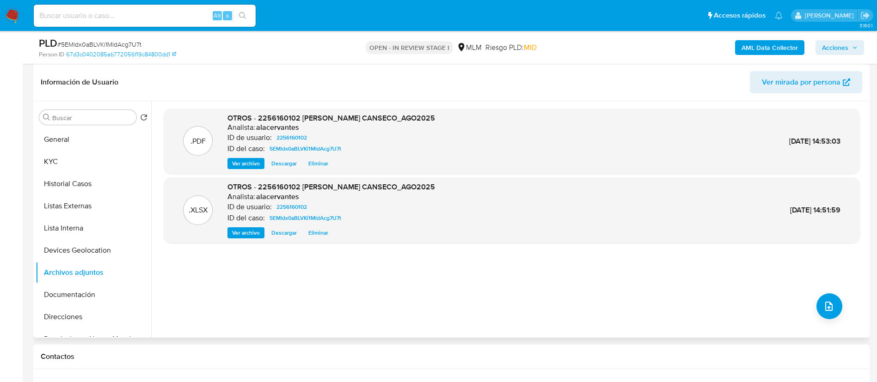
click at [255, 164] on span "Ver archivo" at bounding box center [246, 163] width 28 height 9
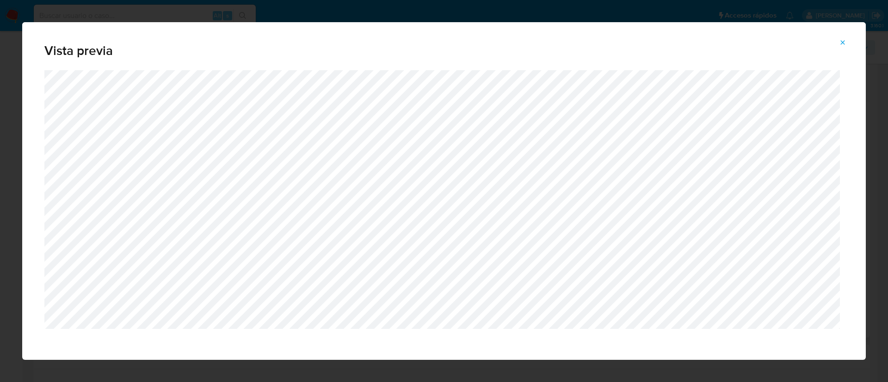
click at [839, 43] on button "Attachment preview" at bounding box center [842, 42] width 20 height 15
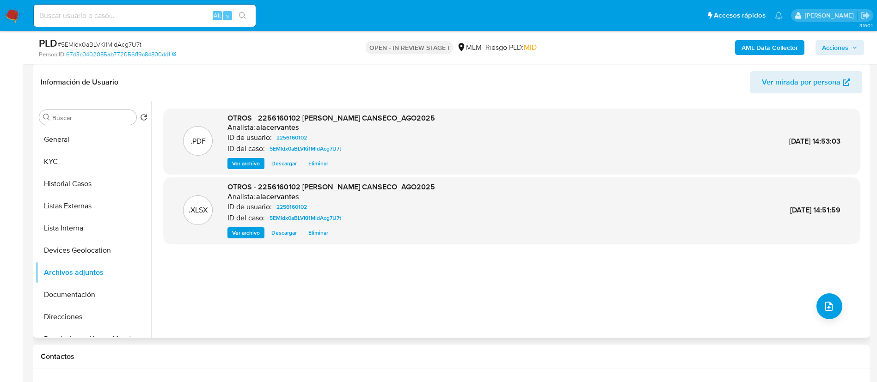
click at [840, 46] on span "Acciones" at bounding box center [835, 47] width 26 height 15
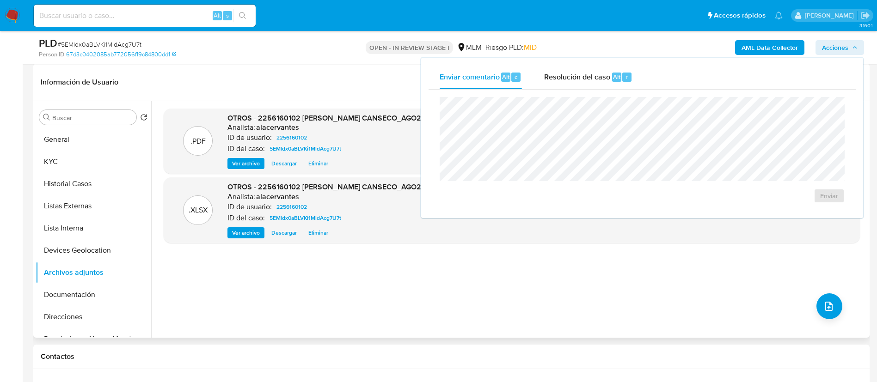
drag, startPoint x: 536, startPoint y: 91, endPoint x: 546, endPoint y: 90, distance: 9.8
click at [534, 91] on div "Enviar" at bounding box center [642, 150] width 427 height 121
click at [627, 71] on div "Resolución del caso Alt r" at bounding box center [588, 77] width 88 height 24
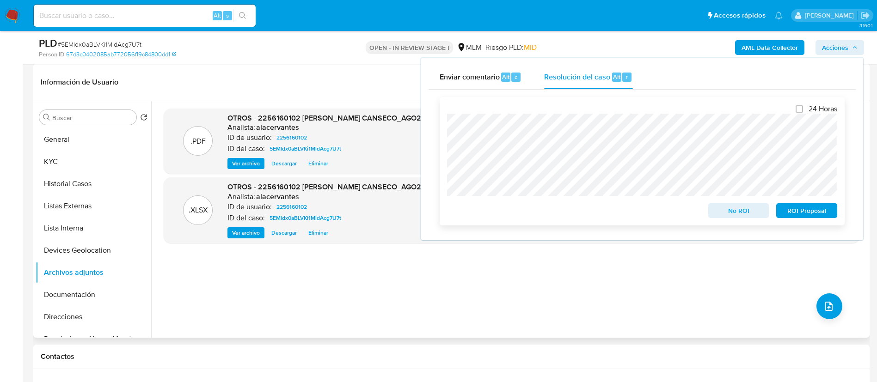
click at [725, 209] on span "No ROI" at bounding box center [739, 210] width 48 height 13
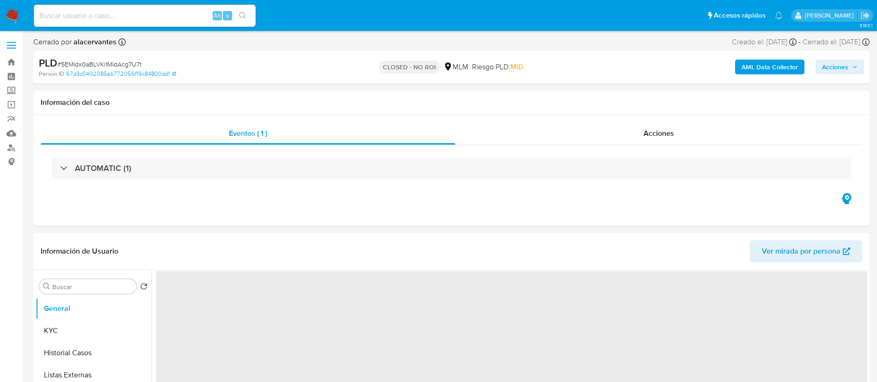
select select "10"
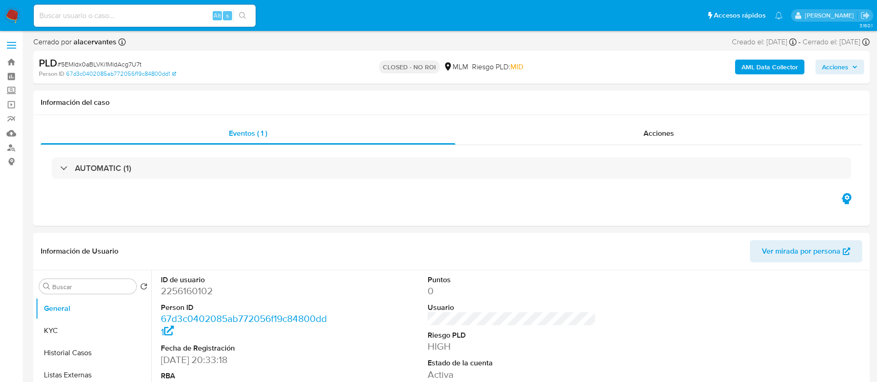
drag, startPoint x: 12, startPoint y: 12, endPoint x: 31, endPoint y: 0, distance: 22.1
click at [12, 12] on img at bounding box center [13, 16] width 16 height 16
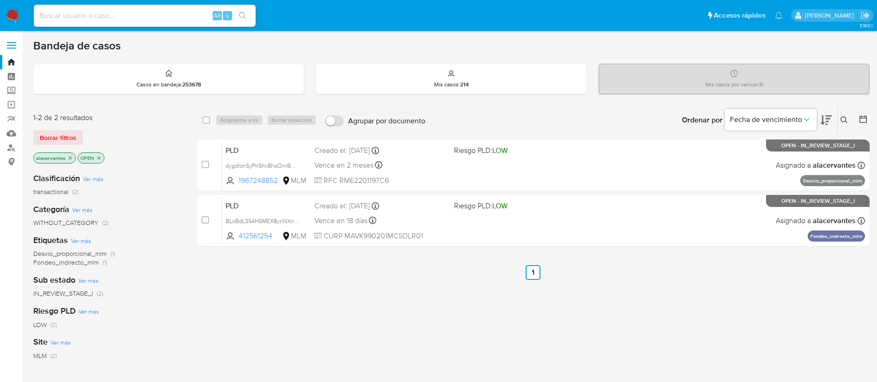
click at [135, 19] on input at bounding box center [145, 16] width 222 height 12
click at [135, 13] on input at bounding box center [145, 16] width 222 height 12
type input "2120398549"
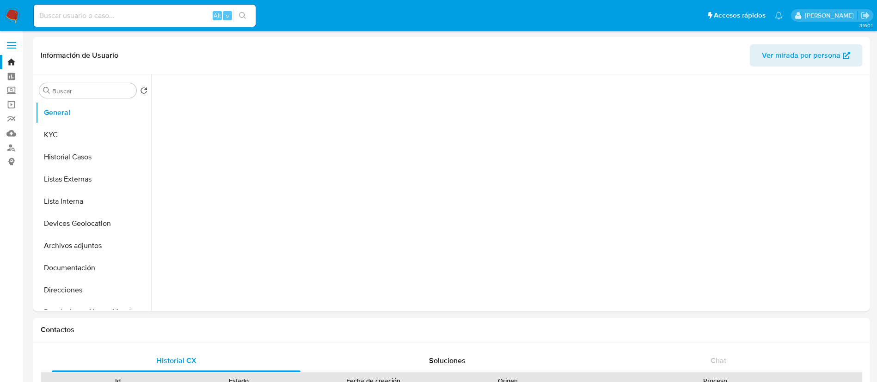
select select "10"
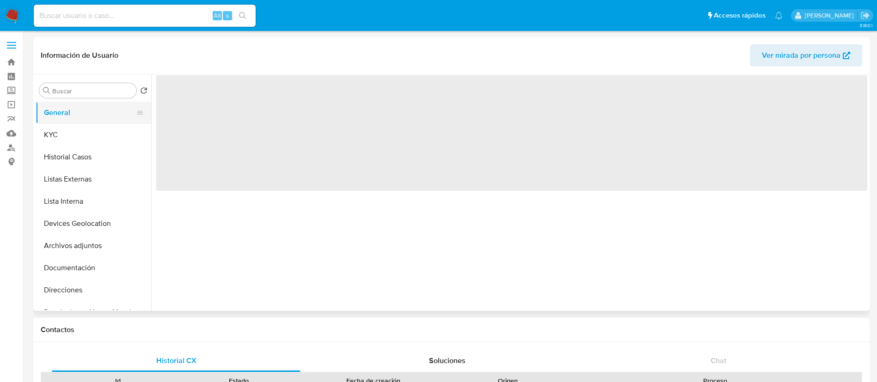
select select "10"
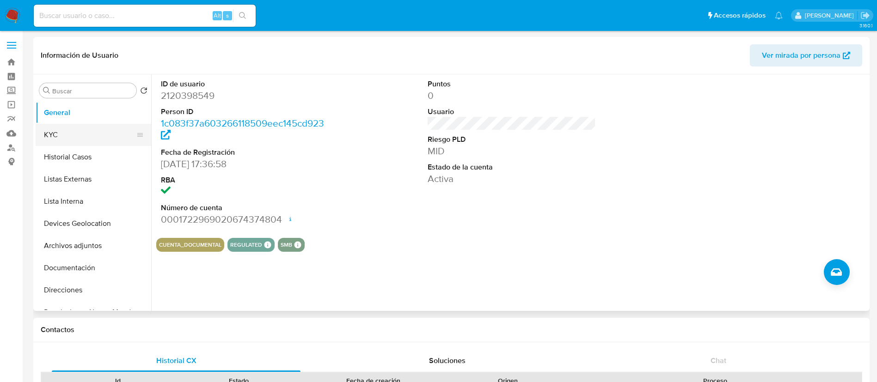
click at [91, 126] on button "KYC" at bounding box center [90, 135] width 108 height 22
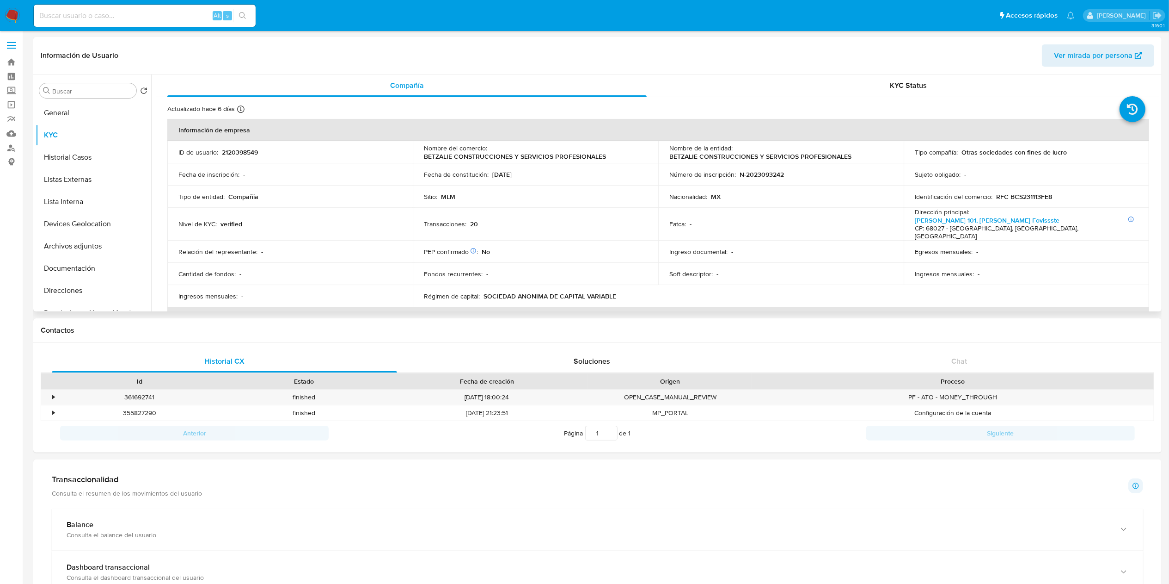
click at [252, 154] on p "2120398549" at bounding box center [240, 152] width 36 height 8
copy p "2120398549"
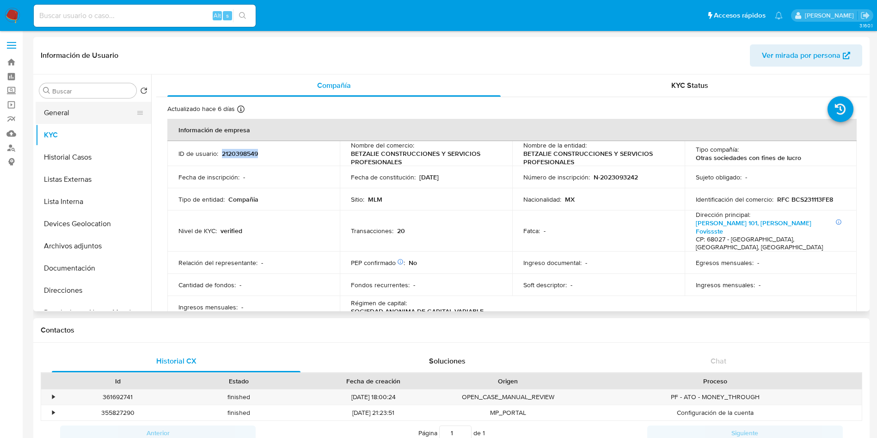
click at [99, 113] on button "General" at bounding box center [90, 113] width 108 height 22
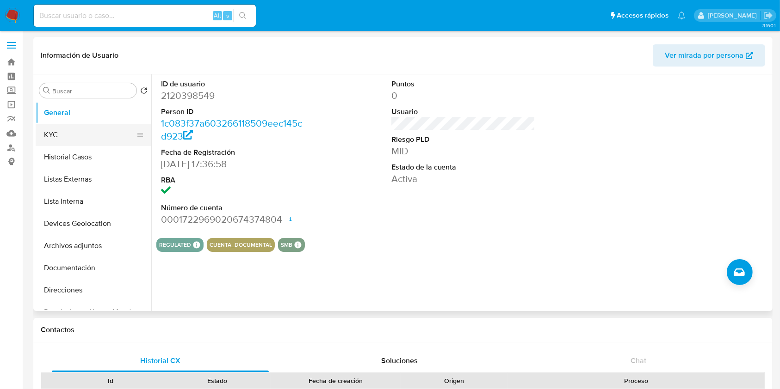
click at [55, 135] on button "KYC" at bounding box center [90, 135] width 108 height 22
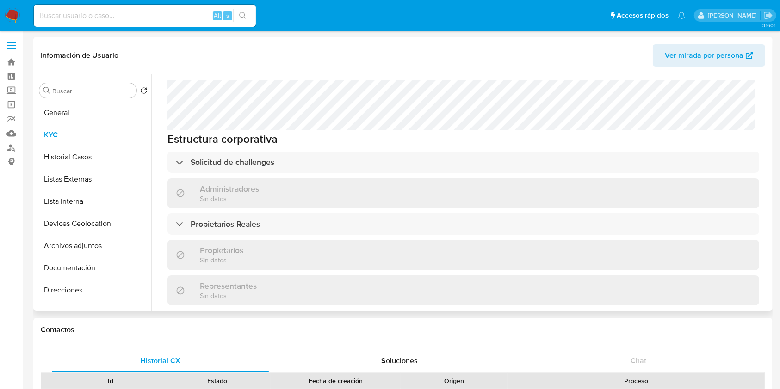
scroll to position [555, 0]
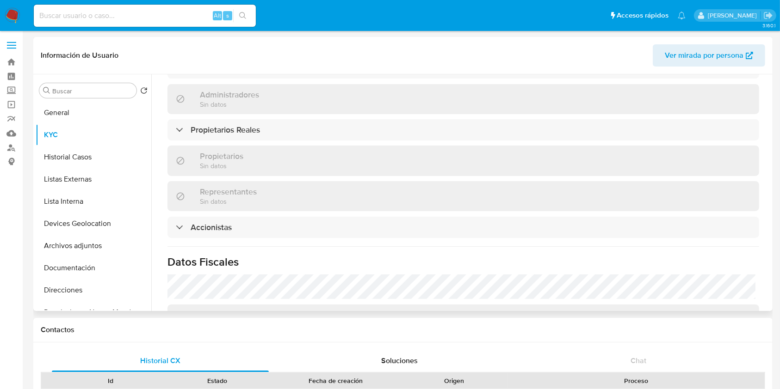
click at [387, 127] on div "Información de empresa ID de usuario : 2120398549 Nombre del comercio : [PERSON…" at bounding box center [462, 15] width 591 height 902
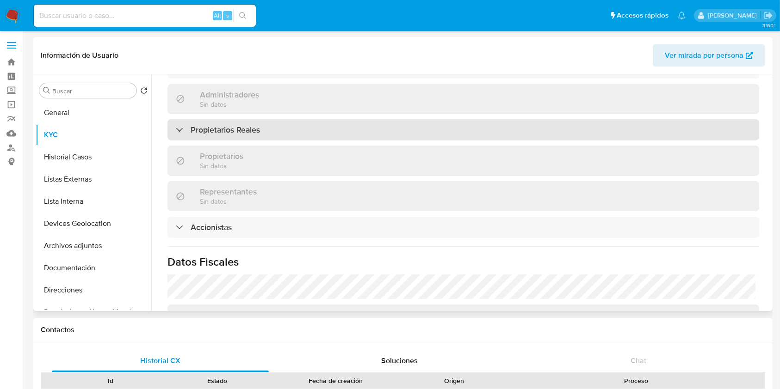
click at [395, 120] on div "Propietarios Reales" at bounding box center [462, 129] width 591 height 21
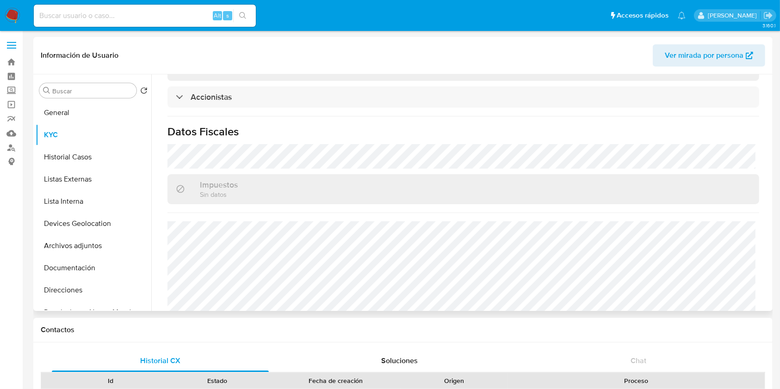
scroll to position [788, 0]
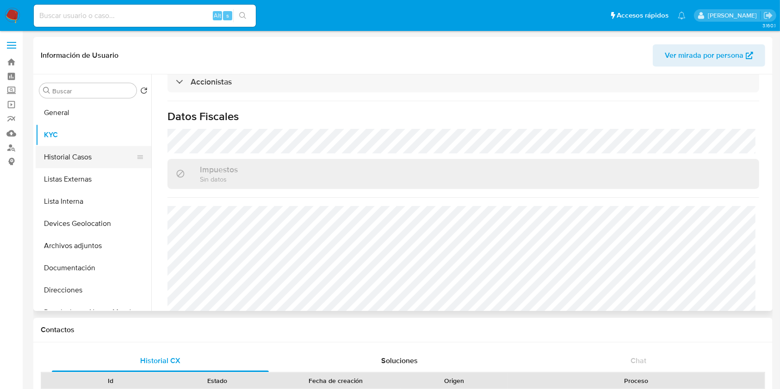
click at [77, 154] on button "Historial Casos" at bounding box center [90, 157] width 108 height 22
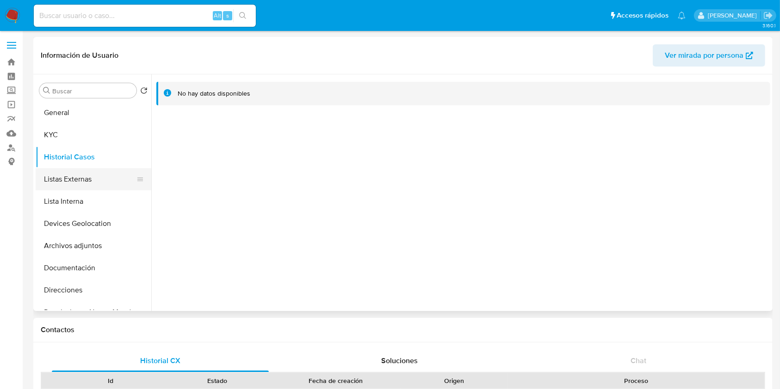
drag, startPoint x: 88, startPoint y: 173, endPoint x: 99, endPoint y: 172, distance: 11.2
click at [88, 172] on button "Listas Externas" at bounding box center [90, 179] width 108 height 22
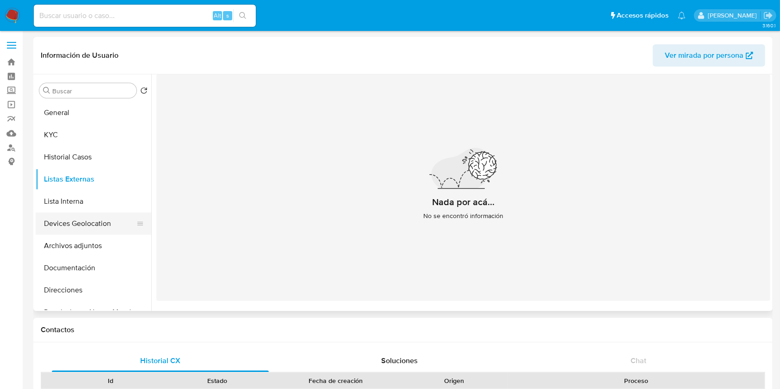
click at [90, 229] on button "Devices Geolocation" at bounding box center [90, 224] width 108 height 22
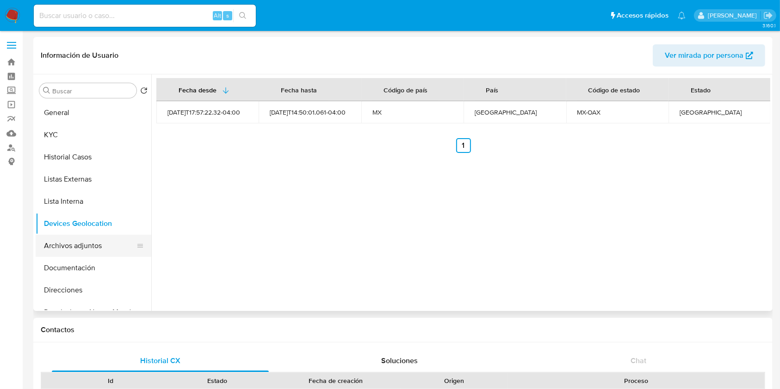
click at [81, 249] on button "Archivos adjuntos" at bounding box center [90, 246] width 108 height 22
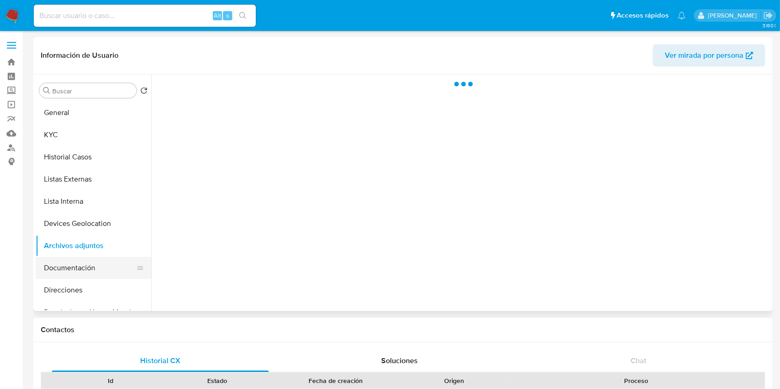
click at [79, 271] on button "Documentación" at bounding box center [90, 268] width 108 height 22
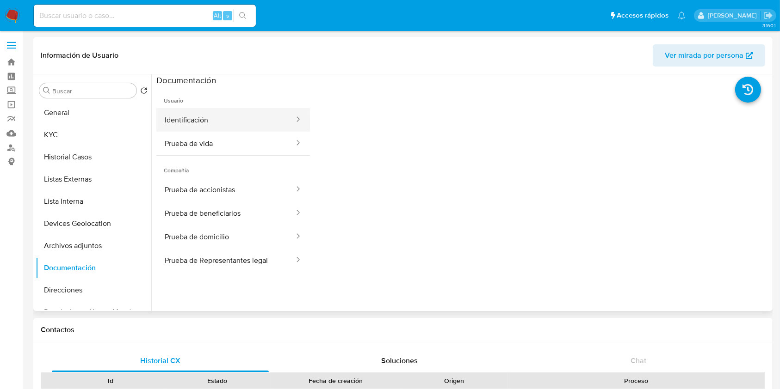
click at [237, 115] on button "Identificación" at bounding box center [225, 120] width 139 height 24
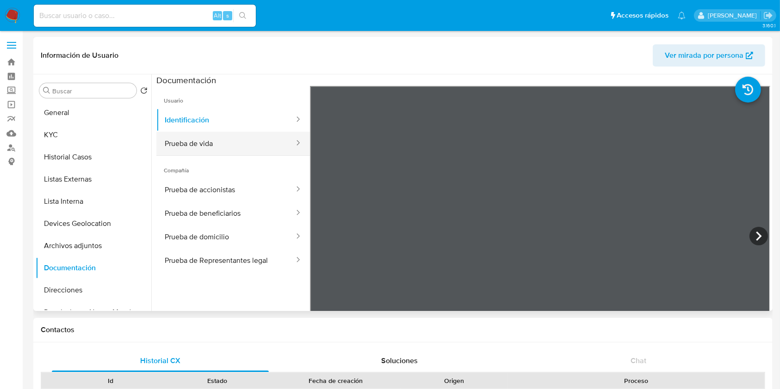
click at [222, 152] on button "Prueba de vida" at bounding box center [225, 144] width 139 height 24
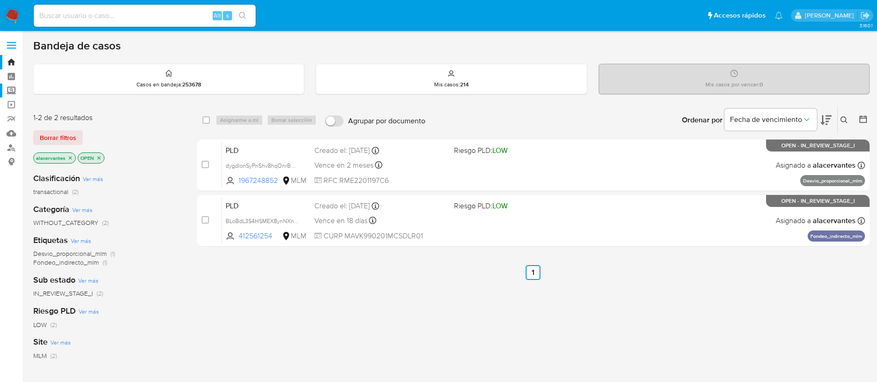
click at [6, 92] on label "Screening" at bounding box center [55, 91] width 110 height 14
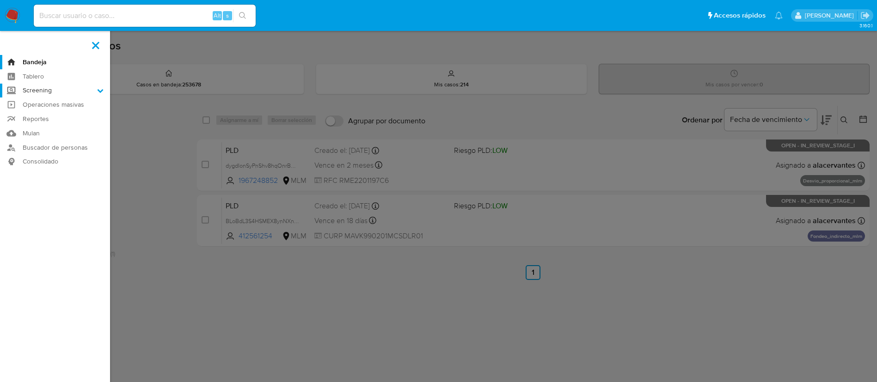
click at [0, 0] on input "Screening" at bounding box center [0, 0] width 0 height 0
click at [49, 124] on link "Herramientas" at bounding box center [55, 127] width 110 height 12
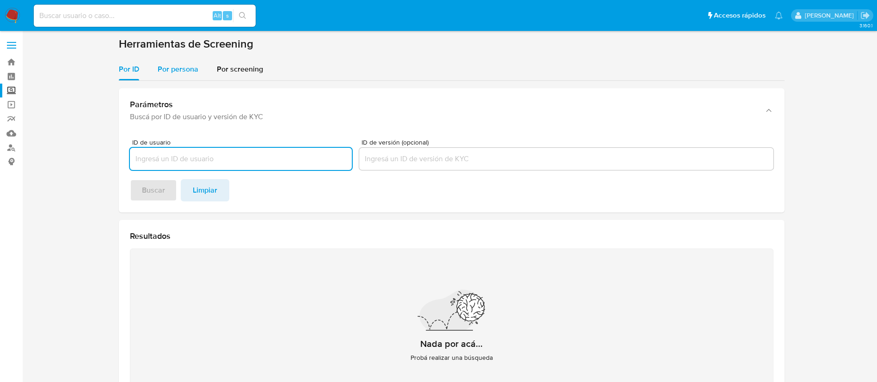
click at [187, 67] on span "Por persona" at bounding box center [178, 69] width 41 height 11
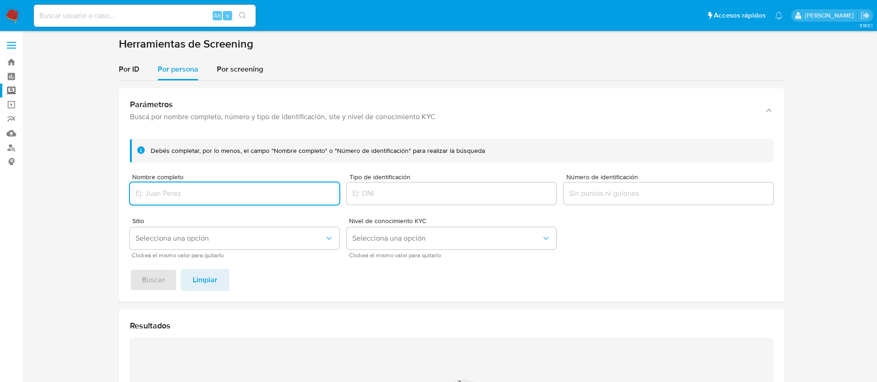
click at [184, 191] on input "Nombre completo" at bounding box center [234, 194] width 209 height 12
click at [130, 269] on button "Buscar" at bounding box center [153, 280] width 47 height 22
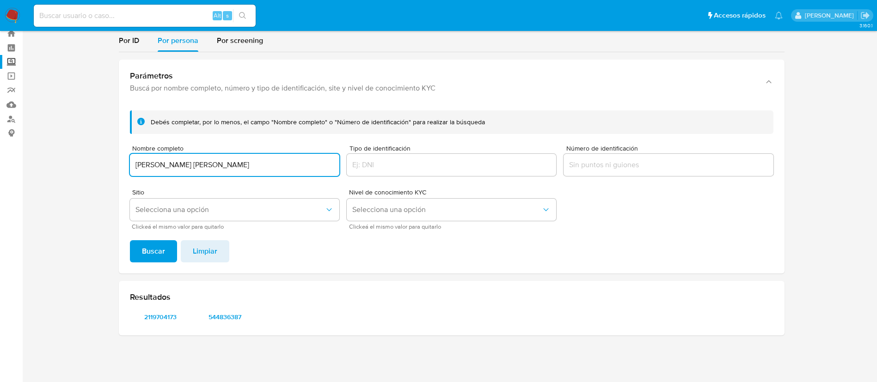
scroll to position [29, 0]
click at [177, 316] on span "2119704173" at bounding box center [160, 317] width 48 height 13
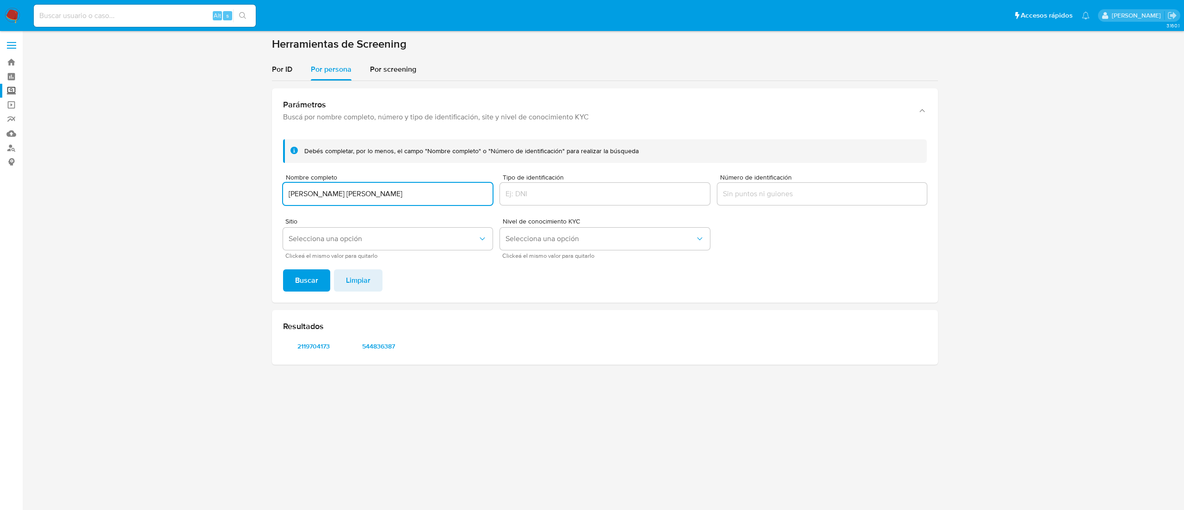
click at [384, 190] on input "MARCOS JESUS GARCIA GARCIA" at bounding box center [387, 194] width 209 height 12
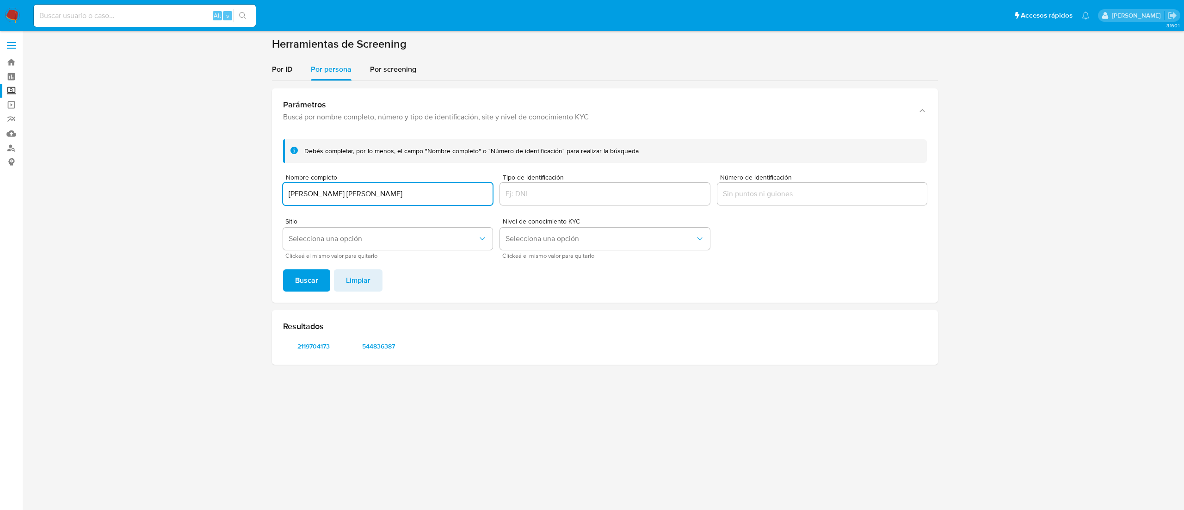
click at [384, 189] on input "MARCOS JESUS GARCIA GARCIA" at bounding box center [387, 194] width 209 height 12
click at [283, 269] on button "Buscar" at bounding box center [306, 280] width 47 height 22
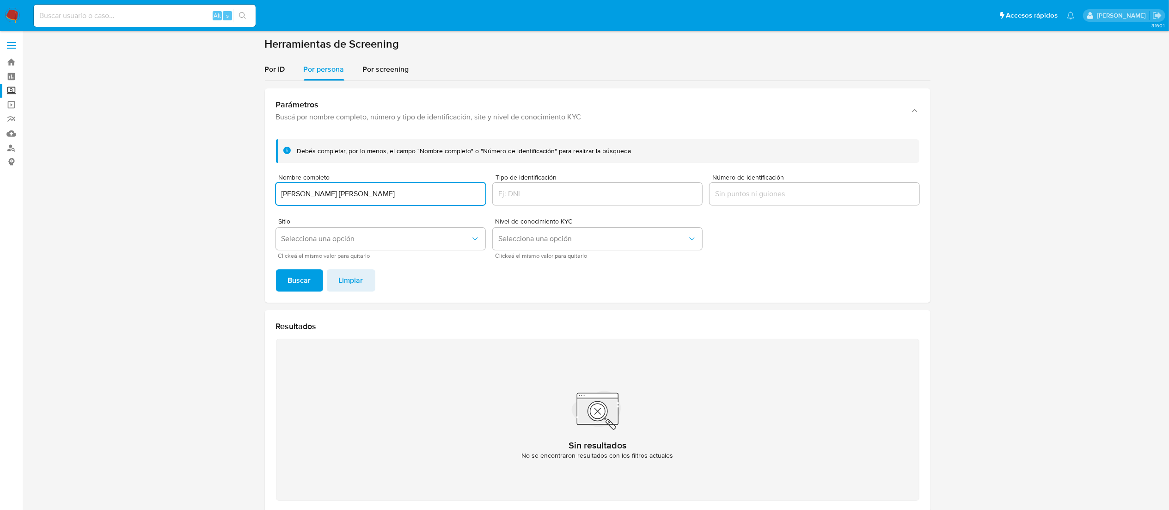
type input "SHEILA HILARY CERVANTES PRATZ"
click at [276, 269] on button "Buscar" at bounding box center [299, 280] width 47 height 22
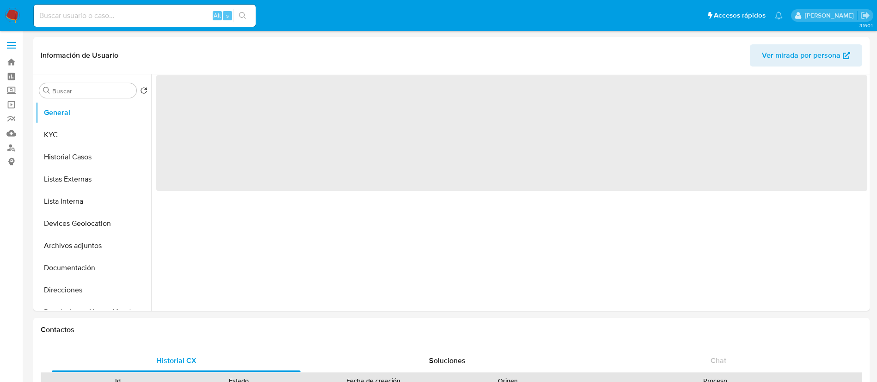
select select "10"
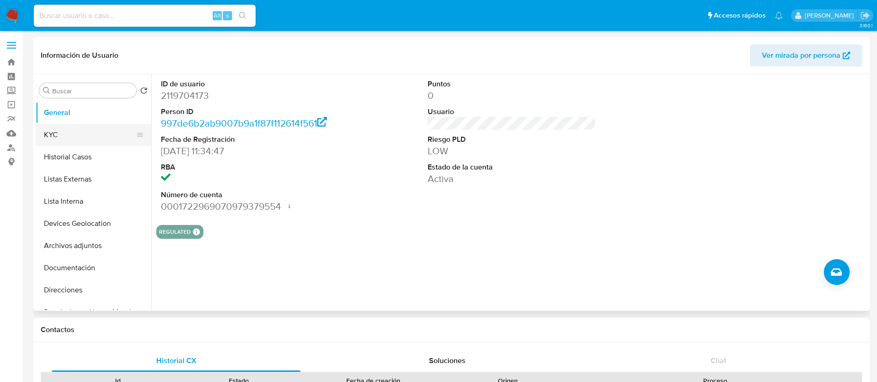
click at [67, 130] on button "KYC" at bounding box center [90, 135] width 108 height 22
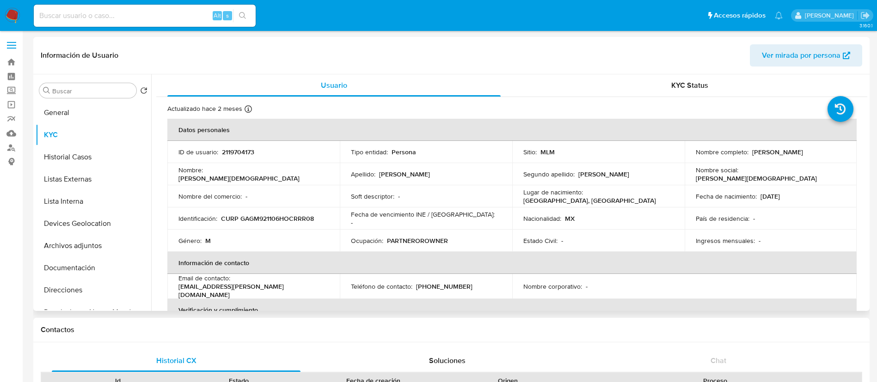
scroll to position [69, 0]
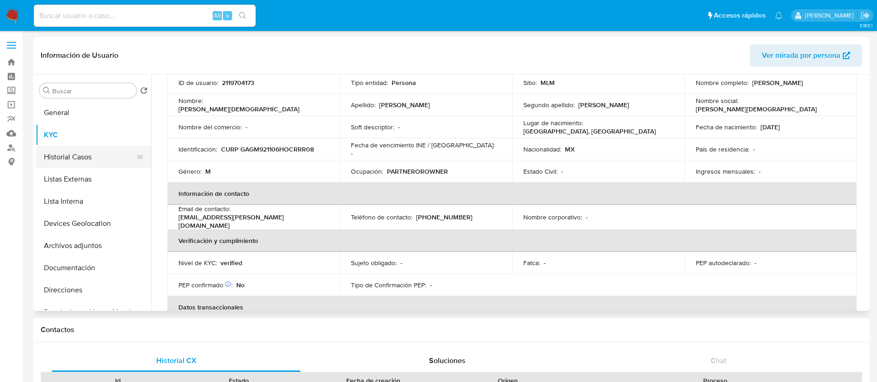
click at [73, 157] on button "Historial Casos" at bounding box center [90, 157] width 108 height 22
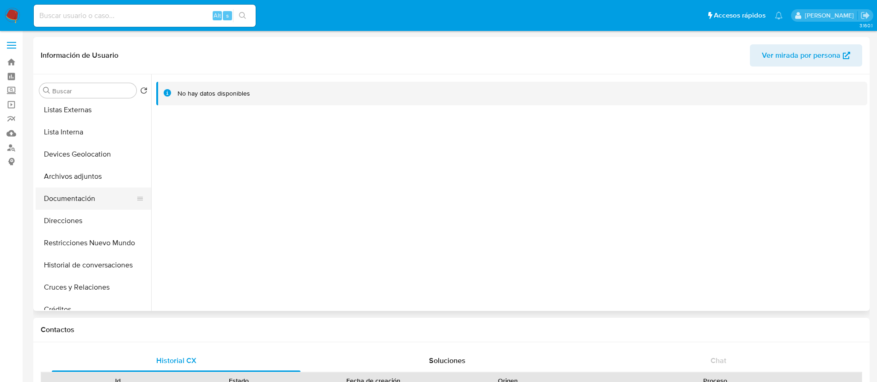
click at [88, 188] on button "Documentación" at bounding box center [90, 199] width 108 height 22
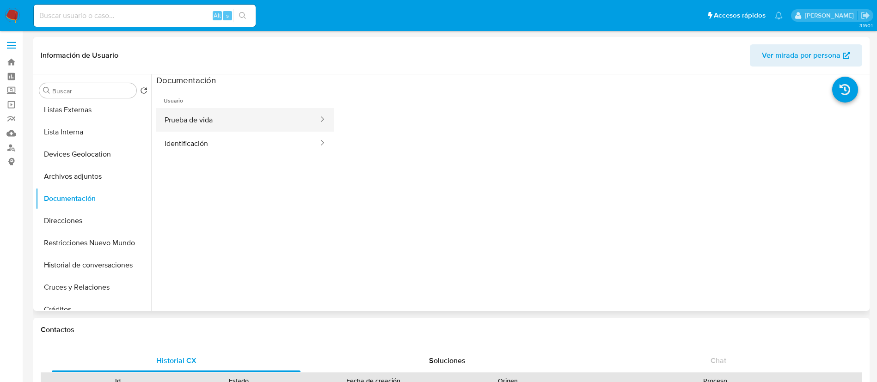
click at [204, 119] on button "Prueba de vida" at bounding box center [237, 120] width 163 height 24
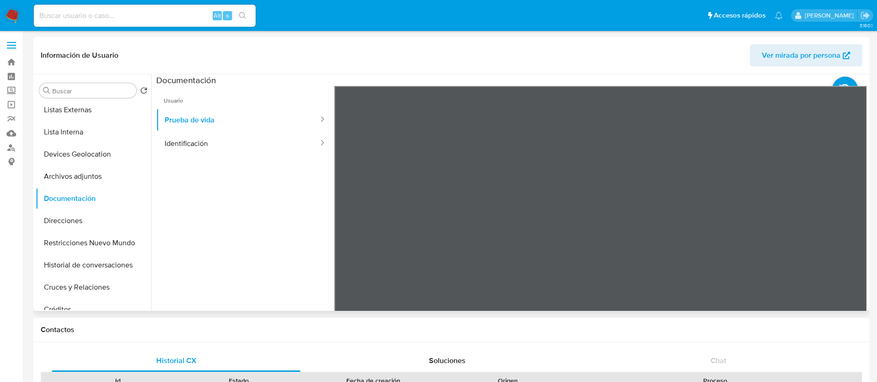
scroll to position [0, 0]
click at [273, 143] on button "Identificación" at bounding box center [237, 144] width 163 height 24
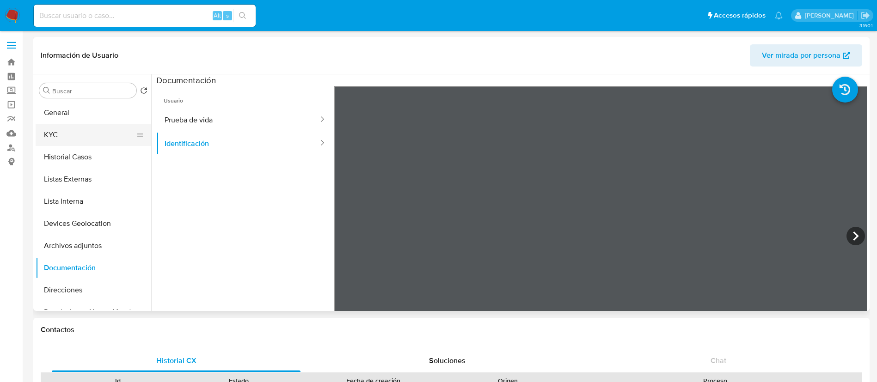
click at [75, 136] on button "KYC" at bounding box center [90, 135] width 108 height 22
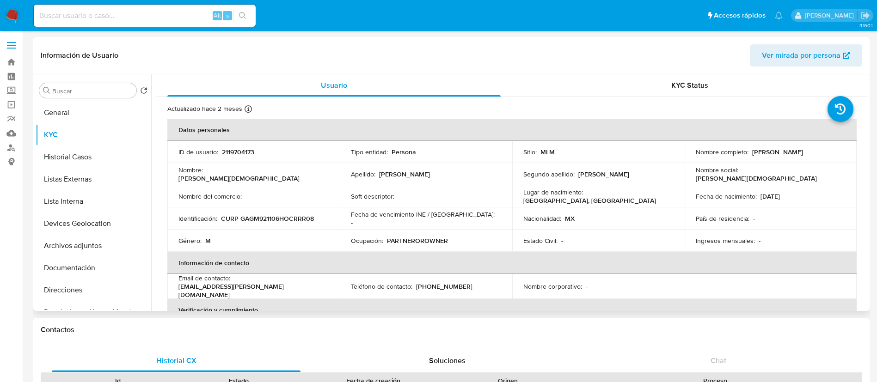
click at [250, 153] on p "2119704173" at bounding box center [238, 152] width 32 height 8
click at [249, 153] on p "2119704173" at bounding box center [238, 152] width 32 height 8
copy p "2119704173"
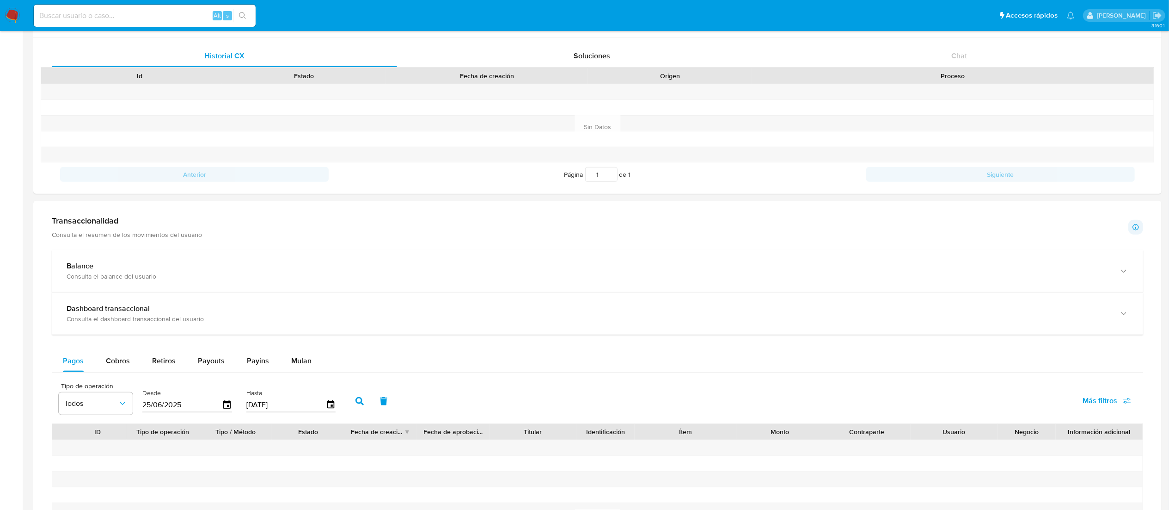
scroll to position [370, 0]
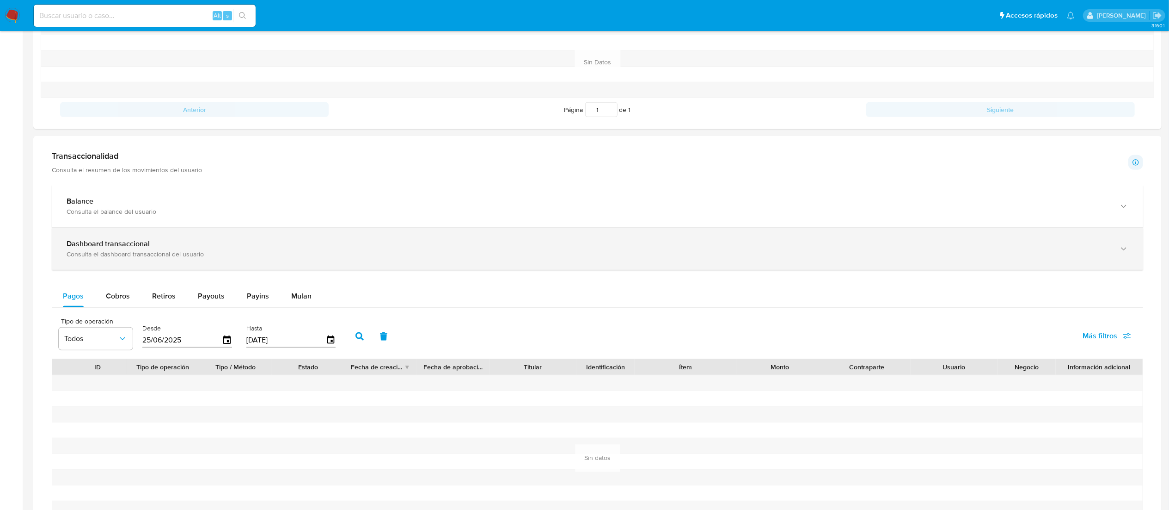
click at [301, 251] on div "Dashboard transaccional Consulta el dashboard transaccional del usuario" at bounding box center [589, 248] width 1044 height 19
